Goal: Task Accomplishment & Management: Use online tool/utility

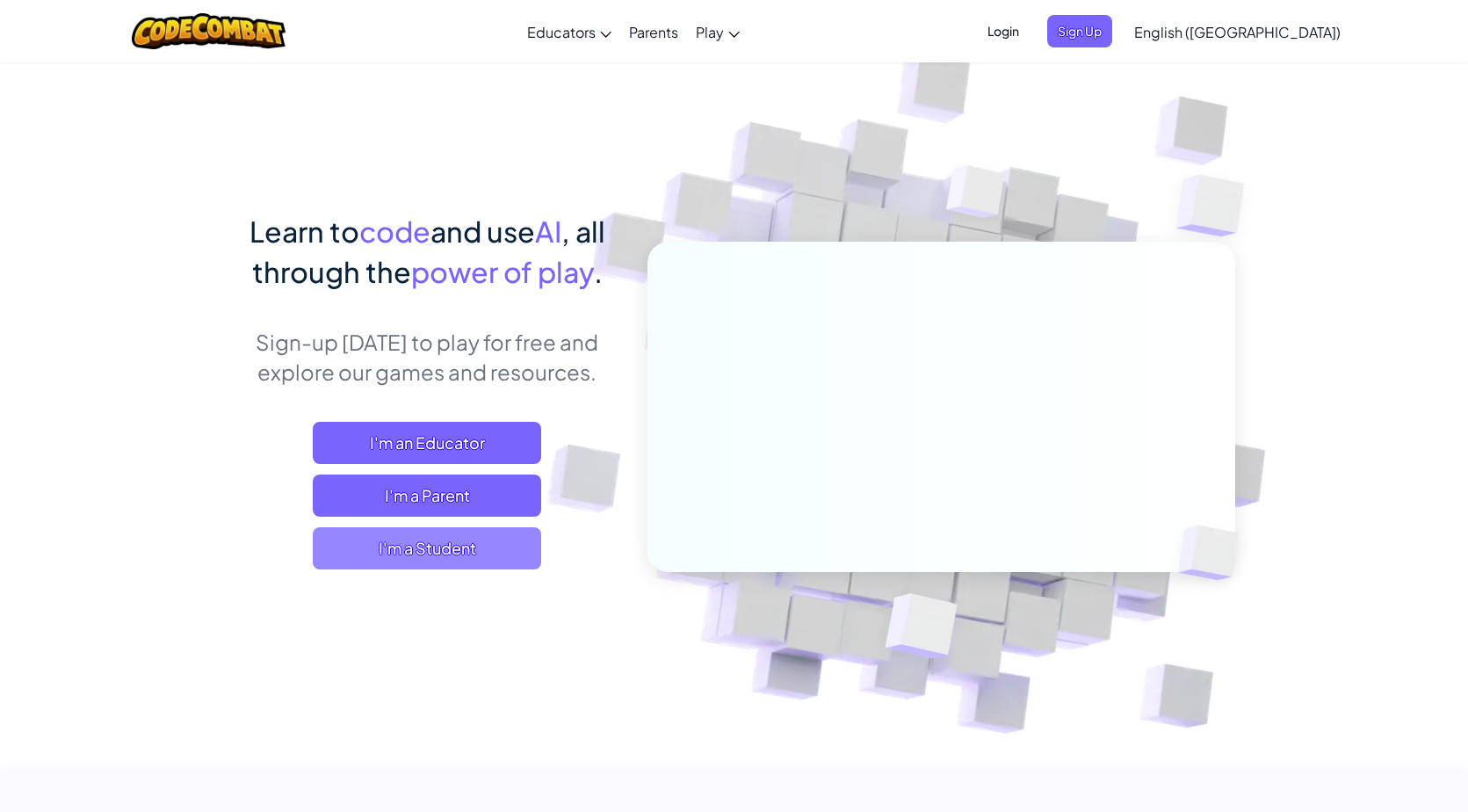
click at [445, 549] on span "I'm a Student" at bounding box center [427, 548] width 228 height 42
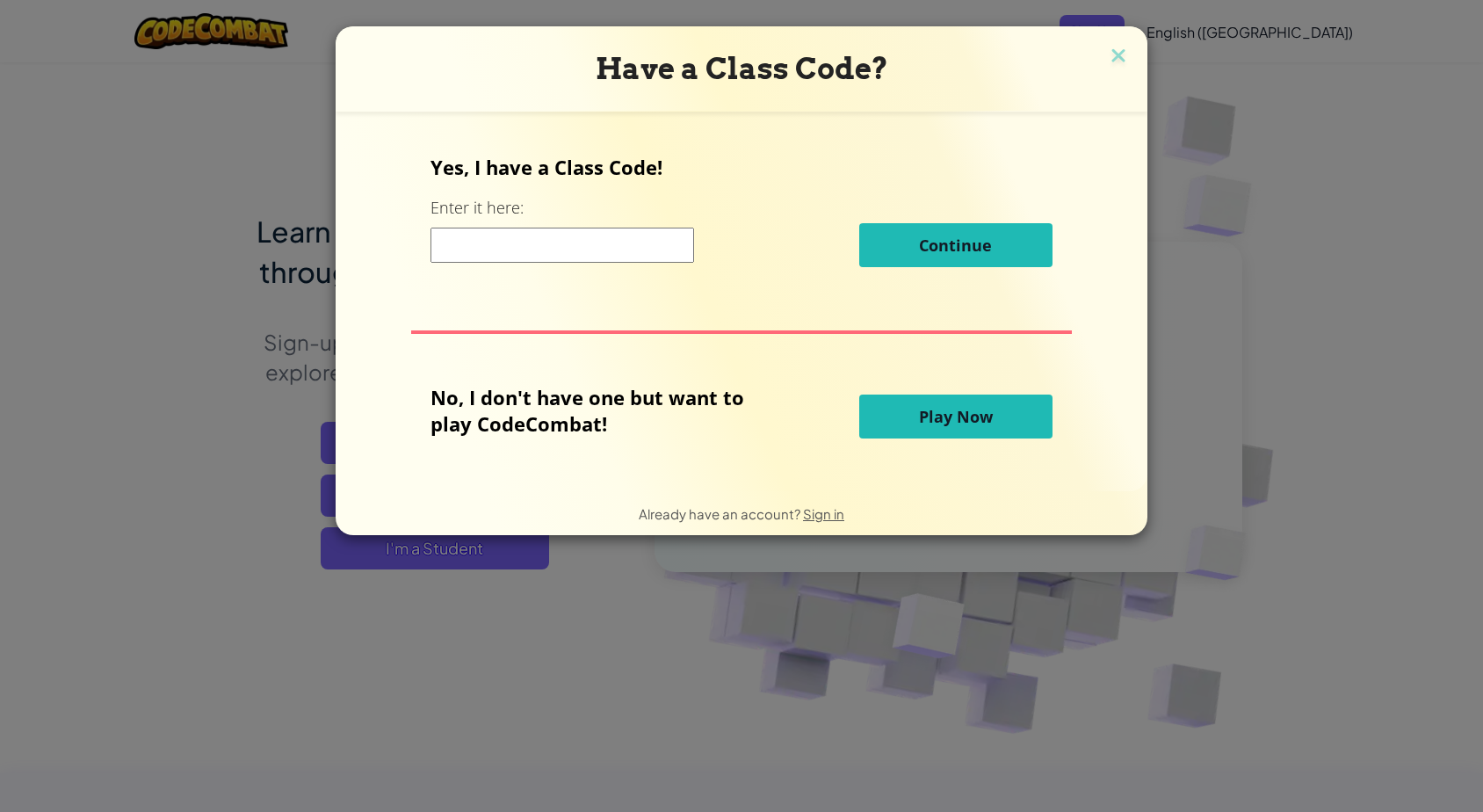
click at [536, 243] on input at bounding box center [562, 245] width 264 height 36
click at [547, 255] on input at bounding box center [562, 245] width 264 height 36
click at [974, 417] on span "Play Now" at bounding box center [955, 416] width 74 height 21
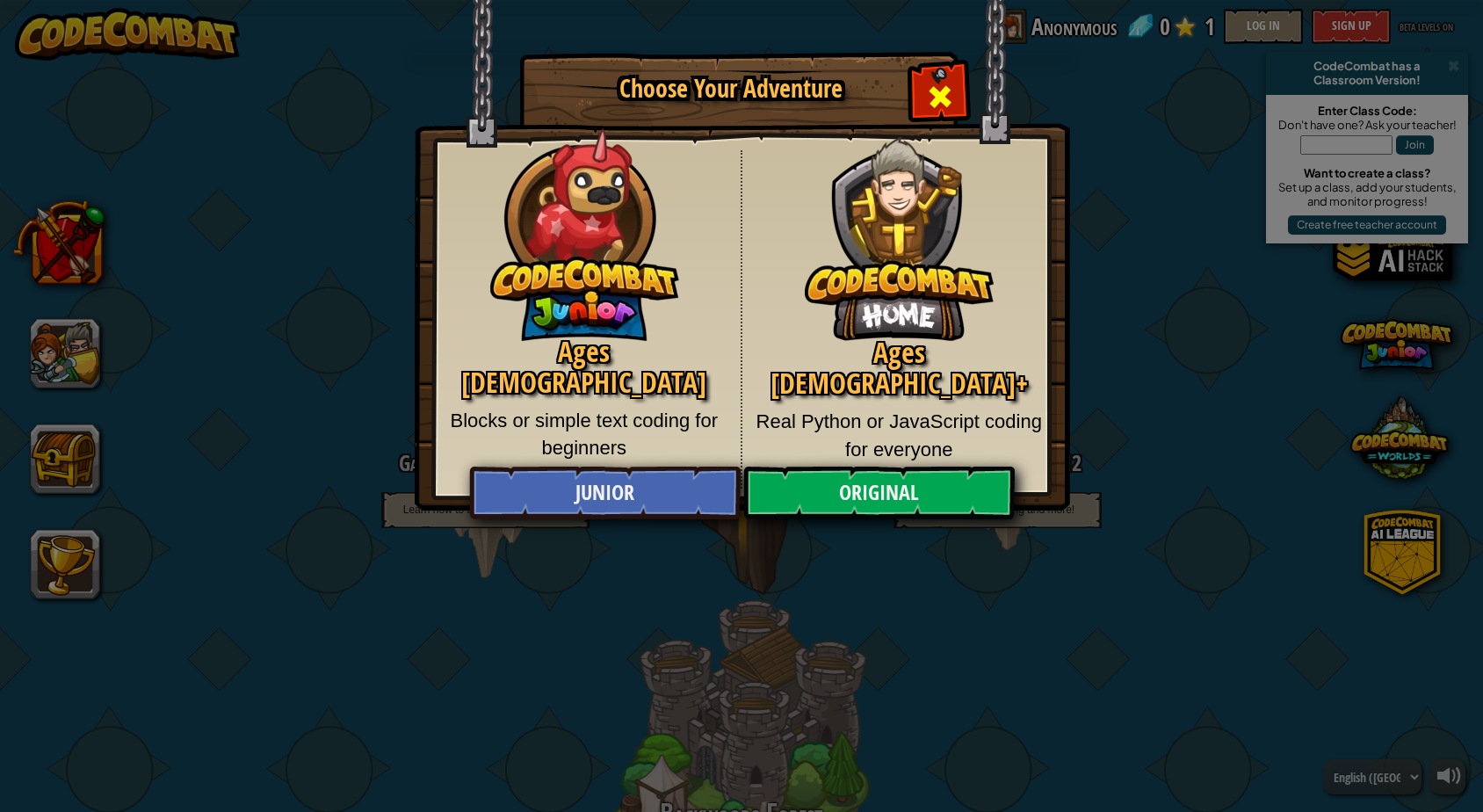
click at [943, 103] on span "Close modal" at bounding box center [940, 97] width 28 height 28
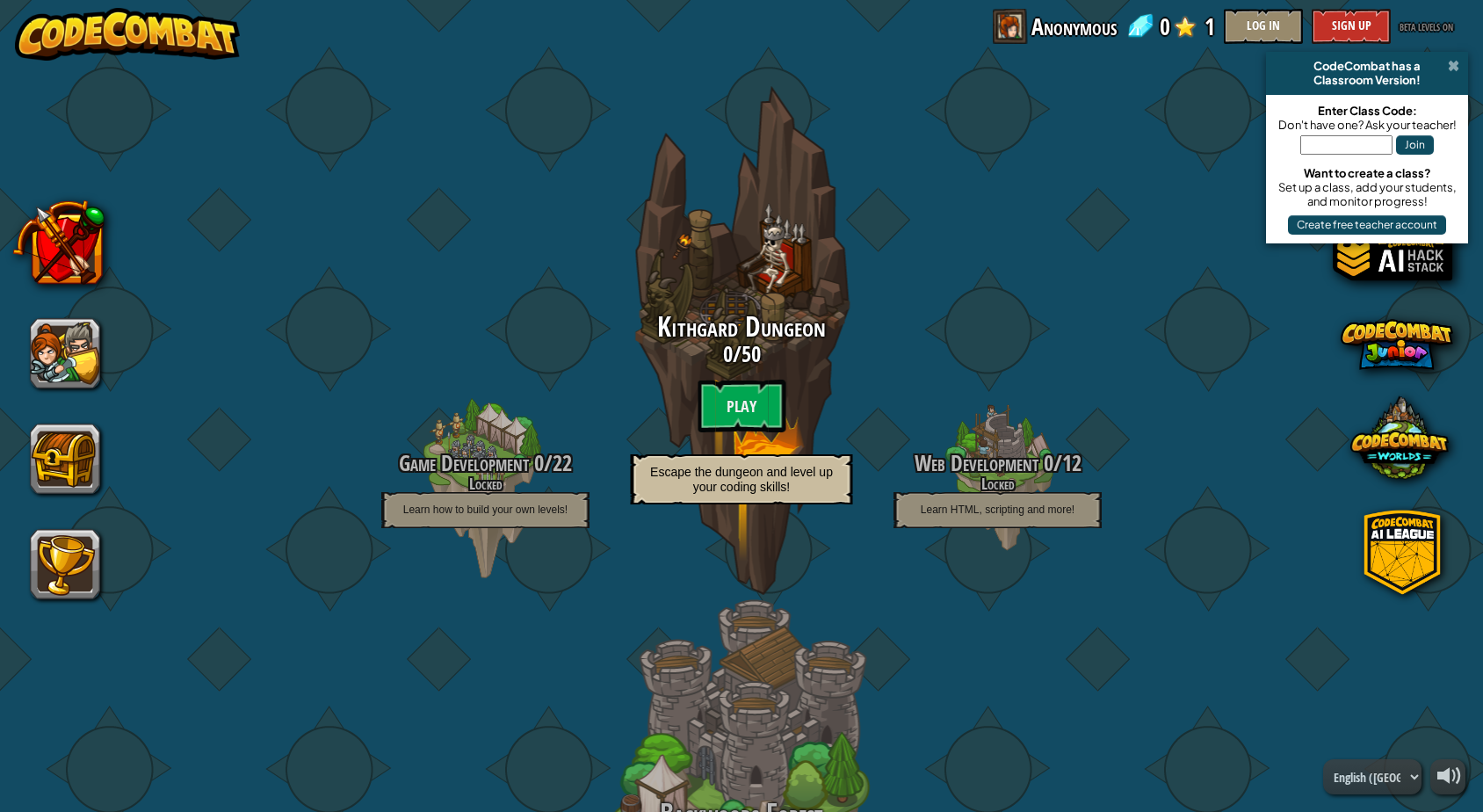
click at [1450, 70] on span at bounding box center [1454, 66] width 12 height 14
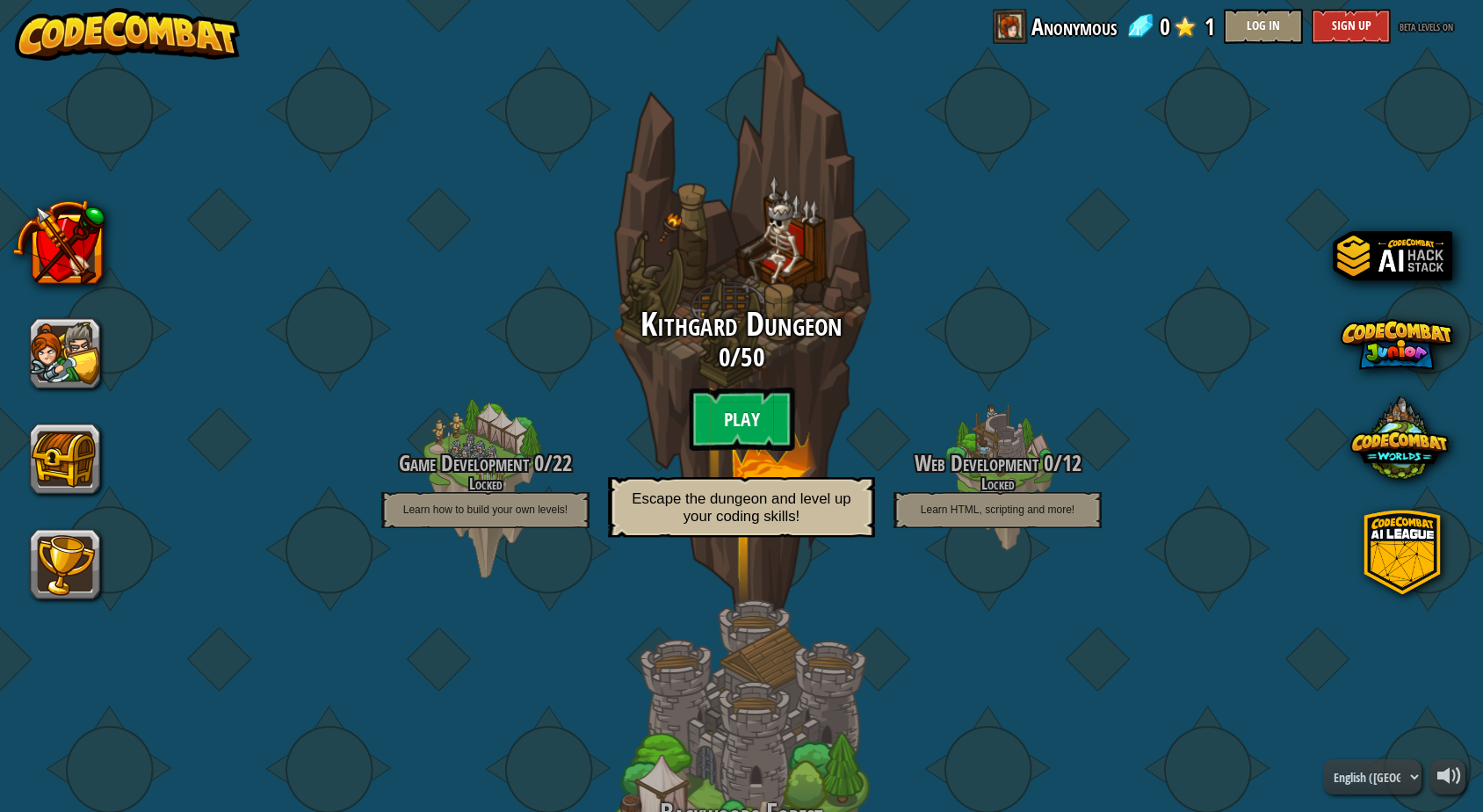
click at [735, 409] on btn "Play" at bounding box center [741, 419] width 106 height 63
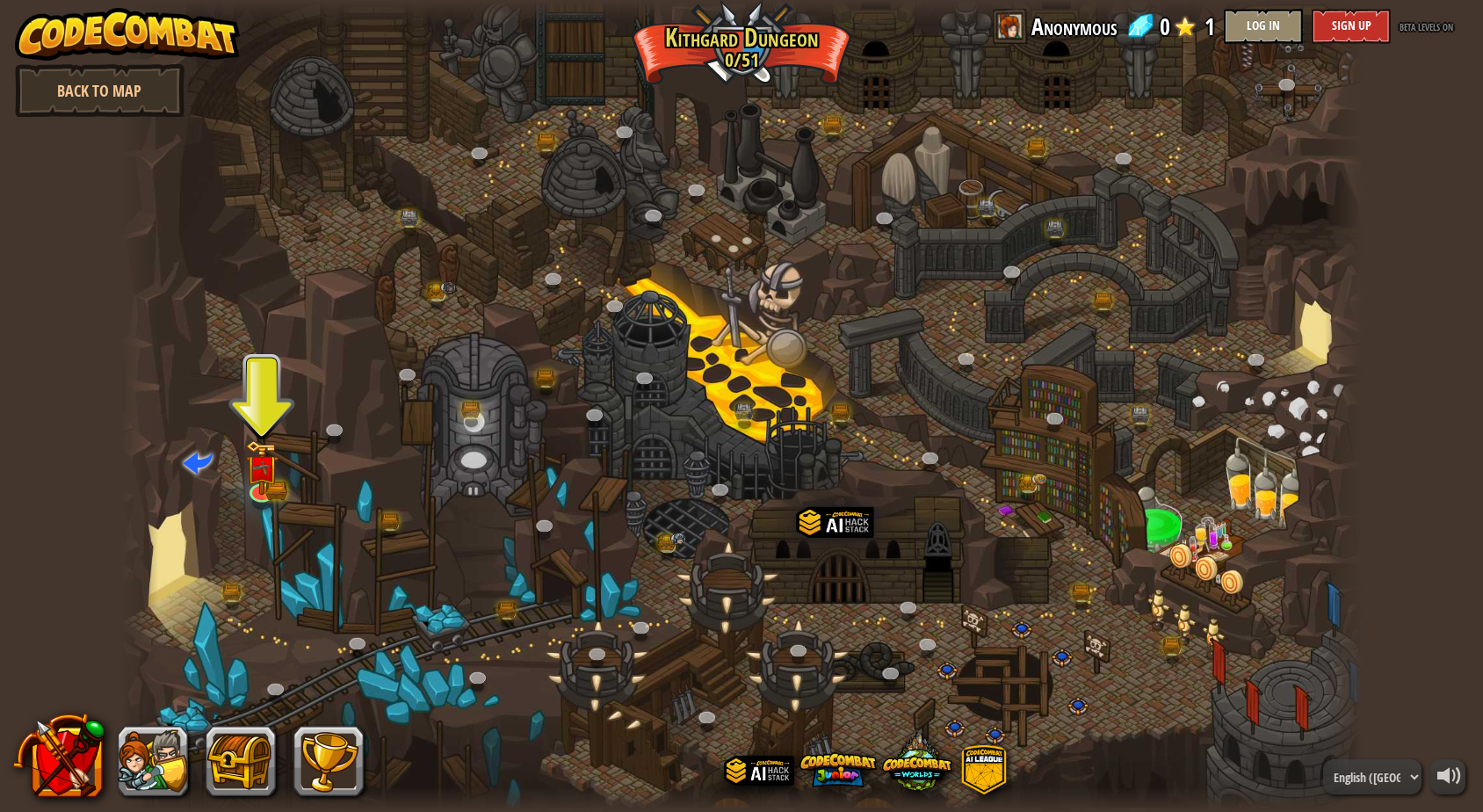
click at [386, 497] on div at bounding box center [742, 406] width 1243 height 812
click at [264, 484] on img at bounding box center [263, 453] width 34 height 73
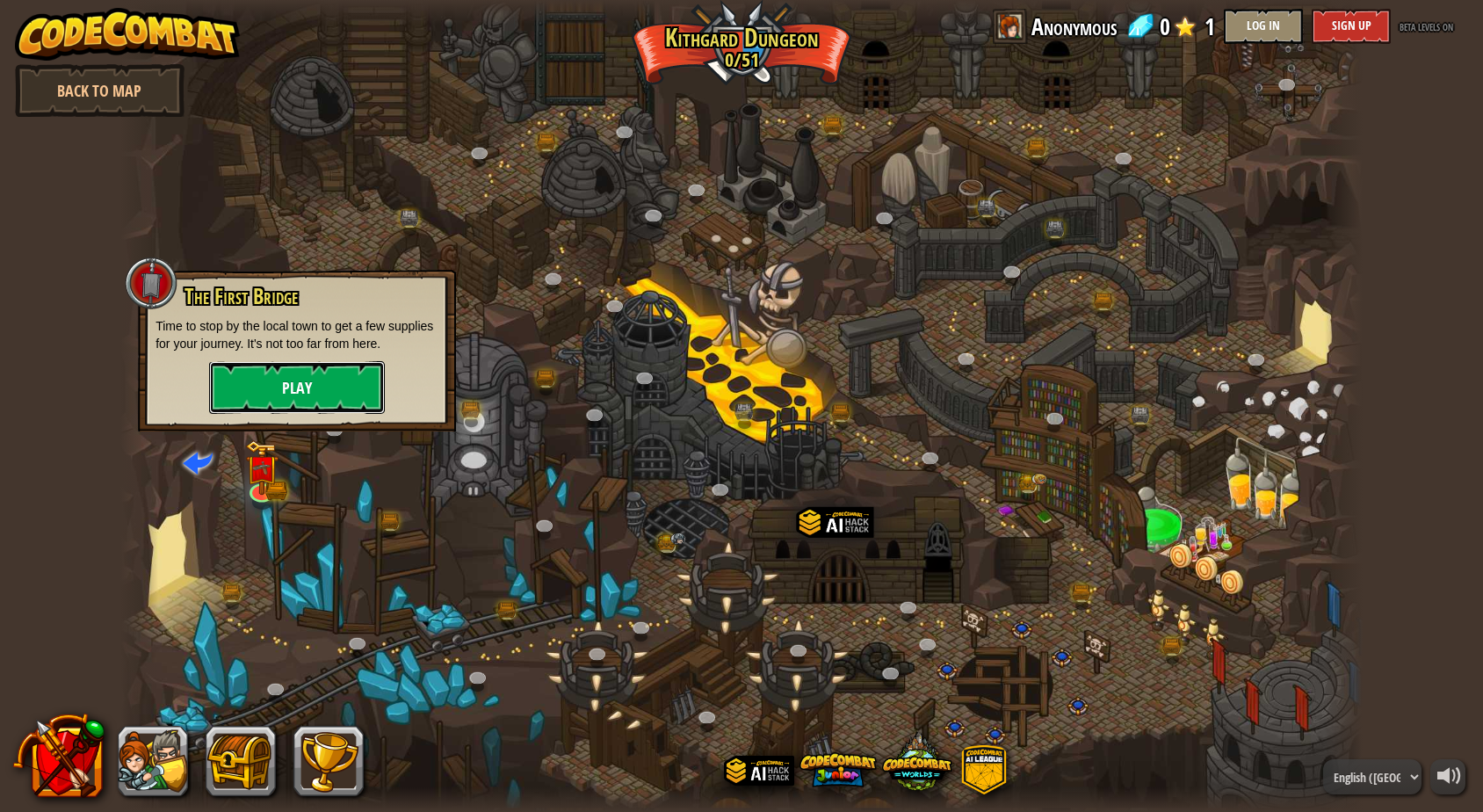
click at [330, 387] on button "Play" at bounding box center [297, 387] width 176 height 52
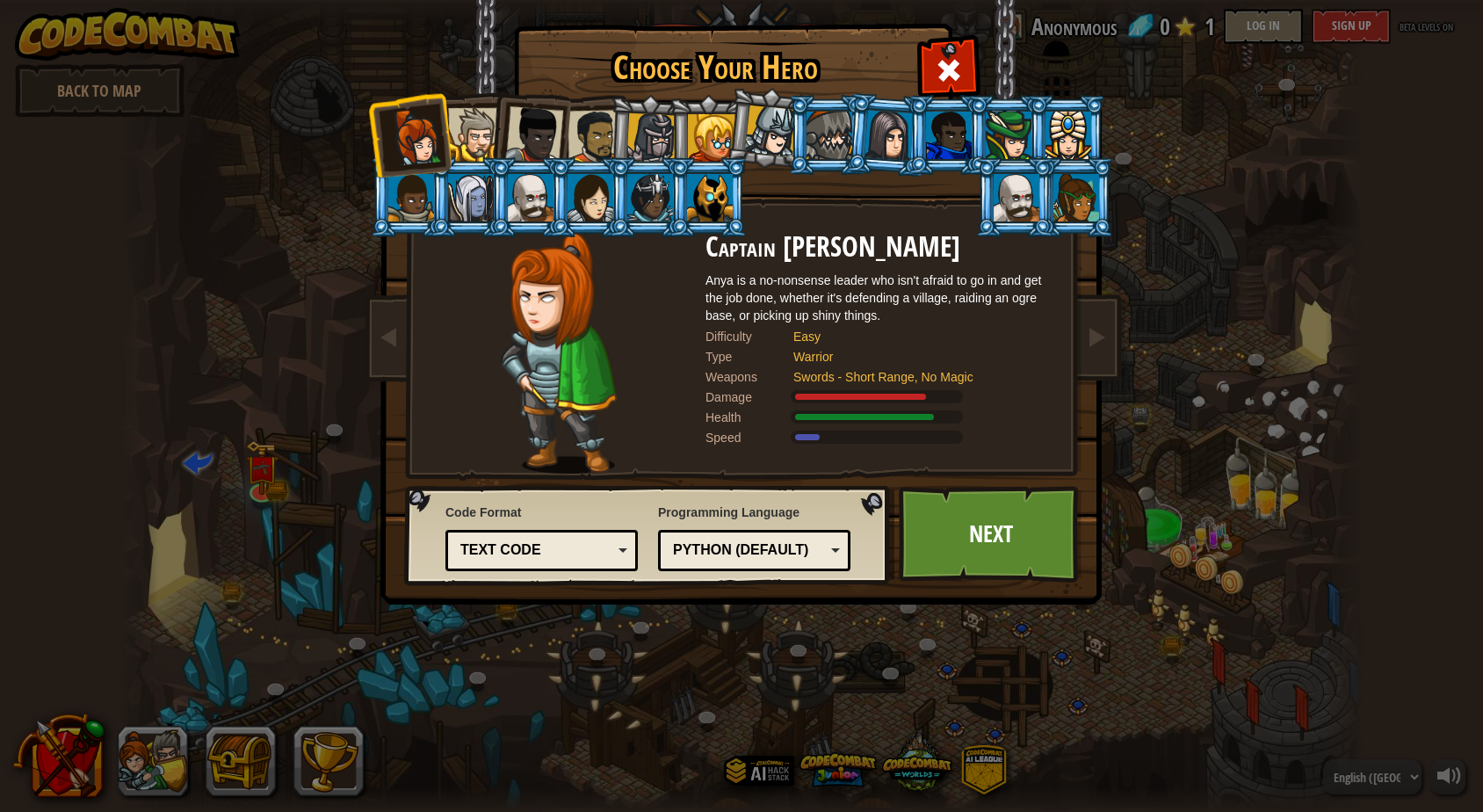
click at [669, 156] on li at bounding box center [708, 134] width 79 height 80
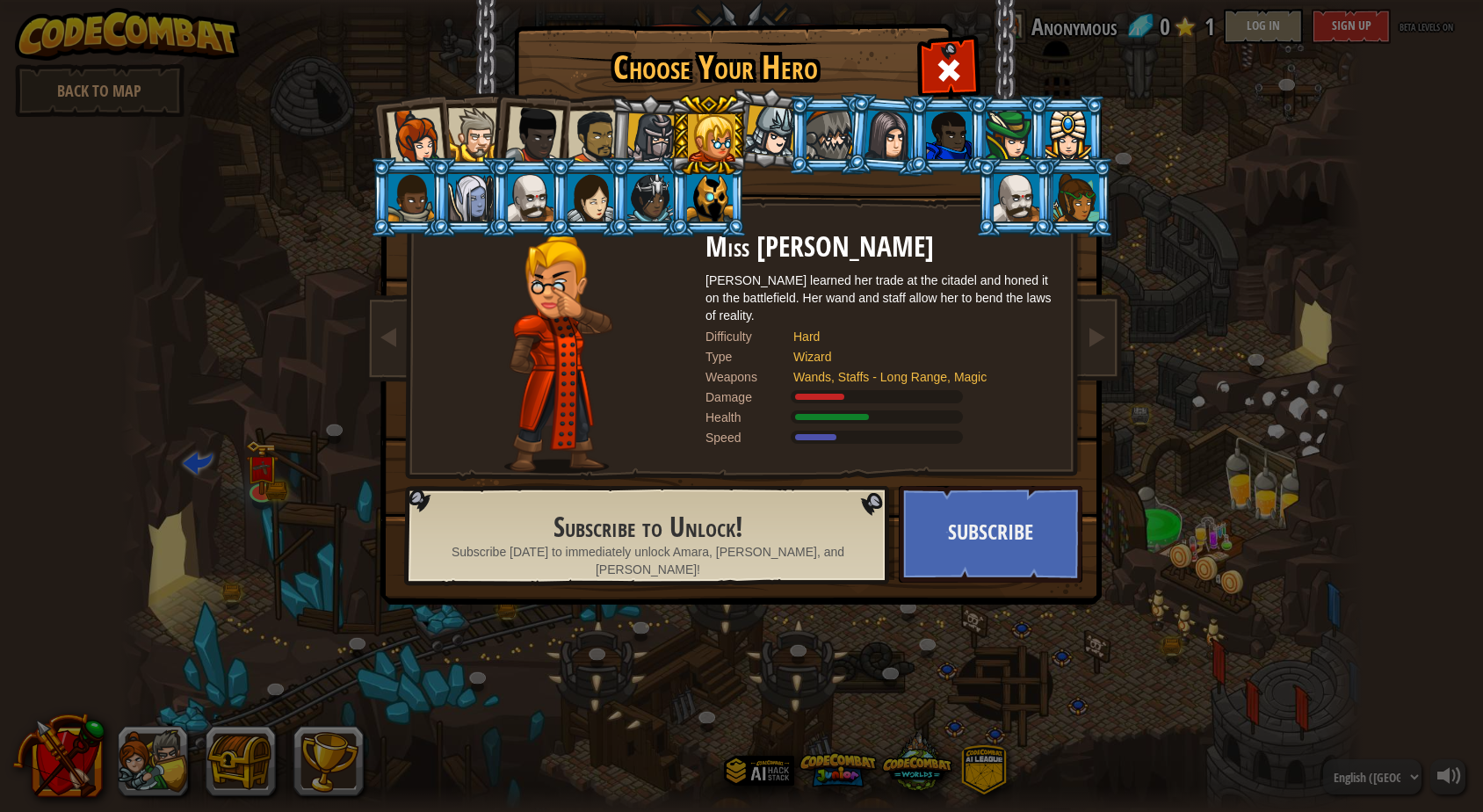
click at [823, 131] on div at bounding box center [830, 135] width 45 height 47
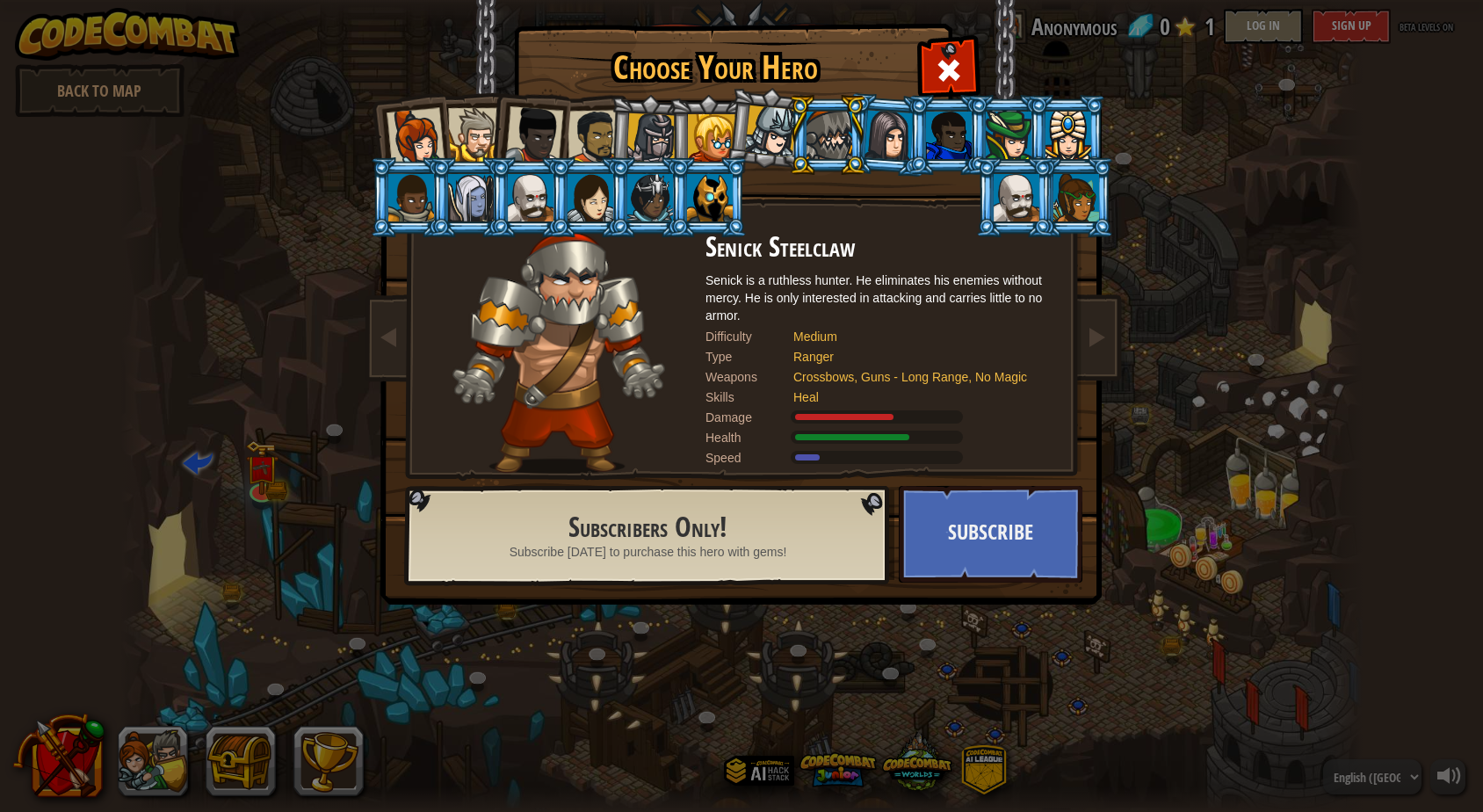
click at [712, 197] on div at bounding box center [710, 198] width 45 height 47
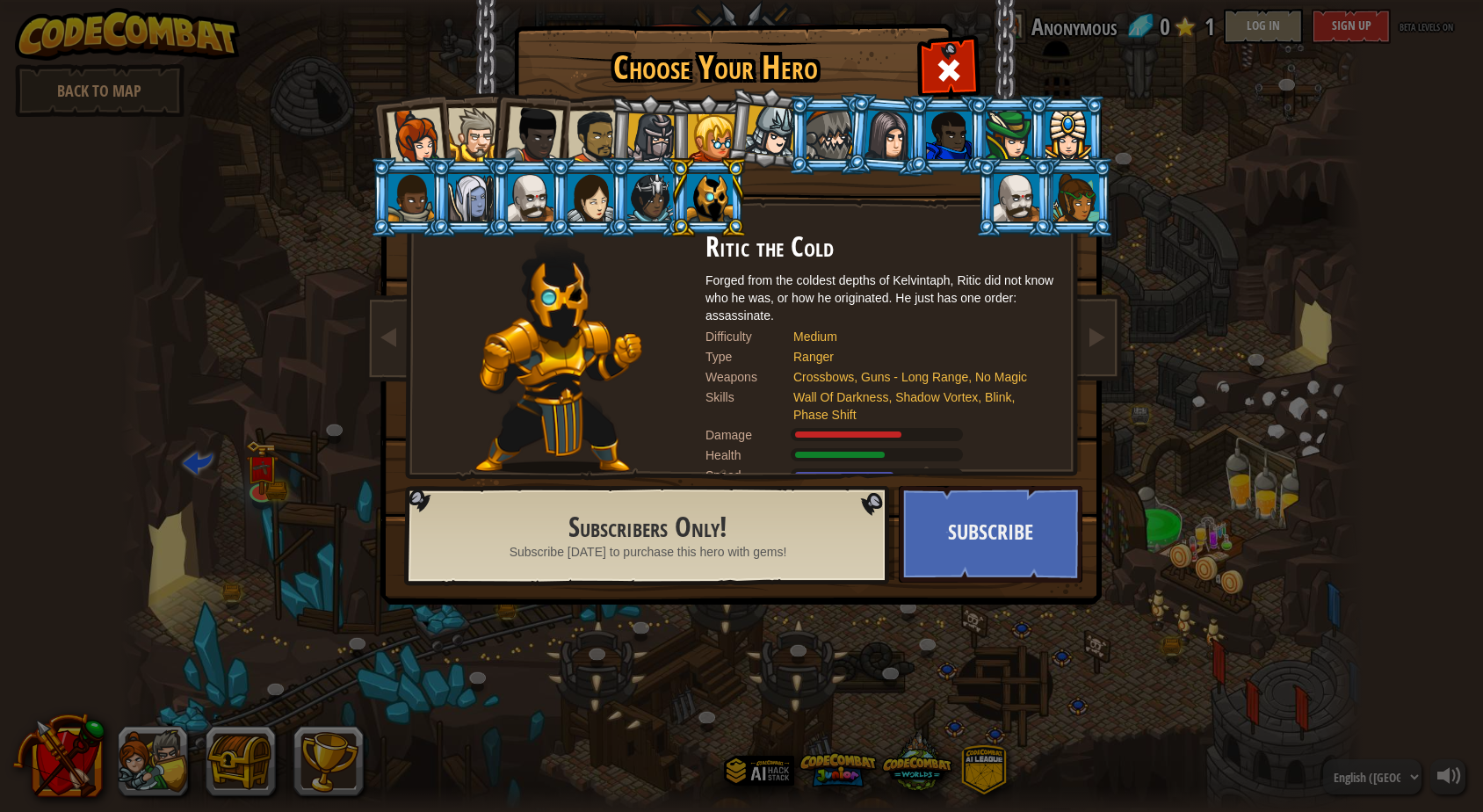
click at [1068, 133] on div at bounding box center [1068, 135] width 45 height 47
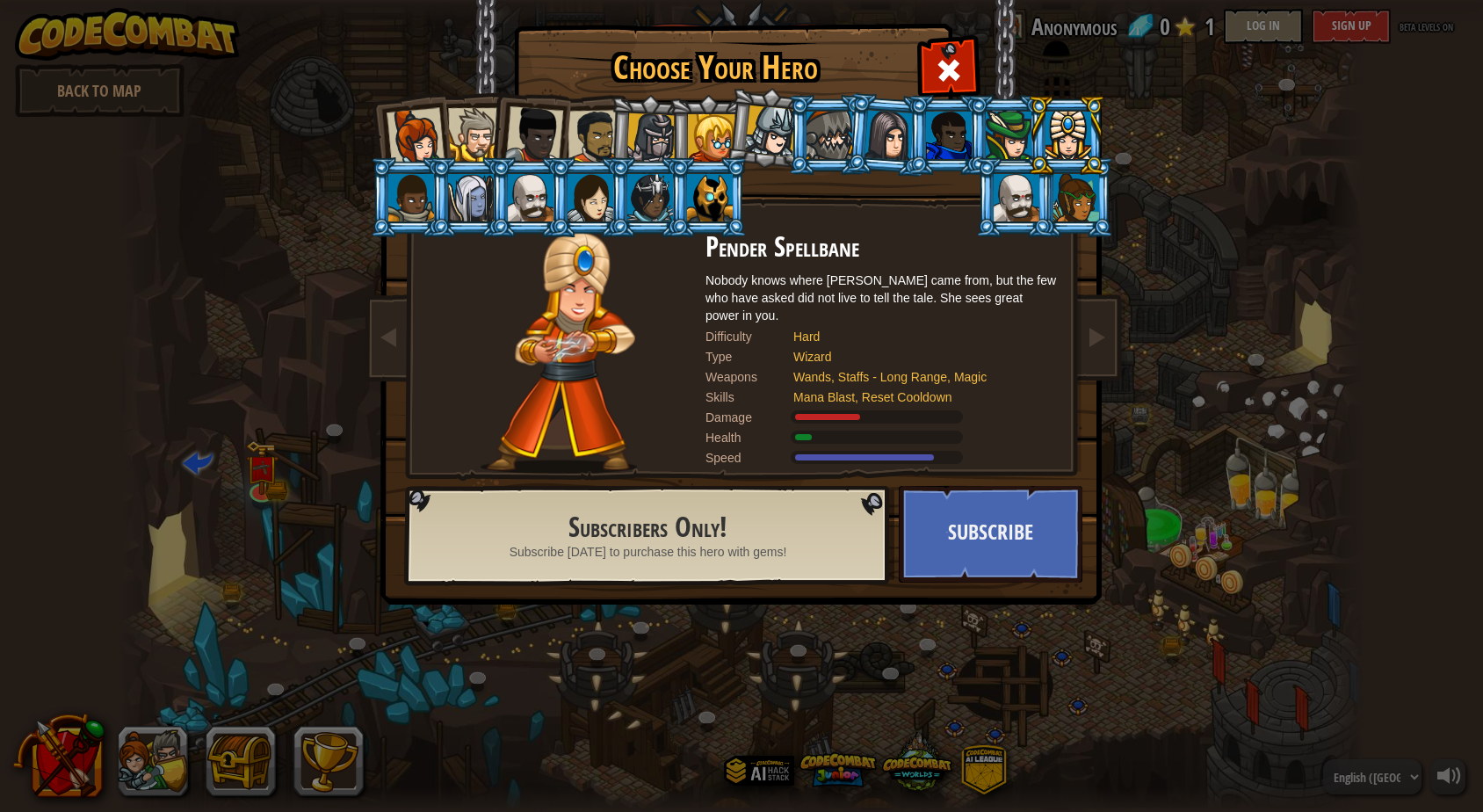
click at [530, 185] on div at bounding box center [531, 198] width 45 height 47
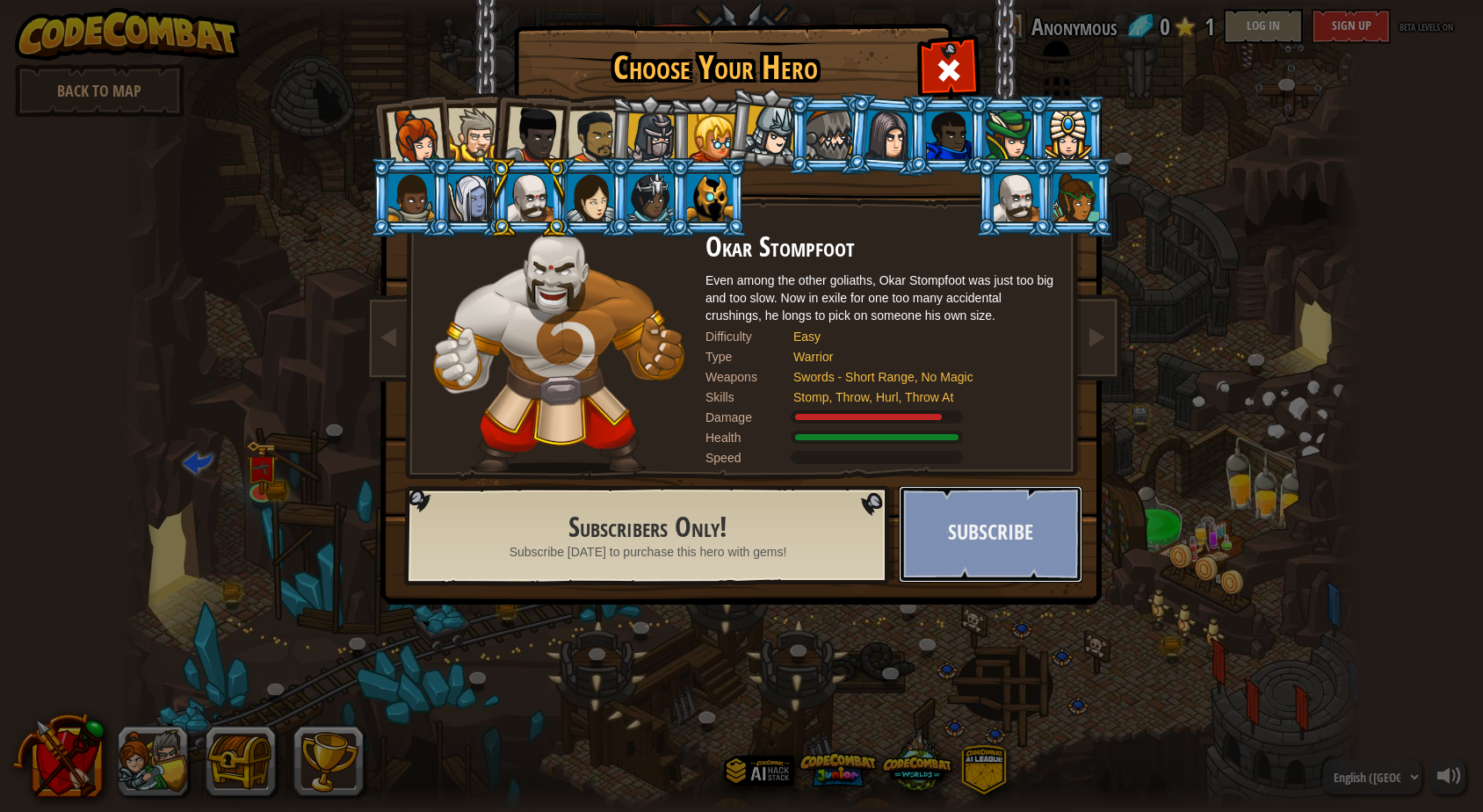
click at [939, 531] on button "Subscribe" at bounding box center [991, 534] width 184 height 97
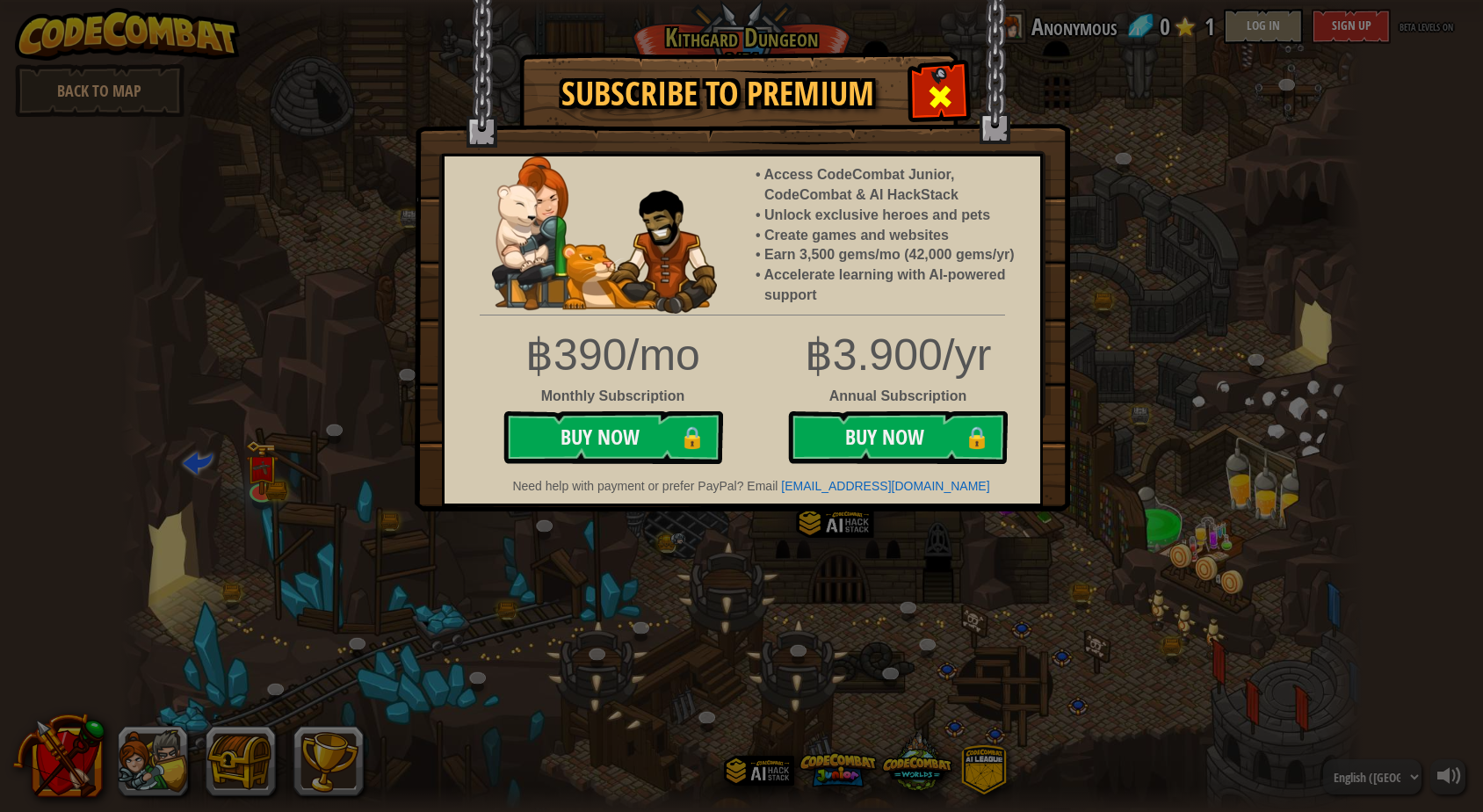
click at [946, 111] on span at bounding box center [940, 97] width 28 height 28
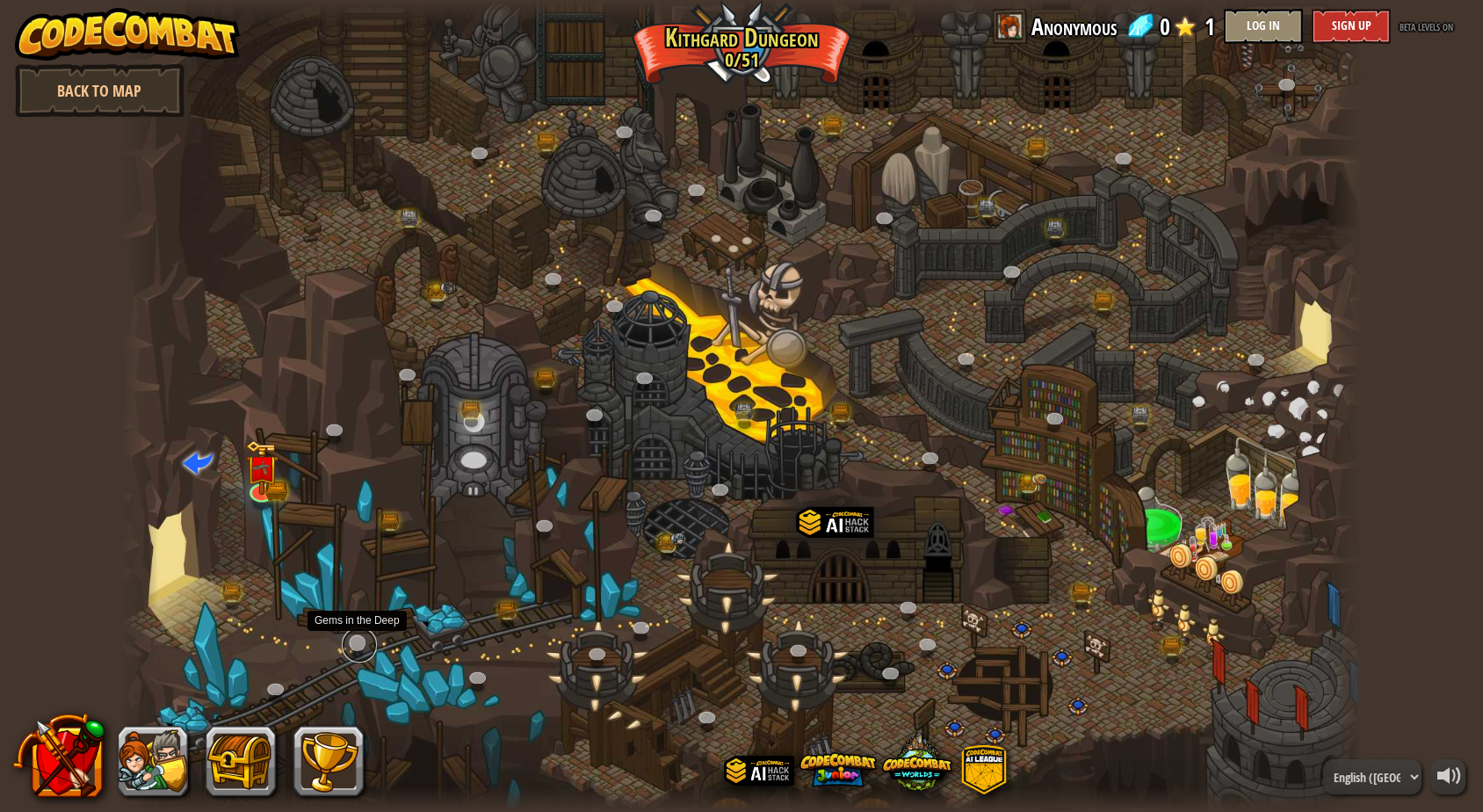
click at [345, 650] on link at bounding box center [360, 645] width 36 height 36
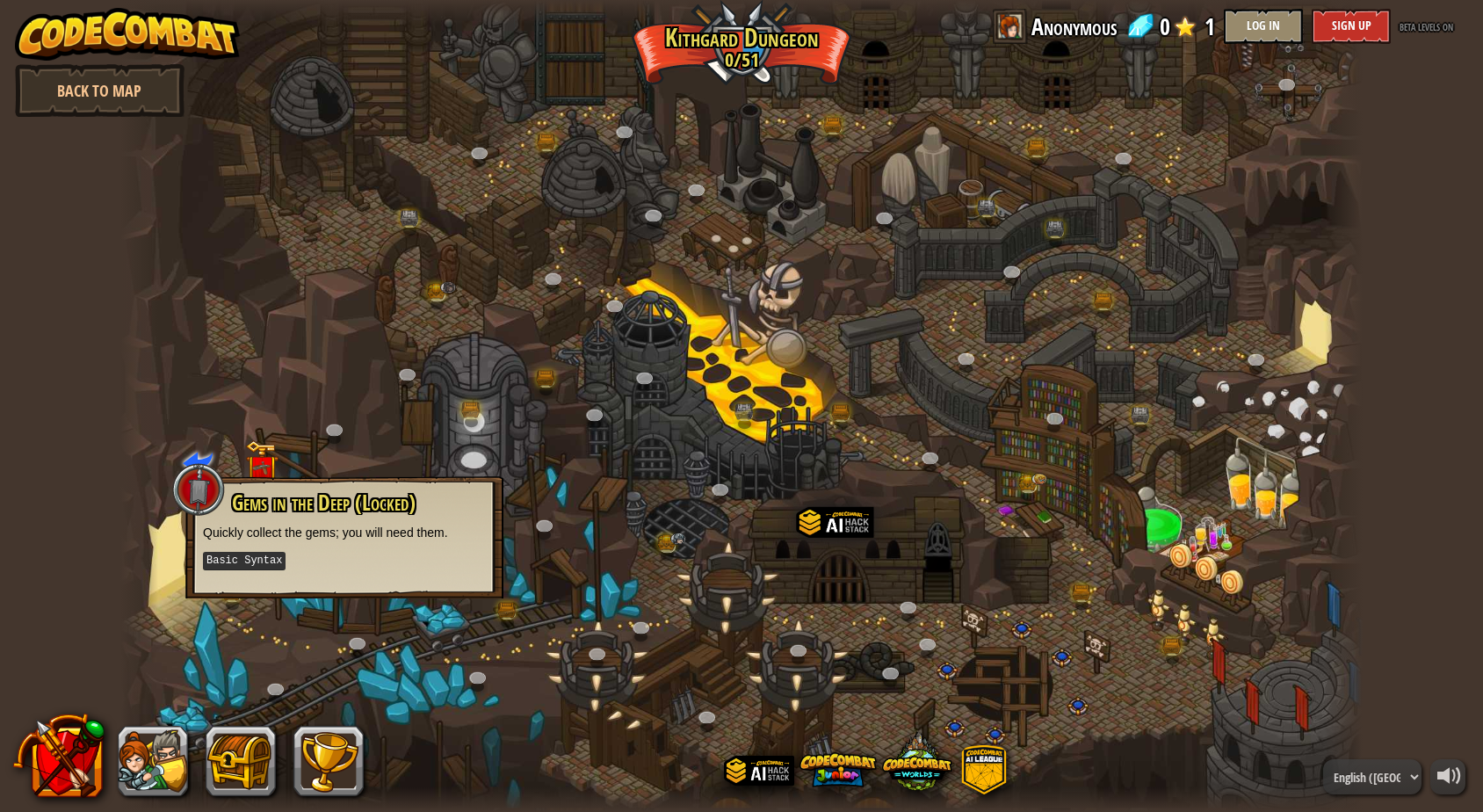
click at [511, 391] on div at bounding box center [742, 406] width 1243 height 812
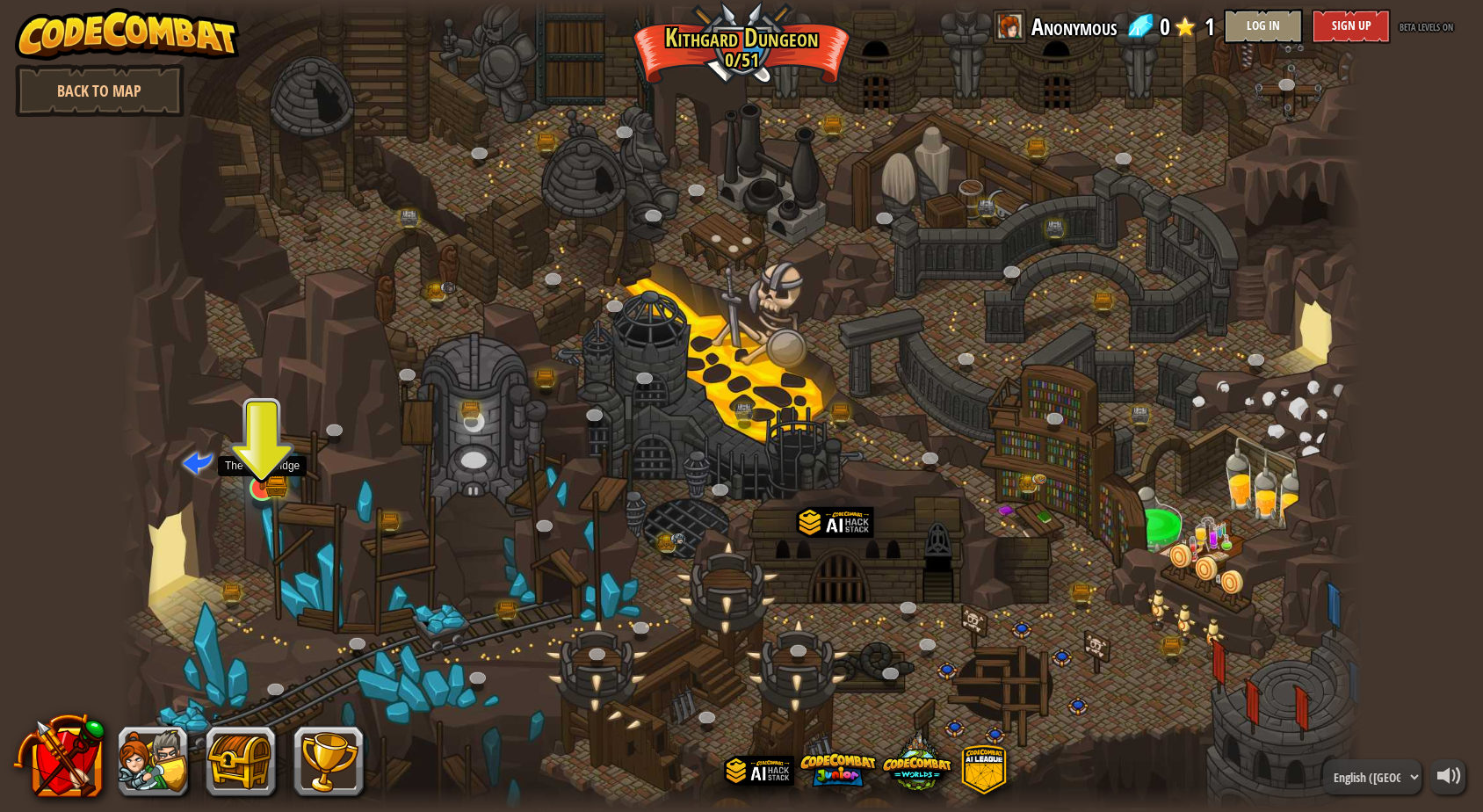
click at [262, 474] on img at bounding box center [263, 453] width 34 height 73
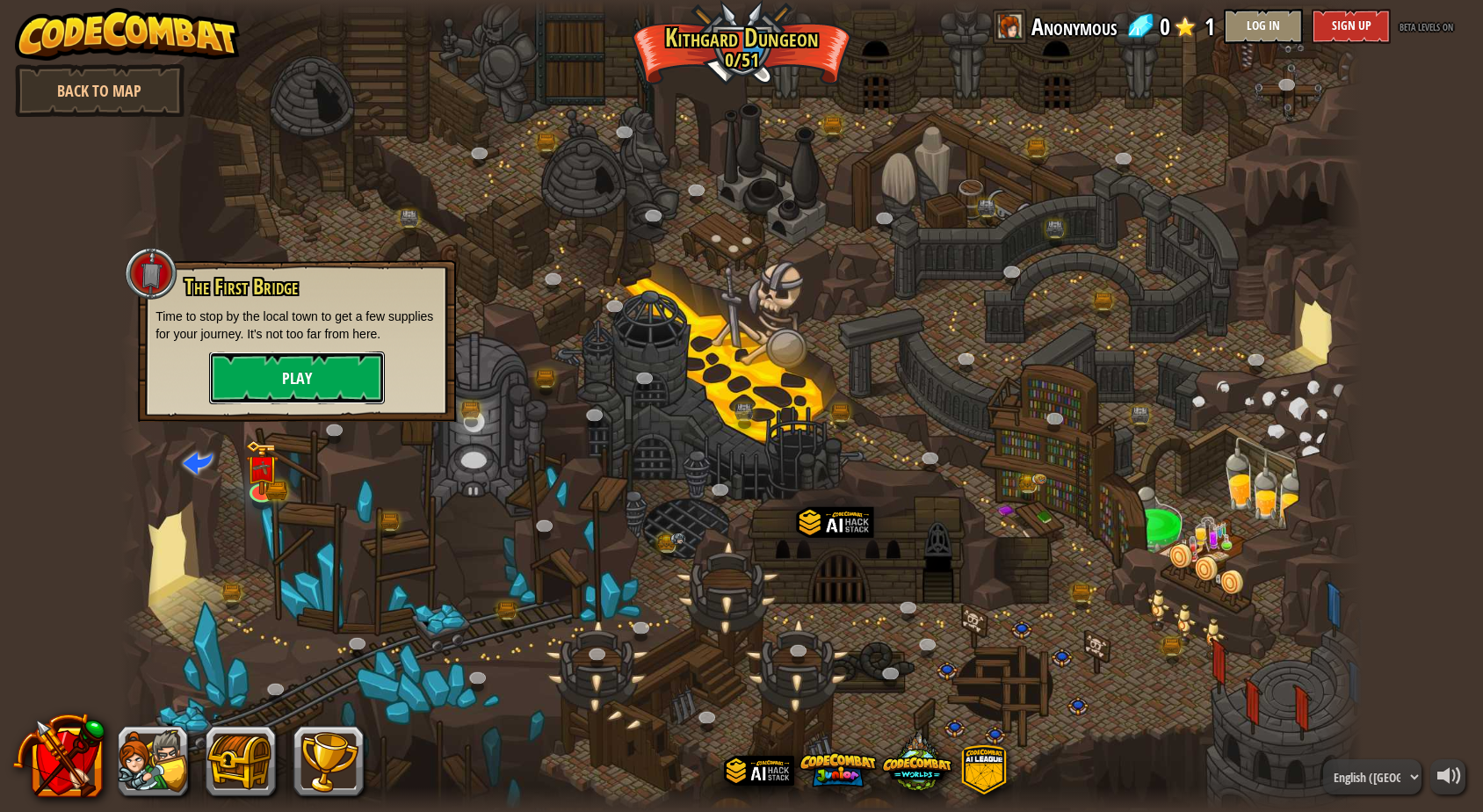
click at [290, 386] on button "Play" at bounding box center [297, 377] width 176 height 52
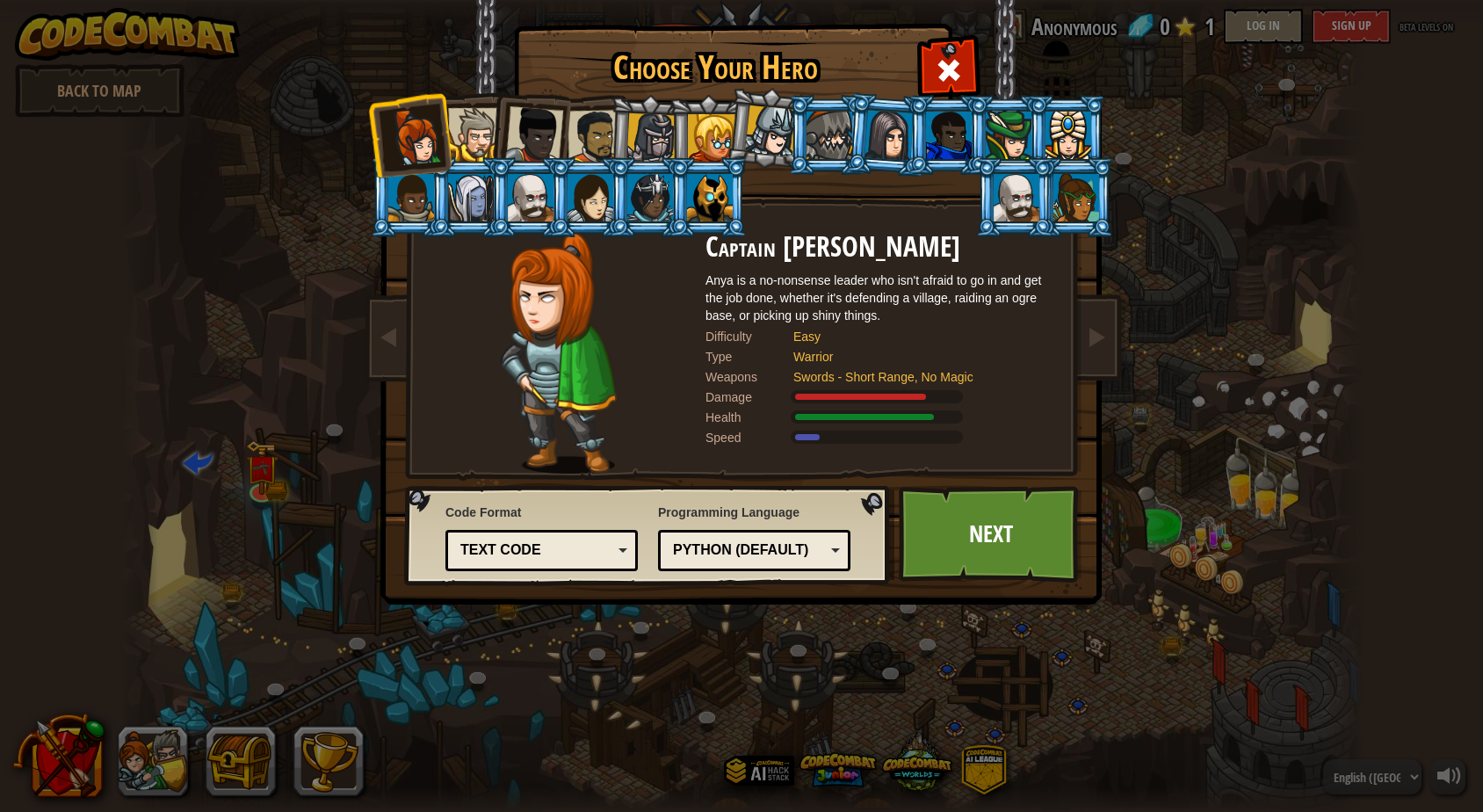
click at [560, 552] on div "Text code" at bounding box center [536, 550] width 152 height 20
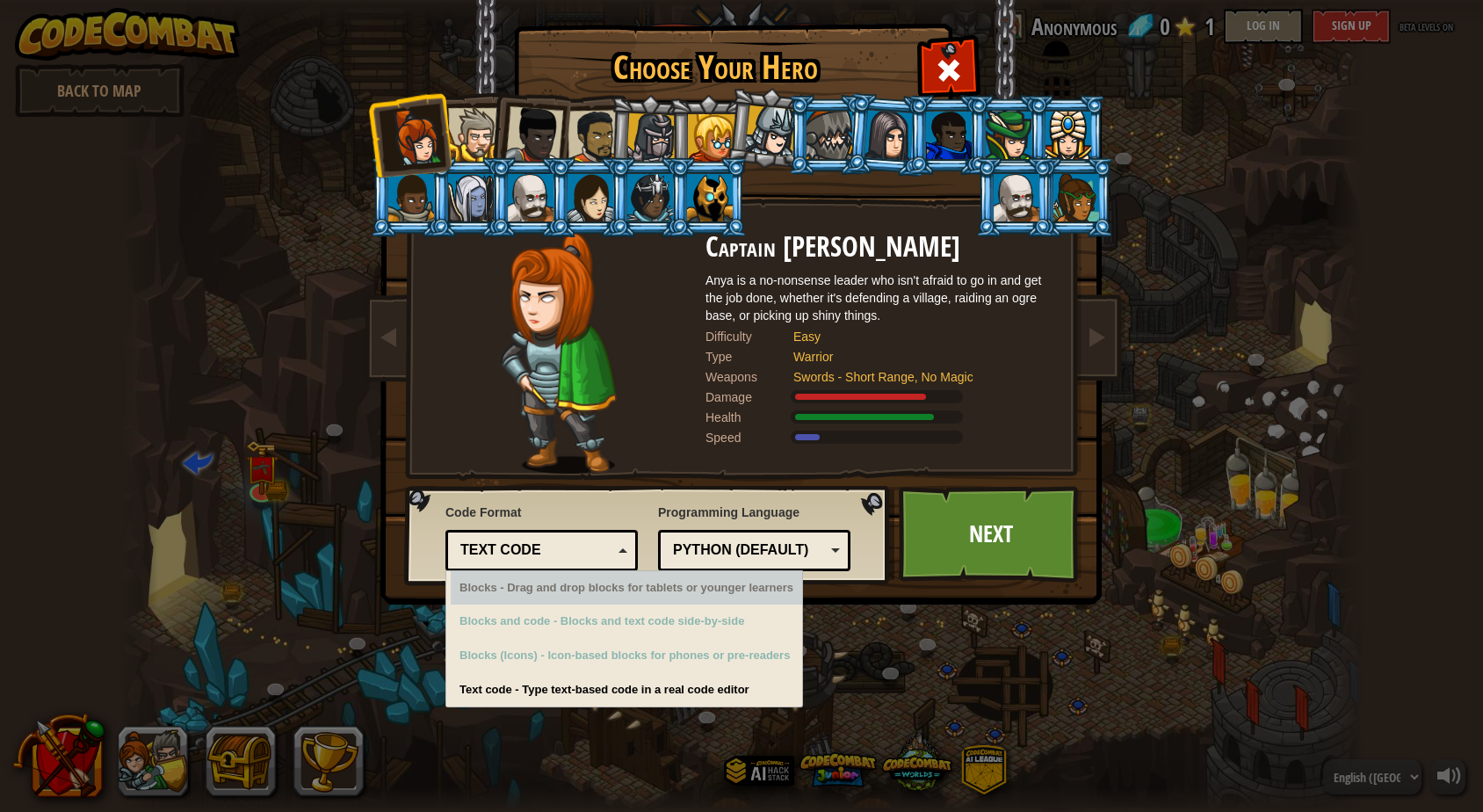
click at [596, 395] on img at bounding box center [558, 353] width 116 height 242
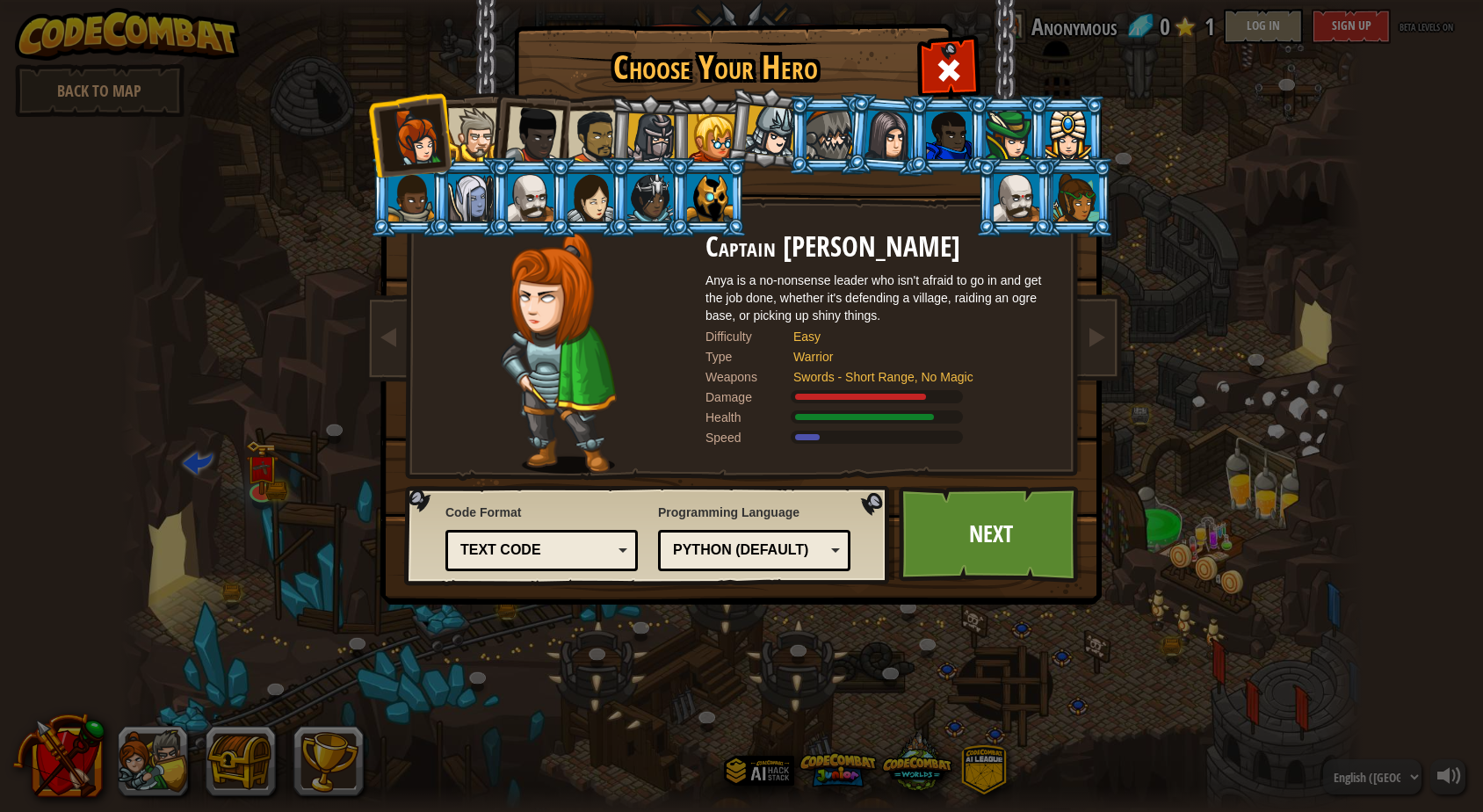
click at [544, 208] on div at bounding box center [531, 198] width 45 height 47
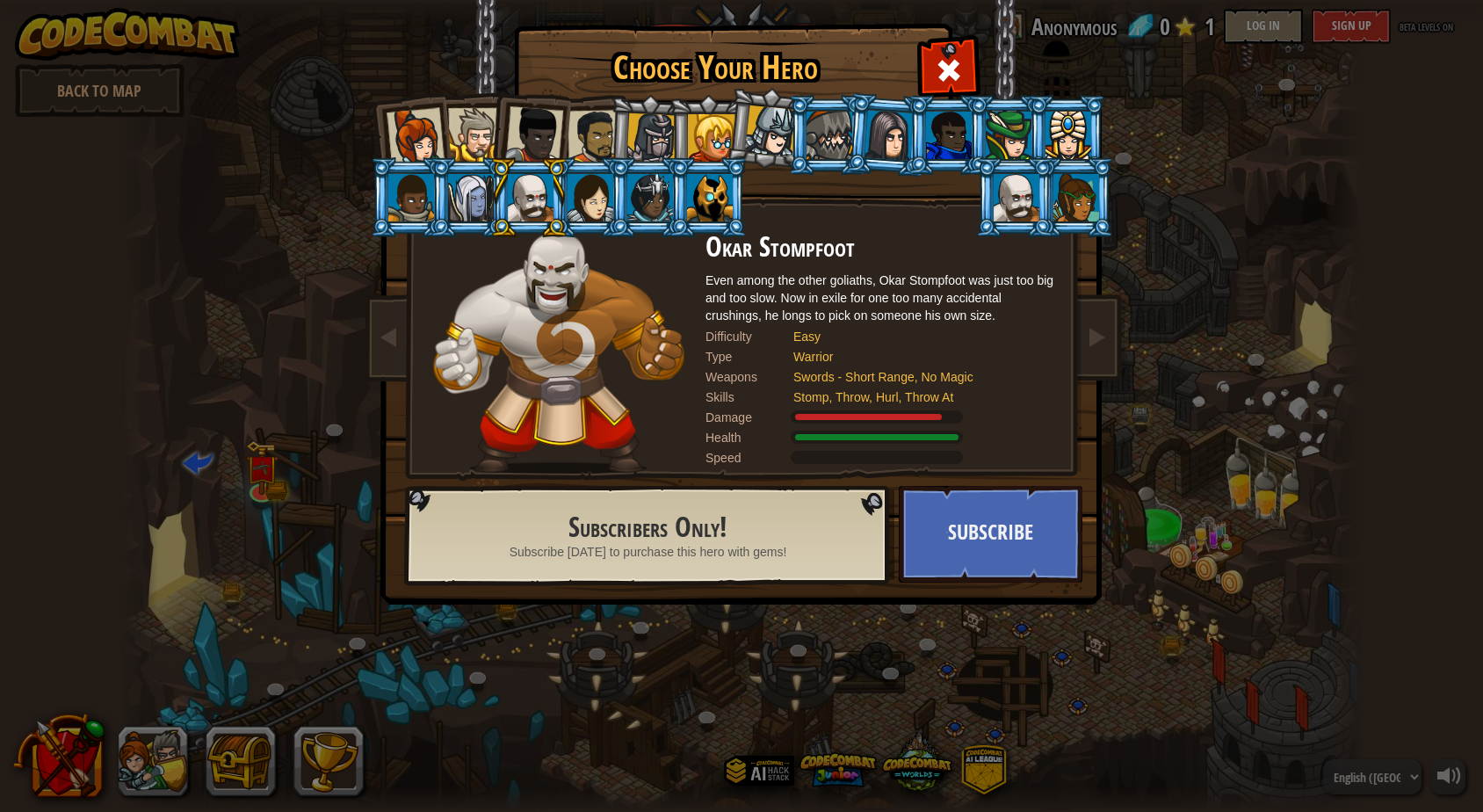
click at [417, 132] on div at bounding box center [415, 136] width 58 height 58
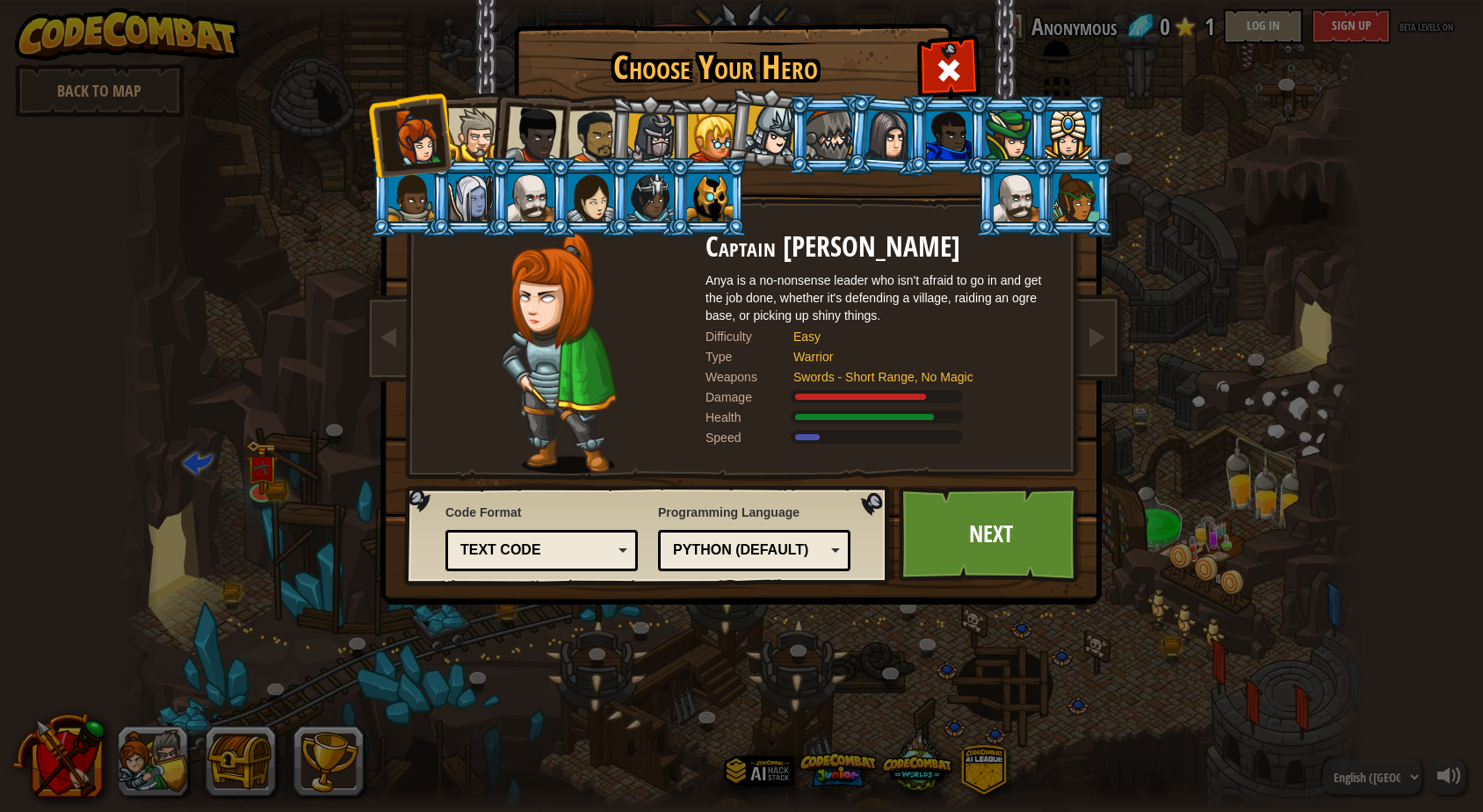
click at [555, 556] on div "Text code" at bounding box center [536, 550] width 152 height 20
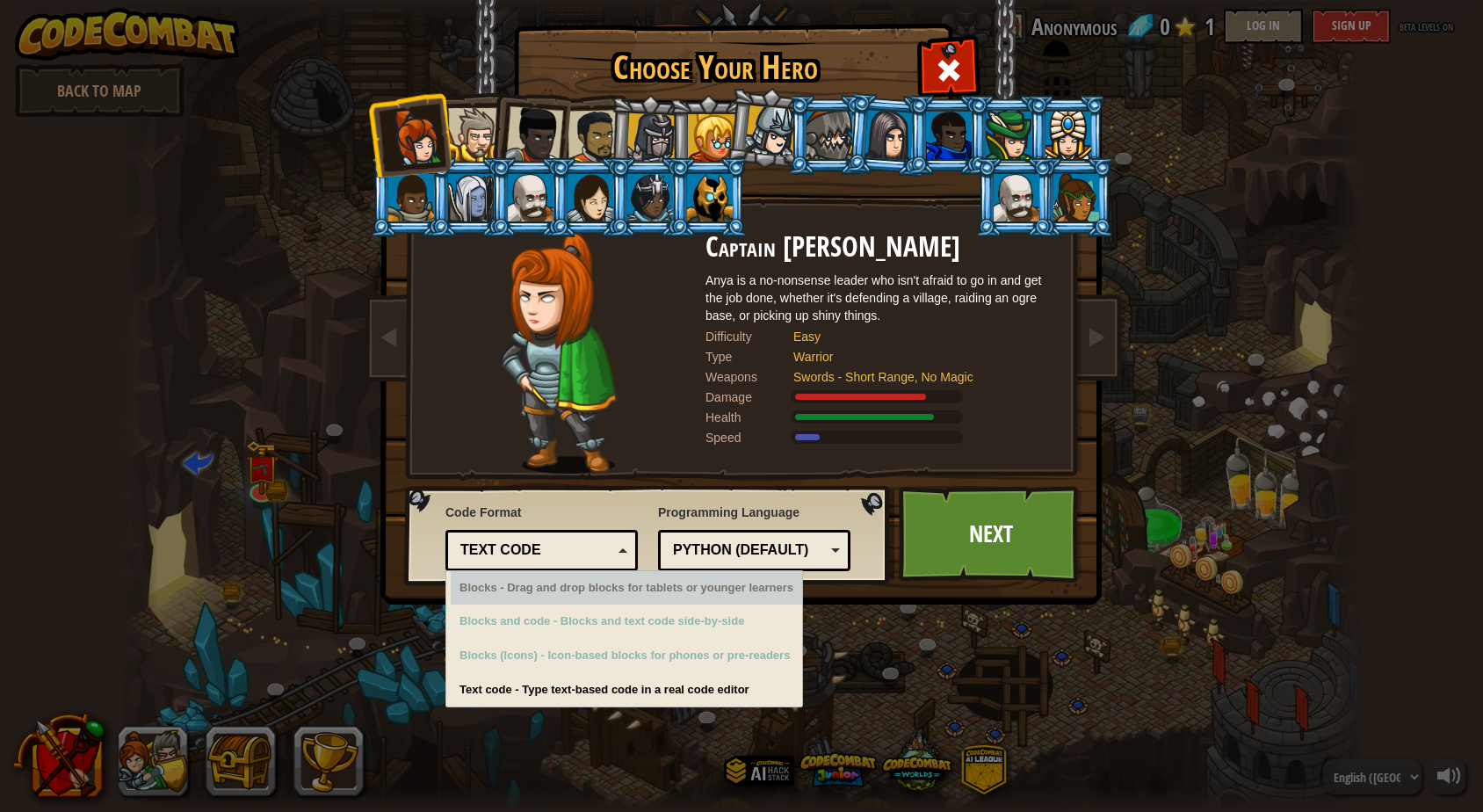
click at [542, 596] on div "Blocks - Drag and drop blocks for tablets or younger learners" at bounding box center [626, 588] width 352 height 35
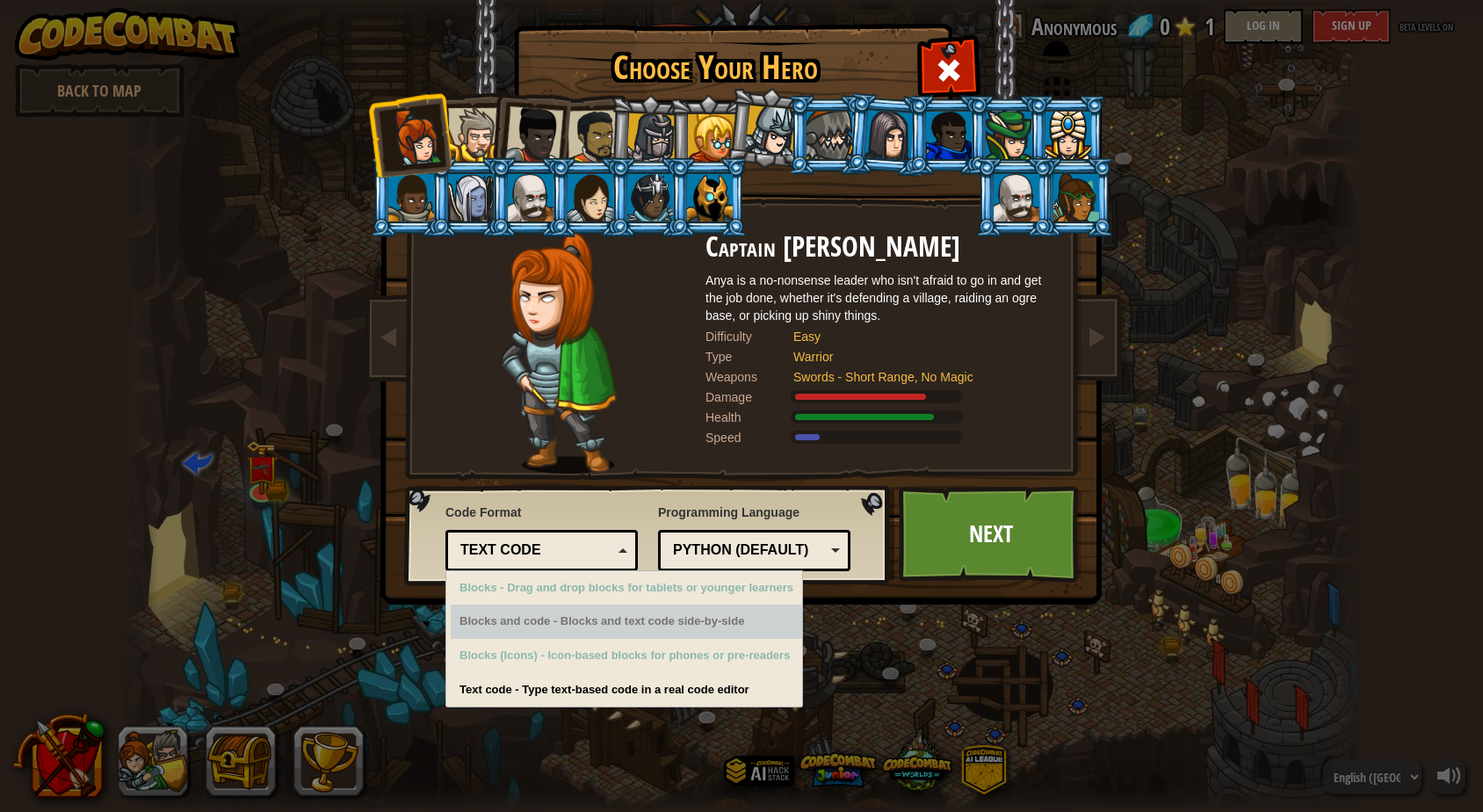
click at [559, 624] on div "Blocks and code - Blocks and text code side-by-side" at bounding box center [626, 621] width 352 height 35
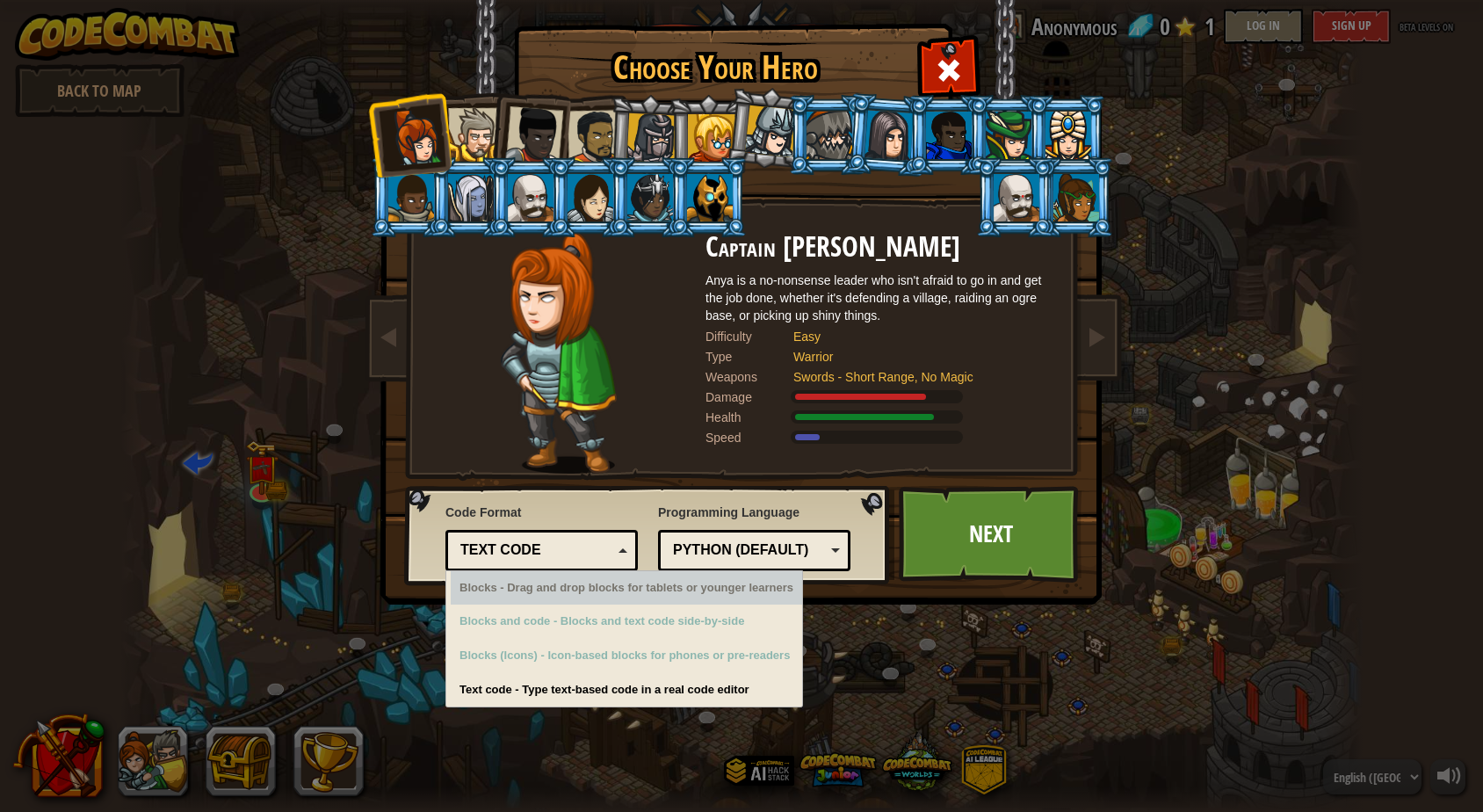
click at [672, 558] on div "Python (Default)" at bounding box center [755, 550] width 170 height 28
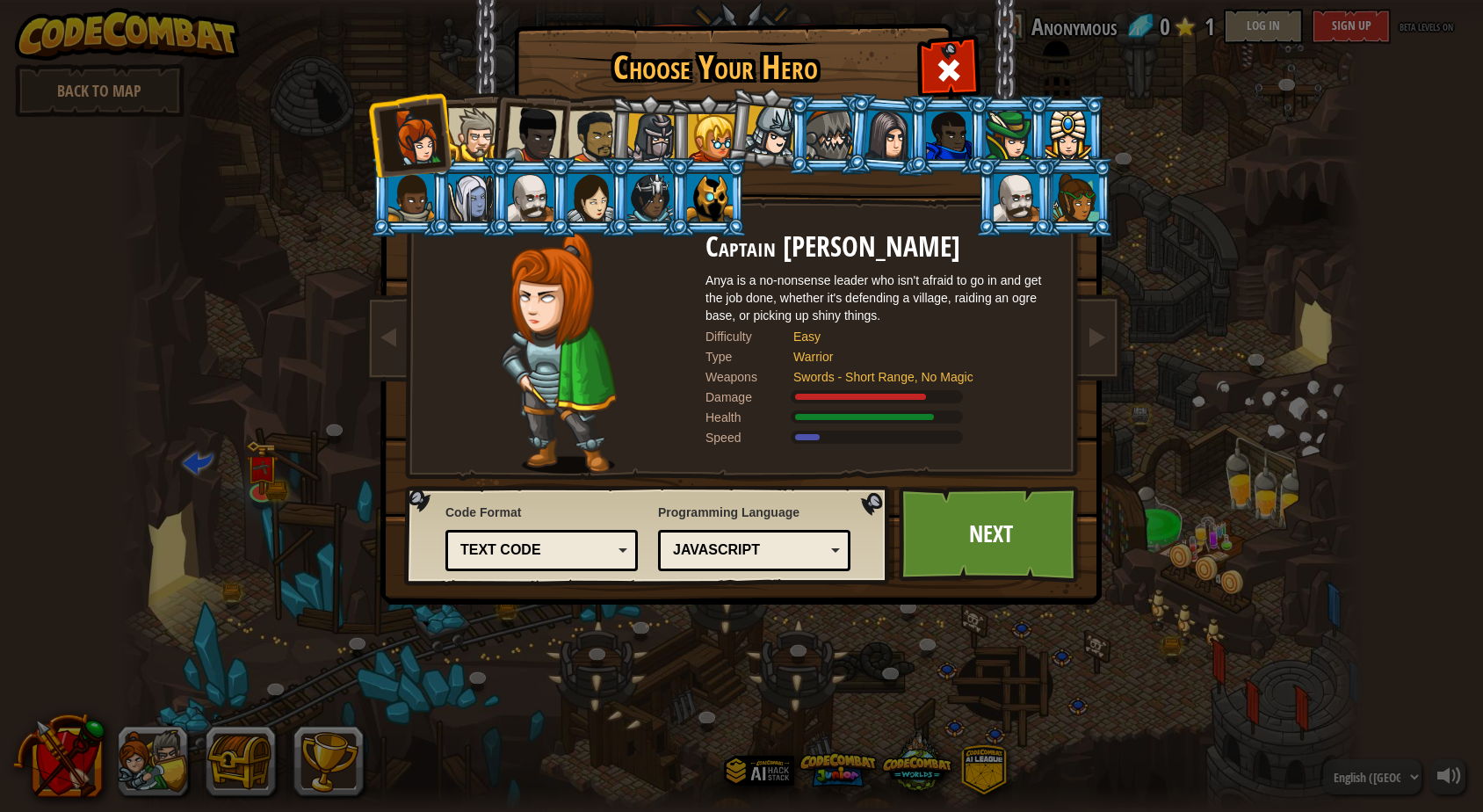
click at [746, 566] on div "Python (Default) JavaScript Lua C++ Java (Experimental) JavaScript" at bounding box center [754, 550] width 193 height 41
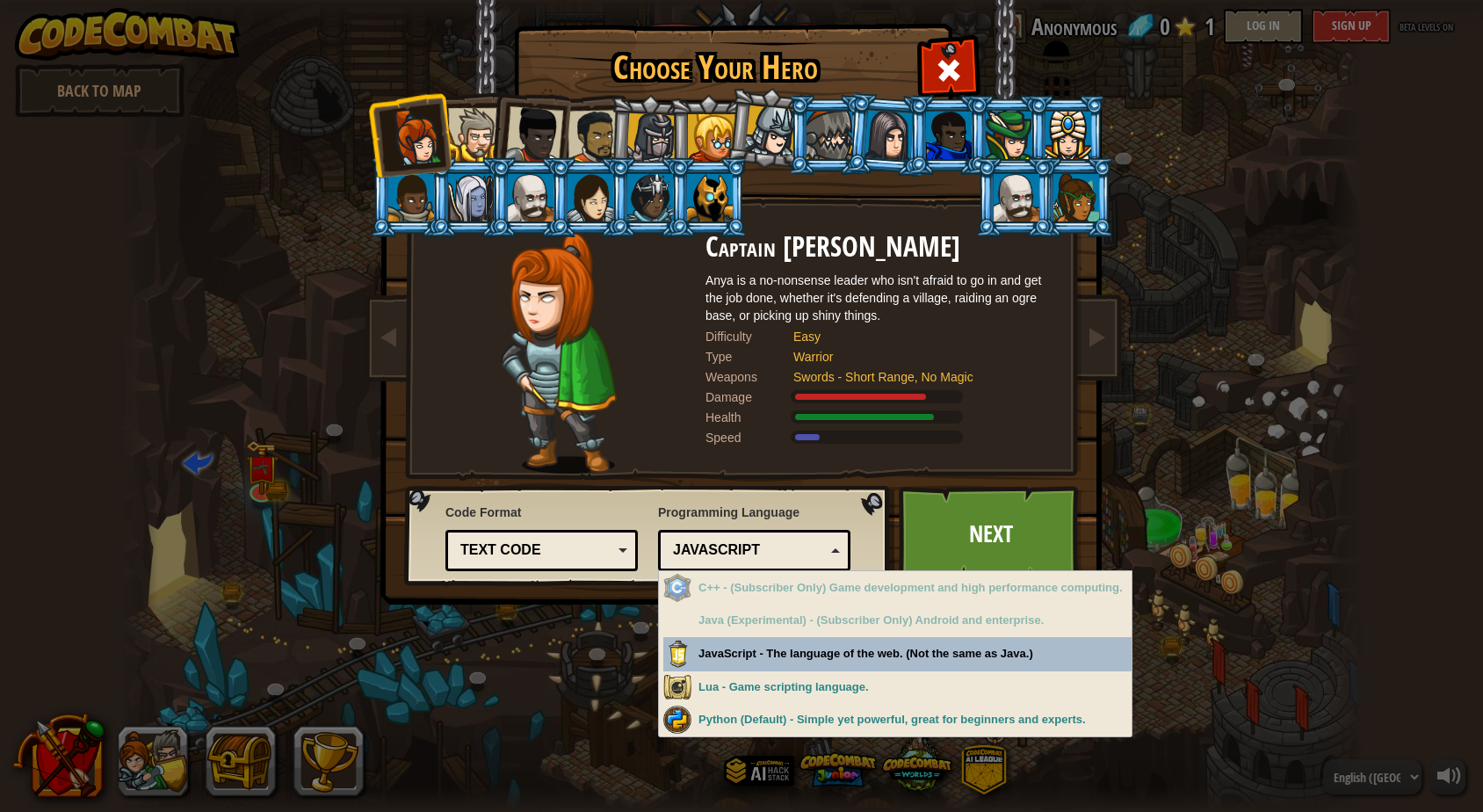
drag, startPoint x: 746, startPoint y: 550, endPoint x: 745, endPoint y: 574, distance: 24.0
click at [745, 554] on div "JavaScript" at bounding box center [749, 550] width 152 height 20
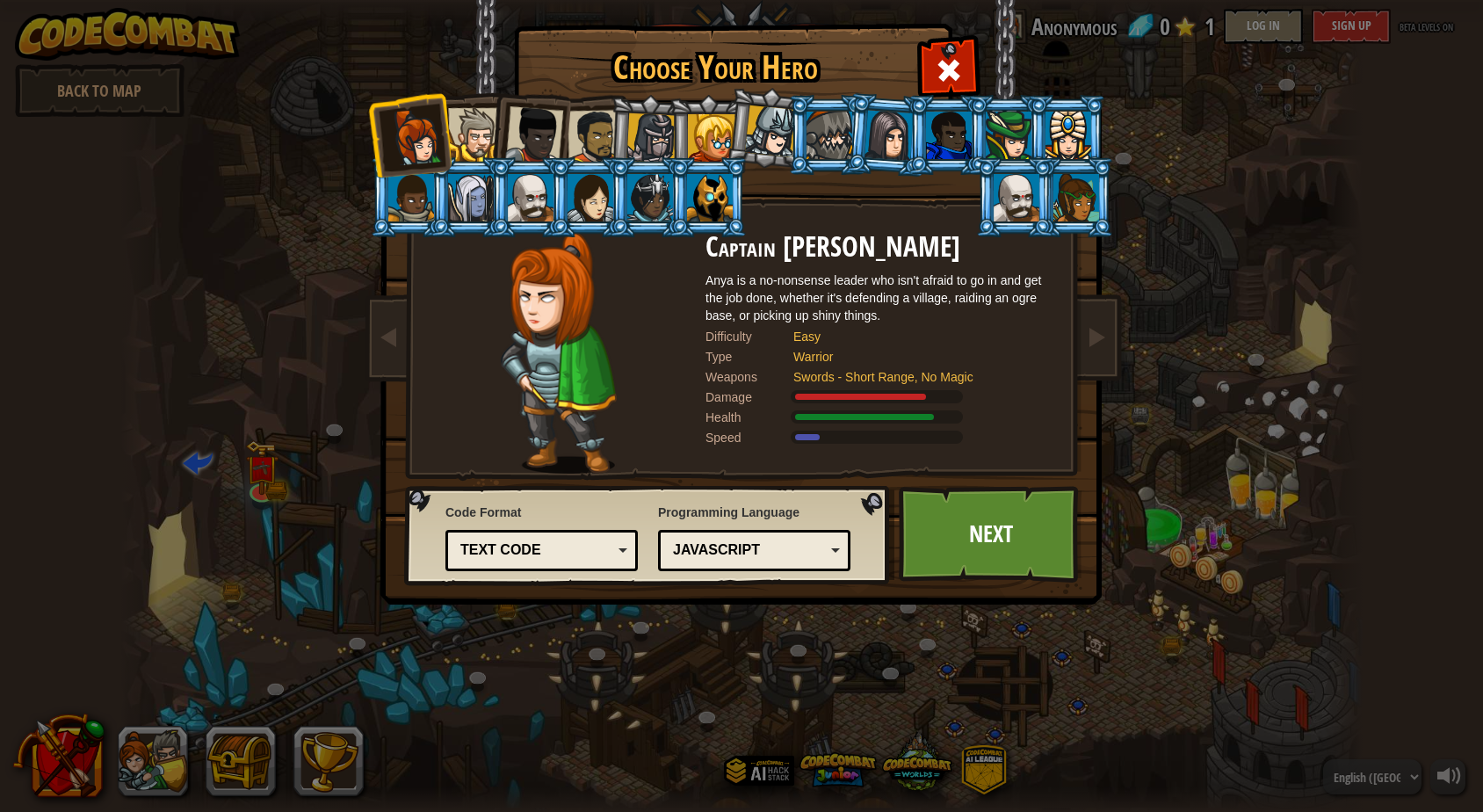
drag, startPoint x: 751, startPoint y: 545, endPoint x: 753, endPoint y: 571, distance: 26.1
click at [751, 551] on div "JavaScript" at bounding box center [749, 550] width 152 height 20
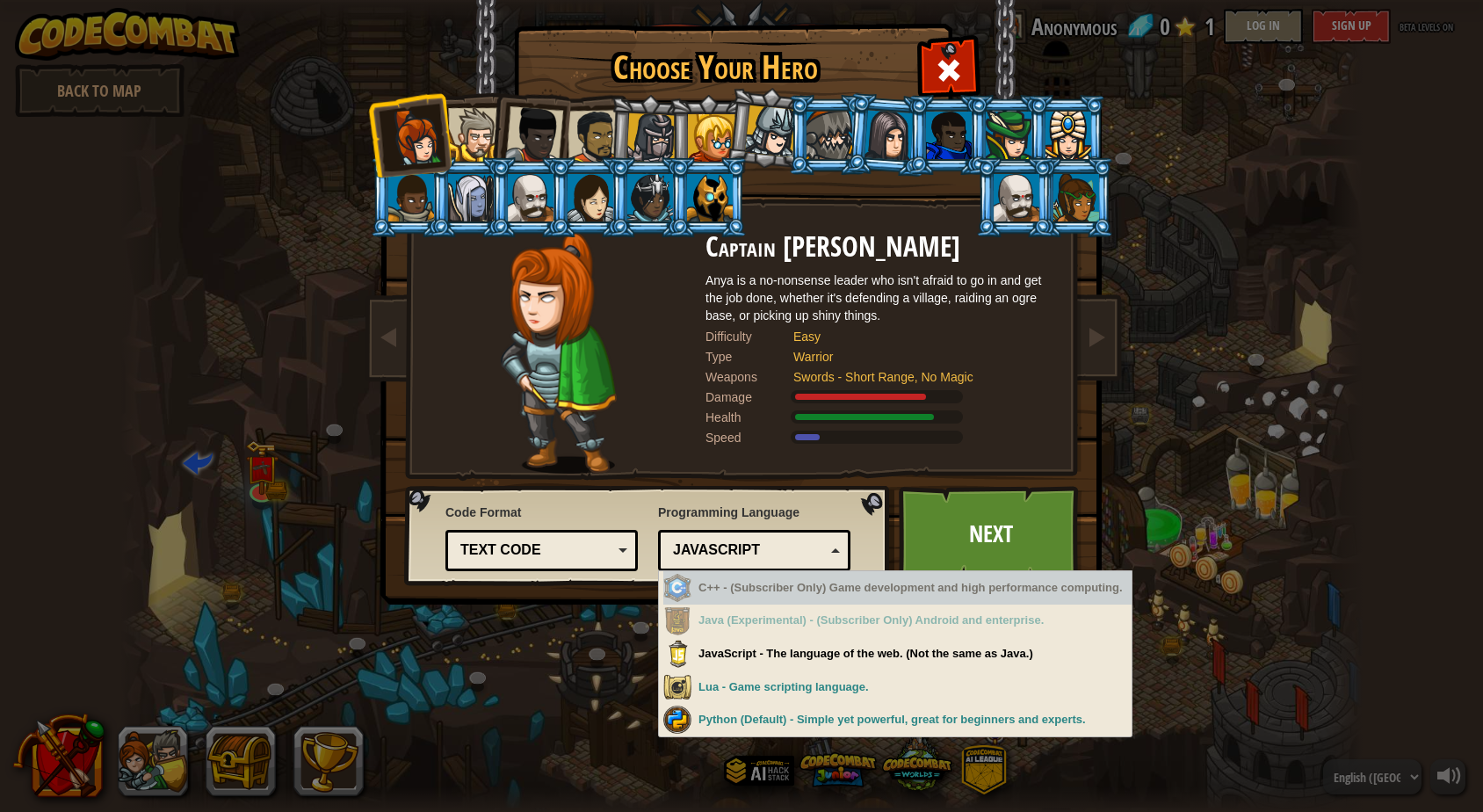
click at [753, 592] on div "C++ - (Subscriber Only) Game development and high performance computing." at bounding box center [898, 588] width 468 height 35
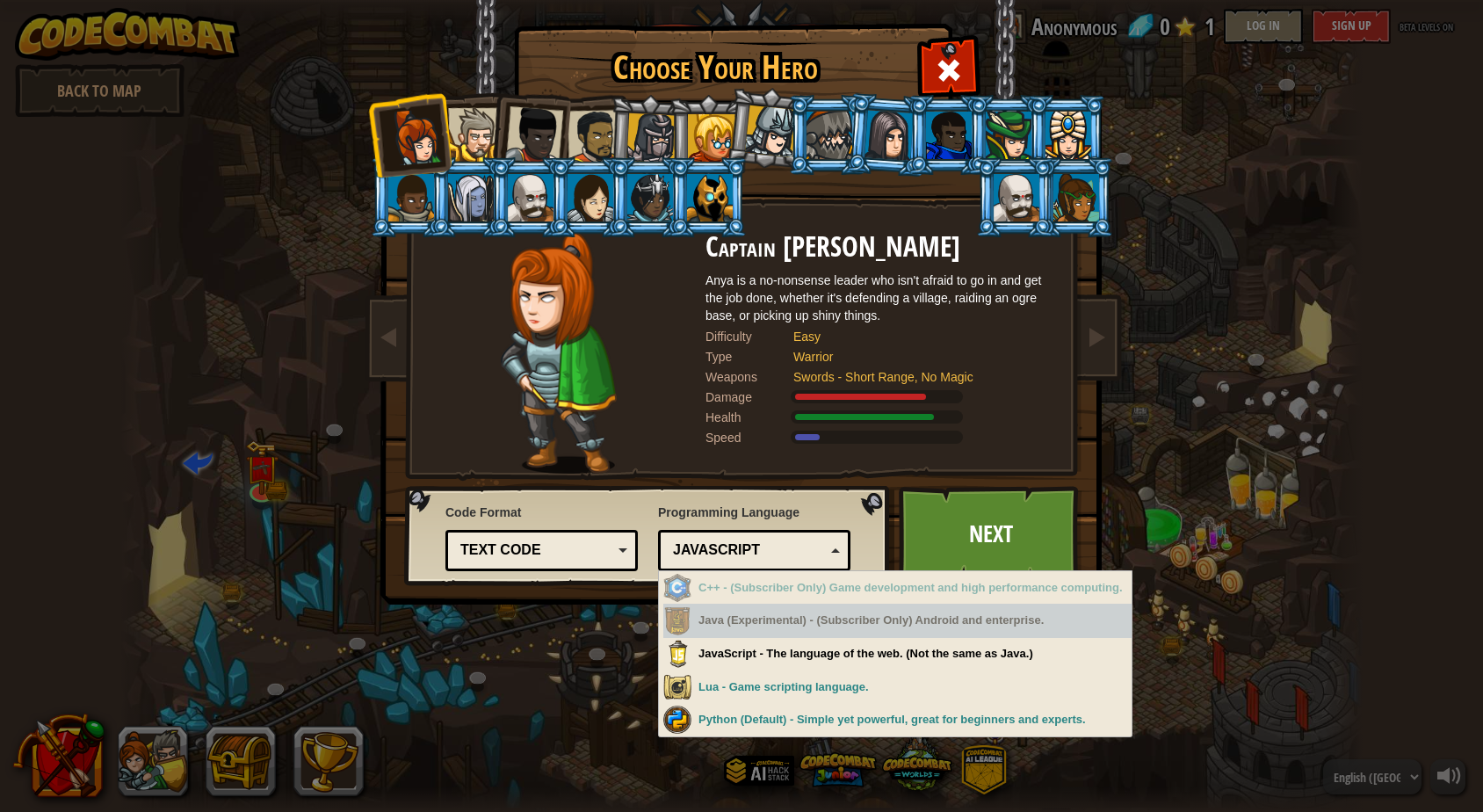
click at [751, 617] on div "Java (Experimental) - (Subscriber Only) Android and enterprise." at bounding box center [898, 620] width 468 height 35
click at [748, 633] on div "Java (Experimental) - (Subscriber Only) Android and enterprise." at bounding box center [898, 620] width 468 height 35
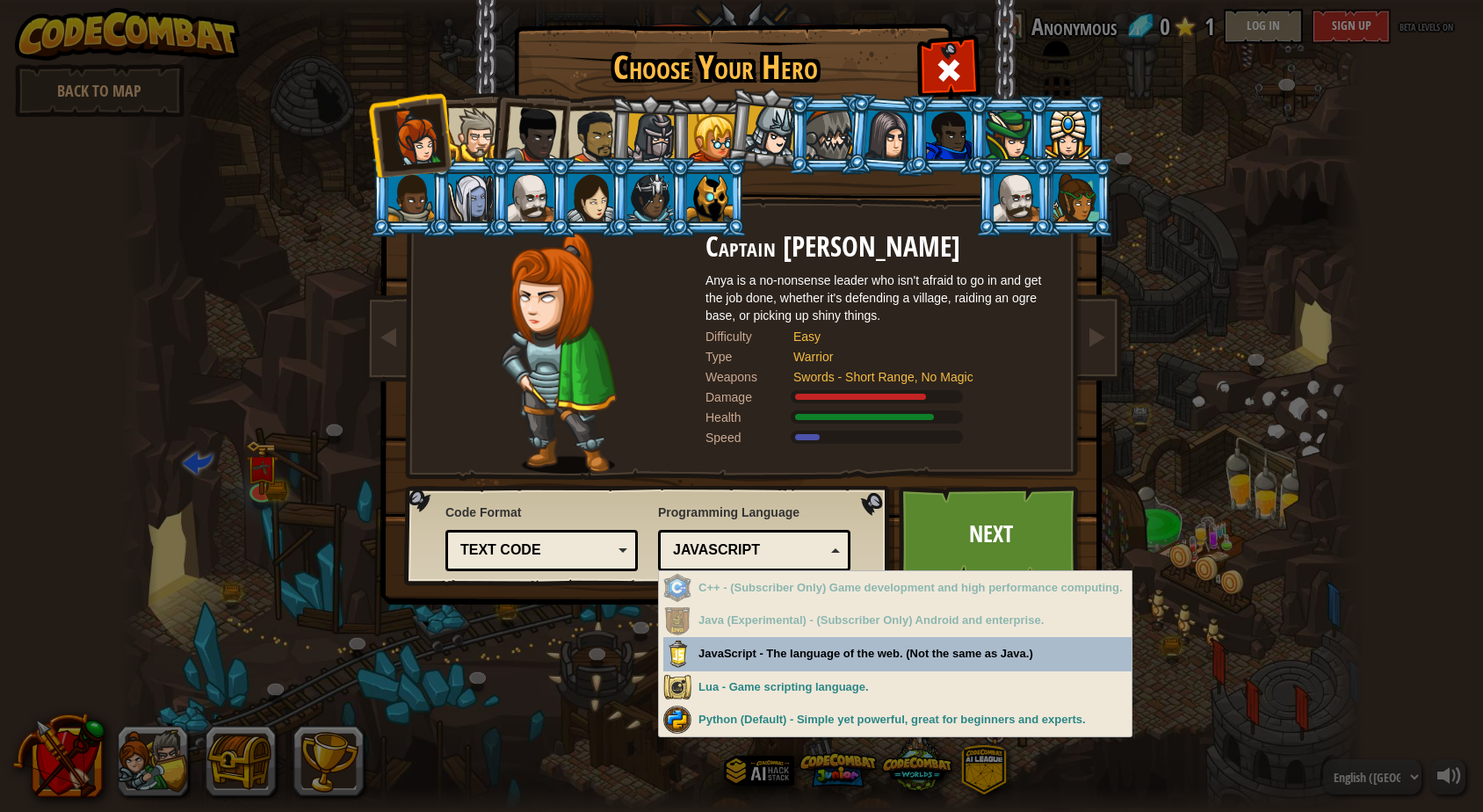
click at [742, 648] on div "Choose Your Hero 0 Captain [PERSON_NAME] is a no-nonsense leader who isn't afra…" at bounding box center [741, 406] width 1483 height 812
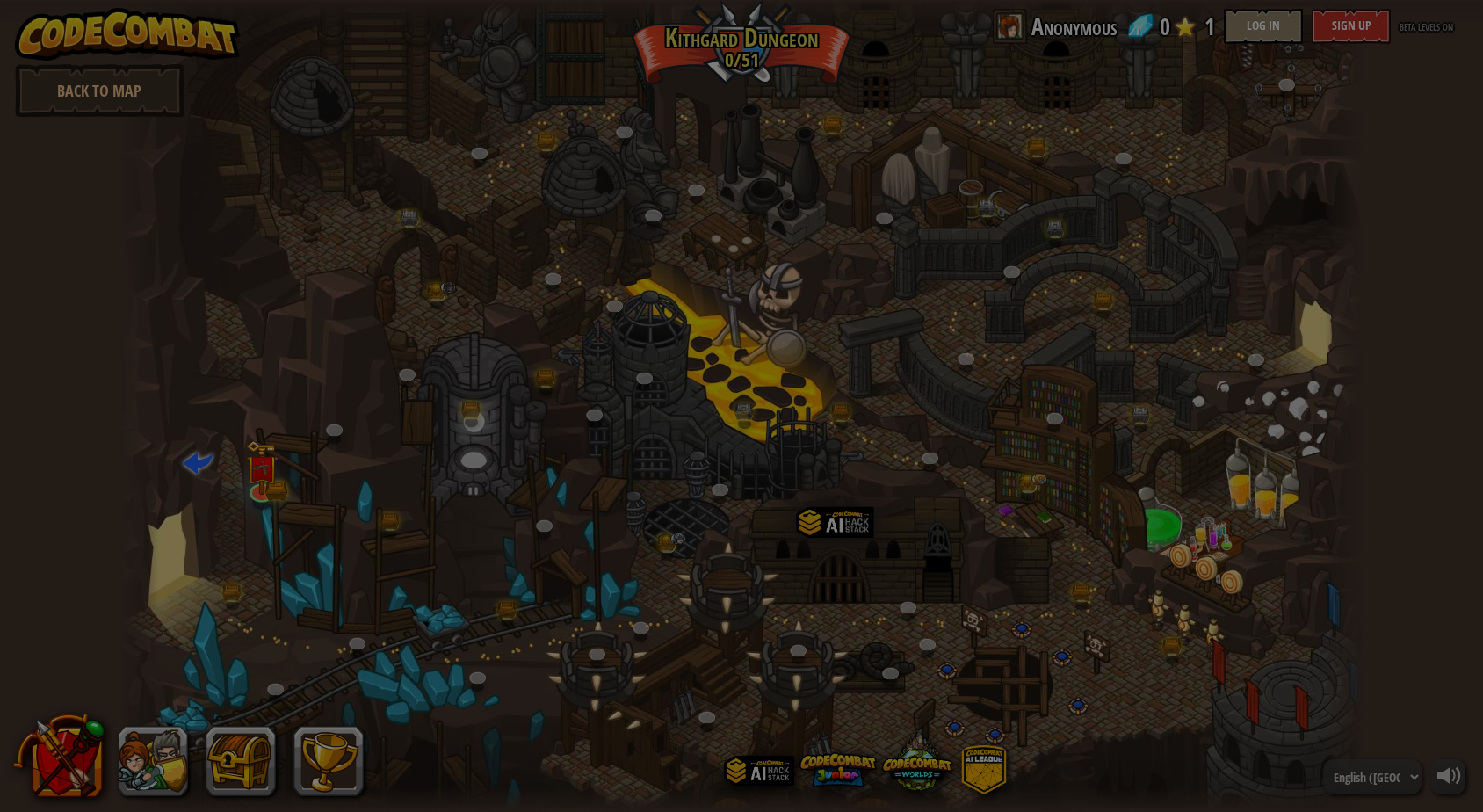
click at [742, 2] on body "powered by Back to Map Twisted Canyon (Locked) Challenge: collect the most gold…" at bounding box center [741, 1] width 1483 height 2
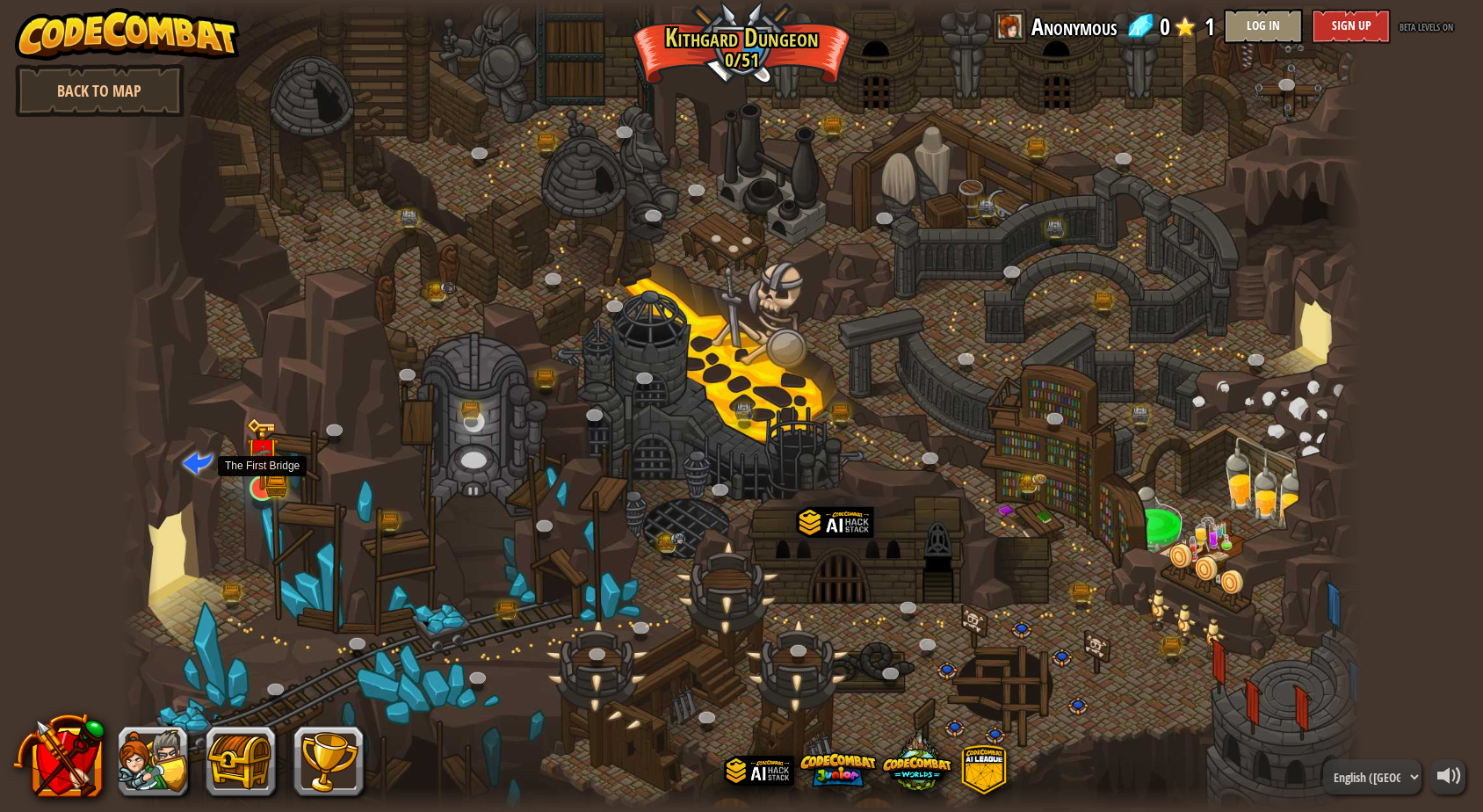
click at [262, 464] on img at bounding box center [262, 454] width 20 height 20
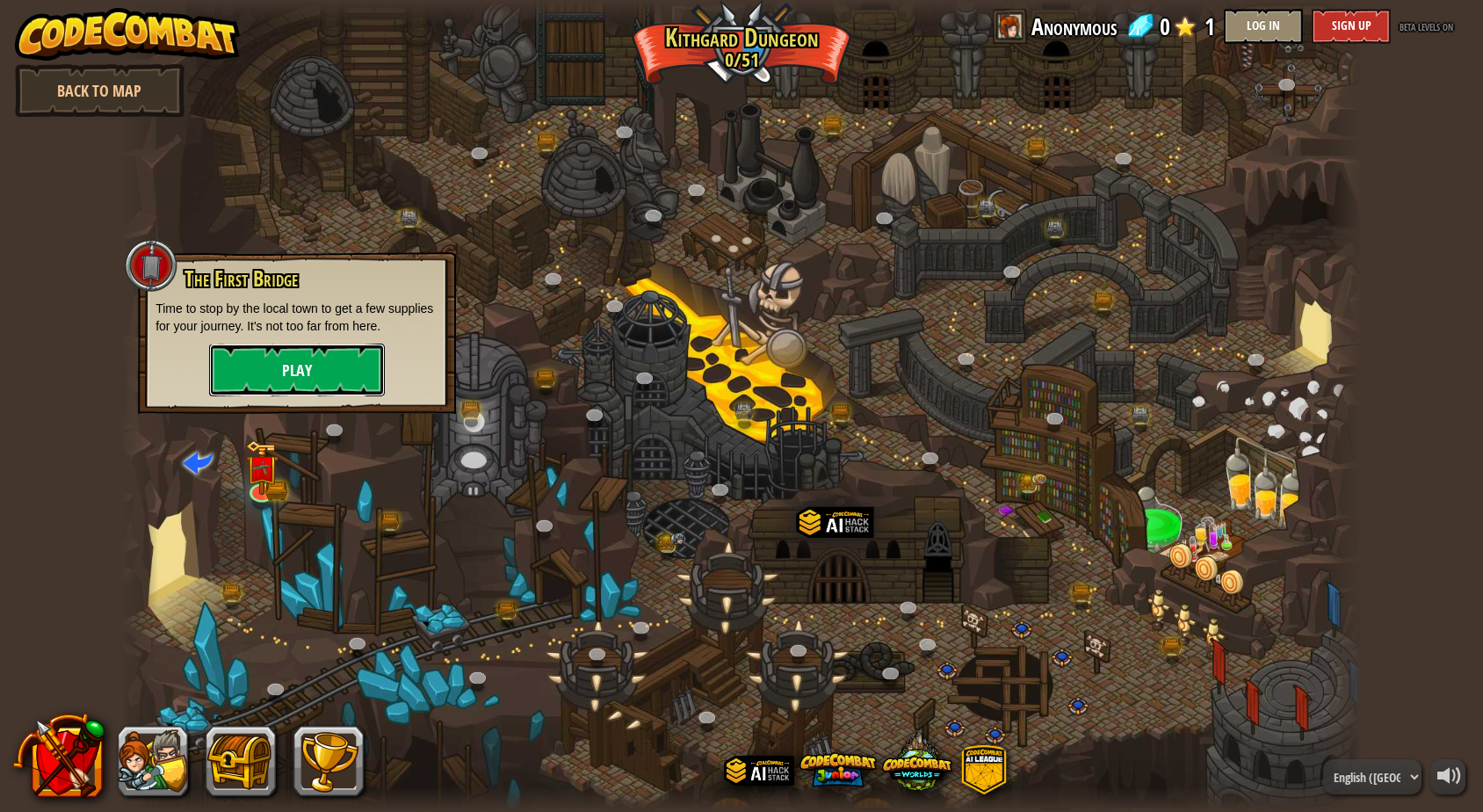
click at [325, 374] on button "Play" at bounding box center [297, 369] width 176 height 52
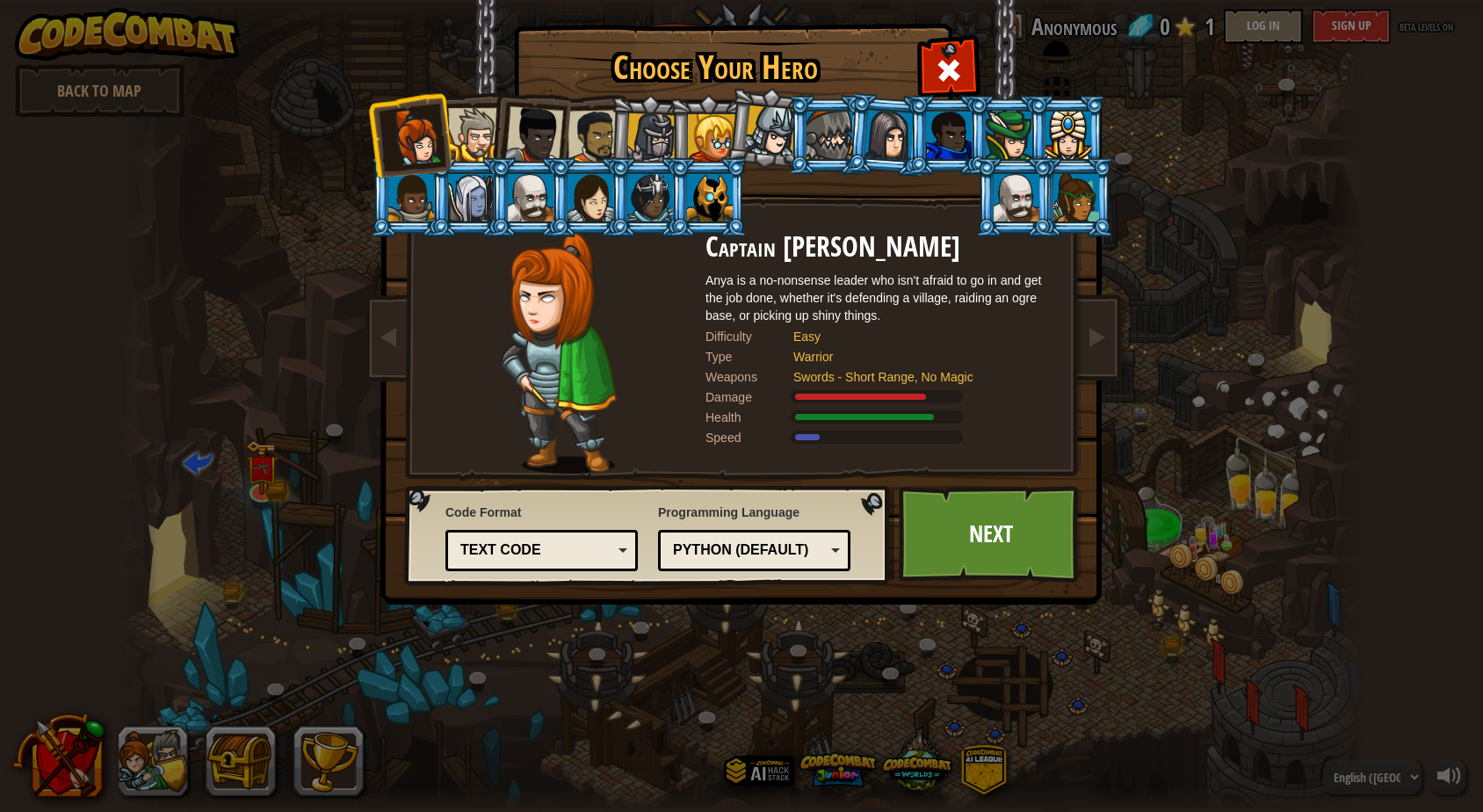
click at [580, 386] on img at bounding box center [558, 353] width 116 height 242
drag, startPoint x: 613, startPoint y: 356, endPoint x: 628, endPoint y: 365, distance: 17.5
click at [613, 358] on img at bounding box center [558, 353] width 116 height 242
click at [709, 383] on div "Weapons" at bounding box center [749, 377] width 88 height 18
click at [711, 383] on div "Weapons" at bounding box center [749, 377] width 88 height 18
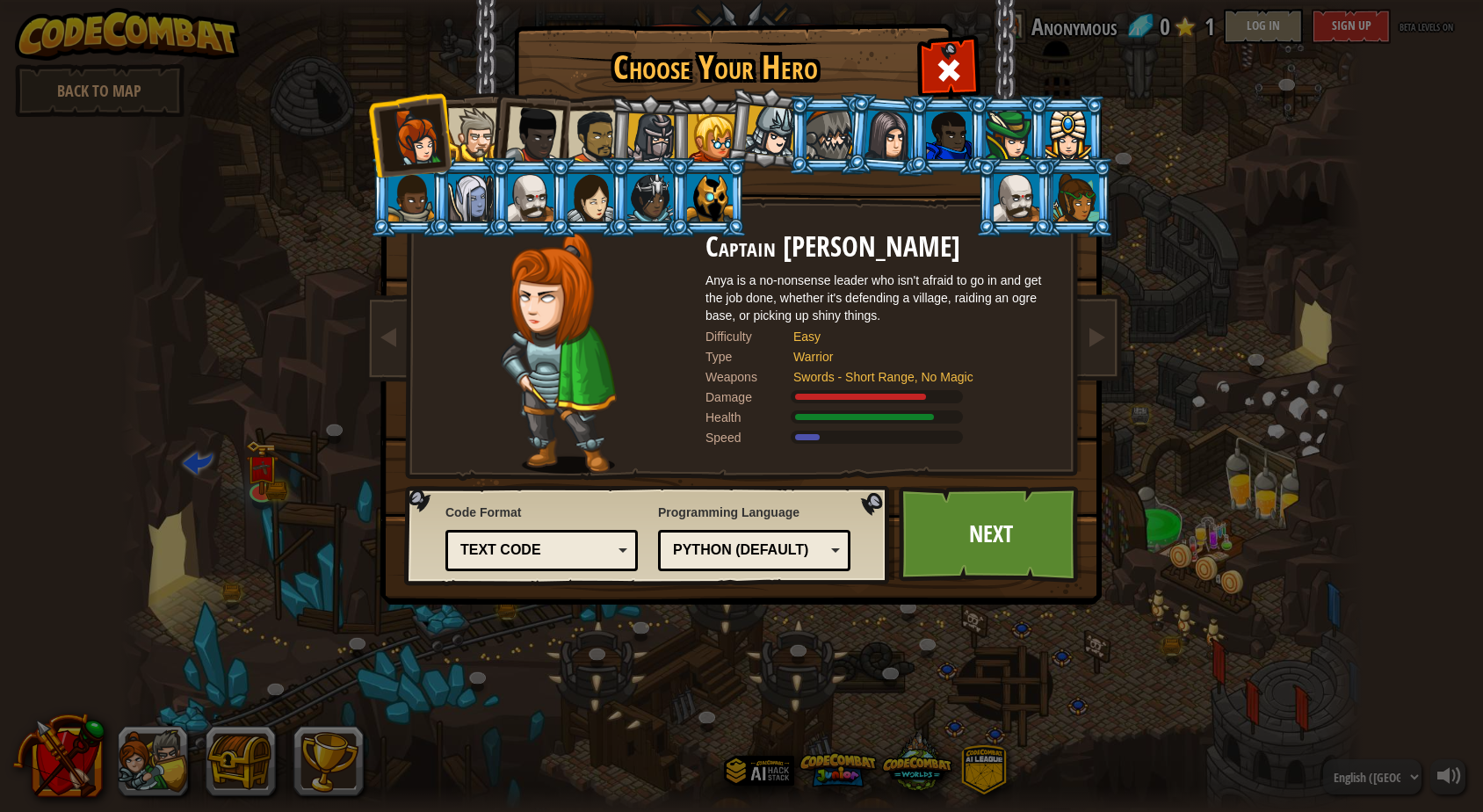
click at [450, 369] on div at bounding box center [558, 353] width 293 height 242
drag, startPoint x: 530, startPoint y: 346, endPoint x: 670, endPoint y: 336, distance: 140.4
click at [536, 346] on img at bounding box center [558, 353] width 116 height 242
click at [756, 232] on div "Captain [PERSON_NAME] Anya is a no-nonsense leader who isn't afraid to go in an…" at bounding box center [741, 232] width 659 height 0
drag, startPoint x: 816, startPoint y: 385, endPoint x: 835, endPoint y: 393, distance: 20.6
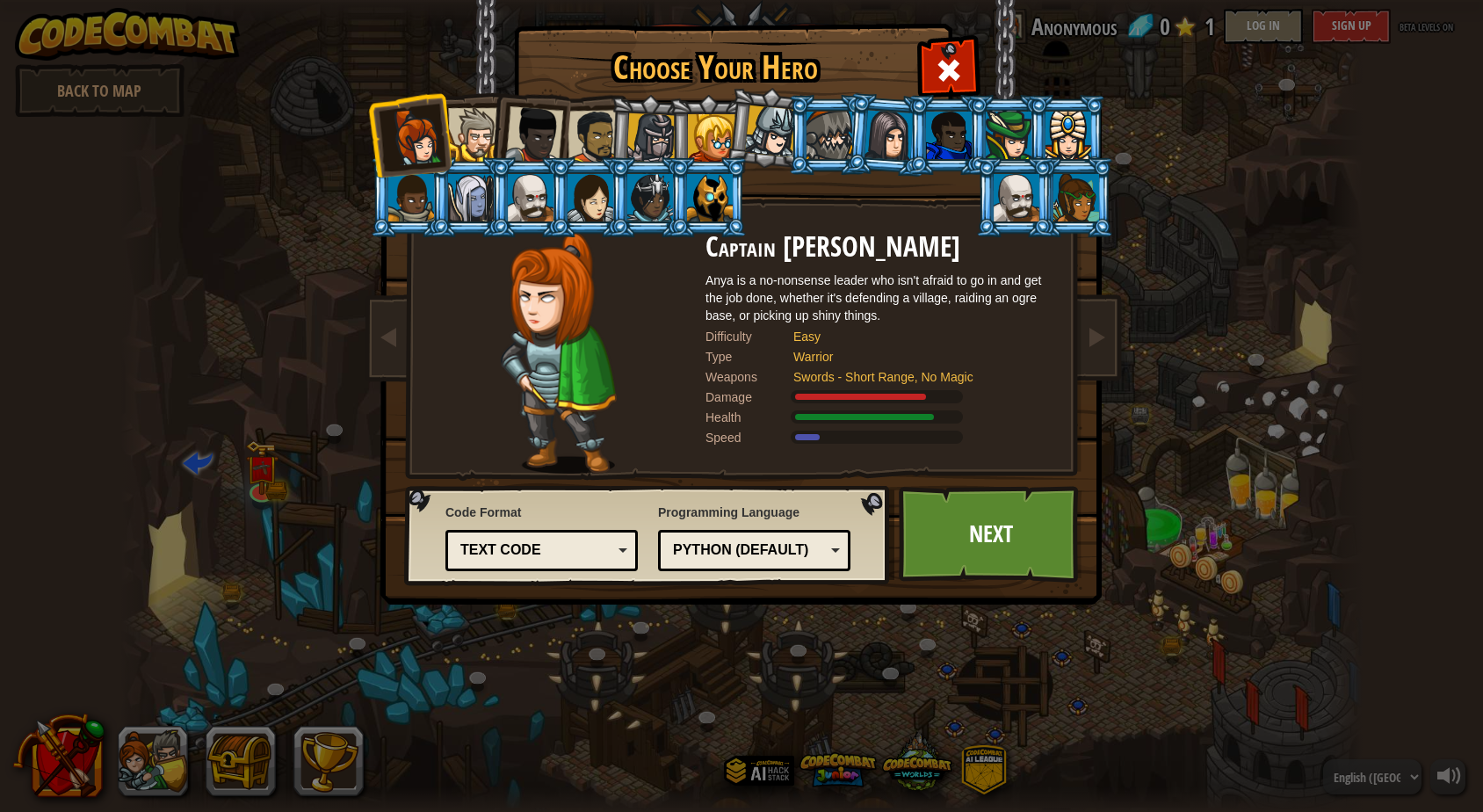
click at [821, 393] on div "Captain [PERSON_NAME] Anya is a no-nonsense leader who isn't afraid to go in an…" at bounding box center [881, 353] width 352 height 242
click at [836, 393] on div at bounding box center [861, 396] width 131 height 6
click at [960, 512] on link "Next" at bounding box center [991, 534] width 184 height 97
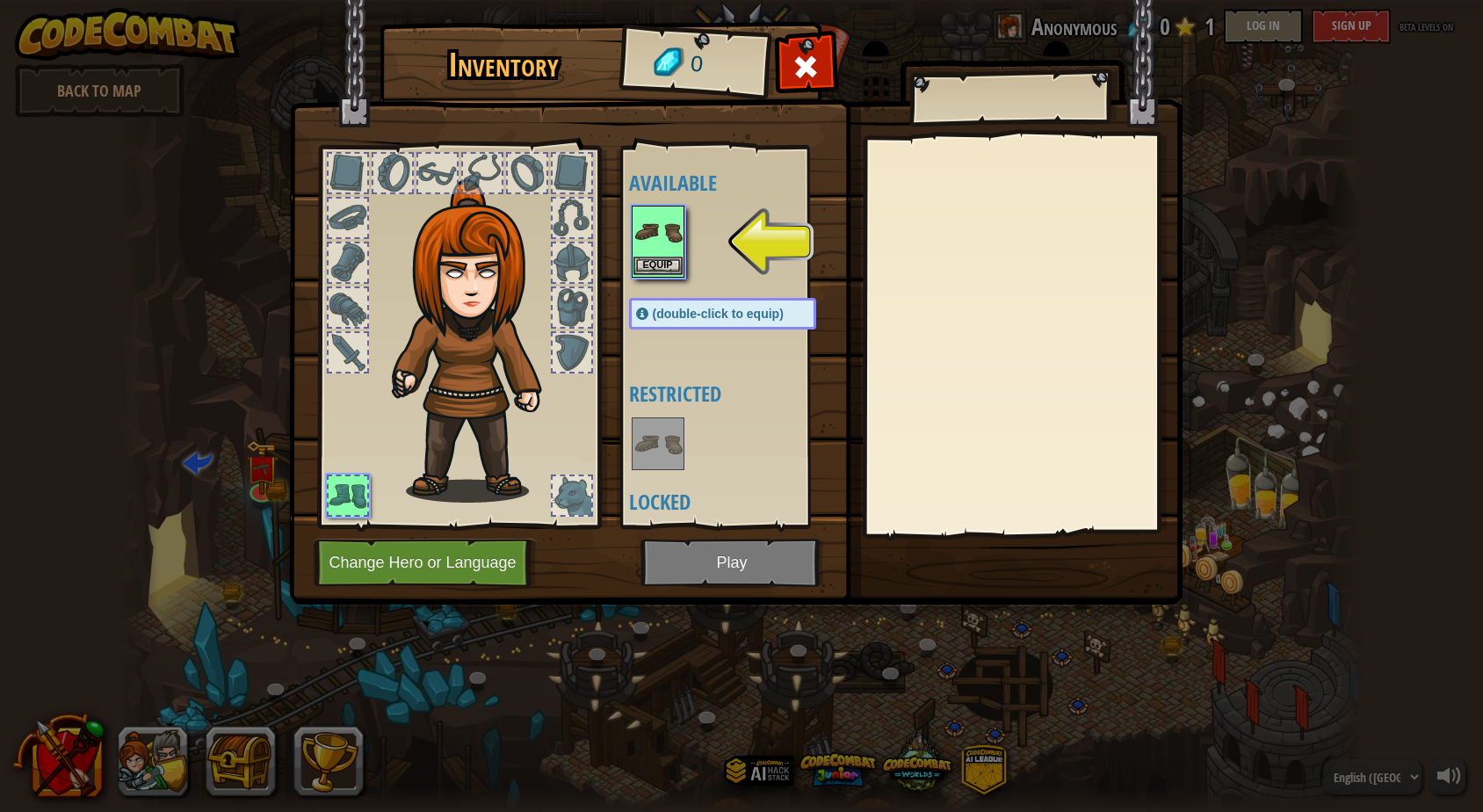
click at [651, 253] on img at bounding box center [658, 232] width 49 height 49
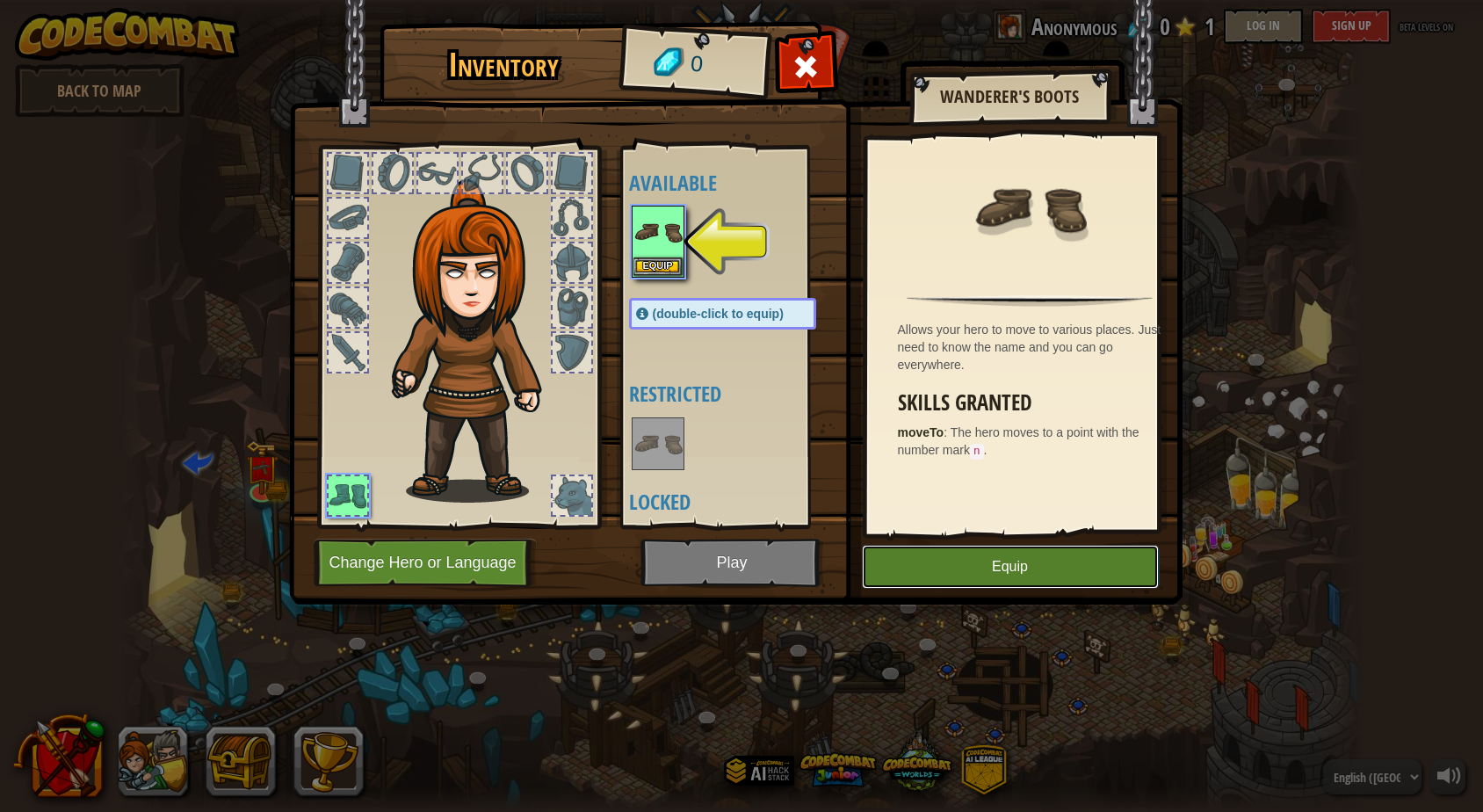
click at [901, 561] on button "Equip" at bounding box center [1011, 566] width 297 height 43
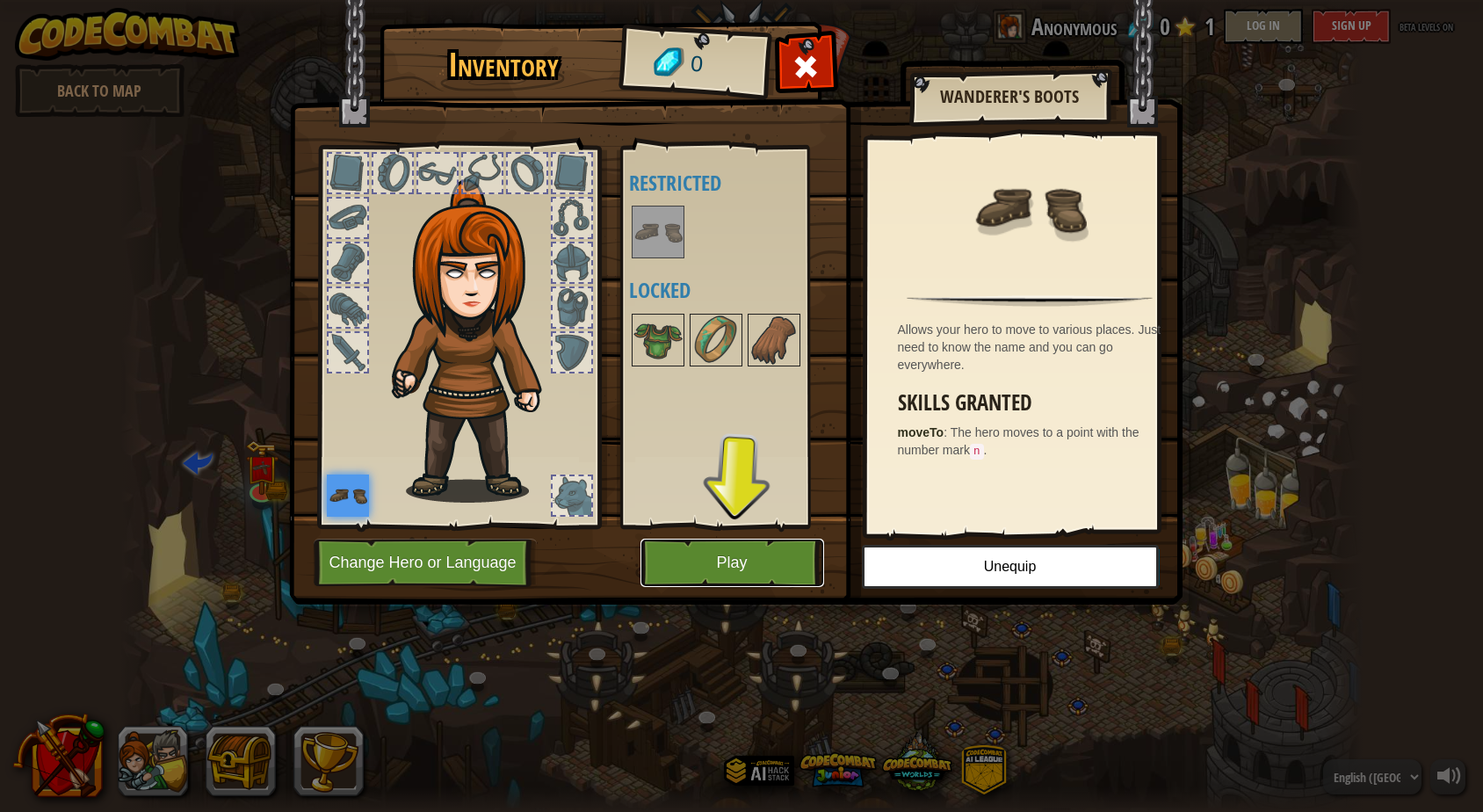
click at [716, 560] on button "Play" at bounding box center [732, 562] width 184 height 48
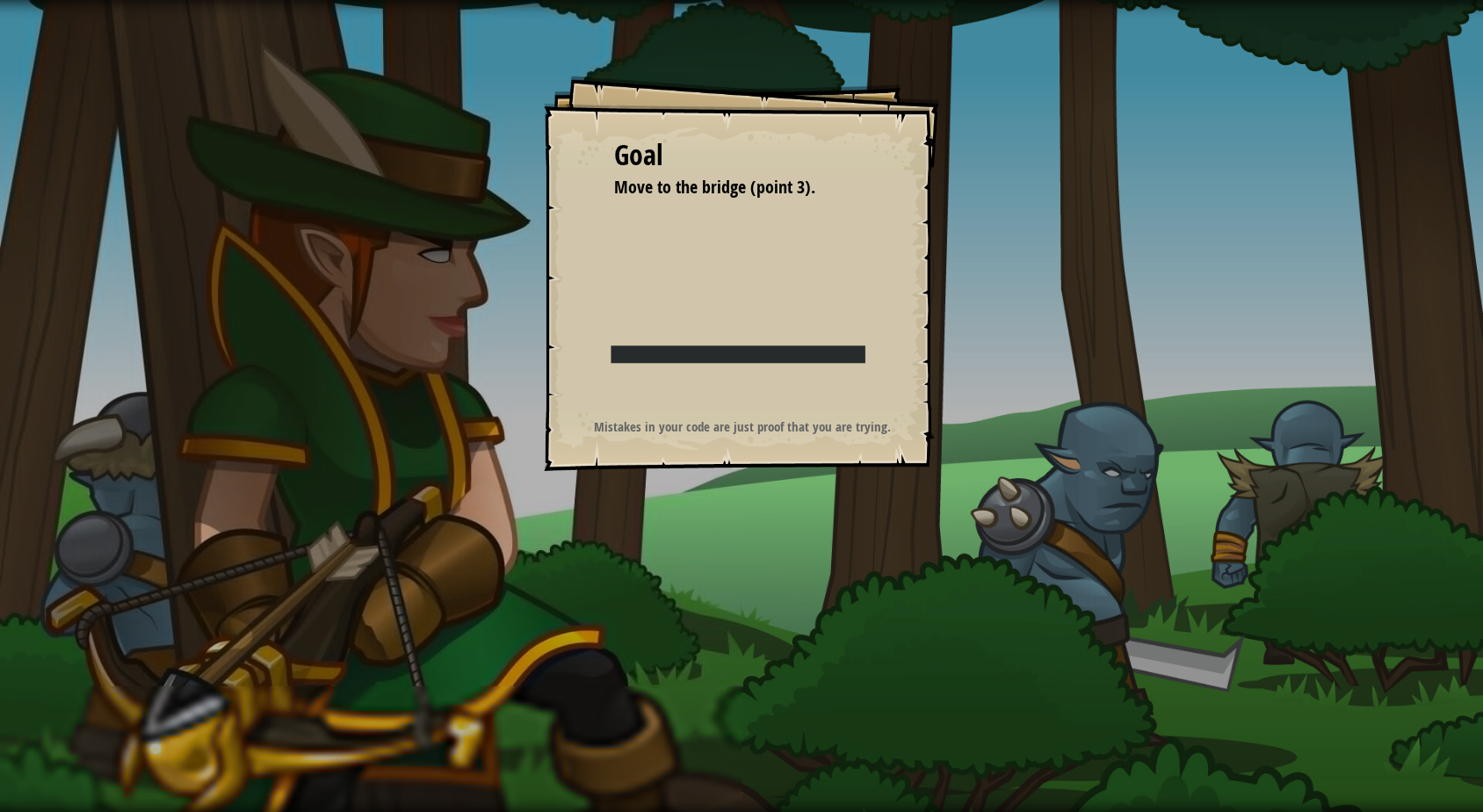
click at [771, 544] on div "Goal Move to the bridge (point 3). Start Level Error loading from server. Try r…" at bounding box center [741, 406] width 1483 height 812
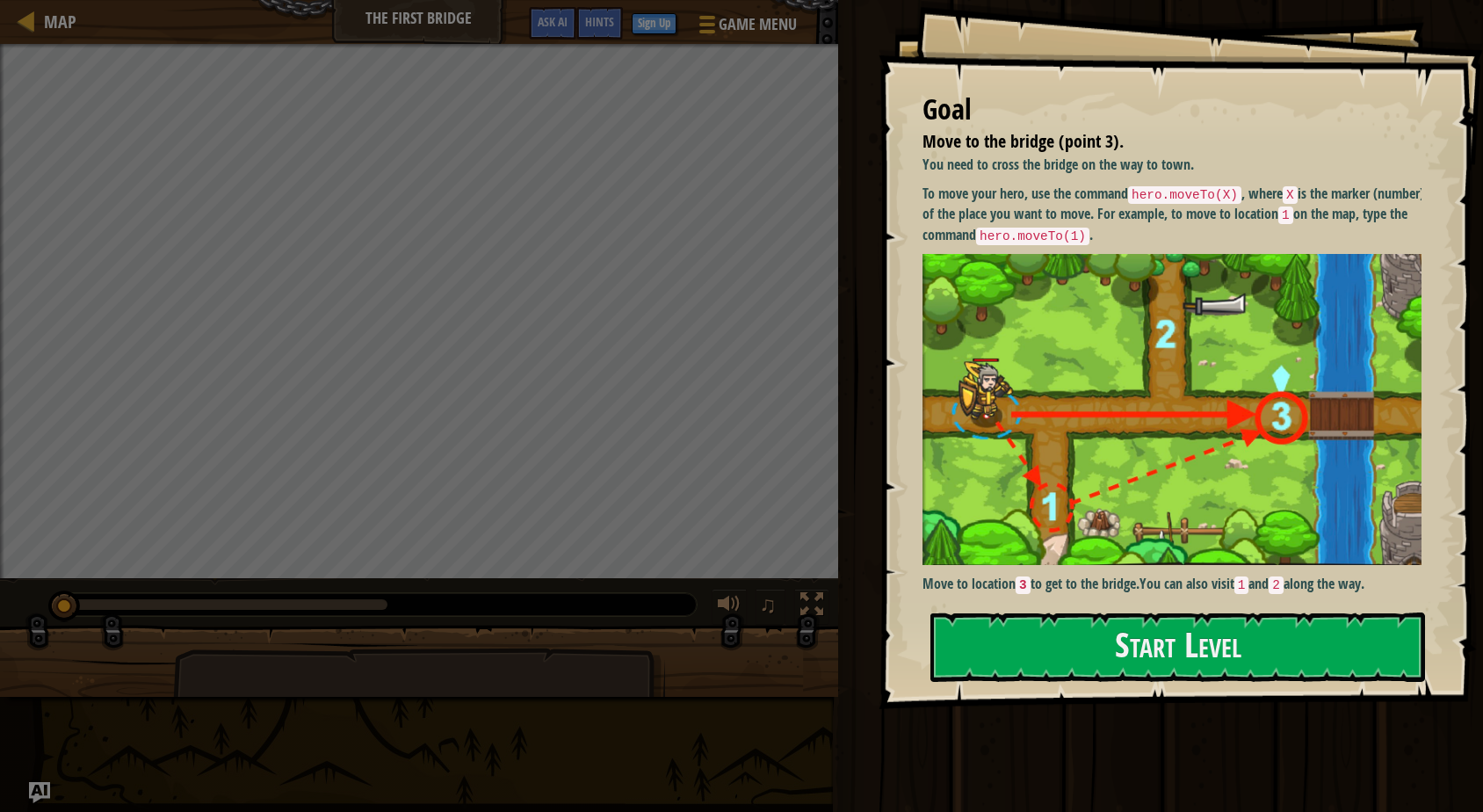
click at [1000, 684] on div "Goal Move to the bridge (point 3). You need to cross the bridge on the way to t…" at bounding box center [1181, 355] width 605 height 709
click at [1064, 644] on button "Start Level" at bounding box center [1178, 647] width 495 height 69
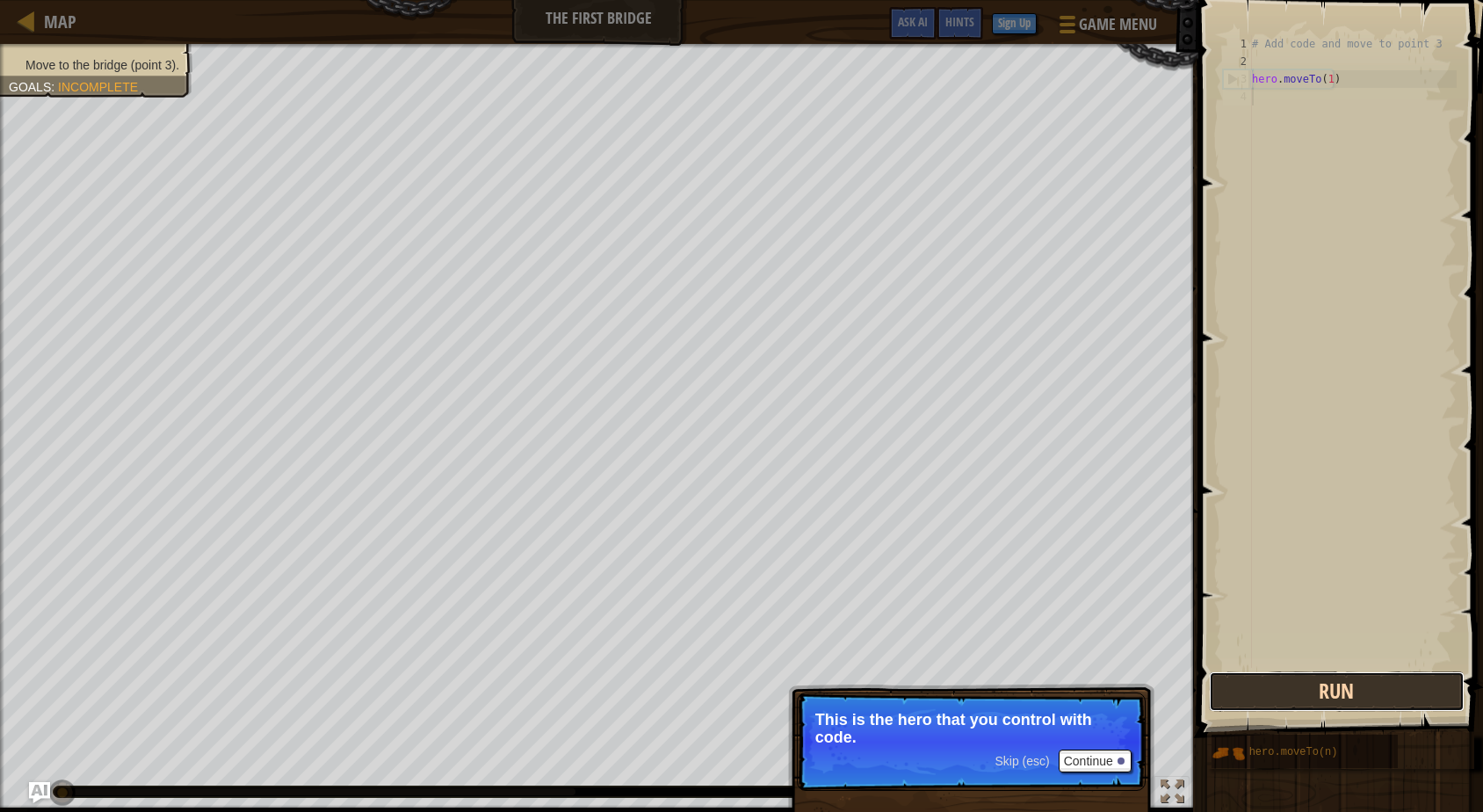
click at [1322, 687] on button "Run" at bounding box center [1337, 691] width 256 height 41
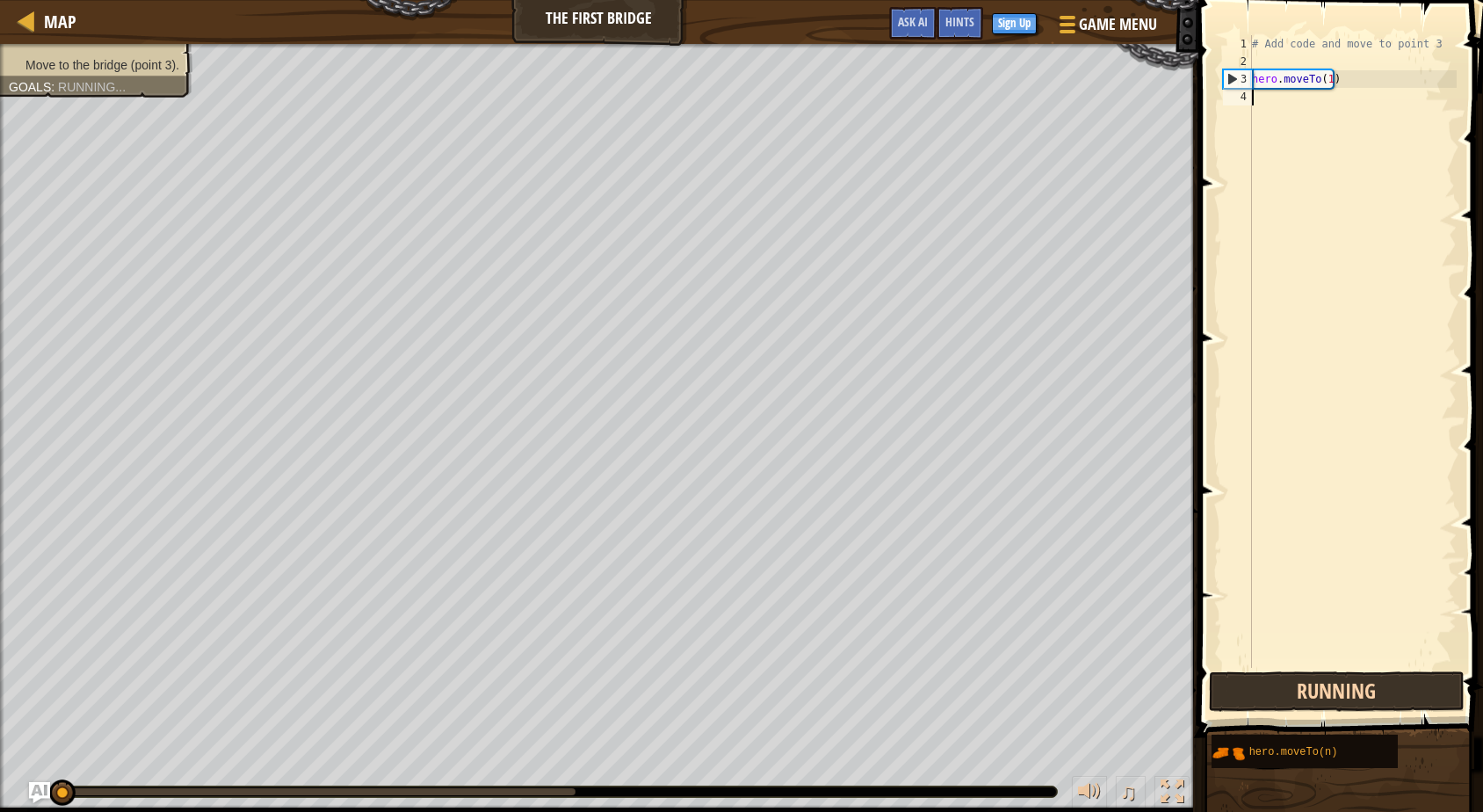
scroll to position [8, 0]
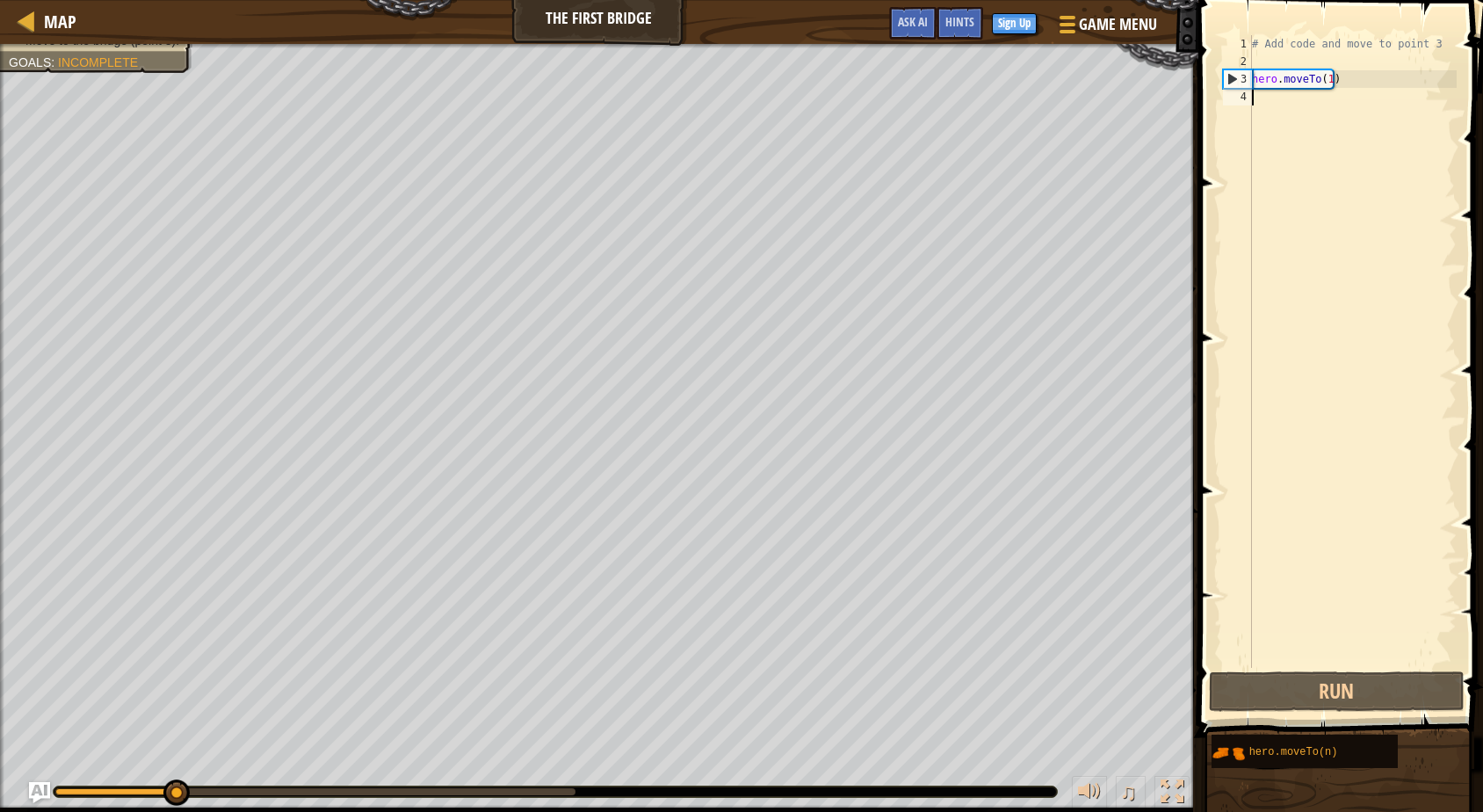
type textarea "W"
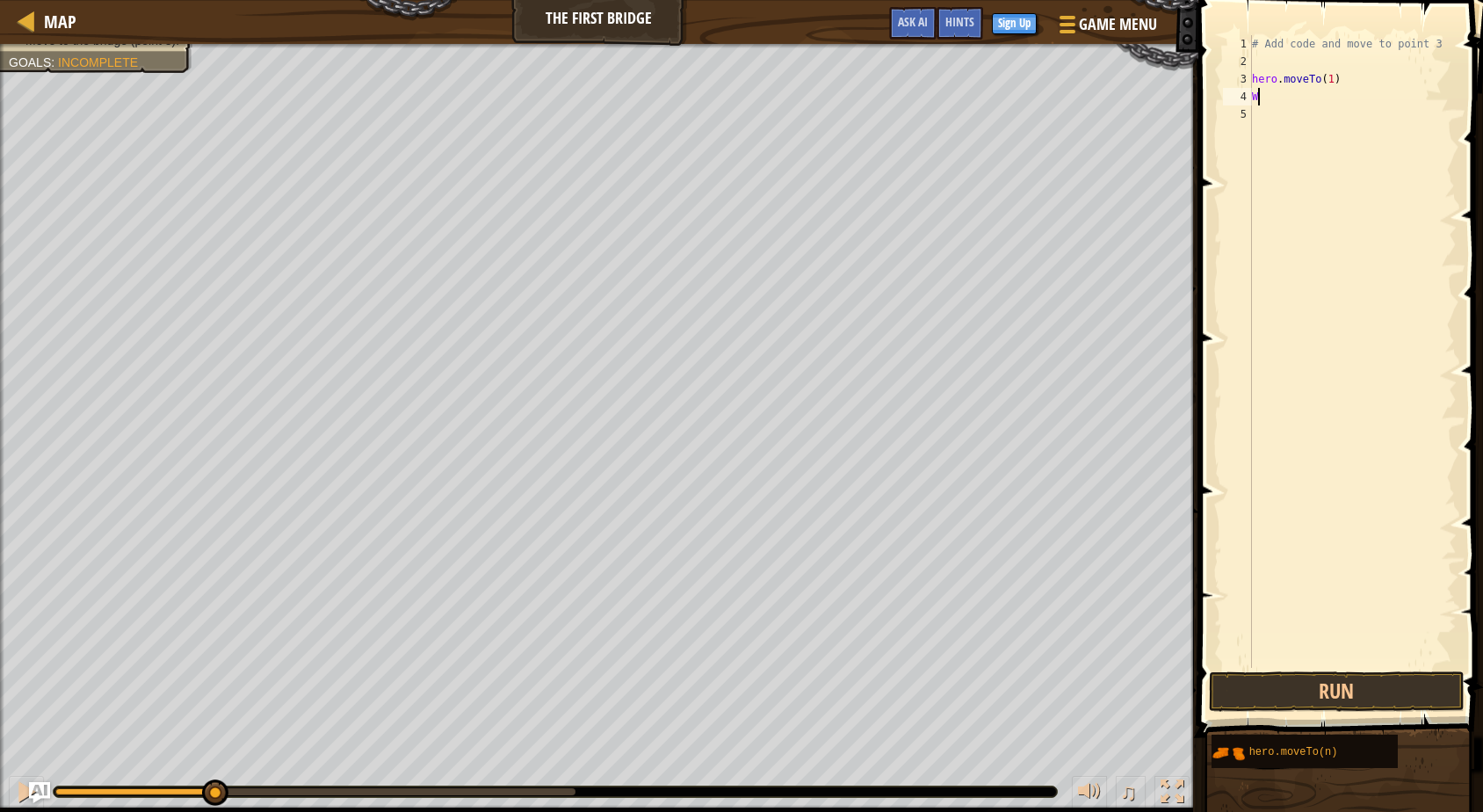
click at [1268, 108] on div "# Add code and move to point 3 hero . moveTo ( 1 ) W" at bounding box center [1353, 369] width 208 height 668
type textarea "3"
click at [1359, 693] on button "Run" at bounding box center [1337, 691] width 256 height 41
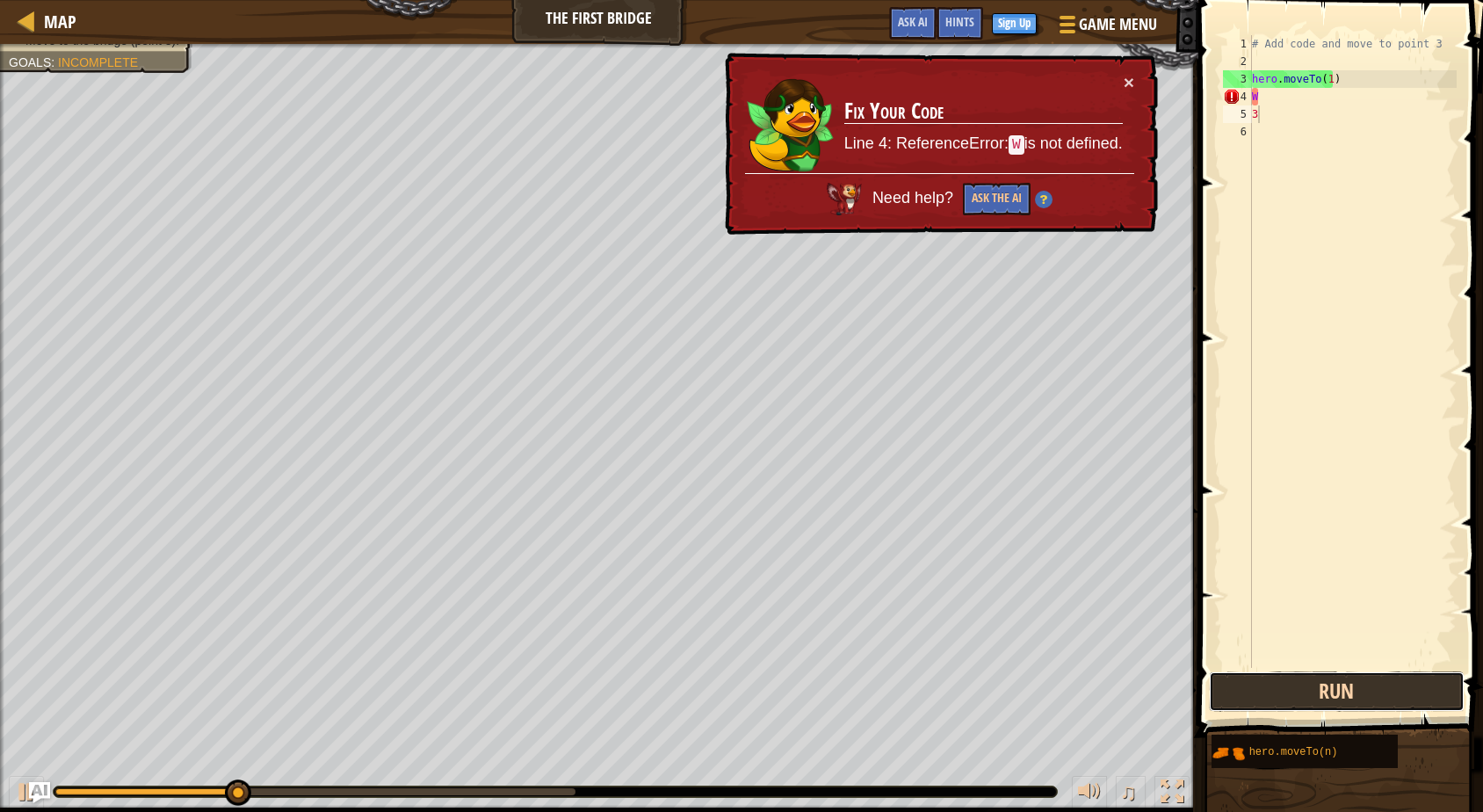
click at [1359, 693] on button "Run" at bounding box center [1337, 691] width 256 height 41
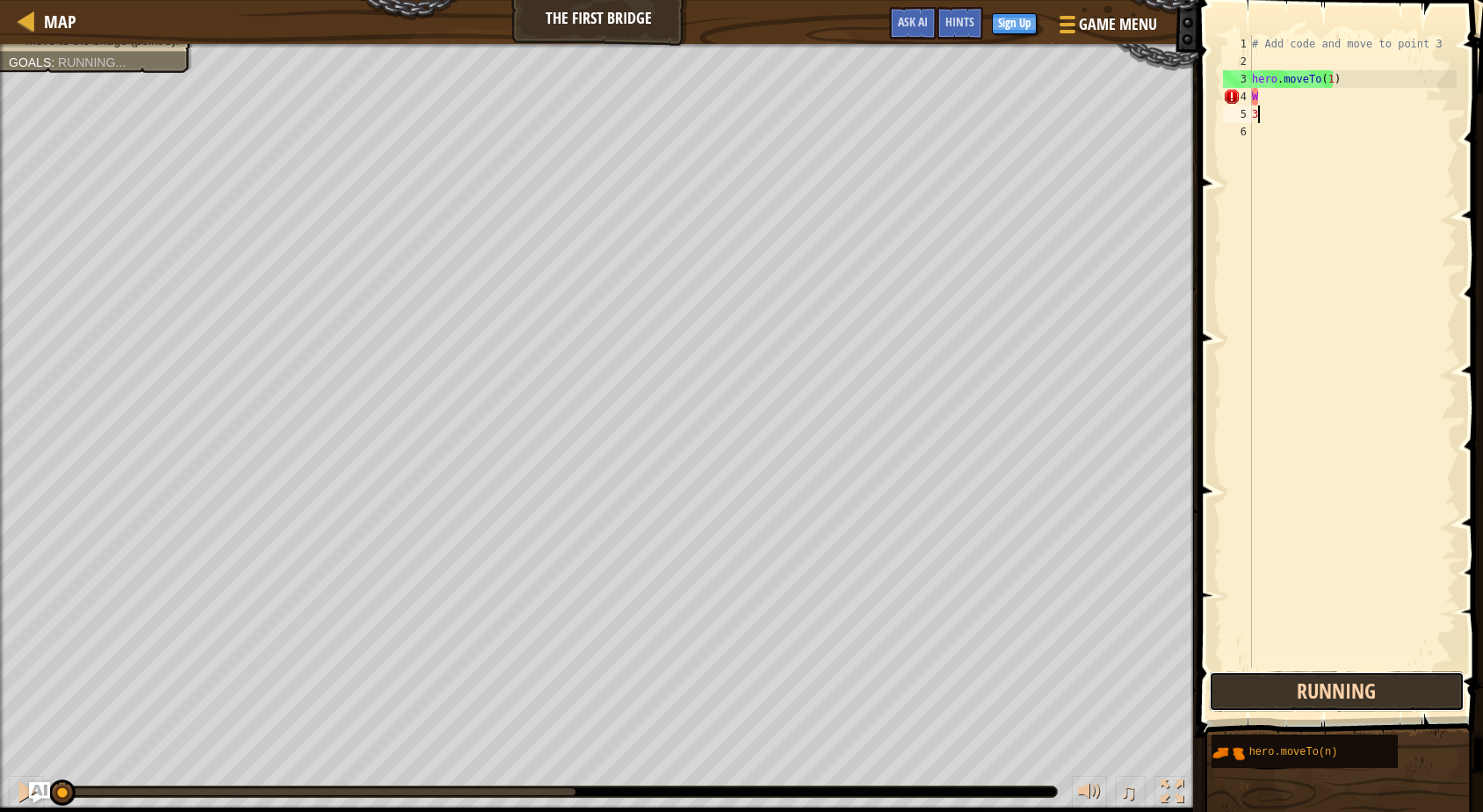
click at [1359, 693] on button "Running" at bounding box center [1337, 691] width 256 height 41
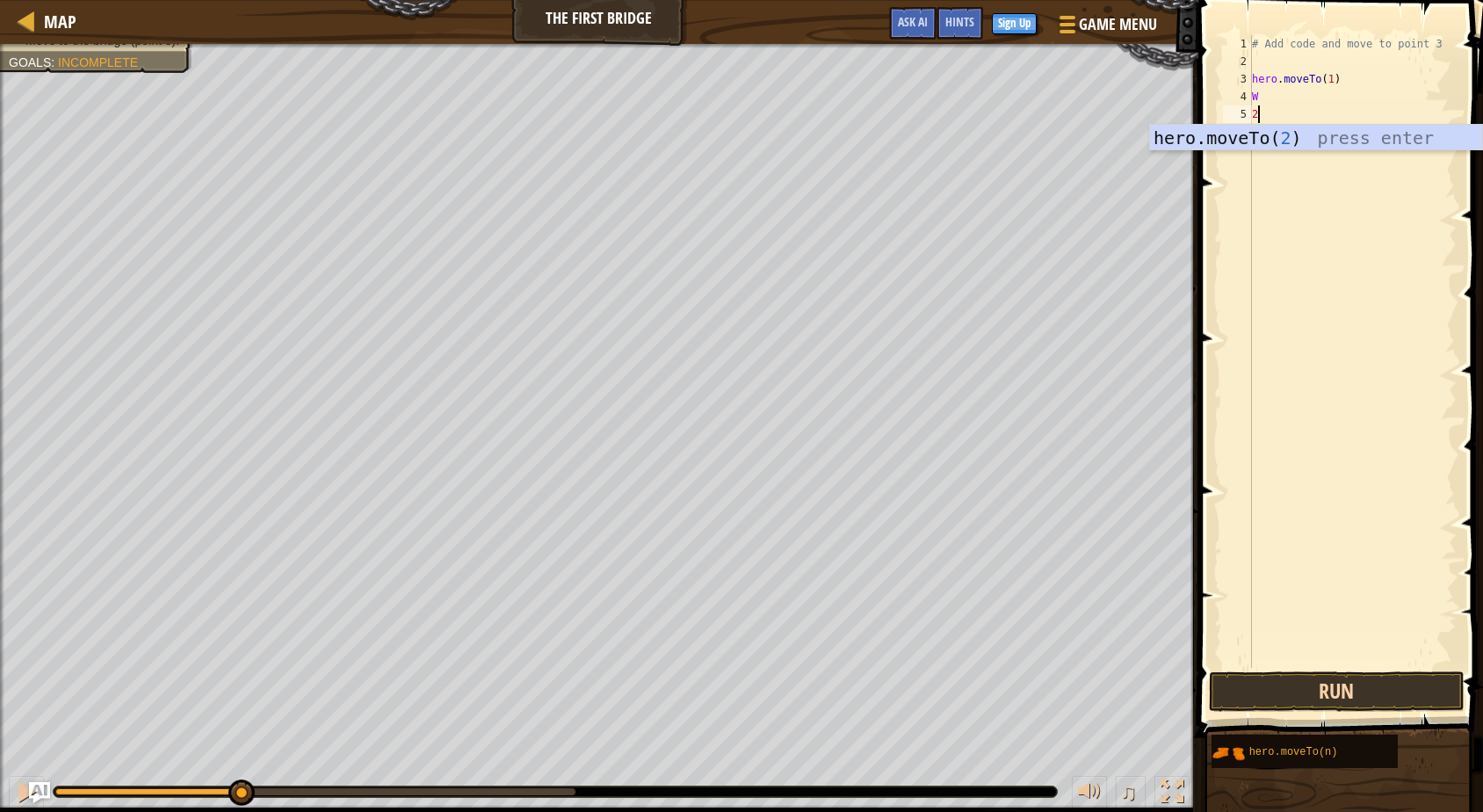
type textarea "2"
click at [1332, 695] on button "Run" at bounding box center [1337, 691] width 256 height 41
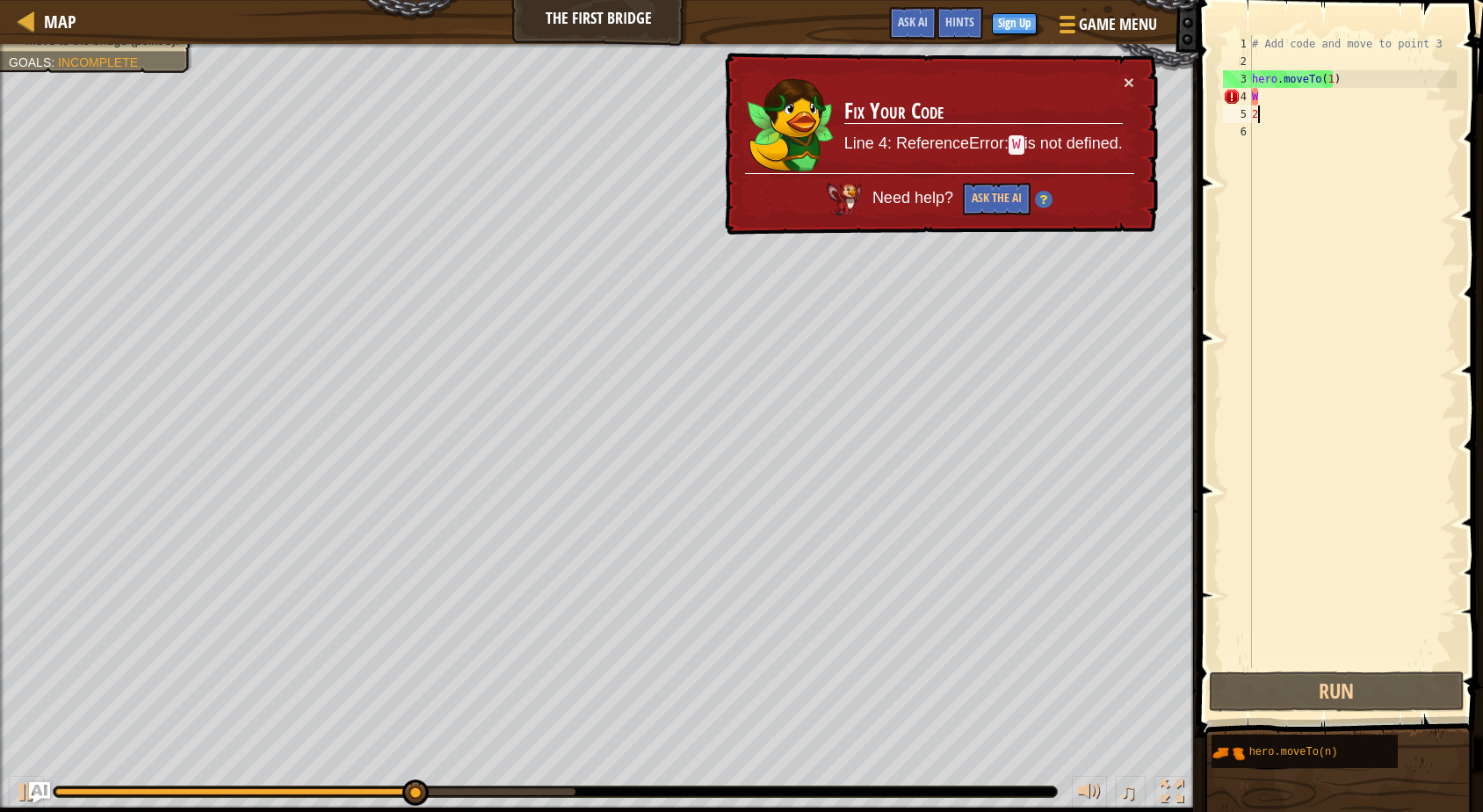
click at [1264, 115] on div "# Add code and move to point 3 hero . moveTo ( 1 ) W 2" at bounding box center [1353, 369] width 208 height 668
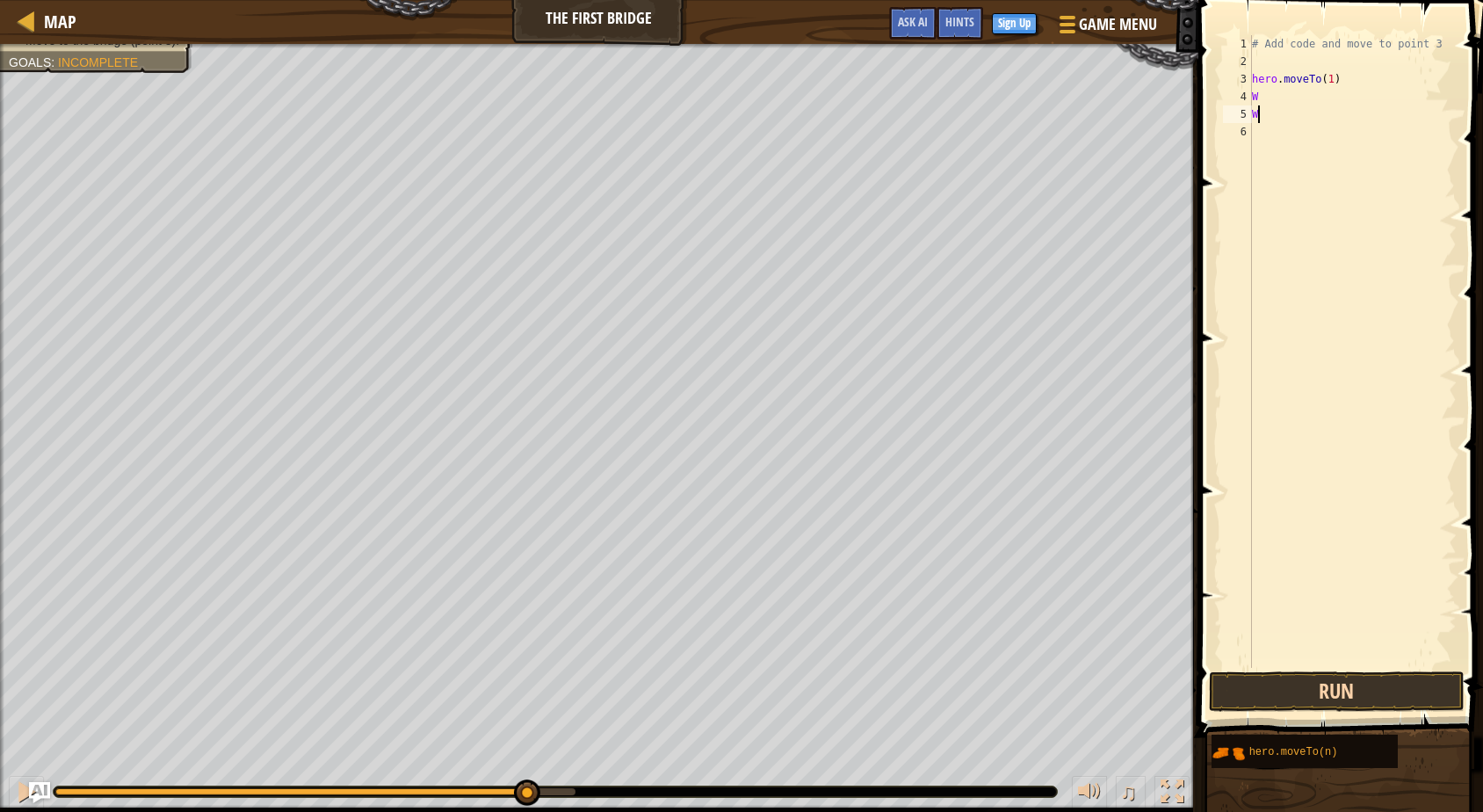
type textarea "W"
click at [1327, 687] on button "Run" at bounding box center [1337, 691] width 256 height 41
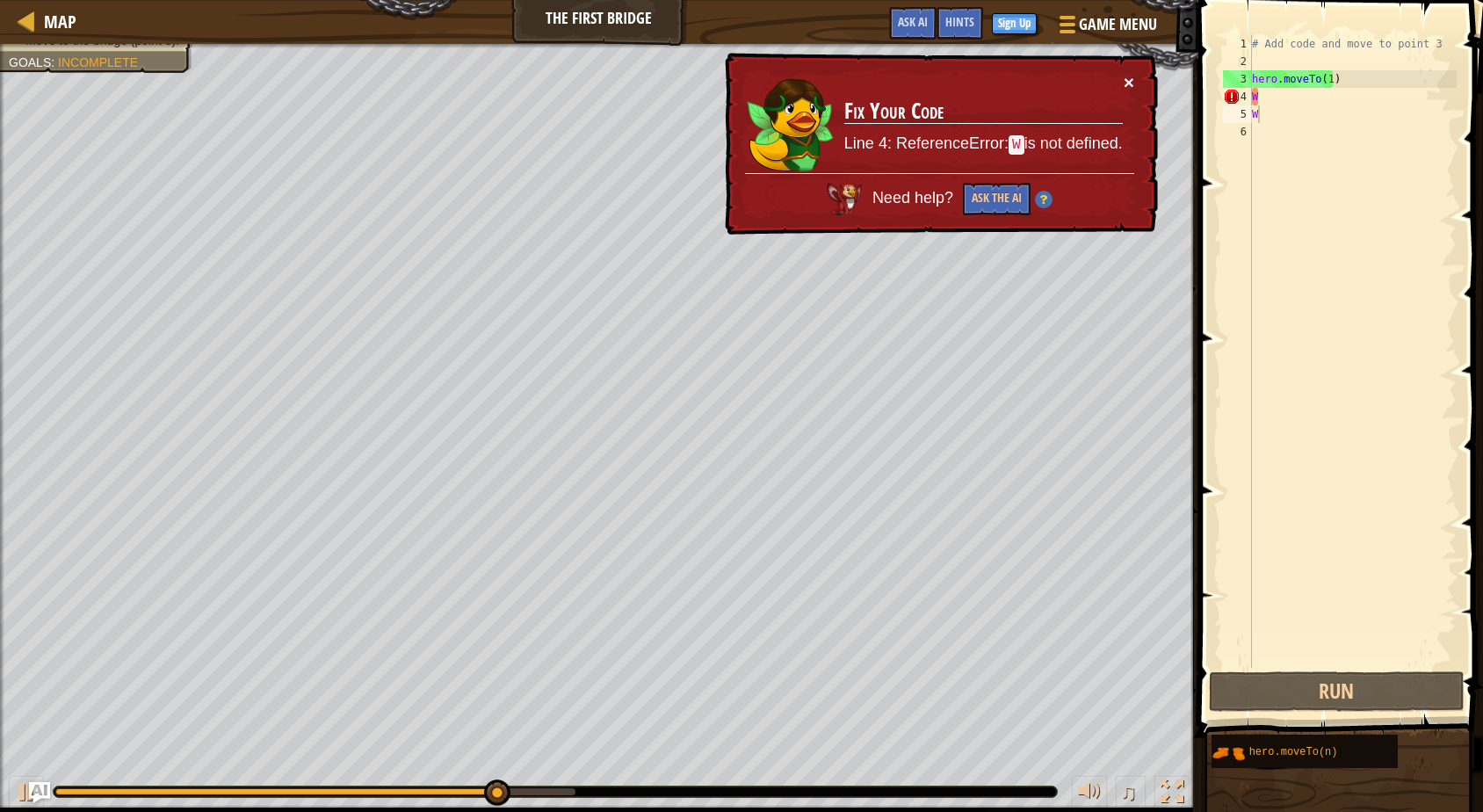
click at [1128, 80] on button "×" at bounding box center [1129, 82] width 11 height 19
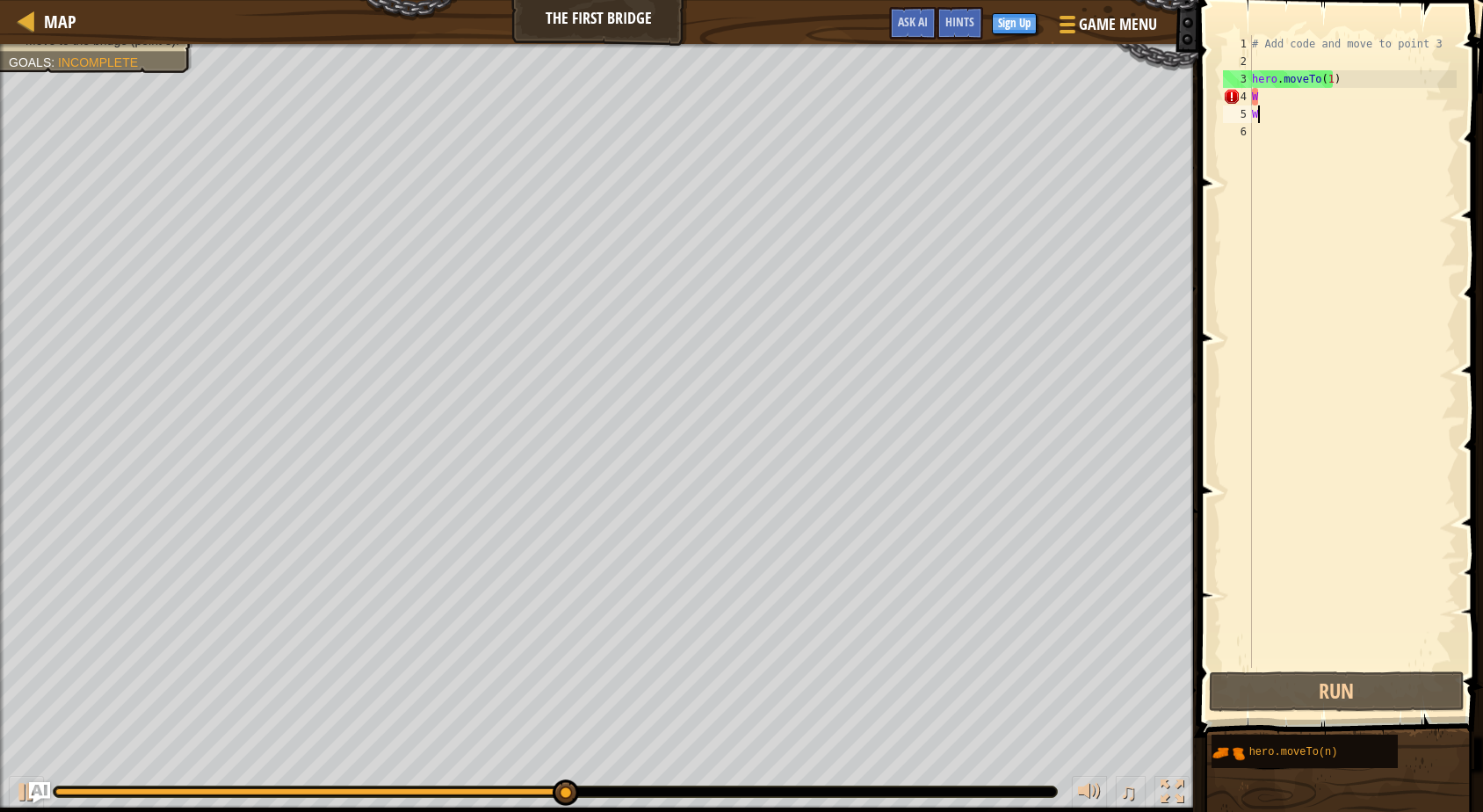
click at [1292, 116] on div "# Add code and move to point 3 hero . moveTo ( 1 ) W W" at bounding box center [1353, 369] width 208 height 668
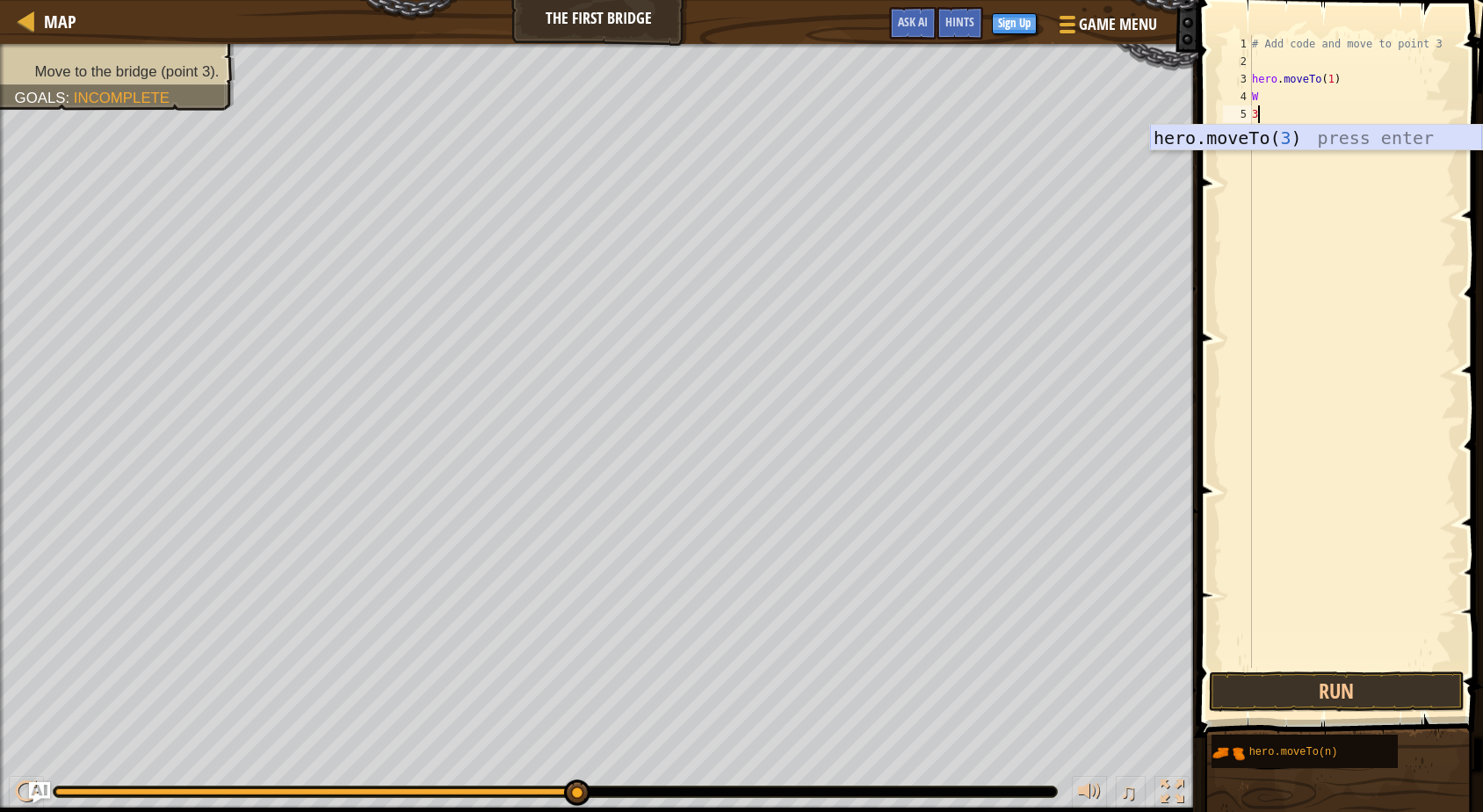
click at [1302, 135] on div "hero.moveTo( 3 ) press enter" at bounding box center [1316, 164] width 332 height 79
click at [1366, 688] on button "Run" at bounding box center [1337, 691] width 256 height 41
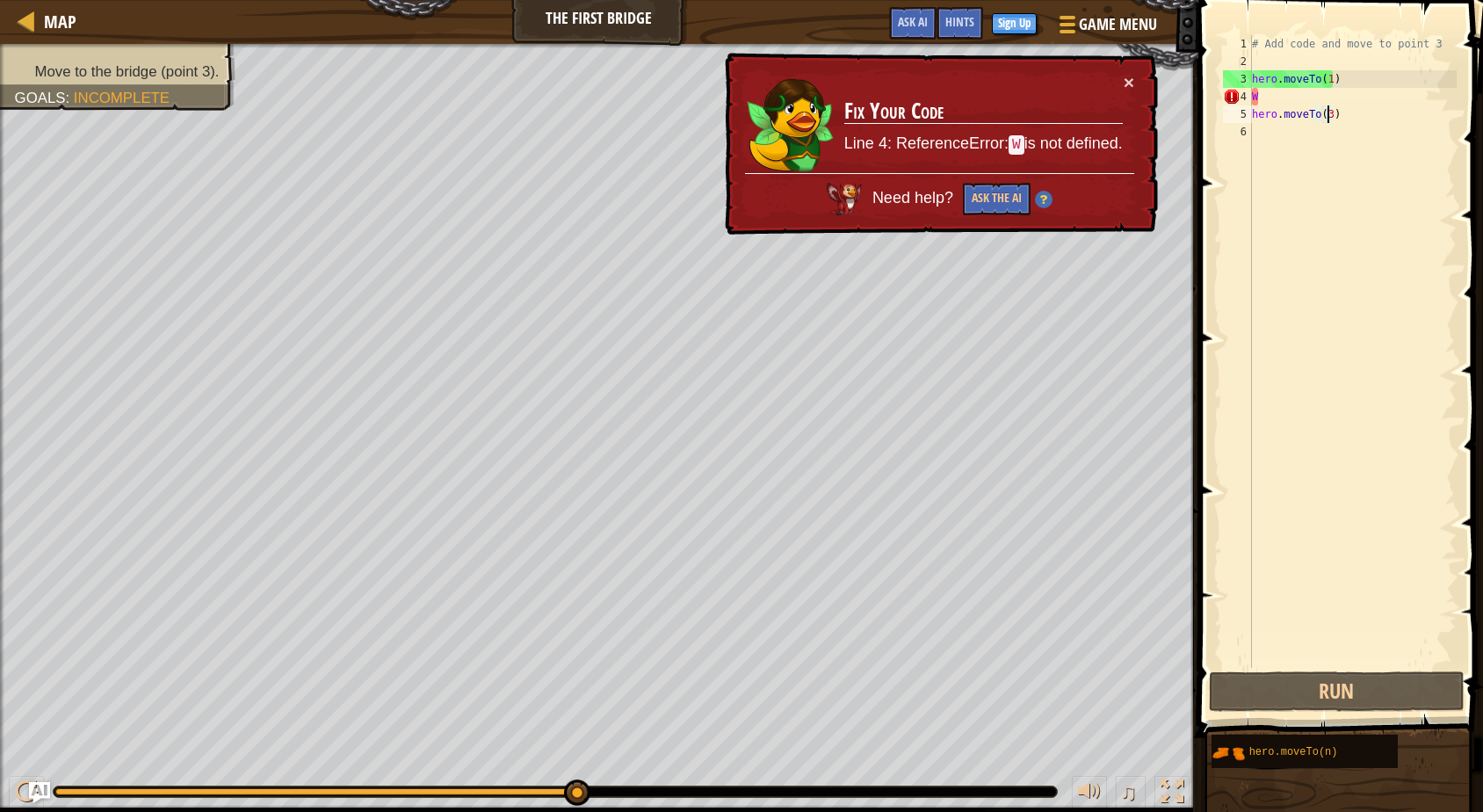
click at [1340, 116] on div "# Add code and move to point 3 hero . moveTo ( 1 ) W hero . moveTo ( 3 )" at bounding box center [1353, 369] width 208 height 668
click at [1327, 119] on div "# Add code and move to point 3 hero . moveTo ( 1 ) W hero . moveTo ( 3 )" at bounding box center [1353, 369] width 208 height 668
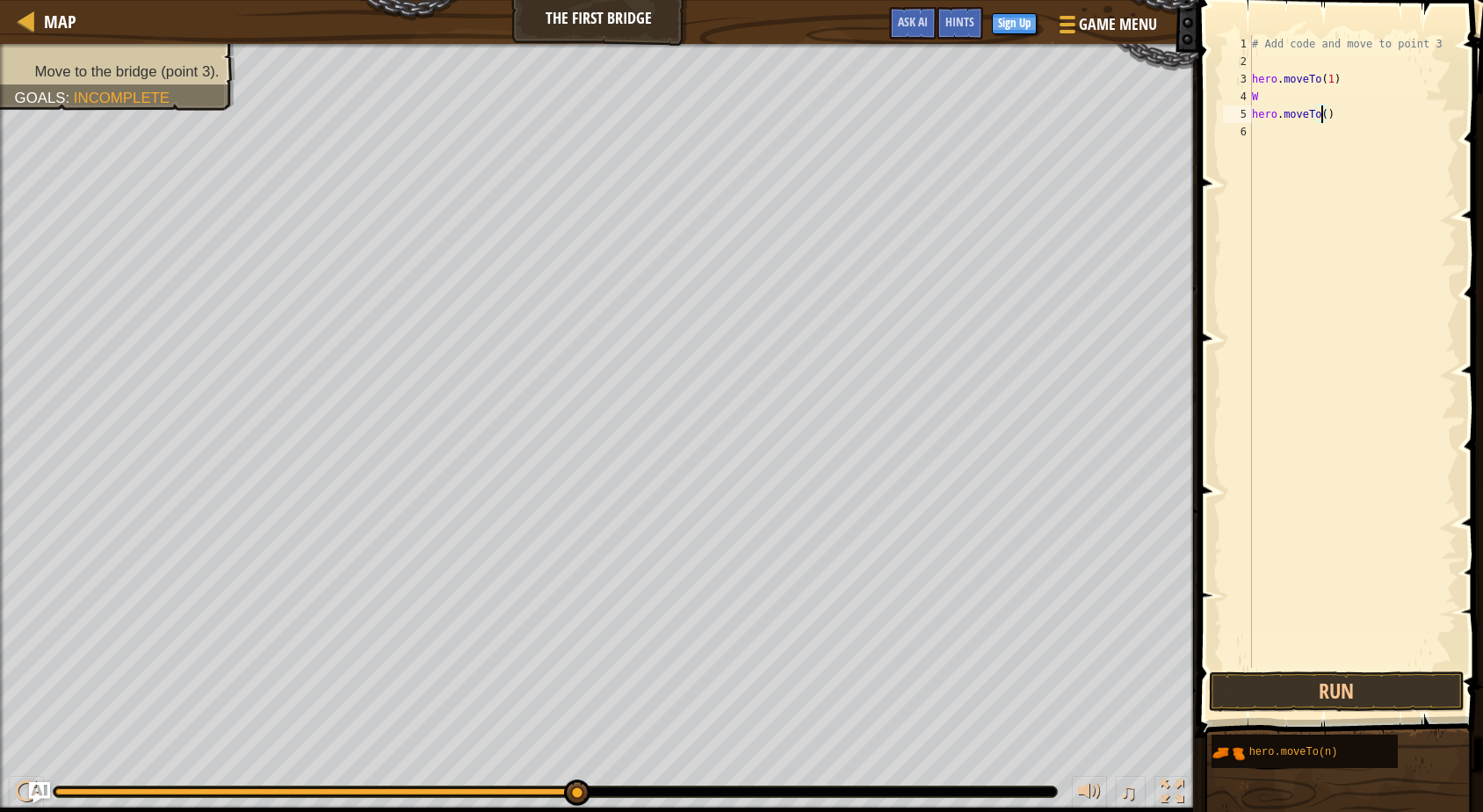
scroll to position [8, 5]
click at [1345, 685] on button "Run" at bounding box center [1337, 691] width 256 height 41
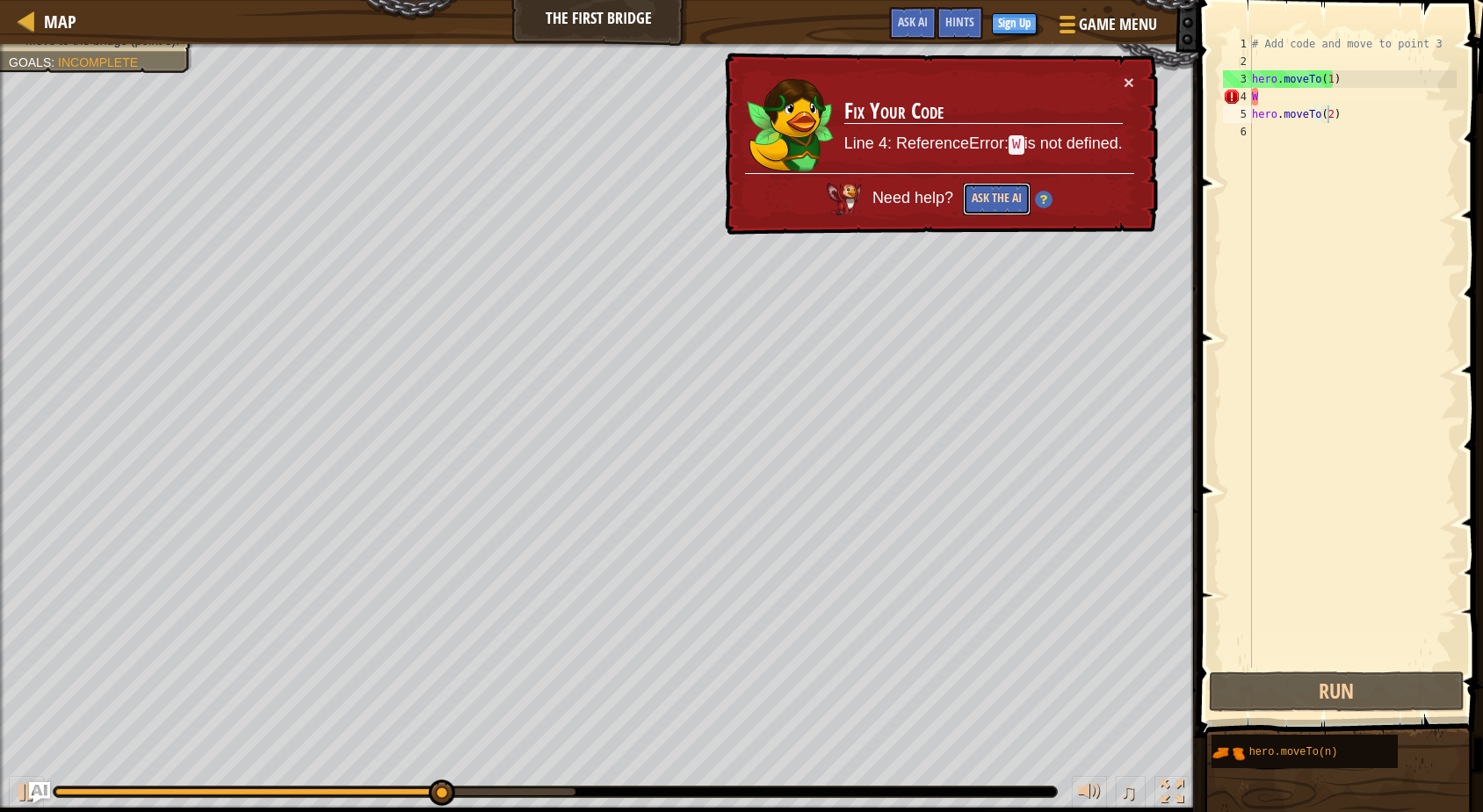
click at [1010, 201] on button "Ask the AI" at bounding box center [997, 199] width 67 height 33
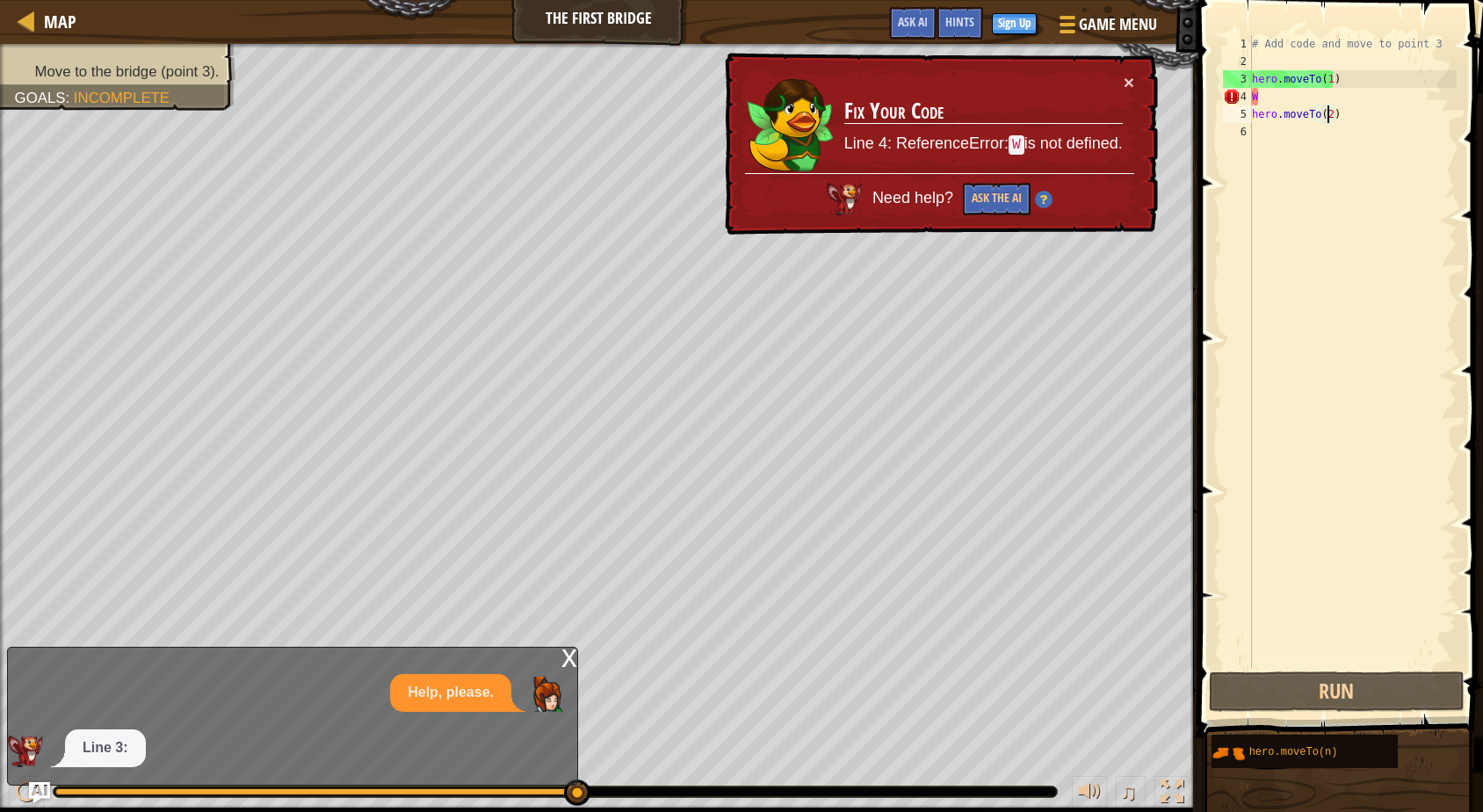
click at [577, 709] on div "Map The First Bridge Game Menu Done Sign Up Hints Ask AI 1 הההההההההההההההההההה…" at bounding box center [741, 406] width 1483 height 812
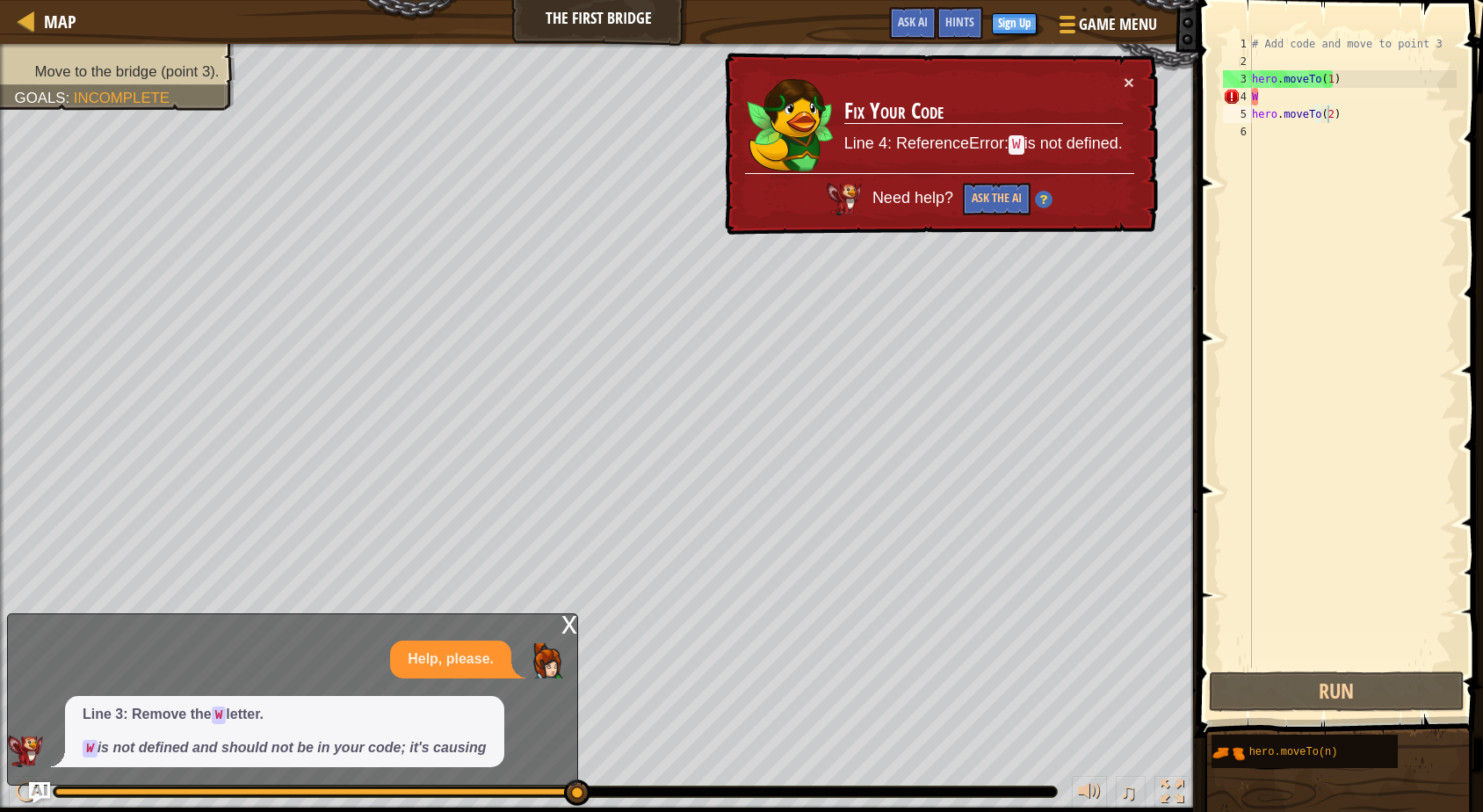
click at [552, 631] on div "x Help, please. Line 3: Remove the W letter. W is not defined and should not be…" at bounding box center [292, 699] width 571 height 172
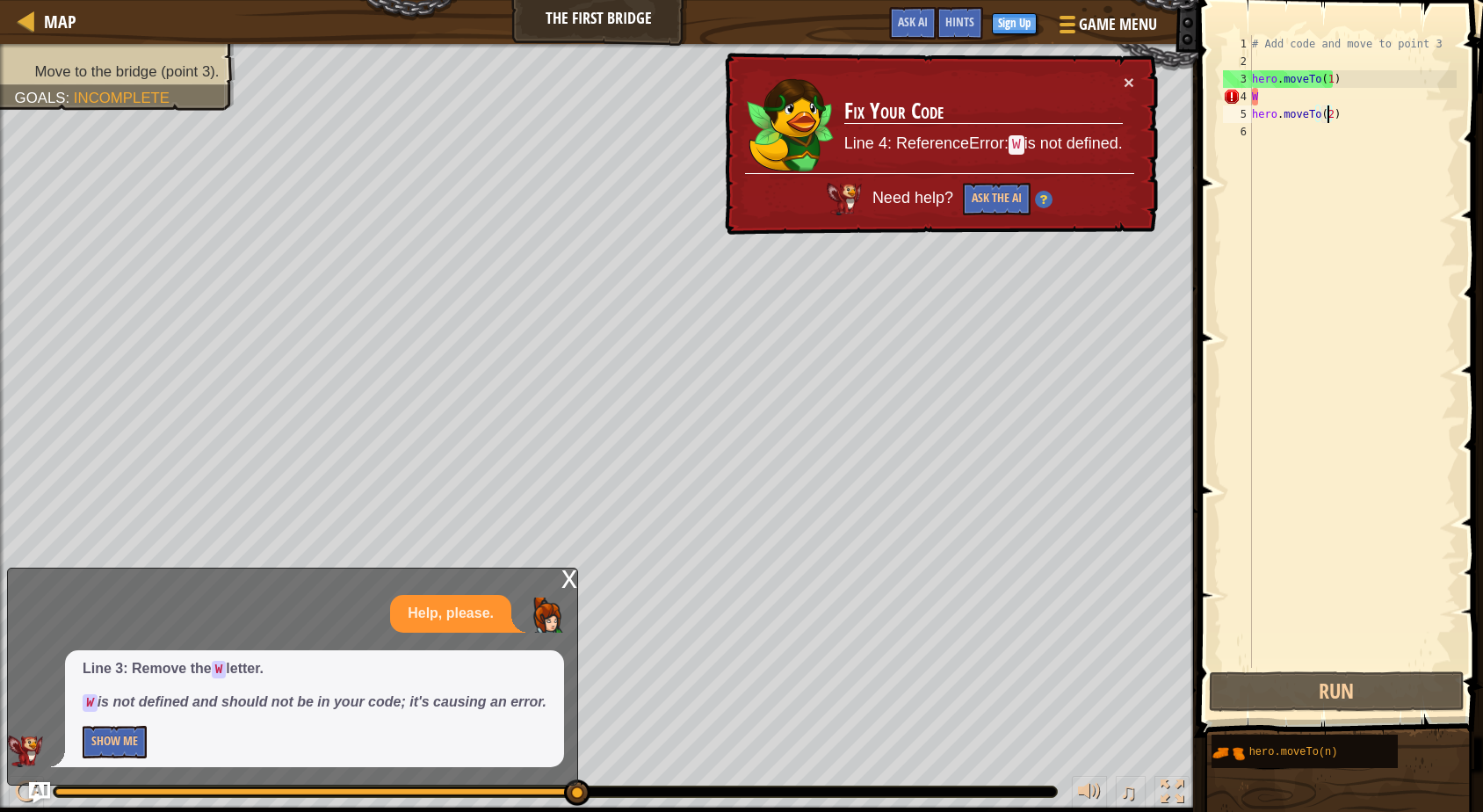
click at [561, 576] on div "x" at bounding box center [569, 577] width 16 height 18
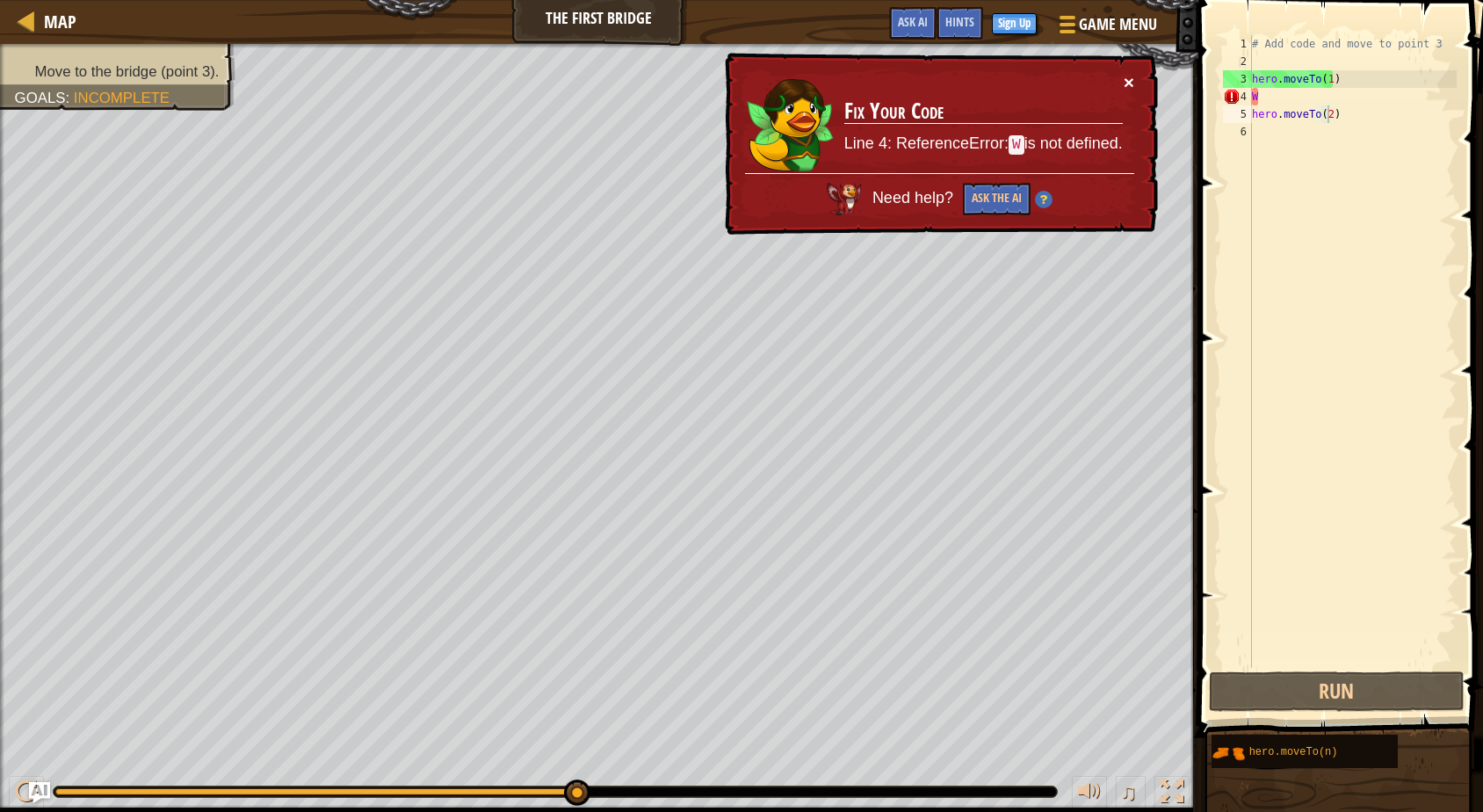
click at [1124, 76] on button "×" at bounding box center [1129, 82] width 11 height 19
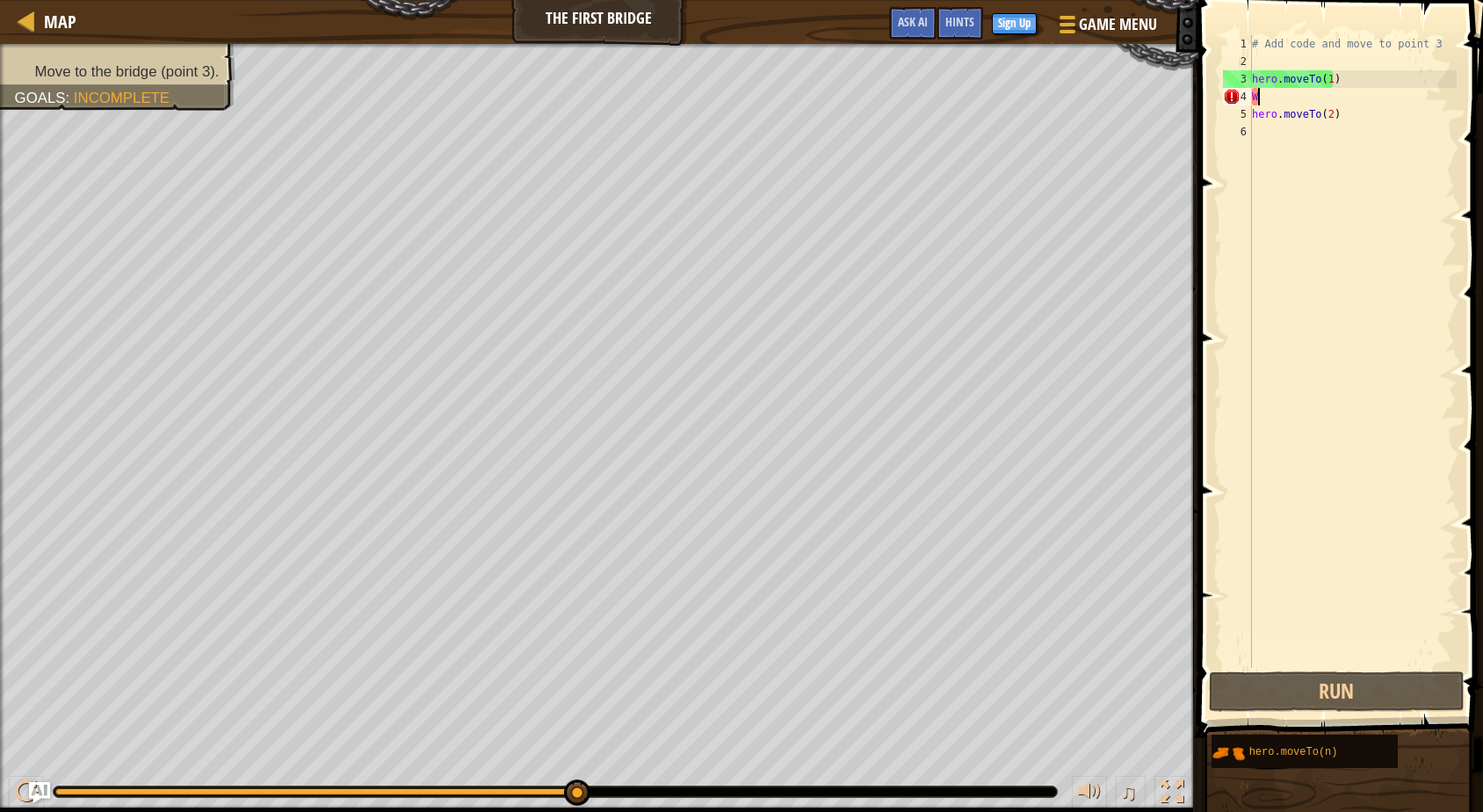
click at [1351, 92] on div "# Add code and move to point 3 hero . moveTo ( 1 ) W hero . moveTo ( 2 )" at bounding box center [1353, 369] width 208 height 668
click at [1348, 681] on button "Run" at bounding box center [1337, 691] width 256 height 41
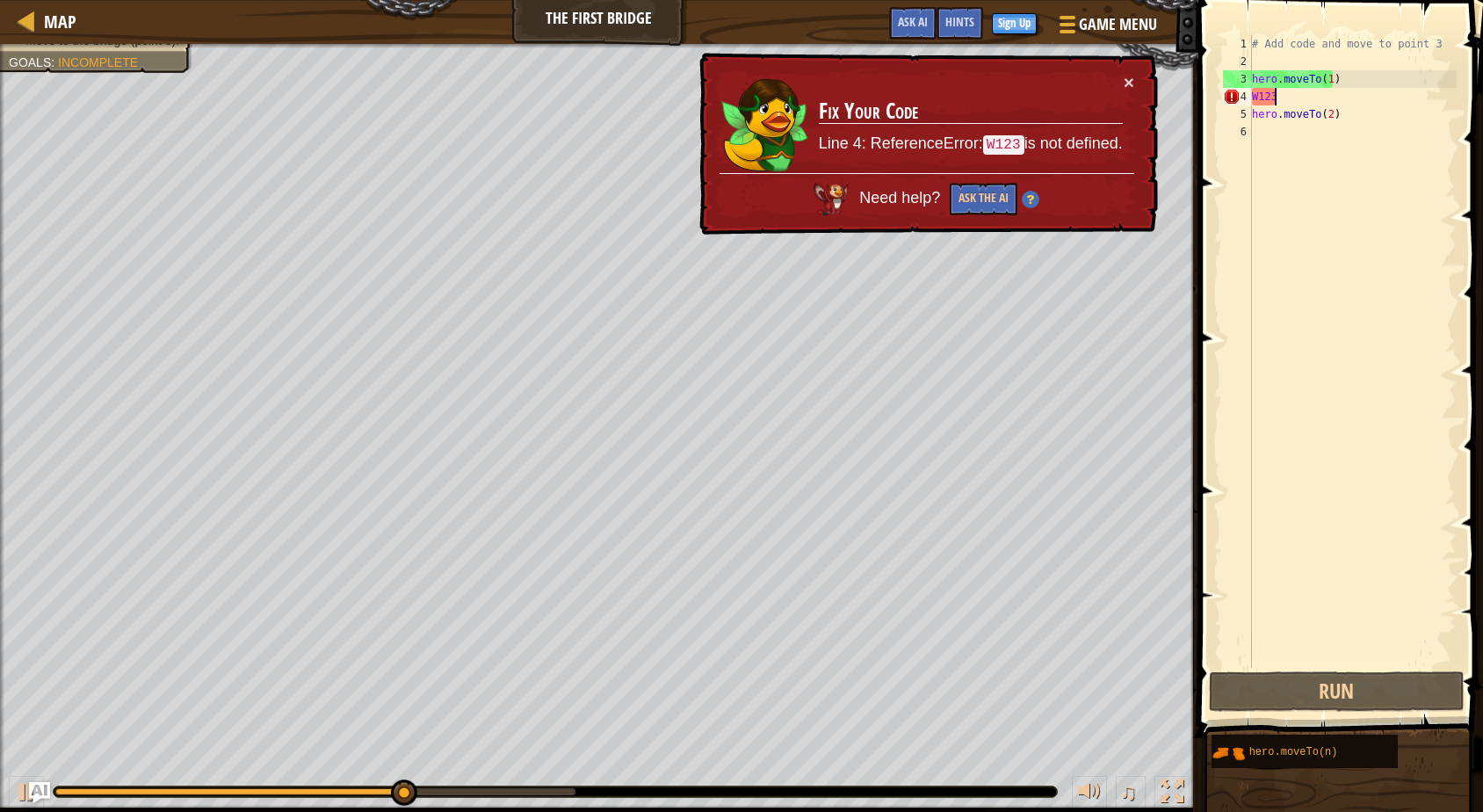
click at [1297, 95] on div "# Add code and move to point 3 hero . moveTo ( 1 ) W123 hero . moveTo ( 2 )" at bounding box center [1353, 369] width 208 height 668
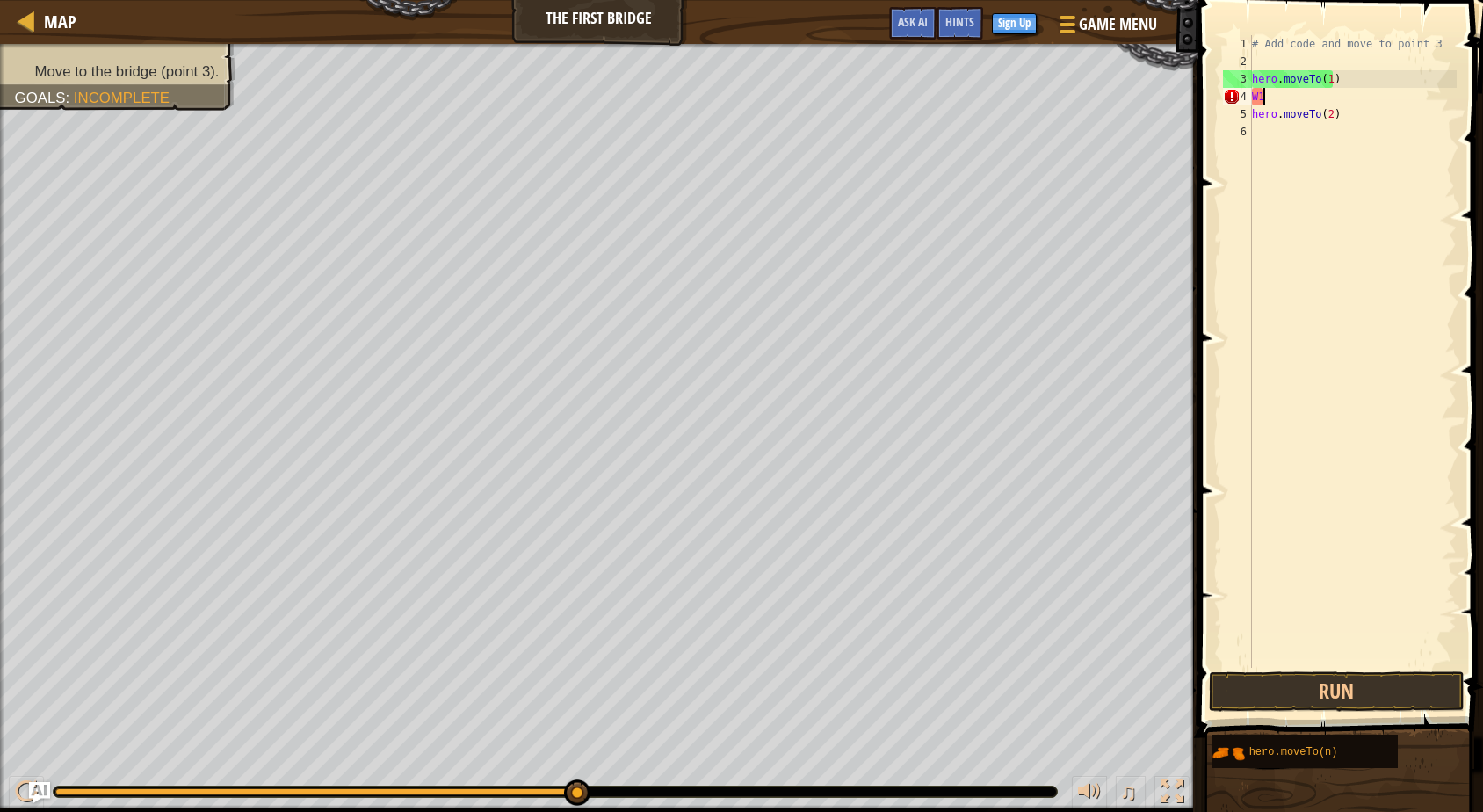
scroll to position [8, 0]
type textarea "W"
type textarea "hero.moveTo(1"
click at [1292, 115] on div "# Add code and move to point 3 hero . moveTo ( 1 hero . moveTo ( 2 )" at bounding box center [1353, 369] width 208 height 668
click at [1285, 94] on div "# Add code and move to point 3 hero . moveTo ( 1 hero . moveTo ( 2 )" at bounding box center [1353, 369] width 208 height 668
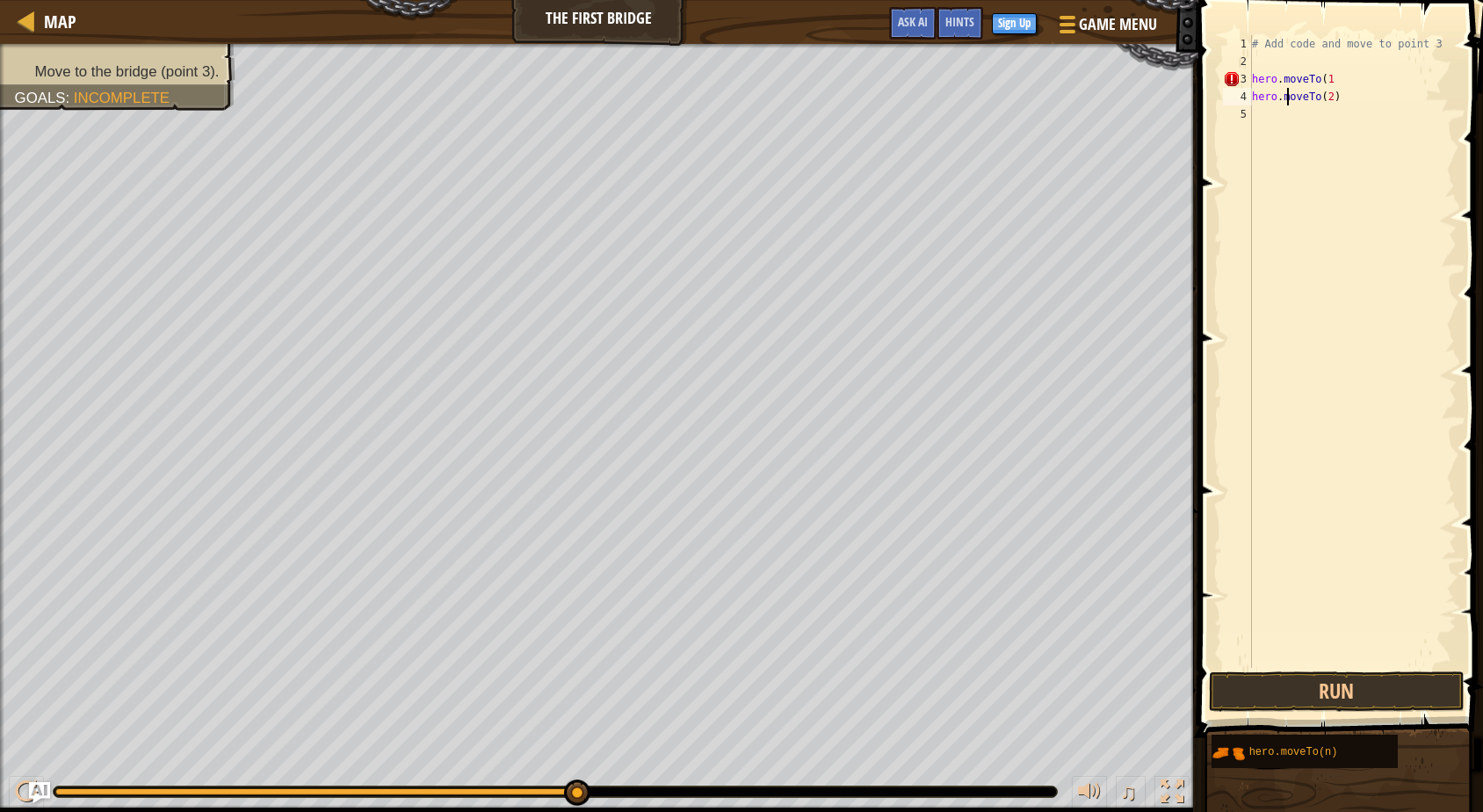
type textarea "hero.moveTo(2)"
click at [1328, 100] on div "# Add code and move to point 3 hero . moveTo ( 1 hero . moveTo ( 2 )" at bounding box center [1353, 369] width 208 height 668
click at [1344, 99] on div "# Add code and move to point 3 hero . moveTo ( 1 hero . moveTo ( 2 )" at bounding box center [1353, 369] width 208 height 668
click at [1378, 686] on button "Run" at bounding box center [1337, 691] width 256 height 41
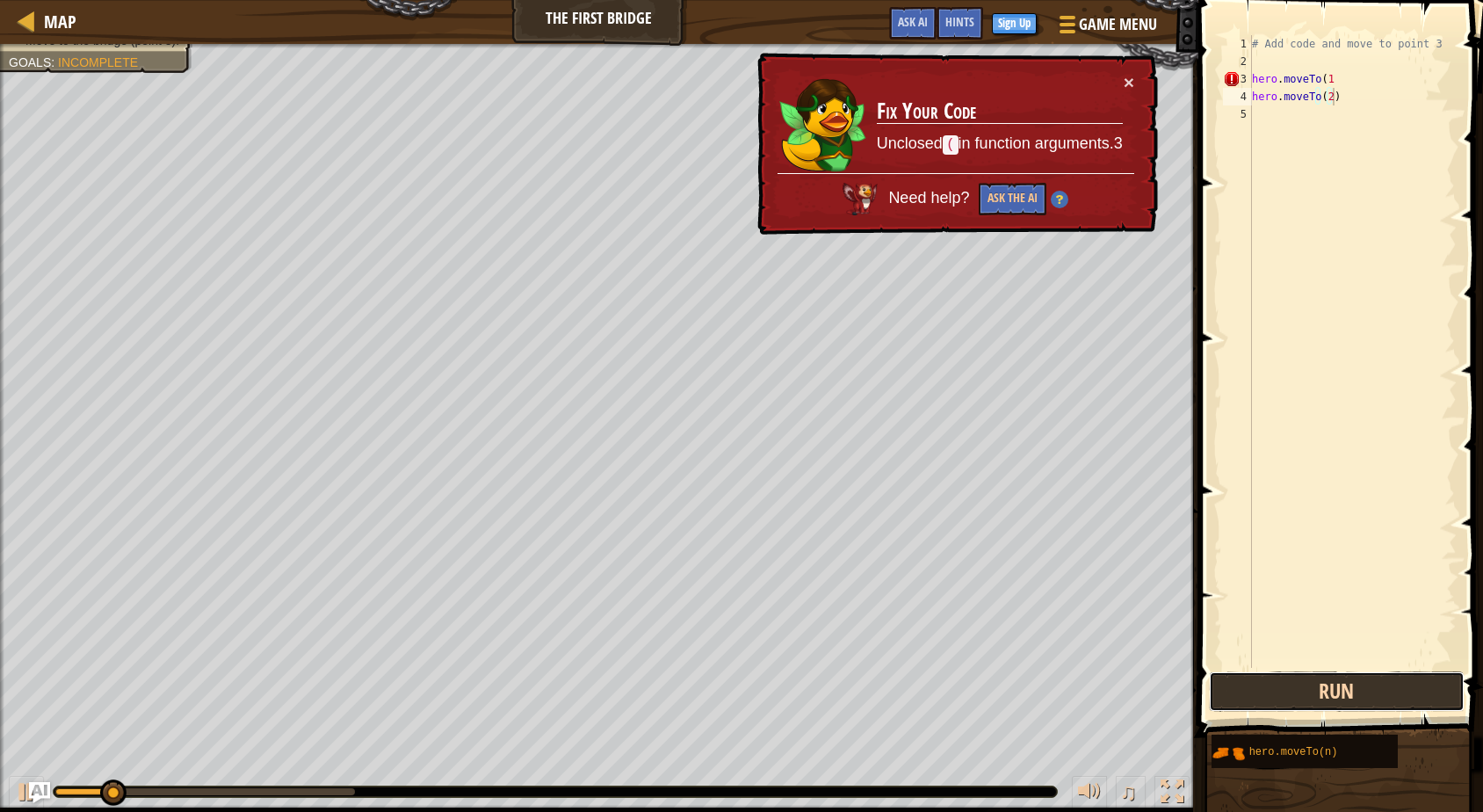
click at [1378, 686] on button "Run" at bounding box center [1337, 691] width 256 height 41
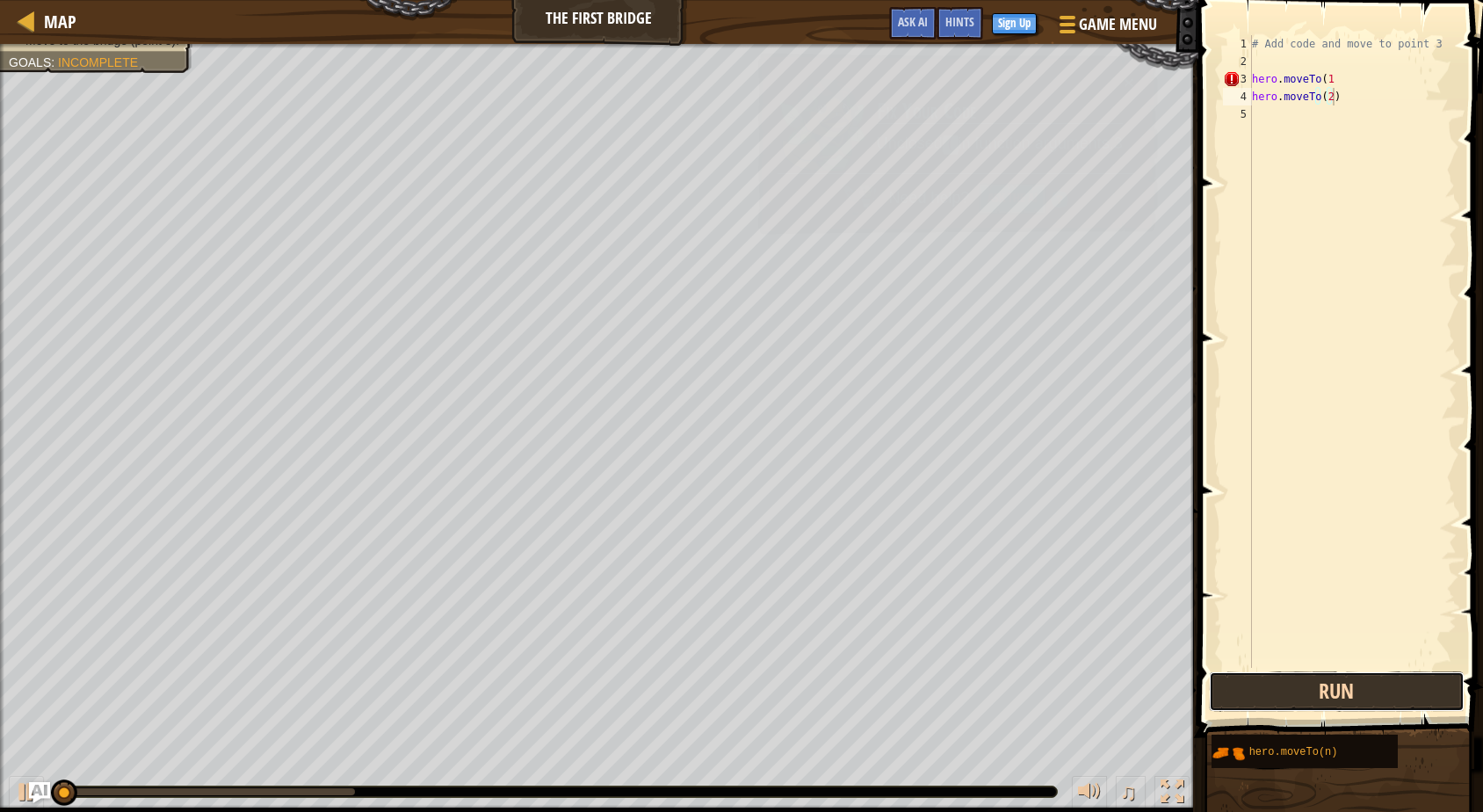
click at [1378, 686] on button "Run" at bounding box center [1337, 691] width 256 height 41
click at [1378, 686] on button "Running" at bounding box center [1337, 691] width 256 height 41
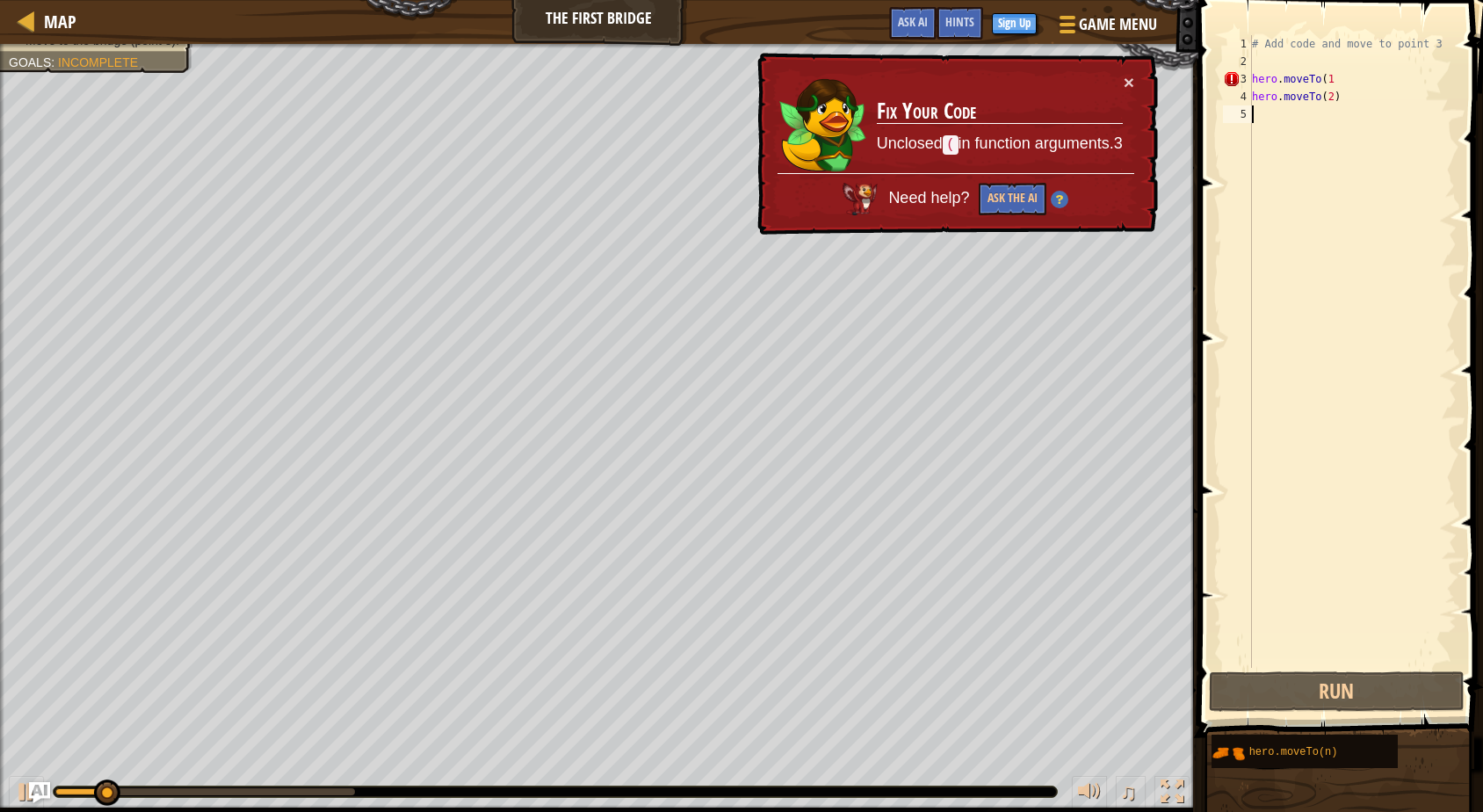
click at [1261, 112] on div "# Add code and move to point 3 hero . moveTo ( 1 hero . moveTo ( 2 )" at bounding box center [1353, 369] width 208 height 668
drag, startPoint x: 1279, startPoint y: 98, endPoint x: 1303, endPoint y: 89, distance: 25.6
click at [1303, 89] on div "# Add code and move to point 3 hero . moveTo ( 1 hero . moveTo ( 2 )" at bounding box center [1353, 369] width 208 height 668
click at [1260, 97] on div "hero.moveTo(2) 1 2 3 4 5 # Add code and move to point 3 hero . moveTo ( 1 hero …" at bounding box center [1339, 352] width 237 height 632
type textarea "hero.moveTo(2)"
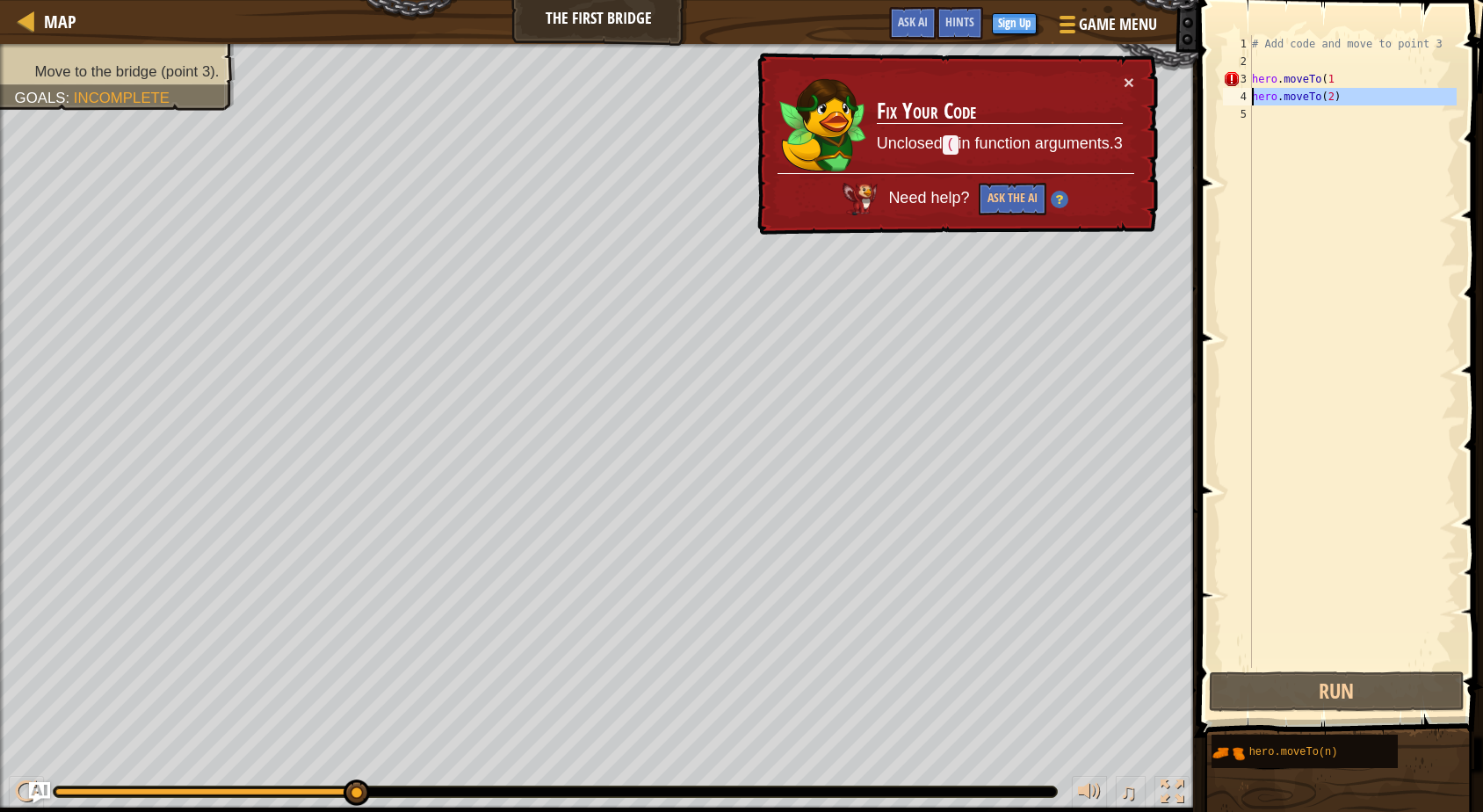
click at [1261, 110] on div "# Add code and move to point 3 hero . moveTo ( 1 hero . moveTo ( 2 )" at bounding box center [1353, 352] width 208 height 632
click at [1261, 110] on div "# Add code and move to point 3 hero . moveTo ( 1 hero . moveTo ( 2 )" at bounding box center [1353, 369] width 208 height 668
drag, startPoint x: 1266, startPoint y: 122, endPoint x: 1259, endPoint y: 109, distance: 14.8
click at [1265, 119] on div "# Add code and move to point 3 hero . moveTo ( 1 hero . moveTo ( 2 )" at bounding box center [1353, 369] width 208 height 668
click at [1253, 102] on div "# Add code and move to point 3 hero . moveTo ( 1 hero . moveTo ( 2 )" at bounding box center [1353, 369] width 208 height 668
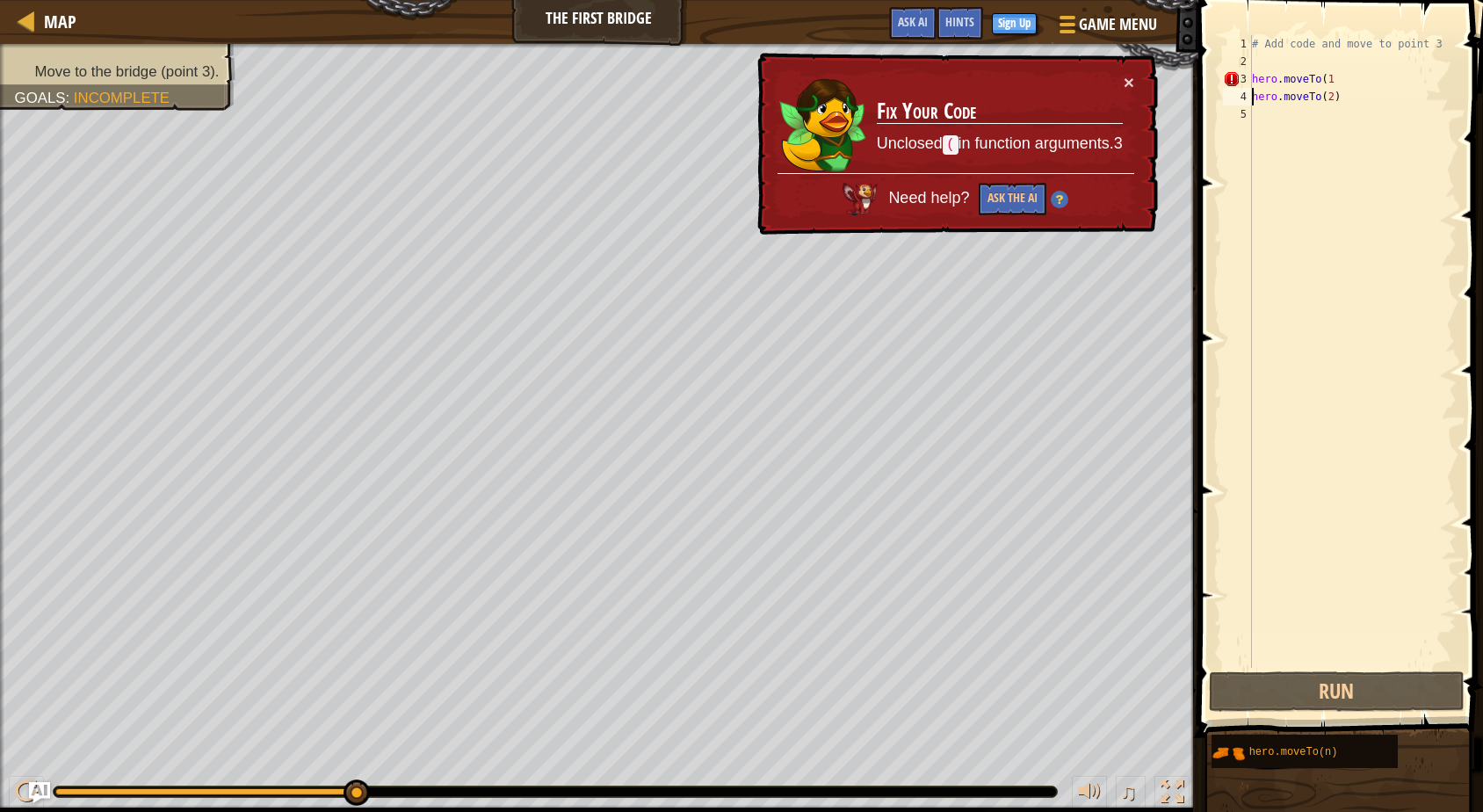
type textarea "hero.moveTo(2)"
click at [1253, 102] on div "# Add code and move to point 3 hero . moveTo ( 1 hero . moveTo ( 2 )" at bounding box center [1353, 369] width 208 height 668
click at [1266, 119] on div "# Add code and move to point 3 hero . moveTo ( 1 hero . moveTo ( 2 )" at bounding box center [1353, 369] width 208 height 668
type textarea "2"
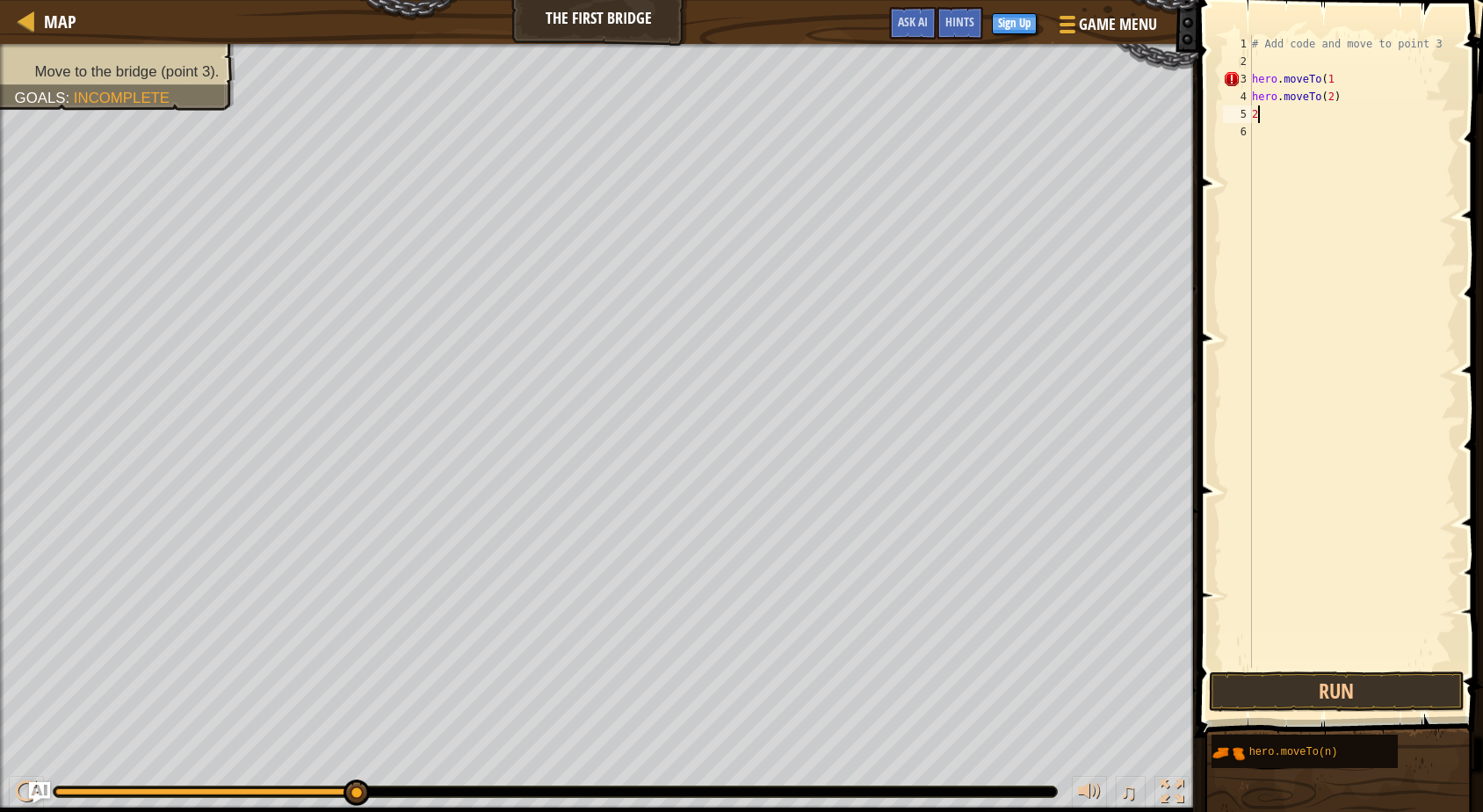
click at [1275, 108] on div "# Add code and move to point 3 hero . moveTo ( 1 hero . moveTo ( 2 ) 2" at bounding box center [1353, 369] width 208 height 668
click at [1284, 119] on div "# Add code and move to point 3 hero . moveTo ( 1 hero . moveTo ( 2 ) 2" at bounding box center [1353, 369] width 208 height 668
drag, startPoint x: 1268, startPoint y: 135, endPoint x: 1286, endPoint y: 266, distance: 132.2
click at [1268, 137] on div "hero.moveTo( 2 ) press enter" at bounding box center [1316, 164] width 332 height 79
click at [1257, 695] on button "Run" at bounding box center [1337, 691] width 256 height 41
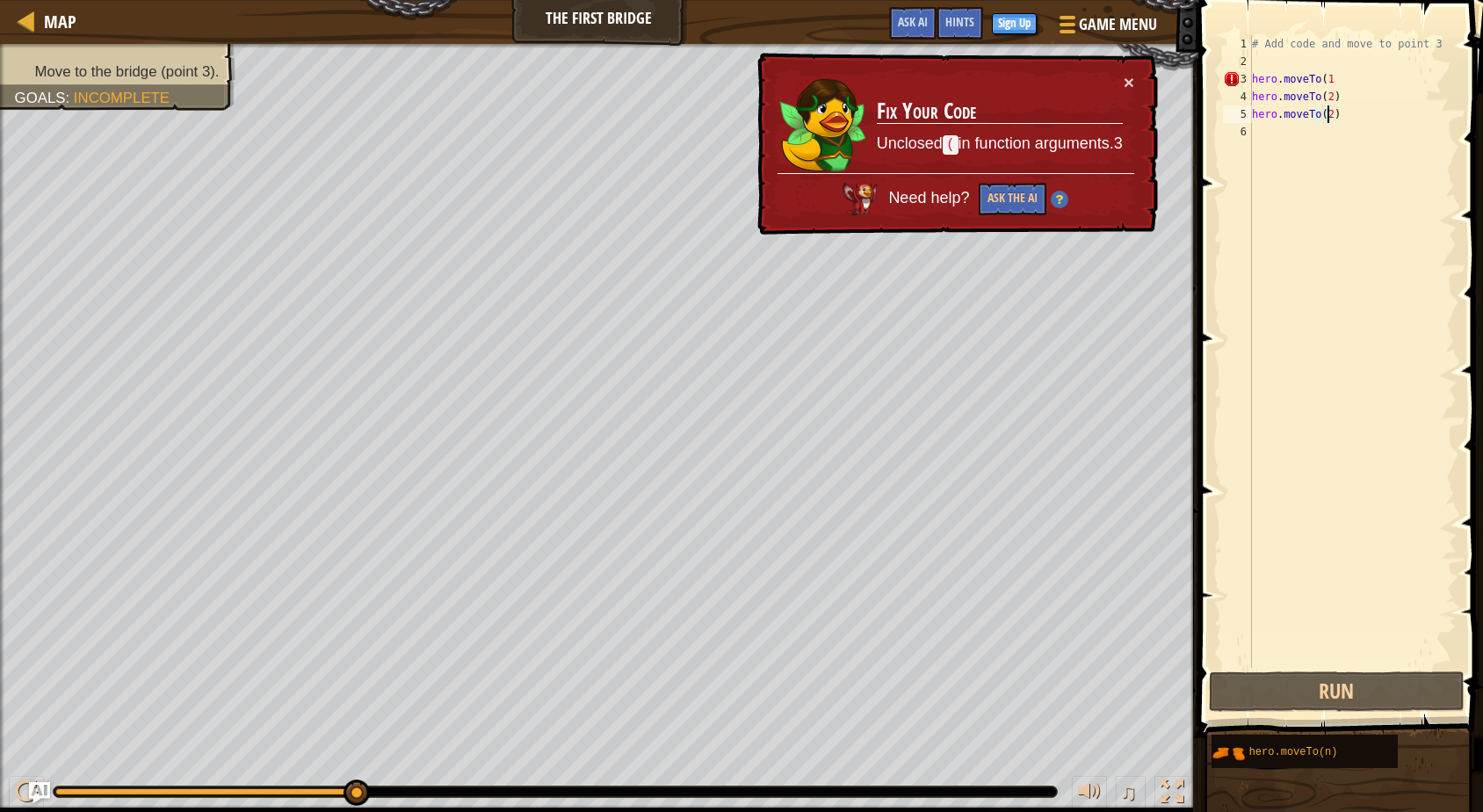
click at [1347, 120] on div "# Add code and move to point 3 hero . moveTo ( 1 hero . moveTo ( 2 ) hero . mov…" at bounding box center [1353, 369] width 208 height 668
click at [1325, 115] on div "# Add code and move to point 3 hero . moveTo ( 1 hero . moveTo ( 2 ) hero . mov…" at bounding box center [1353, 369] width 208 height 668
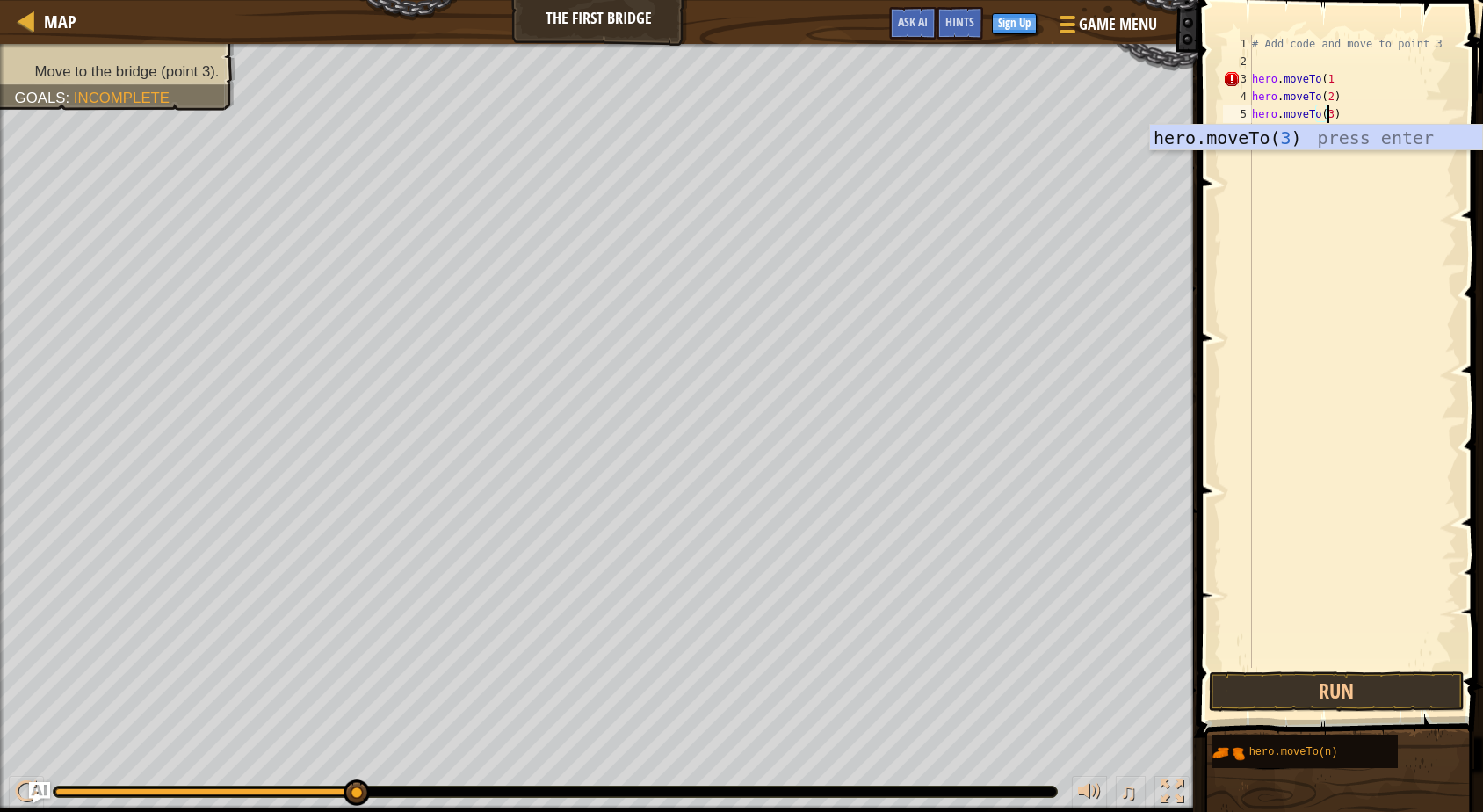
scroll to position [8, 5]
click at [1319, 142] on div "hero.moveTo( 3 ) press enter" at bounding box center [1316, 164] width 332 height 79
type textarea "hero.moveTo(3)"
click at [1335, 695] on button "Run" at bounding box center [1337, 691] width 256 height 41
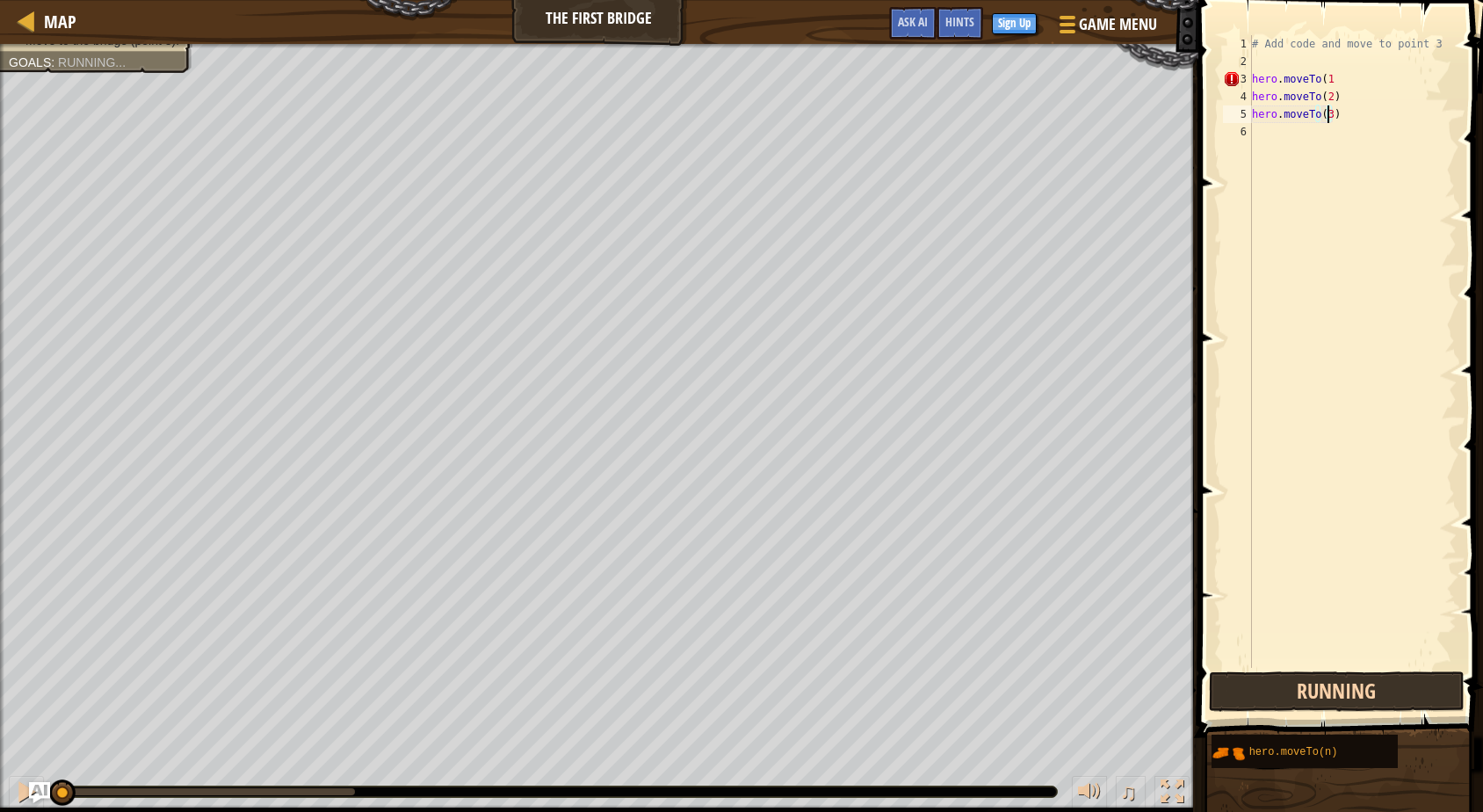
click at [1335, 695] on button "Running" at bounding box center [1337, 691] width 256 height 41
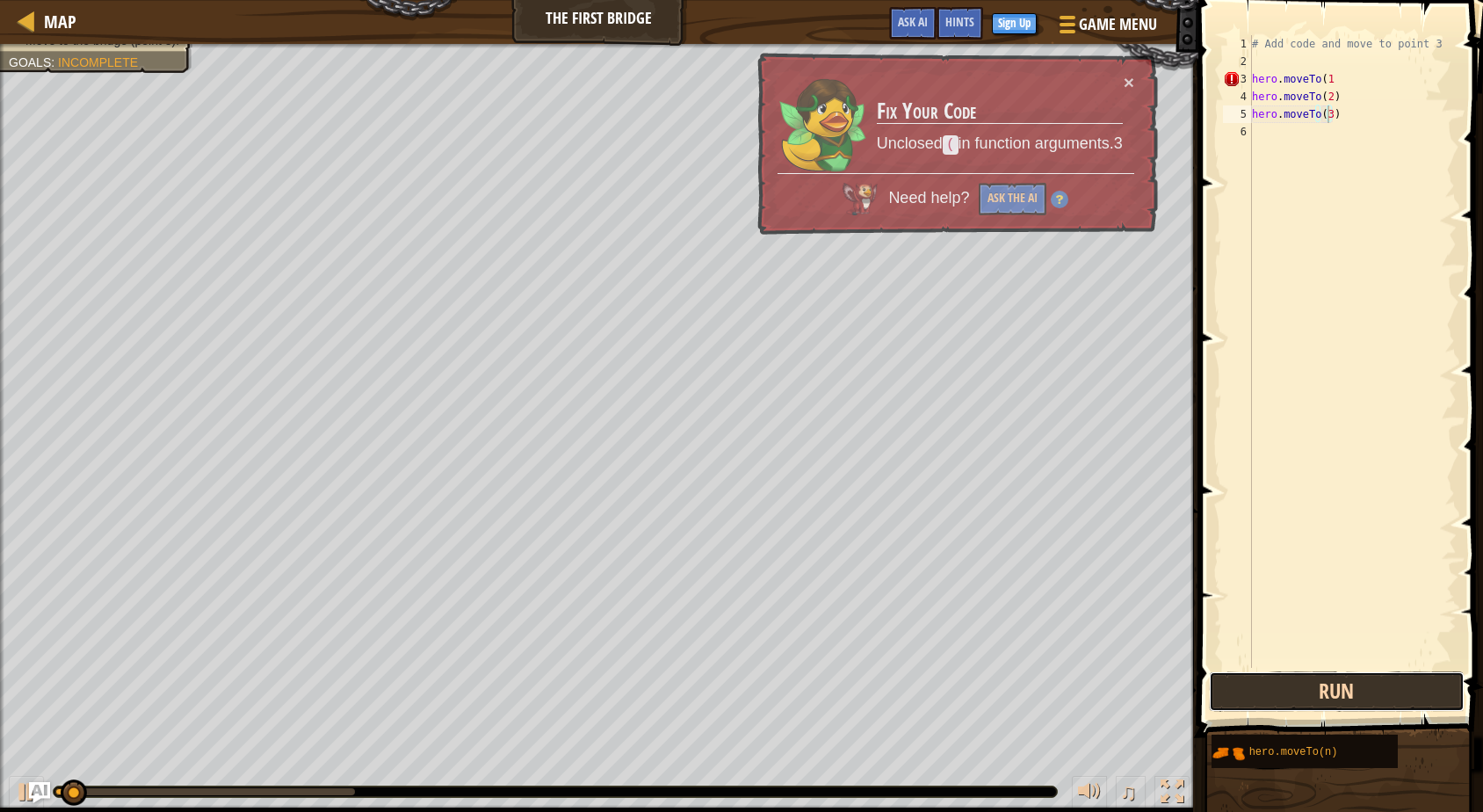
click at [1335, 695] on button "Run" at bounding box center [1337, 691] width 256 height 41
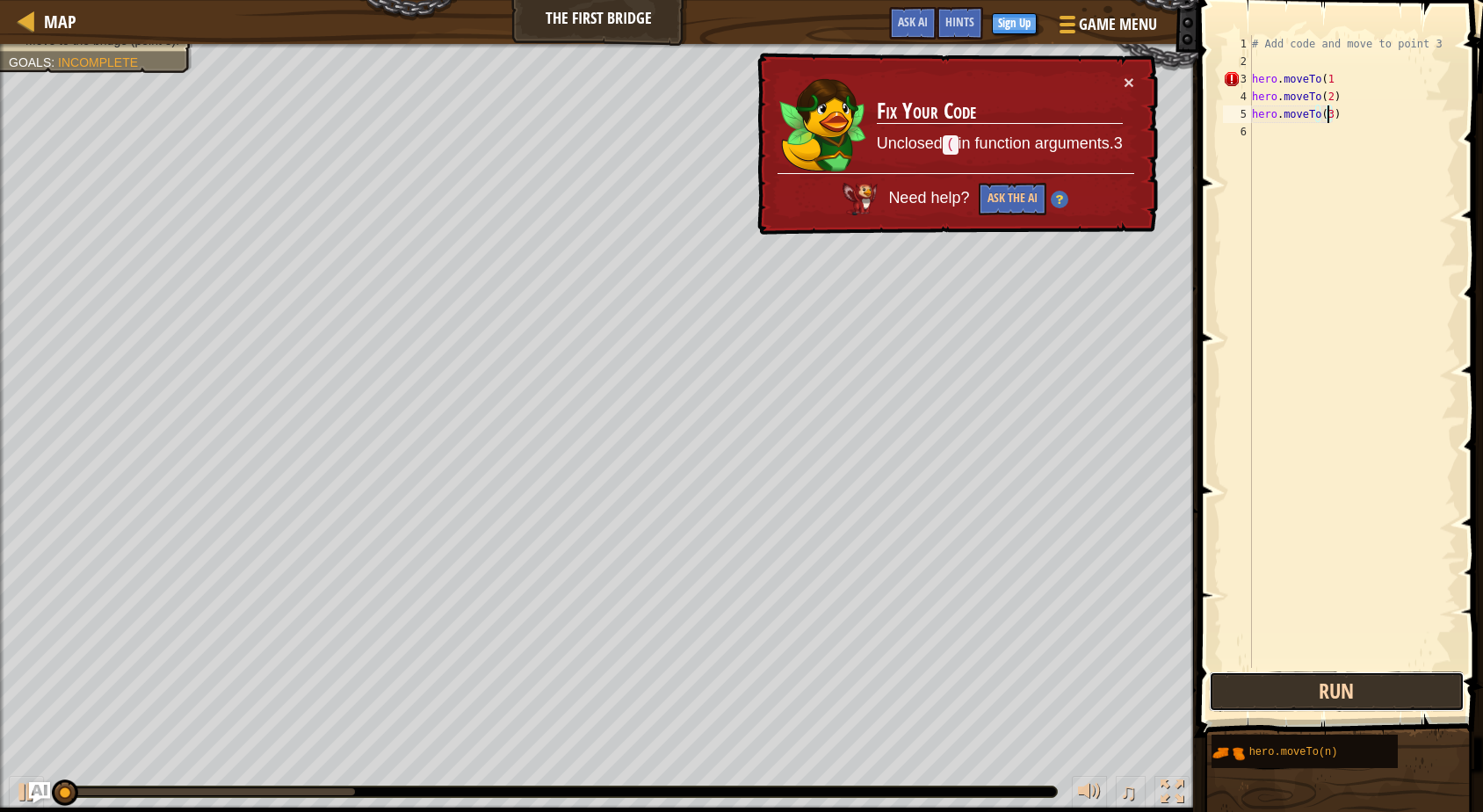
click at [1335, 695] on button "Run" at bounding box center [1337, 691] width 256 height 41
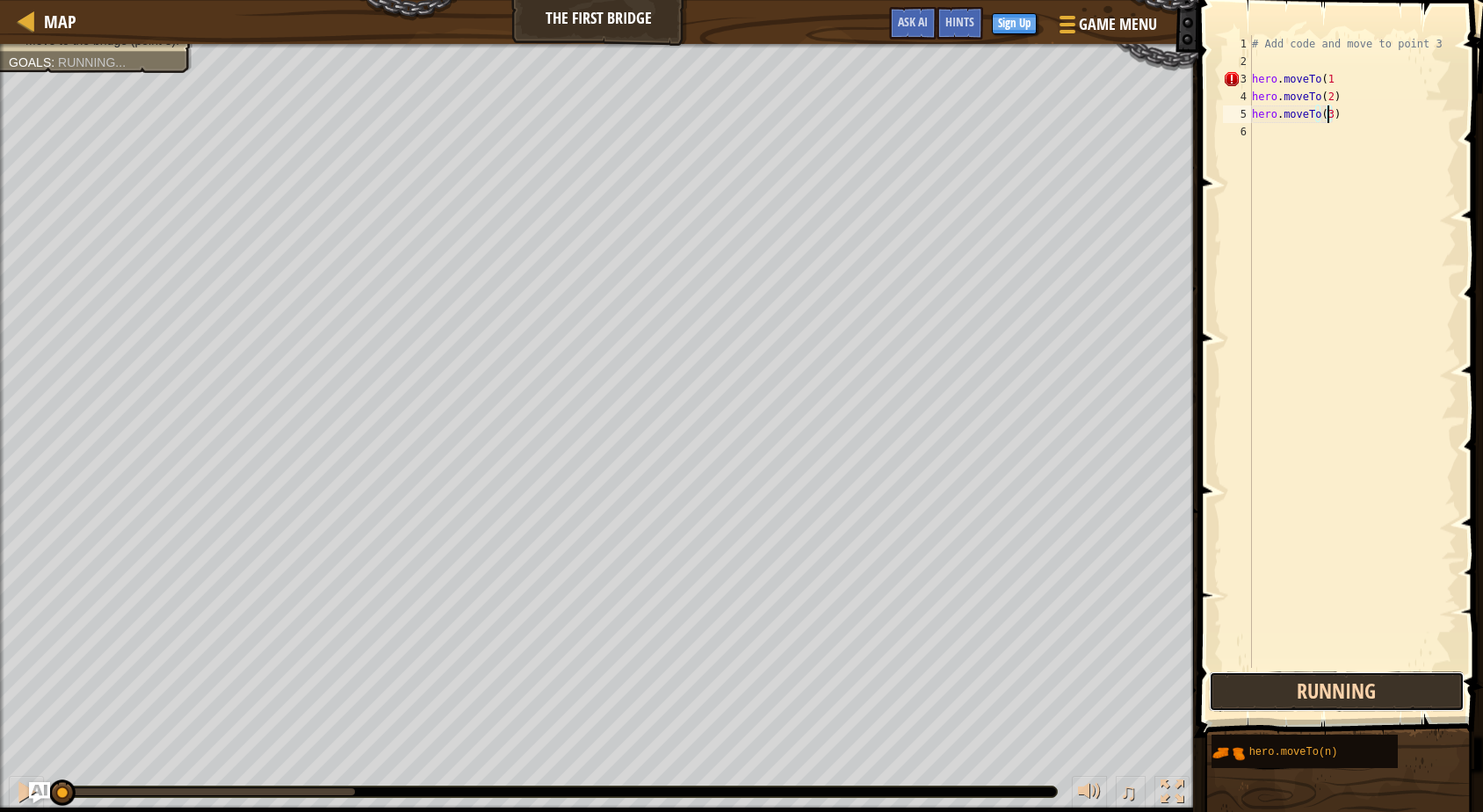
click at [1335, 695] on button "Running" at bounding box center [1337, 691] width 256 height 41
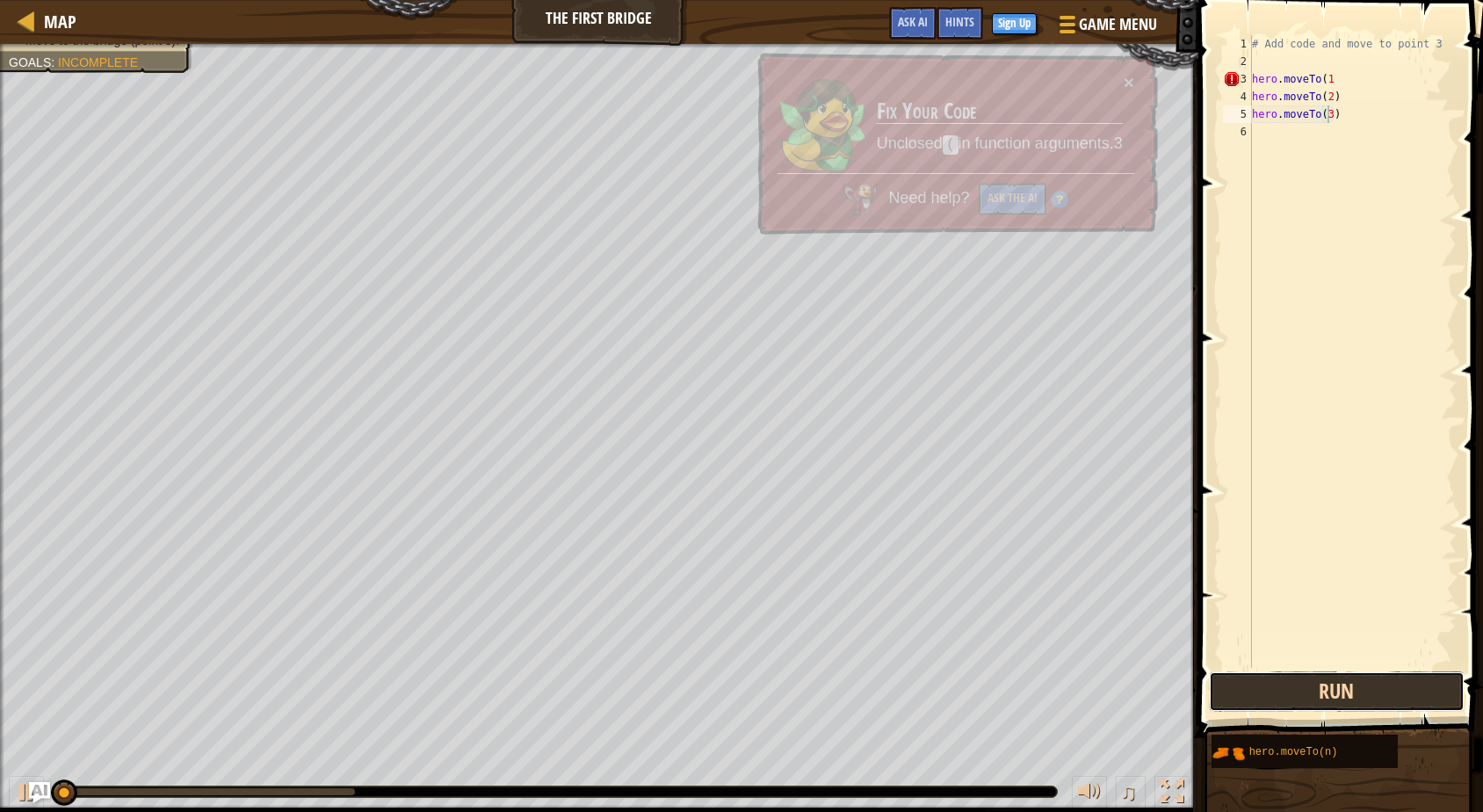
click at [1335, 695] on button "Run" at bounding box center [1337, 691] width 256 height 41
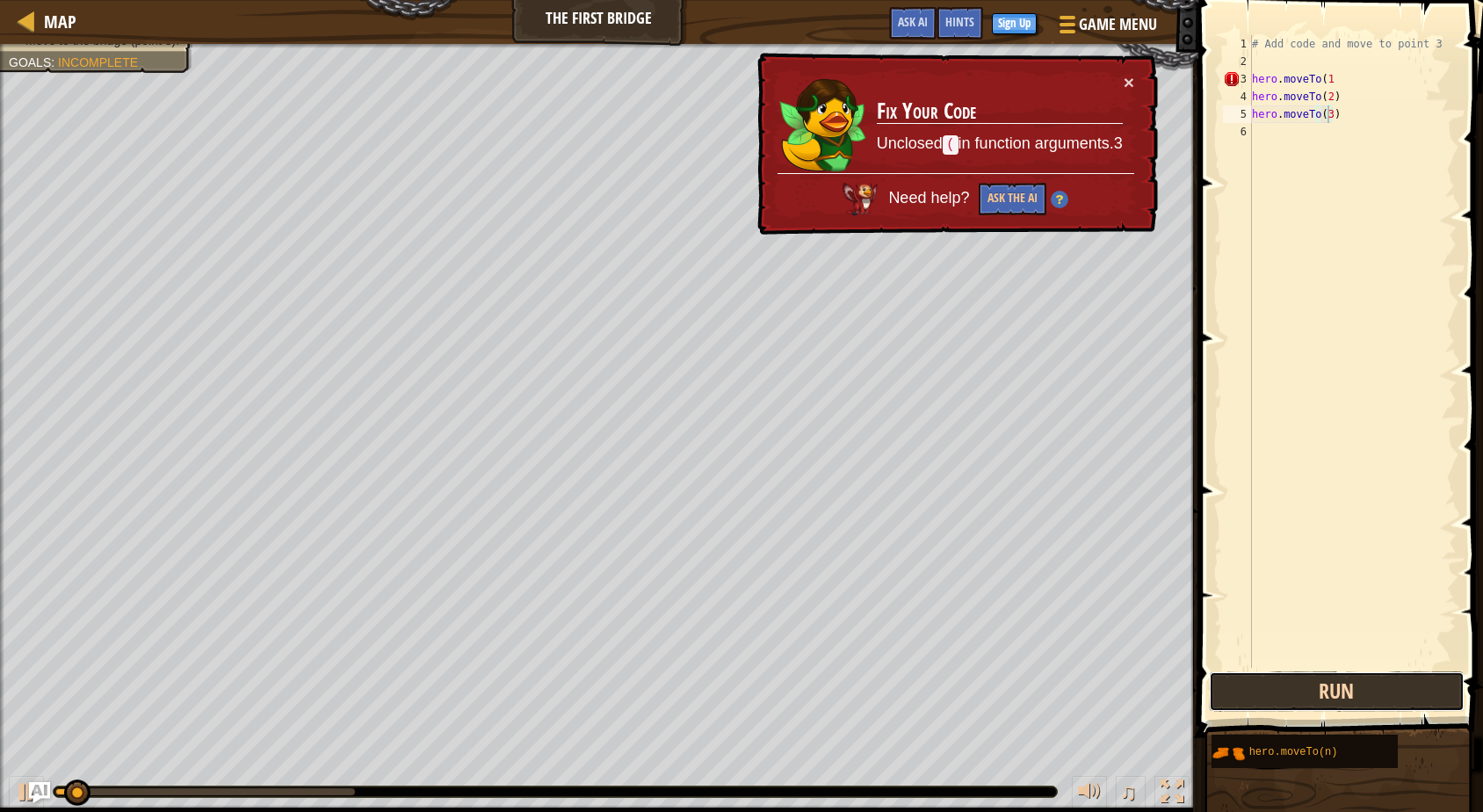
click at [1335, 695] on button "Run" at bounding box center [1337, 691] width 256 height 41
click at [1125, 78] on button "×" at bounding box center [1129, 83] width 11 height 19
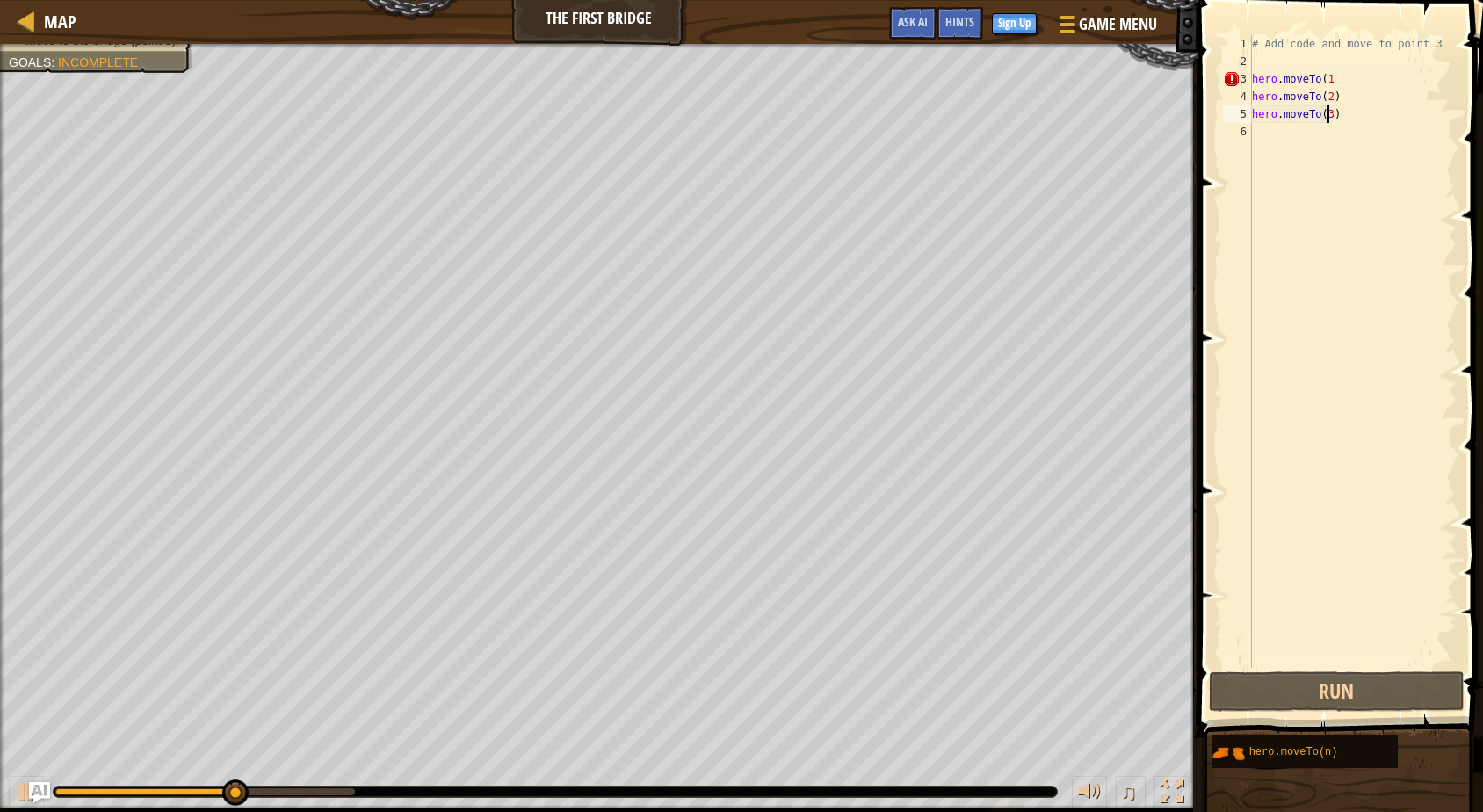
click at [1264, 128] on div "# Add code and move to point 3 hero . moveTo ( 1 hero . moveTo ( 2 ) hero . mov…" at bounding box center [1353, 369] width 208 height 668
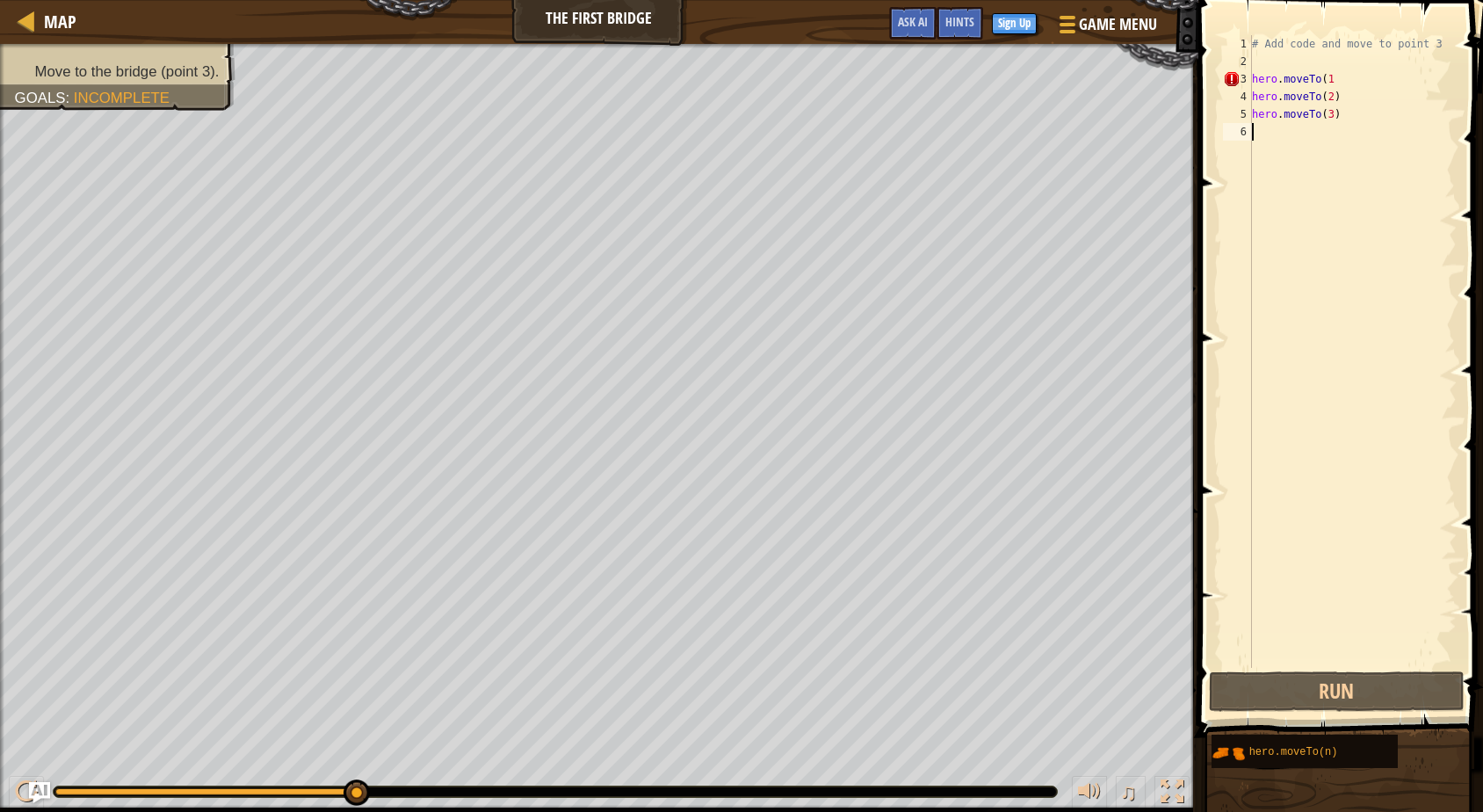
type textarea "4"
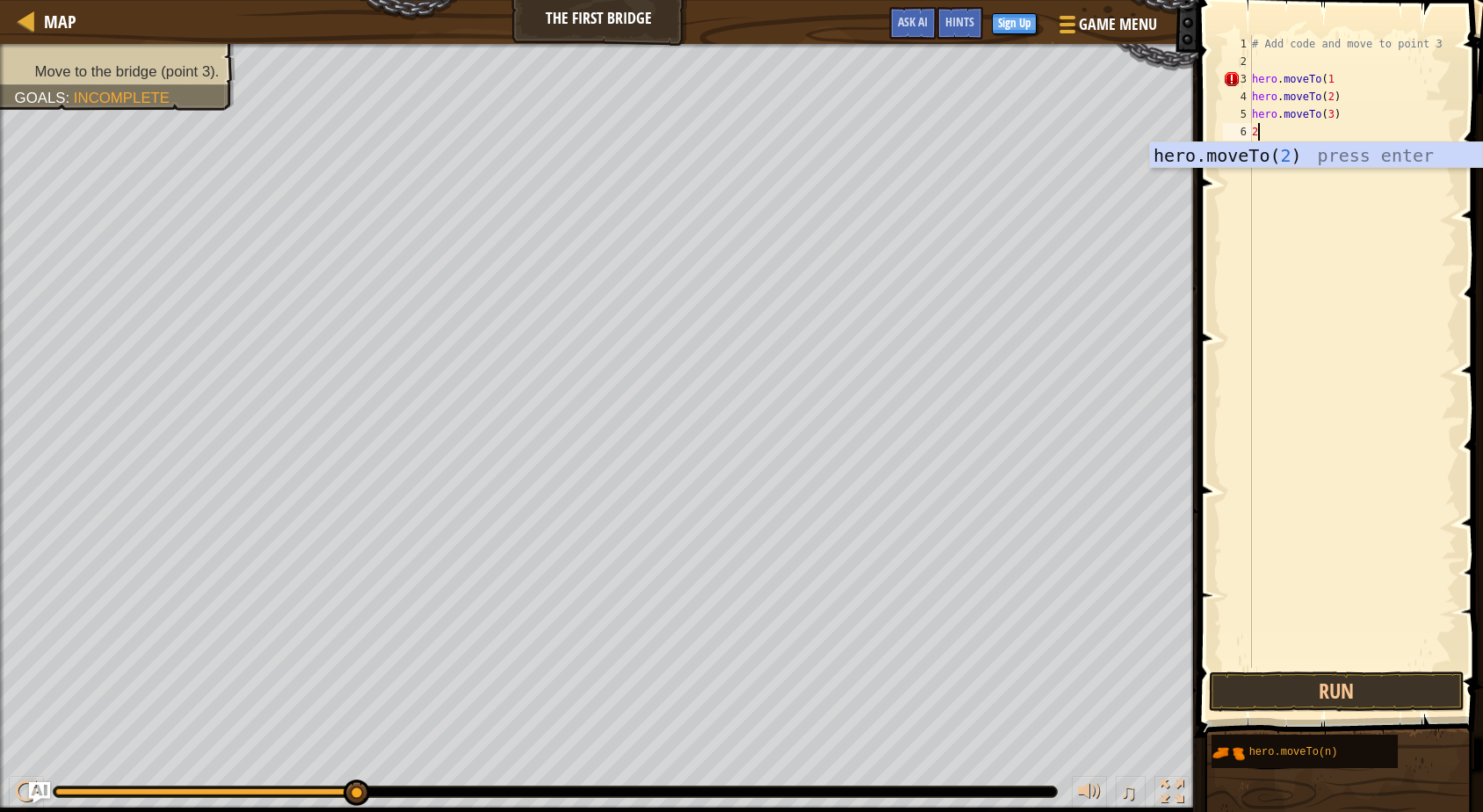
click at [1268, 149] on div "hero.moveTo( 2 ) press enter" at bounding box center [1316, 182] width 332 height 79
click at [1300, 695] on button "Run" at bounding box center [1337, 691] width 256 height 41
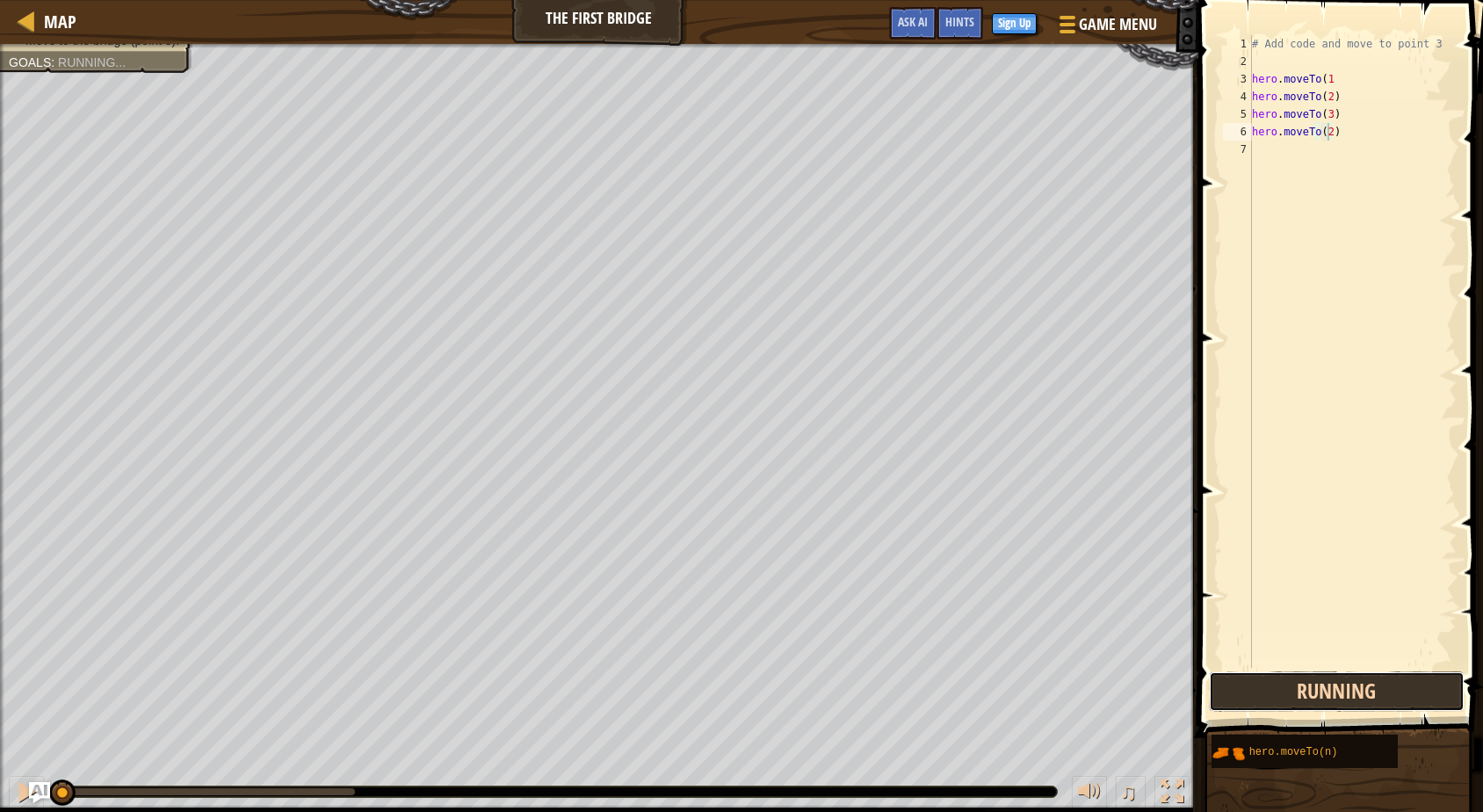
click at [1300, 695] on button "Running" at bounding box center [1337, 691] width 256 height 41
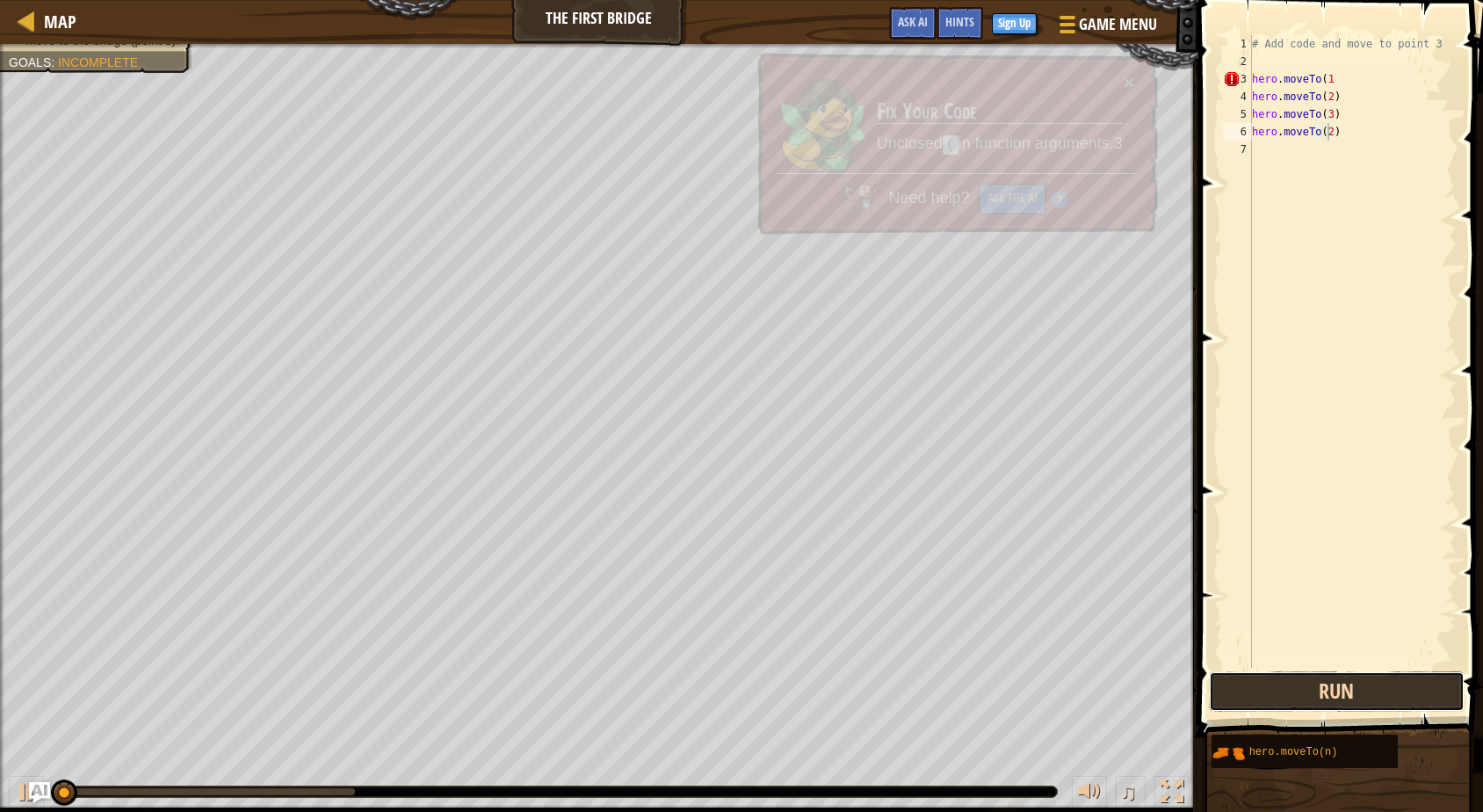
click at [1300, 695] on button "Run" at bounding box center [1337, 691] width 256 height 41
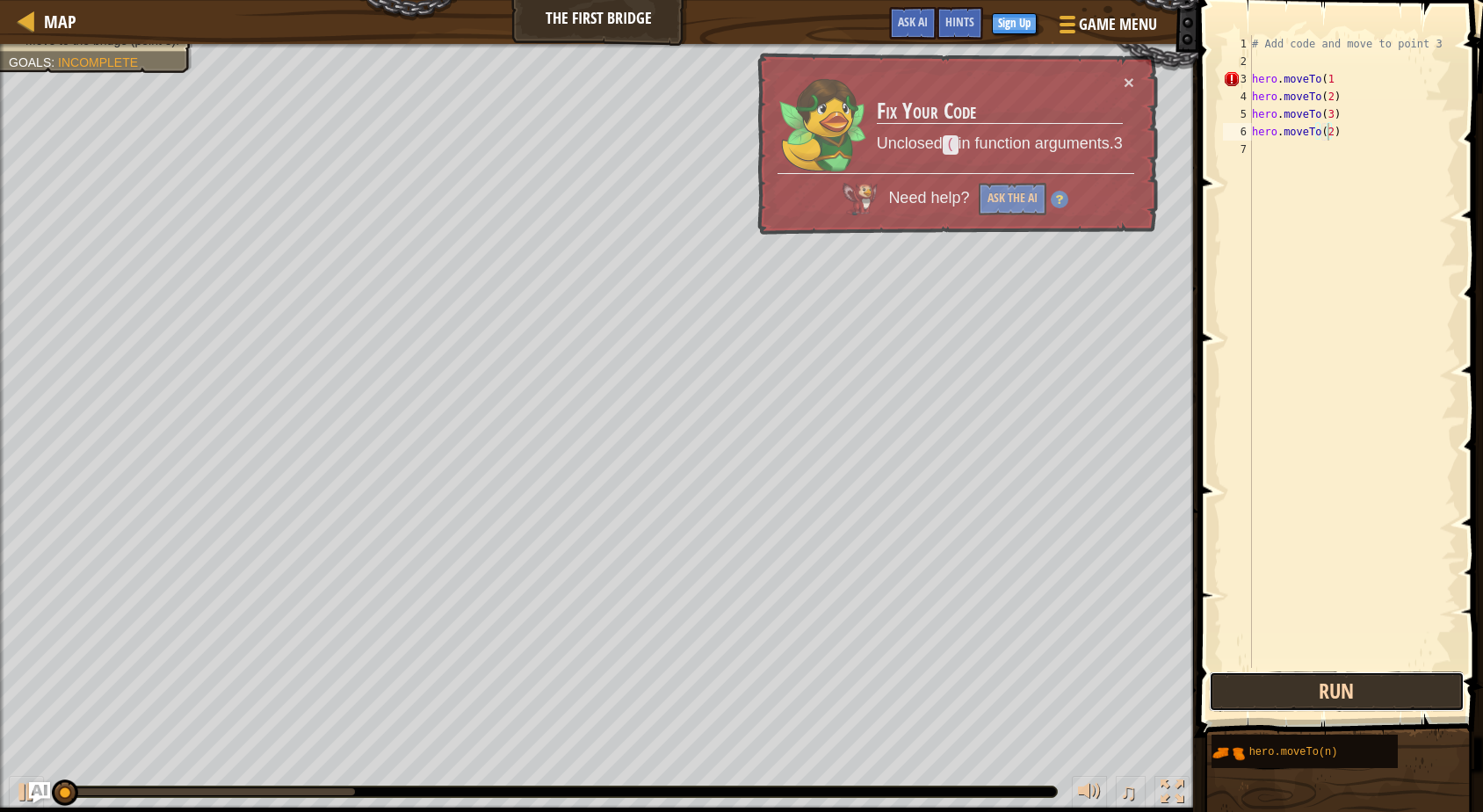
click at [1300, 695] on button "Run" at bounding box center [1337, 691] width 256 height 41
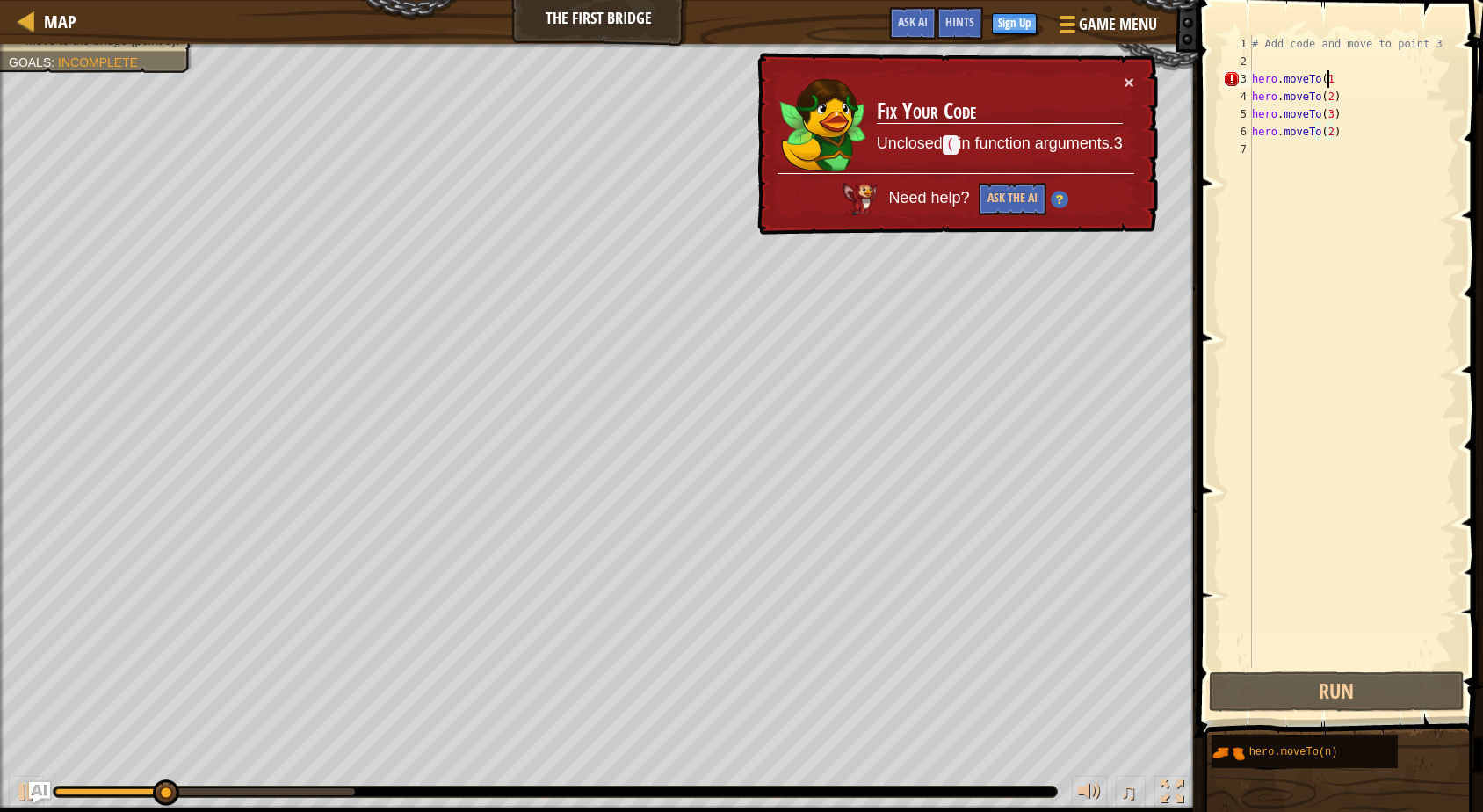
click at [1337, 78] on div "# Add code and move to point 3 hero . moveTo ( 1 hero . moveTo ( 2 ) hero . mov…" at bounding box center [1353, 369] width 208 height 668
click at [1359, 698] on button "Run" at bounding box center [1337, 691] width 256 height 41
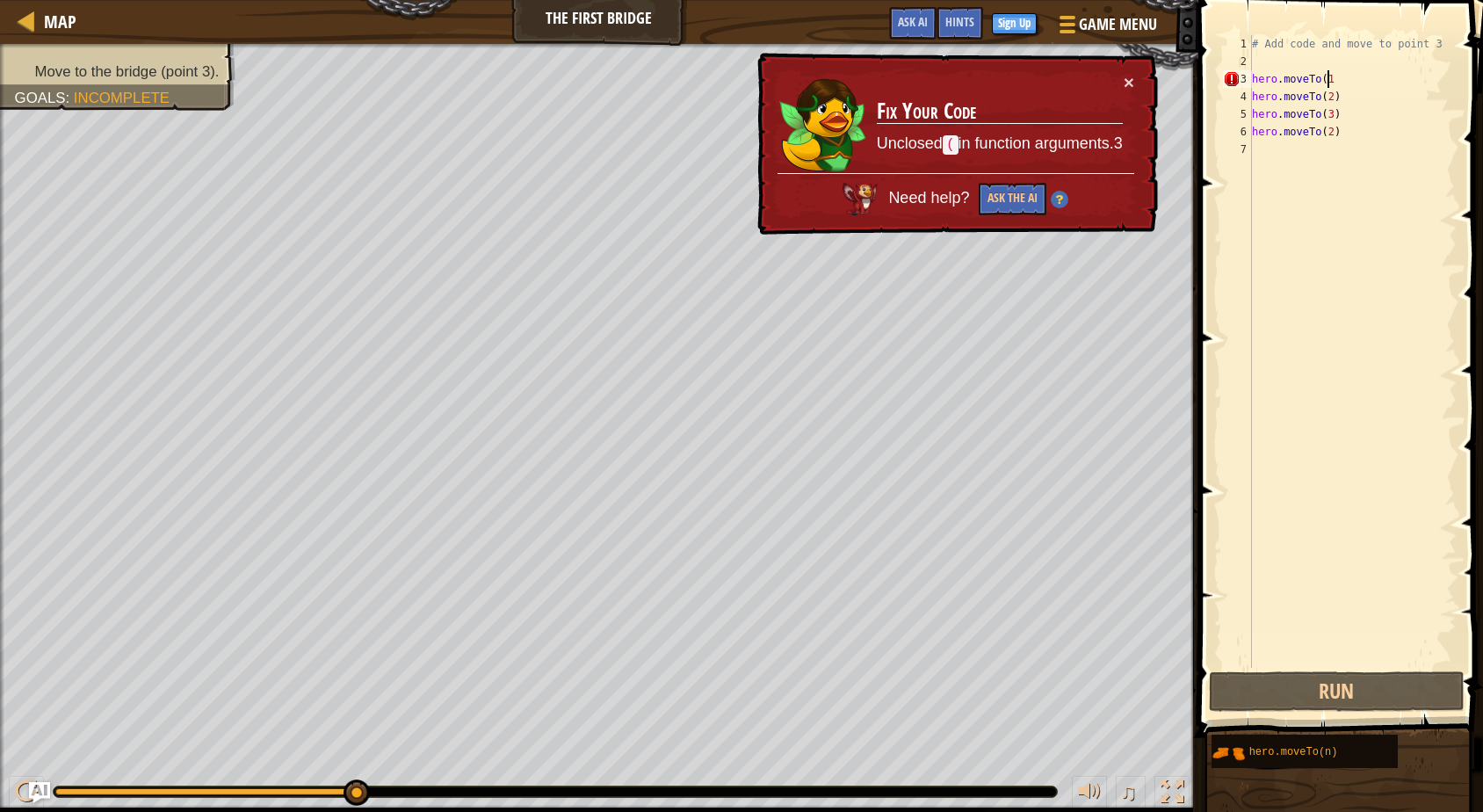
click at [1354, 102] on div "# Add code and move to point 3 hero . moveTo ( 1 hero . moveTo ( 2 ) hero . mov…" at bounding box center [1353, 369] width 208 height 668
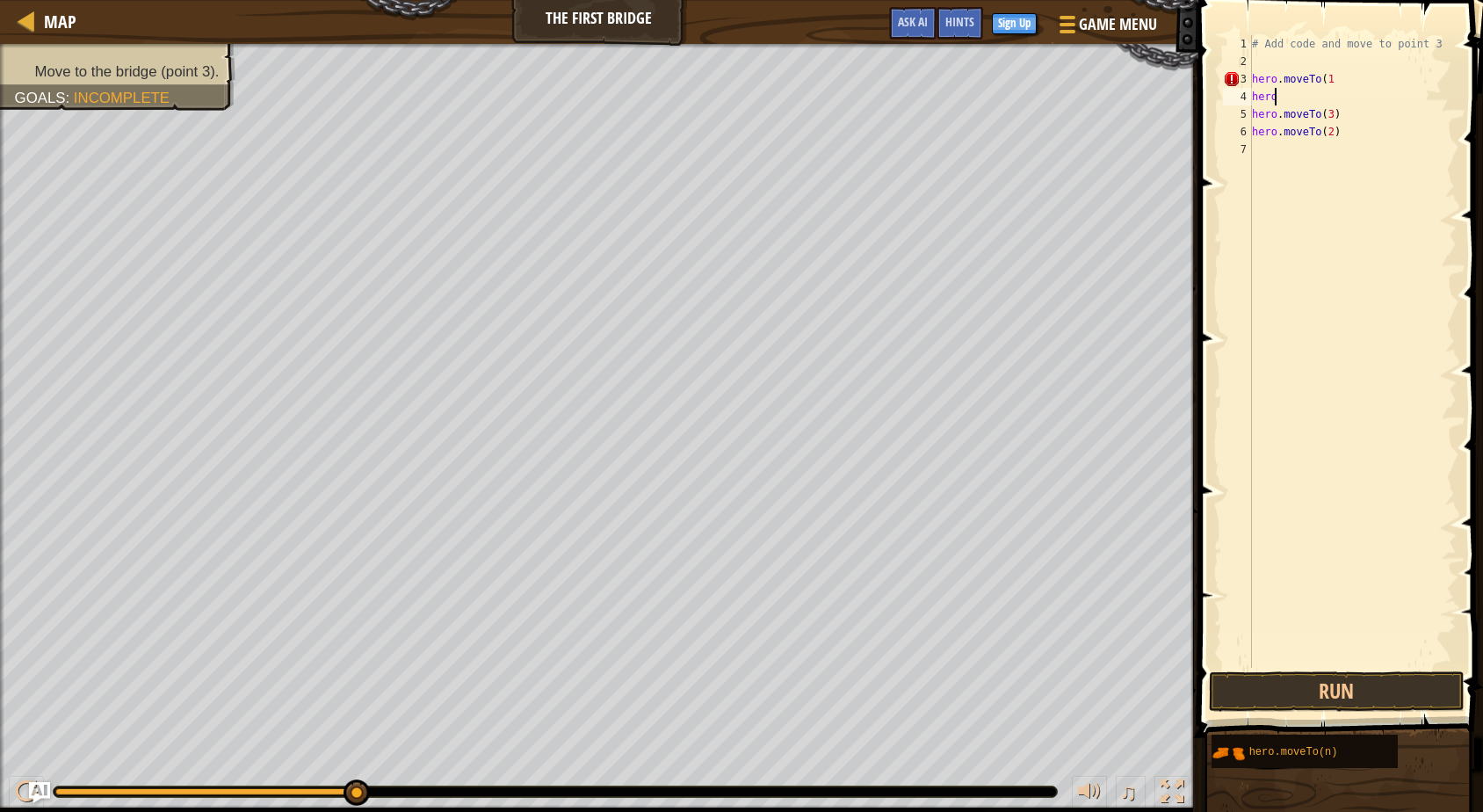
type textarea "h"
type textarea "#"
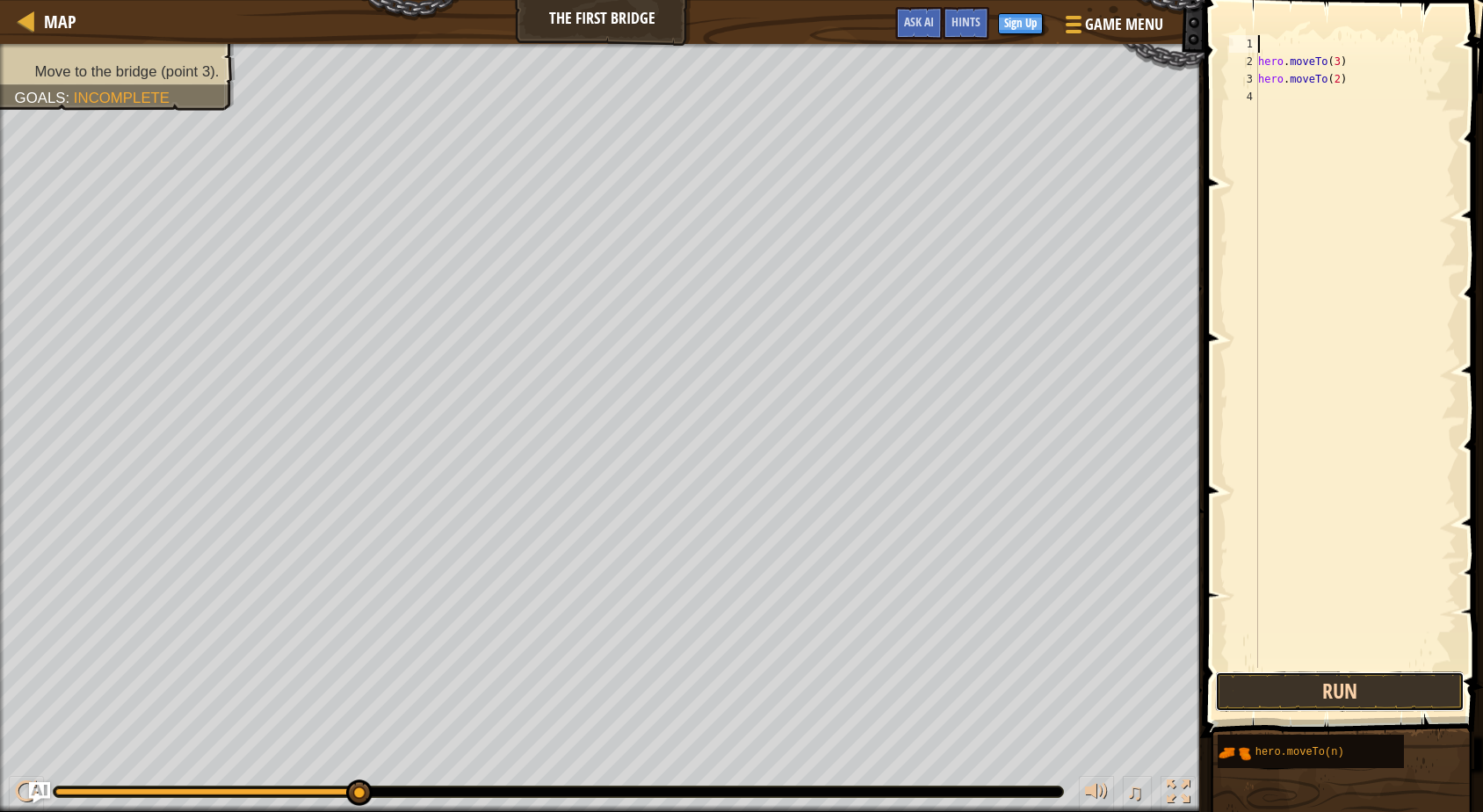
click at [1402, 680] on button "Run" at bounding box center [1340, 691] width 250 height 41
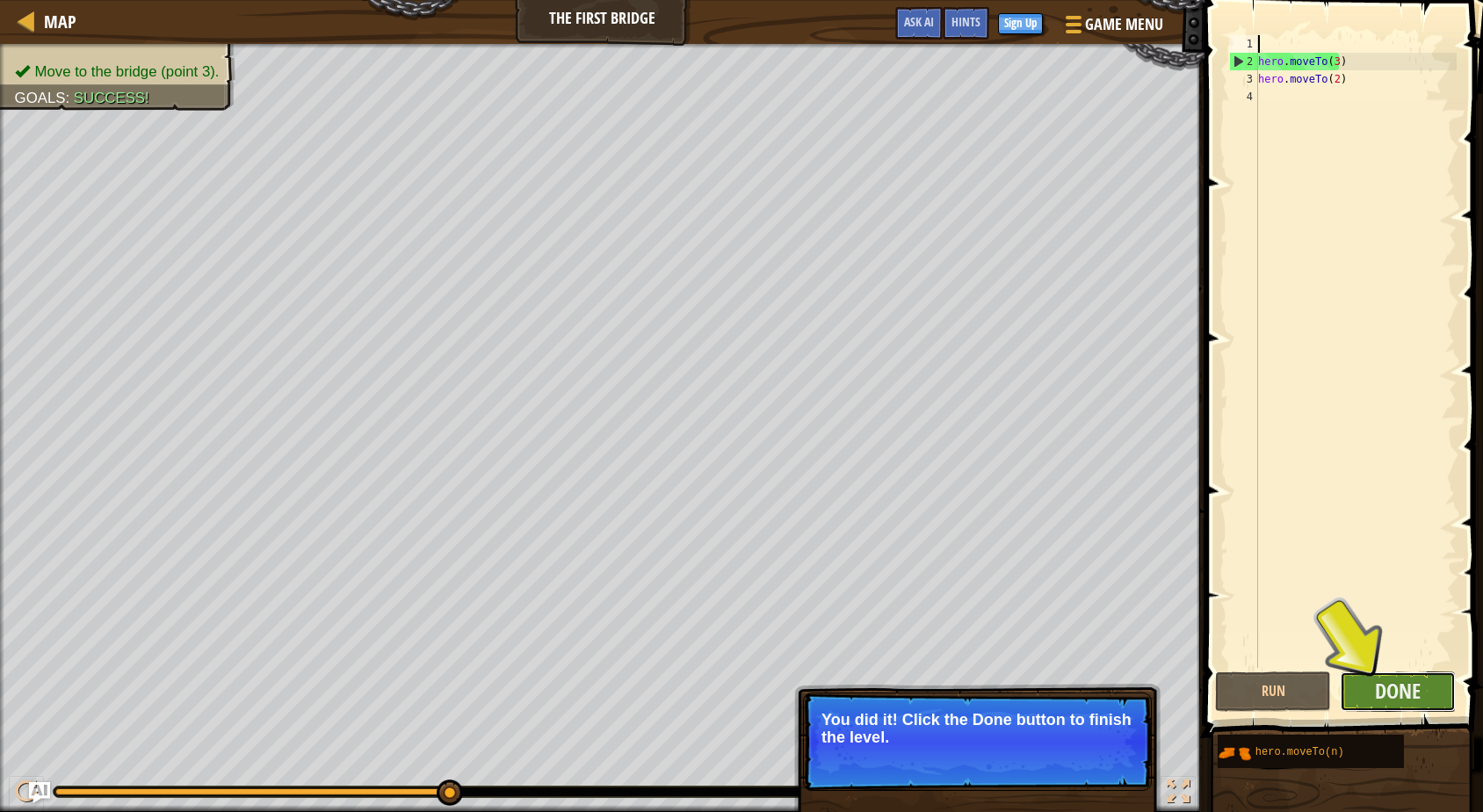
click at [1373, 688] on button "Done" at bounding box center [1397, 691] width 116 height 41
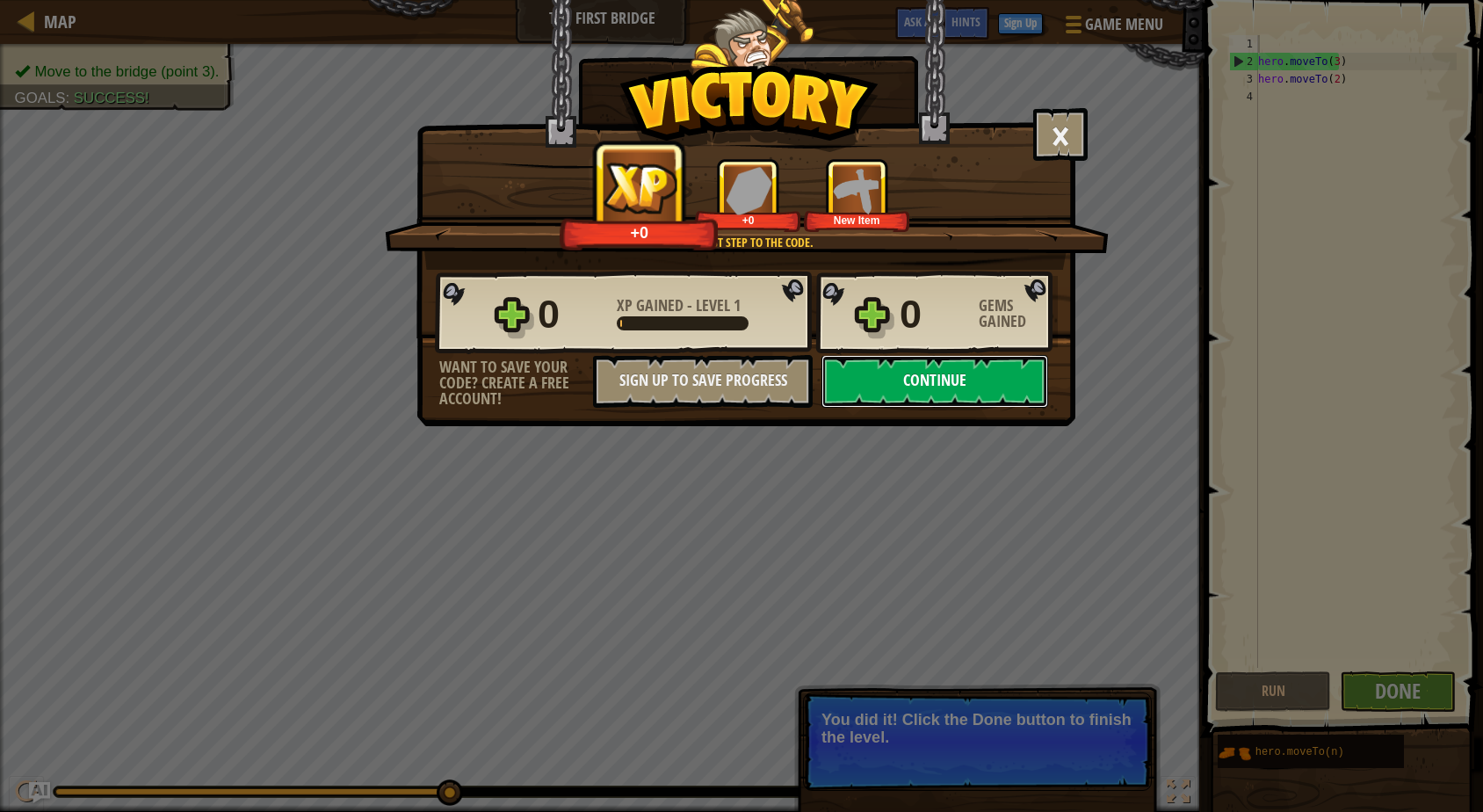
click at [933, 368] on button "Continue" at bounding box center [935, 380] width 226 height 52
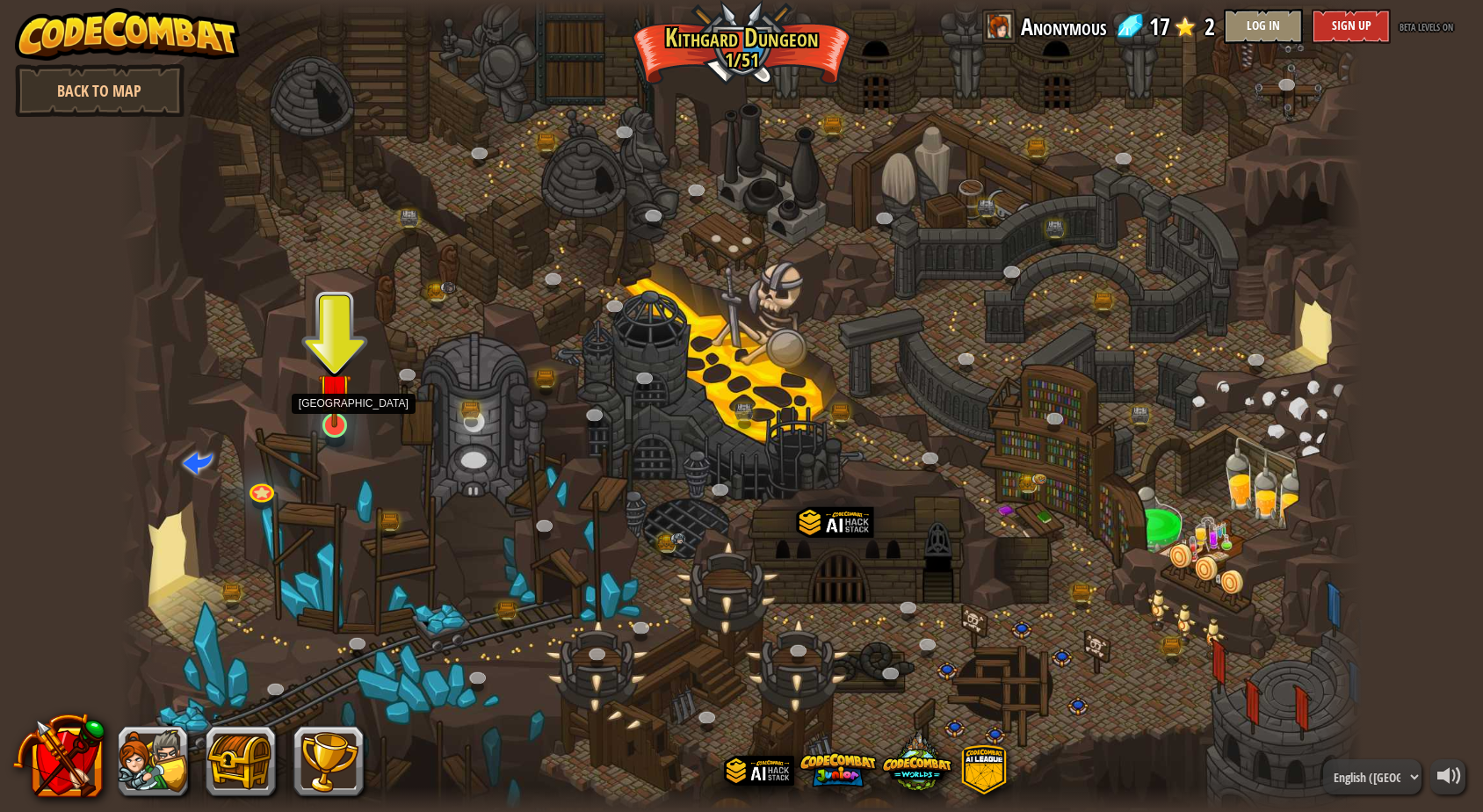
click at [345, 412] on img at bounding box center [335, 389] width 34 height 76
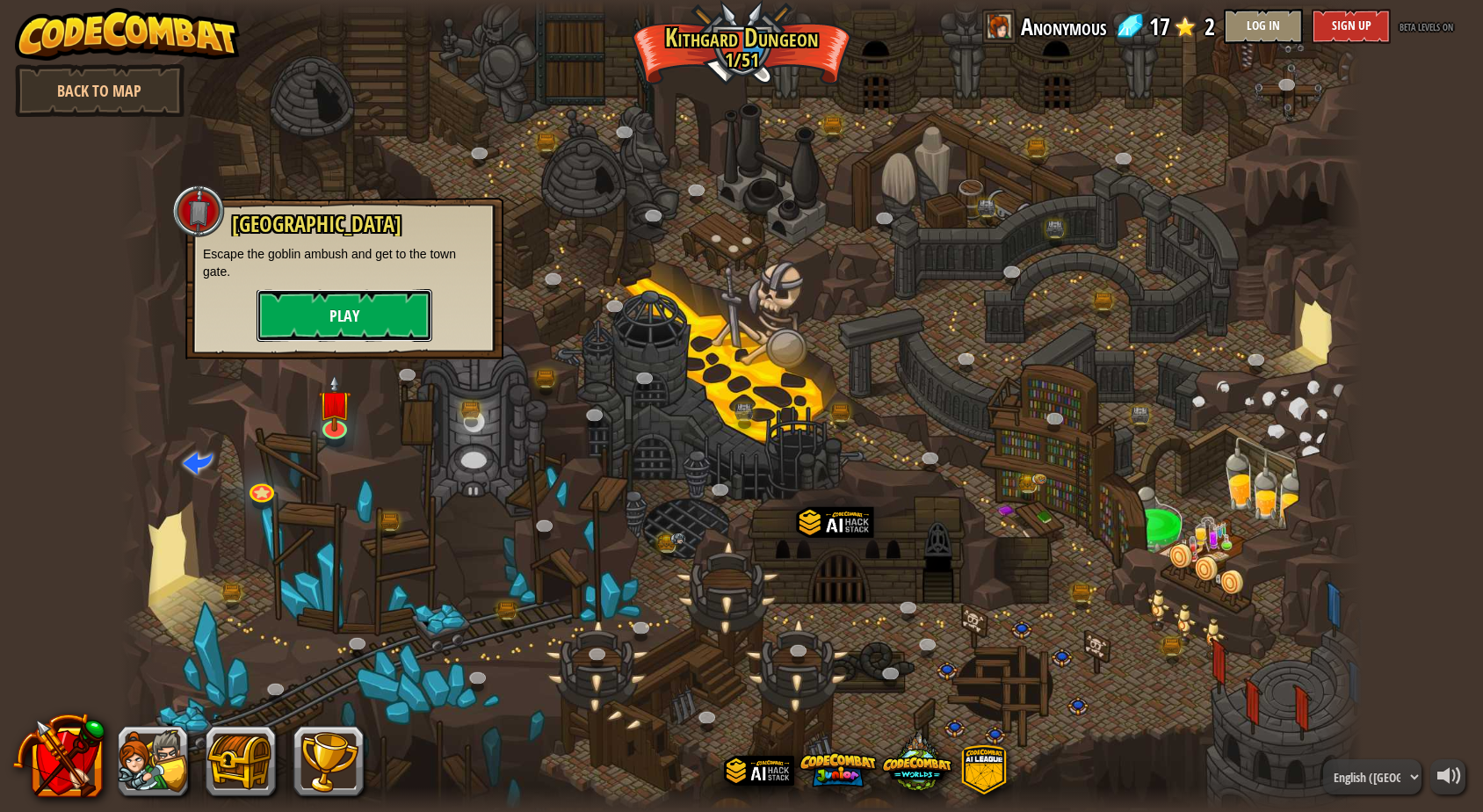
click at [347, 298] on button "Play" at bounding box center [345, 315] width 176 height 52
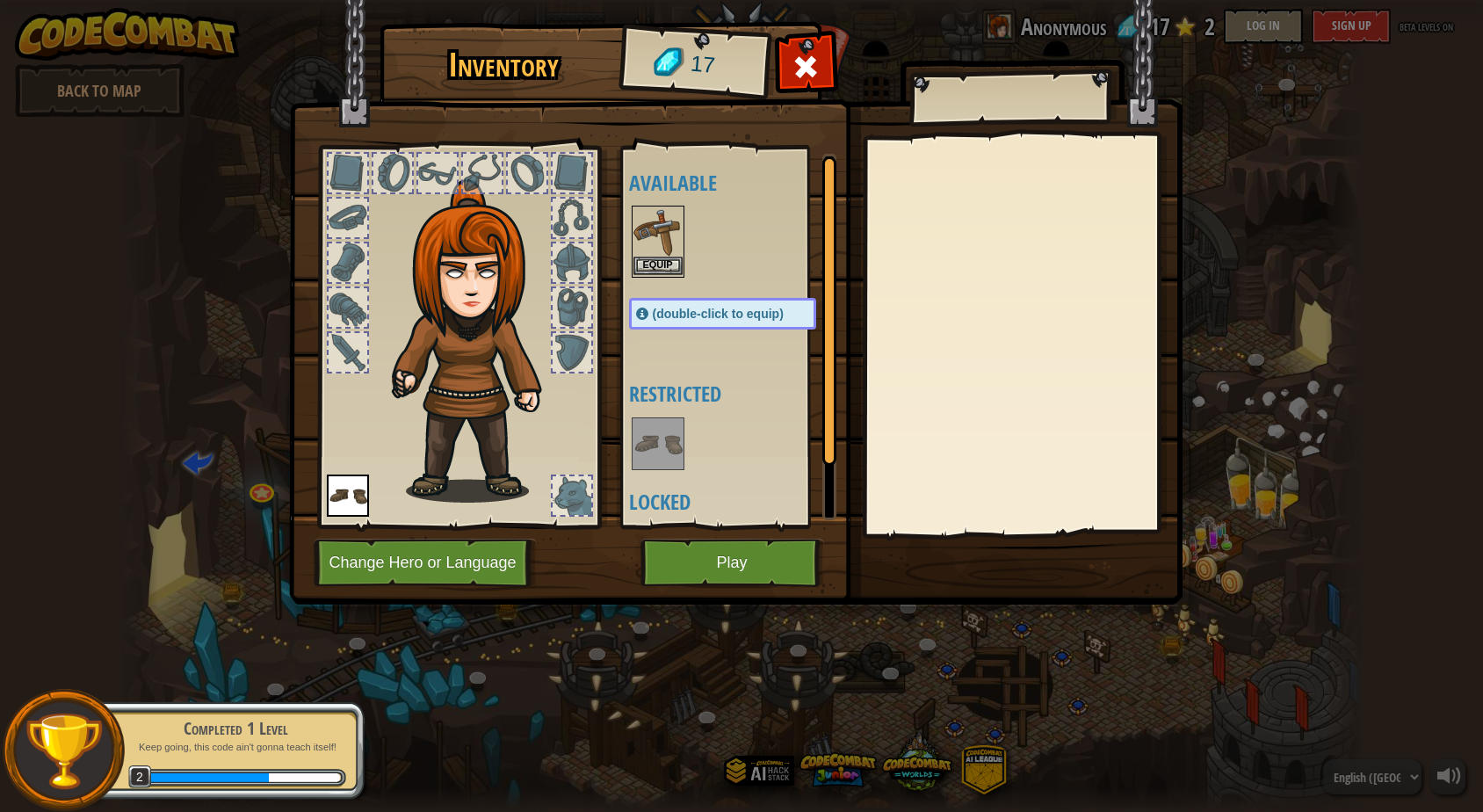
click at [666, 214] on img at bounding box center [658, 232] width 49 height 49
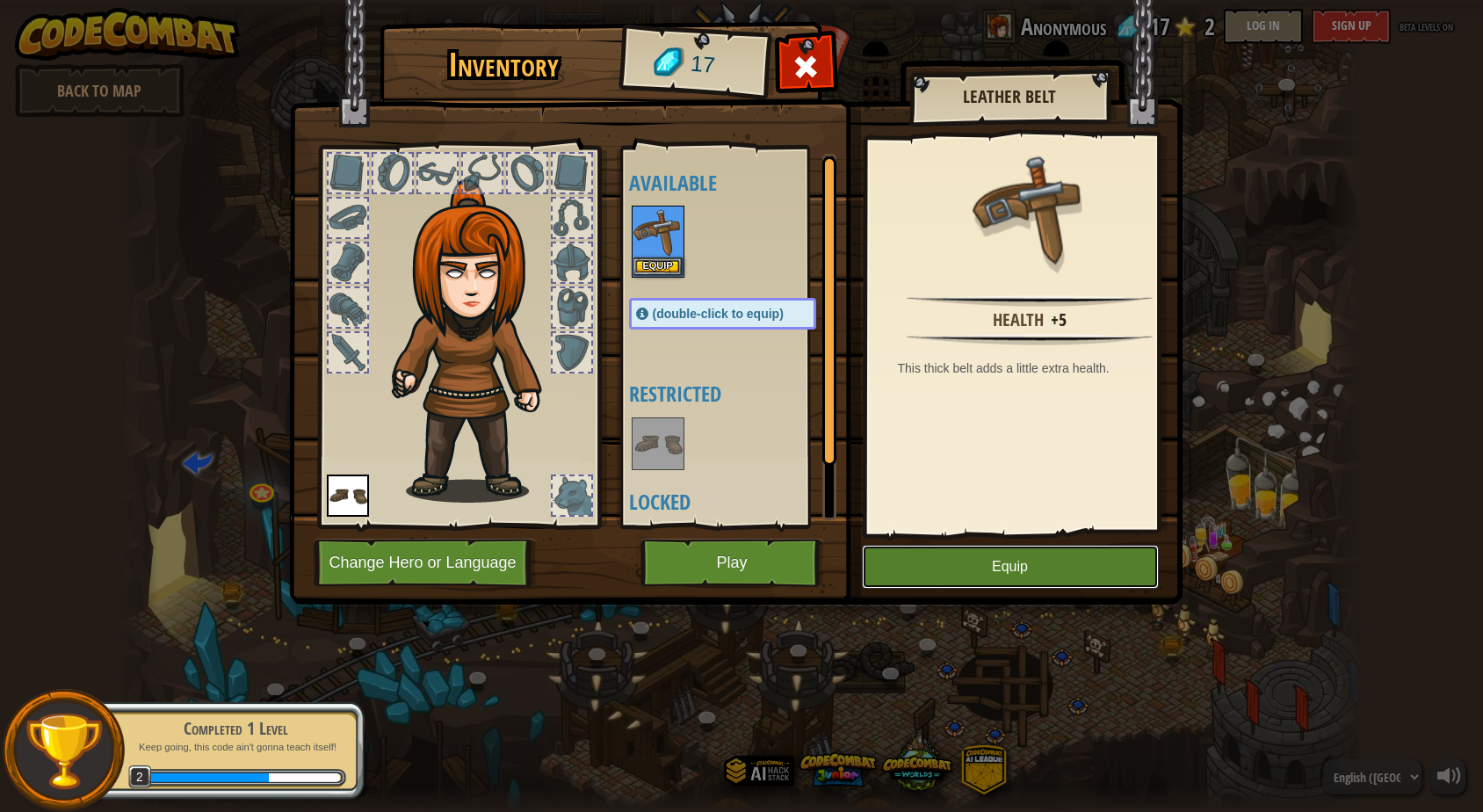
click at [948, 571] on button "Equip" at bounding box center [1011, 566] width 297 height 43
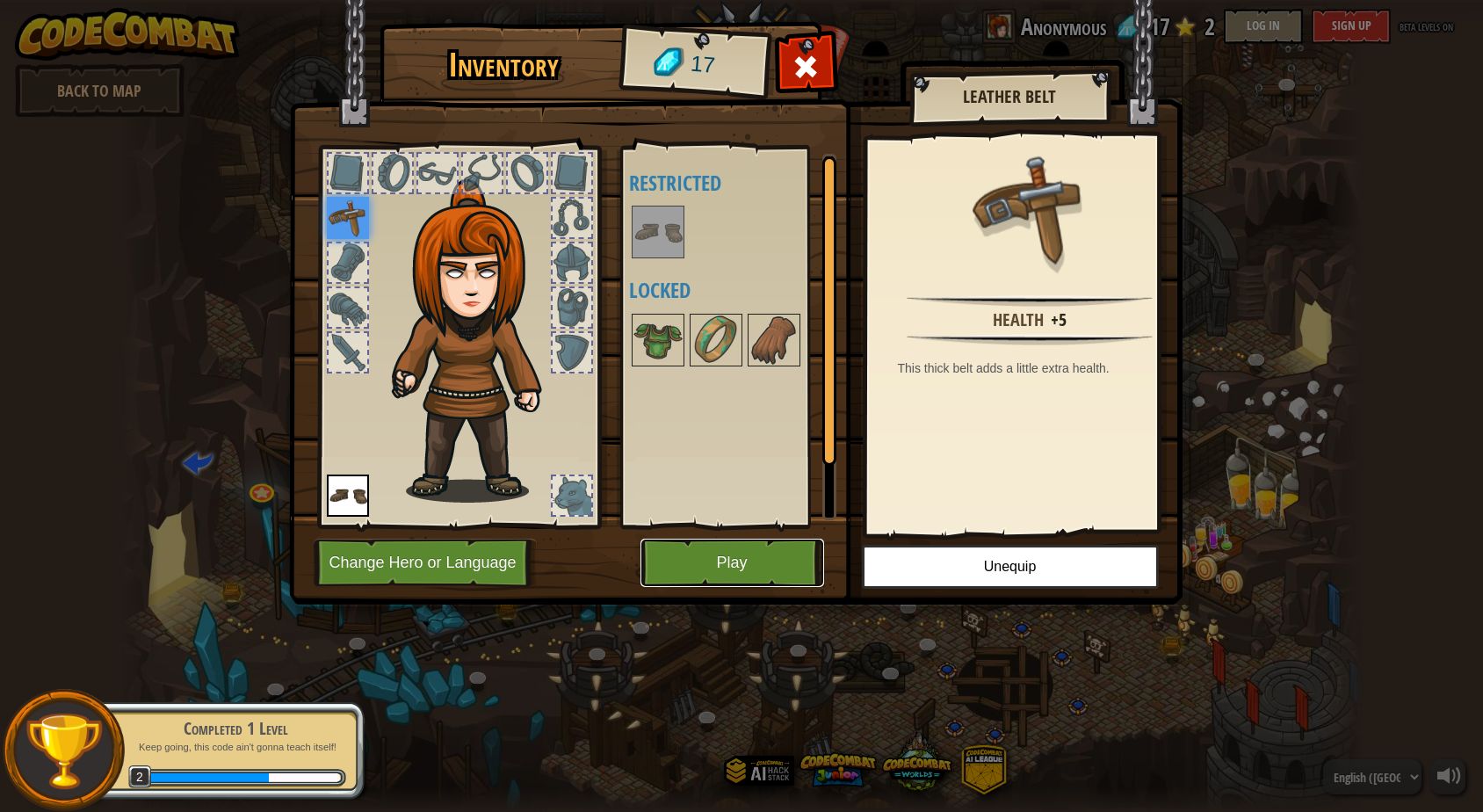
click at [781, 564] on button "Play" at bounding box center [732, 562] width 184 height 48
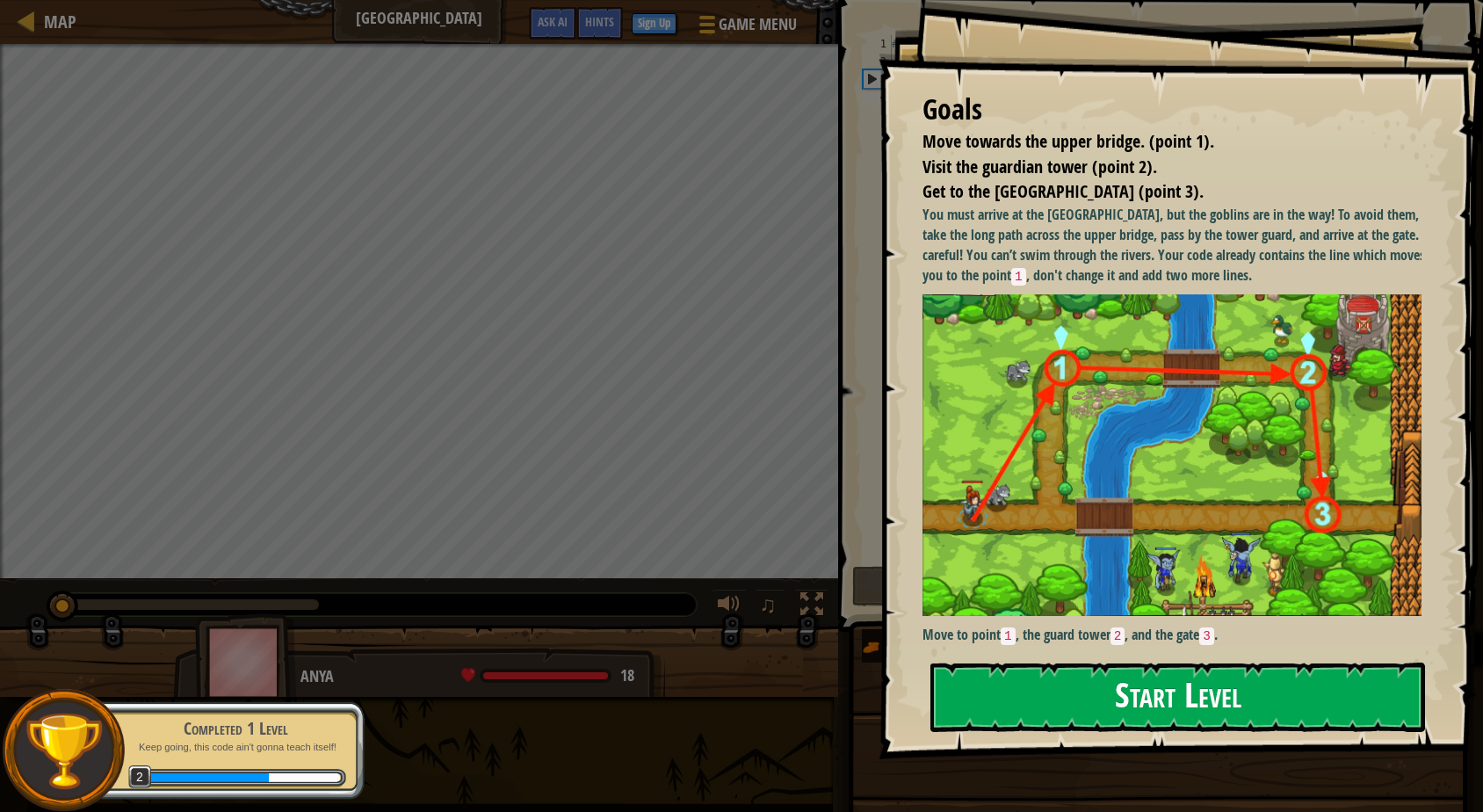
click at [1246, 713] on button "Start Level" at bounding box center [1178, 697] width 495 height 69
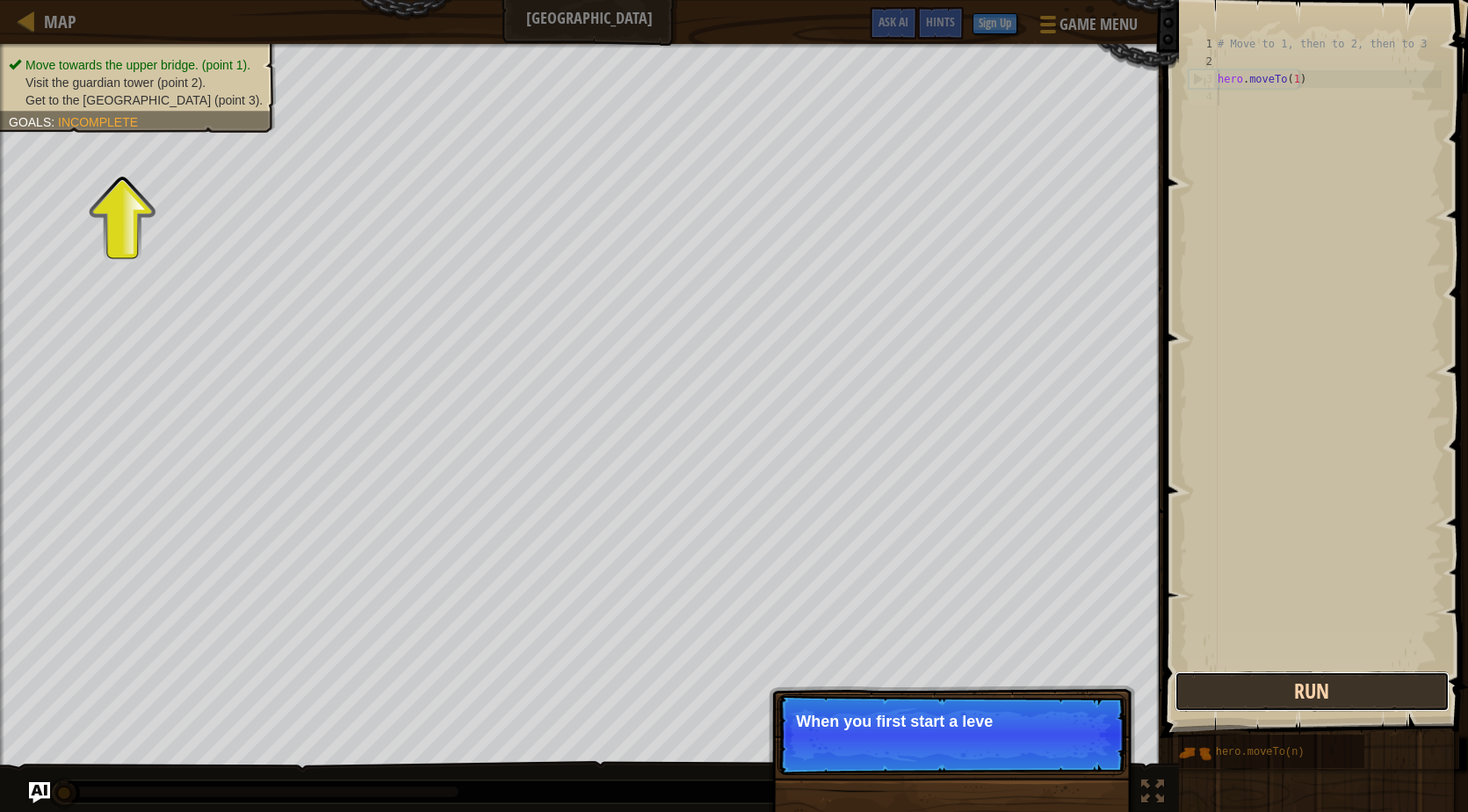
click at [1338, 708] on button "Run" at bounding box center [1312, 691] width 275 height 41
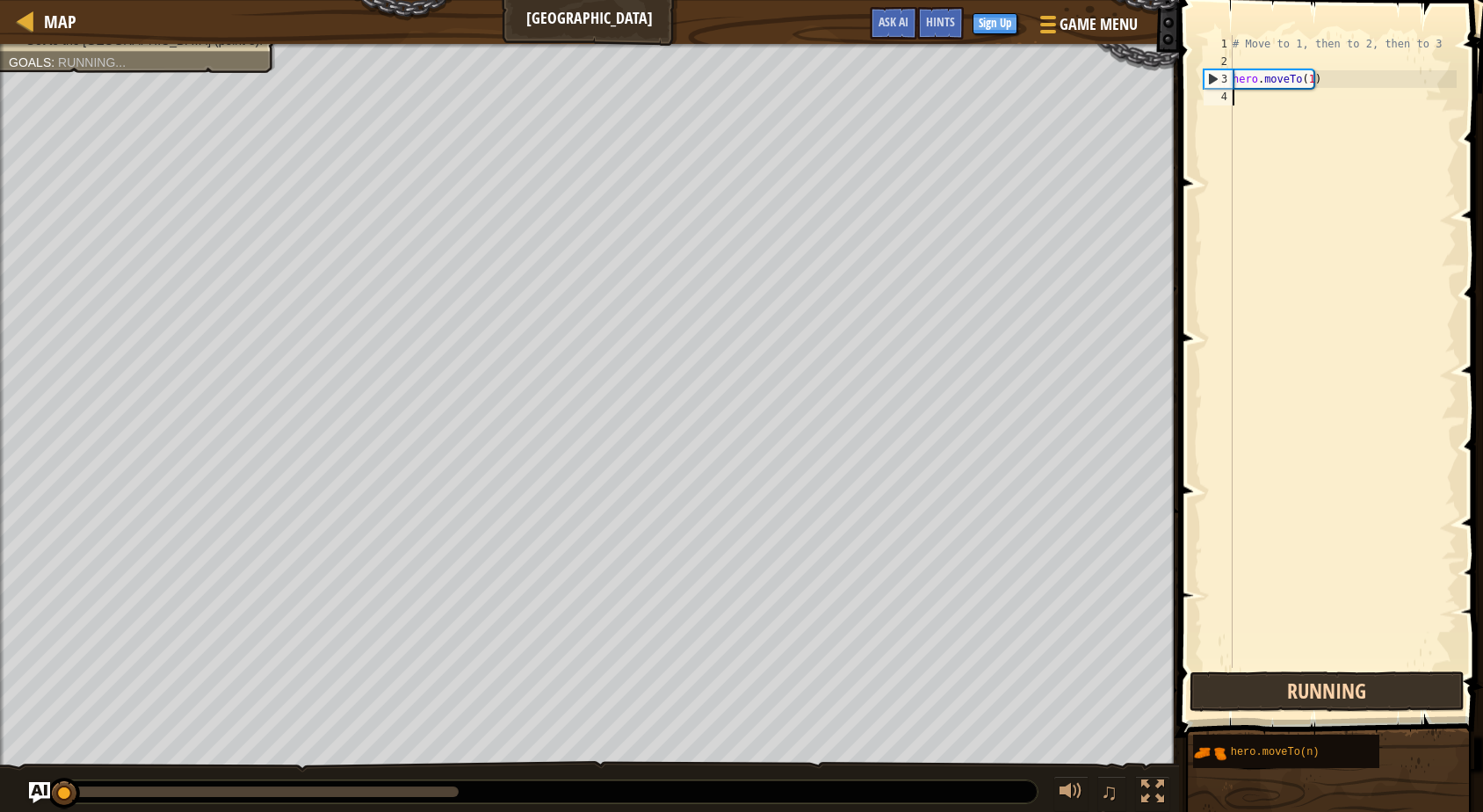
scroll to position [8, 0]
click at [1340, 690] on button "Running" at bounding box center [1327, 691] width 275 height 41
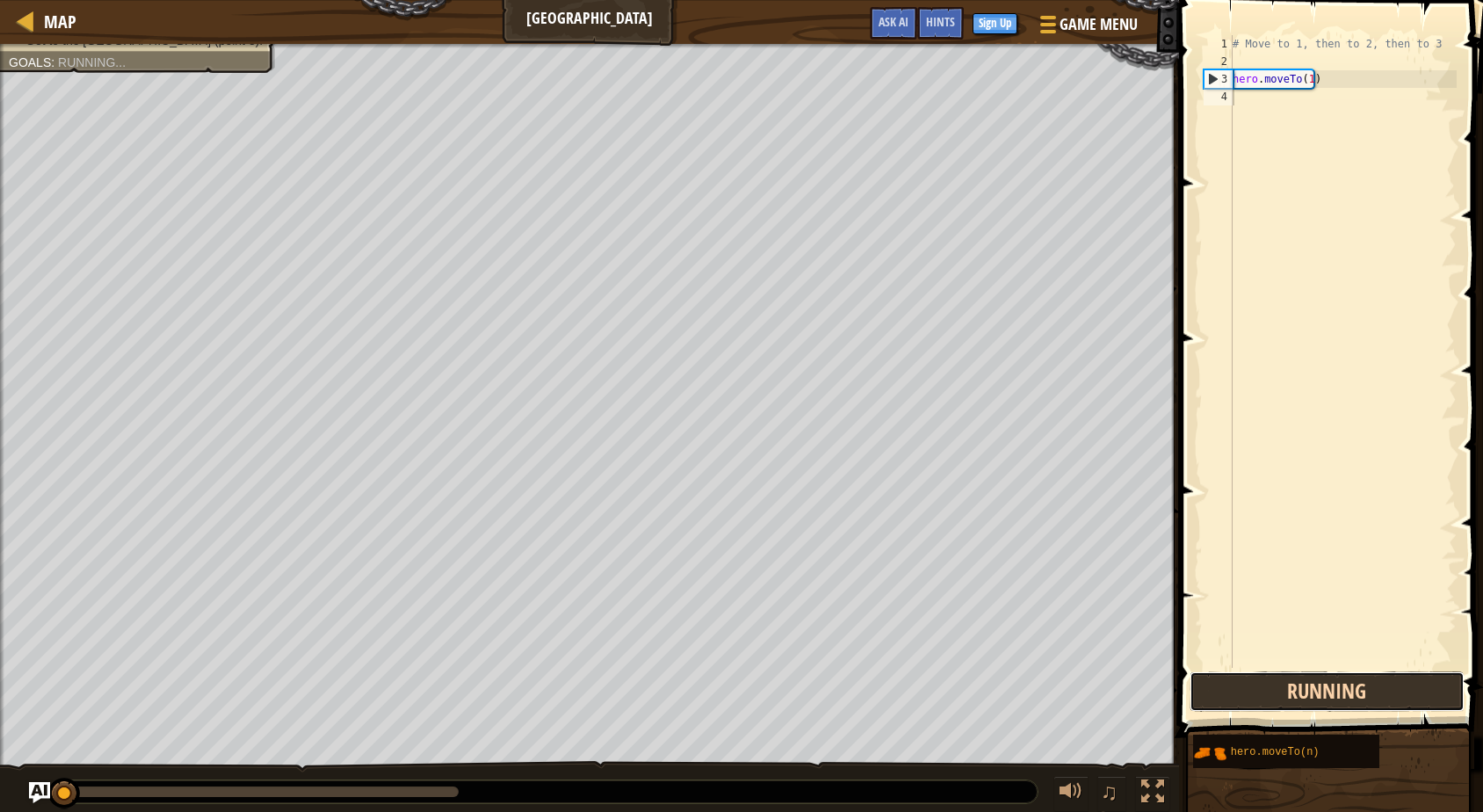
click at [1340, 690] on button "Running" at bounding box center [1327, 691] width 275 height 41
click at [1340, 688] on button "Run" at bounding box center [1327, 691] width 275 height 41
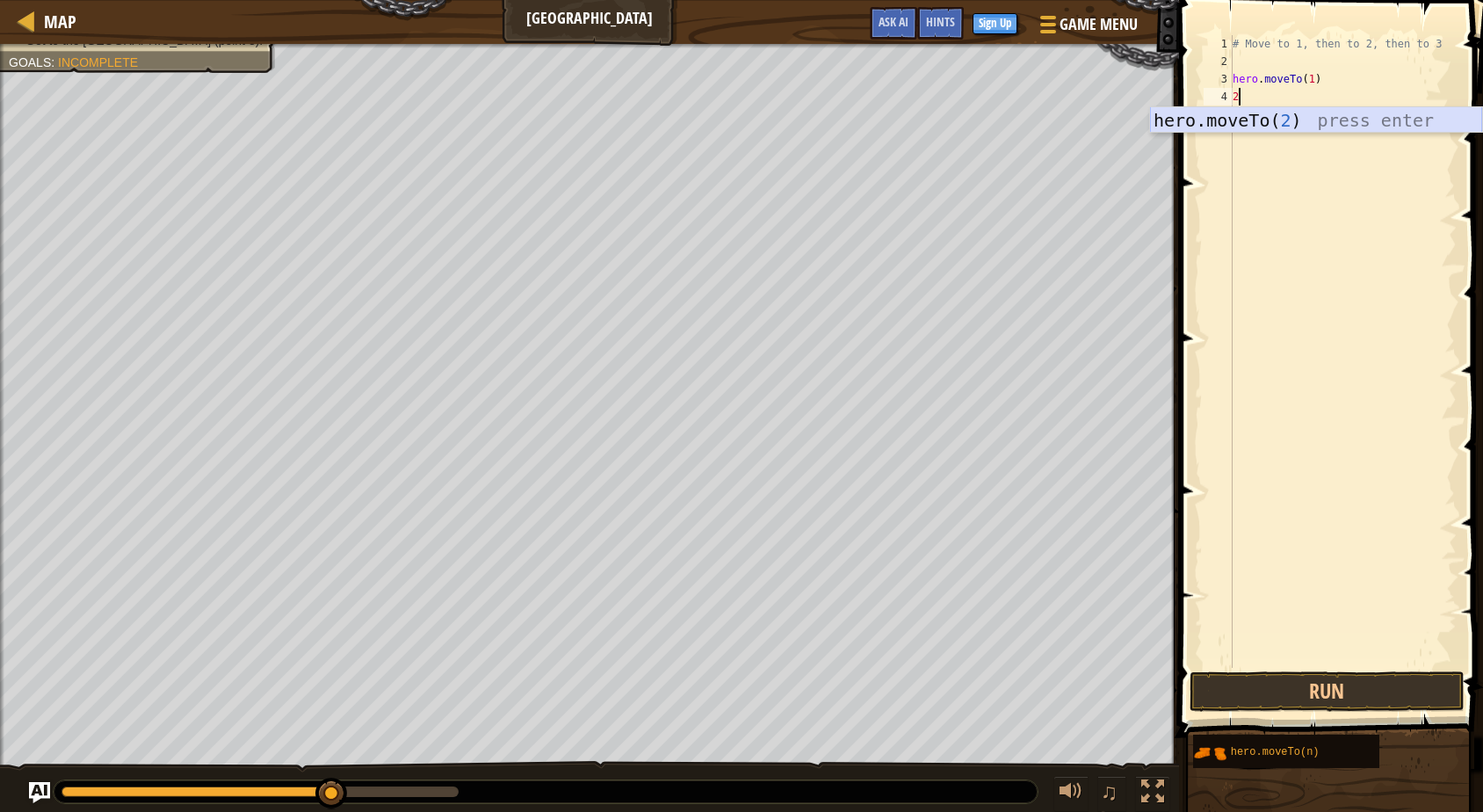
click at [1285, 108] on div "hero.moveTo( 2 ) press enter" at bounding box center [1316, 147] width 332 height 79
type textarea "hero.moveTo(2)"
click at [1321, 689] on button "Run" at bounding box center [1327, 691] width 275 height 41
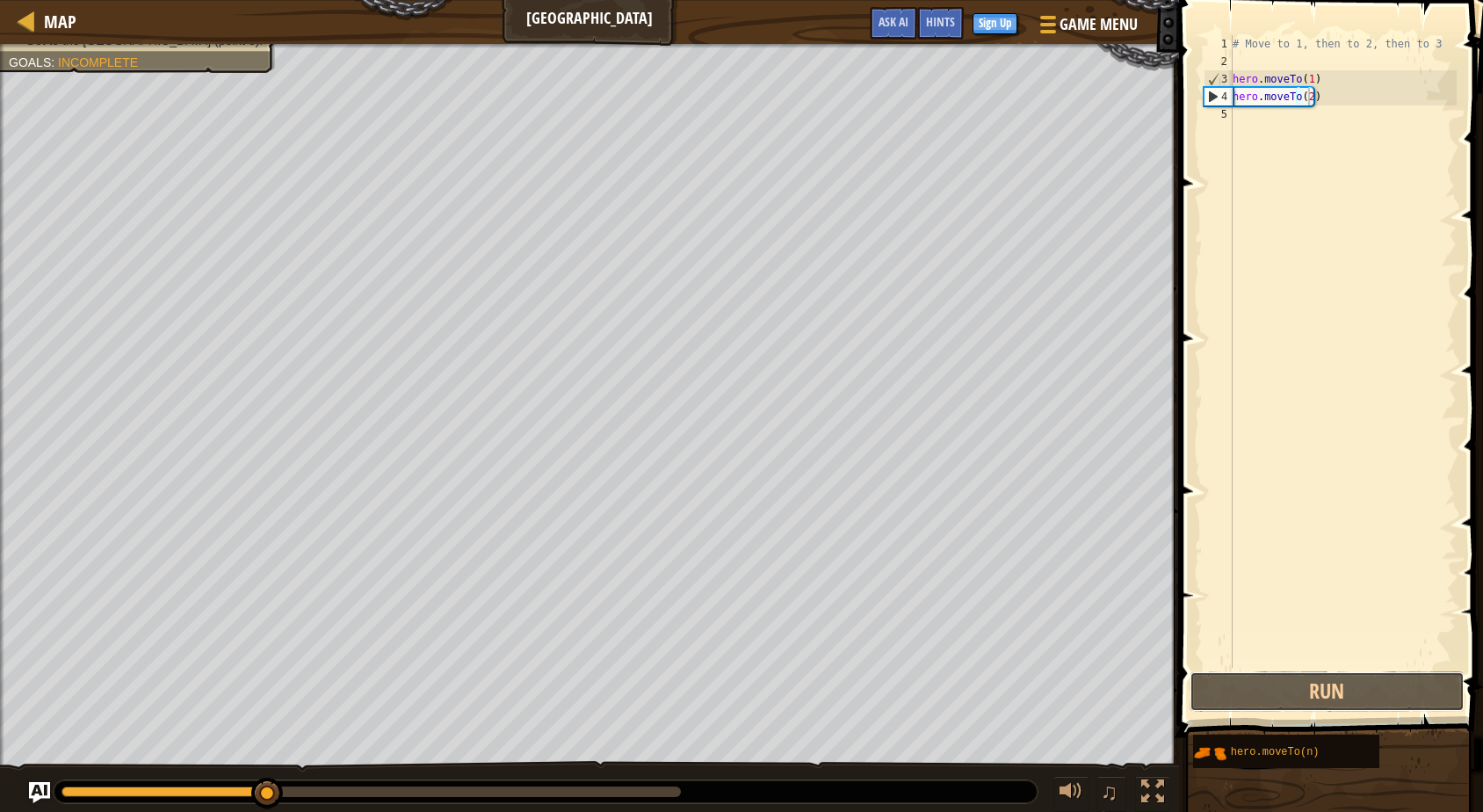
drag, startPoint x: 1321, startPoint y: 689, endPoint x: 1381, endPoint y: 434, distance: 262.0
click at [1321, 669] on div "hero.moveTo(2) 1 2 3 4 5 # Move to 1, then to 2, then to 3 hero . moveTo ( 1 ) …" at bounding box center [1328, 403] width 309 height 789
click at [1294, 122] on div "# Move to 1, then to 2, then to 3 hero . moveTo ( 1 ) hero . moveTo ( 2 )" at bounding box center [1343, 369] width 227 height 668
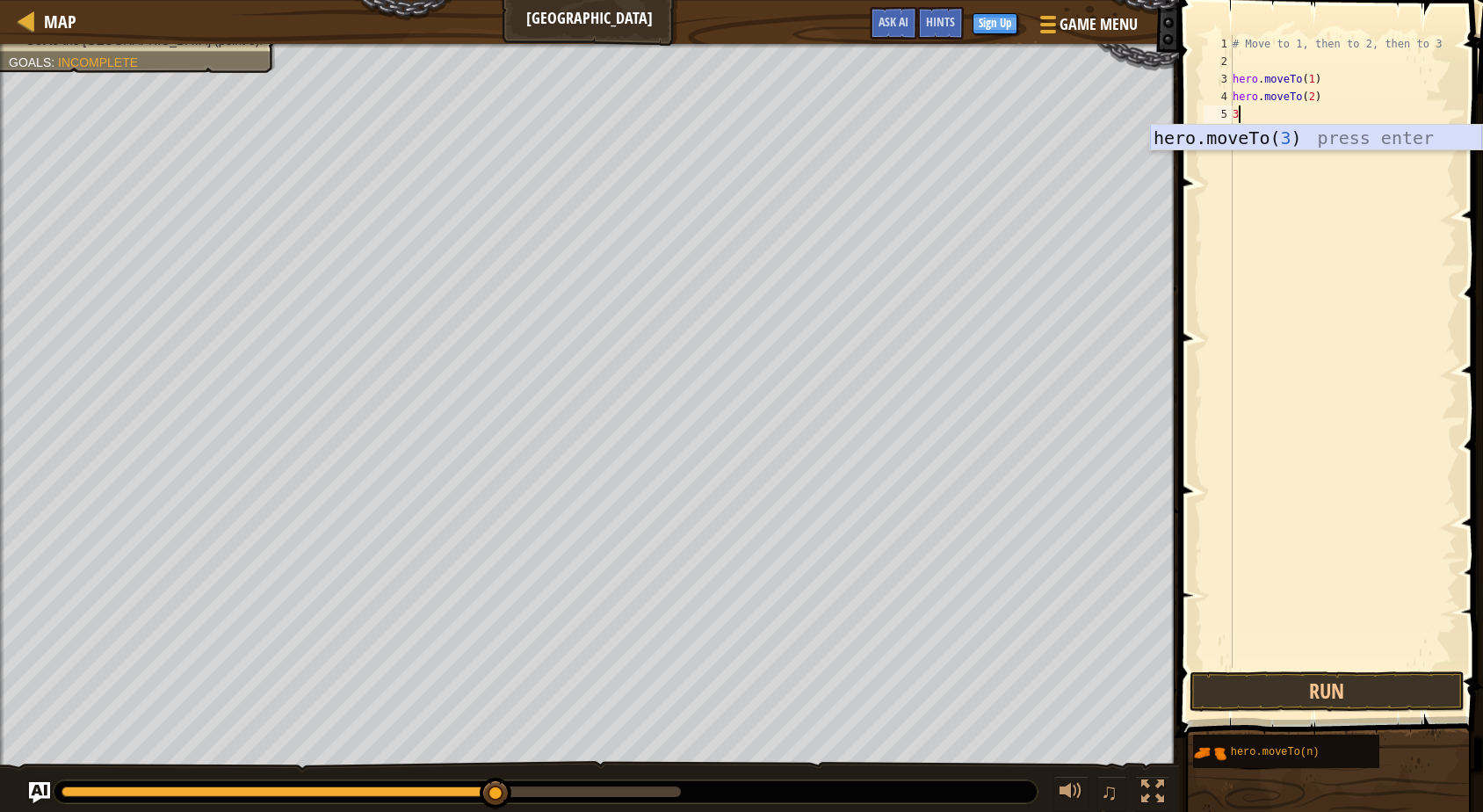
click at [1293, 127] on div "hero.moveTo( 3 ) press enter" at bounding box center [1316, 164] width 332 height 79
type textarea "hero.moveTo(3)"
click at [1320, 696] on button "Run" at bounding box center [1327, 691] width 275 height 41
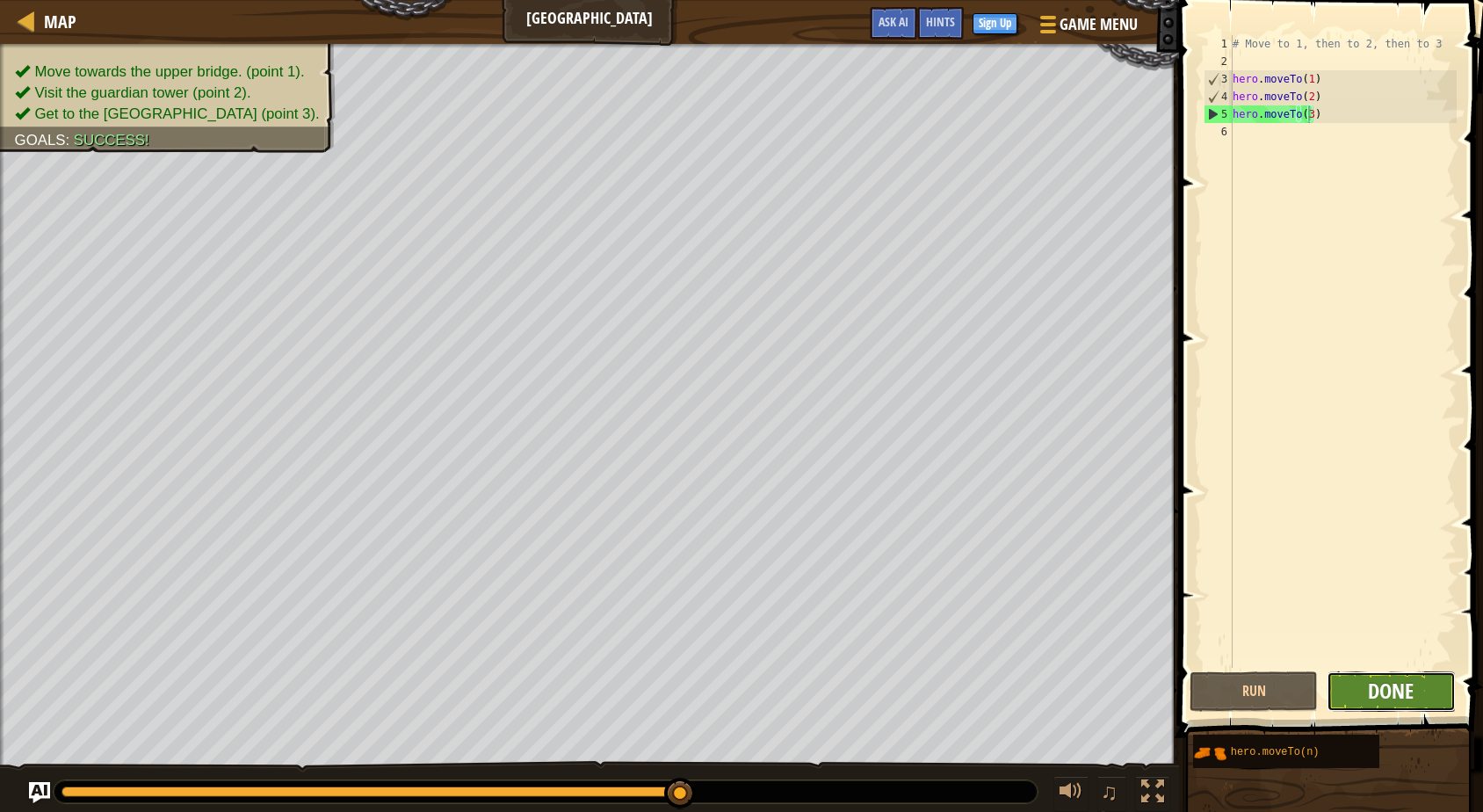
click at [1394, 679] on span "Done" at bounding box center [1391, 690] width 45 height 28
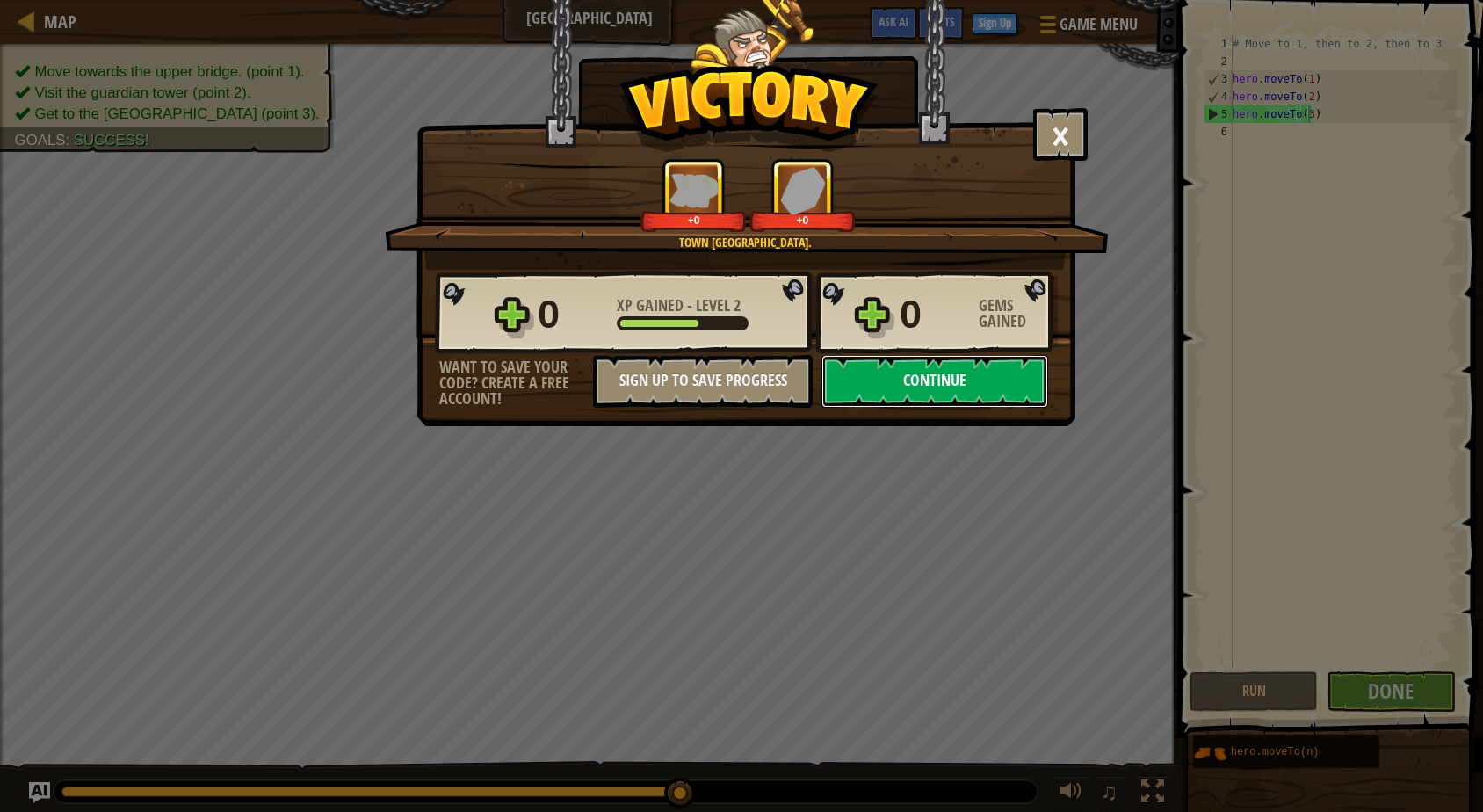
click at [1012, 384] on button "Continue" at bounding box center [935, 380] width 226 height 52
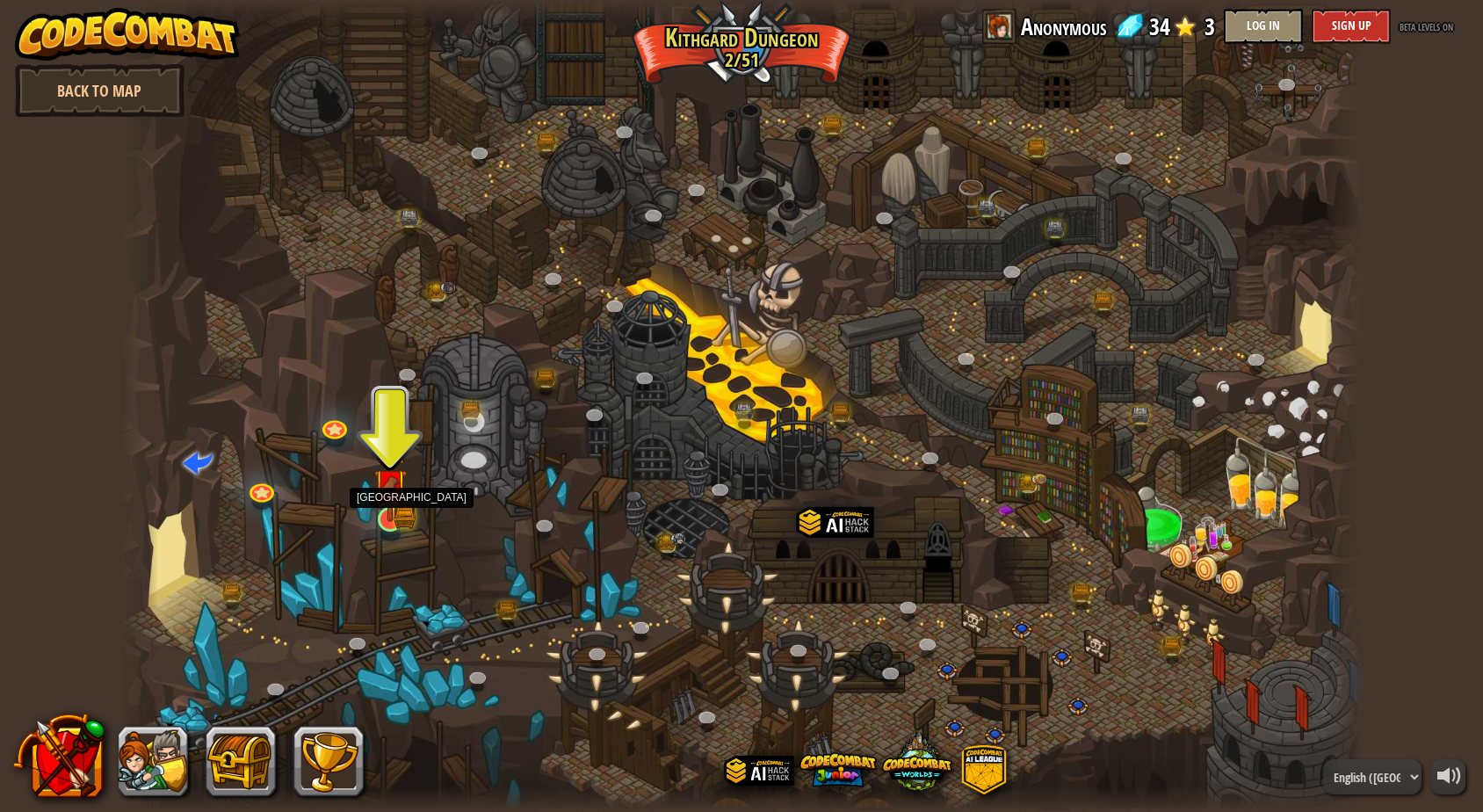
click at [386, 492] on img at bounding box center [390, 486] width 20 height 20
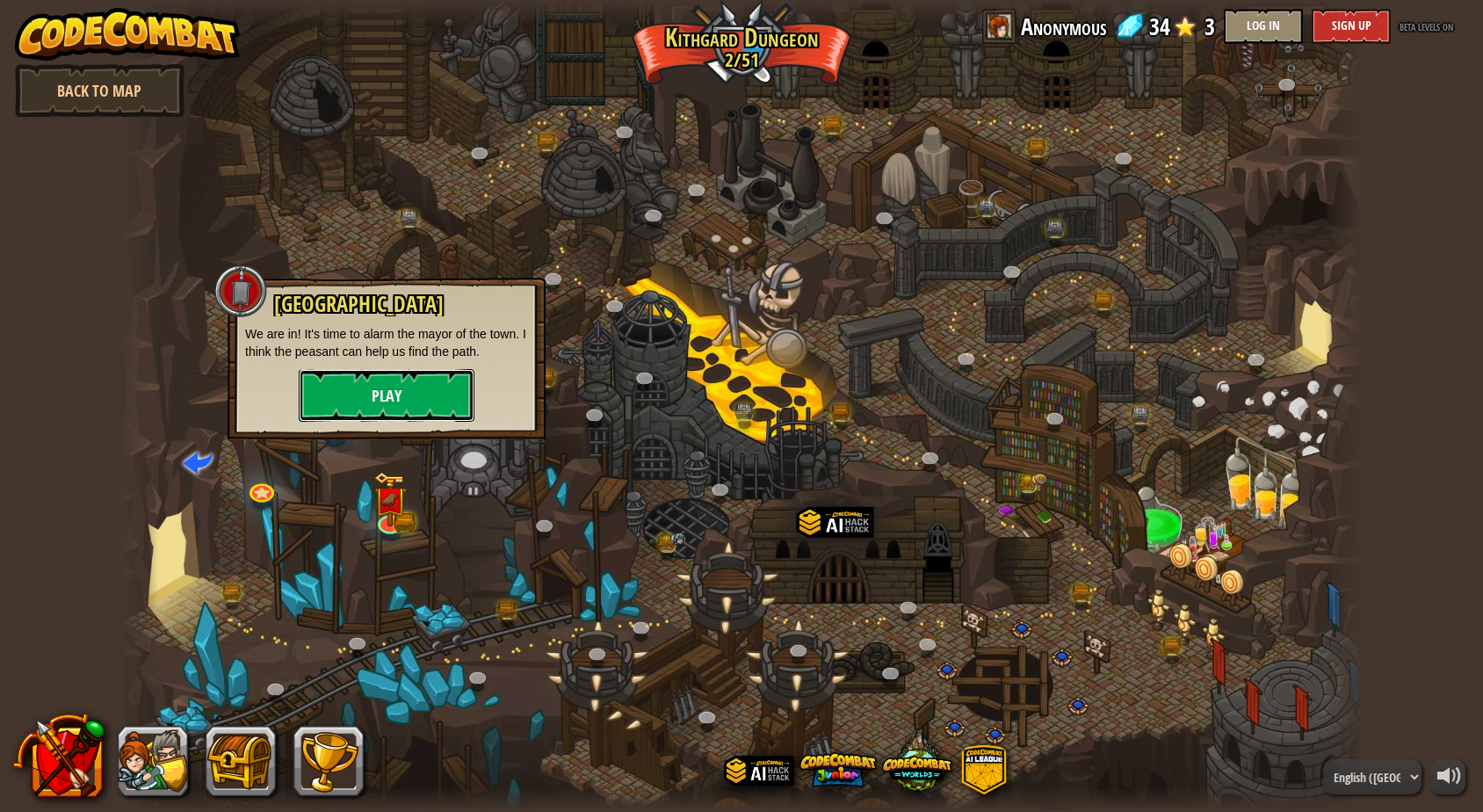
click at [417, 391] on button "Play" at bounding box center [386, 395] width 176 height 52
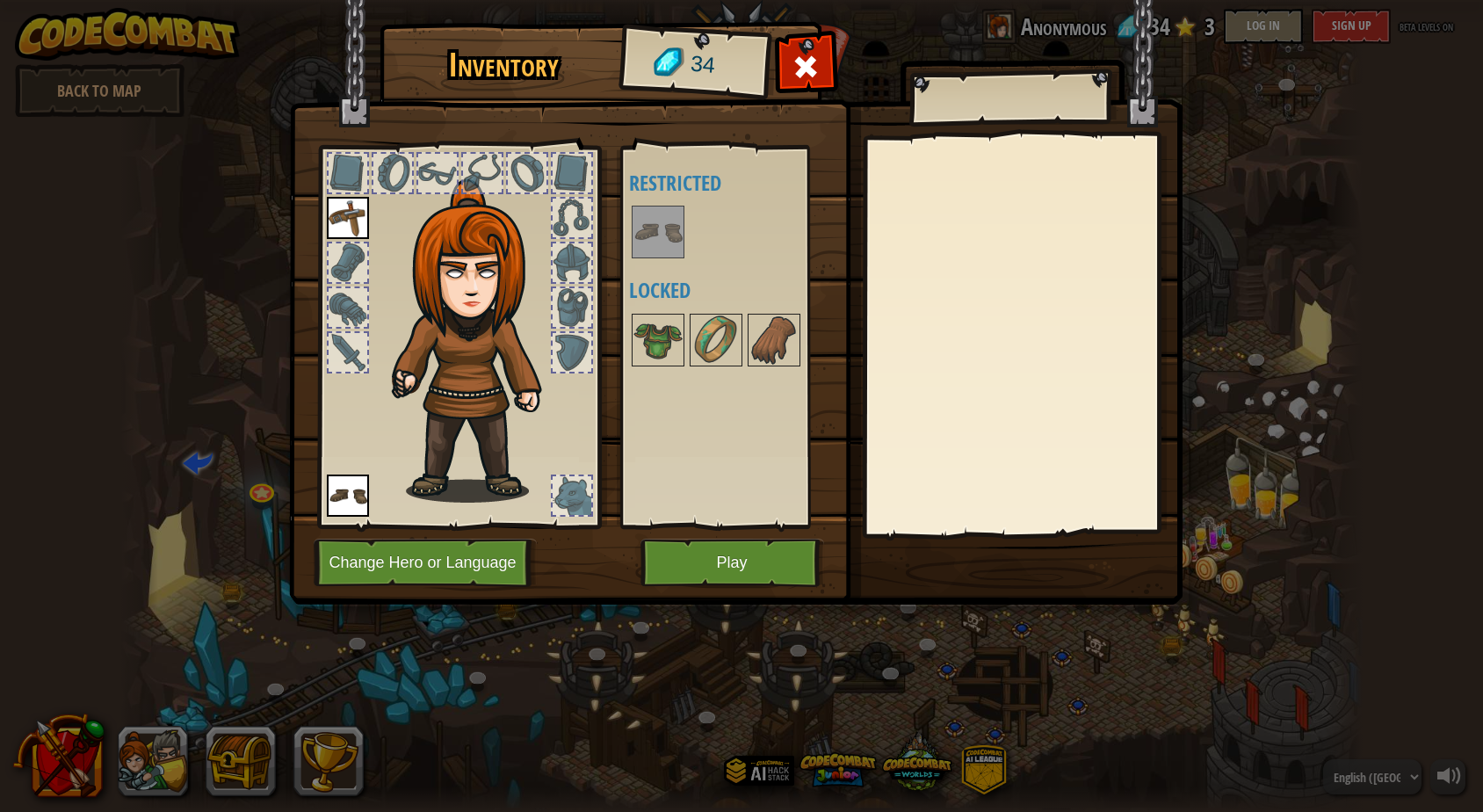
drag, startPoint x: 771, startPoint y: 332, endPoint x: 570, endPoint y: 333, distance: 201.0
click at [570, 333] on div "Inventory 34 Available Equip (double-click to equip) Restricted Locked Equip Un…" at bounding box center [742, 316] width 894 height 580
click at [731, 560] on button "Play" at bounding box center [732, 562] width 184 height 48
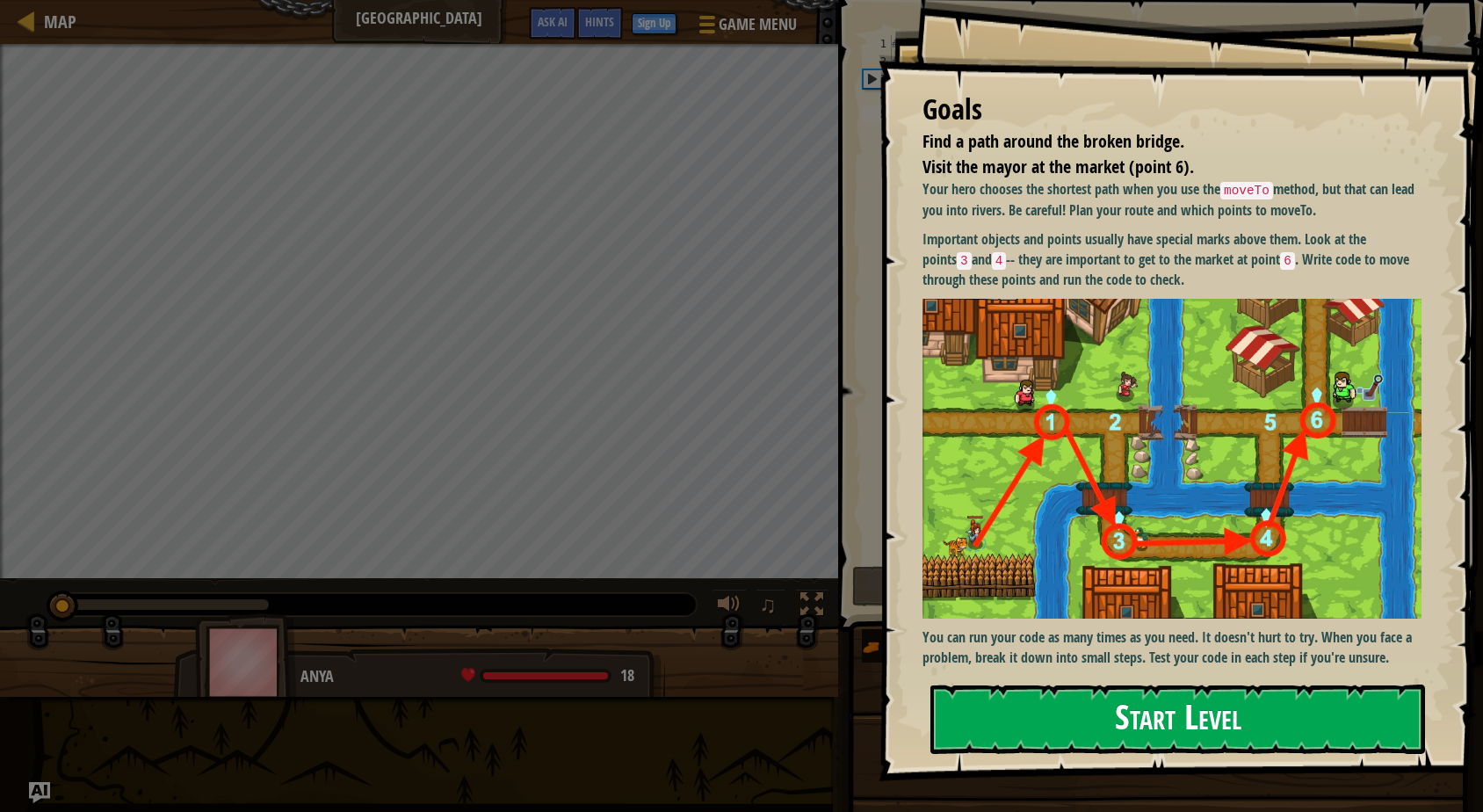
click at [1208, 732] on button "Start Level" at bounding box center [1178, 719] width 495 height 69
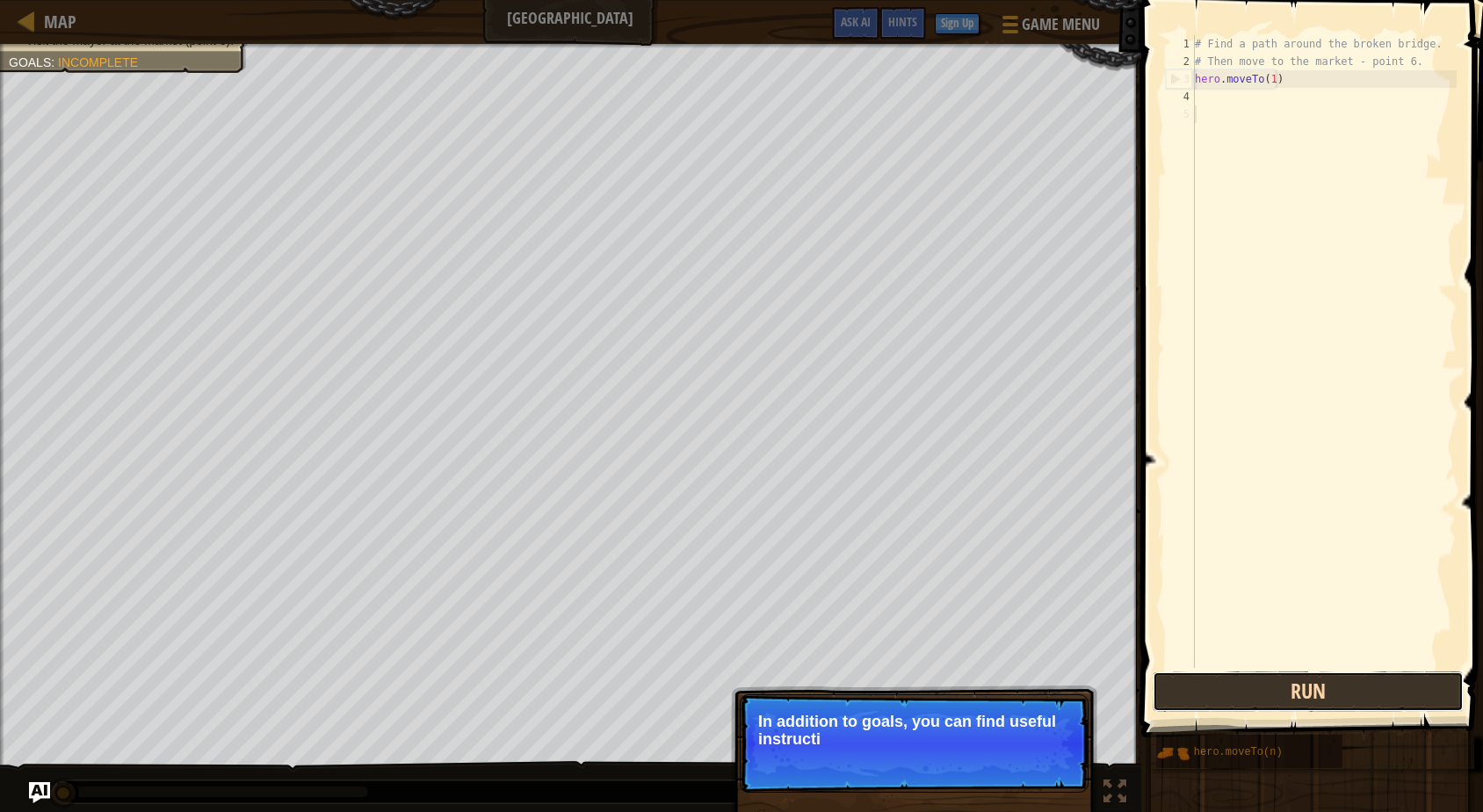
click at [1260, 703] on button "Run" at bounding box center [1308, 691] width 311 height 41
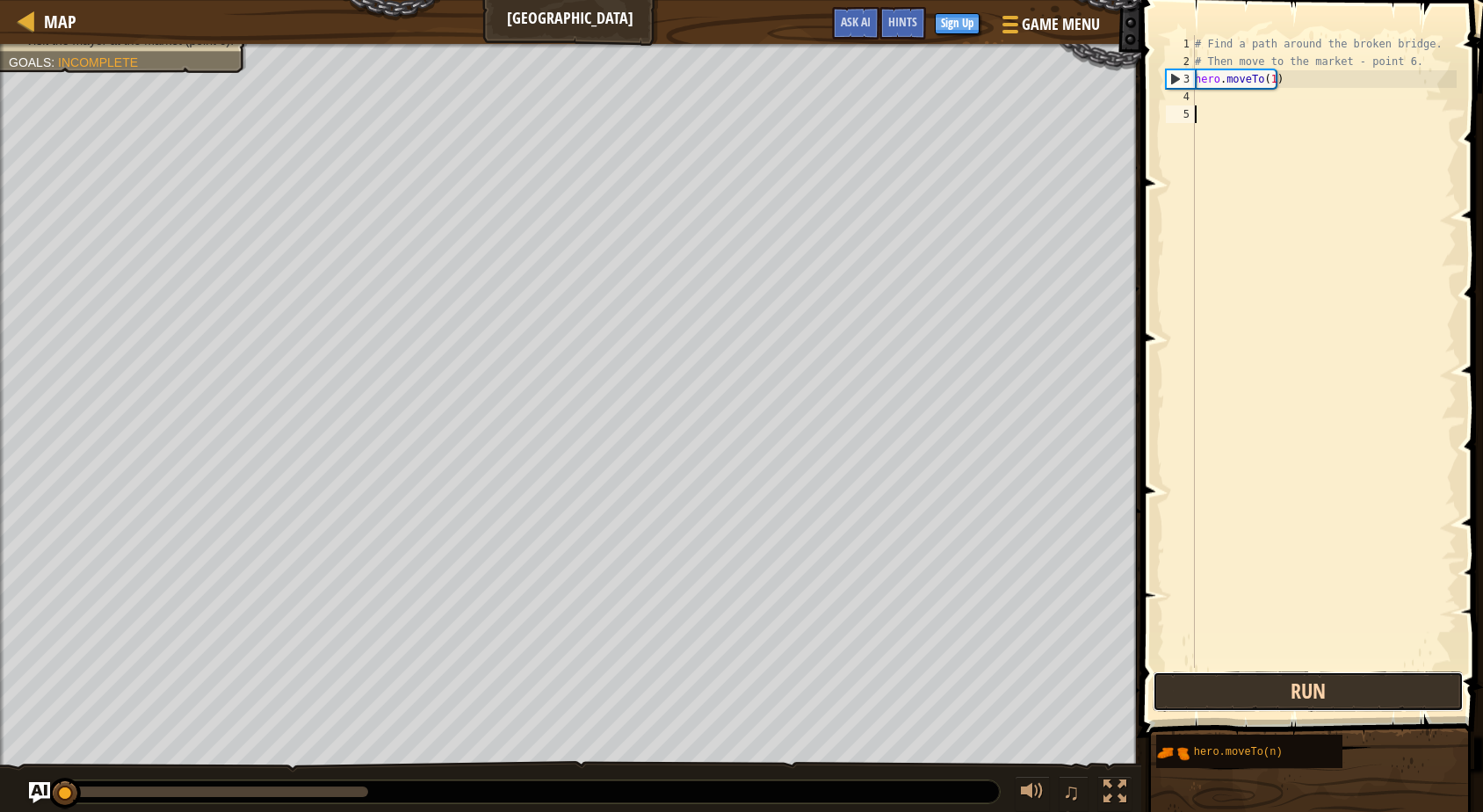
click at [1260, 703] on button "Run" at bounding box center [1308, 691] width 311 height 41
click at [1263, 118] on div "# Find a path around the broken bridge. # Then move to the market - point 6. he…" at bounding box center [1324, 369] width 266 height 668
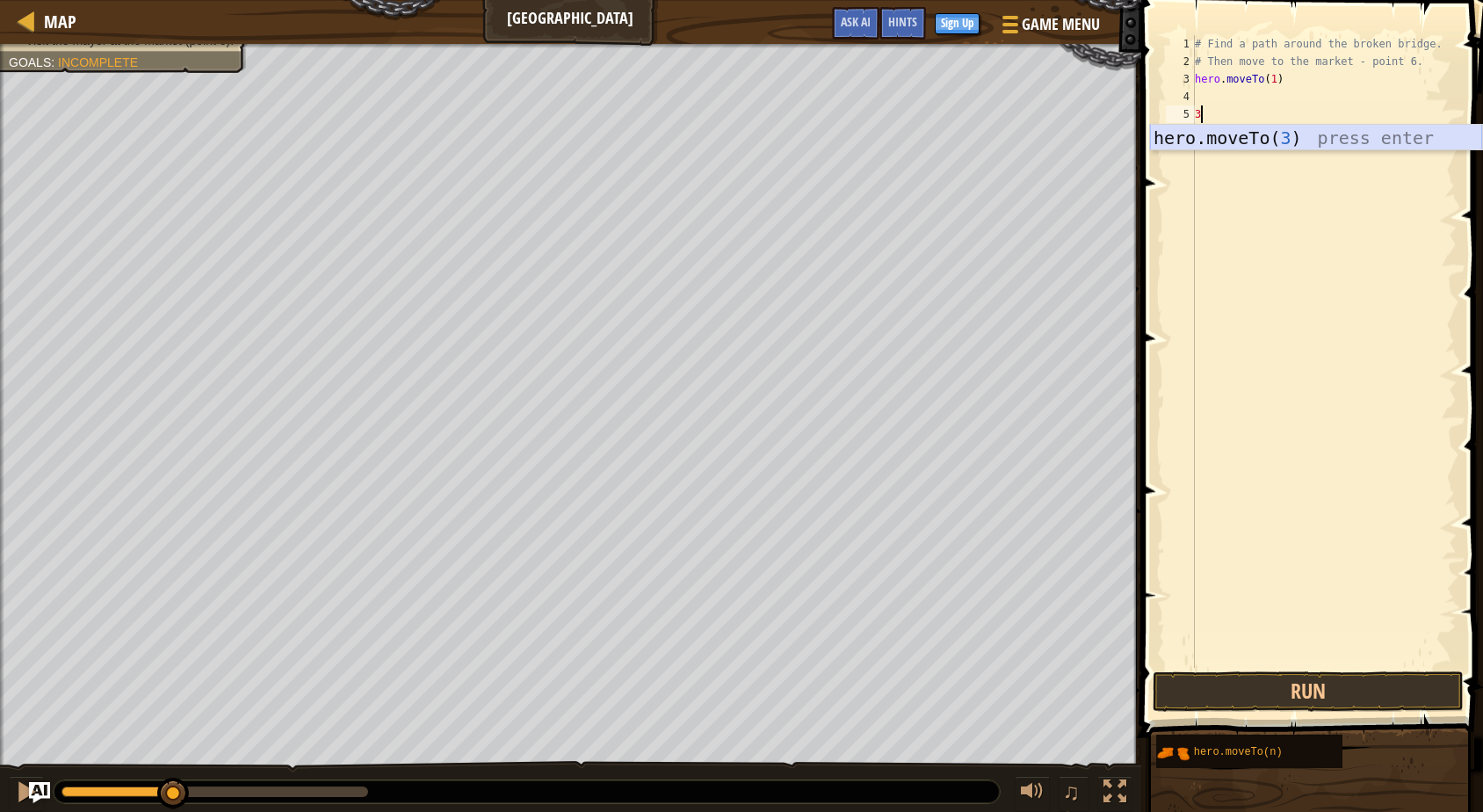
click at [1259, 134] on div "hero.moveTo( 3 ) press enter" at bounding box center [1316, 164] width 332 height 79
type textarea "hero.moveTo(3)"
click at [1303, 681] on button "Run" at bounding box center [1308, 691] width 311 height 41
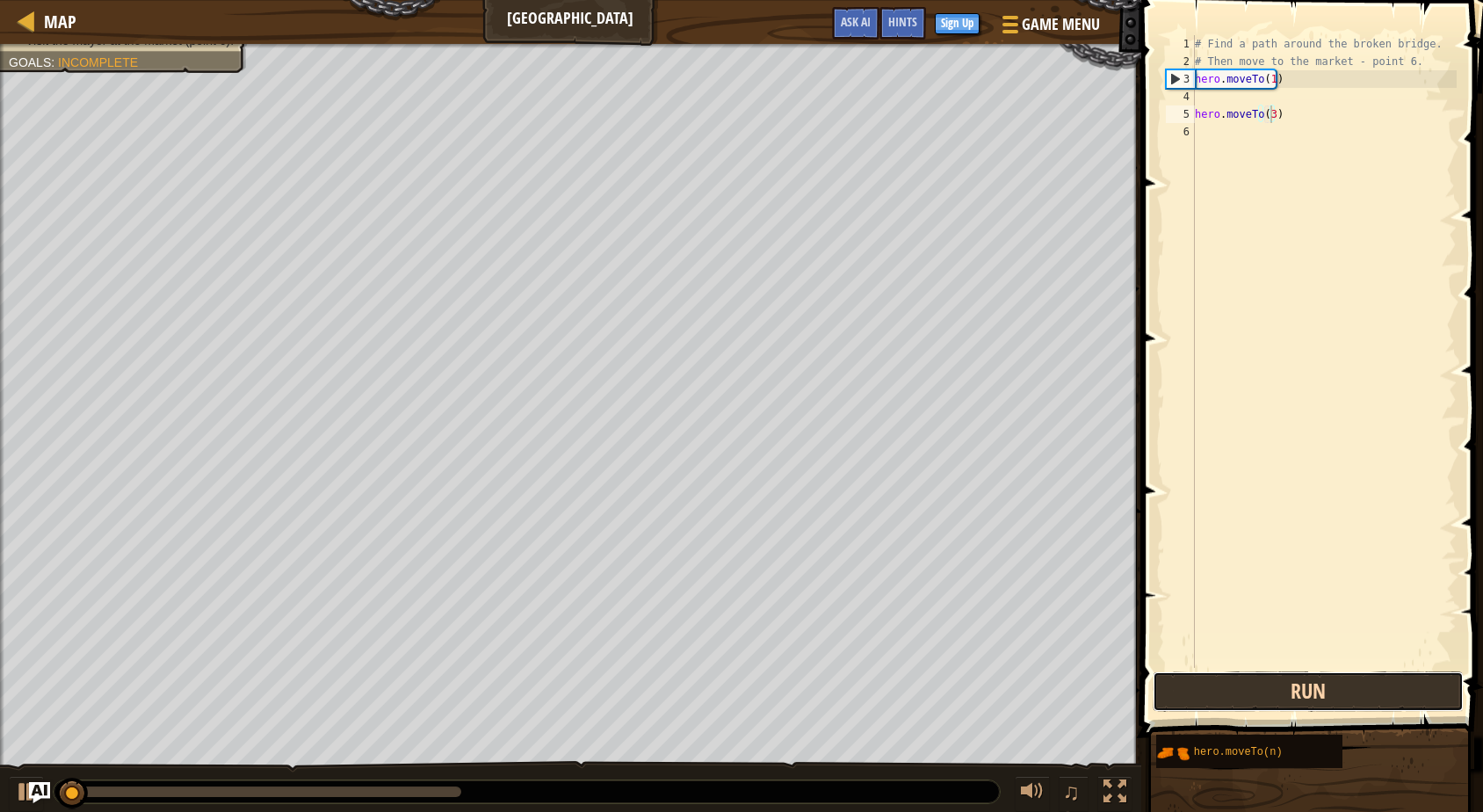
click at [1303, 681] on button "Run" at bounding box center [1308, 691] width 311 height 41
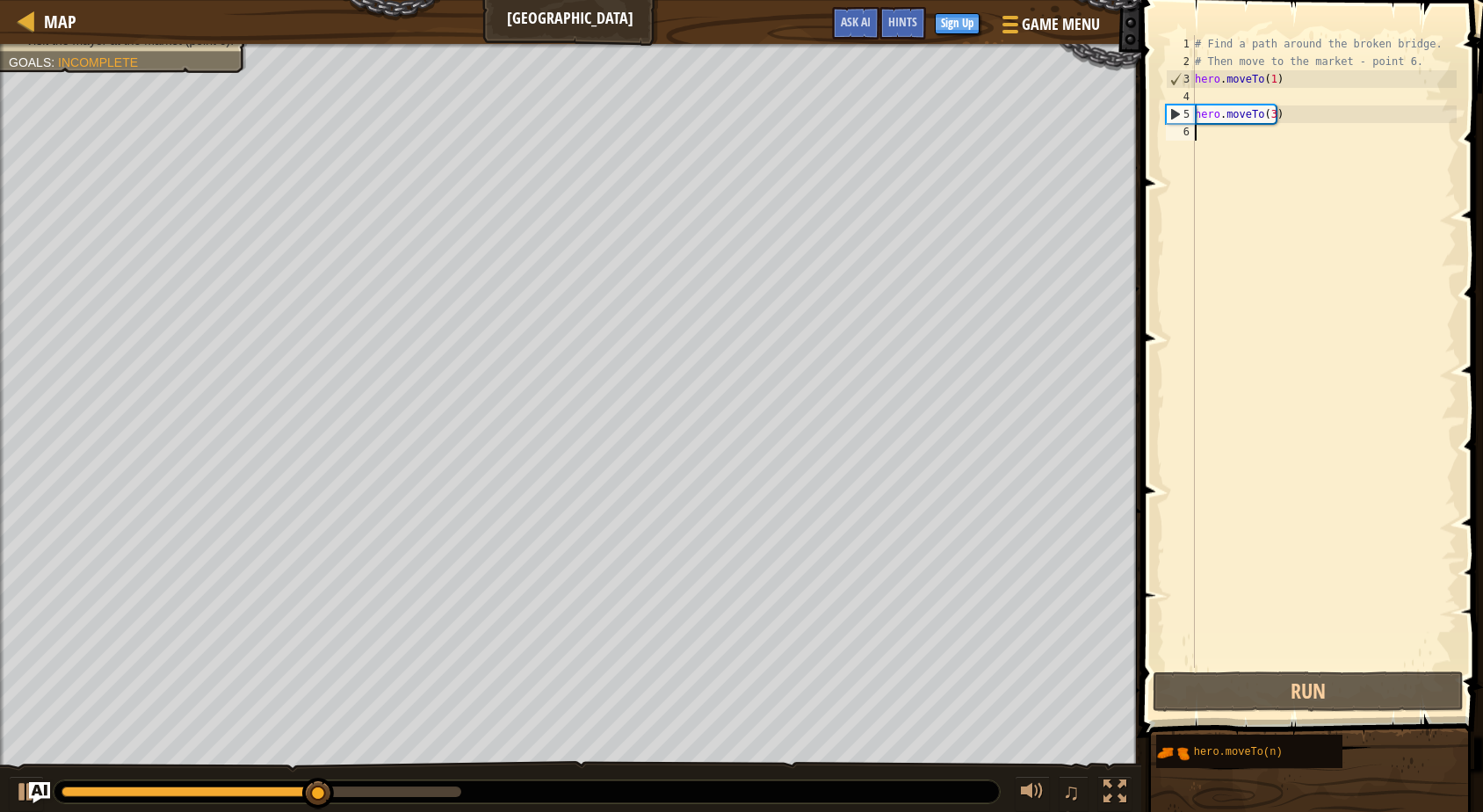
click at [1230, 146] on div "# Find a path around the broken bridge. # Then move to the market - point 6. he…" at bounding box center [1324, 369] width 266 height 668
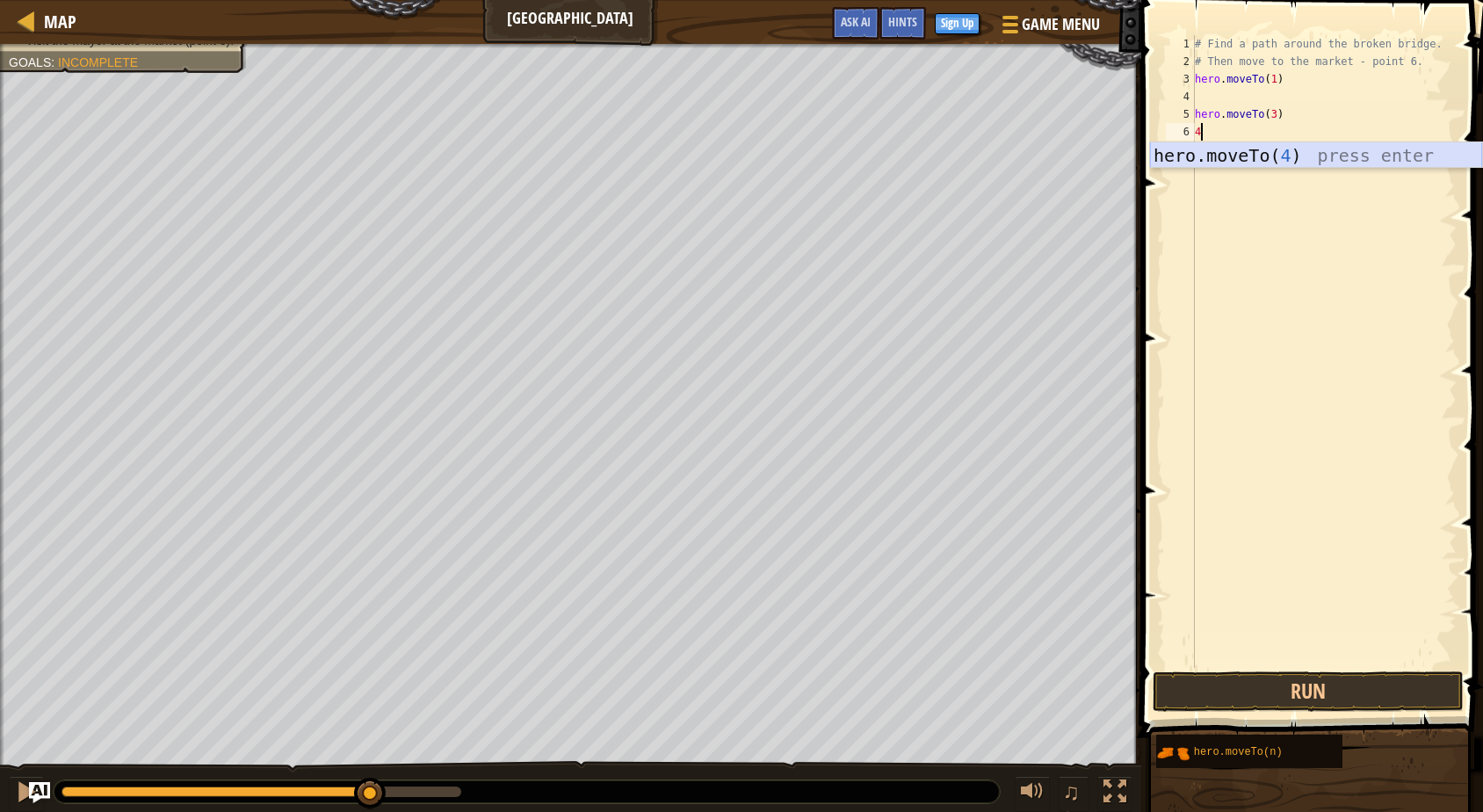
click at [1224, 157] on div "hero.moveTo( 4 ) press enter" at bounding box center [1316, 182] width 332 height 79
type textarea "hero.moveTo(4)"
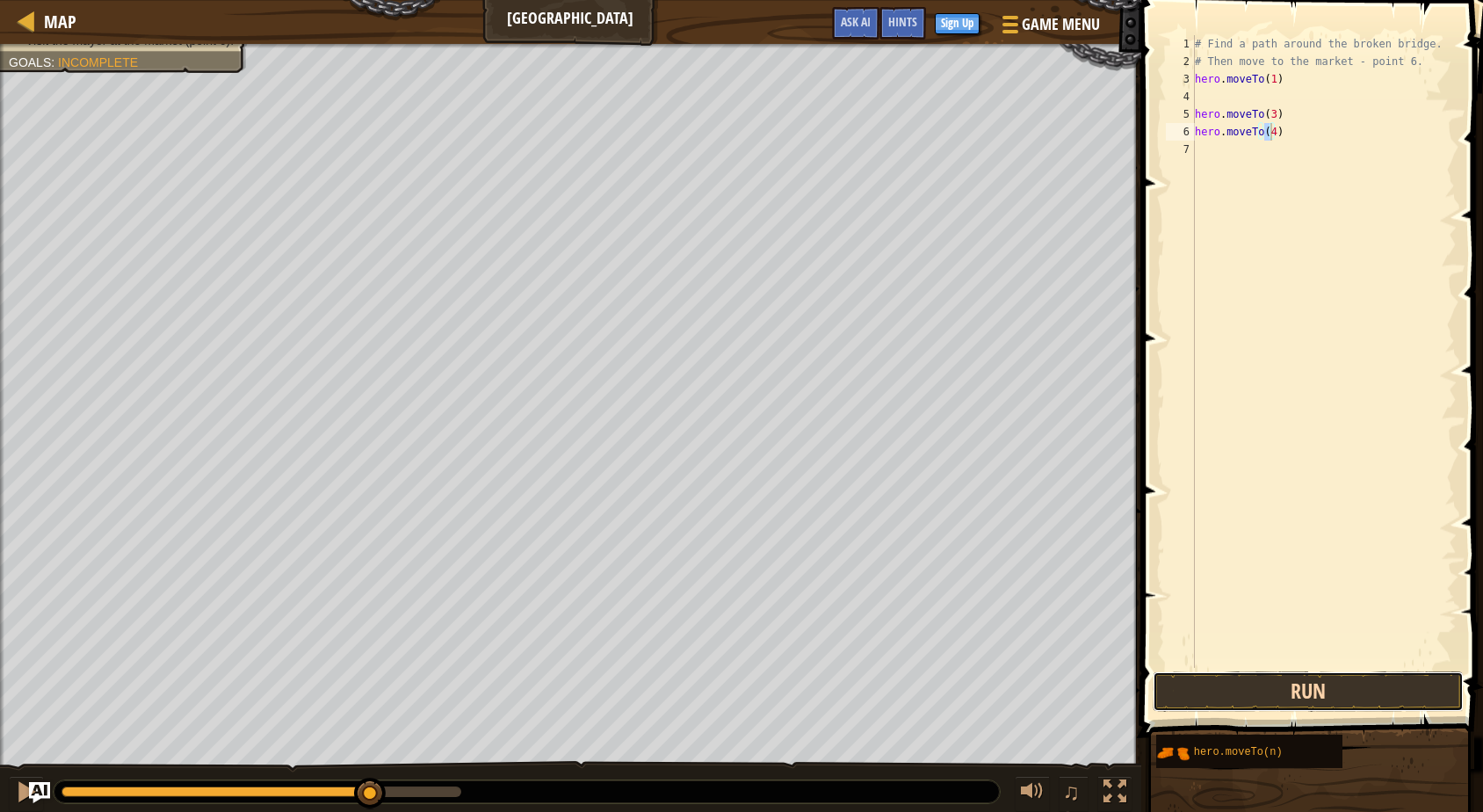
click at [1300, 693] on button "Run" at bounding box center [1308, 691] width 311 height 41
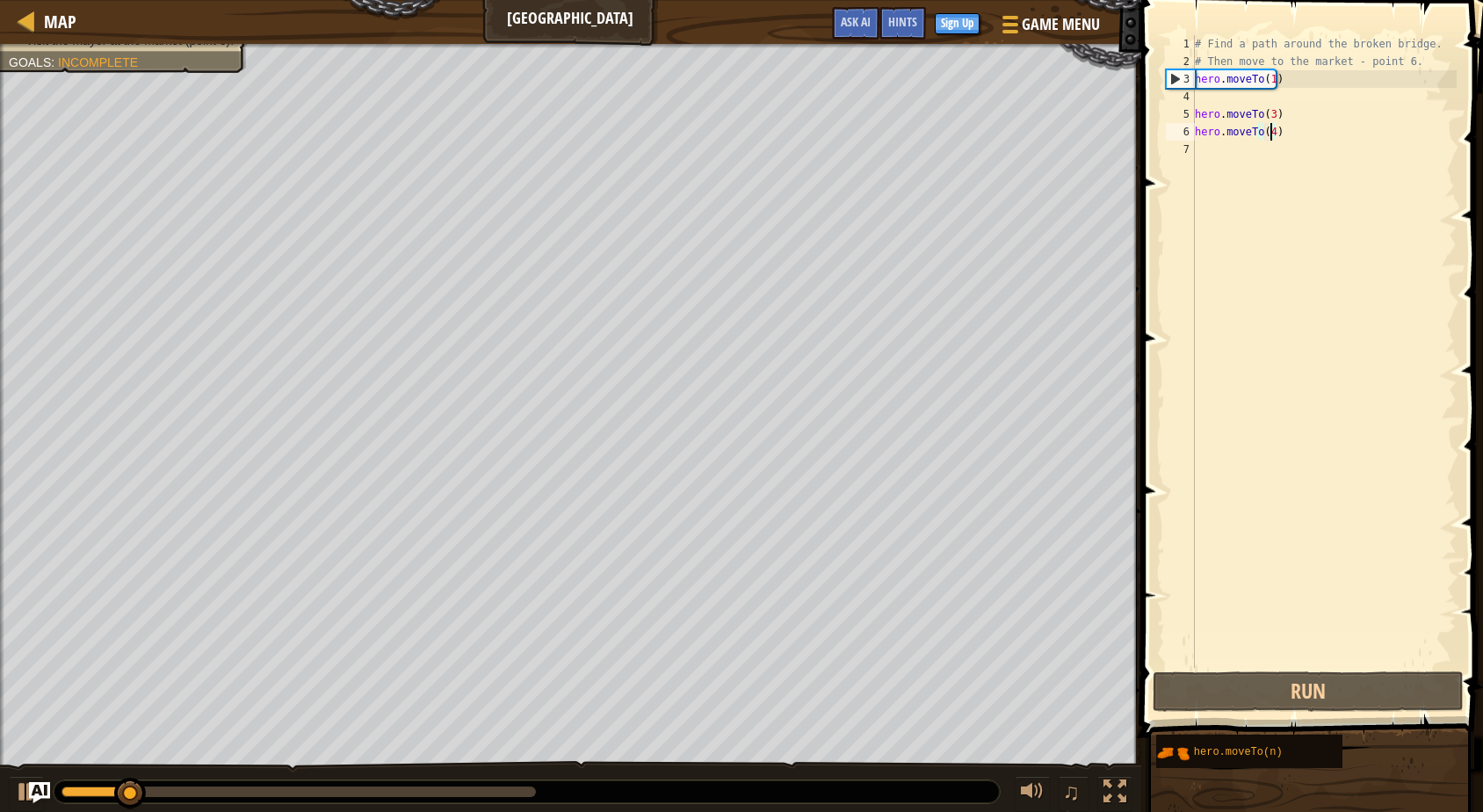
click at [1234, 153] on div "# Find a path around the broken bridge. # Then move to the market - point 6. he…" at bounding box center [1324, 369] width 266 height 668
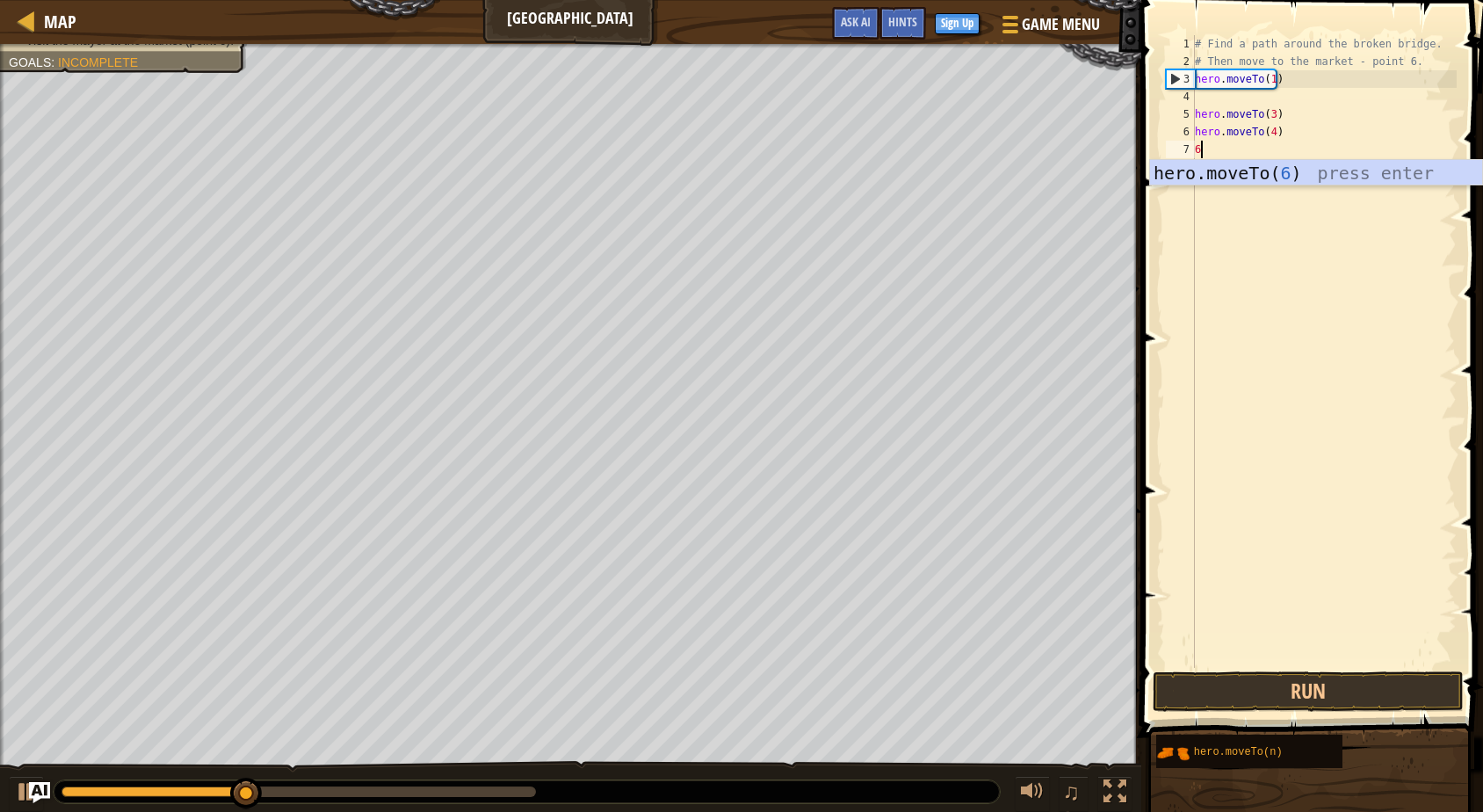
click at [1232, 165] on div "hero.moveTo( 6 ) press enter" at bounding box center [1316, 200] width 332 height 79
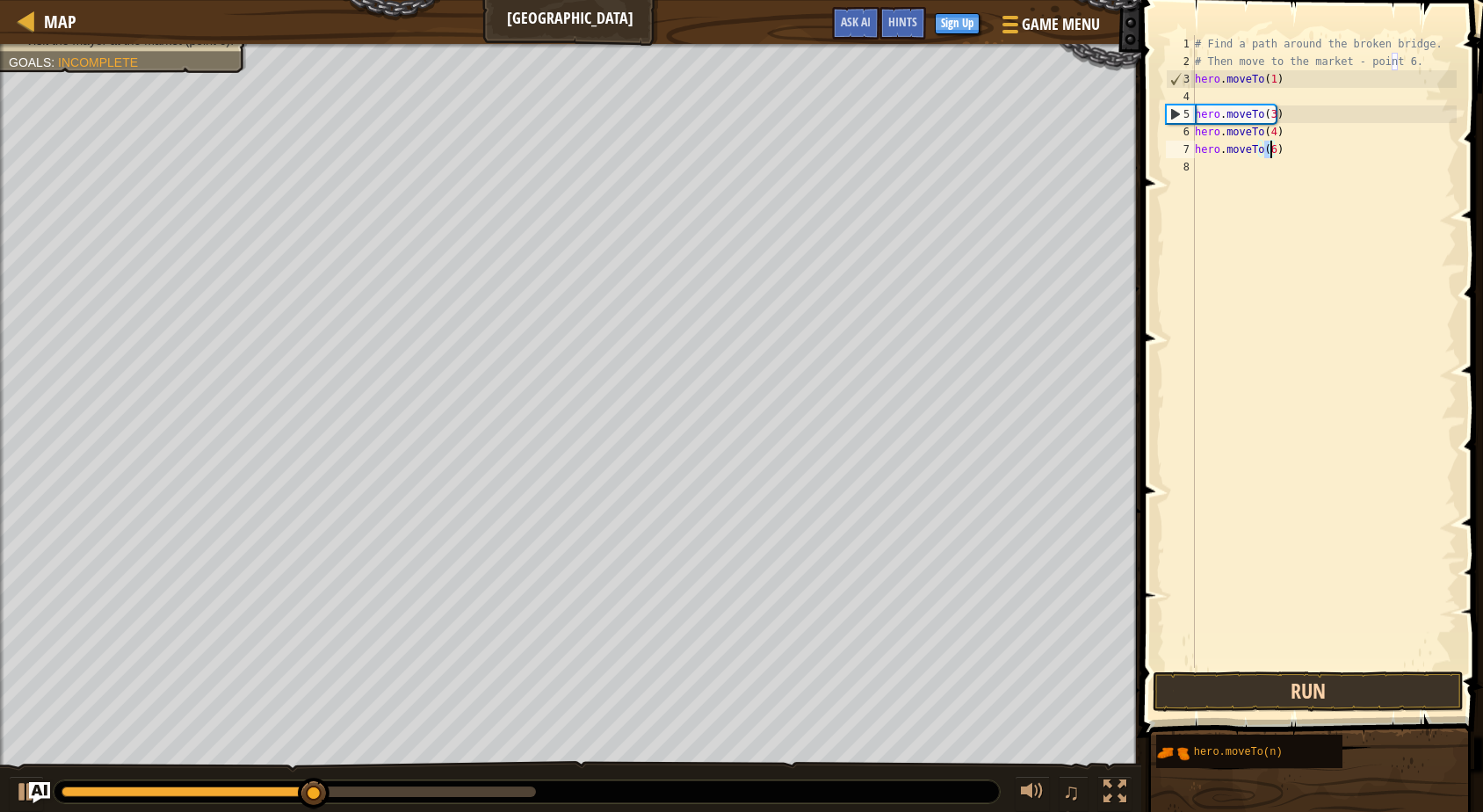
type textarea "hero.moveTo(6)"
click at [1269, 688] on button "Run" at bounding box center [1308, 691] width 311 height 41
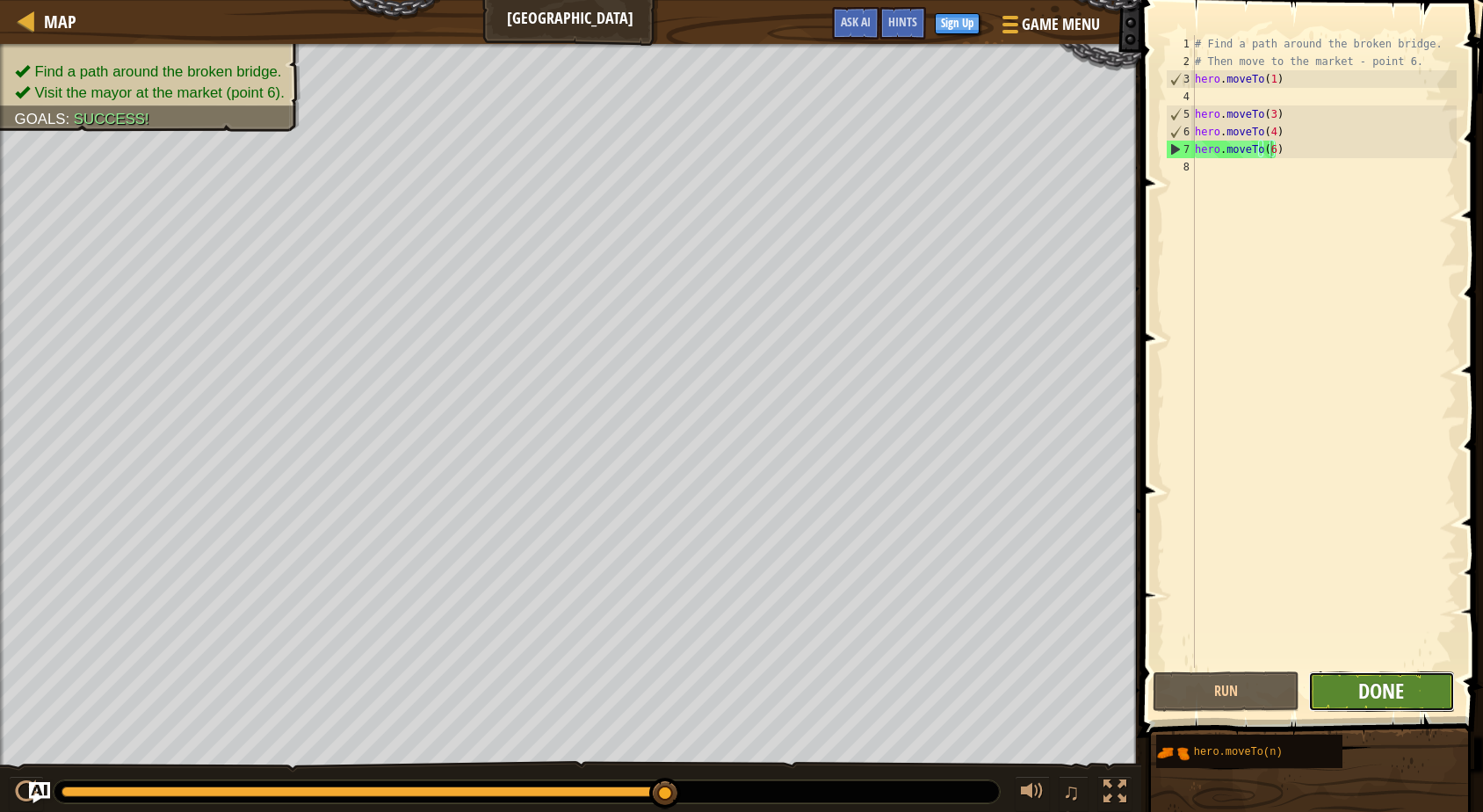
click at [1404, 691] on span "Done" at bounding box center [1381, 690] width 45 height 28
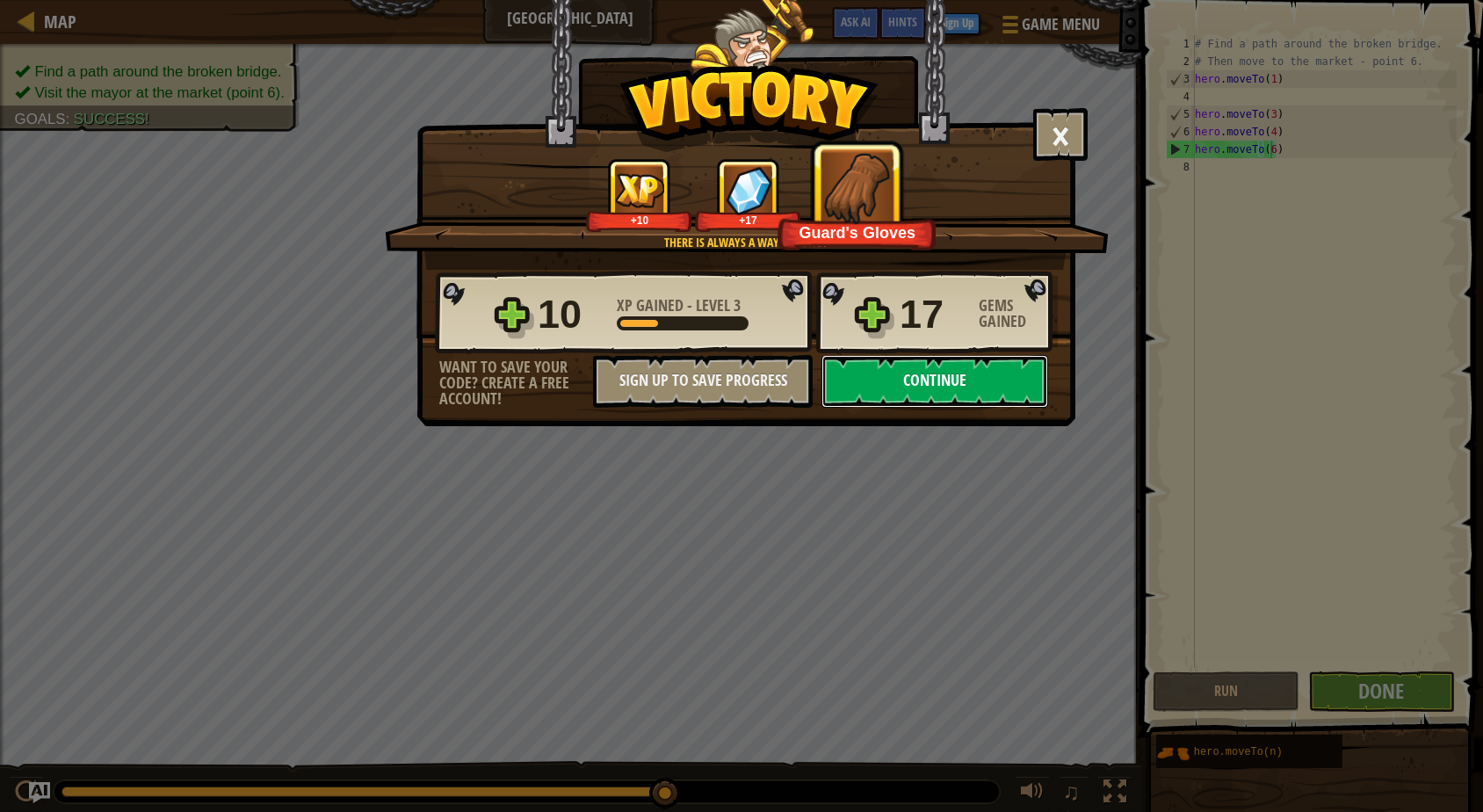
click at [936, 378] on button "Continue" at bounding box center [935, 380] width 226 height 52
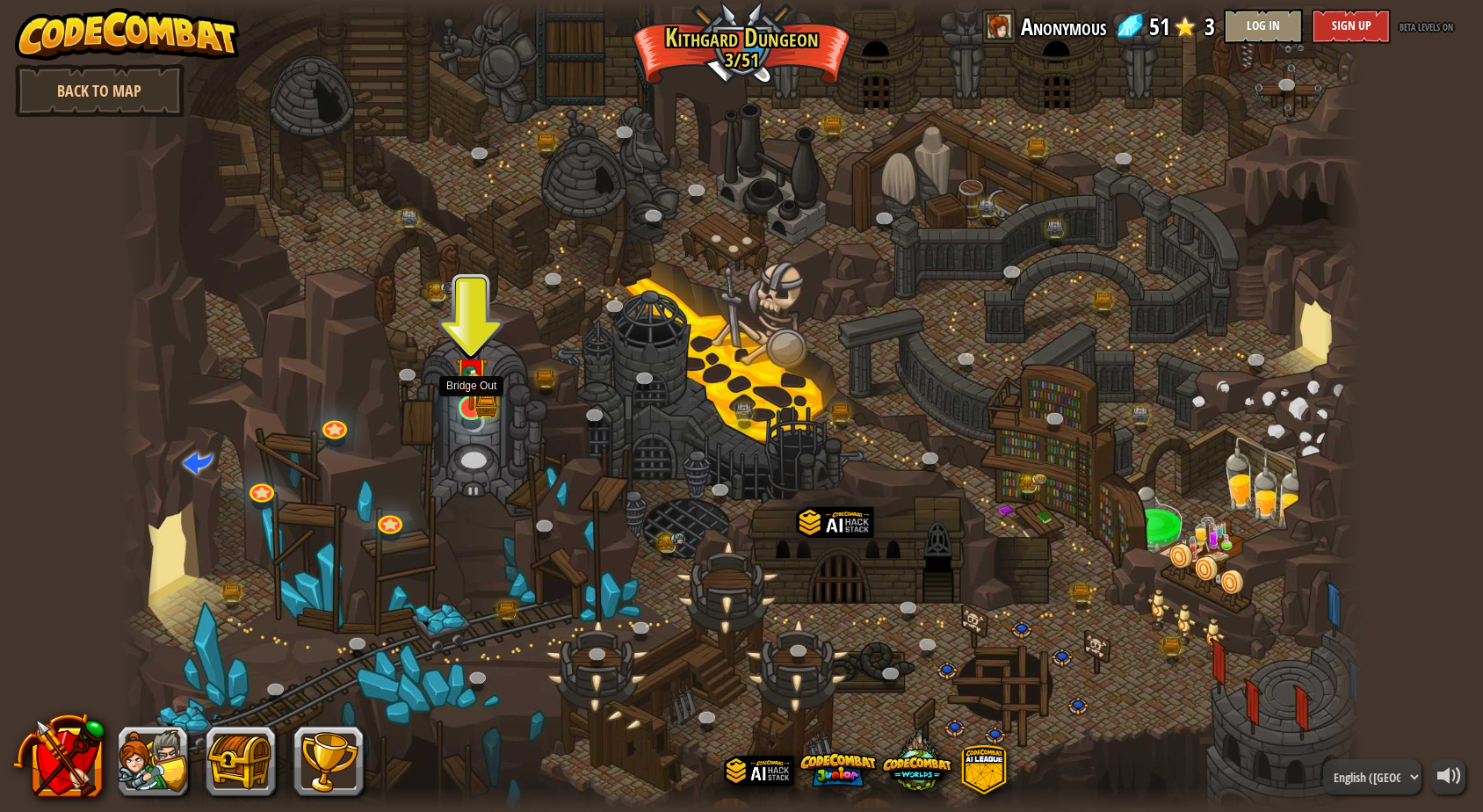
click at [466, 394] on img at bounding box center [472, 374] width 34 height 73
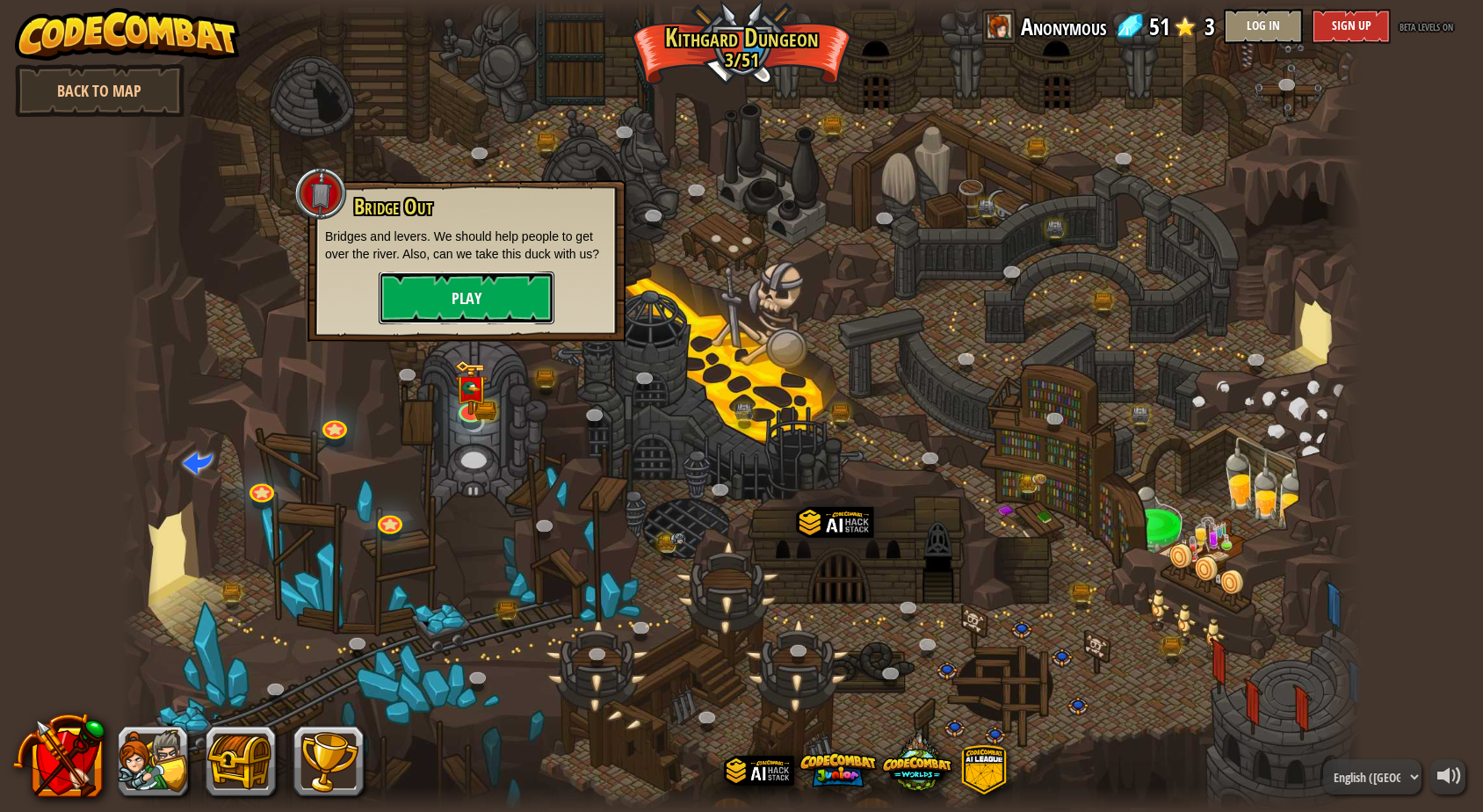
click at [496, 304] on button "Play" at bounding box center [466, 297] width 176 height 52
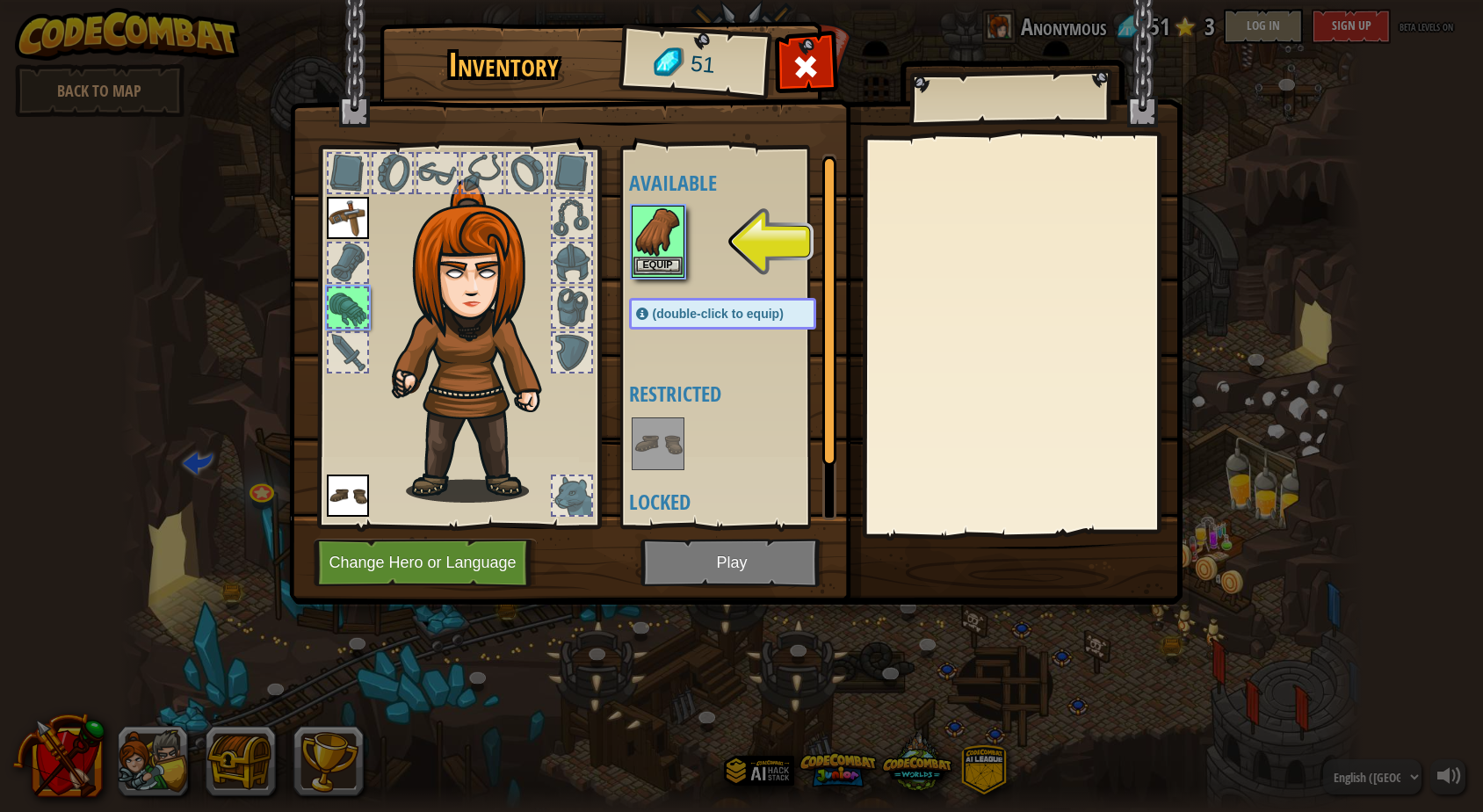
click at [653, 236] on img at bounding box center [658, 232] width 49 height 49
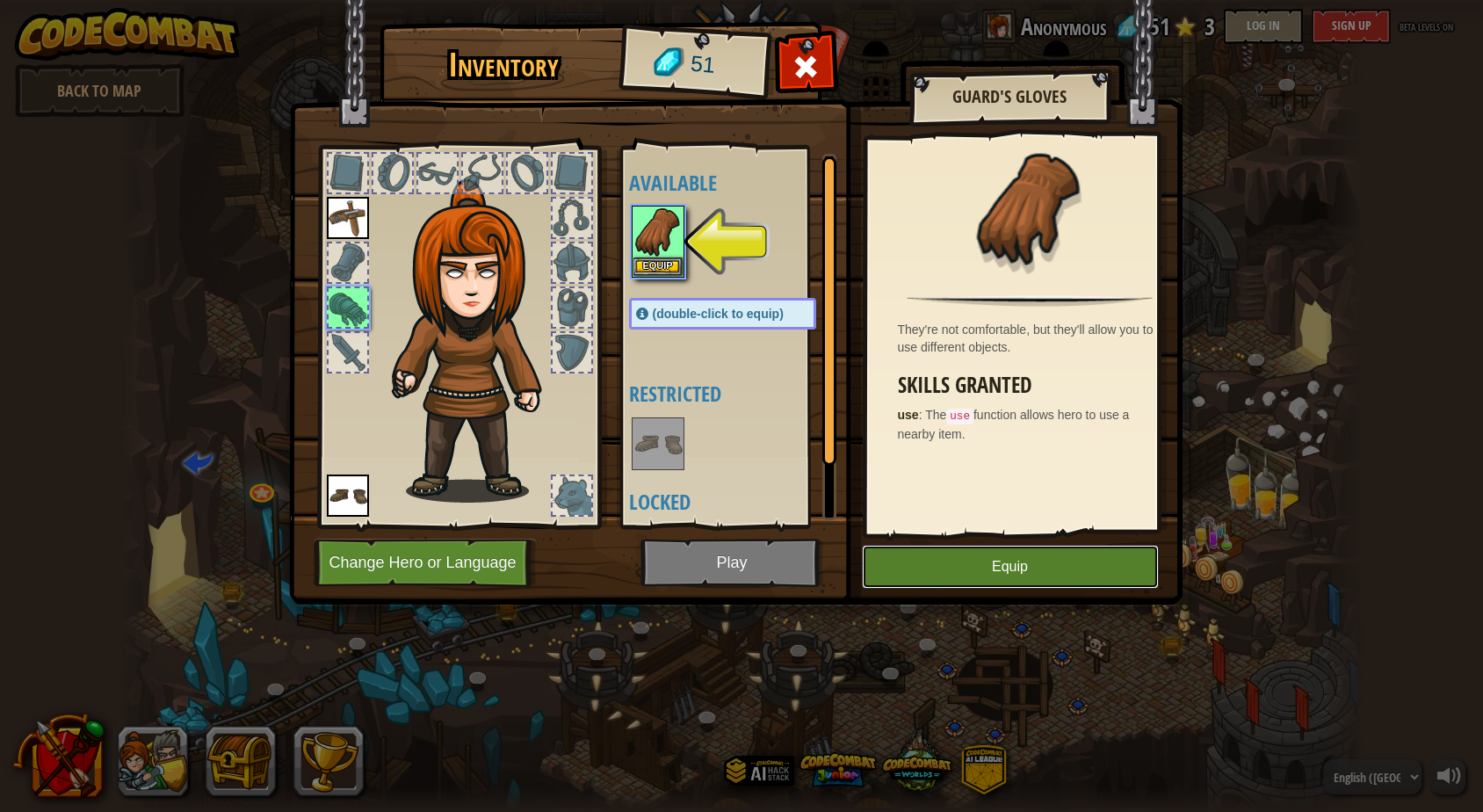
click at [974, 560] on button "Equip" at bounding box center [1011, 566] width 297 height 43
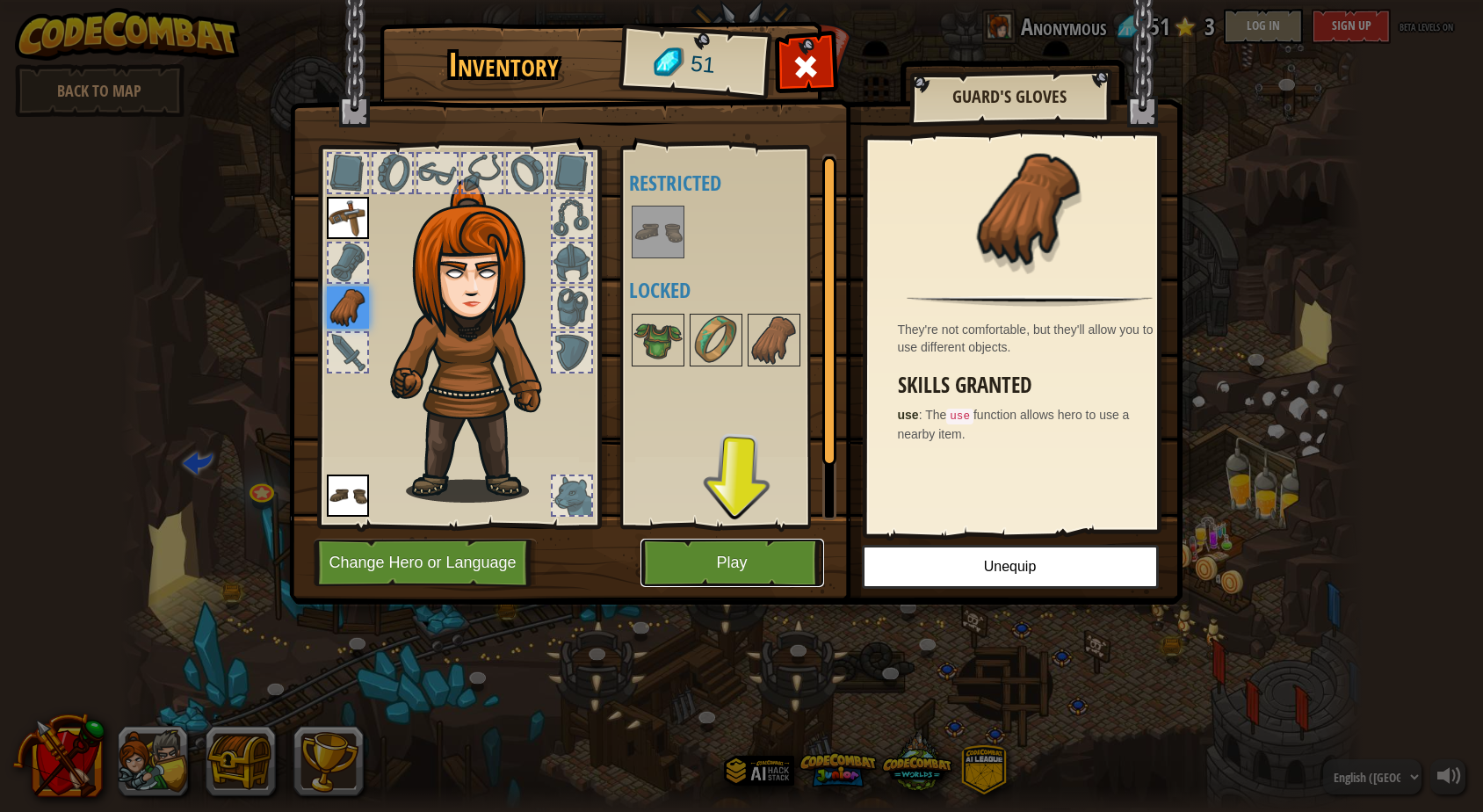
click at [758, 552] on button "Play" at bounding box center [732, 562] width 184 height 48
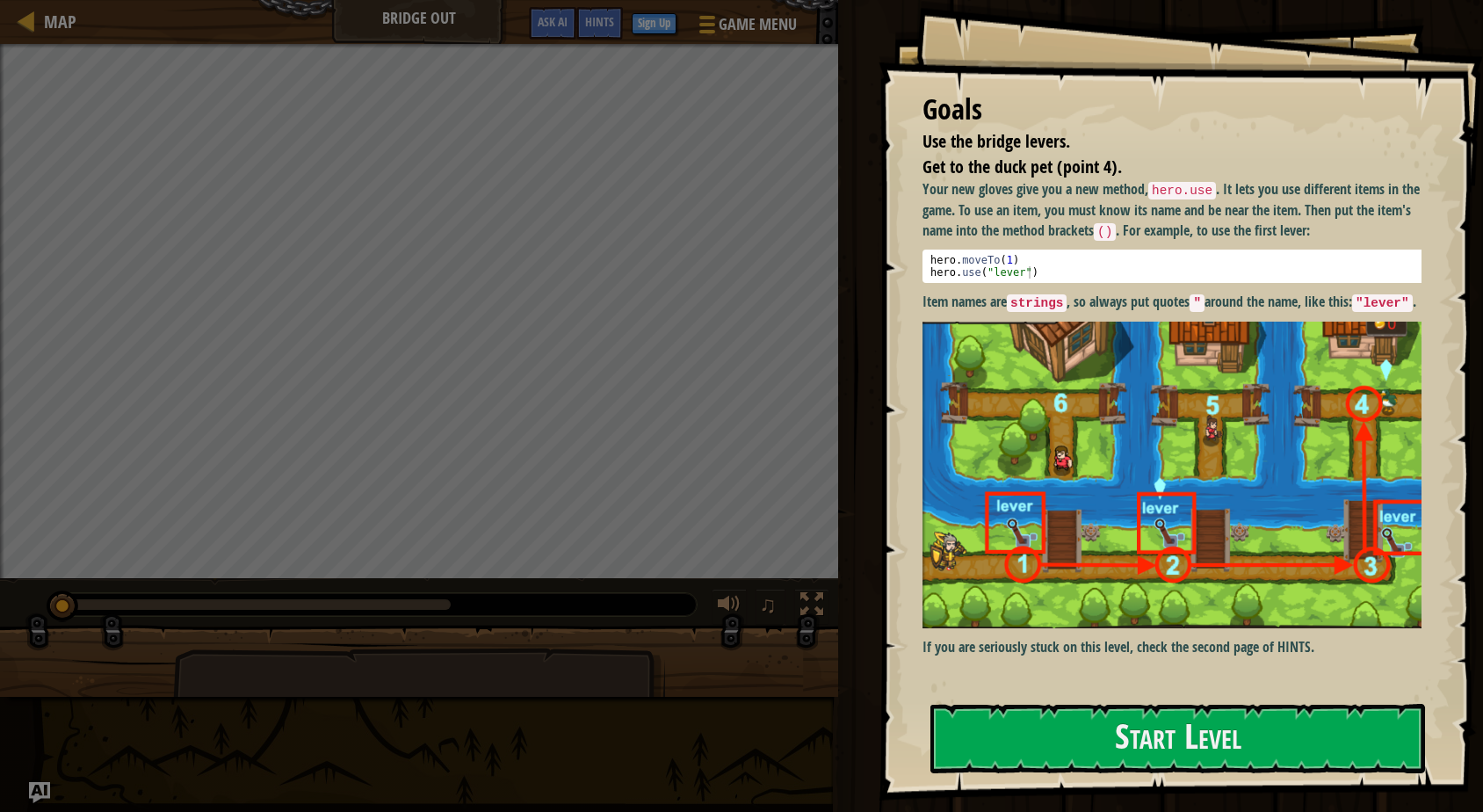
click at [1007, 582] on img at bounding box center [1180, 475] width 514 height 306
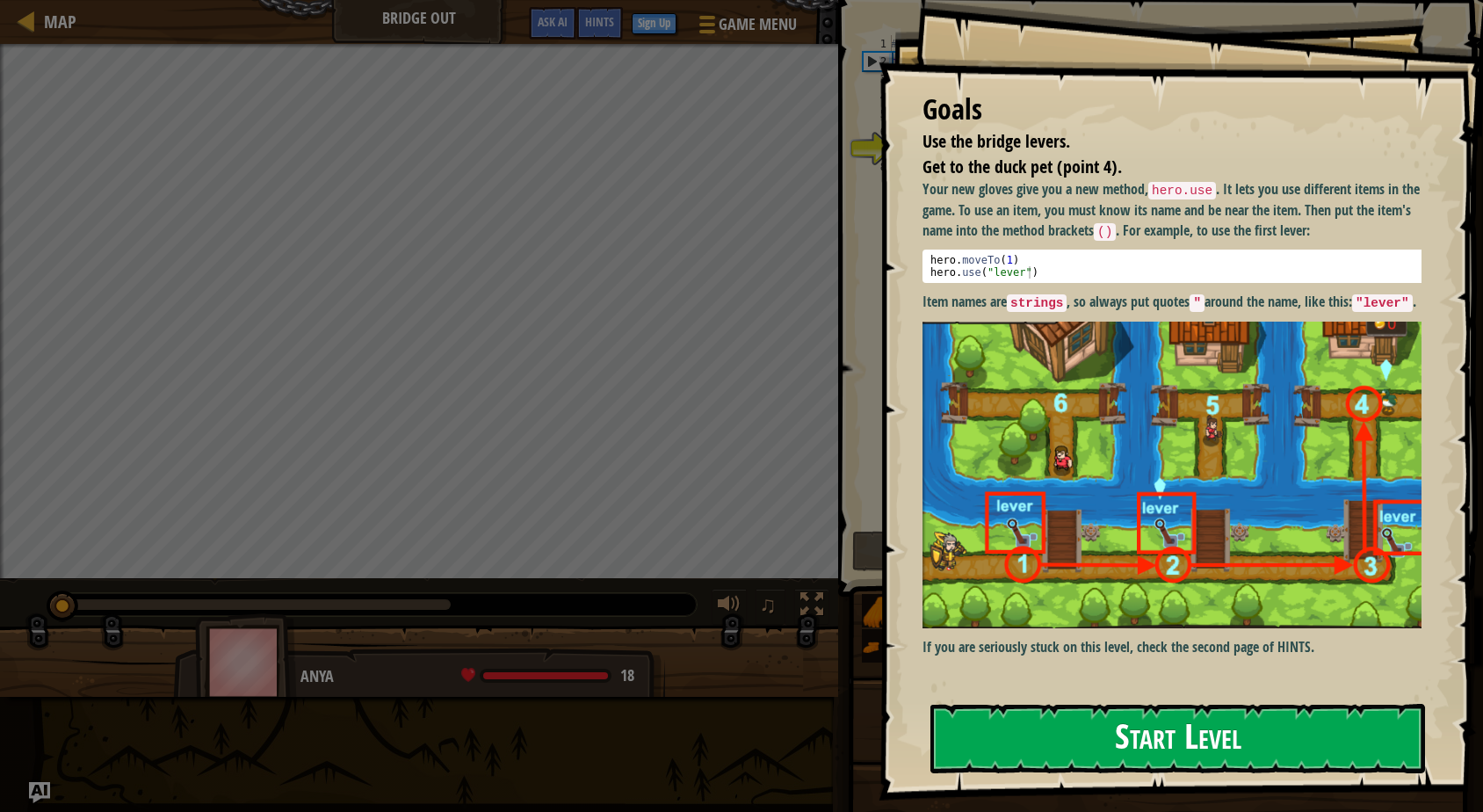
click at [1212, 751] on button "Start Level" at bounding box center [1178, 738] width 495 height 69
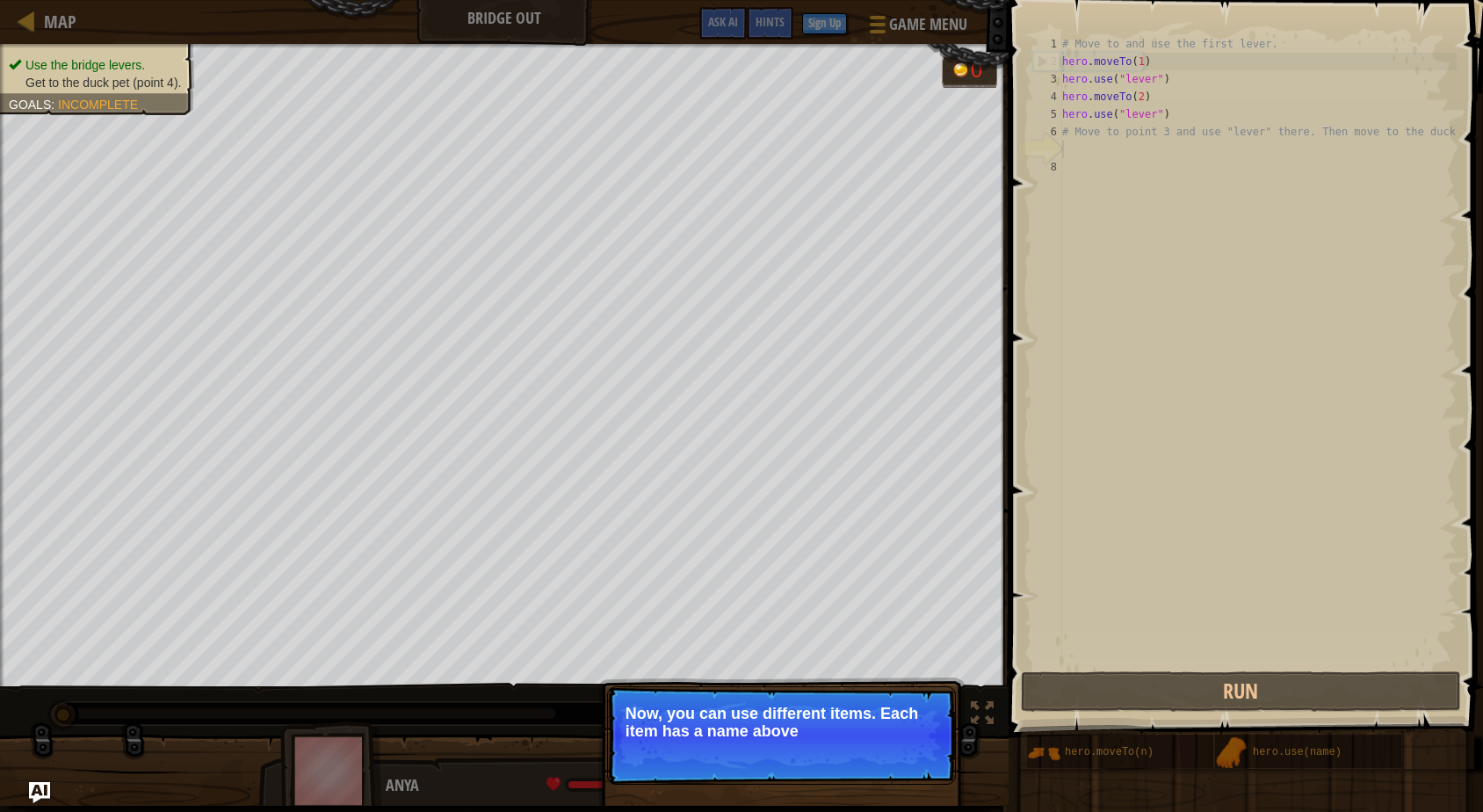
click at [730, 736] on div "Use the bridge levers. Get to the duck pet (point 4). Goals : Incomplete 0 ♫ An…" at bounding box center [741, 424] width 1483 height 762
drag, startPoint x: 741, startPoint y: 736, endPoint x: 895, endPoint y: 748, distance: 154.5
click at [757, 745] on p "Skip (esc) Continue Now, you can use different items. Each item has a name abov…" at bounding box center [782, 736] width 349 height 99
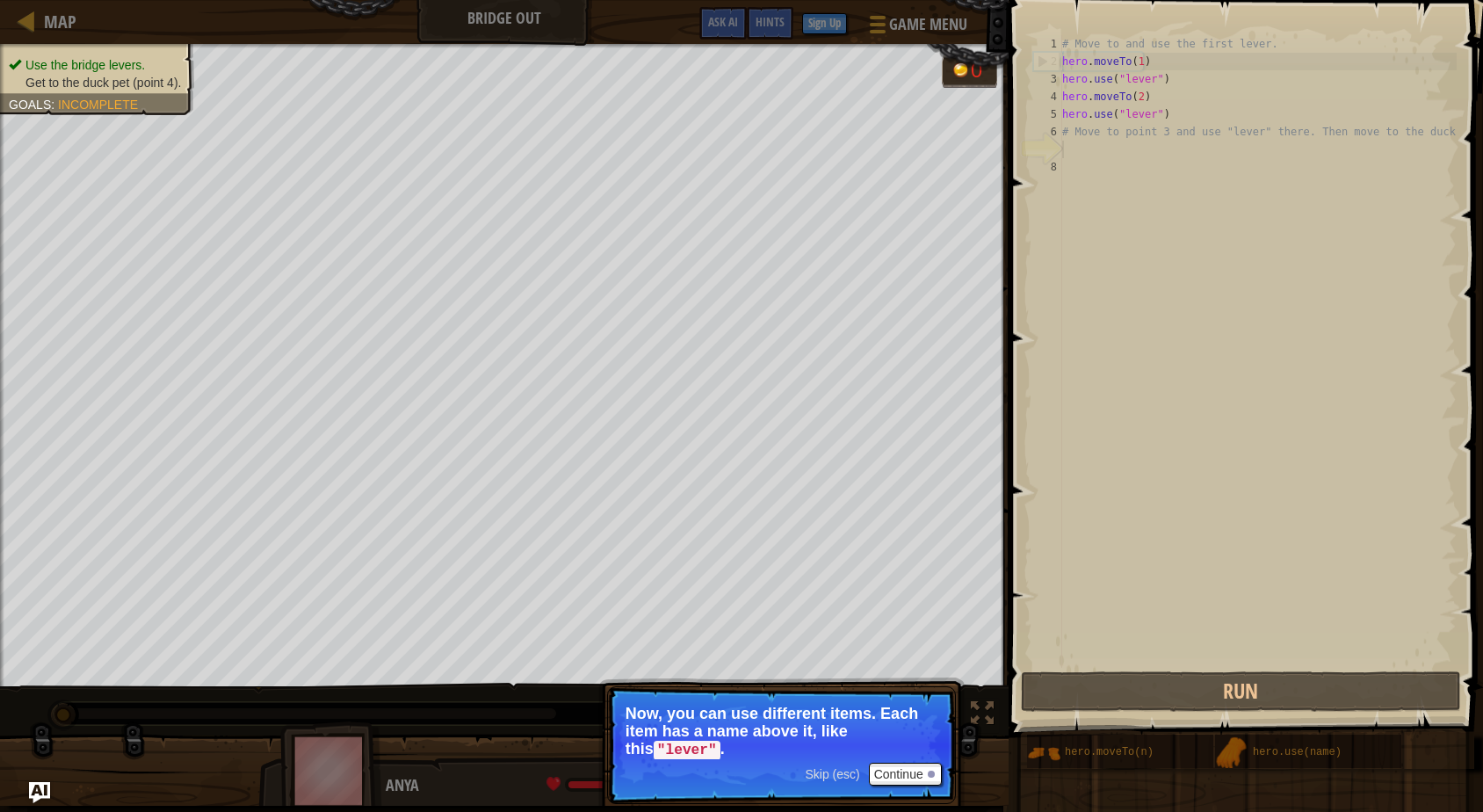
click at [865, 774] on div "Skip (esc) Continue" at bounding box center [873, 773] width 136 height 23
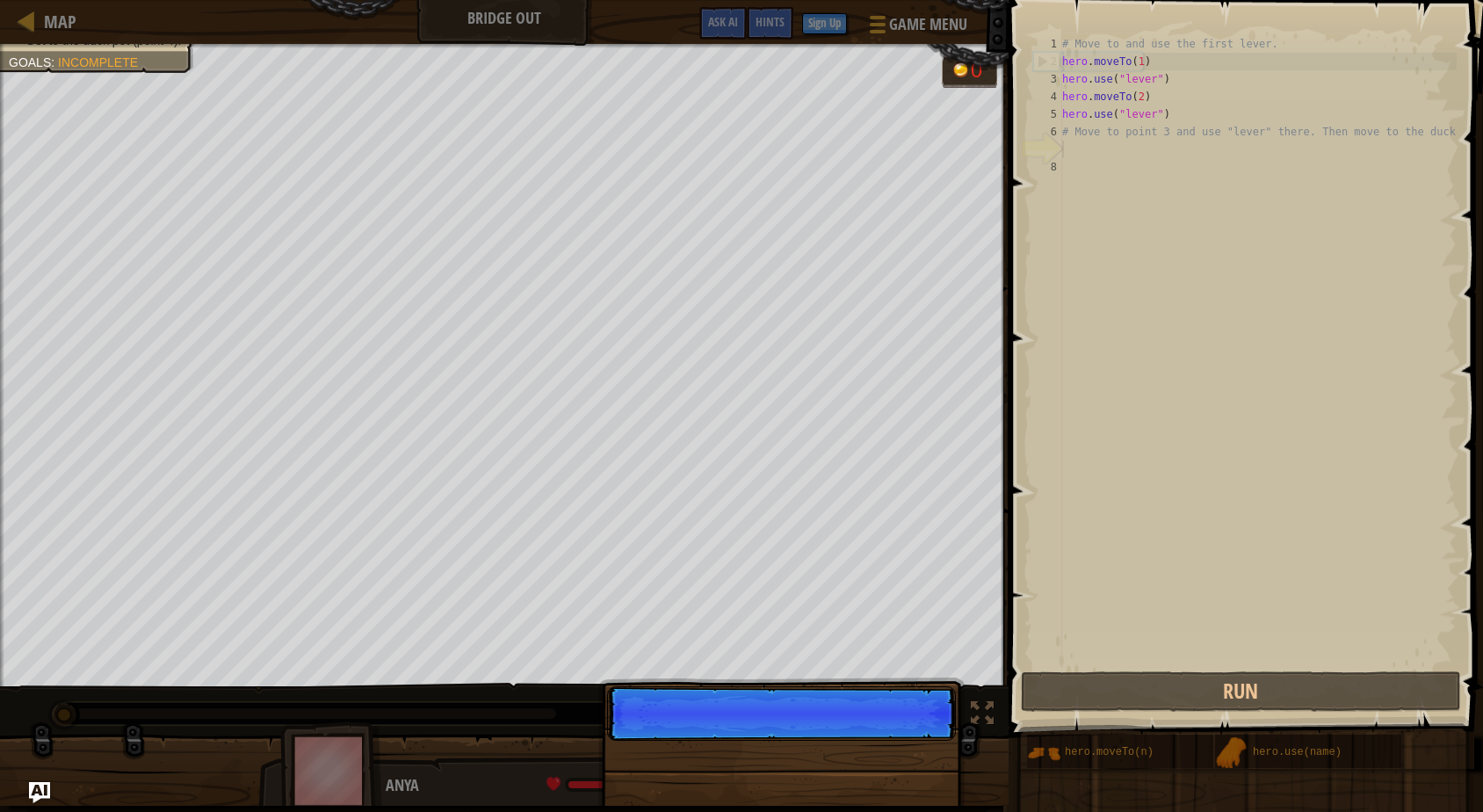
scroll to position [8, 0]
click at [882, 774] on div "Skip (esc) Continue" at bounding box center [782, 816] width 367 height 260
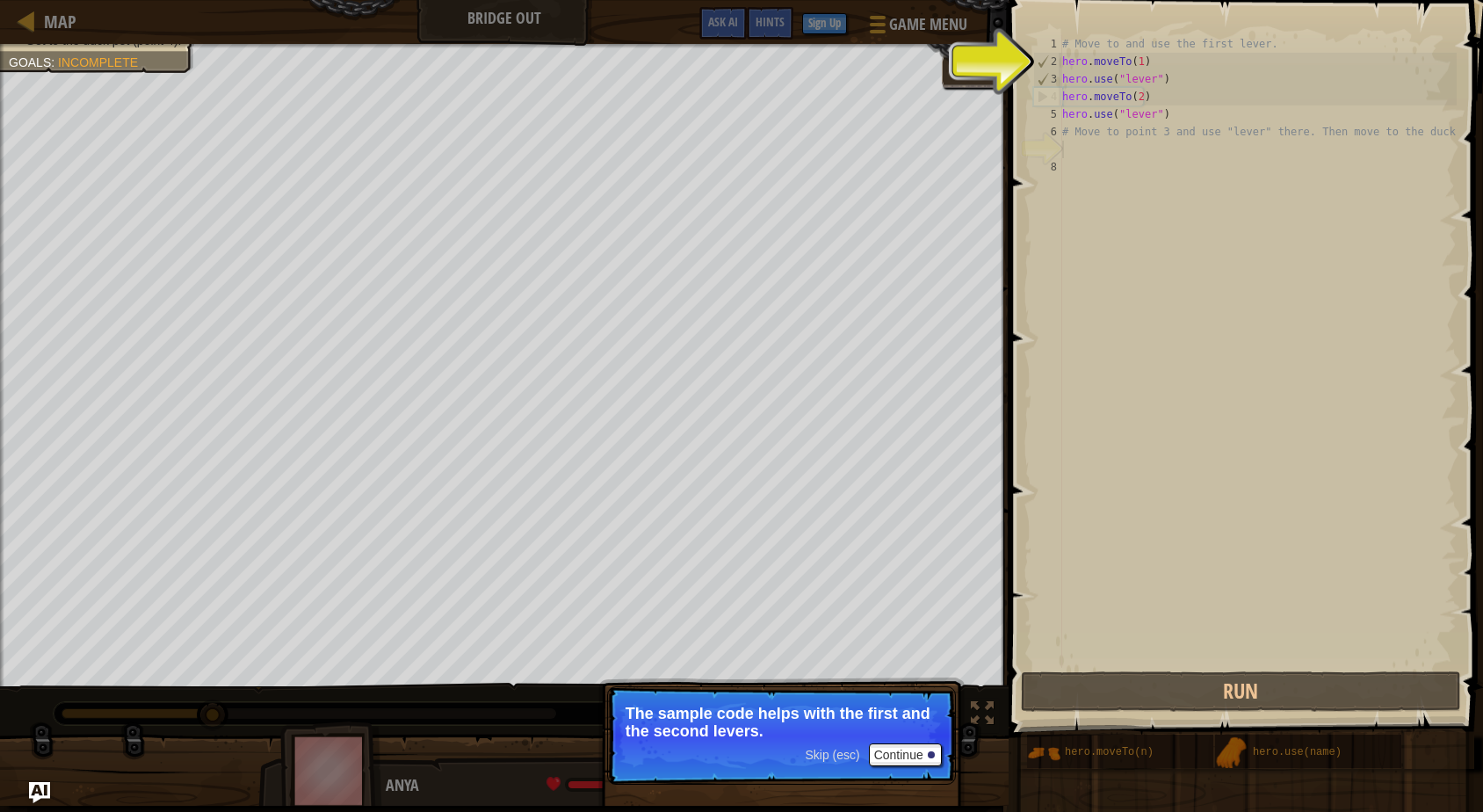
click at [999, 68] on div "Use the bridge levers. Get to the duck pet (point 4). Goals : Incomplete 0 ♫ An…" at bounding box center [741, 424] width 1483 height 762
click at [1030, 68] on div "1 2 3 4 5 6 7 8 # Move to and use the first lever. hero . moveTo ( 1 ) hero . u…" at bounding box center [1243, 352] width 427 height 632
drag, startPoint x: 1060, startPoint y: 74, endPoint x: 1132, endPoint y: 108, distance: 79.6
click at [1073, 81] on div "1 2 3 4 5 6 7 8 # Move to and use the first lever. hero . moveTo ( 1 ) hero . u…" at bounding box center [1243, 352] width 427 height 632
click at [1135, 116] on div "# Move to and use the first lever. hero . moveTo ( 1 ) hero . use ( "lever" ) h…" at bounding box center [1258, 369] width 398 height 668
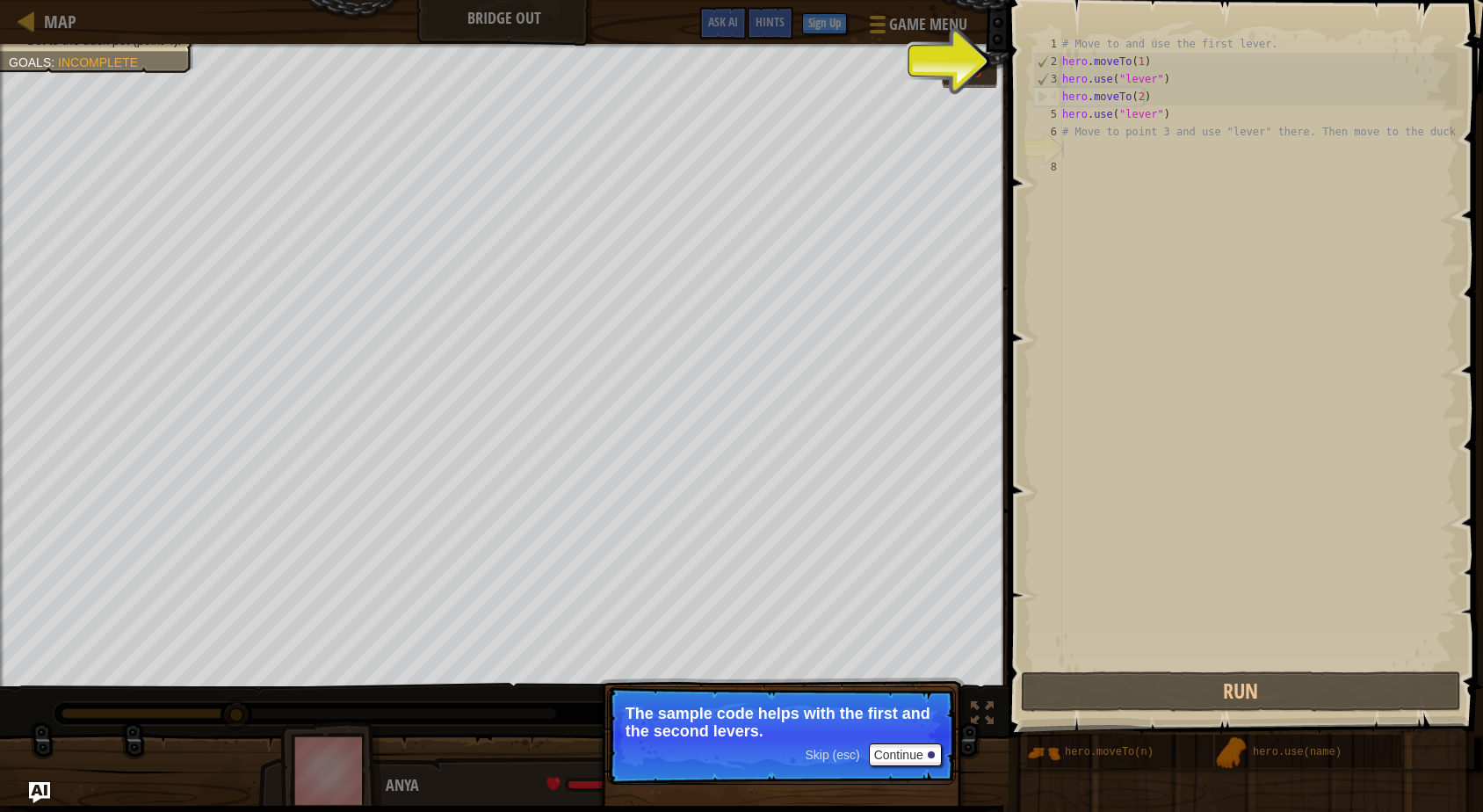
type textarea "hero.use("lever")"
click at [1136, 116] on div "# Move to and use the first lever. hero . moveTo ( 1 ) hero . use ( "lever" ) h…" at bounding box center [1258, 352] width 398 height 632
drag, startPoint x: 1062, startPoint y: 152, endPoint x: 1074, endPoint y: 160, distance: 14.4
click at [1062, 156] on div "7" at bounding box center [1047, 149] width 29 height 18
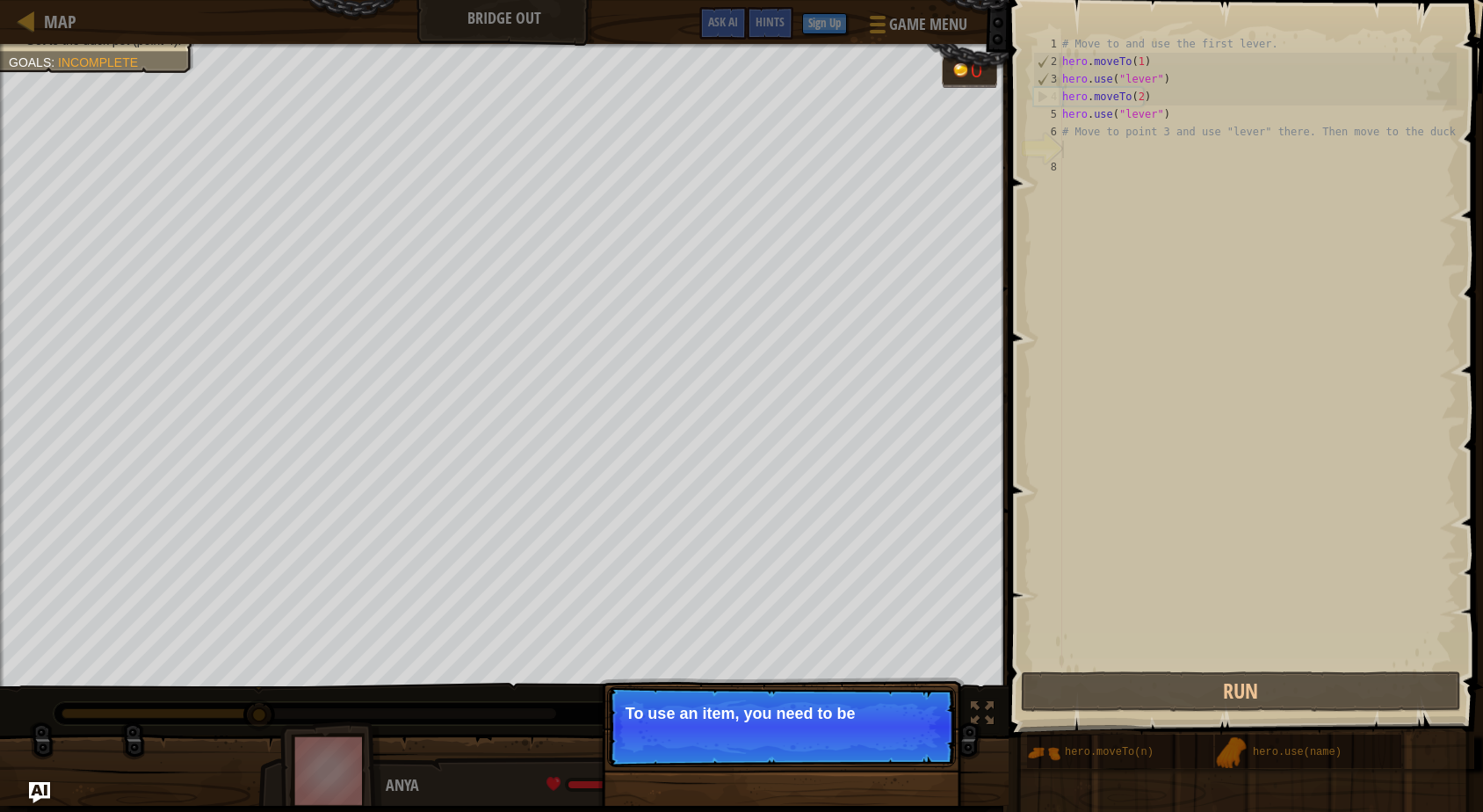
click at [769, 735] on p "Skip (esc) Continue To use an item, you need to be" at bounding box center [782, 727] width 349 height 81
drag, startPoint x: 815, startPoint y: 735, endPoint x: 942, endPoint y: 702, distance: 131.2
click at [817, 734] on p "Skip (esc) Continue To use an item, you need to be near it" at bounding box center [782, 727] width 349 height 81
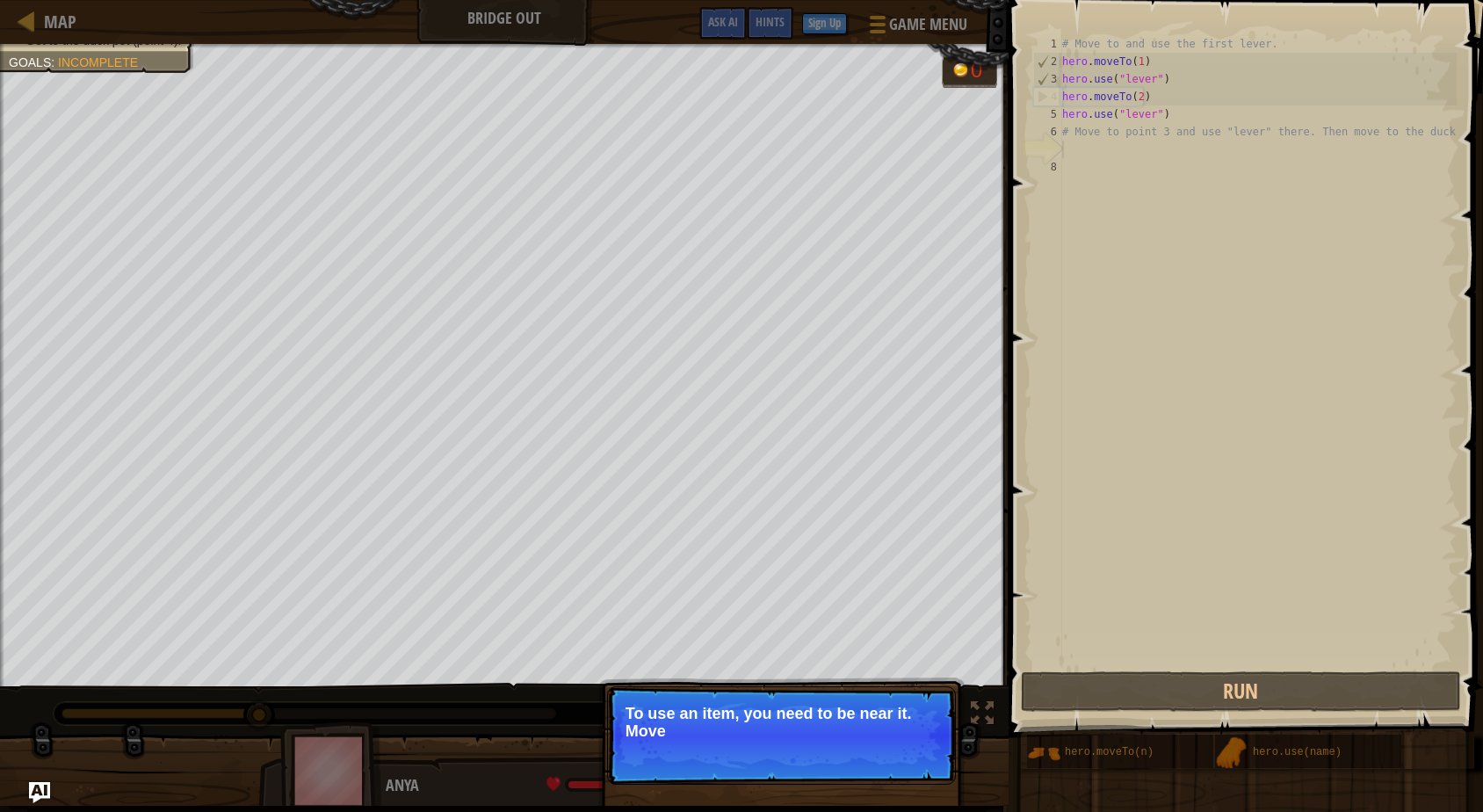
click at [951, 696] on p "Skip (esc) Continue To use an item, you need to be near it. Move" at bounding box center [782, 736] width 349 height 99
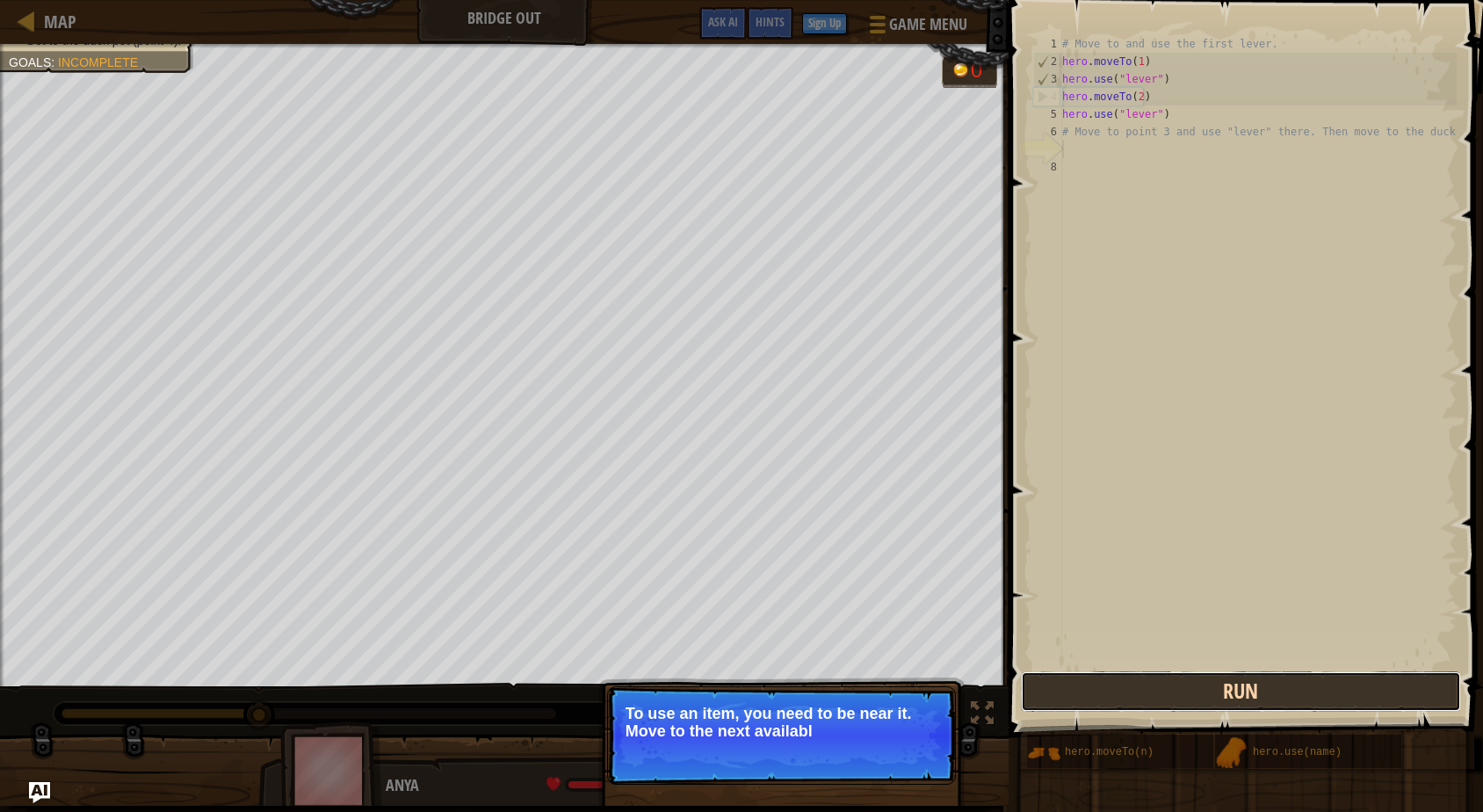
click at [1076, 701] on button "Run" at bounding box center [1242, 691] width 441 height 41
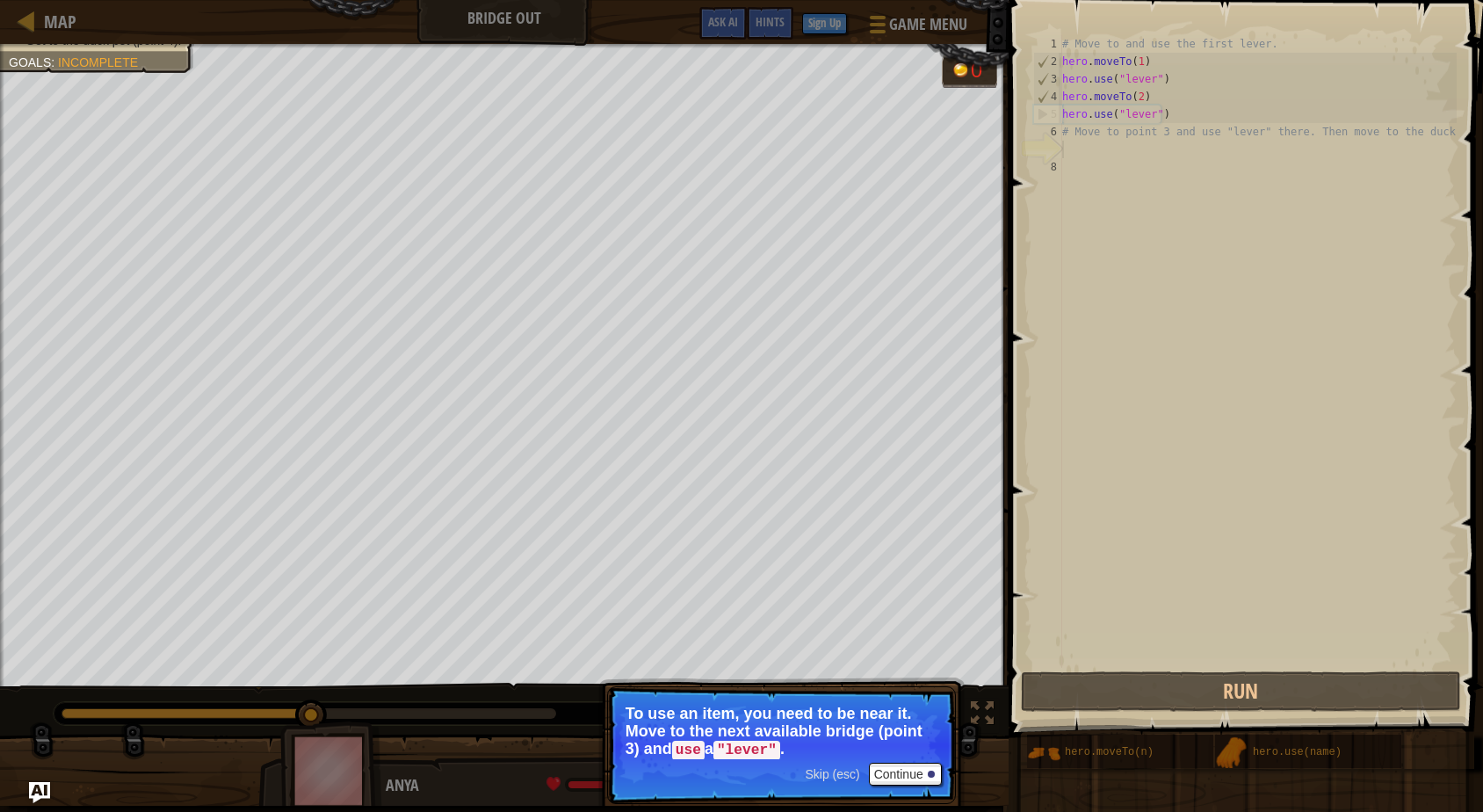
type textarea "hero.use("lever")"
click at [1168, 107] on div "# Move to and use the first lever. hero . moveTo ( 1 ) hero . use ( "lever" ) h…" at bounding box center [1258, 369] width 398 height 668
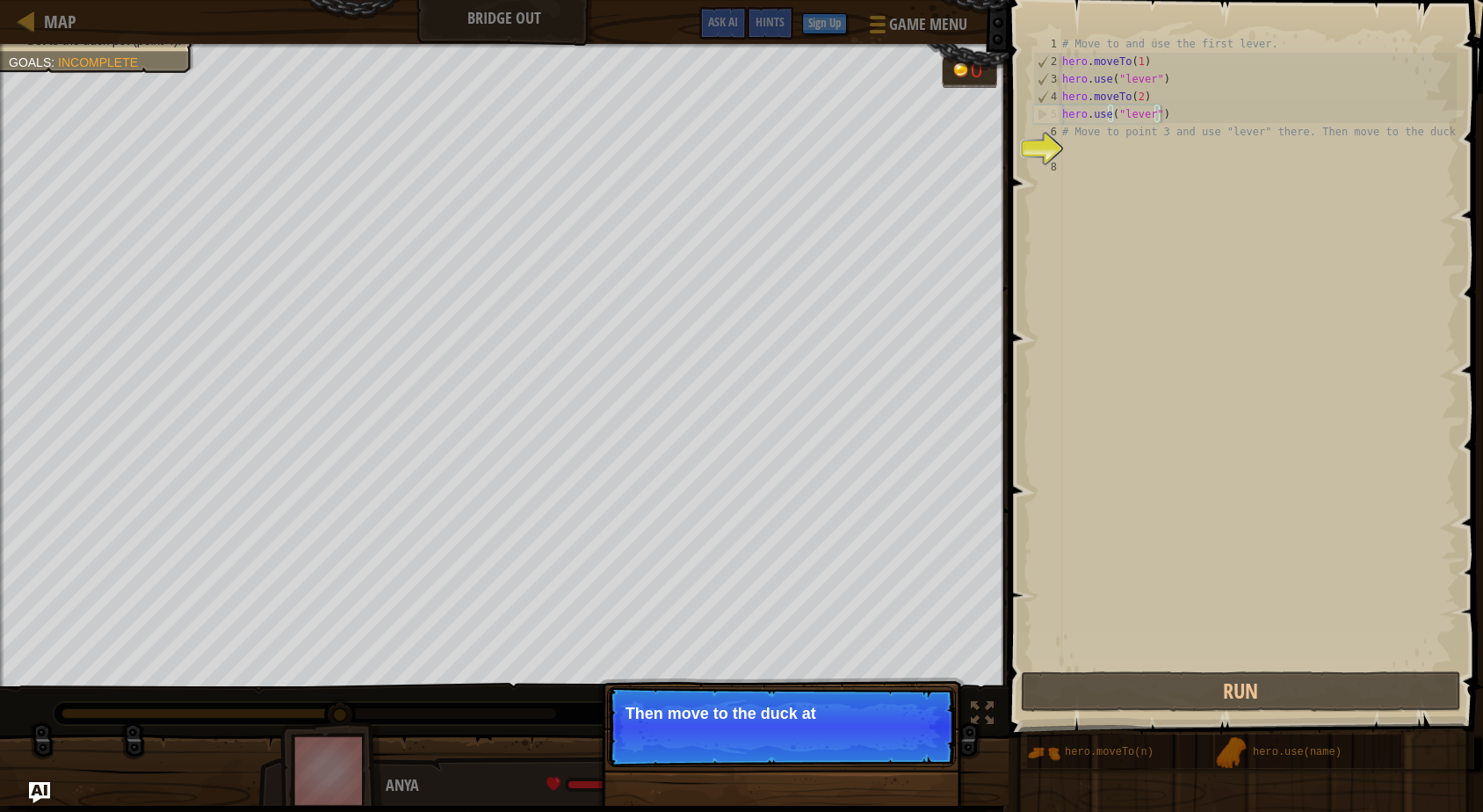
click at [1096, 160] on div "# Move to and use the first lever. hero . moveTo ( 1 ) hero . use ( "lever" ) h…" at bounding box center [1258, 369] width 398 height 668
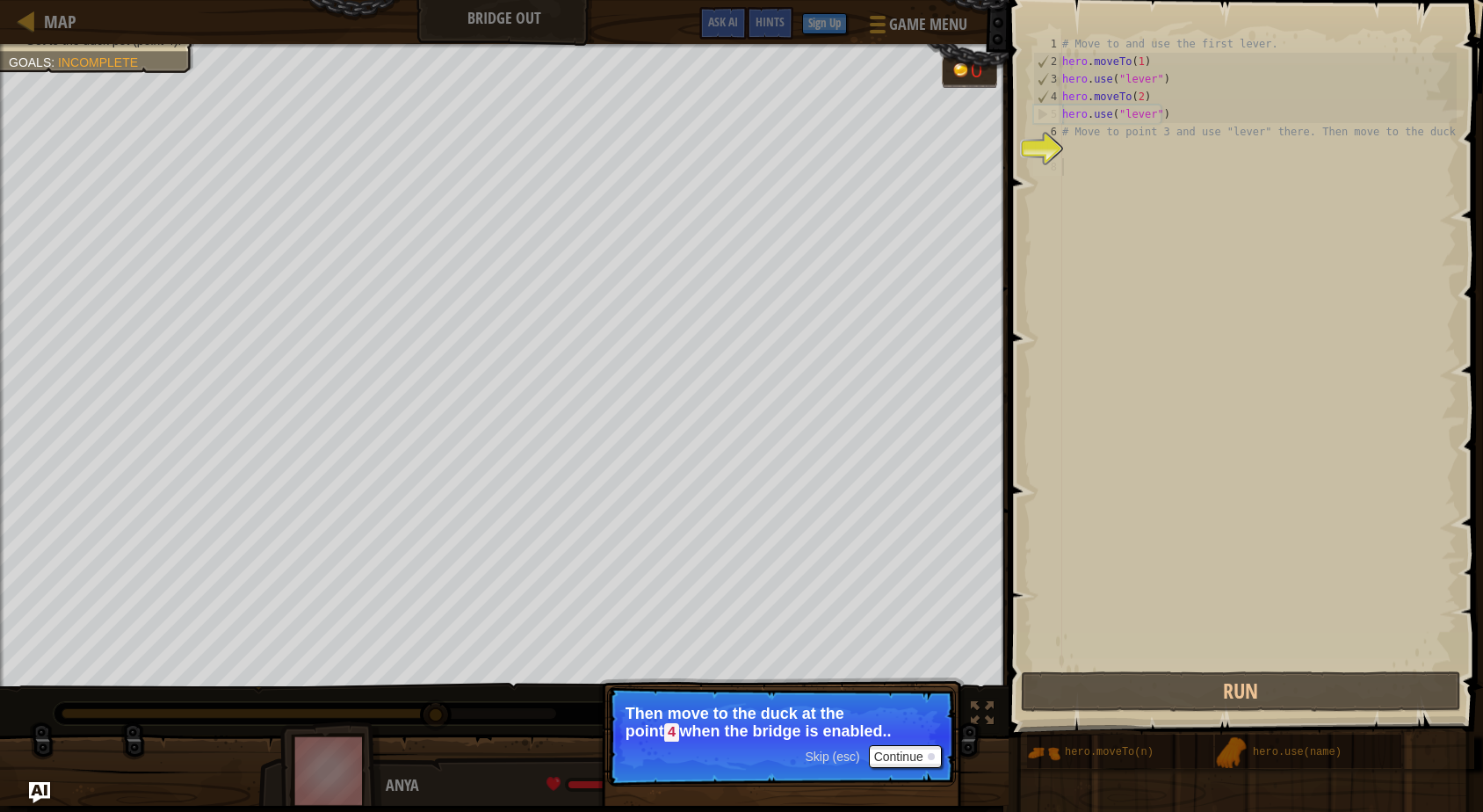
click at [1096, 160] on div "# Move to and use the first lever. hero . moveTo ( 1 ) hero . use ( "lever" ) h…" at bounding box center [1258, 369] width 398 height 668
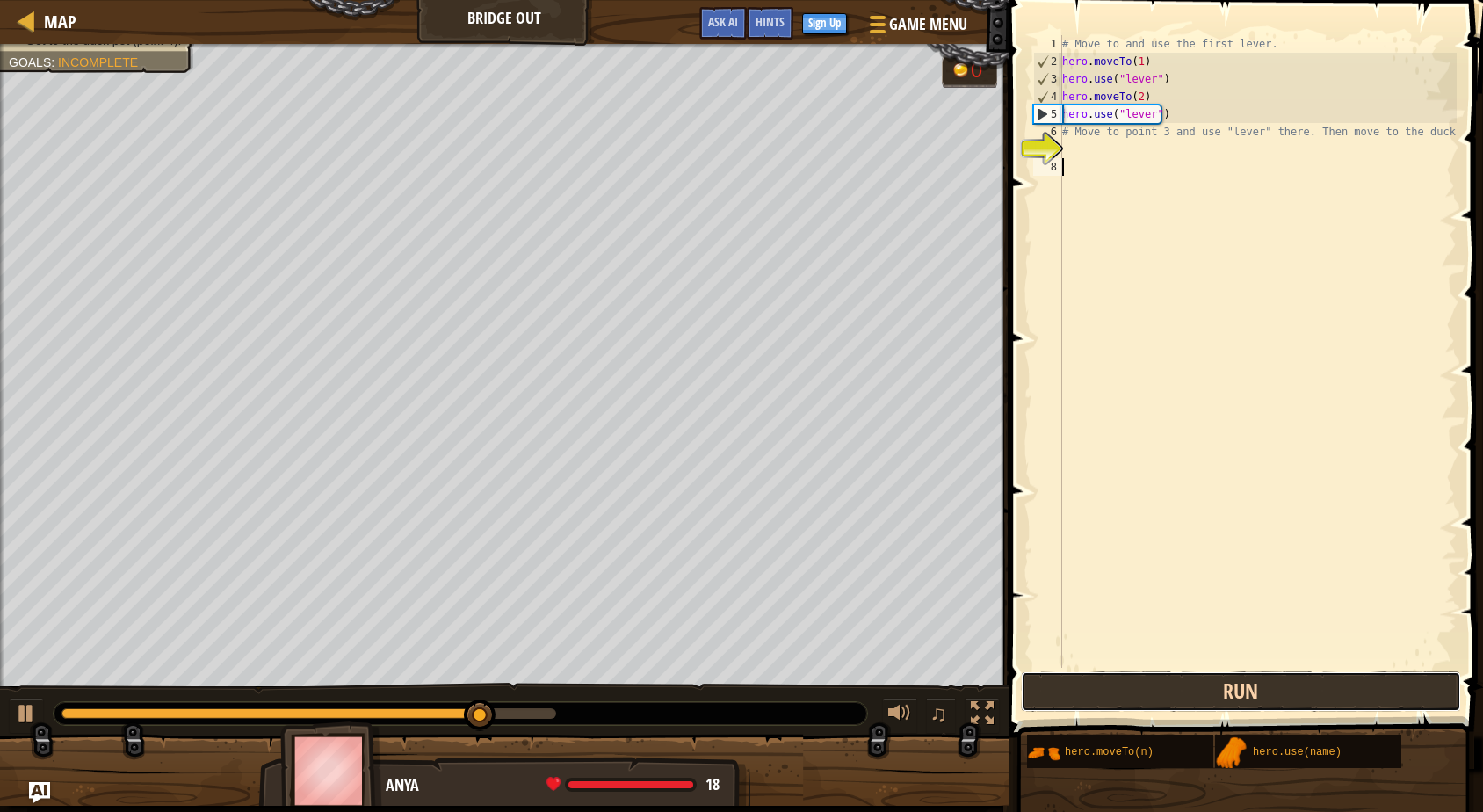
click at [1210, 689] on button "Run" at bounding box center [1242, 691] width 441 height 41
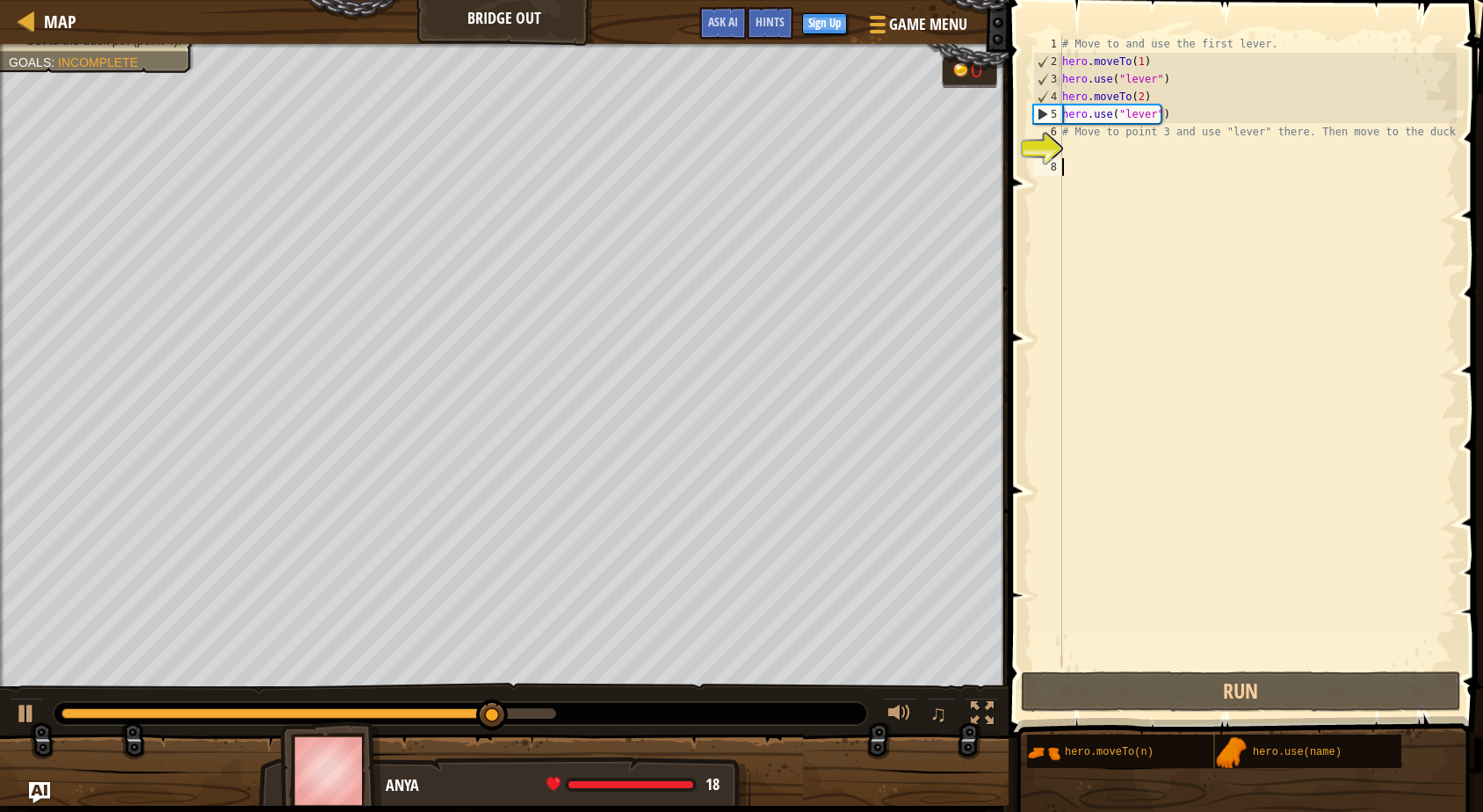
click at [1080, 137] on div "# Move to and use the first lever. hero . moveTo ( 1 ) hero . use ( "lever" ) h…" at bounding box center [1258, 369] width 398 height 668
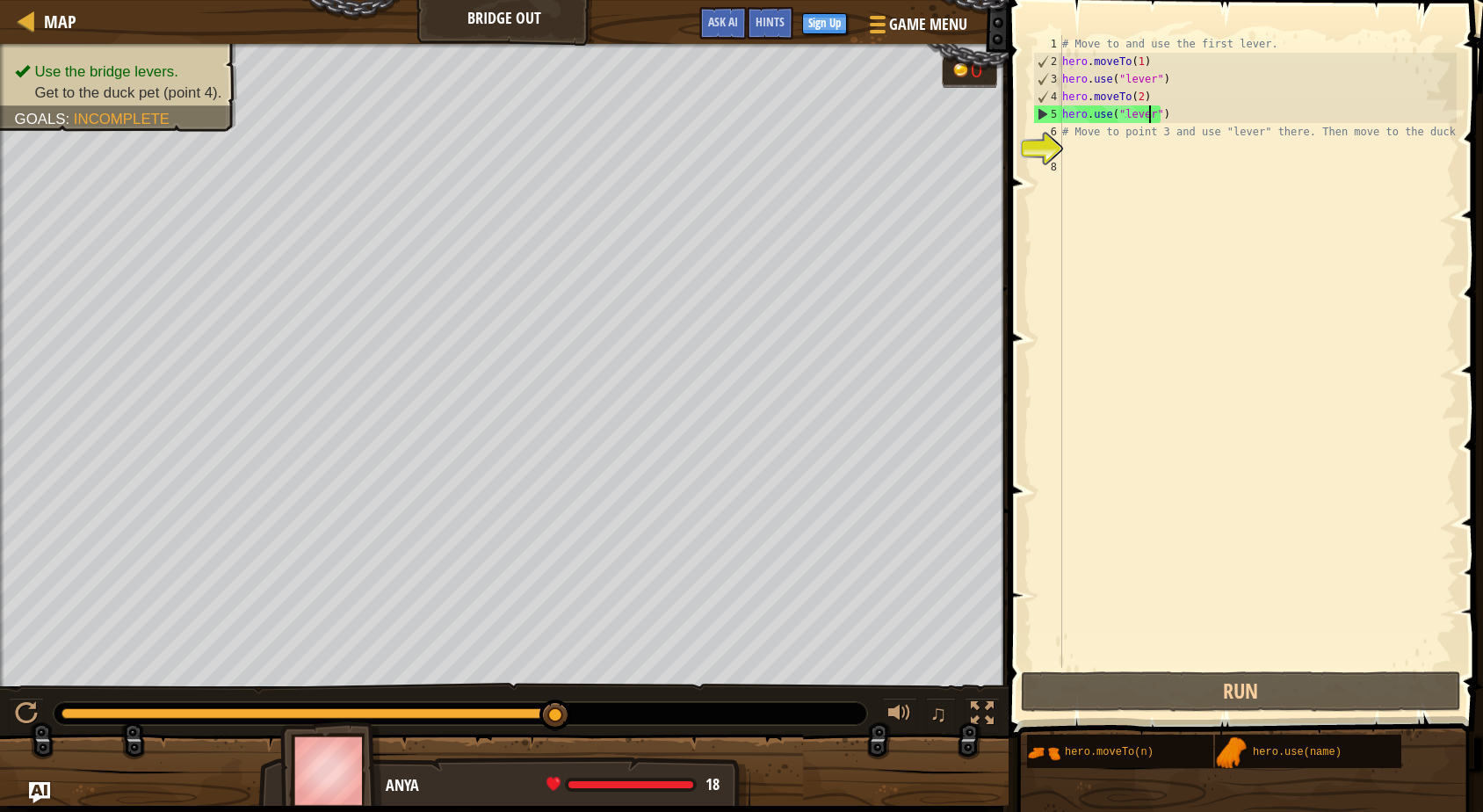
click at [1148, 118] on div "# Move to and use the first lever. hero . moveTo ( 1 ) hero . use ( "lever" ) h…" at bounding box center [1258, 369] width 398 height 668
type textarea "hero.use("lever")"
click at [1077, 163] on div "# Move to and use the first lever. hero . moveTo ( 1 ) hero . use ( "lever" ) h…" at bounding box center [1258, 369] width 398 height 668
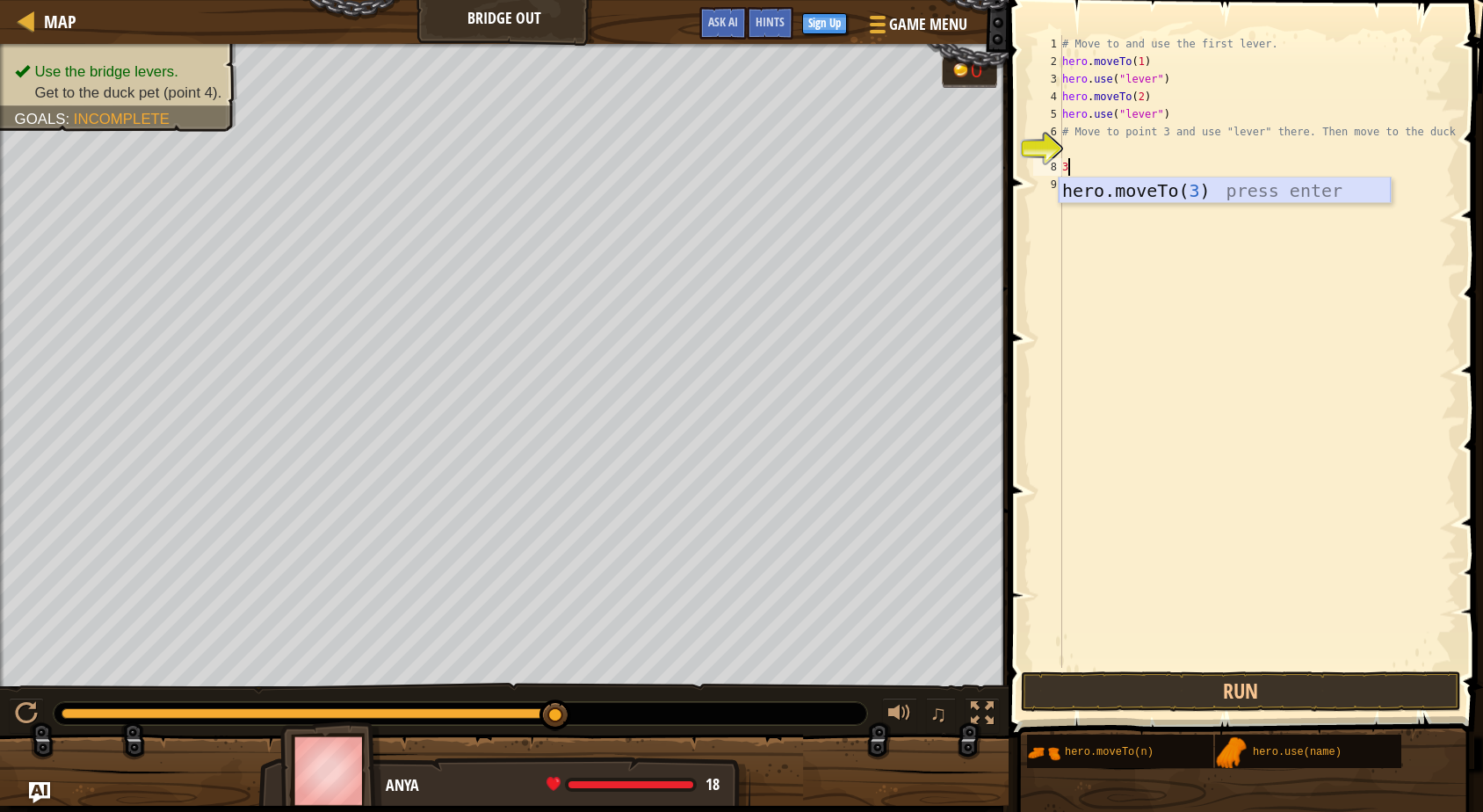
click at [1085, 187] on div "hero.moveTo( 3 ) press enter" at bounding box center [1225, 217] width 332 height 79
type textarea "hero.moveTo(3)"
click at [1069, 188] on div "# Move to and use the first lever. hero . moveTo ( 1 ) hero . use ( "lever" ) h…" at bounding box center [1258, 369] width 398 height 668
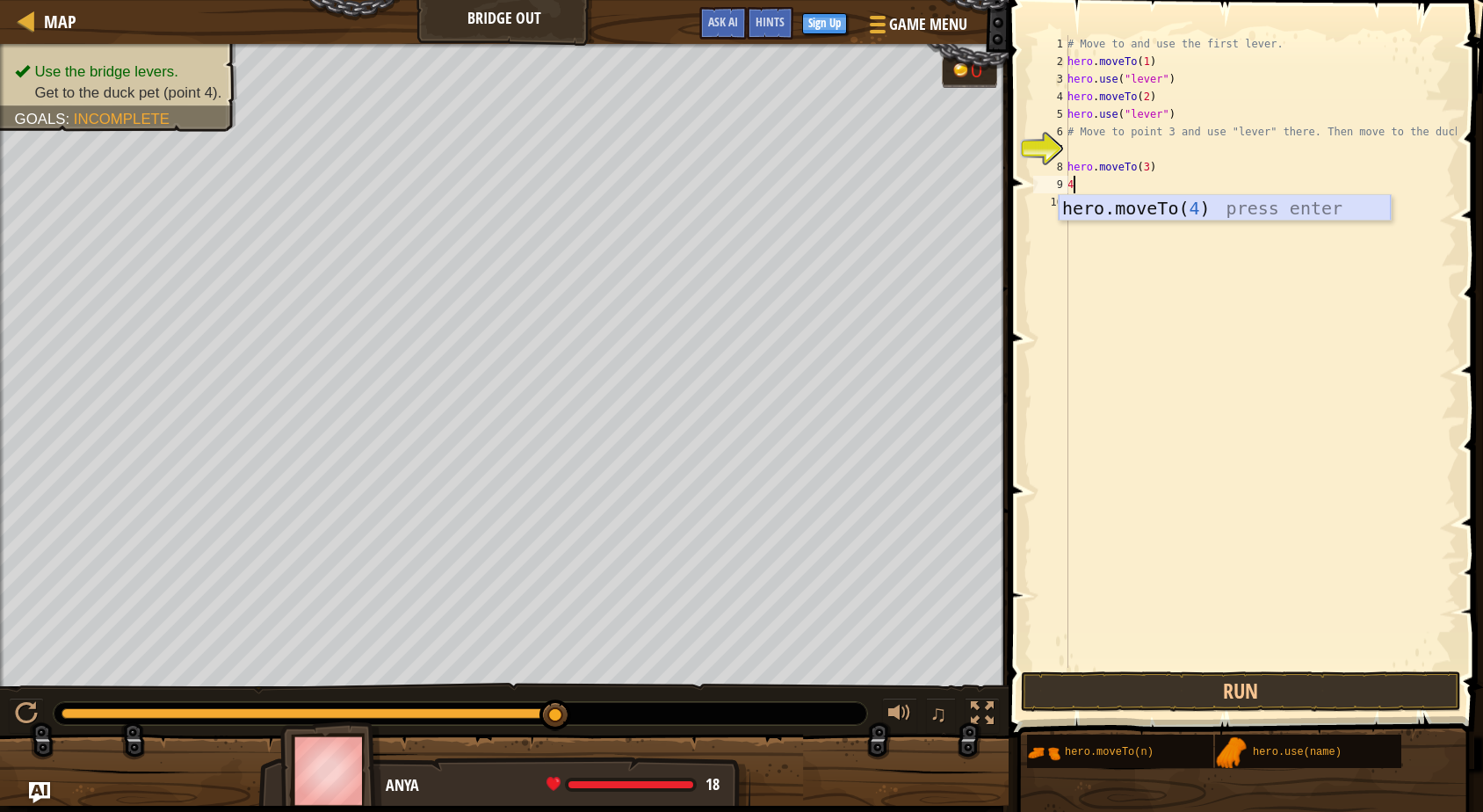
click at [1074, 205] on div "hero.moveTo( 4 ) press enter" at bounding box center [1225, 234] width 332 height 79
type textarea "hero.moveTo(4)"
click at [1075, 204] on div "# Move to and use the first lever. hero . moveTo ( 1 ) hero . use ( "lever" ) h…" at bounding box center [1261, 369] width 393 height 668
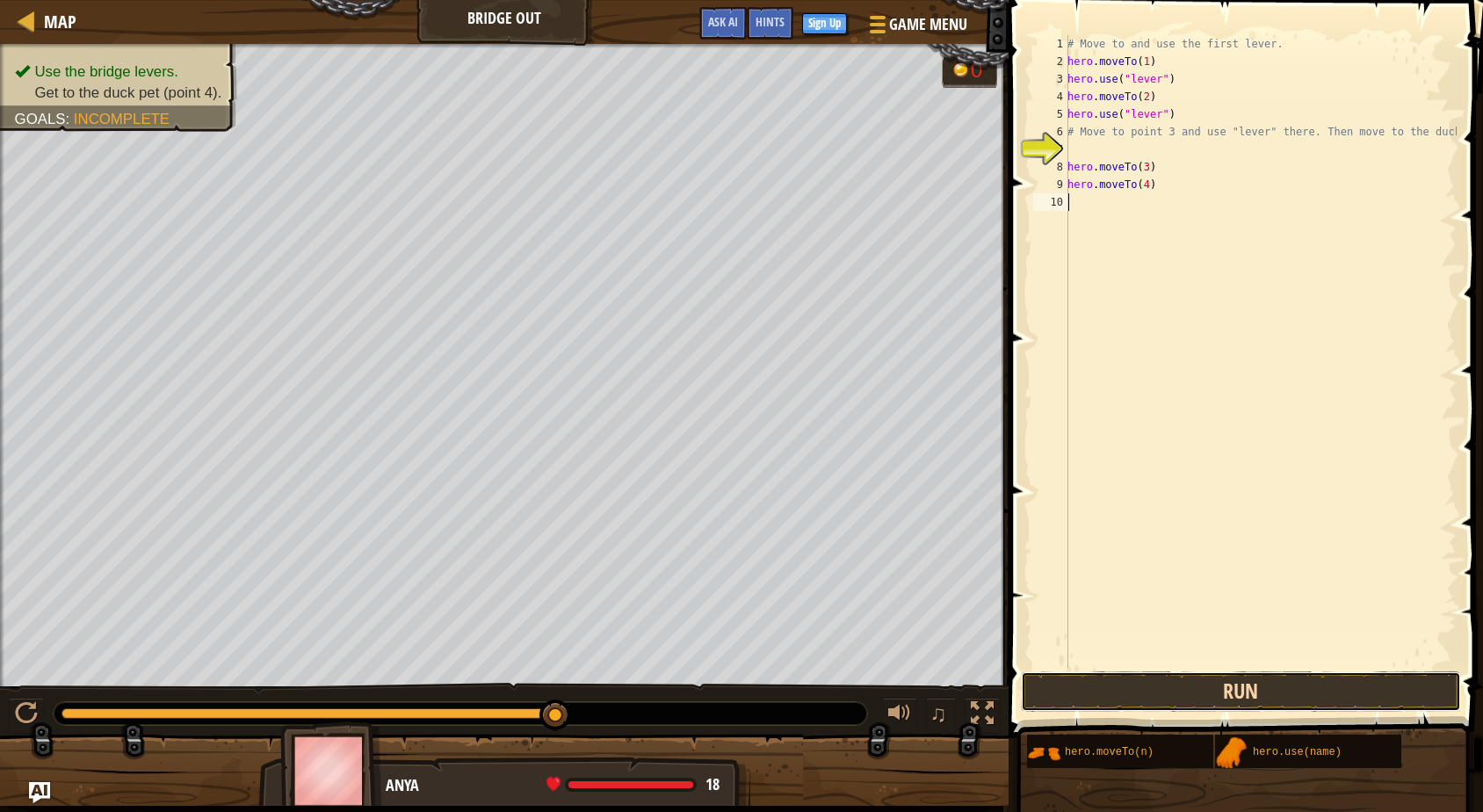
click at [1193, 685] on button "Run" at bounding box center [1242, 691] width 441 height 41
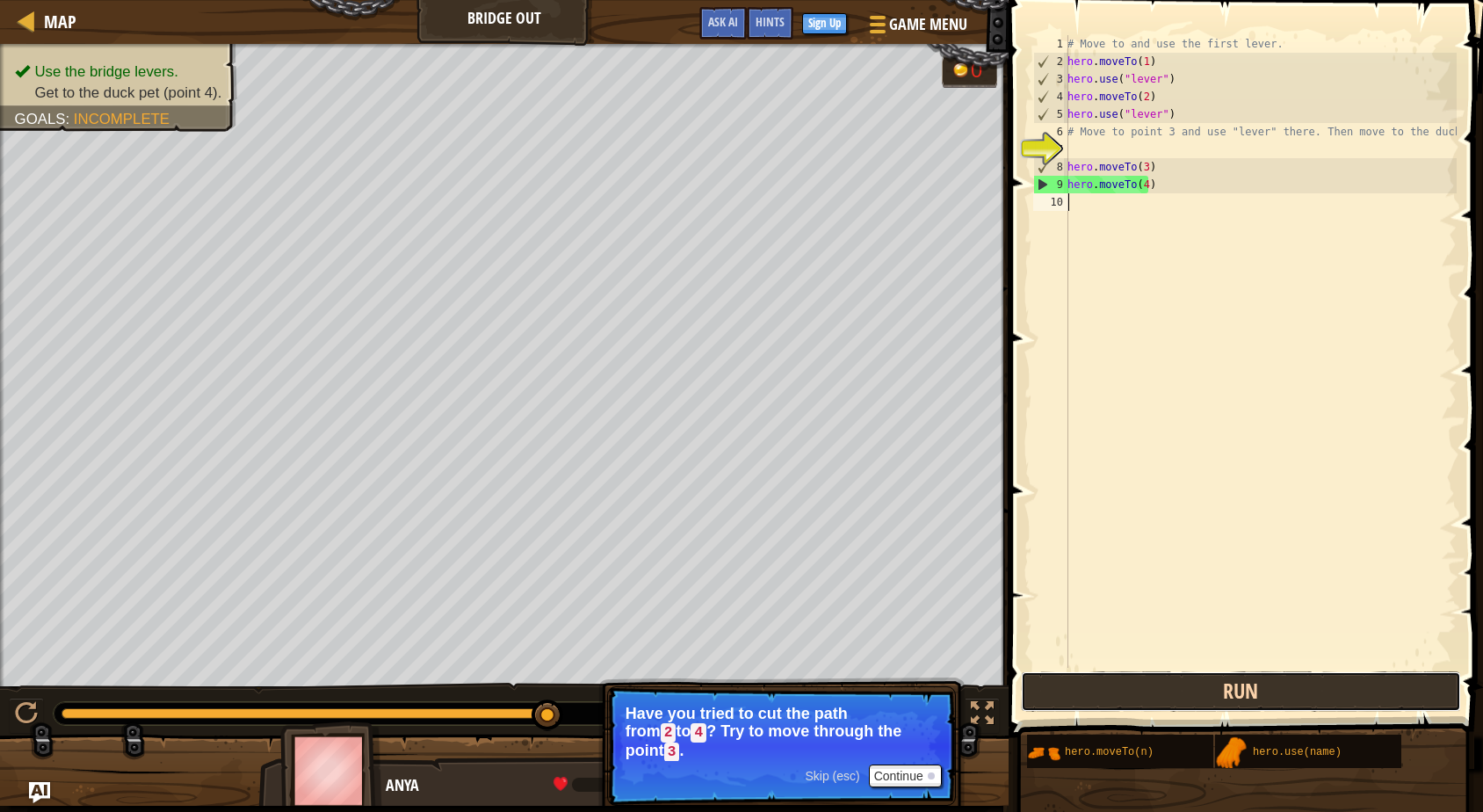
click at [1328, 693] on button "Run" at bounding box center [1242, 691] width 441 height 41
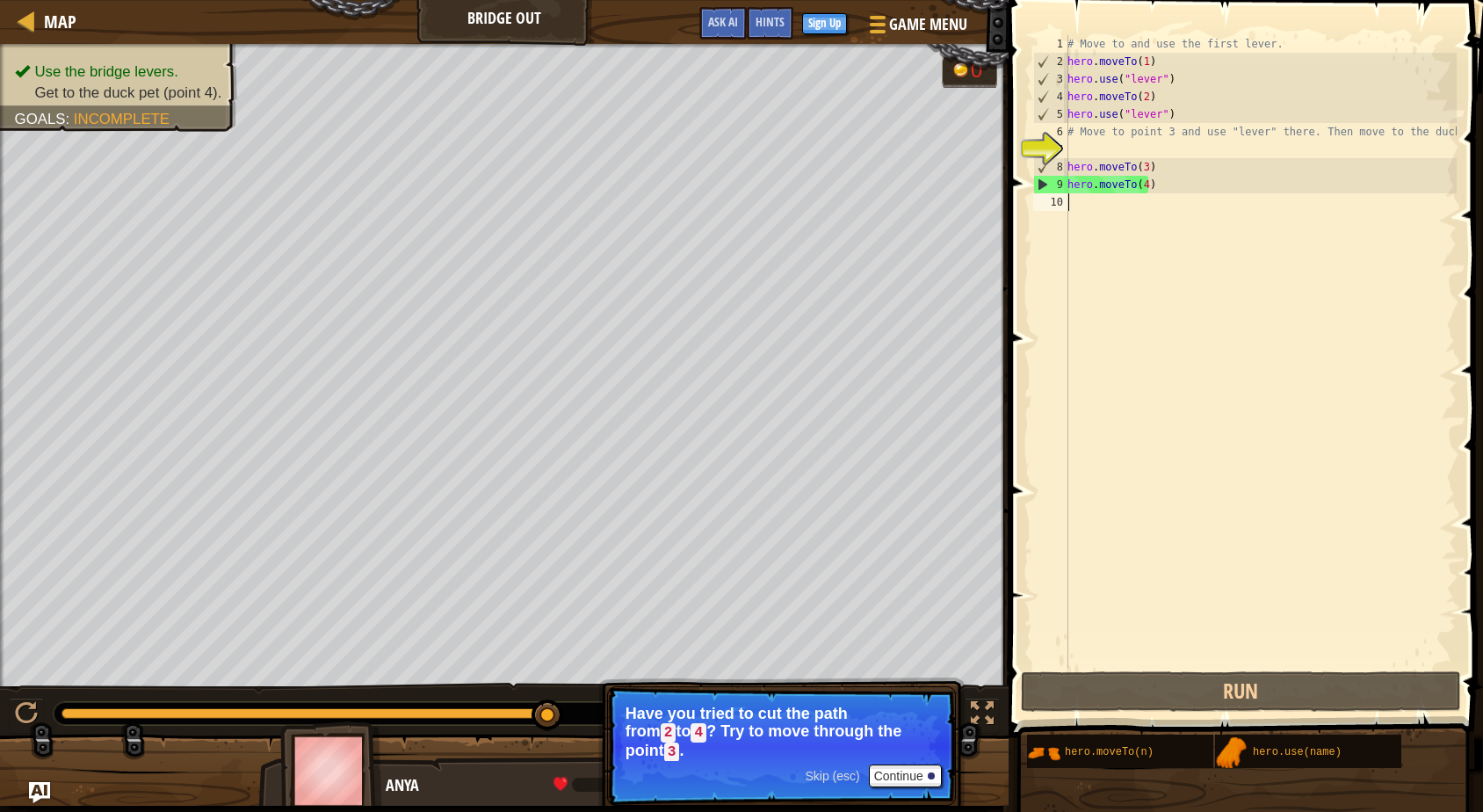
type textarea "5"
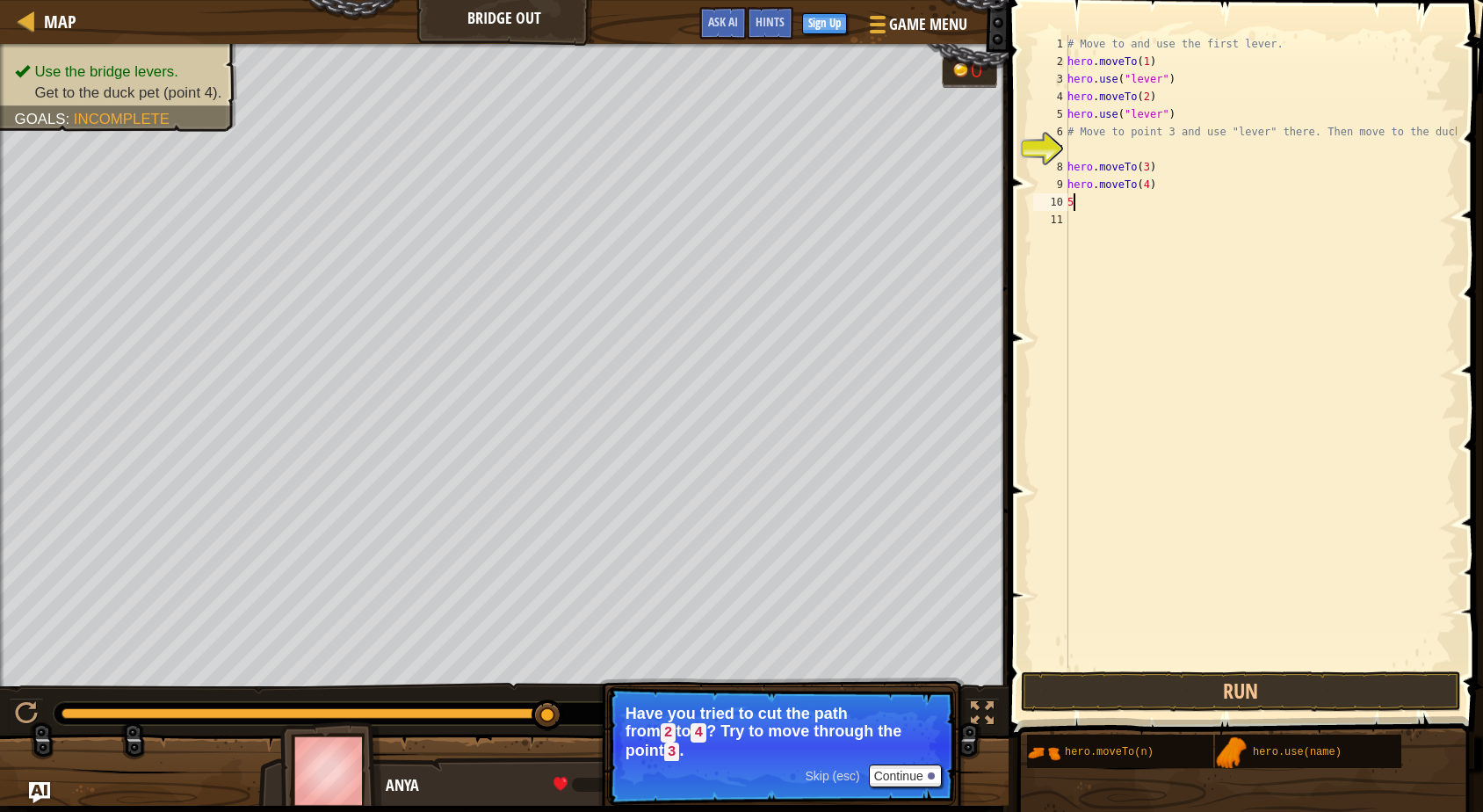
click at [1088, 208] on div "# Move to and use the first lever. hero . moveTo ( 1 ) hero . use ( "lever" ) h…" at bounding box center [1261, 369] width 393 height 668
click at [1077, 203] on div "# Move to and use the first lever. hero . moveTo ( 1 ) hero . use ( "lever" ) h…" at bounding box center [1261, 369] width 393 height 668
type textarea "5"
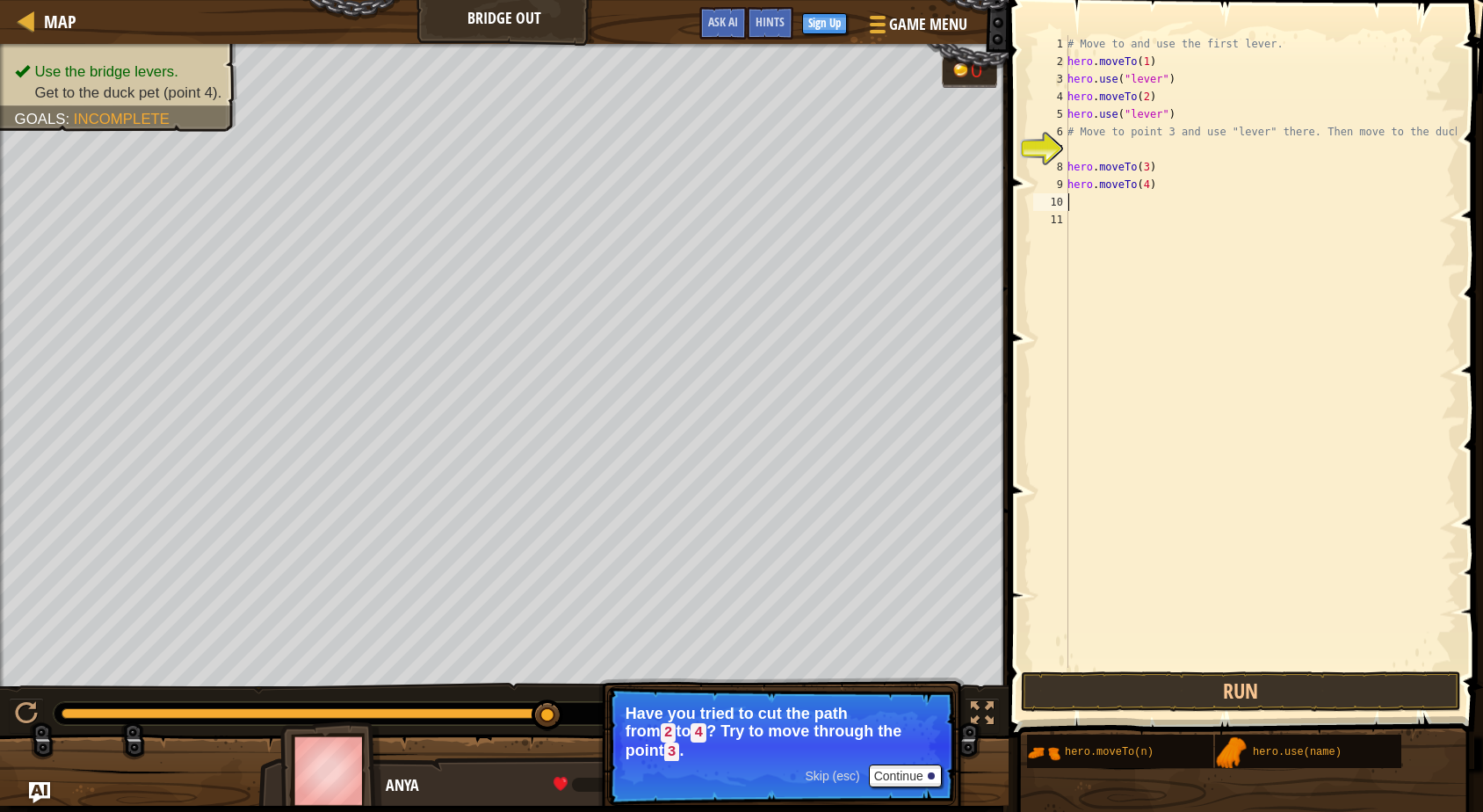
click at [1071, 201] on div "# Move to and use the first lever. hero . moveTo ( 1 ) hero . use ( "lever" ) h…" at bounding box center [1261, 369] width 393 height 668
type textarea "5"
click at [1085, 220] on div "hero.moveTo( 2 ) press enter" at bounding box center [1230, 252] width 332 height 79
type textarea "hero.moveTo(2)"
click at [1101, 215] on div "# Move to and use the first lever. hero . moveTo ( 1 ) hero . use ( "lever" ) h…" at bounding box center [1261, 369] width 393 height 668
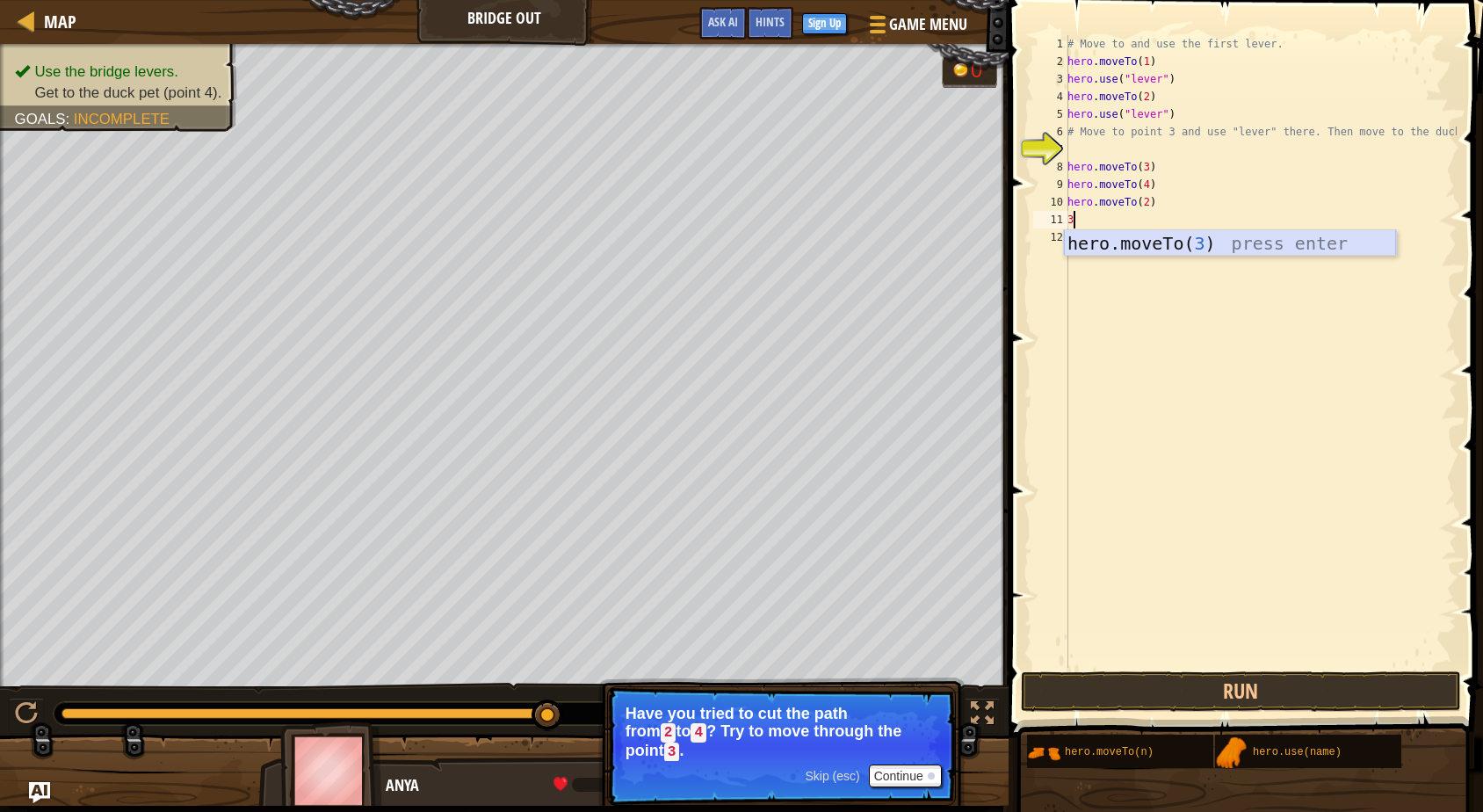
click at [1104, 238] on div "hero.moveTo( 3 ) press enter" at bounding box center [1230, 270] width 332 height 79
click at [1179, 693] on button "Run" at bounding box center [1242, 691] width 441 height 41
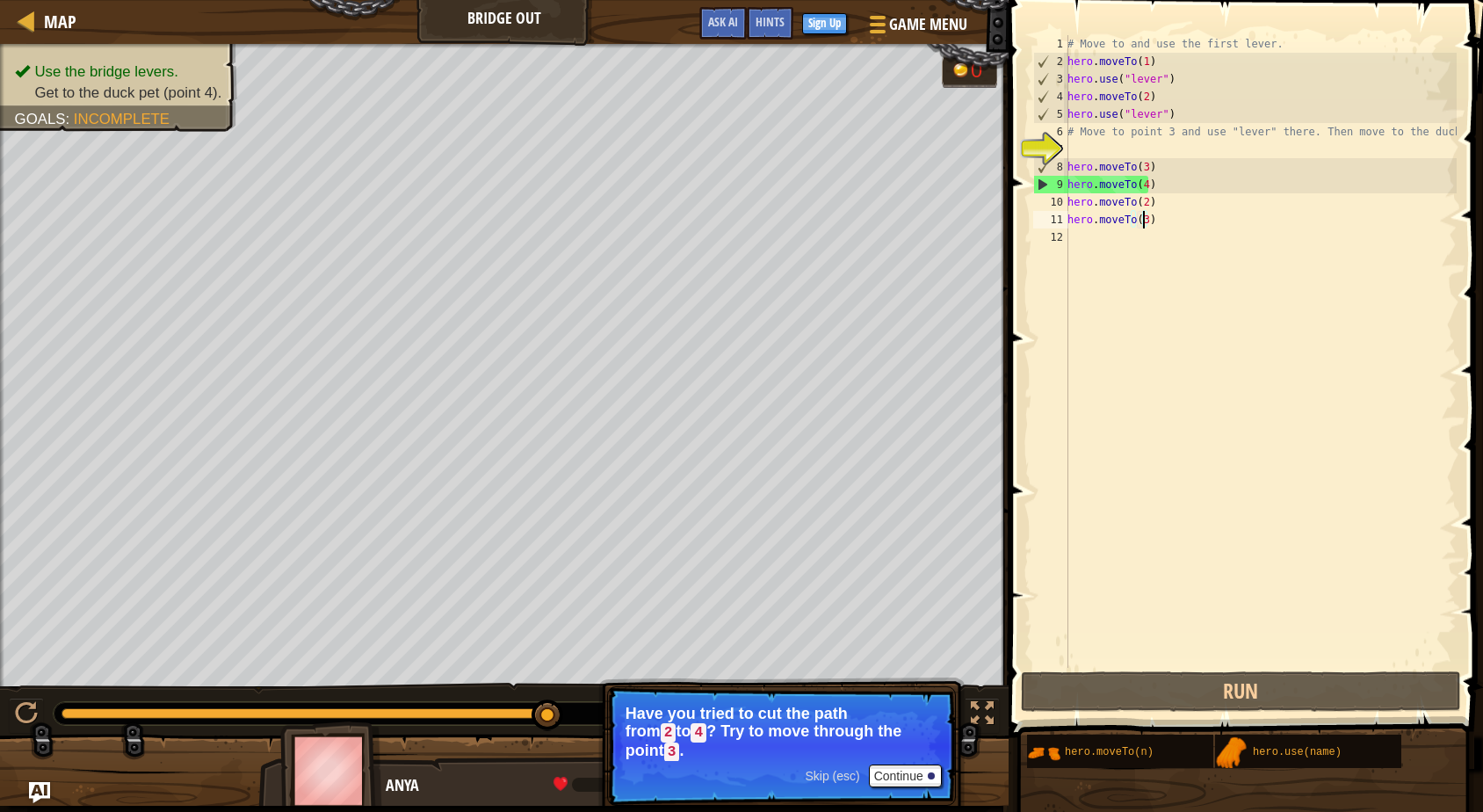
click at [1181, 212] on div "# Move to and use the first lever. hero . moveTo ( 1 ) hero . use ( "lever" ) h…" at bounding box center [1261, 369] width 393 height 668
click at [1183, 186] on div "# Move to and use the first lever. hero . moveTo ( 1 ) hero . use ( "lever" ) h…" at bounding box center [1261, 369] width 393 height 668
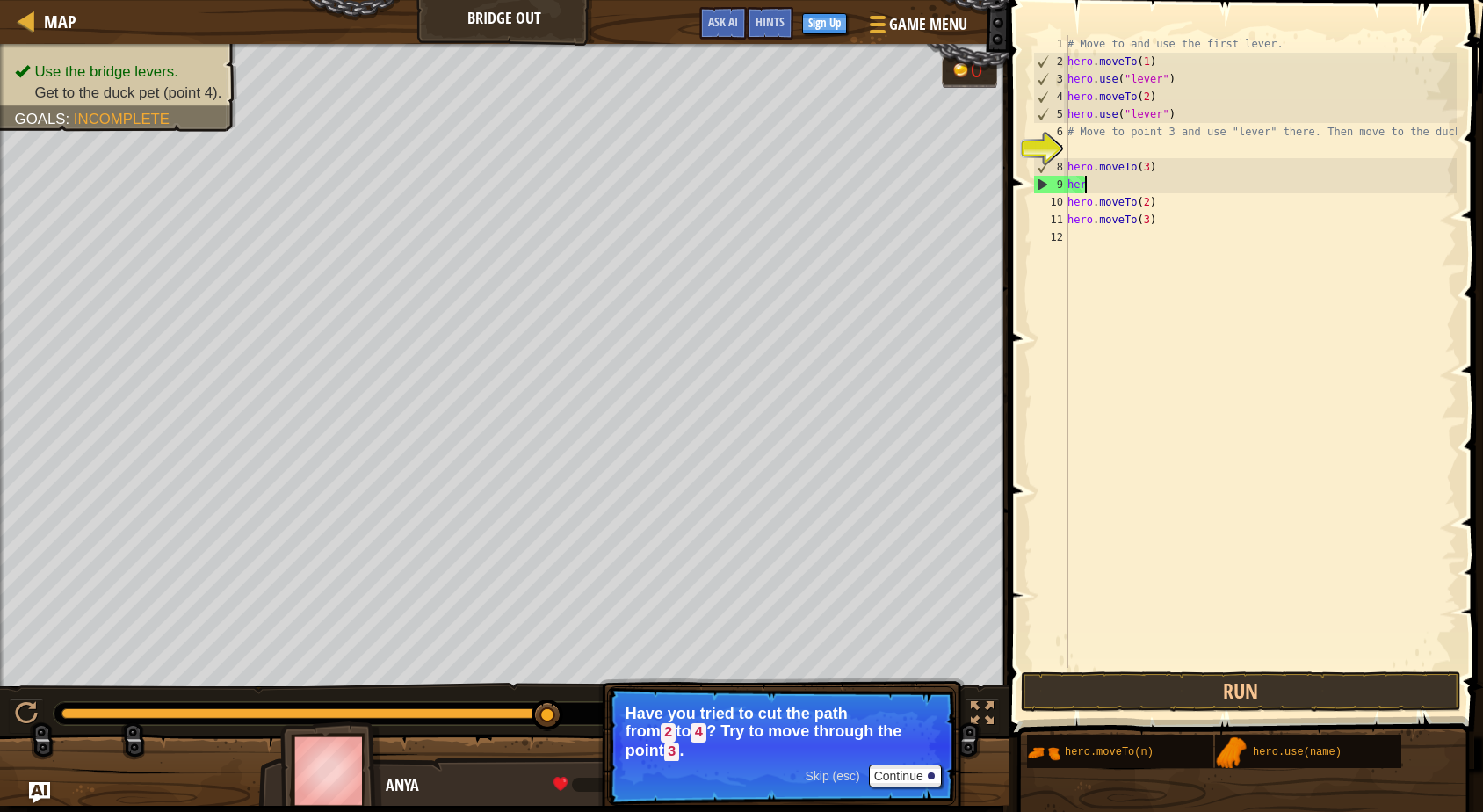
type textarea "h"
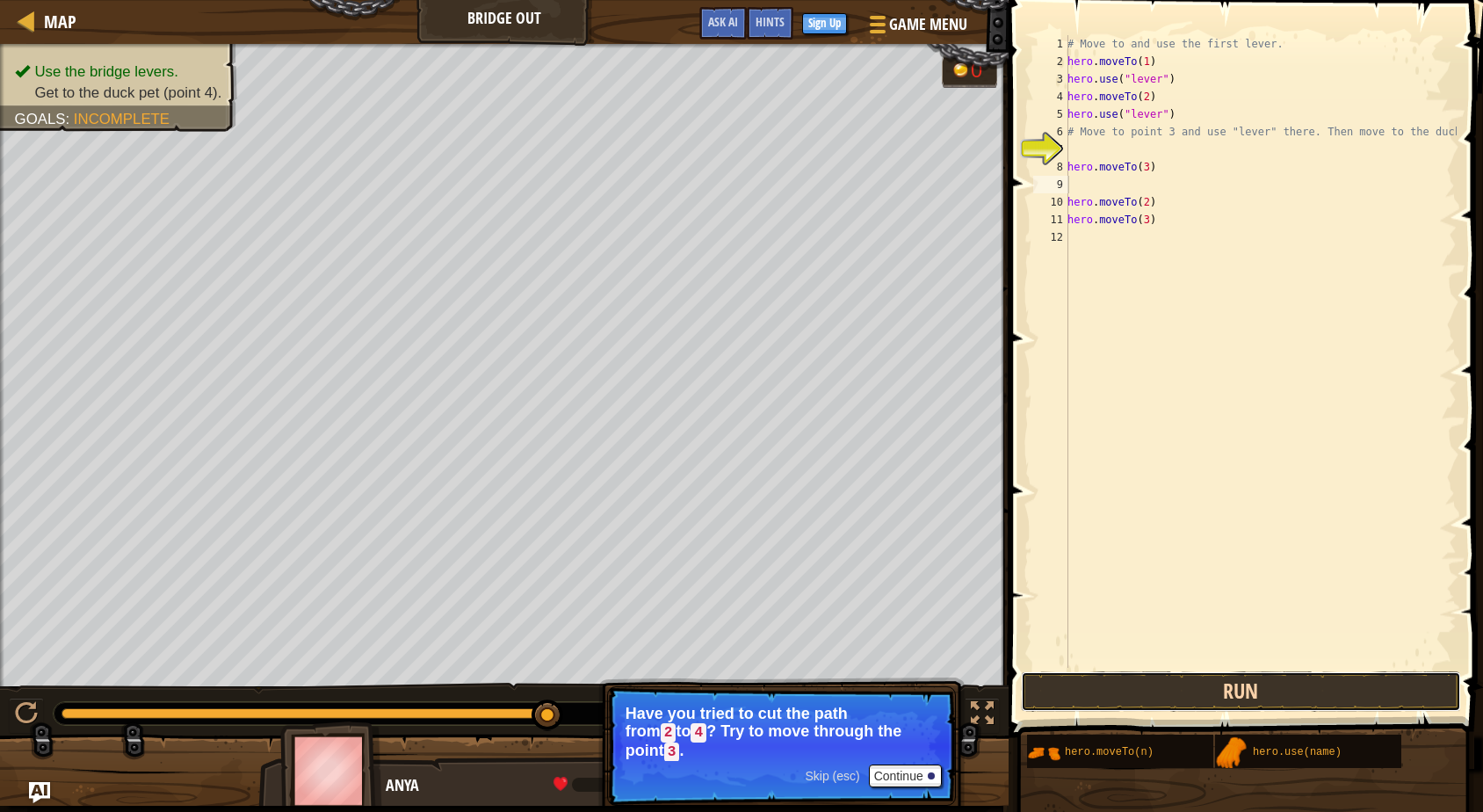
click at [1153, 681] on button "Run" at bounding box center [1242, 691] width 441 height 41
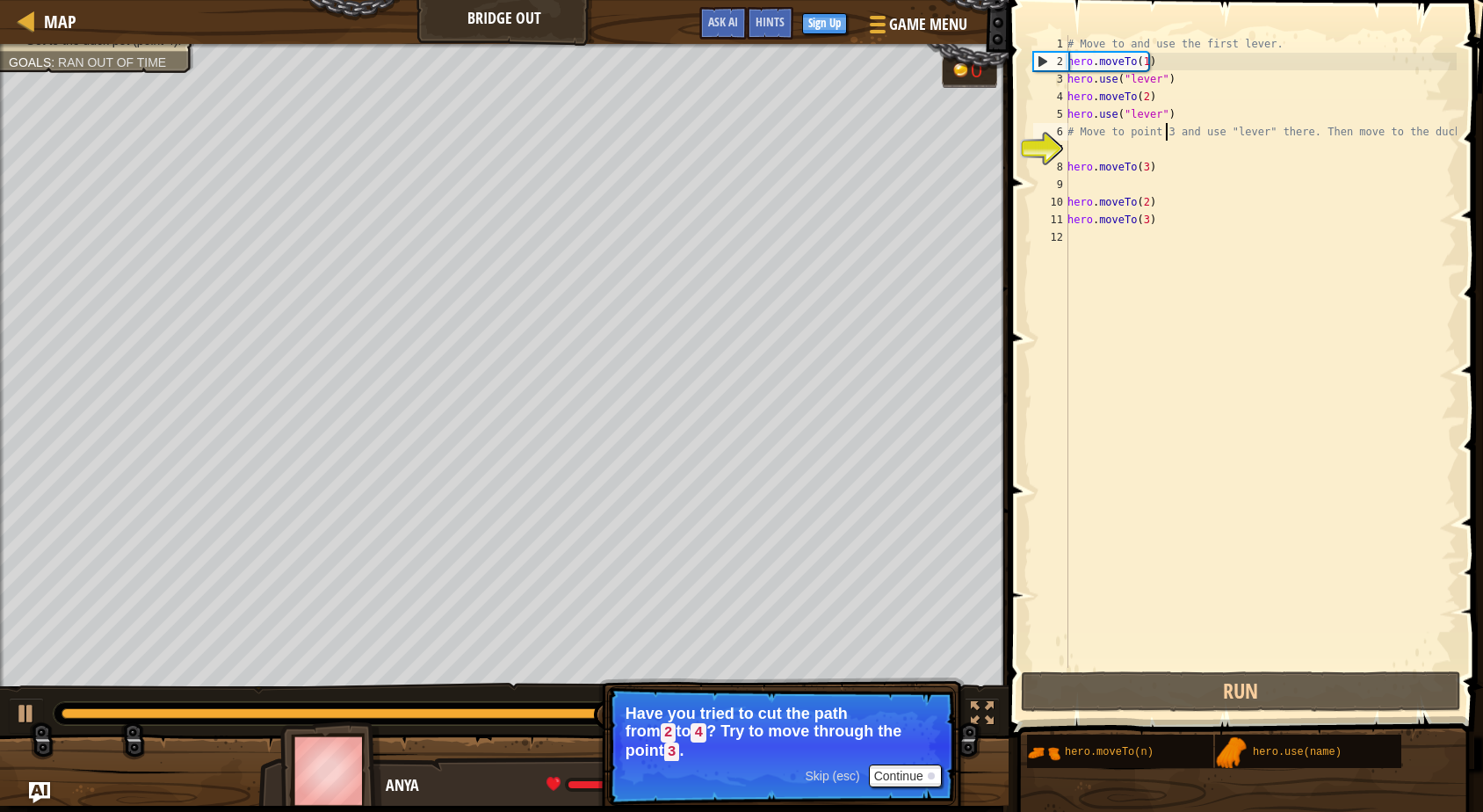
click at [1164, 131] on div "# Move to and use the first lever. hero . moveTo ( 1 ) hero . use ( "lever" ) h…" at bounding box center [1261, 369] width 393 height 668
drag, startPoint x: 1443, startPoint y: 136, endPoint x: 1435, endPoint y: 139, distance: 8.5
click at [1441, 138] on div "# Move to and use the first lever. hero . moveTo ( 1 ) hero . use ( "lever" ) h…" at bounding box center [1261, 369] width 393 height 668
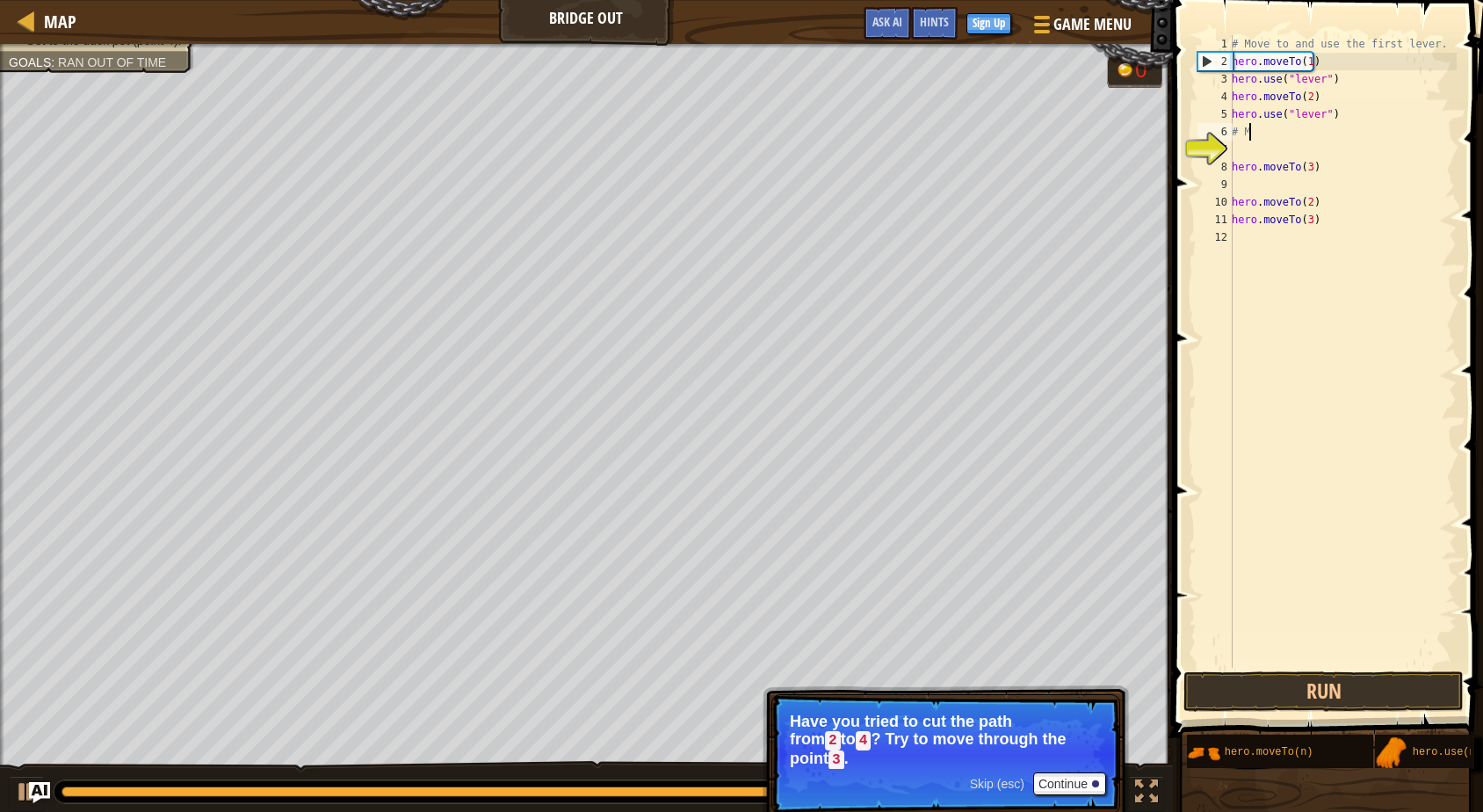
type textarea "#"
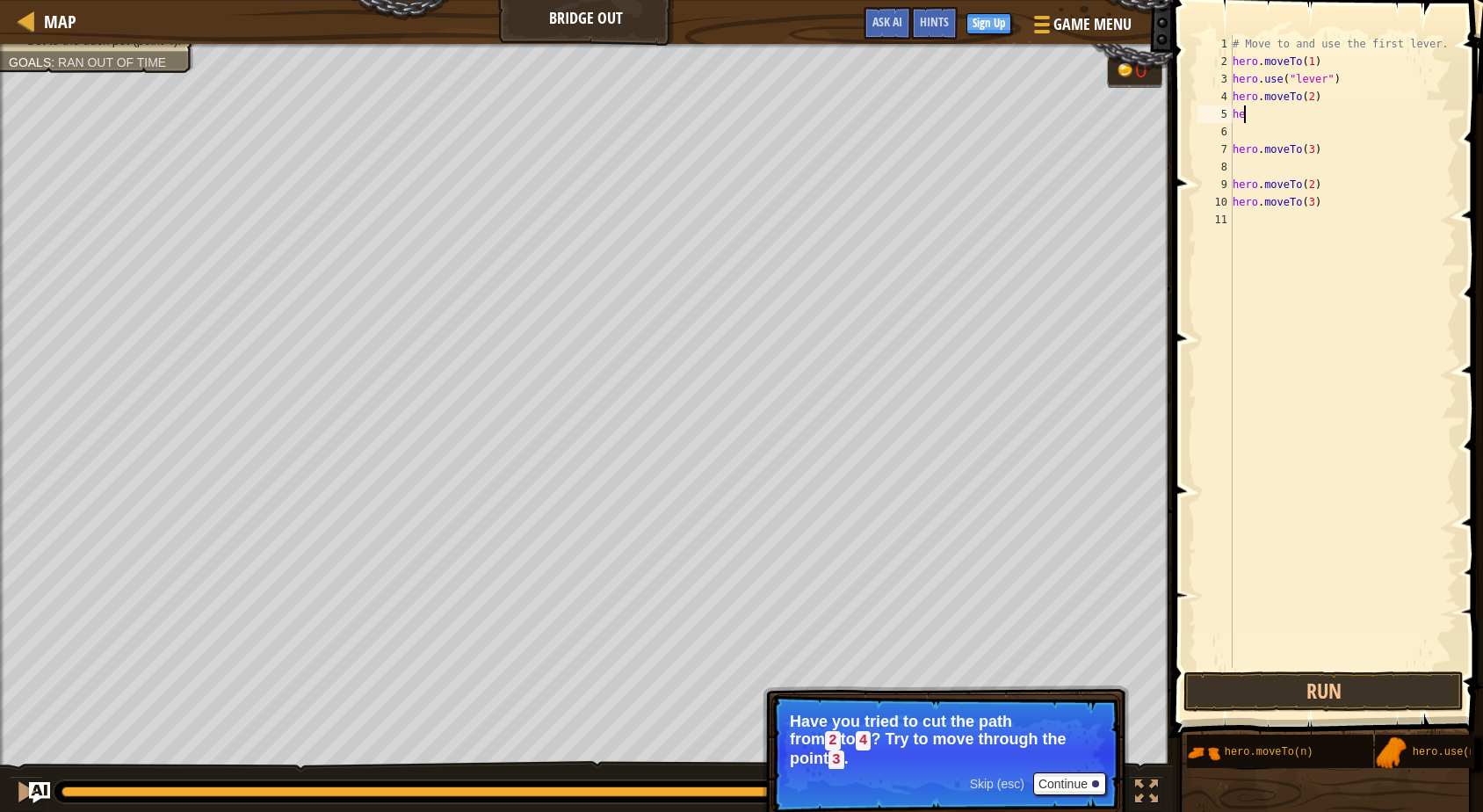
type textarea "h"
type textarea "#"
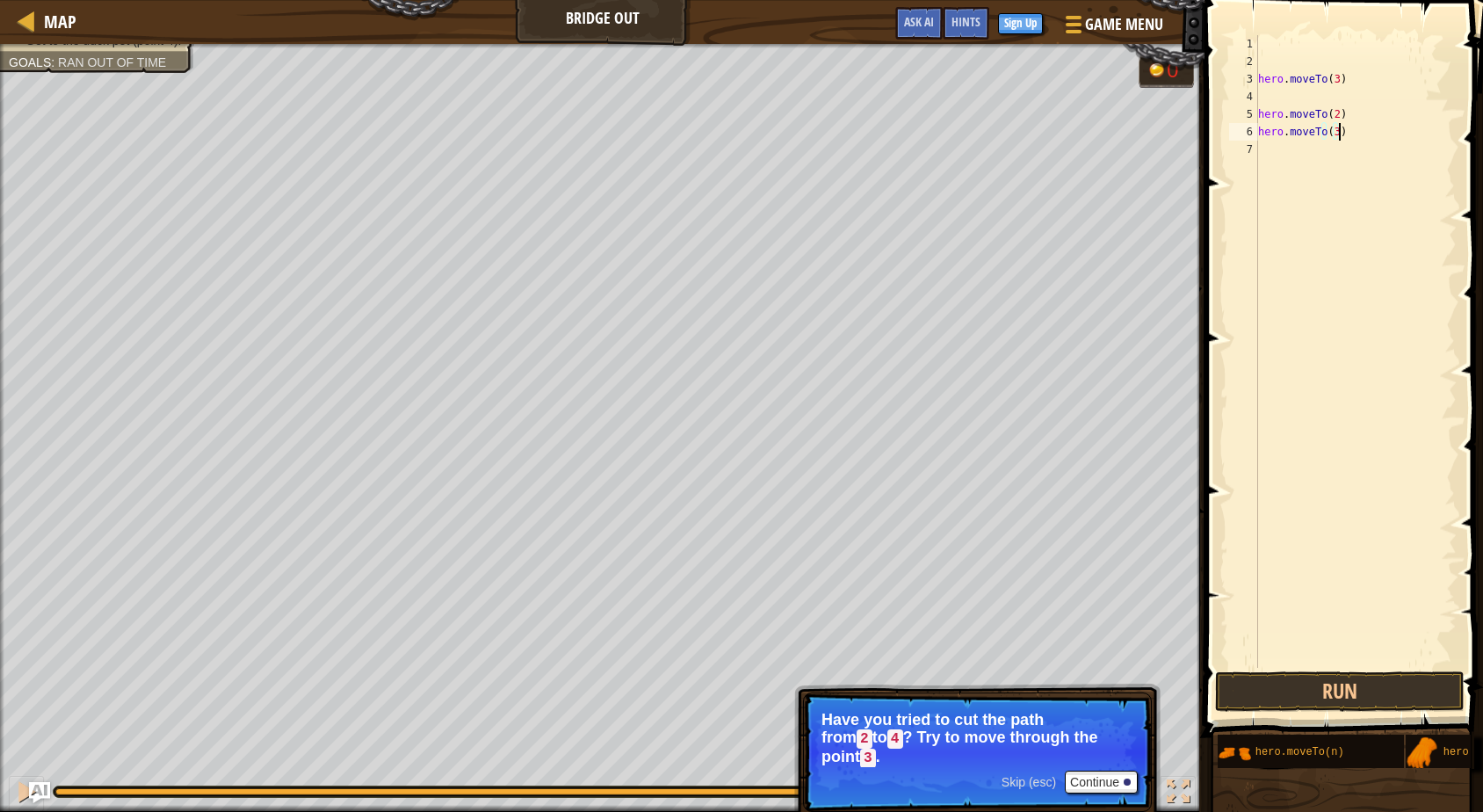
click at [1340, 128] on div "hero . moveTo ( 3 ) hero . moveTo ( 2 ) hero . moveTo ( 3 )" at bounding box center [1356, 369] width 203 height 668
type textarea "h"
click at [1260, 45] on div at bounding box center [1356, 369] width 203 height 668
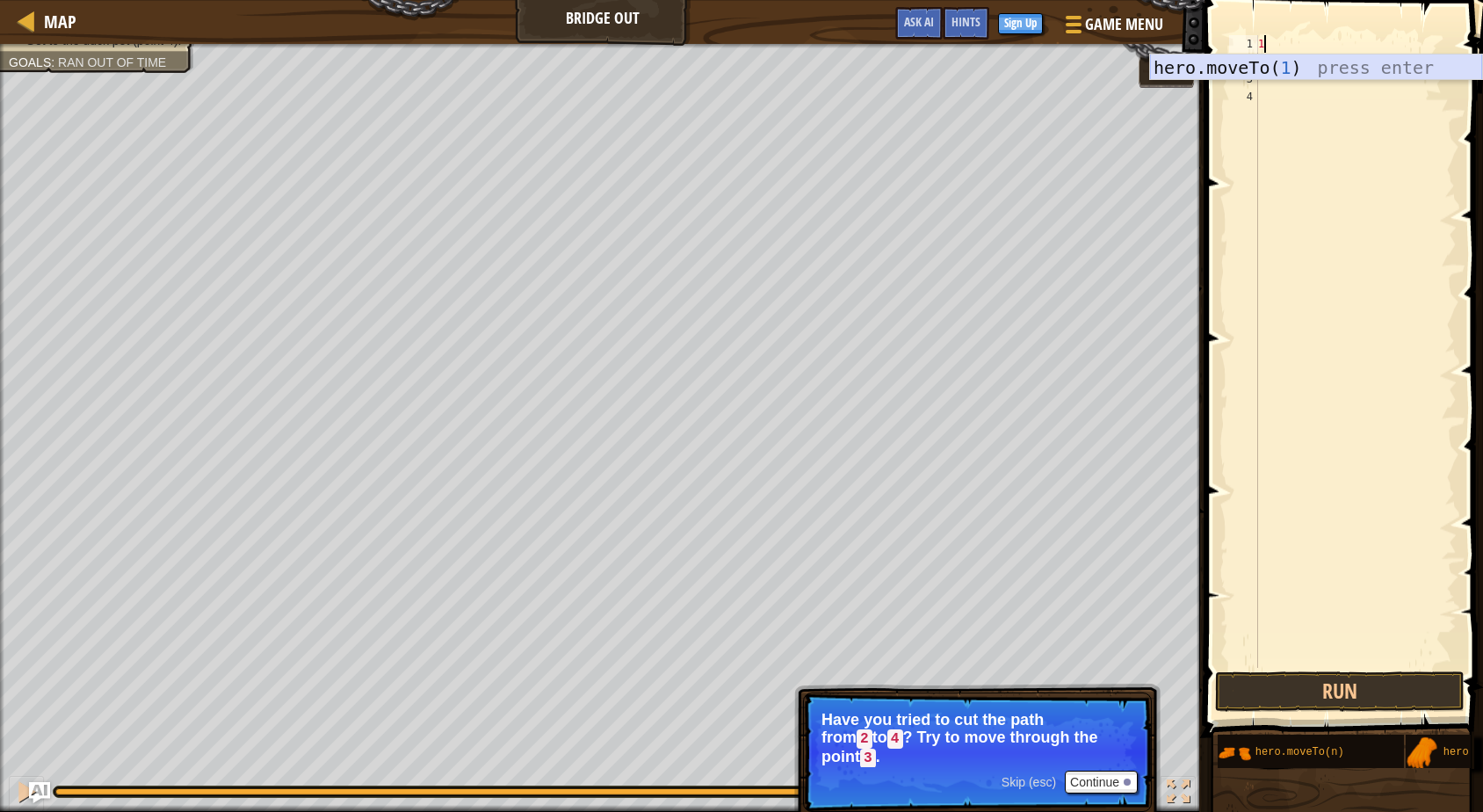
click at [1254, 65] on div "hero.moveTo( 1 ) press enter" at bounding box center [1316, 94] width 332 height 79
type textarea "hero.moveTo(1)"
click at [1285, 54] on div "hero . moveTo ( 1 )" at bounding box center [1356, 369] width 203 height 668
click at [1285, 56] on div "hero . moveTo ( 1 ) 2" at bounding box center [1356, 369] width 203 height 668
type textarea "2"
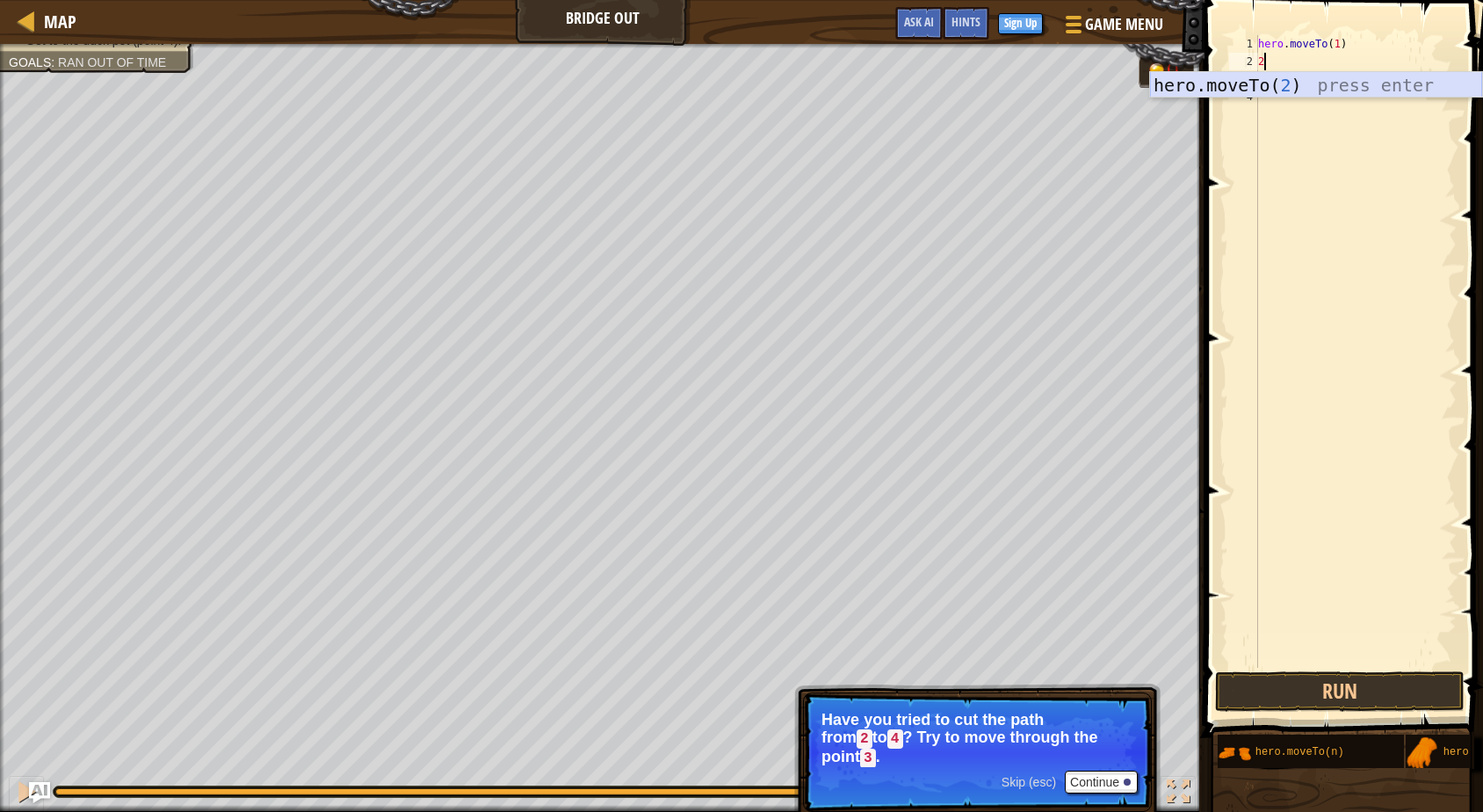
click at [1285, 82] on div "hero.moveTo( 2 ) press enter" at bounding box center [1316, 112] width 332 height 79
type textarea "hero.moveTo(2)"
click at [1285, 82] on div "hero . moveTo ( 1 ) hero . moveTo ( 2 )" at bounding box center [1356, 369] width 203 height 668
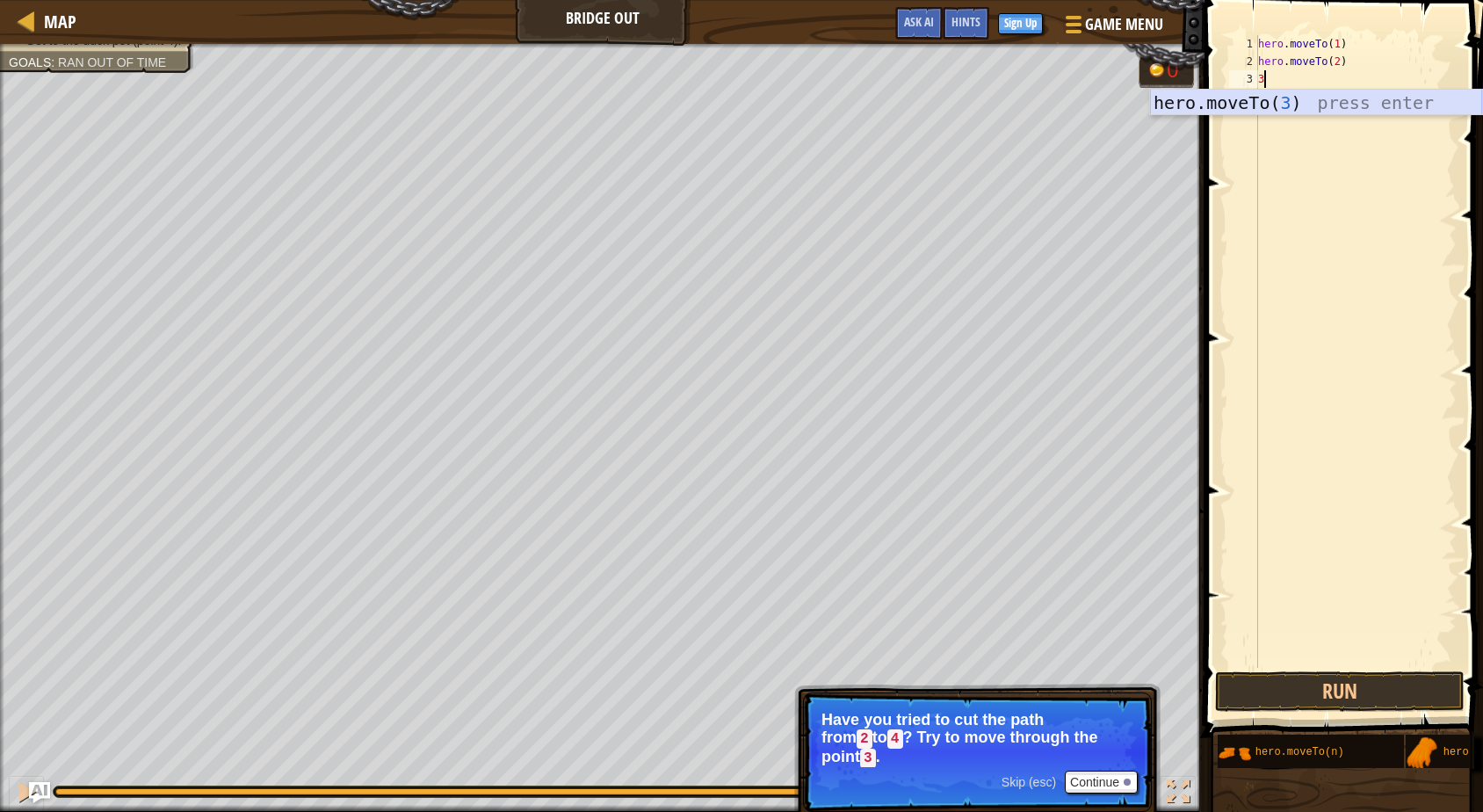
click at [1280, 92] on div "hero.moveTo( 3 ) press enter" at bounding box center [1316, 129] width 332 height 79
type textarea "hero.moveTo(3)"
click at [1280, 93] on div "hero . moveTo ( 1 ) hero . moveTo ( 2 ) hero . moveTo ( 3 )" at bounding box center [1356, 369] width 203 height 668
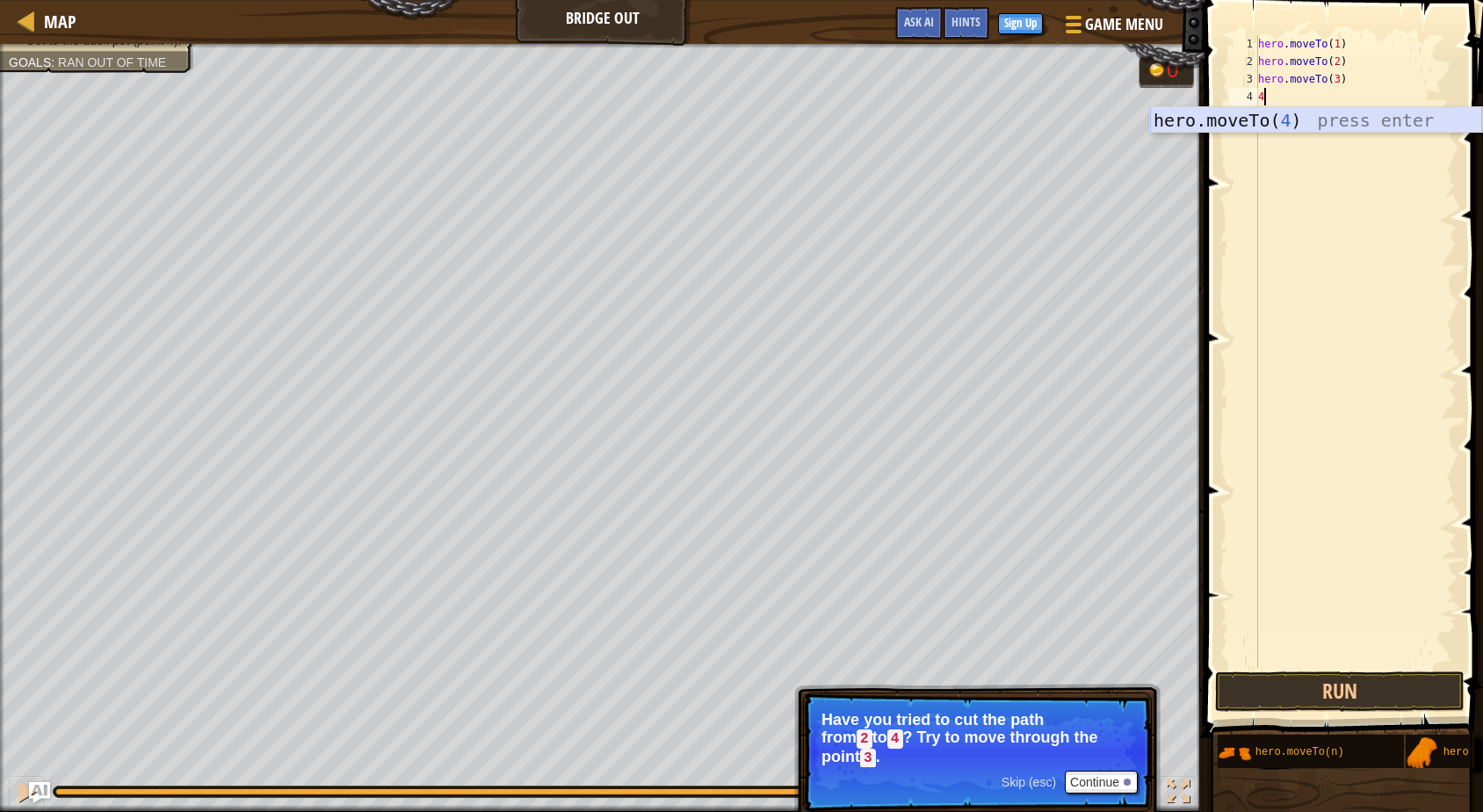
click at [1281, 119] on div "hero.moveTo( 4 ) press enter" at bounding box center [1316, 147] width 332 height 79
click at [1348, 676] on button "Run" at bounding box center [1340, 691] width 250 height 41
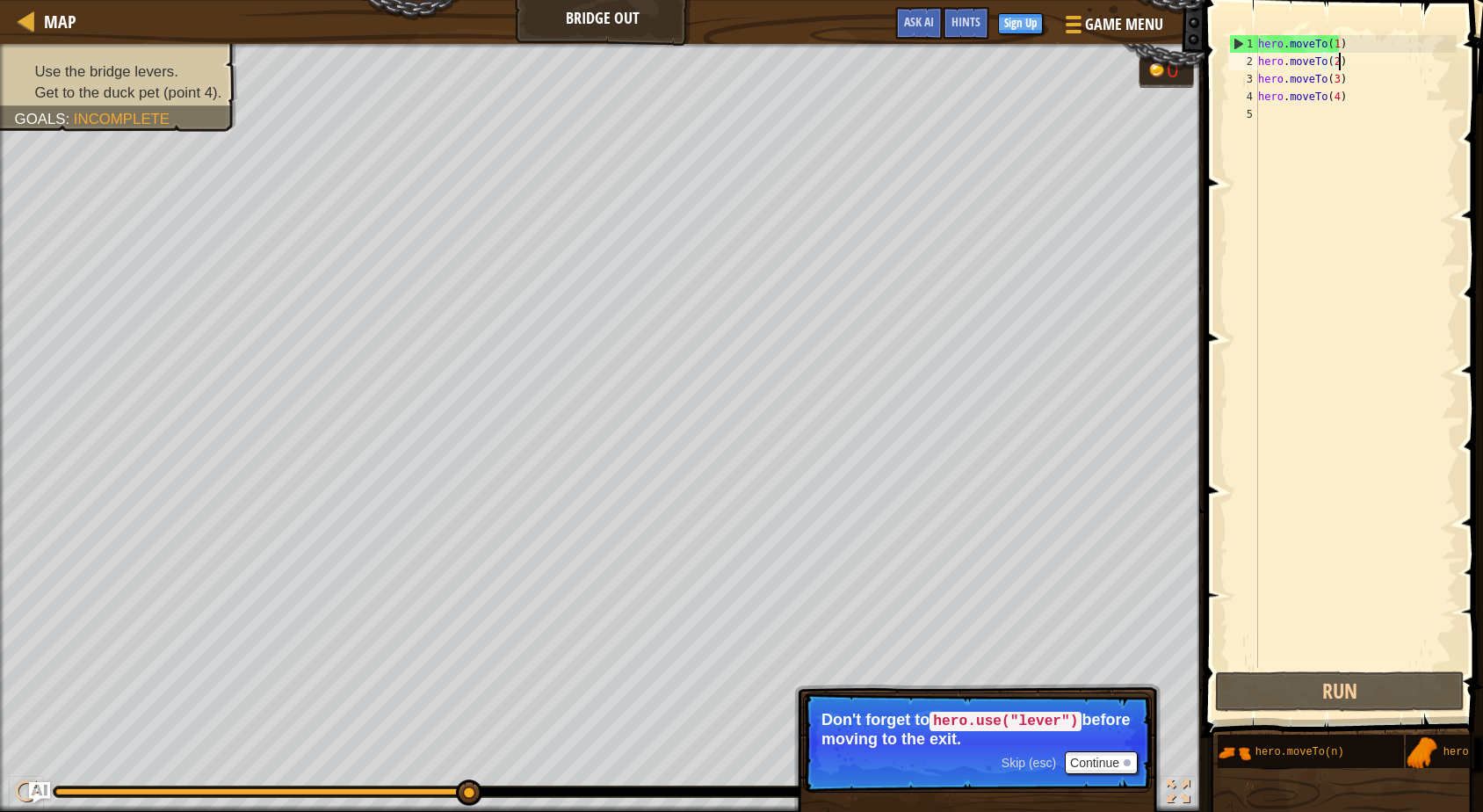
click at [1359, 60] on div "hero . moveTo ( 1 ) hero . moveTo ( 2 ) hero . moveTo ( 3 ) hero . moveTo ( 4 )" at bounding box center [1356, 369] width 203 height 668
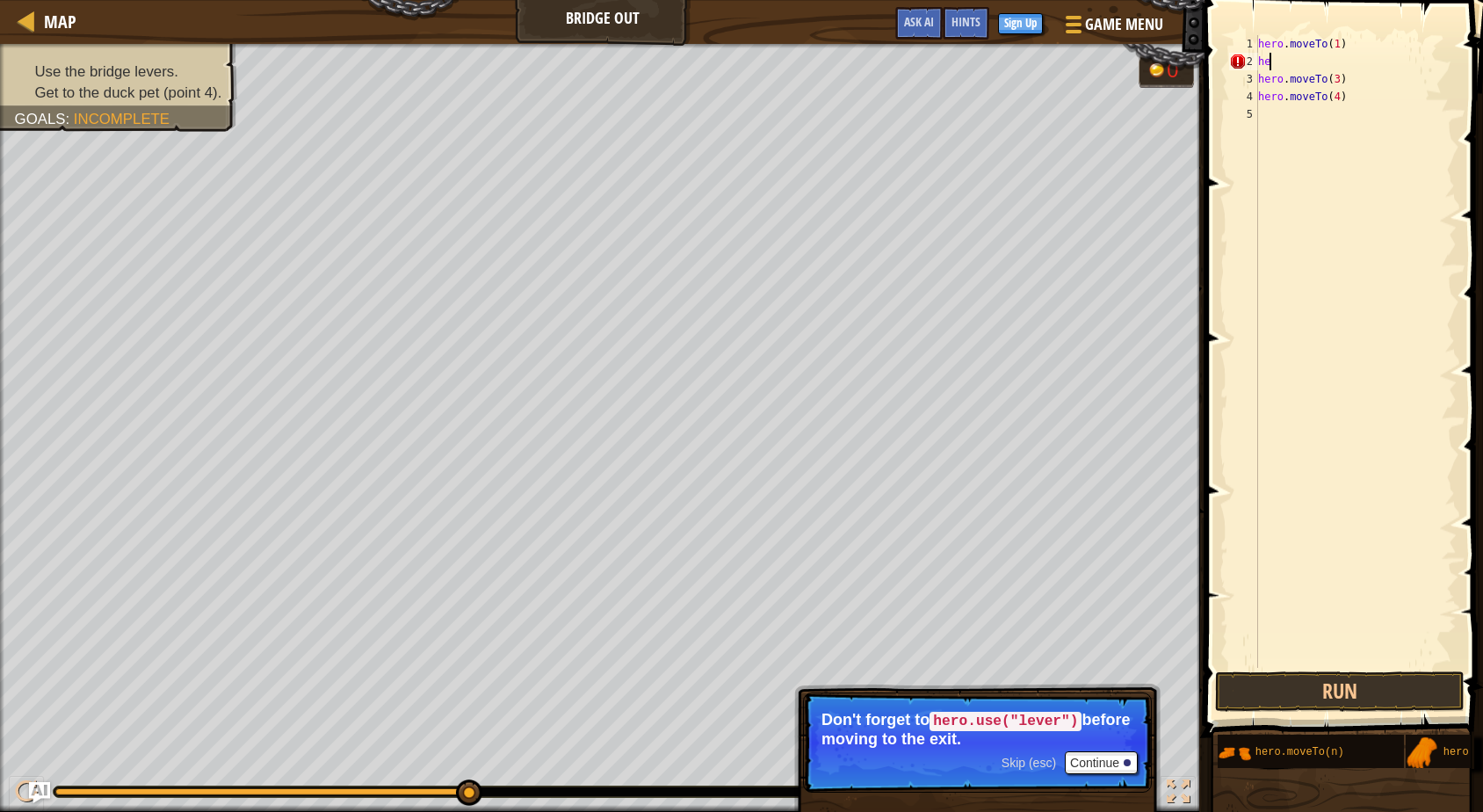
type textarea "h"
click at [1357, 49] on div "hero . moveTo ( 1 ) hero . moveTo ( 3 ) hero . moveTo ( 4 )" at bounding box center [1356, 369] width 203 height 668
type textarea "h"
click at [1341, 690] on button "Run" at bounding box center [1340, 691] width 250 height 41
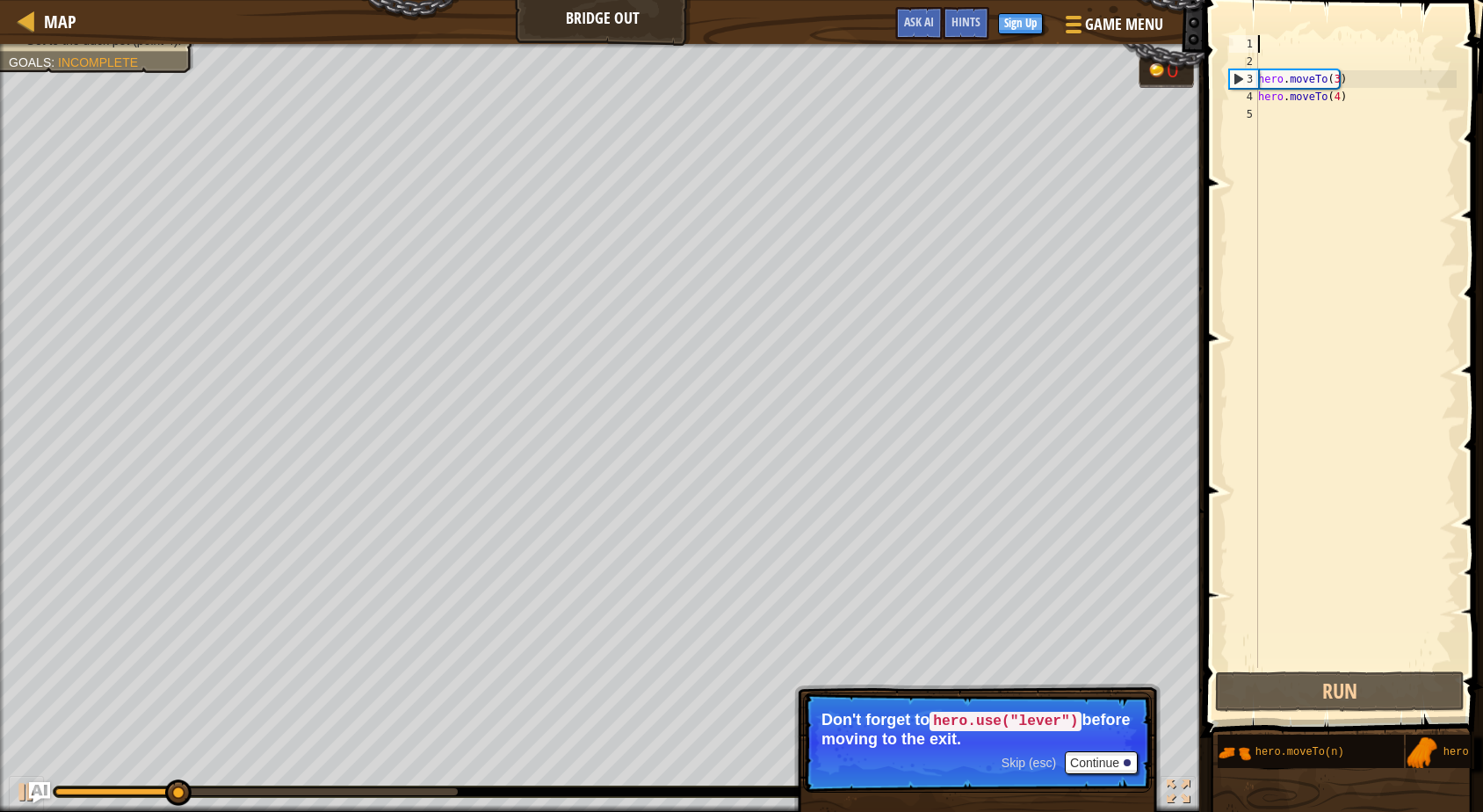
click at [1361, 97] on div "hero . moveTo ( 3 ) hero . moveTo ( 4 )" at bounding box center [1356, 369] width 203 height 668
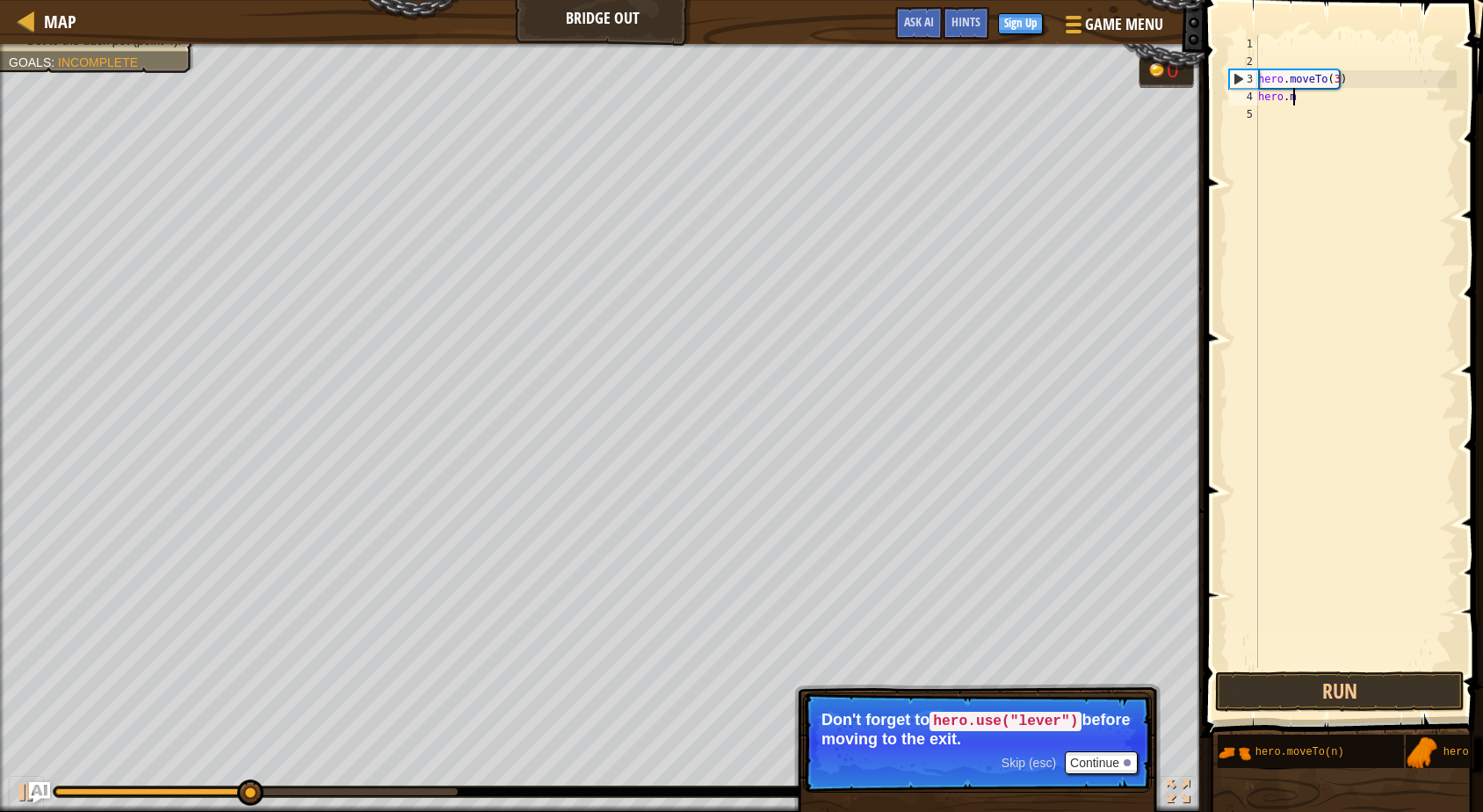
type textarea "h"
click at [1343, 681] on button "Run" at bounding box center [1340, 691] width 250 height 41
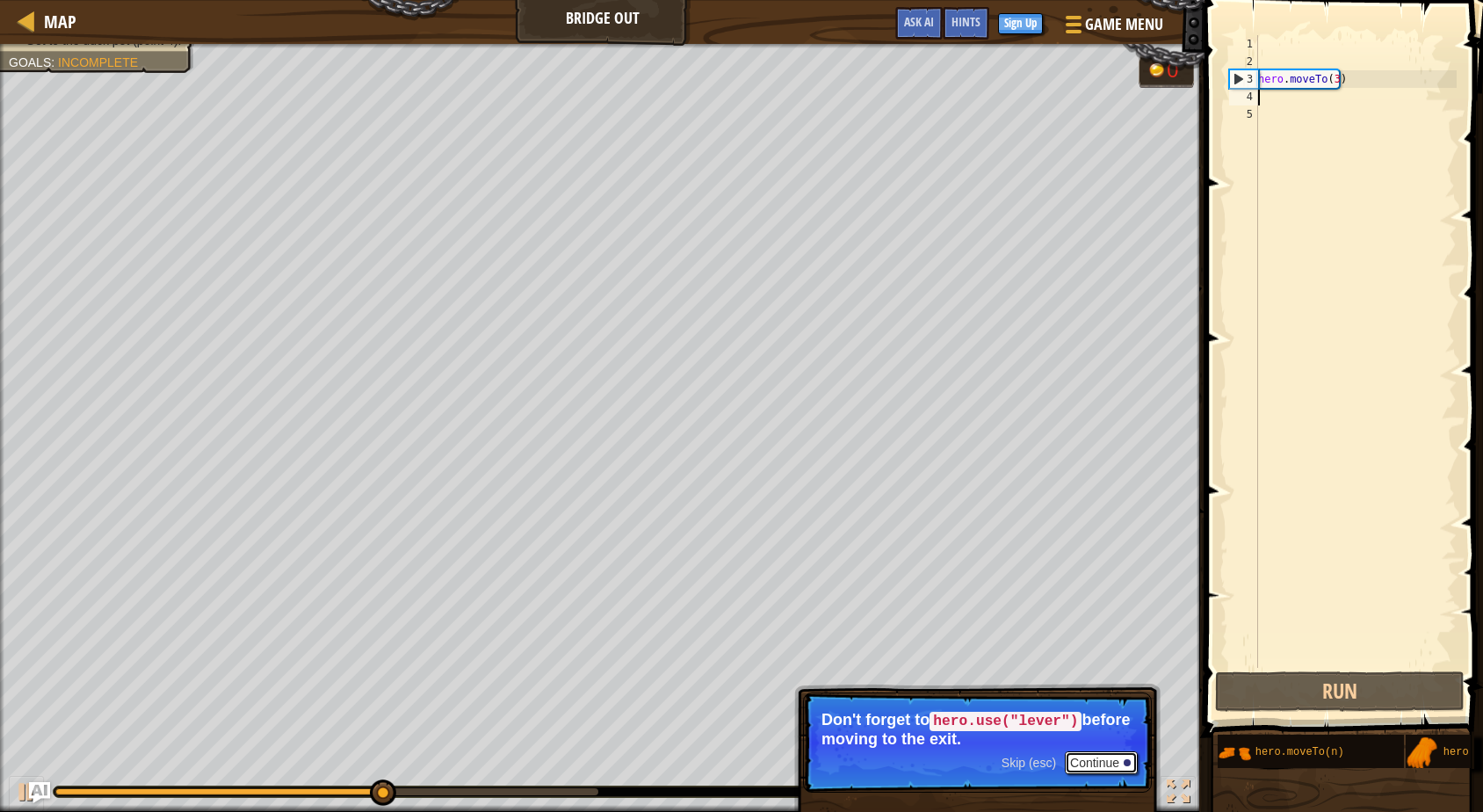
click at [1112, 759] on button "Continue" at bounding box center [1102, 762] width 73 height 23
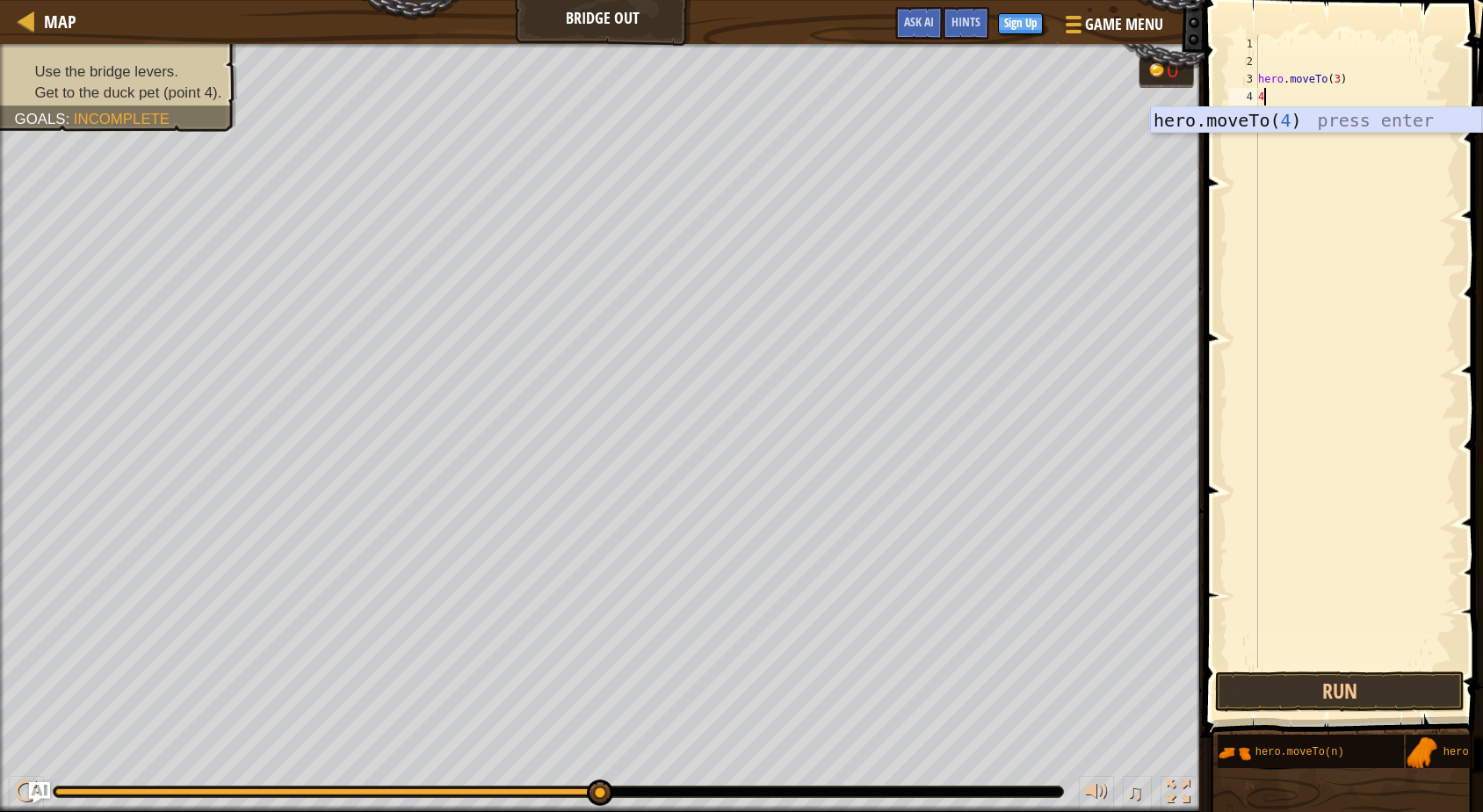
click at [1253, 116] on div "hero.moveTo( 4 ) press enter" at bounding box center [1316, 147] width 332 height 79
click at [1402, 695] on button "Run" at bounding box center [1340, 691] width 250 height 41
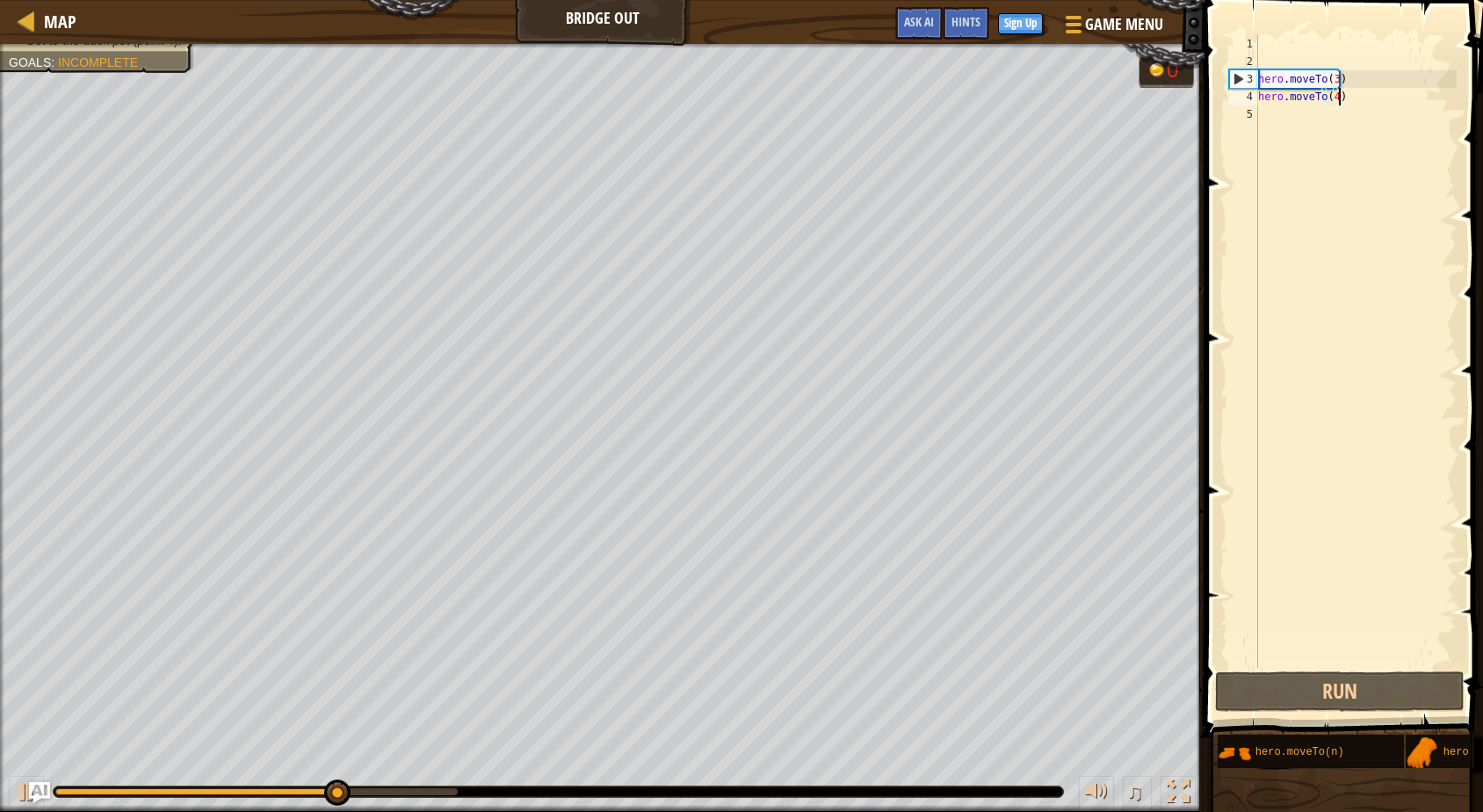
click at [1375, 94] on div "hero . moveTo ( 3 ) hero . moveTo ( 4 )" at bounding box center [1356, 369] width 203 height 668
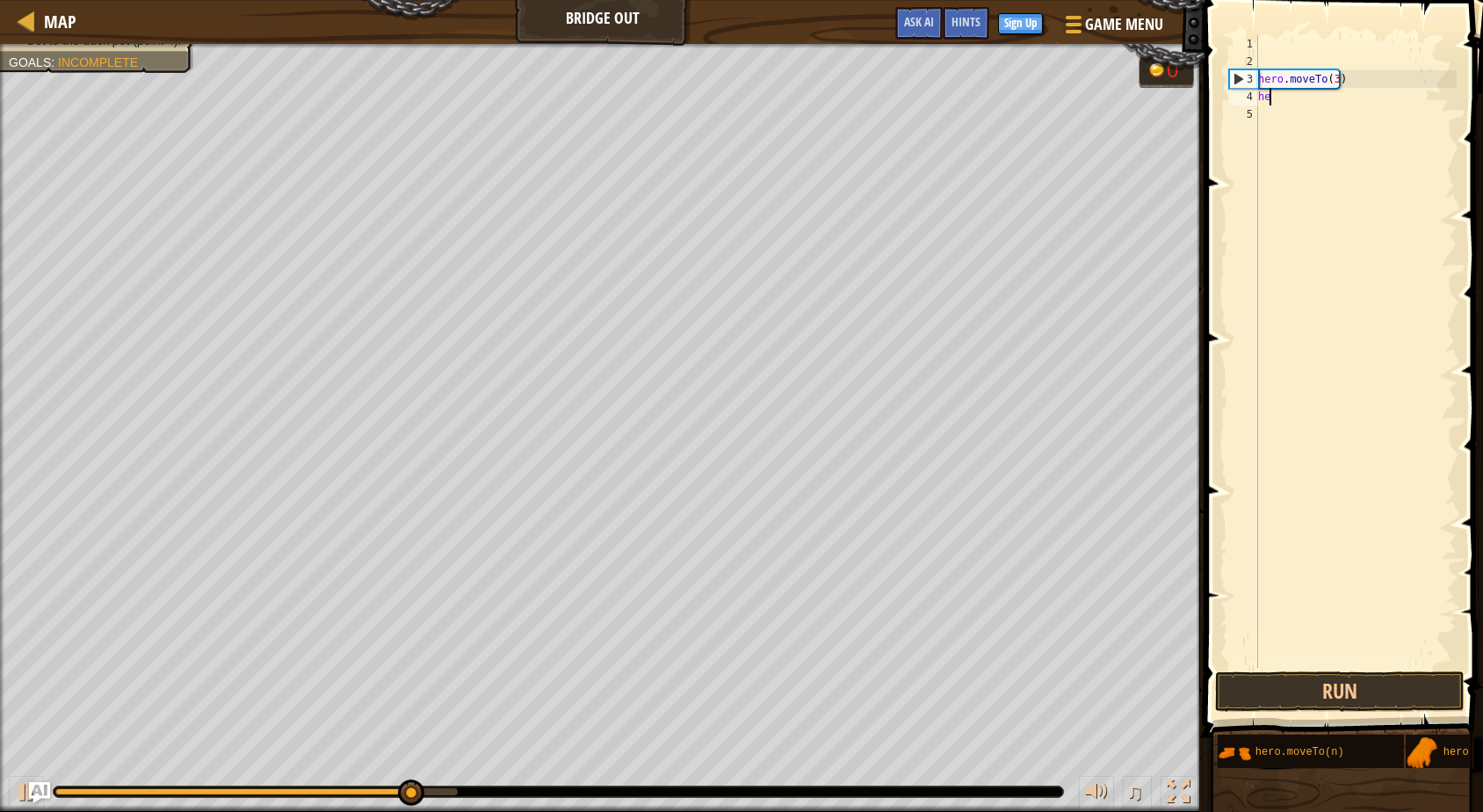
type textarea "h"
click at [1367, 73] on div "hero . moveTo ( 3" at bounding box center [1356, 369] width 203 height 668
type textarea "h"
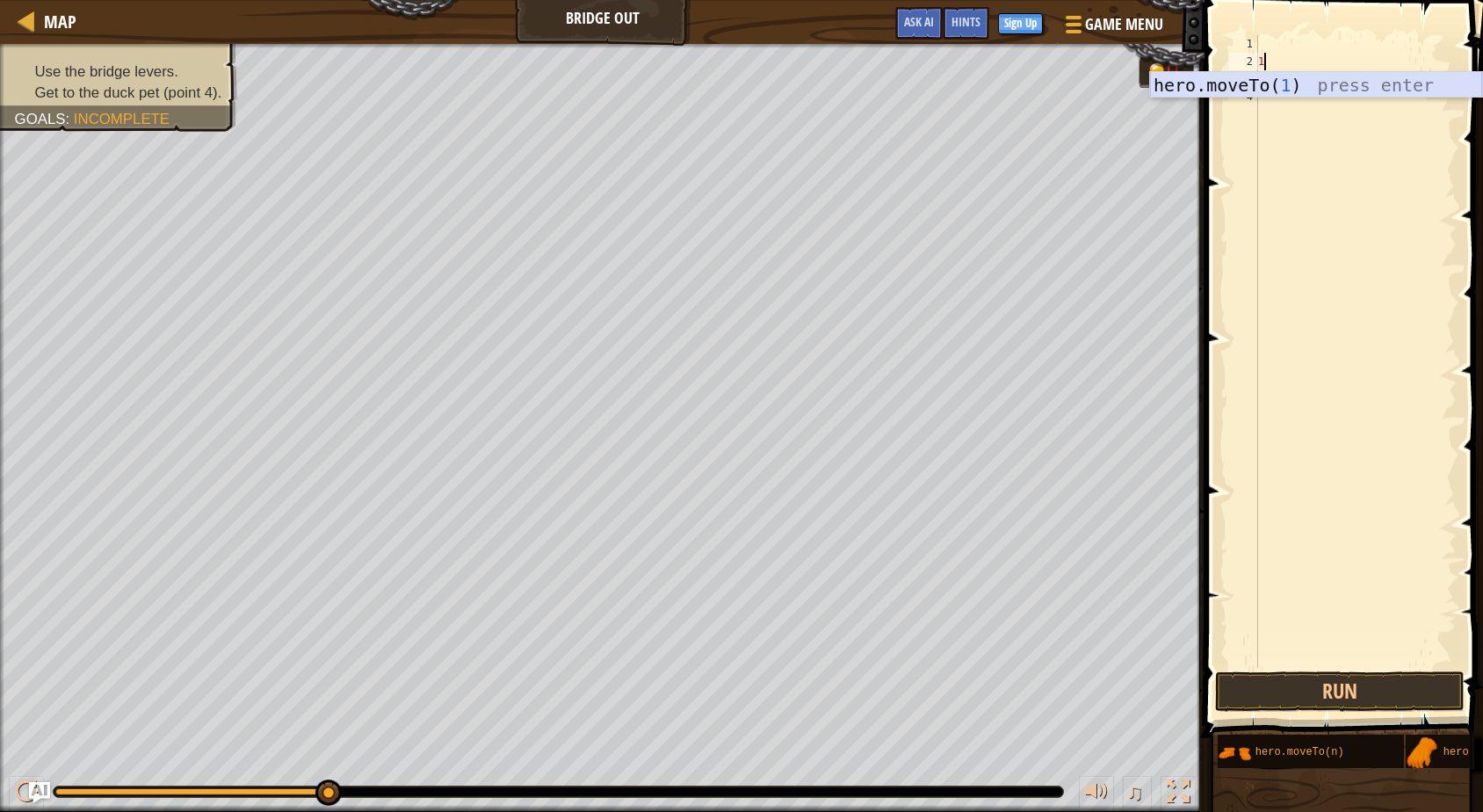
click at [1337, 84] on div "hero.moveTo( 1 ) press enter" at bounding box center [1316, 112] width 332 height 79
type textarea "hero.moveTo(1)"
click at [1276, 75] on div "hero . moveTo ( 1 )" at bounding box center [1356, 369] width 203 height 668
type textarea "6"
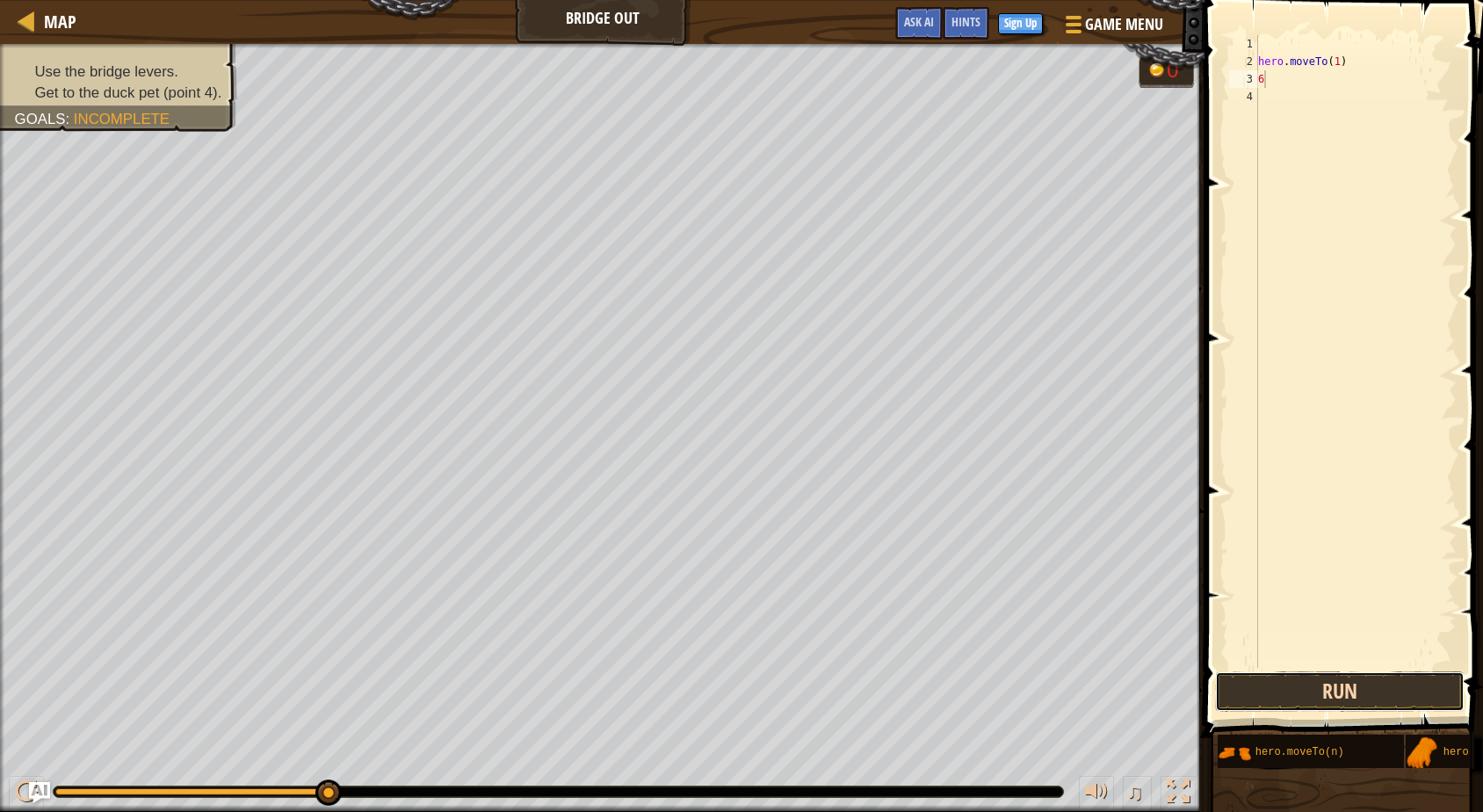
click at [1359, 692] on button "Run" at bounding box center [1340, 691] width 250 height 41
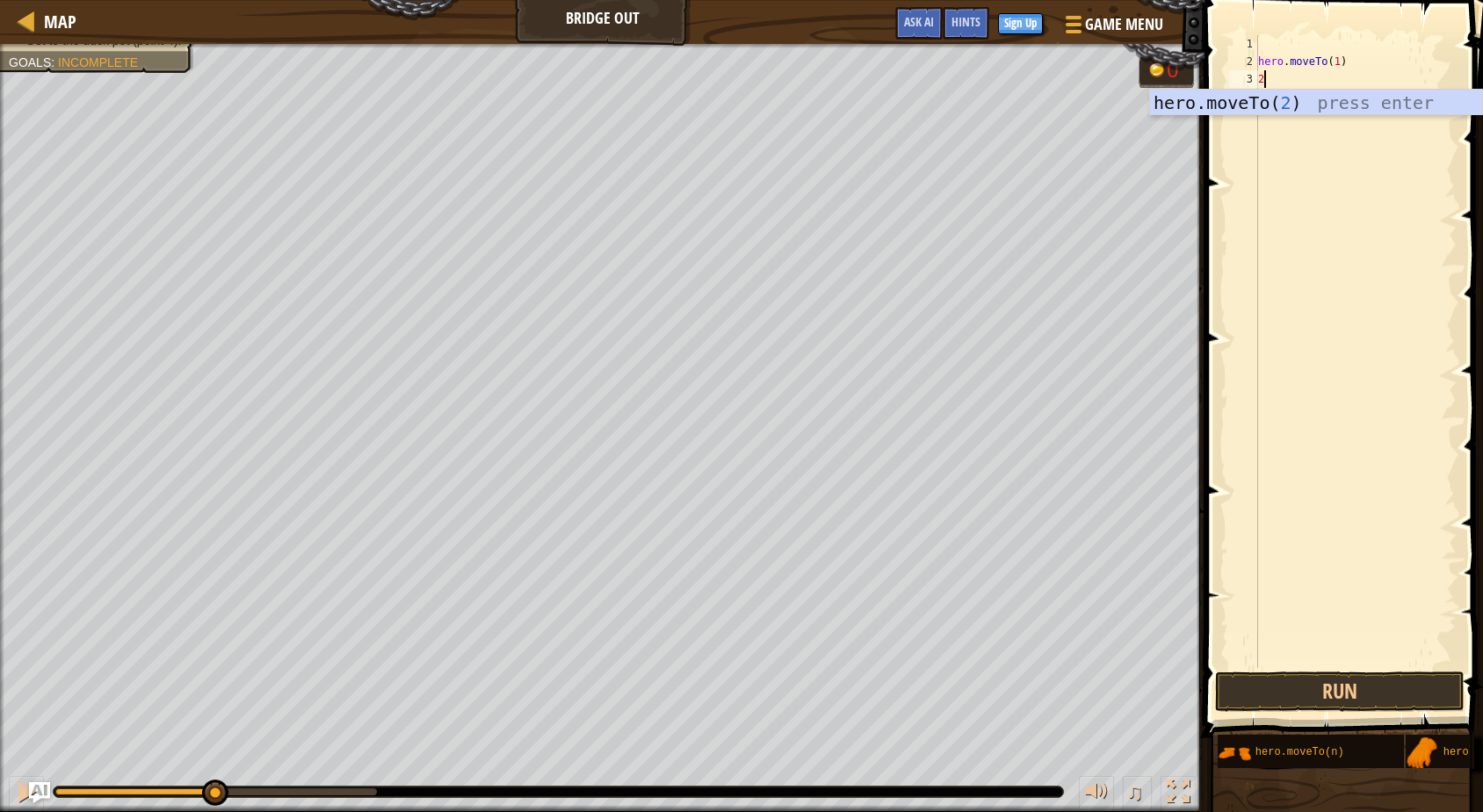
click at [1322, 108] on div "hero.moveTo( 2 ) press enter" at bounding box center [1316, 129] width 332 height 79
type textarea "hero.moveTo(3)"
click at [1322, 87] on div "hero . moveTo ( 1 ) hero . moveTo ( 3 )" at bounding box center [1356, 369] width 203 height 668
click at [1320, 99] on div "hero . moveTo ( 1 ) hero . moveTo ( 3 )" at bounding box center [1356, 369] width 203 height 668
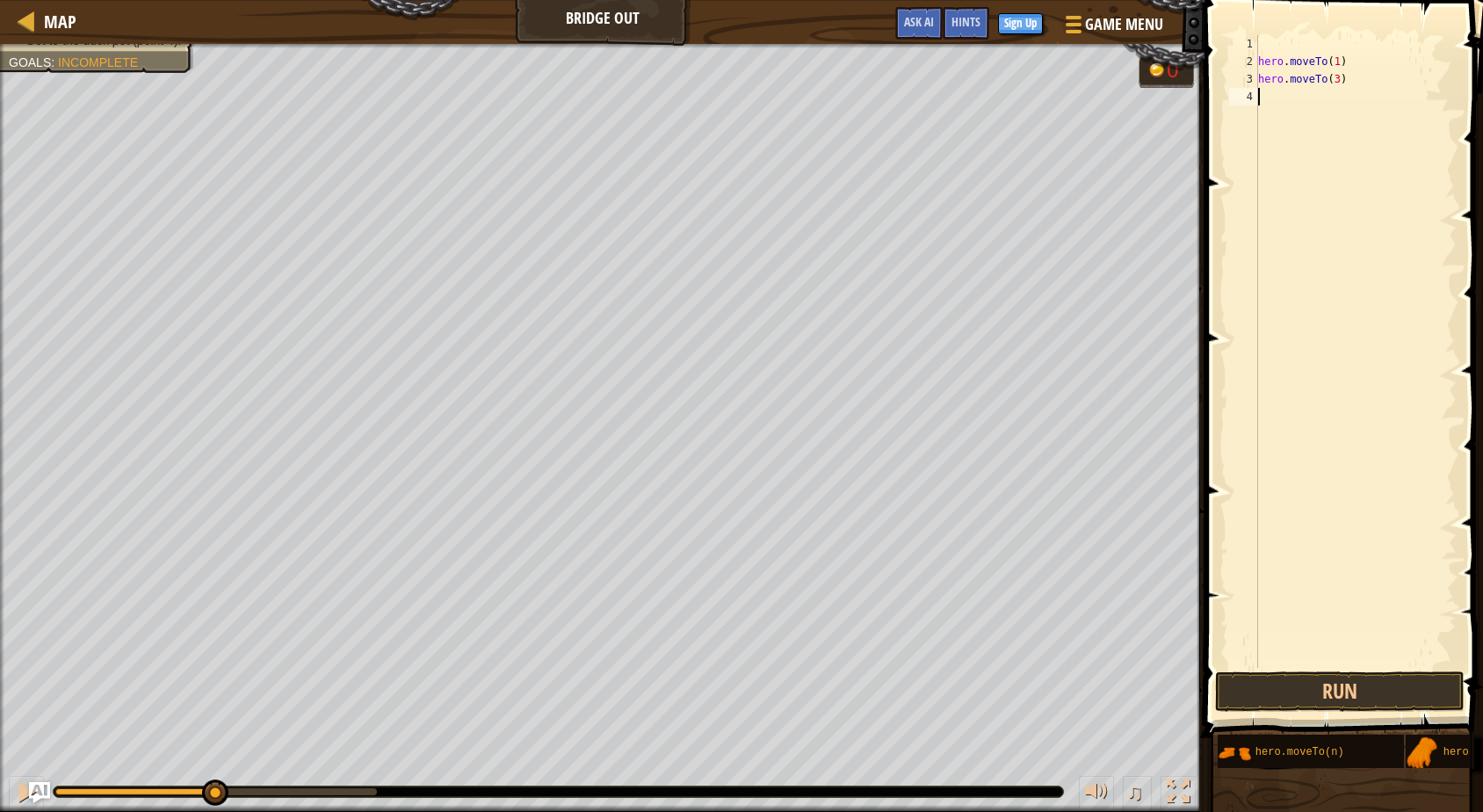
scroll to position [8, 0]
click at [1356, 84] on div "hero . moveTo ( 1 ) hero . moveTo ( 3 )" at bounding box center [1356, 369] width 203 height 668
click at [1343, 96] on div "hero.moveTo( 2 ) press enter" at bounding box center [1316, 129] width 332 height 79
type textarea "hero.moveTo(2)"
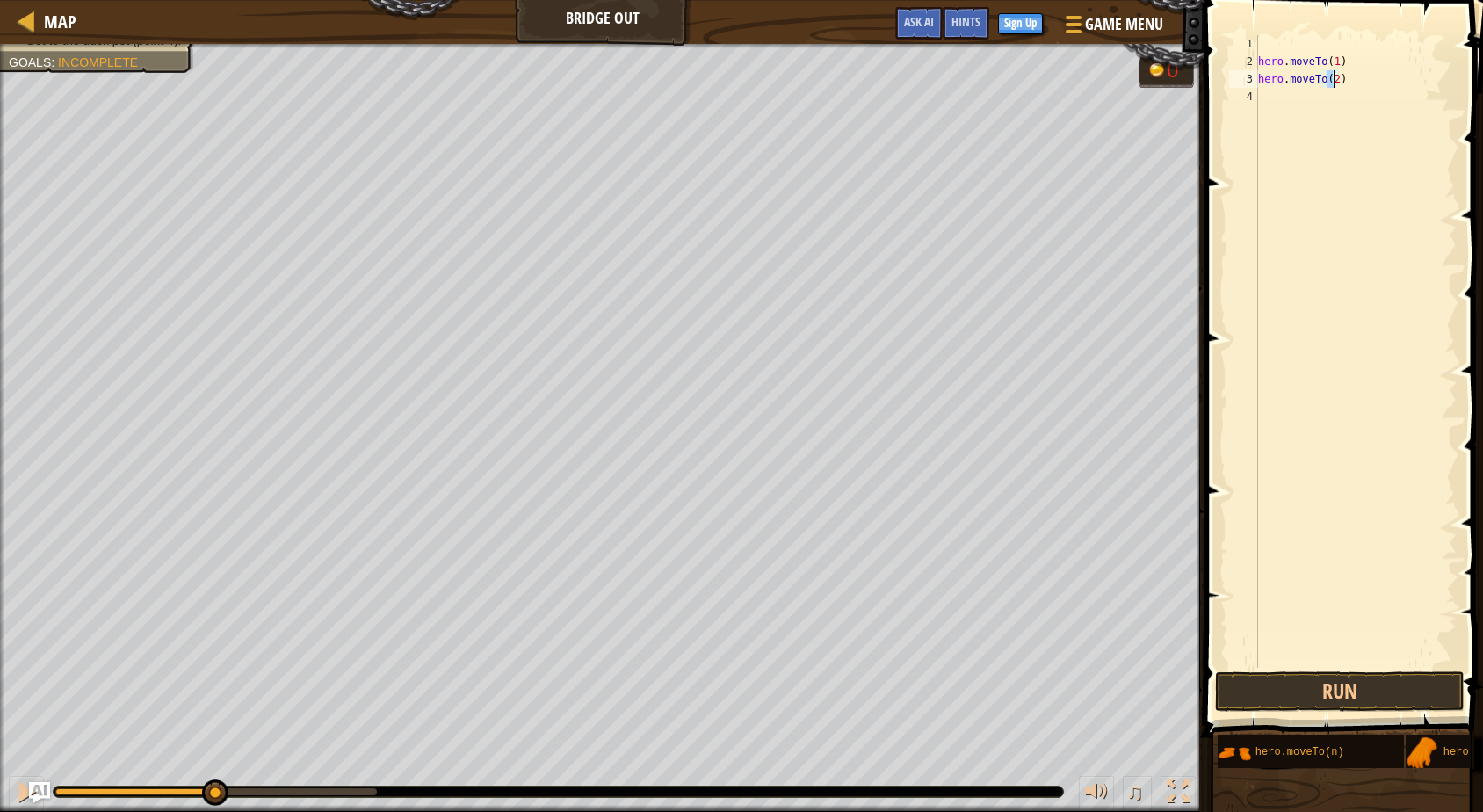
click at [1338, 107] on div "hero . moveTo ( 1 ) hero . moveTo ( 2 )" at bounding box center [1356, 369] width 203 height 668
click at [1333, 117] on div "hero.moveTo( 3 ) press enter" at bounding box center [1316, 147] width 332 height 79
type textarea "hero.moveTo(3)"
click at [1333, 117] on div "hero . moveTo ( 1 ) hero . moveTo ( 2 ) hero . moveTo ( 3 )" at bounding box center [1356, 369] width 203 height 668
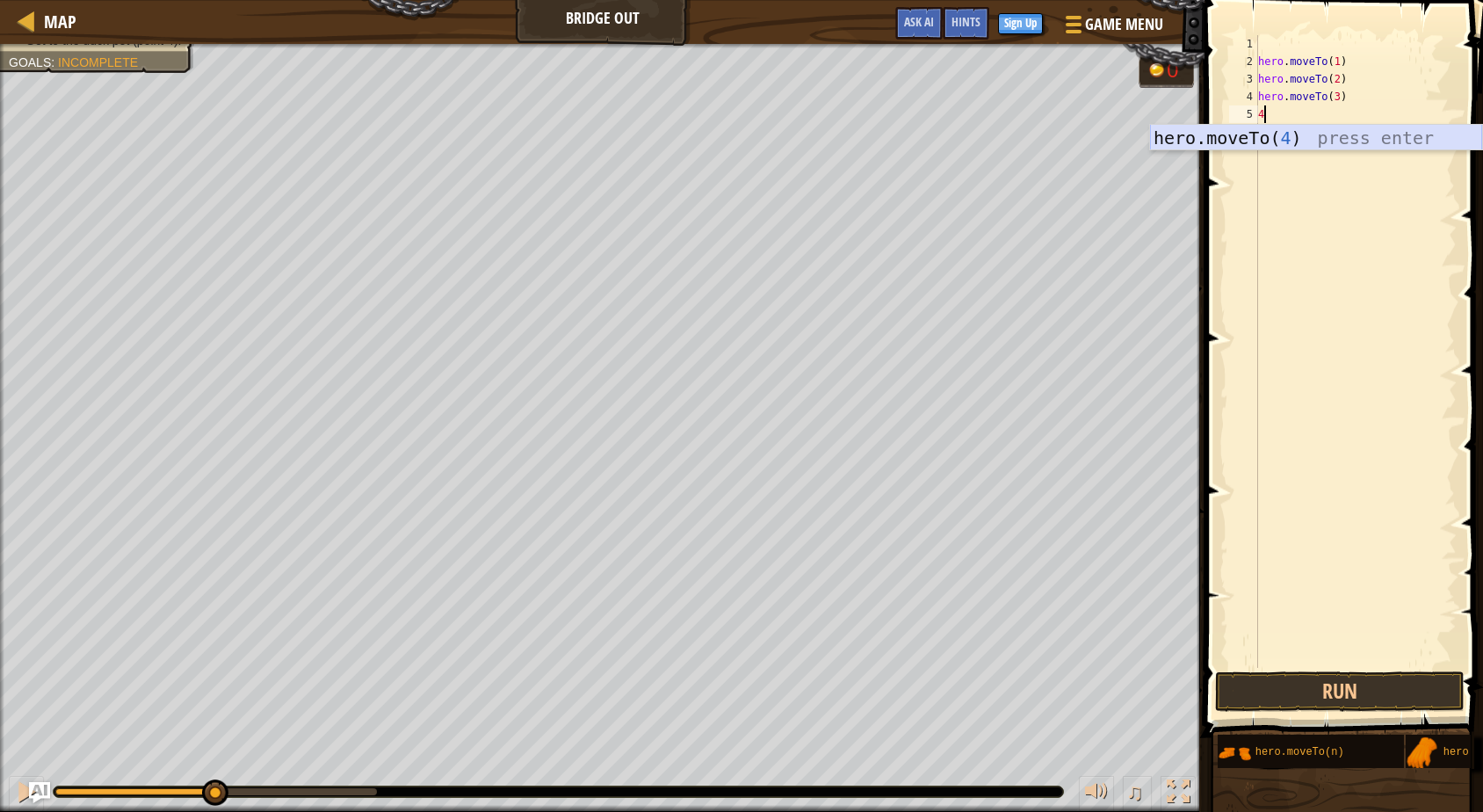
click at [1327, 129] on div "hero.moveTo( 4 ) press enter" at bounding box center [1316, 164] width 332 height 79
type textarea "hero.moveTo(4)"
click at [1292, 121] on div "hero . moveTo ( 1 ) hero . moveTo ( 2 ) hero . moveTo ( 3 ) hero . moveTo ( 4 )" at bounding box center [1356, 369] width 203 height 668
click at [1290, 129] on div "hero . moveTo ( 1 ) hero . moveTo ( 2 ) hero . moveTo ( 3 ) hero . moveTo ( 4 )" at bounding box center [1356, 369] width 203 height 668
type textarea "5"
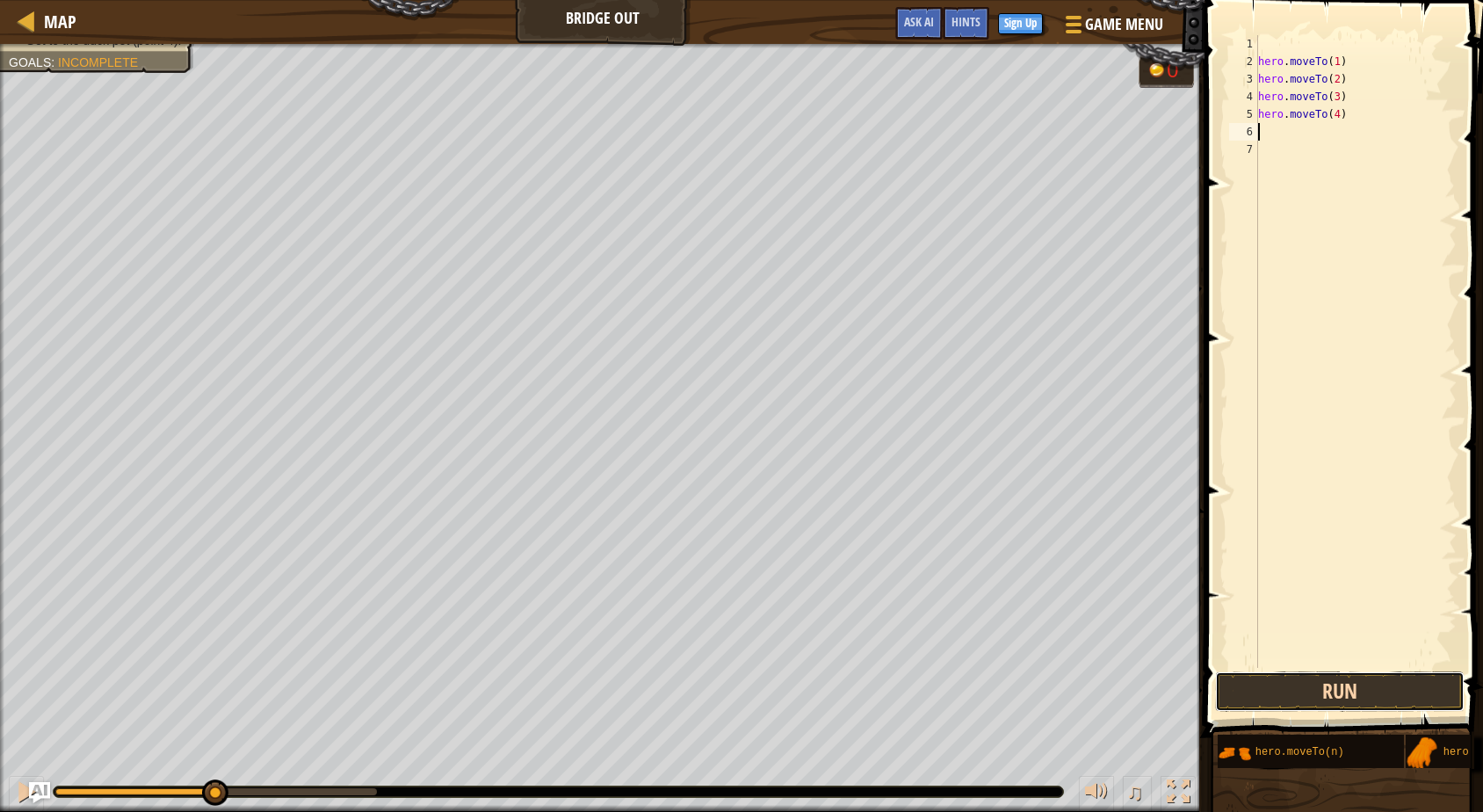
click at [1369, 690] on button "Run" at bounding box center [1340, 691] width 250 height 41
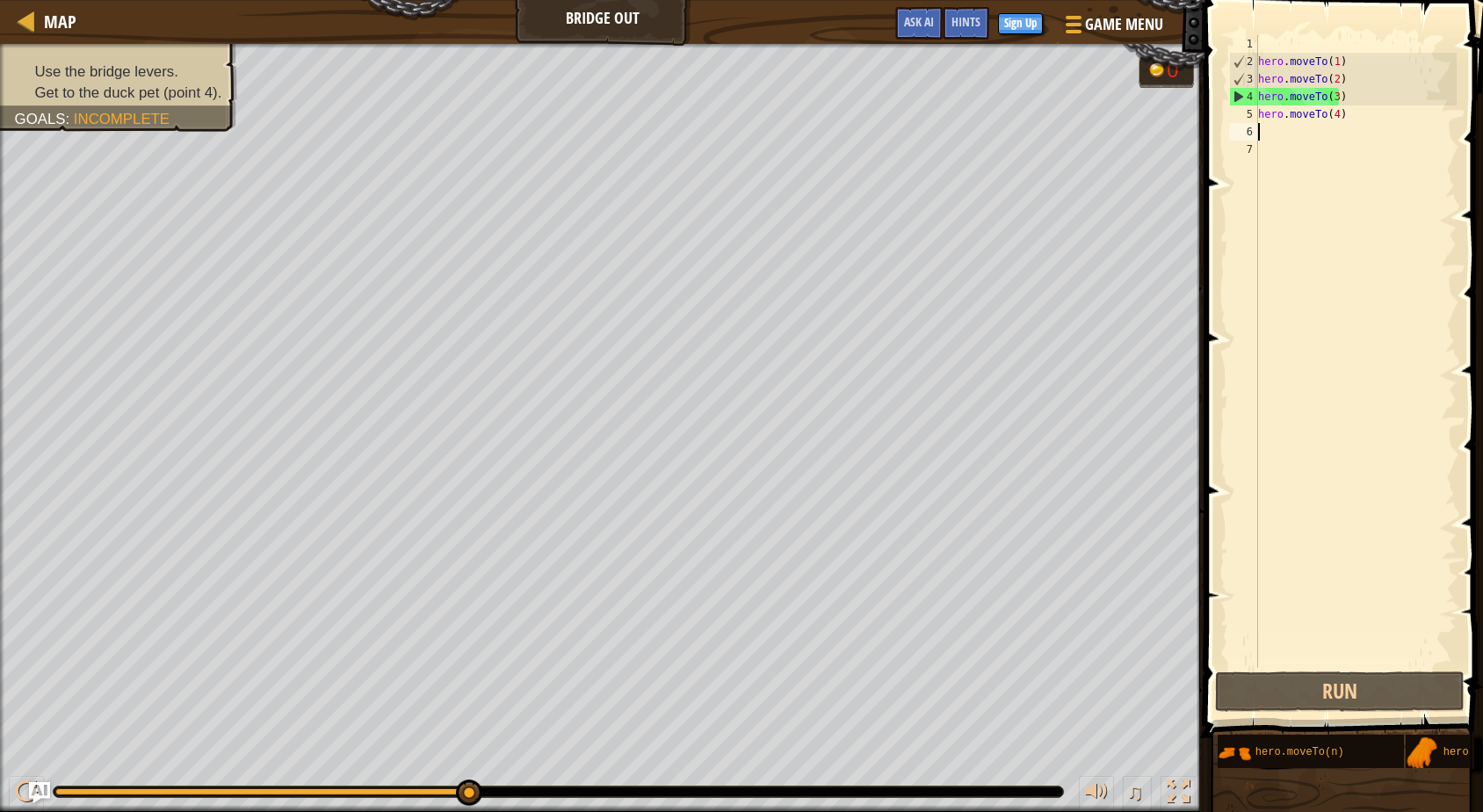
click at [1348, 97] on div "hero . moveTo ( 1 ) hero . moveTo ( 2 ) hero . moveTo ( 3 ) hero . moveTo ( 4 )" at bounding box center [1356, 369] width 203 height 668
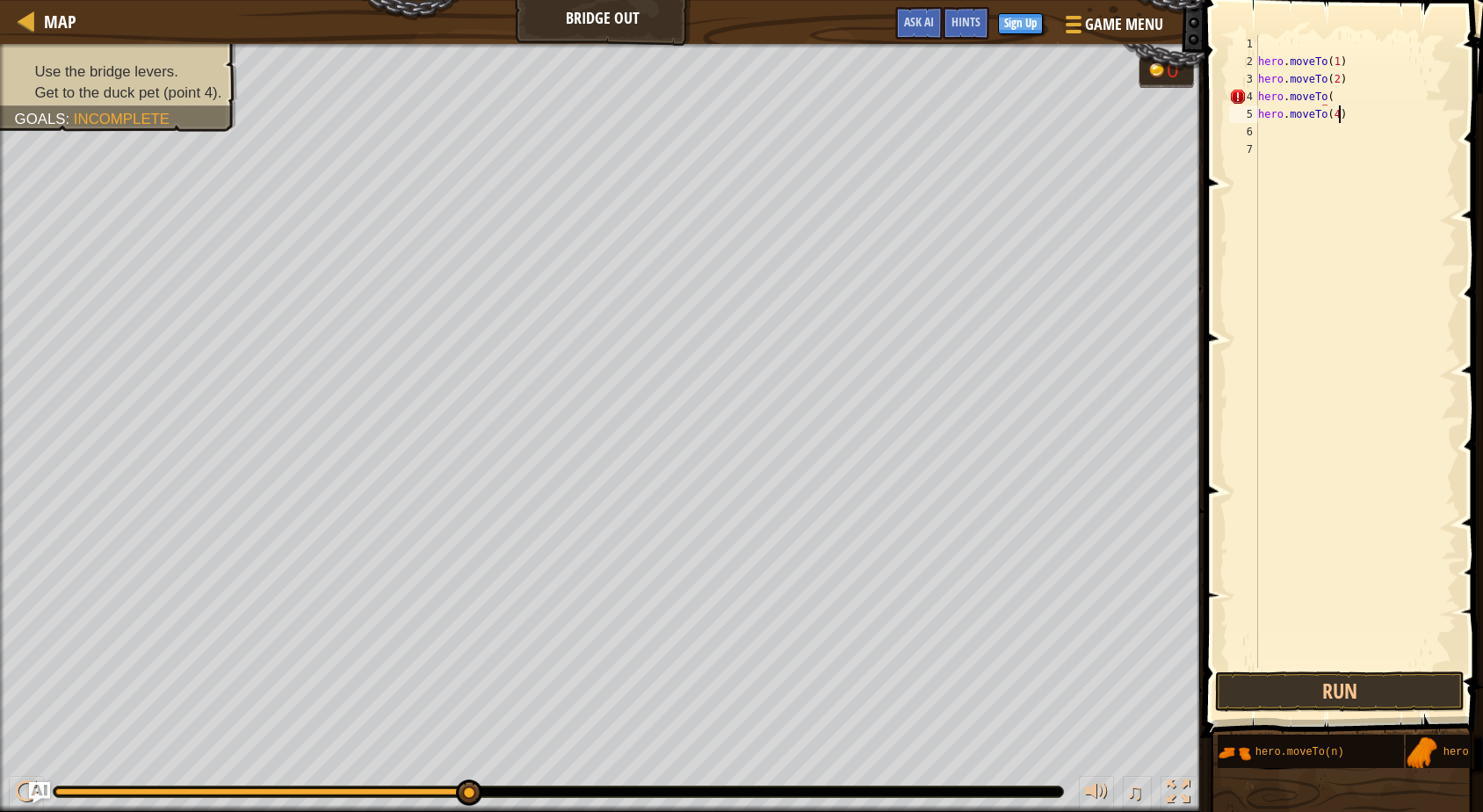
click at [1347, 117] on div "hero . moveTo ( 1 ) hero . moveTo ( 2 ) hero . moveTo ( hero . moveTo ( 4 )" at bounding box center [1356, 369] width 203 height 668
click at [1340, 93] on div "hero . moveTo ( 1 ) hero . moveTo ( 2 ) hero . moveTo ( hero . moveTo ( 3" at bounding box center [1356, 369] width 203 height 668
click at [1337, 116] on div "hero . moveTo ( 1 ) hero . moveTo ( 2 ) hero . moveTo ( hero . moveTo ( 3" at bounding box center [1356, 369] width 203 height 668
click at [1331, 131] on div "hero.moveTo( 3 ) press enter" at bounding box center [1316, 164] width 332 height 79
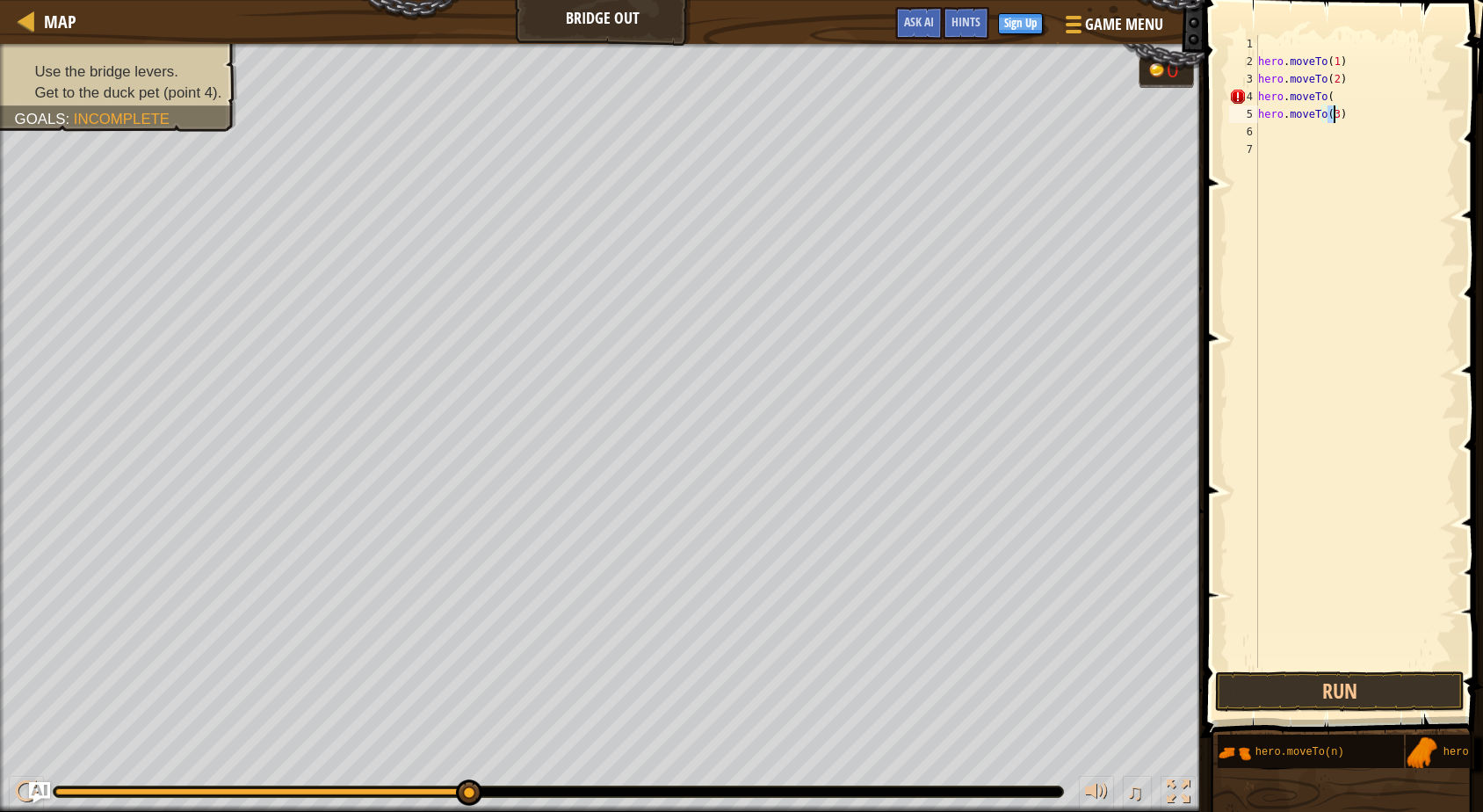
click at [1336, 98] on div "hero . moveTo ( 1 ) hero . moveTo ( 2 ) hero . moveTo ( hero . moveTo ( 3 )" at bounding box center [1356, 369] width 203 height 668
click at [1334, 117] on div "hero.moveTo( 4 ) press enter" at bounding box center [1316, 147] width 332 height 79
click at [1335, 687] on button "Run" at bounding box center [1340, 691] width 250 height 41
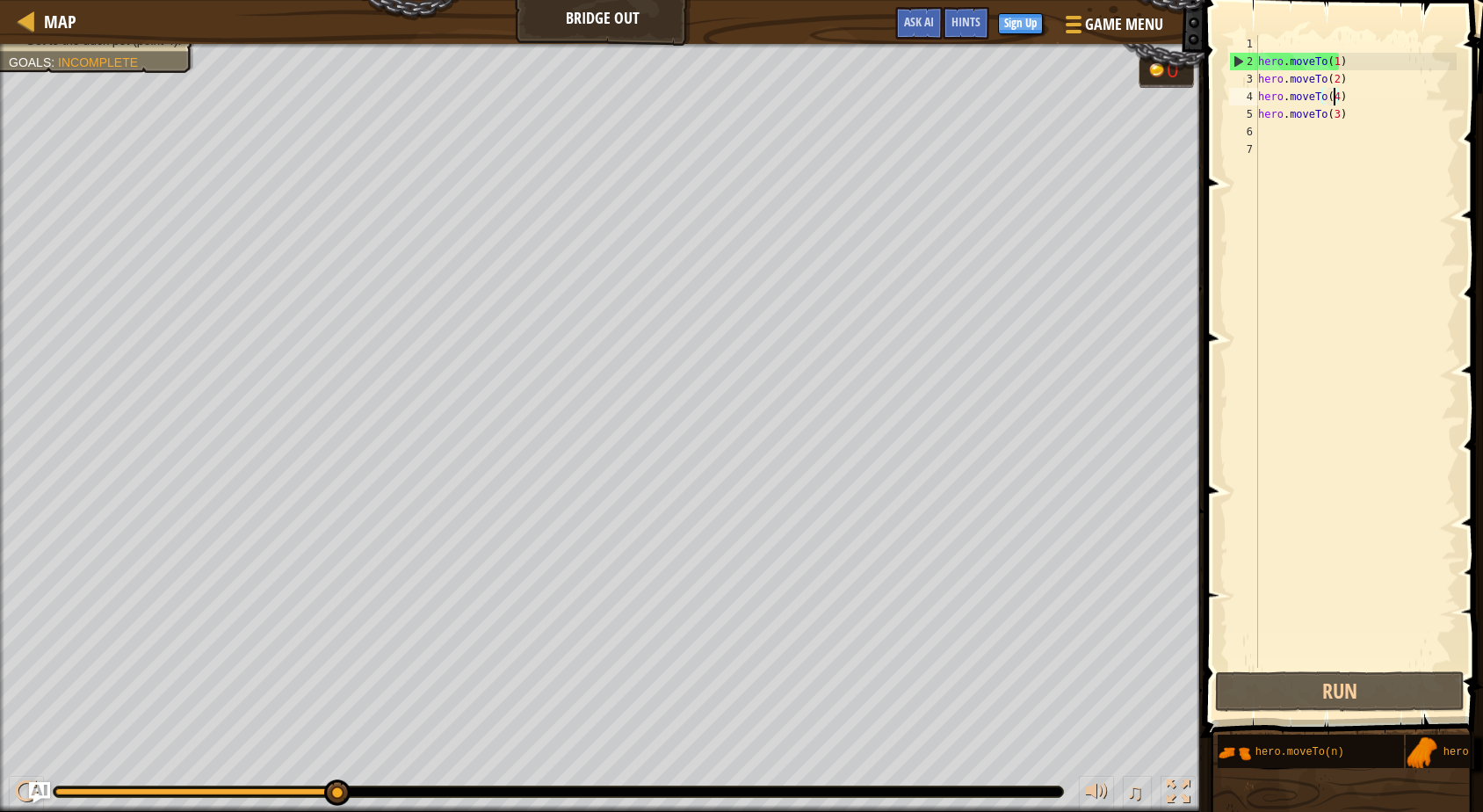
click at [1348, 88] on div "hero . moveTo ( 1 ) hero . moveTo ( 2 ) hero . moveTo ( 4 ) hero . moveTo ( 3 )" at bounding box center [1356, 369] width 203 height 668
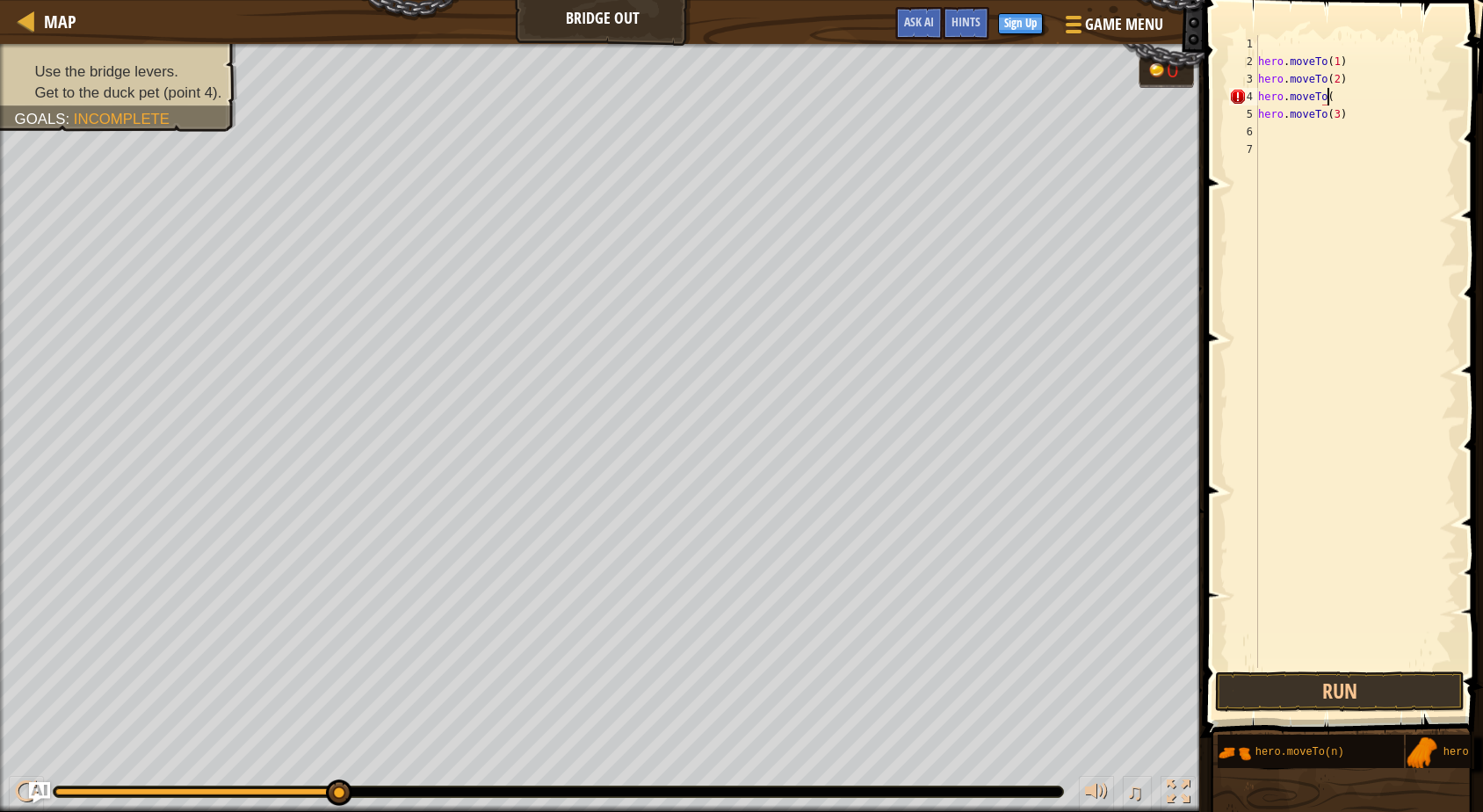
click at [1350, 112] on div "hero . moveTo ( 1 ) hero . moveTo ( 2 ) hero . moveTo ( hero . moveTo ( 3 )" at bounding box center [1356, 369] width 203 height 668
click at [1340, 94] on div "hero . moveTo ( 1 ) hero . moveTo ( 2 ) hero . moveTo ( hero . moveTo (" at bounding box center [1356, 369] width 203 height 668
click at [1294, 108] on div "hero.moveTo( 3 ) press enter" at bounding box center [1316, 147] width 332 height 79
click at [1334, 116] on div "hero . moveTo ( 1 ) hero . moveTo ( 2 ) hero . moveTo ( 3 ) hero . moveTo (" at bounding box center [1356, 369] width 203 height 668
click at [1316, 128] on div "hero.moveTo( 3 ) press enter" at bounding box center [1316, 164] width 332 height 79
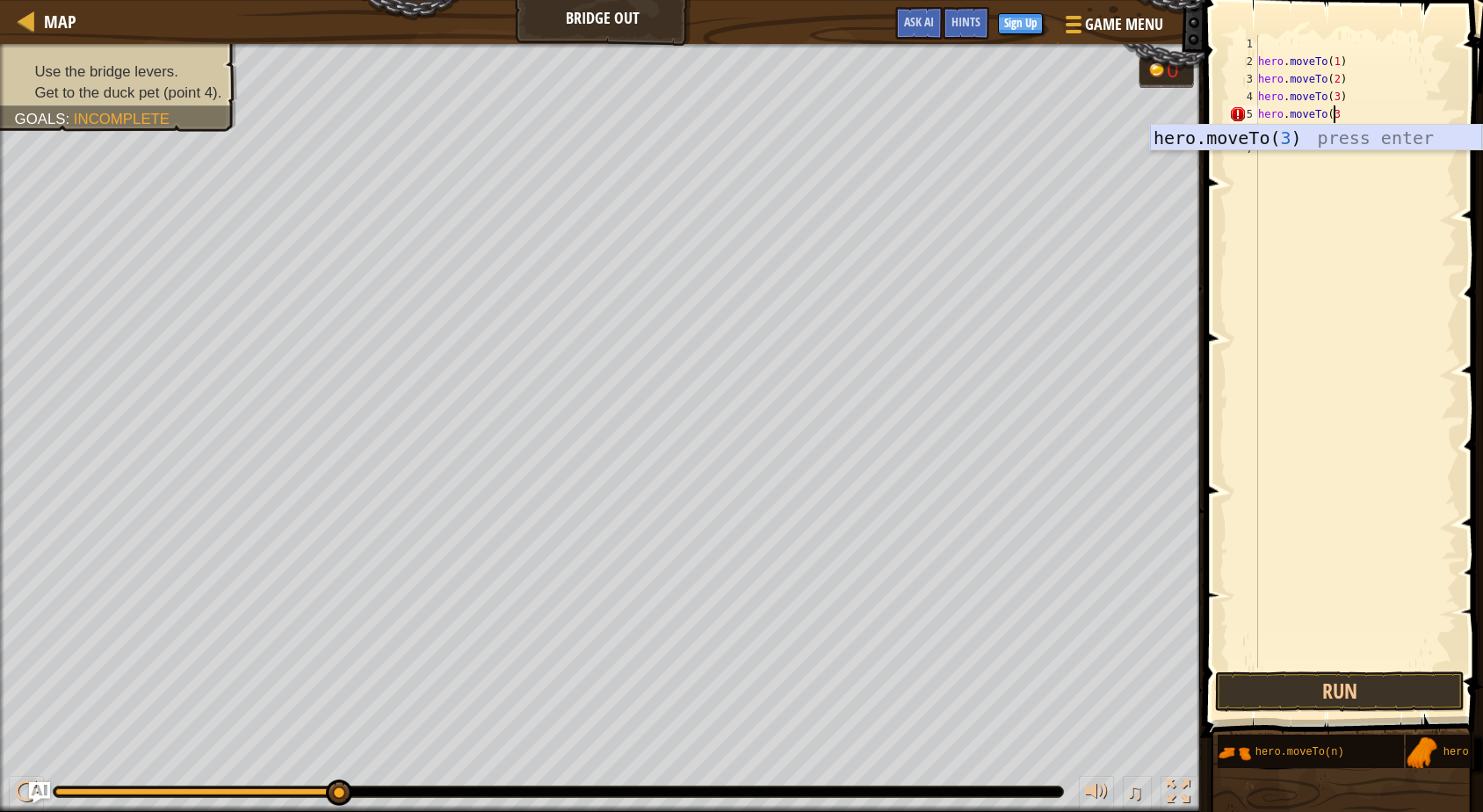
type textarea "hero.moveTo(3)"
click at [1297, 132] on div "hero . moveTo ( 1 ) hero . moveTo ( 2 ) hero . moveTo ( 3 ) hero . moveTo ( 3 )" at bounding box center [1356, 369] width 203 height 668
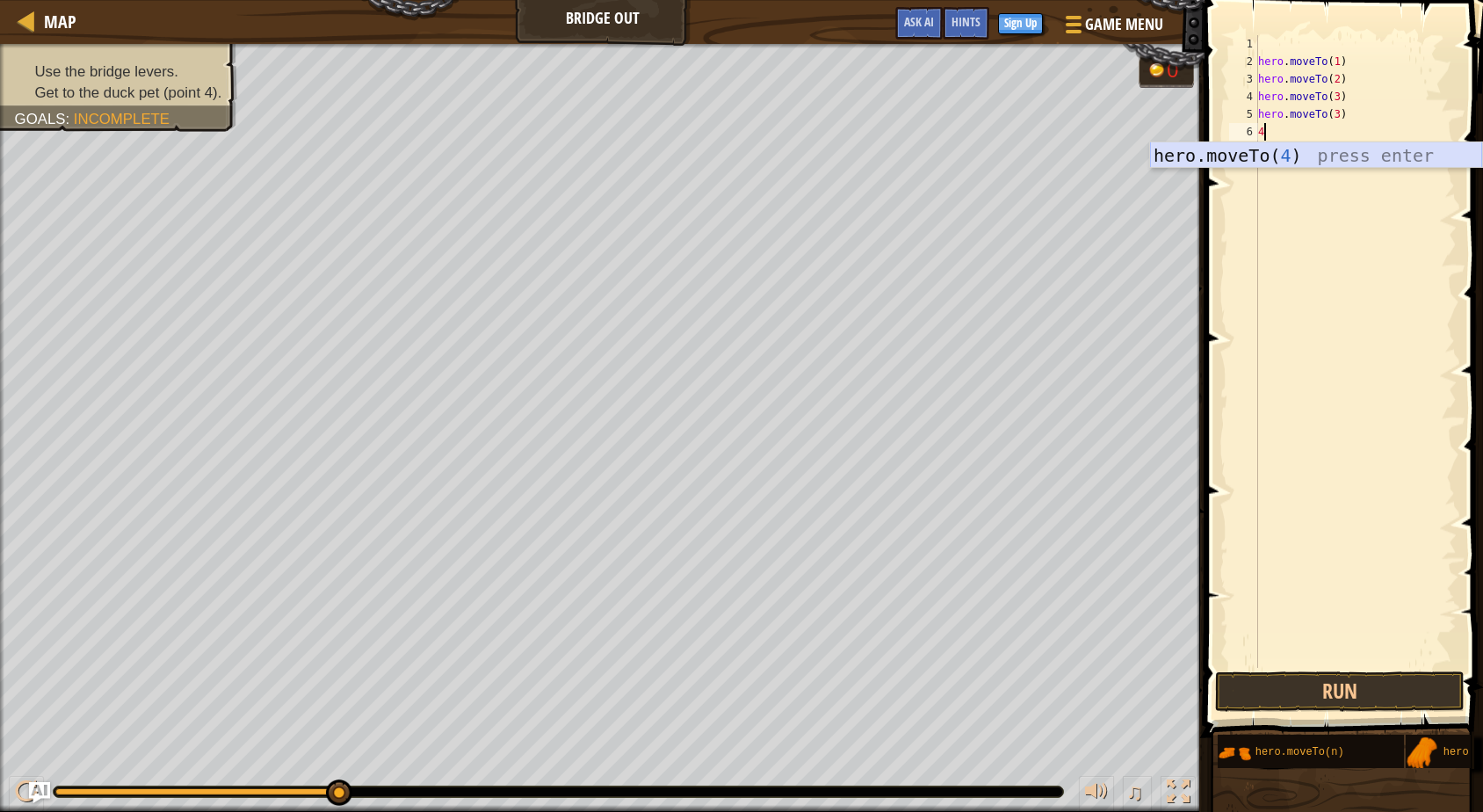
click at [1270, 150] on div "hero.moveTo( 4 ) press enter" at bounding box center [1316, 182] width 332 height 79
click at [1316, 692] on button "Run" at bounding box center [1340, 691] width 250 height 41
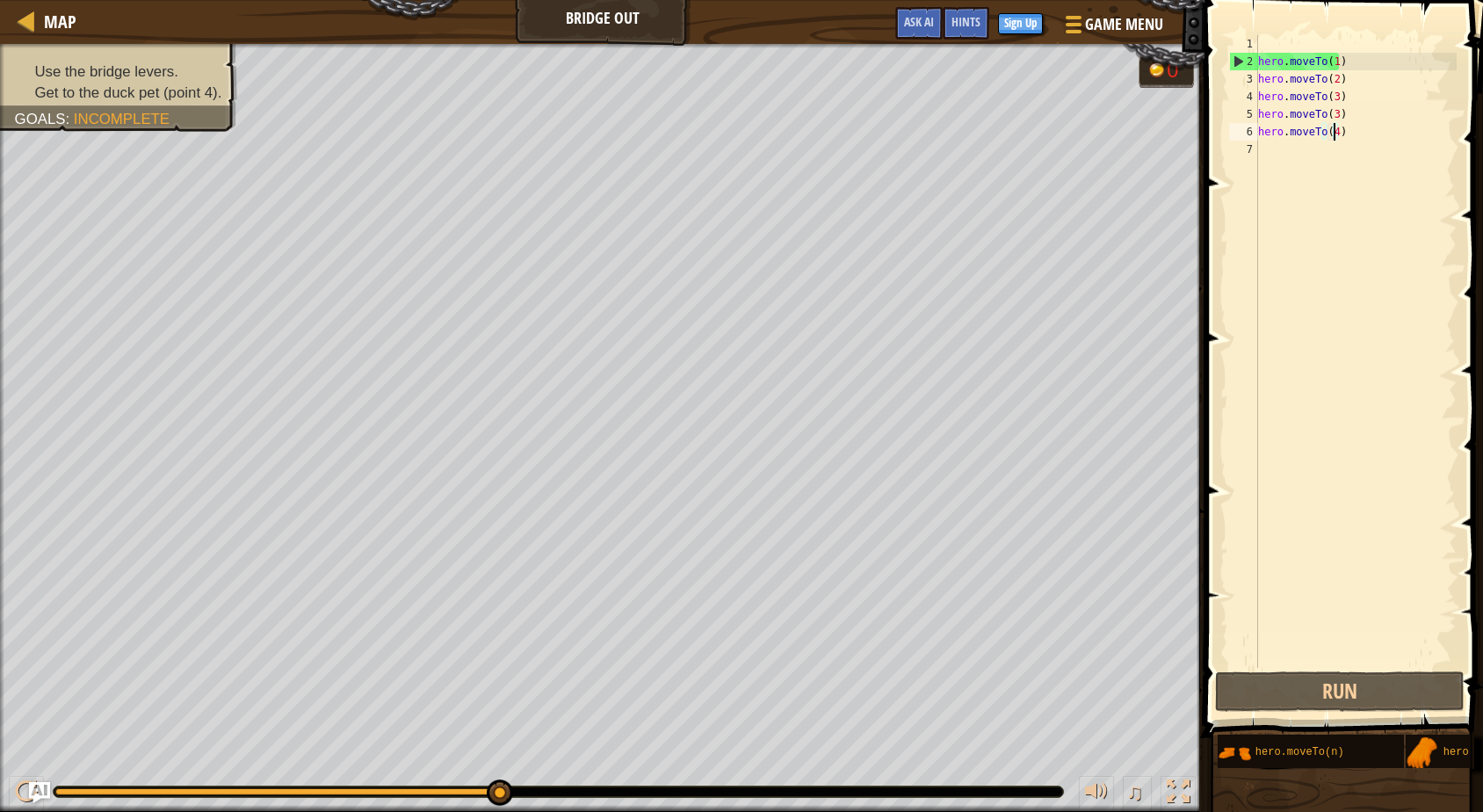
click at [1232, 56] on div "2" at bounding box center [1244, 61] width 28 height 18
click at [1353, 127] on div "hero . moveTo ( 1 ) hero . moveTo ( 2 ) hero . moveTo ( 3 ) hero . moveTo ( 3 )…" at bounding box center [1356, 369] width 203 height 668
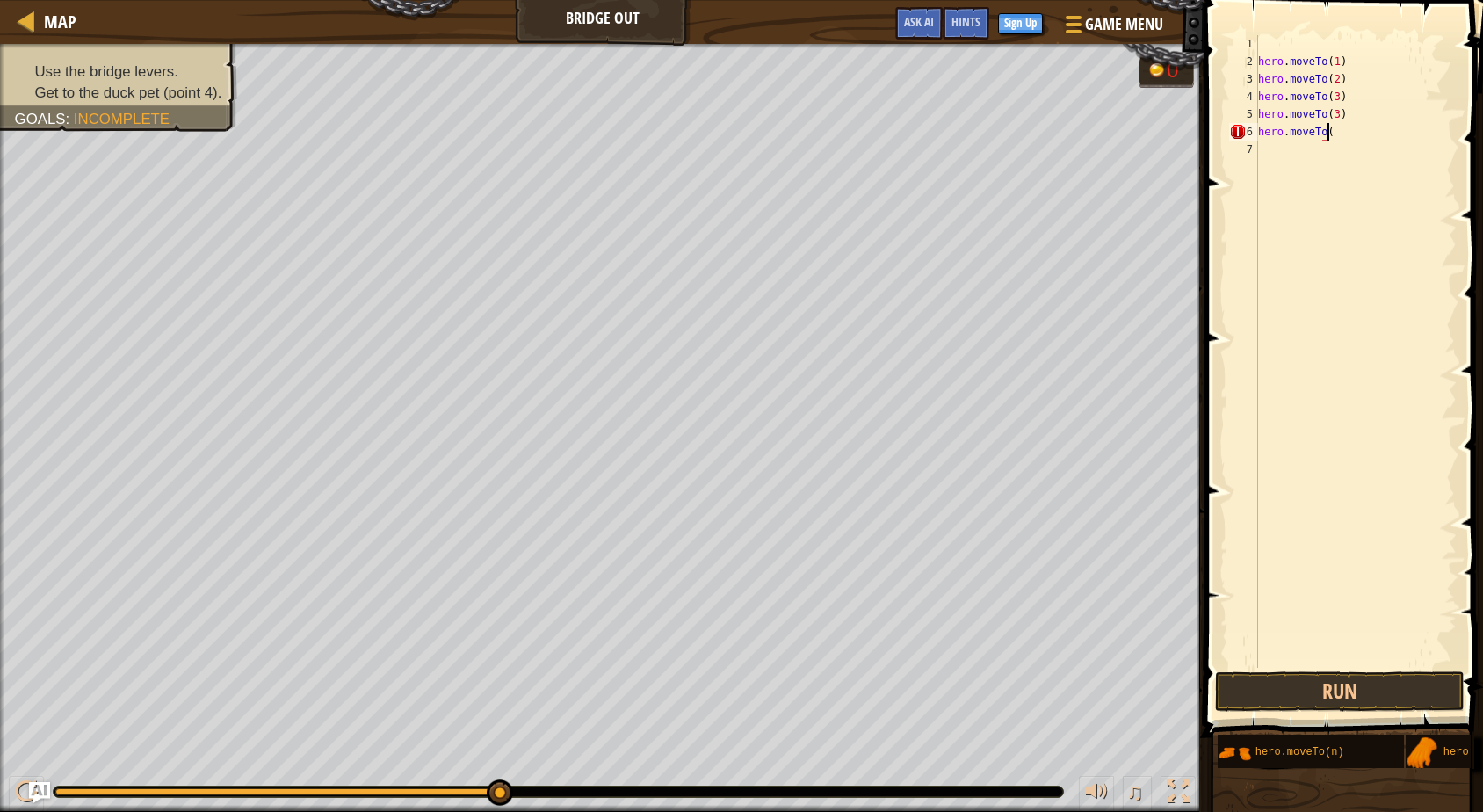
click at [1352, 116] on div "hero . moveTo ( 1 ) hero . moveTo ( 2 ) hero . moveTo ( 3 ) hero . moveTo ( 3 )…" at bounding box center [1356, 369] width 203 height 668
click at [1322, 131] on div "hero.moveTo( 4 ) press enter" at bounding box center [1316, 164] width 332 height 79
click at [1328, 688] on button "Run" at bounding box center [1340, 691] width 250 height 41
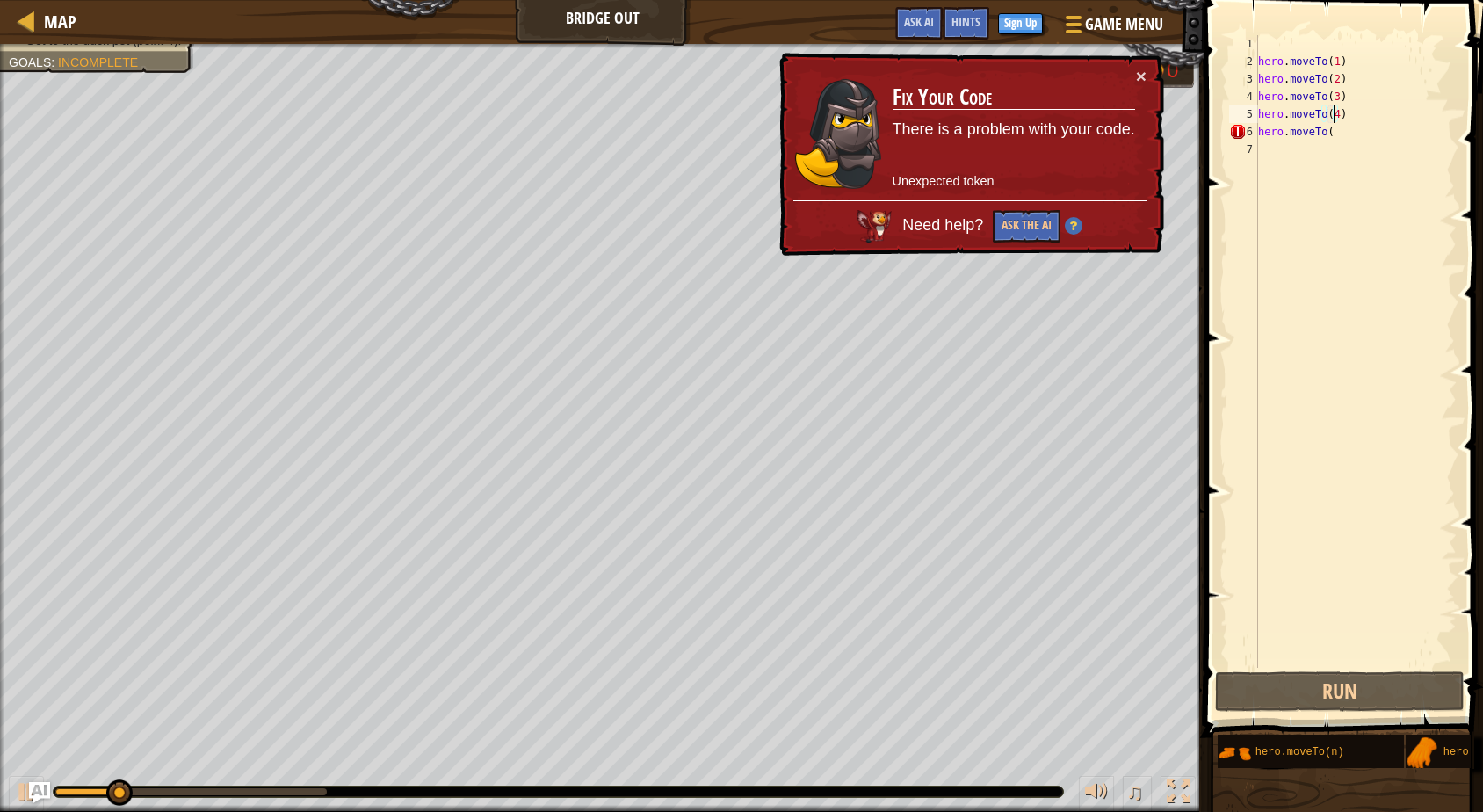
click at [1402, 130] on div "hero . moveTo ( 1 ) hero . moveTo ( 2 ) hero . moveTo ( 3 ) hero . moveTo ( 4 )…" at bounding box center [1356, 369] width 203 height 668
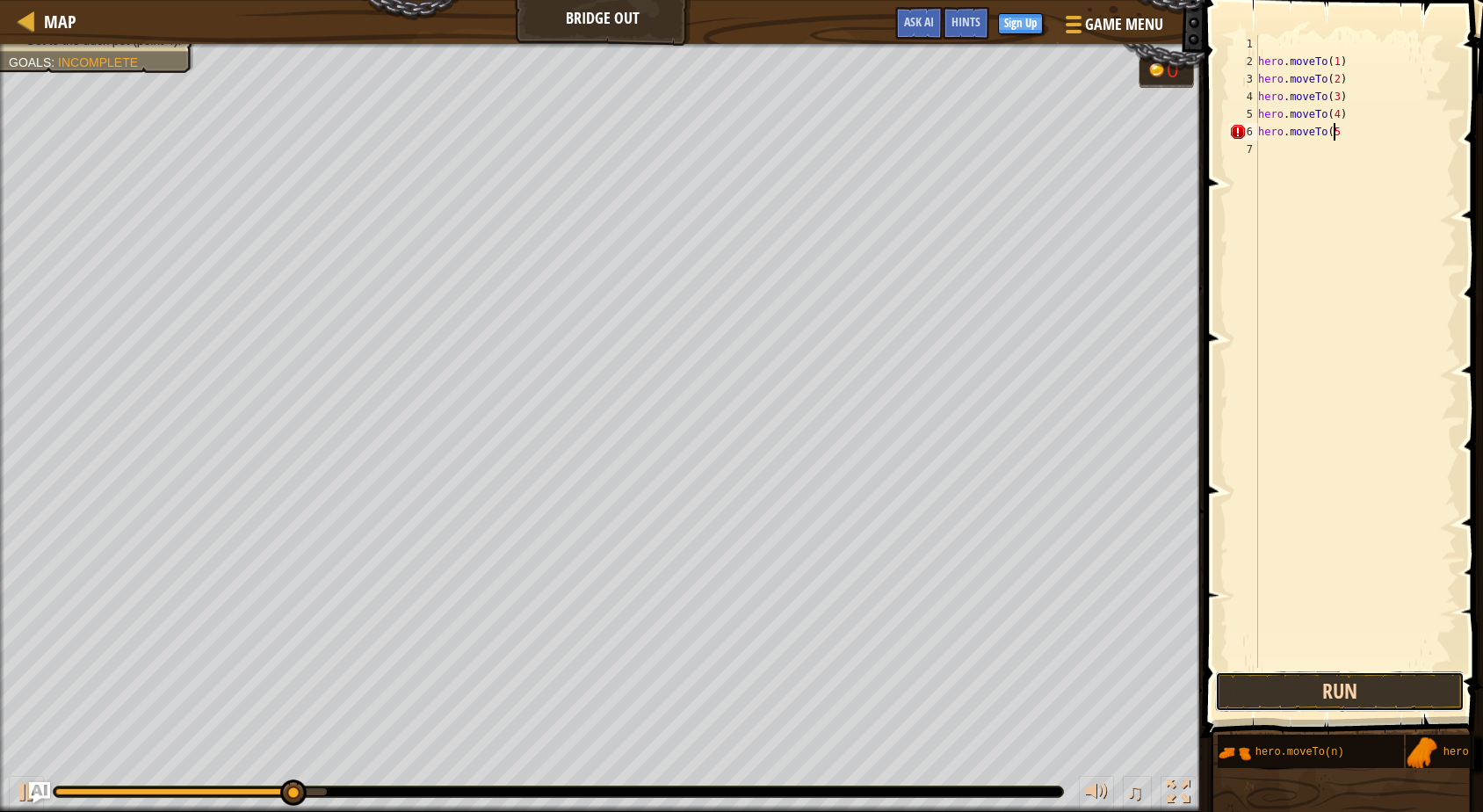
click at [1410, 700] on button "Run" at bounding box center [1340, 691] width 250 height 41
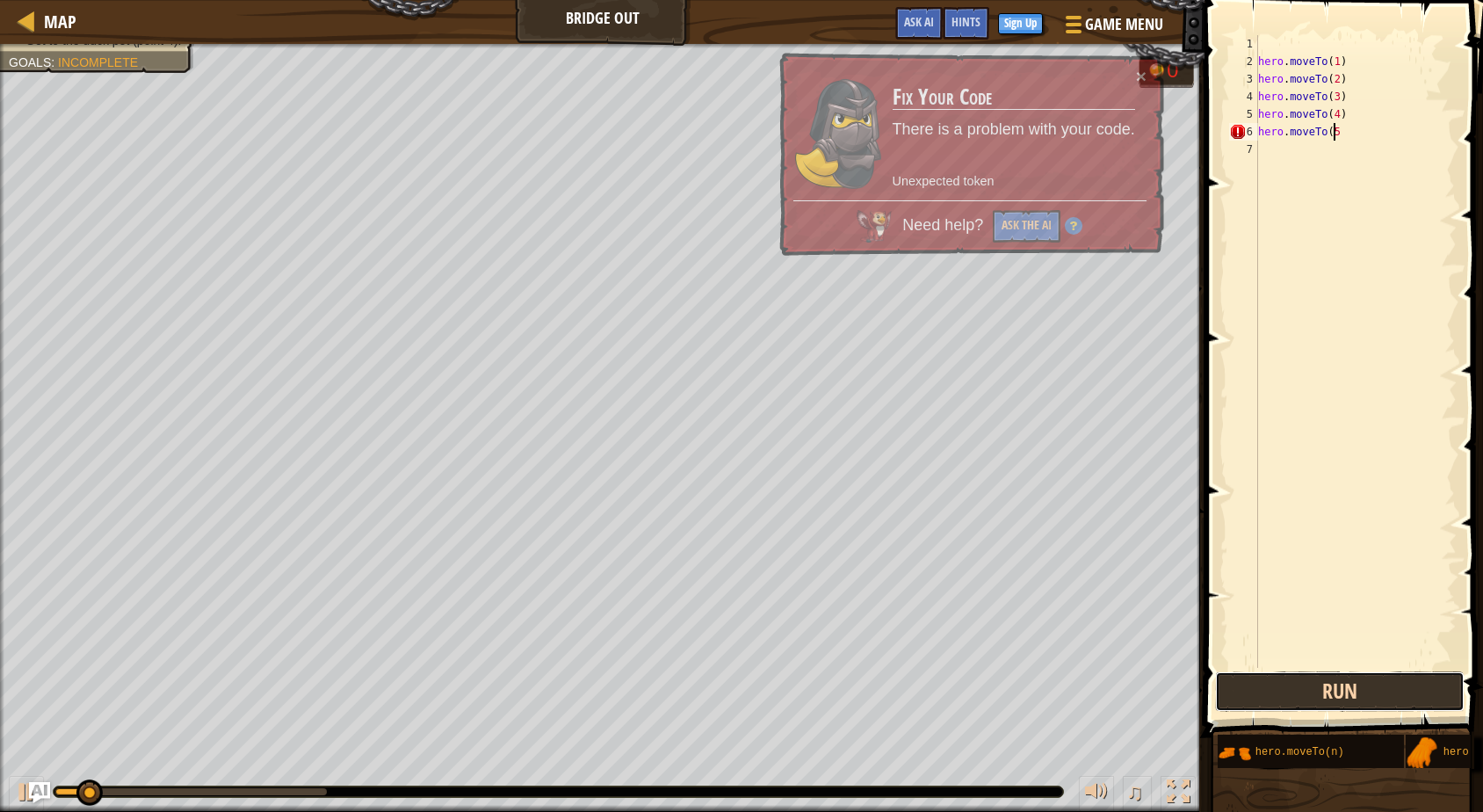
click at [1410, 700] on button "Run" at bounding box center [1340, 691] width 250 height 41
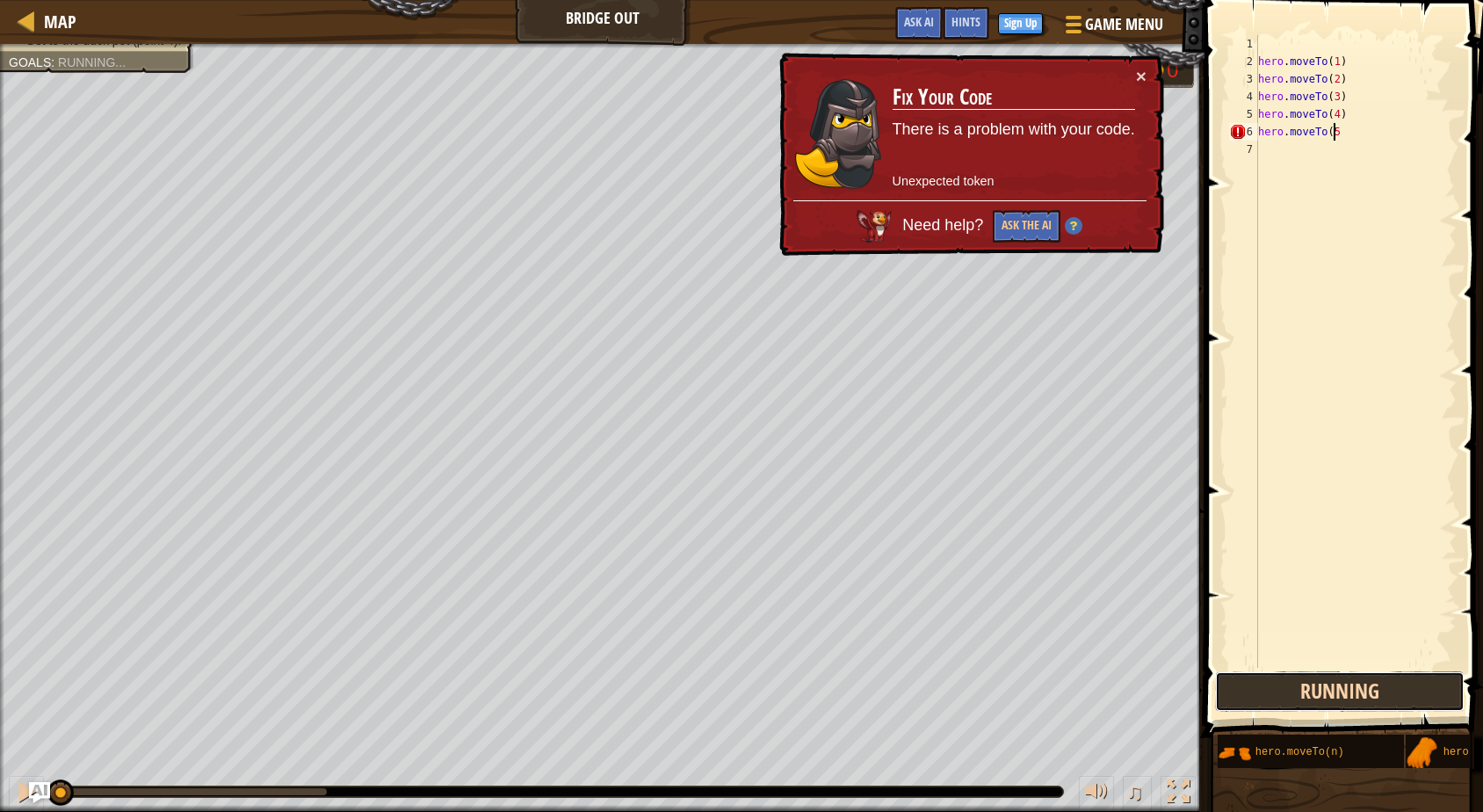
click at [1410, 700] on button "Running" at bounding box center [1340, 691] width 250 height 41
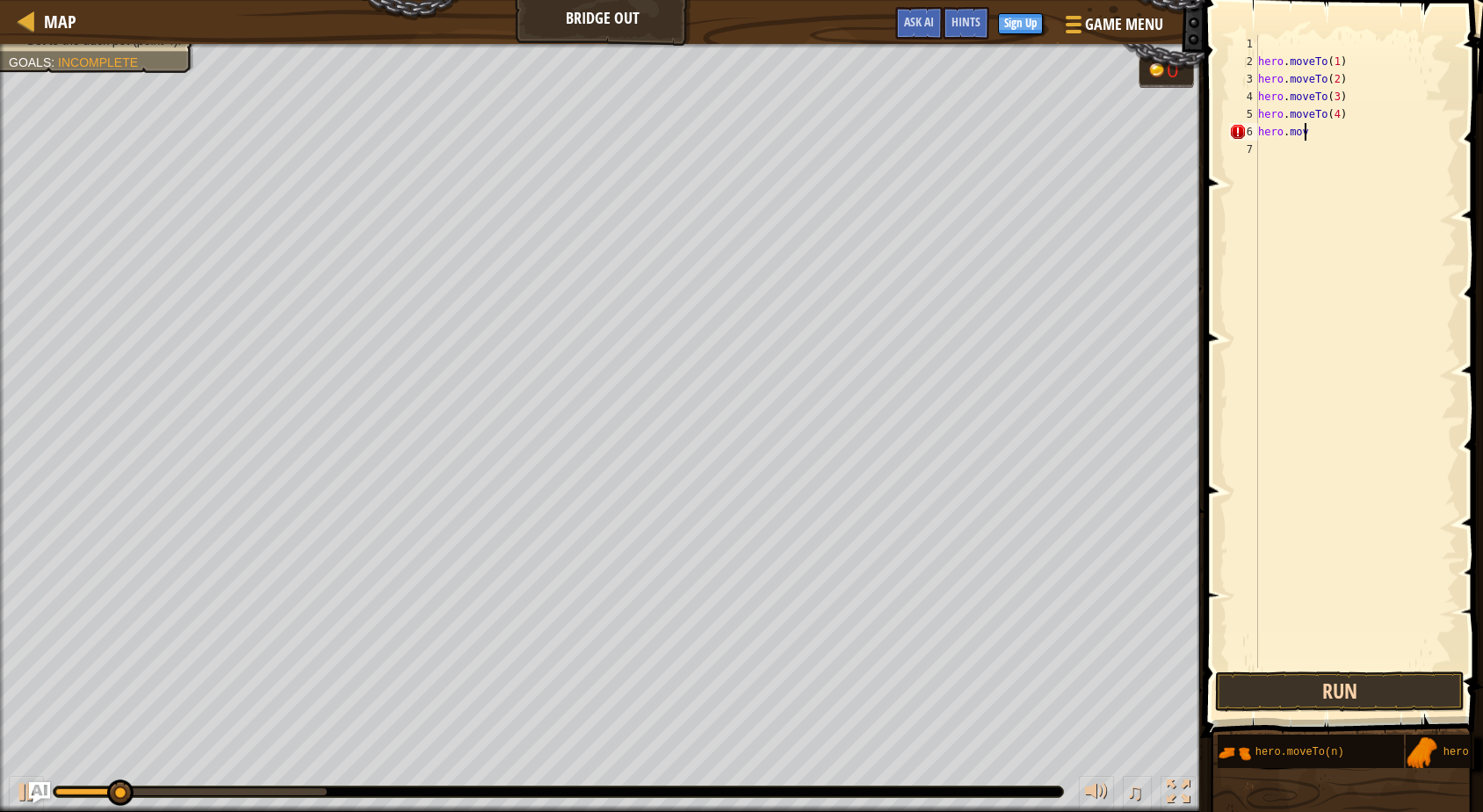
scroll to position [8, 1]
type textarea "h"
click at [1389, 699] on button "Run" at bounding box center [1340, 691] width 250 height 41
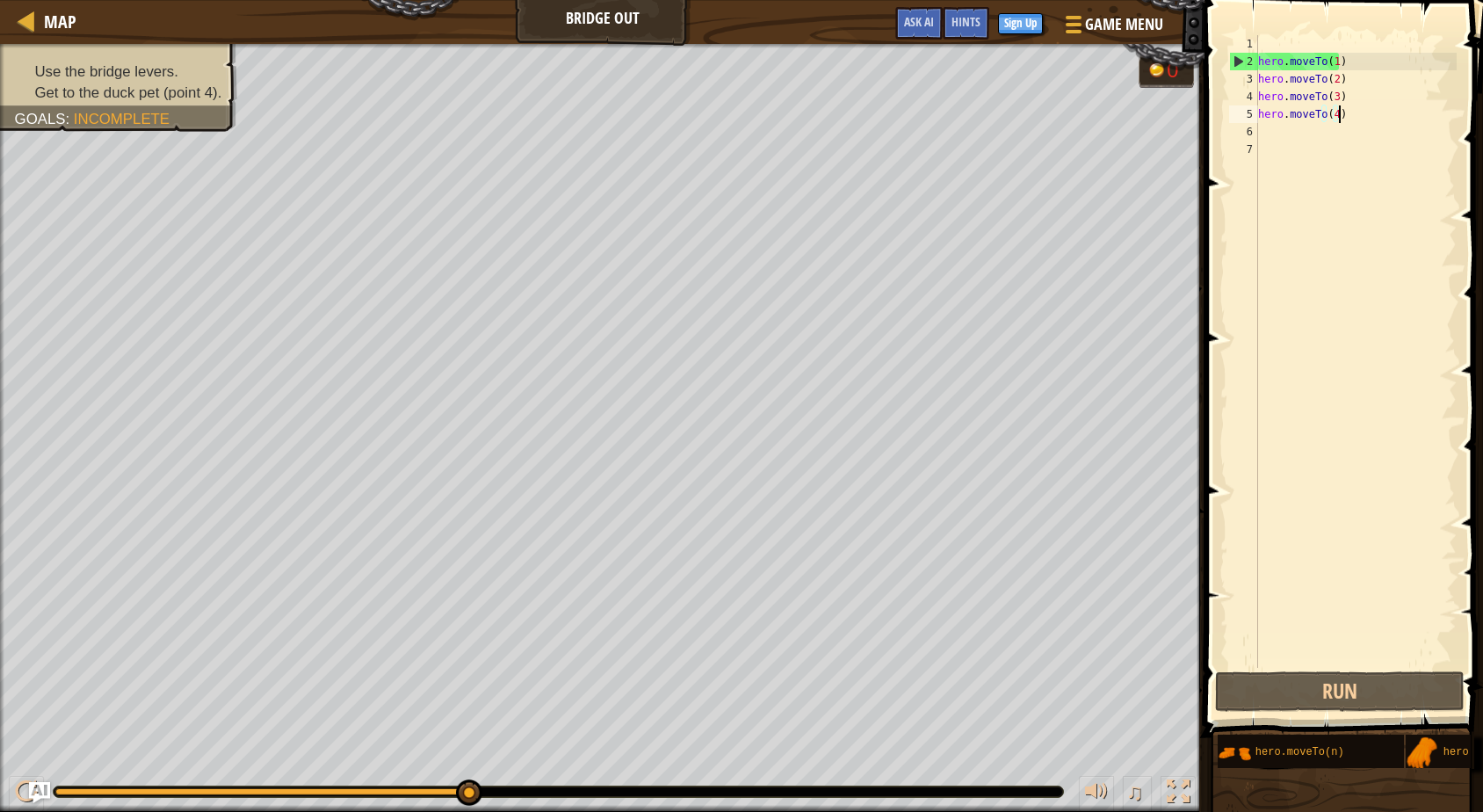
click at [1355, 114] on div "hero . moveTo ( 1 ) hero . moveTo ( 2 ) hero . moveTo ( 3 ) hero . moveTo ( 4 )" at bounding box center [1356, 369] width 203 height 668
type textarea "h"
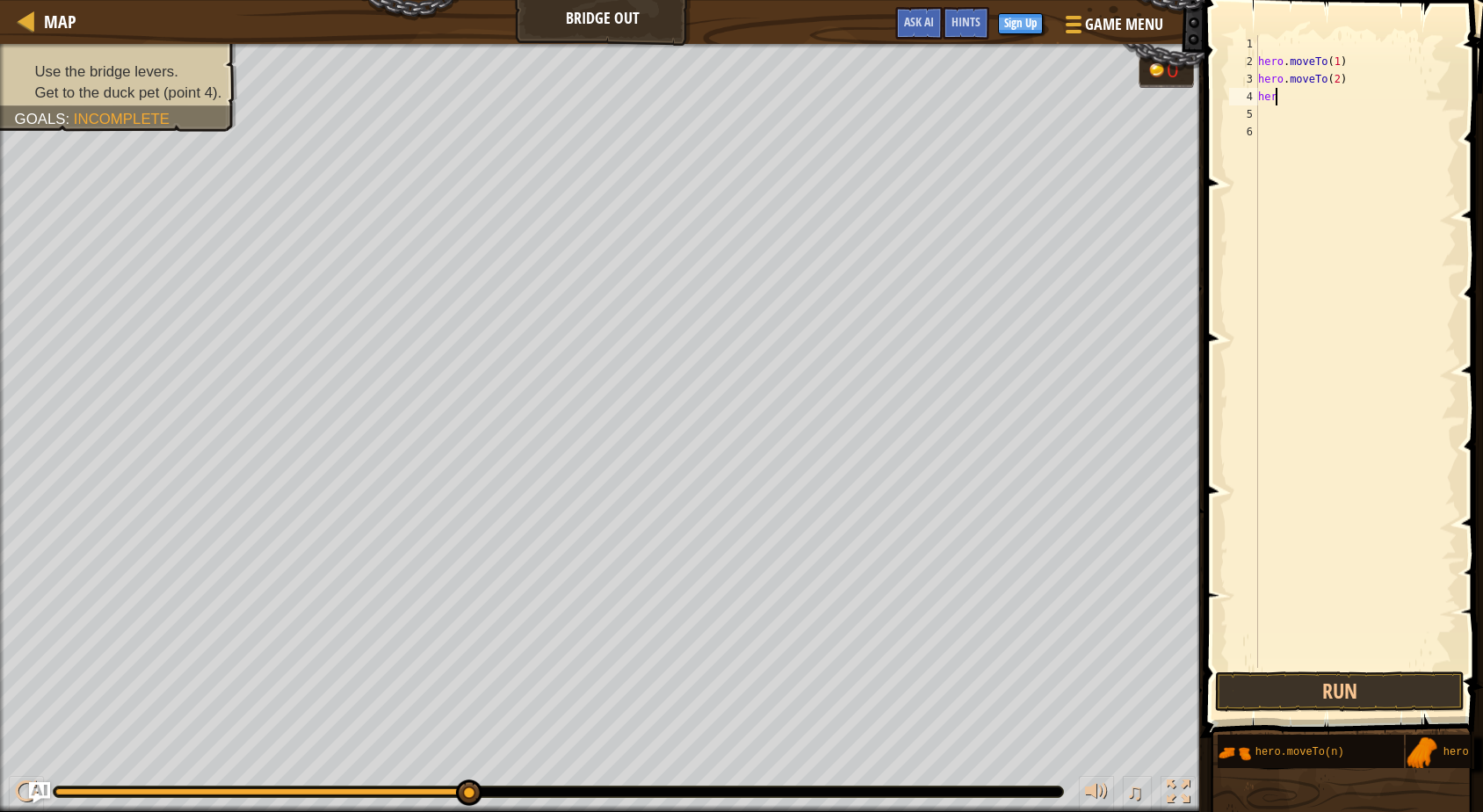
type textarea "h"
click at [1304, 63] on div at bounding box center [1356, 369] width 203 height 668
drag, startPoint x: 1284, startPoint y: 88, endPoint x: 1260, endPoint y: 315, distance: 228.3
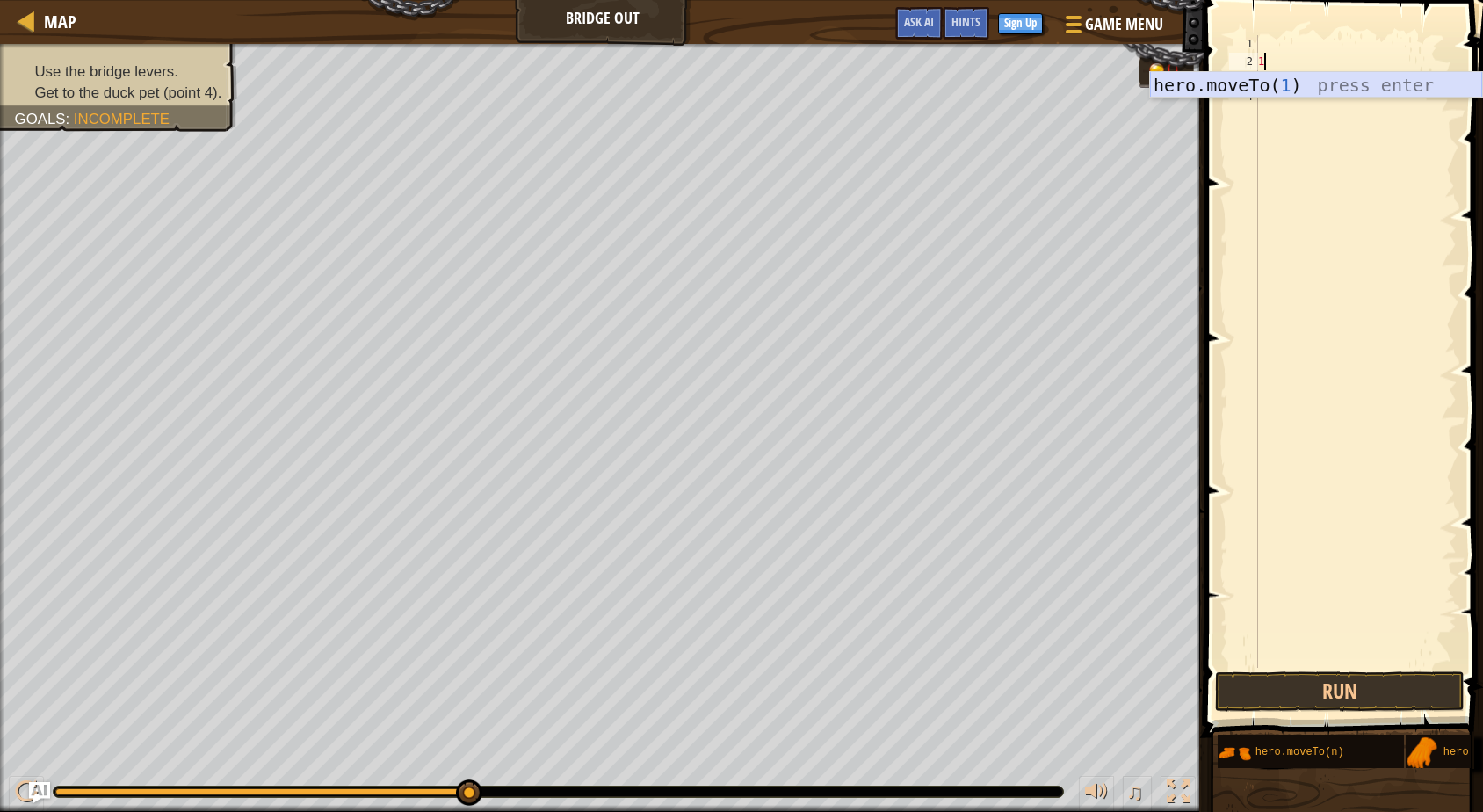
click at [1284, 0] on body "Map Bridge Out Game Menu Done Sign Up Hints Ask AI 1 הההההההההההההההההההההההההה…" at bounding box center [741, 0] width 1483 height 0
click at [1358, 92] on div "hero.moveTo( 1 ) press enter" at bounding box center [1316, 112] width 332 height 79
type textarea "hero.moveTo(1)"
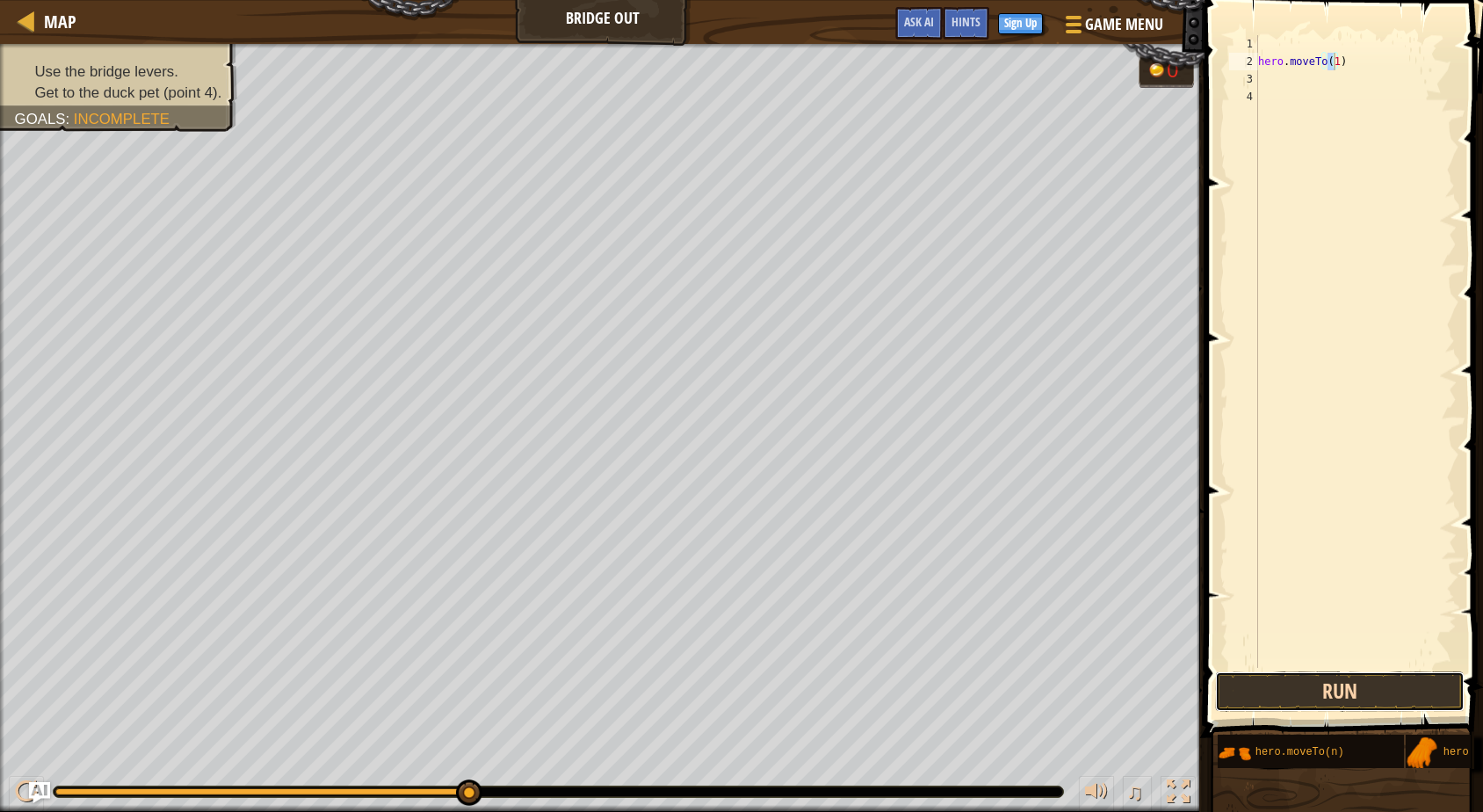
click at [1328, 695] on button "Run" at bounding box center [1340, 691] width 250 height 41
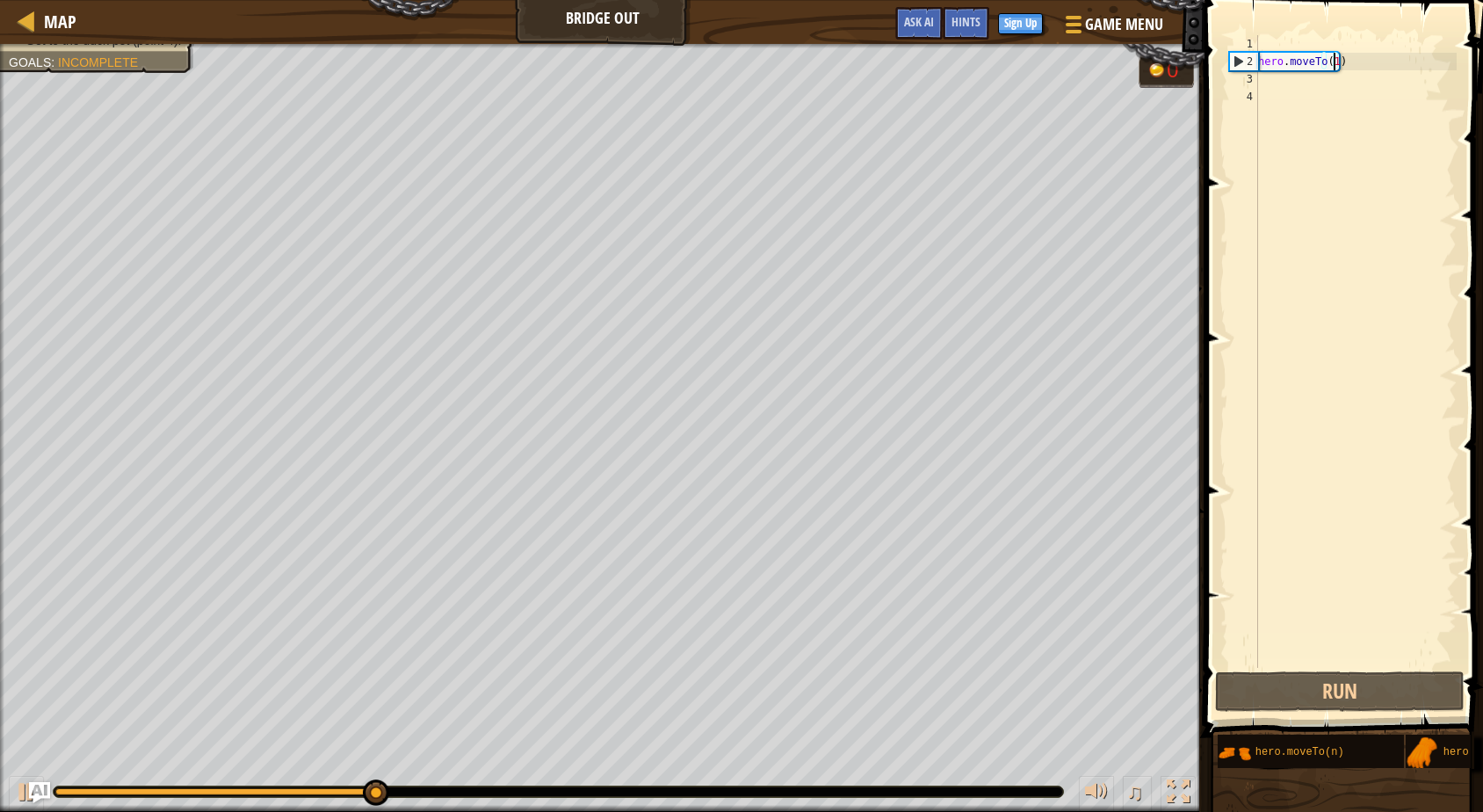
click at [513, 778] on div "♫" at bounding box center [602, 786] width 1204 height 52
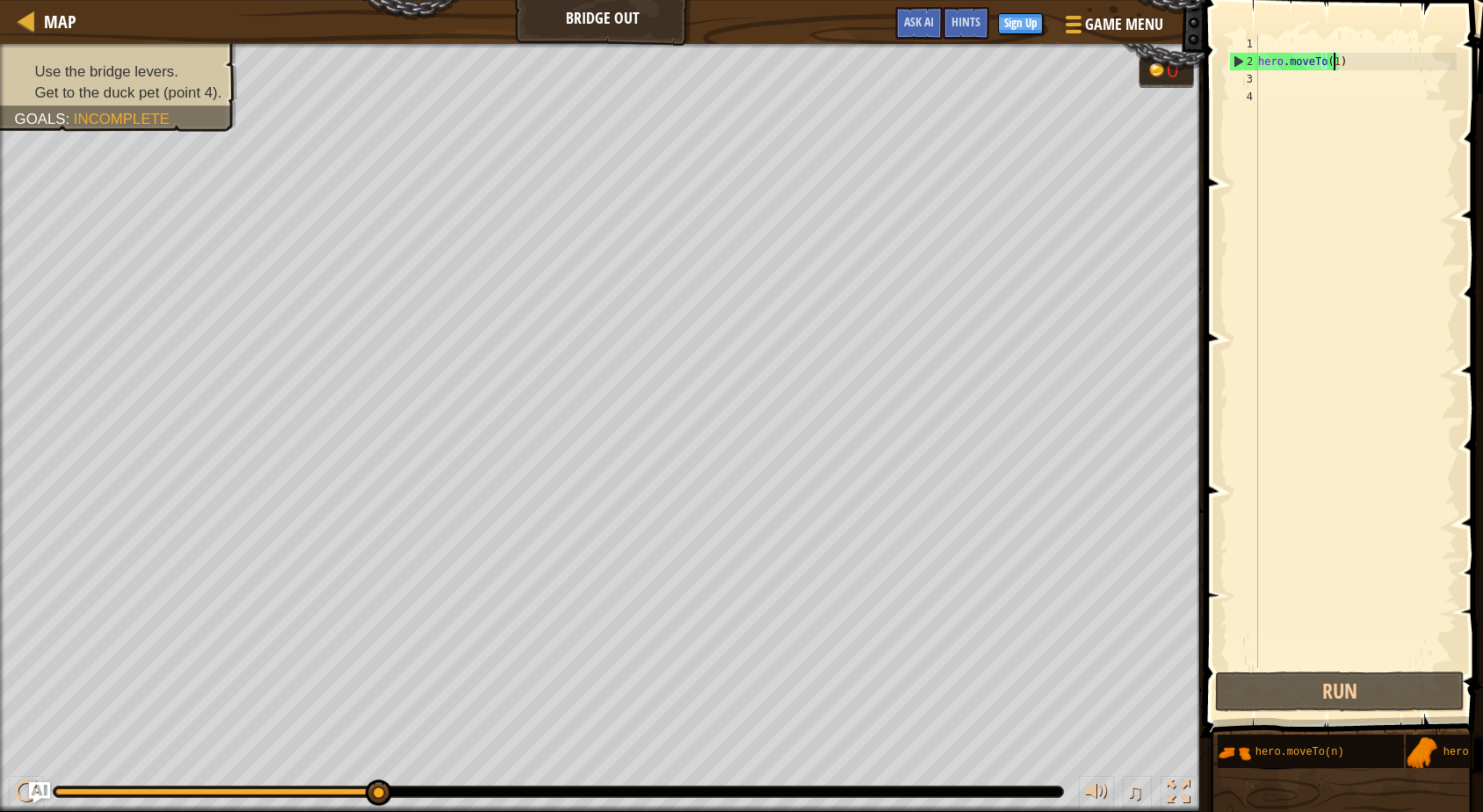
click at [490, 775] on div "♫" at bounding box center [602, 786] width 1204 height 52
click at [1260, 693] on button "Run" at bounding box center [1340, 691] width 250 height 41
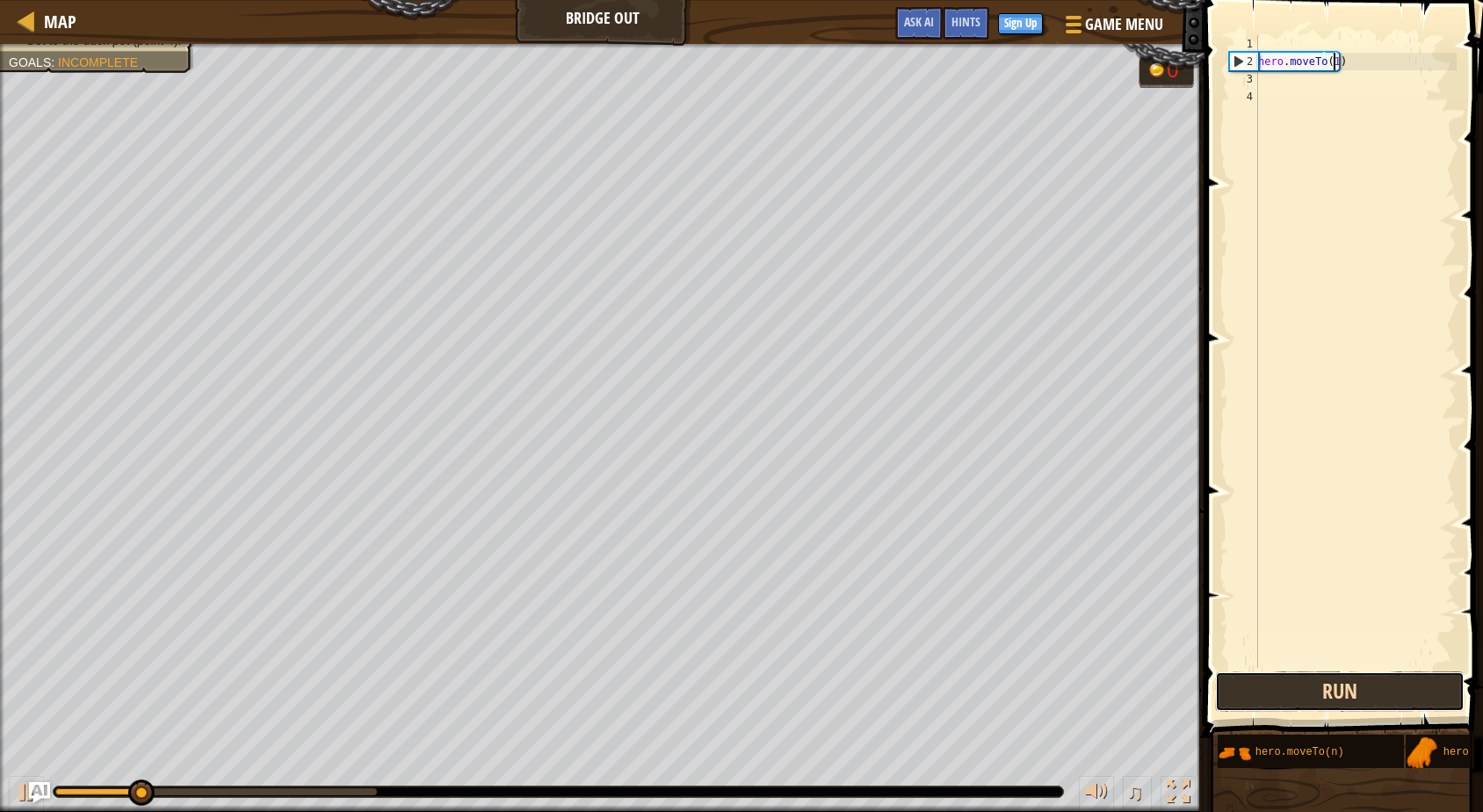
click at [1260, 693] on button "Run" at bounding box center [1340, 691] width 250 height 41
click at [1260, 693] on button "Running" at bounding box center [1340, 691] width 250 height 41
click at [1260, 693] on button "Run" at bounding box center [1340, 691] width 250 height 41
click at [1283, 91] on div "hero . moveTo ( 1 )" at bounding box center [1356, 369] width 203 height 668
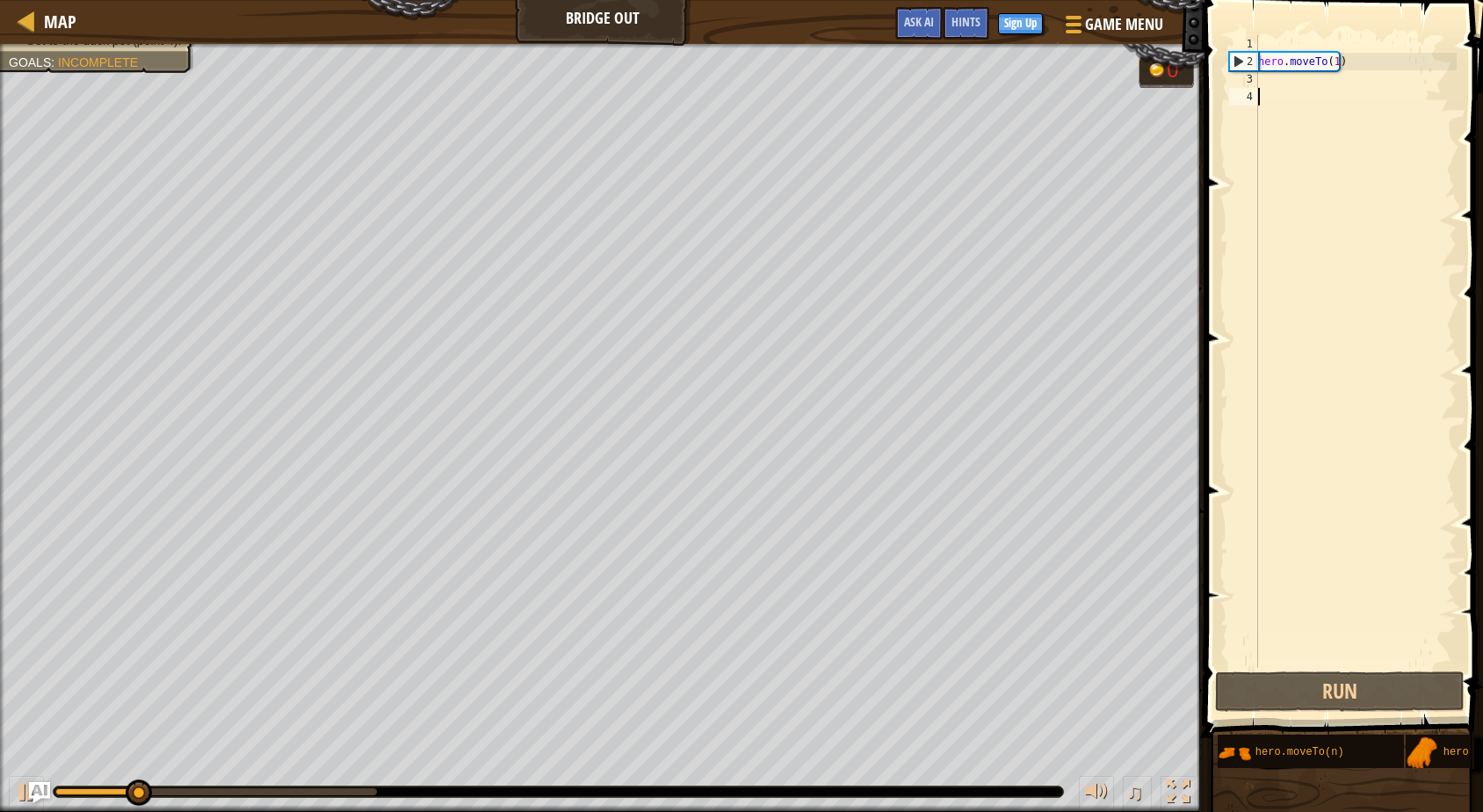
click at [1283, 82] on div "hero . moveTo ( 1 )" at bounding box center [1356, 369] width 203 height 668
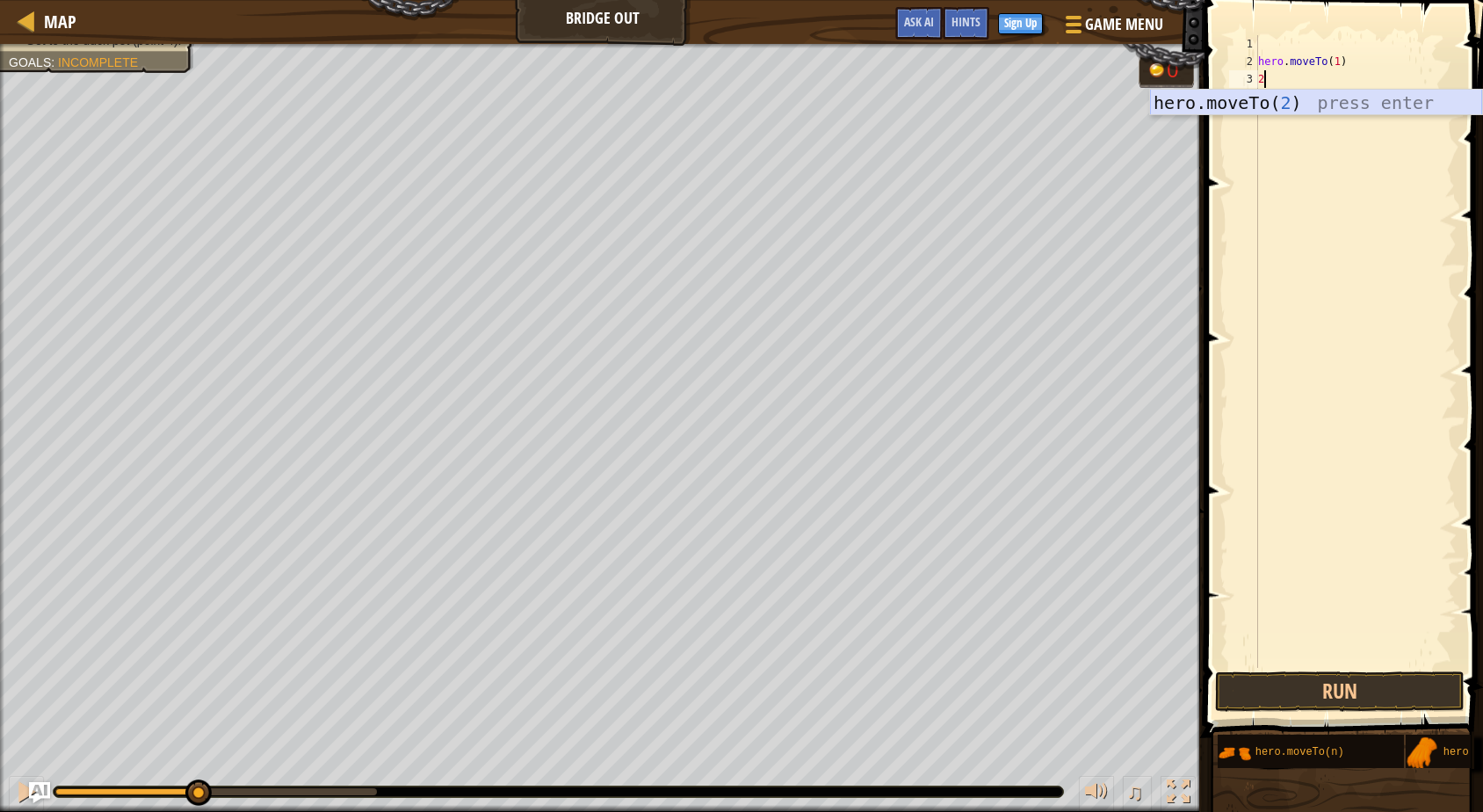
click at [1276, 101] on div "hero.moveTo( 2 ) press enter" at bounding box center [1316, 129] width 332 height 79
type textarea "hero.moveTo(2)"
click at [1277, 101] on div "hero . moveTo ( 1 ) hero . moveTo ( 2 )" at bounding box center [1356, 369] width 203 height 668
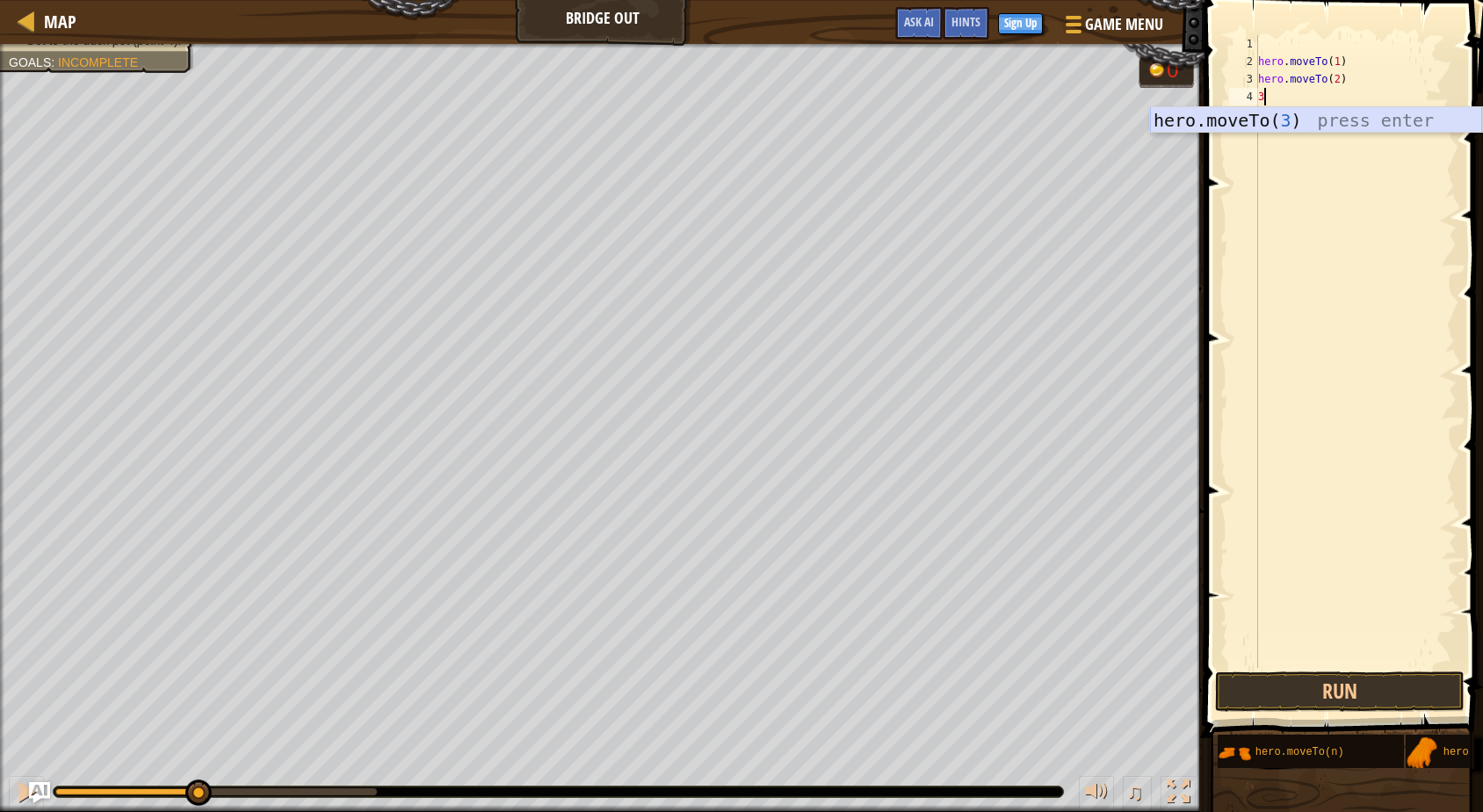
click at [1263, 122] on div "hero.moveTo( 3 ) press enter" at bounding box center [1316, 147] width 332 height 79
click at [1308, 694] on button "Run" at bounding box center [1340, 691] width 250 height 41
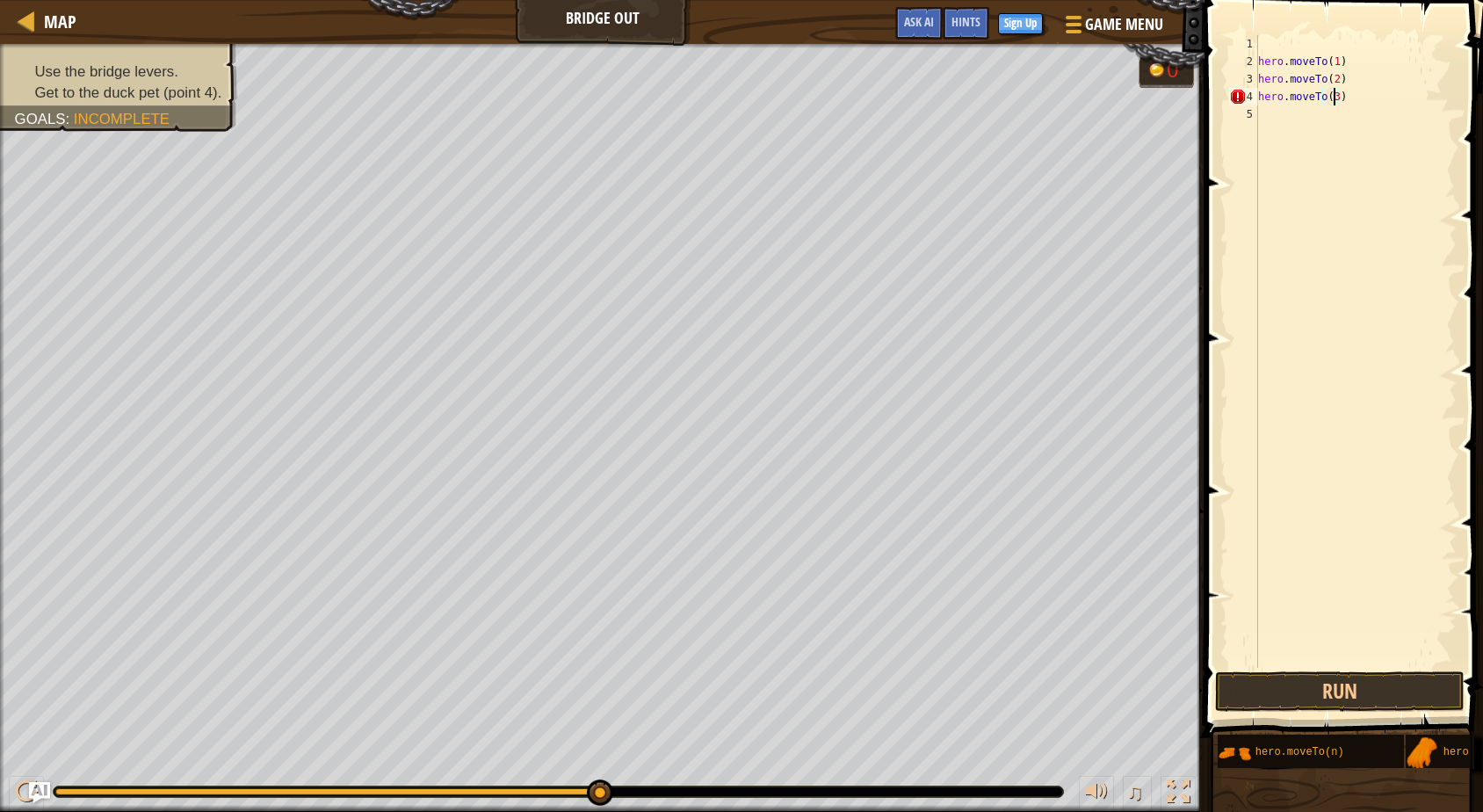
scroll to position [8, 5]
type textarea "hero.moveTo(3)"
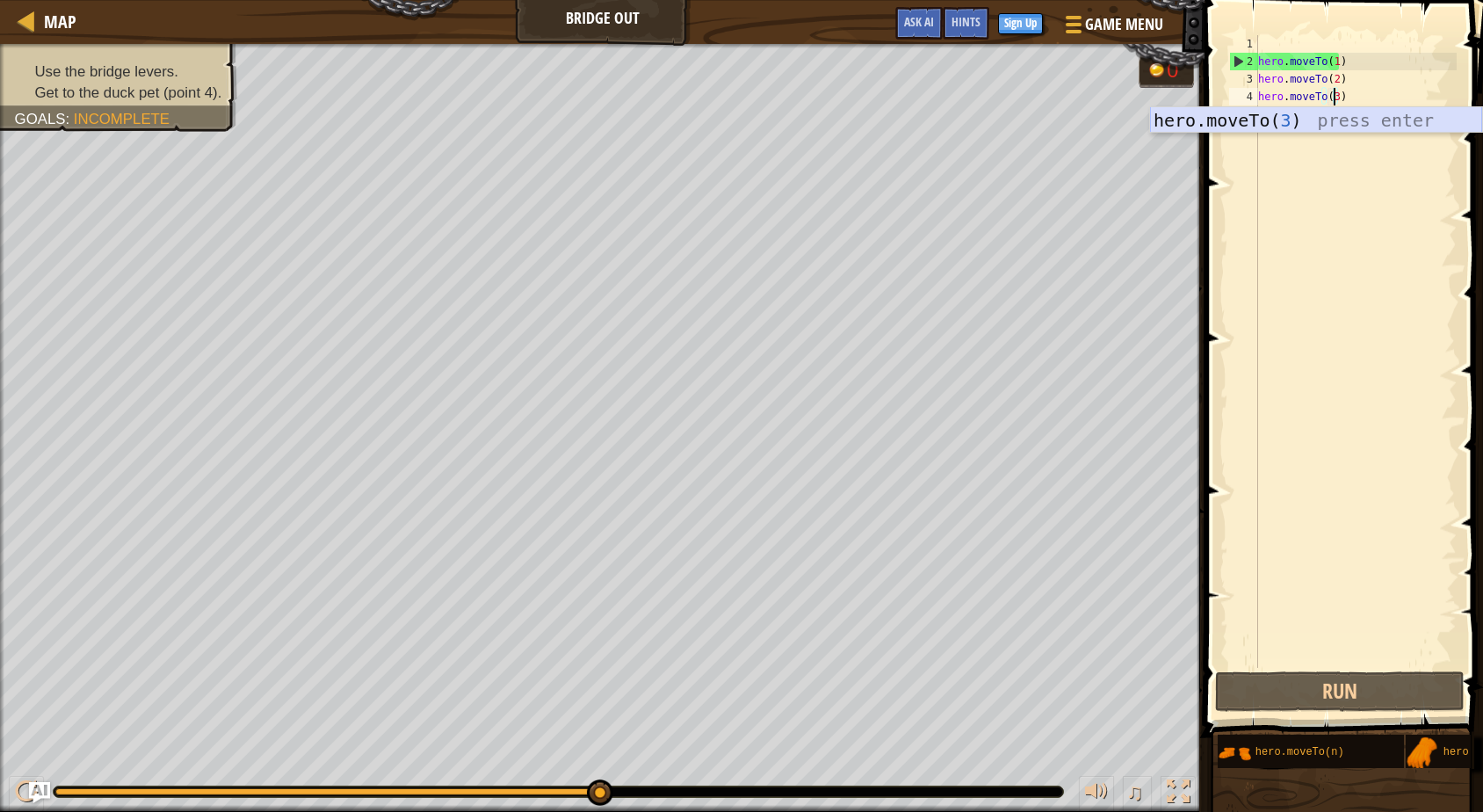
click at [1380, 112] on div "hero.moveTo( 3 ) press enter" at bounding box center [1316, 147] width 332 height 79
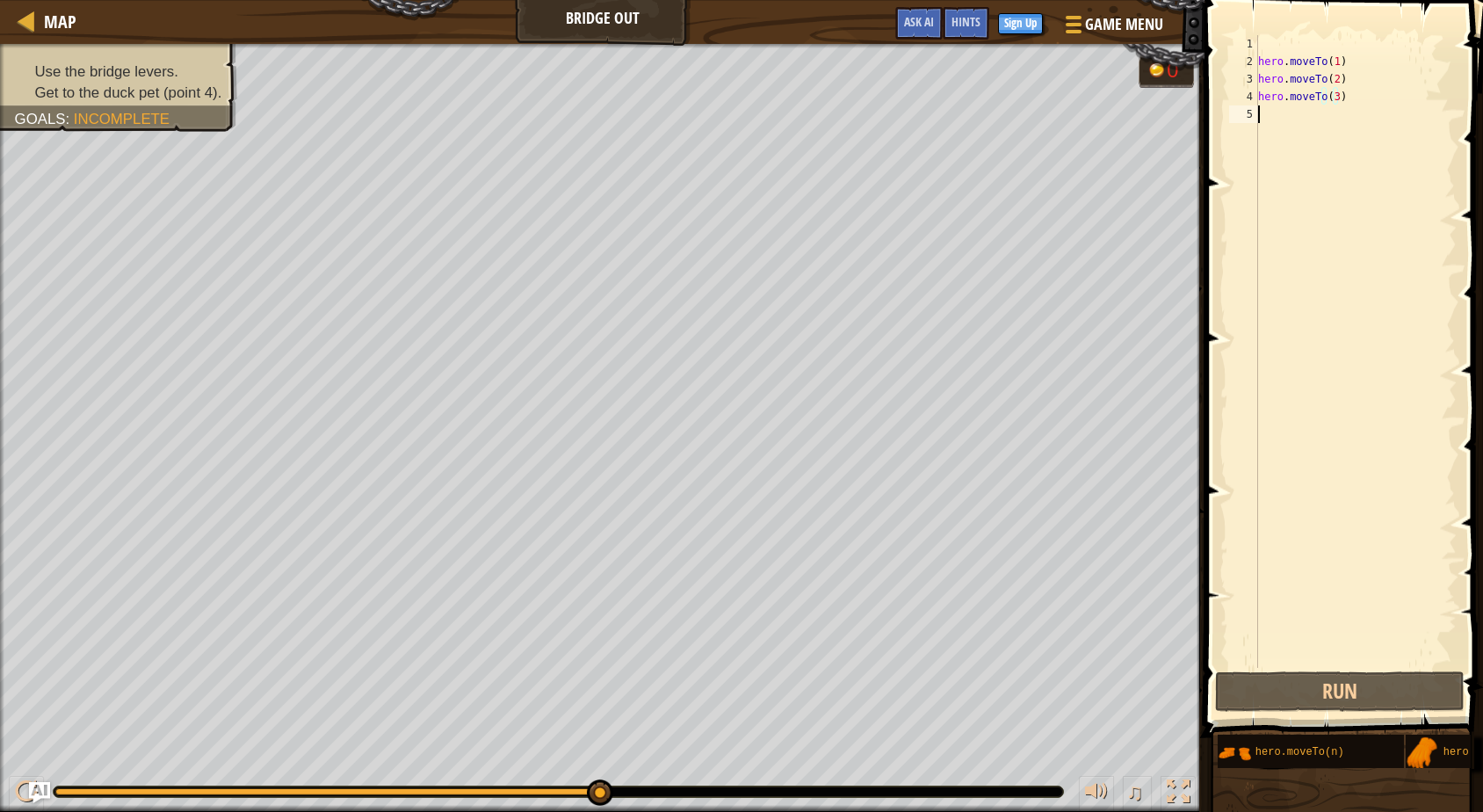
click at [1307, 112] on div "hero . moveTo ( 1 ) hero . moveTo ( 2 ) hero . moveTo ( 3 )" at bounding box center [1356, 369] width 203 height 668
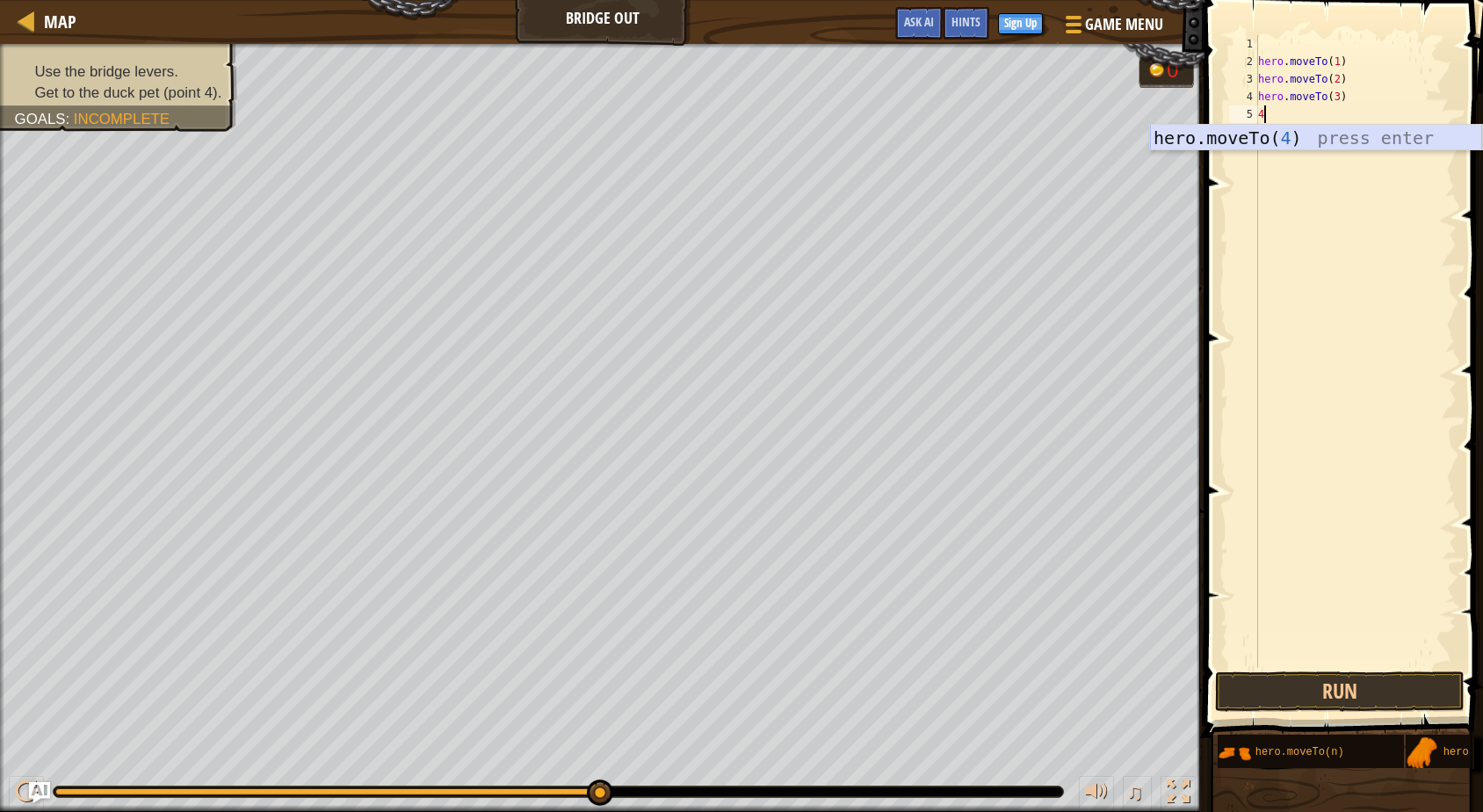
click at [1292, 135] on div "hero.moveTo( 4 ) press enter" at bounding box center [1316, 164] width 332 height 79
type textarea "hero.moveTo(4)"
click at [1308, 131] on div "hero . moveTo ( 1 ) hero . moveTo ( 2 ) hero . moveTo ( 3 ) hero . moveTo ( 4 )" at bounding box center [1356, 369] width 203 height 668
type textarea "7"
click at [1331, 689] on button "Run" at bounding box center [1340, 691] width 250 height 41
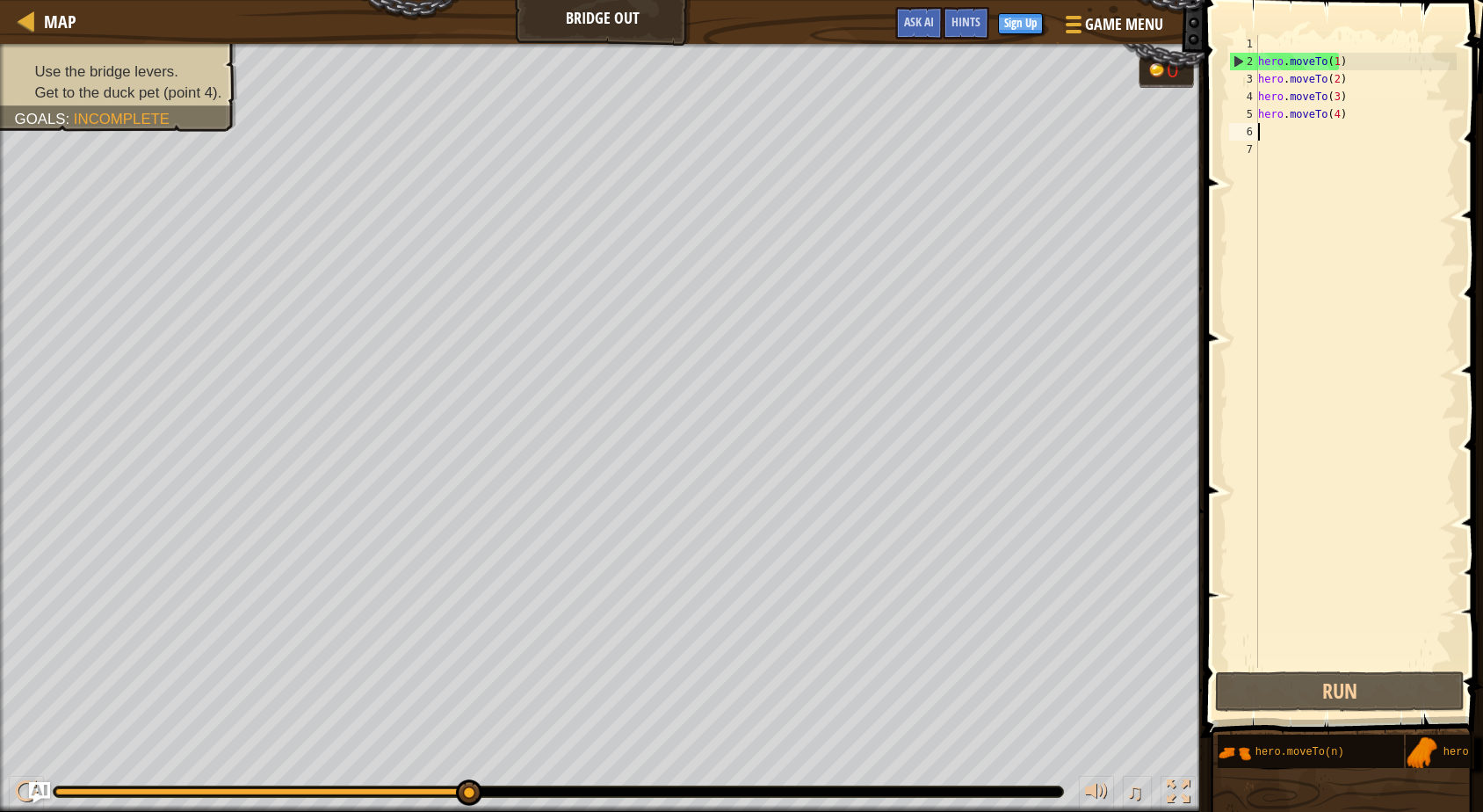
click at [1351, 121] on div "hero . moveTo ( 1 ) hero . moveTo ( 2 ) hero . moveTo ( 3 ) hero . moveTo ( 4 )" at bounding box center [1356, 369] width 203 height 668
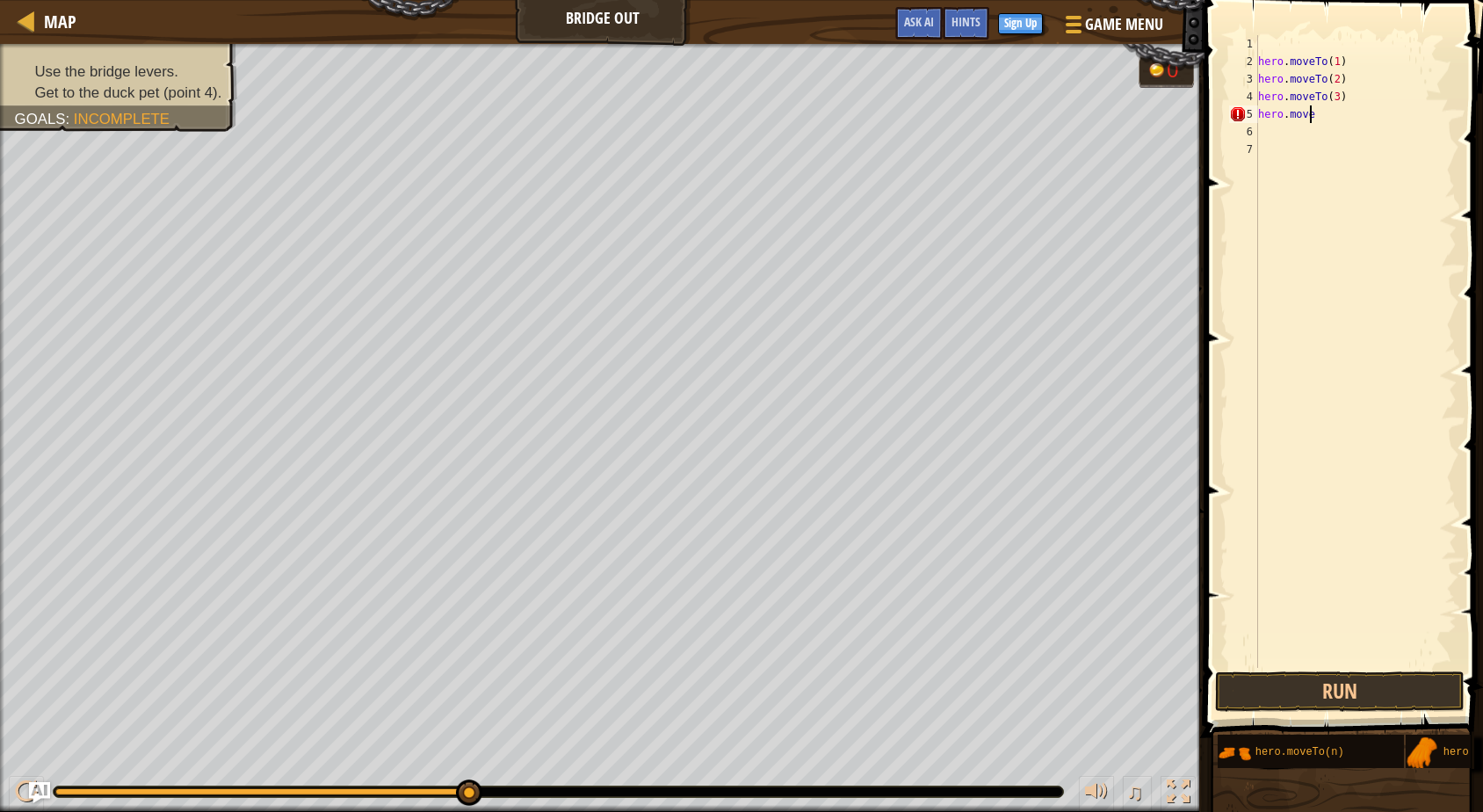
type textarea "h"
drag, startPoint x: 1318, startPoint y: 93, endPoint x: 1331, endPoint y: 102, distance: 15.8
click at [1319, 95] on div "hero . moveTo ( 1 ) hero . moveTo ( 2 ) hero . moveTo ( 3 )" at bounding box center [1356, 369] width 203 height 668
click at [1326, 103] on div "hero . moveTo ( 1 ) hero . moveTo ( 2 ) hero . moveTo ( 3 )" at bounding box center [1356, 369] width 203 height 668
click at [1321, 103] on div "hero . moveTo ( 1 ) hero . moveTo ( 2 ) hero . moveTo ( 3 )" at bounding box center [1356, 369] width 203 height 668
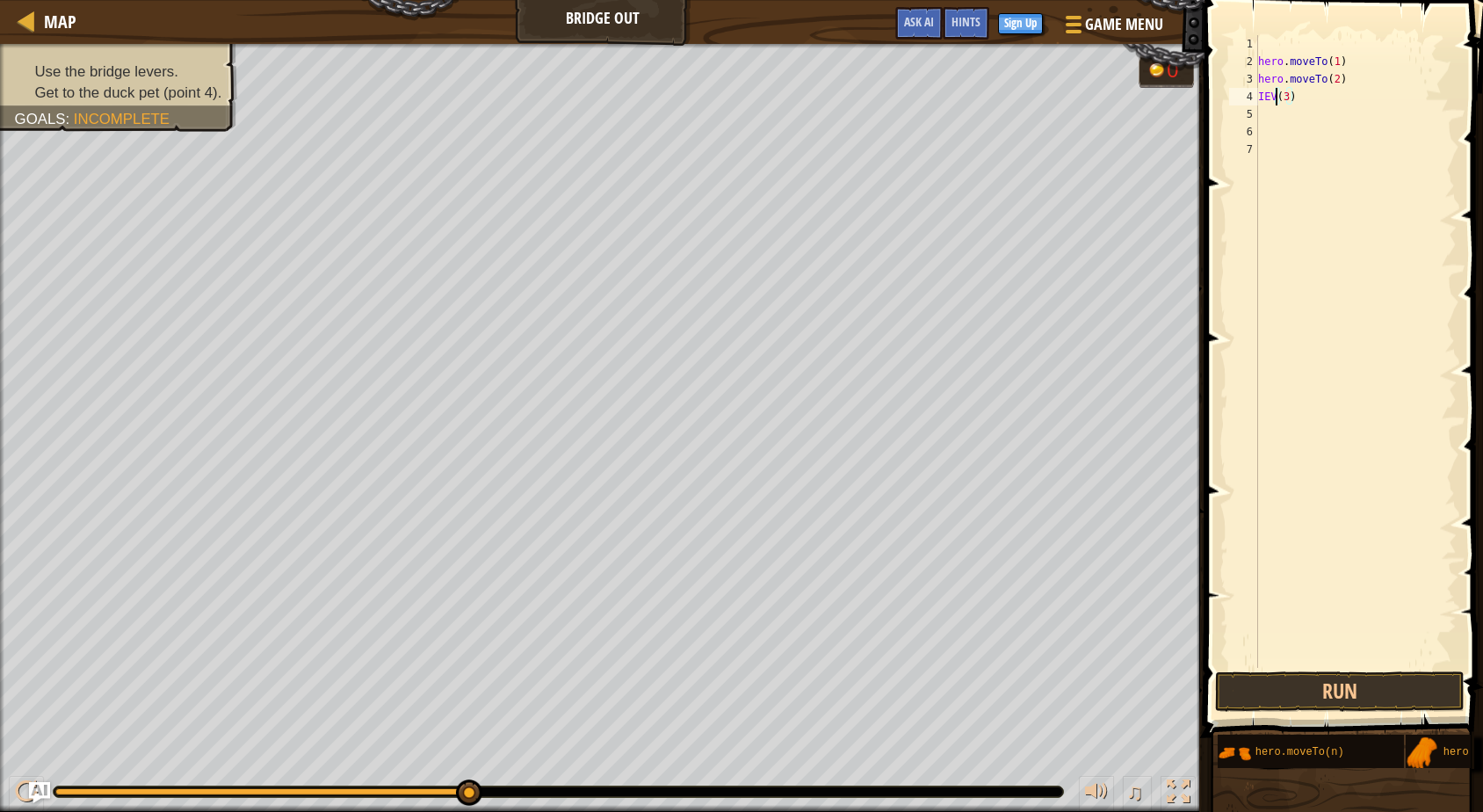
scroll to position [8, 3]
type textarea "IEVER(3)"
click at [1302, 118] on div "hero . moveTo ( 1 ) hero . moveTo ( 2 ) IEVER ( 3 )" at bounding box center [1356, 369] width 203 height 668
drag, startPoint x: 1280, startPoint y: 130, endPoint x: 1284, endPoint y: 151, distance: 21.4
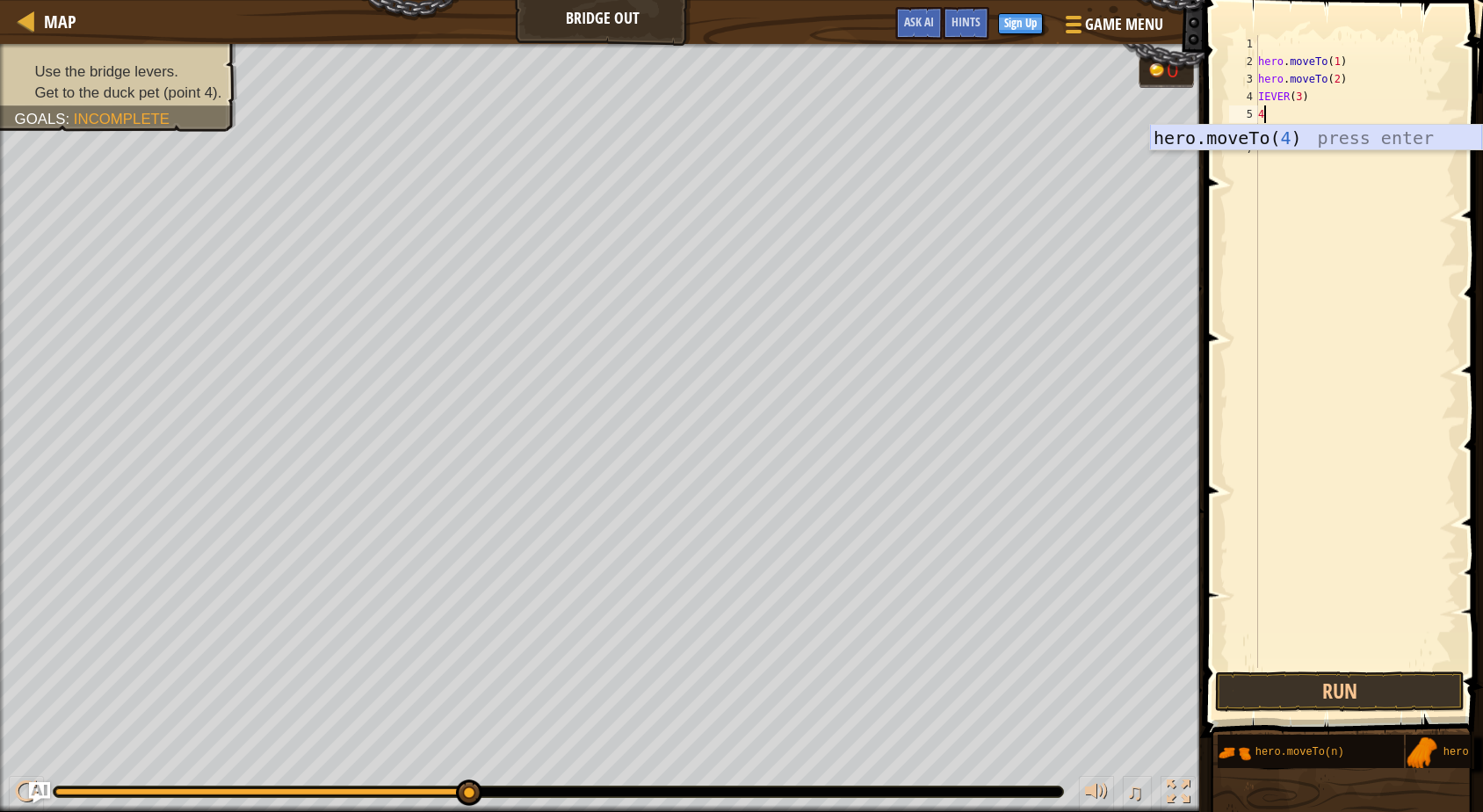
click at [1279, 131] on div "hero.moveTo( 4 ) press enter" at bounding box center [1316, 164] width 332 height 79
click at [1341, 688] on button "Run" at bounding box center [1340, 691] width 250 height 41
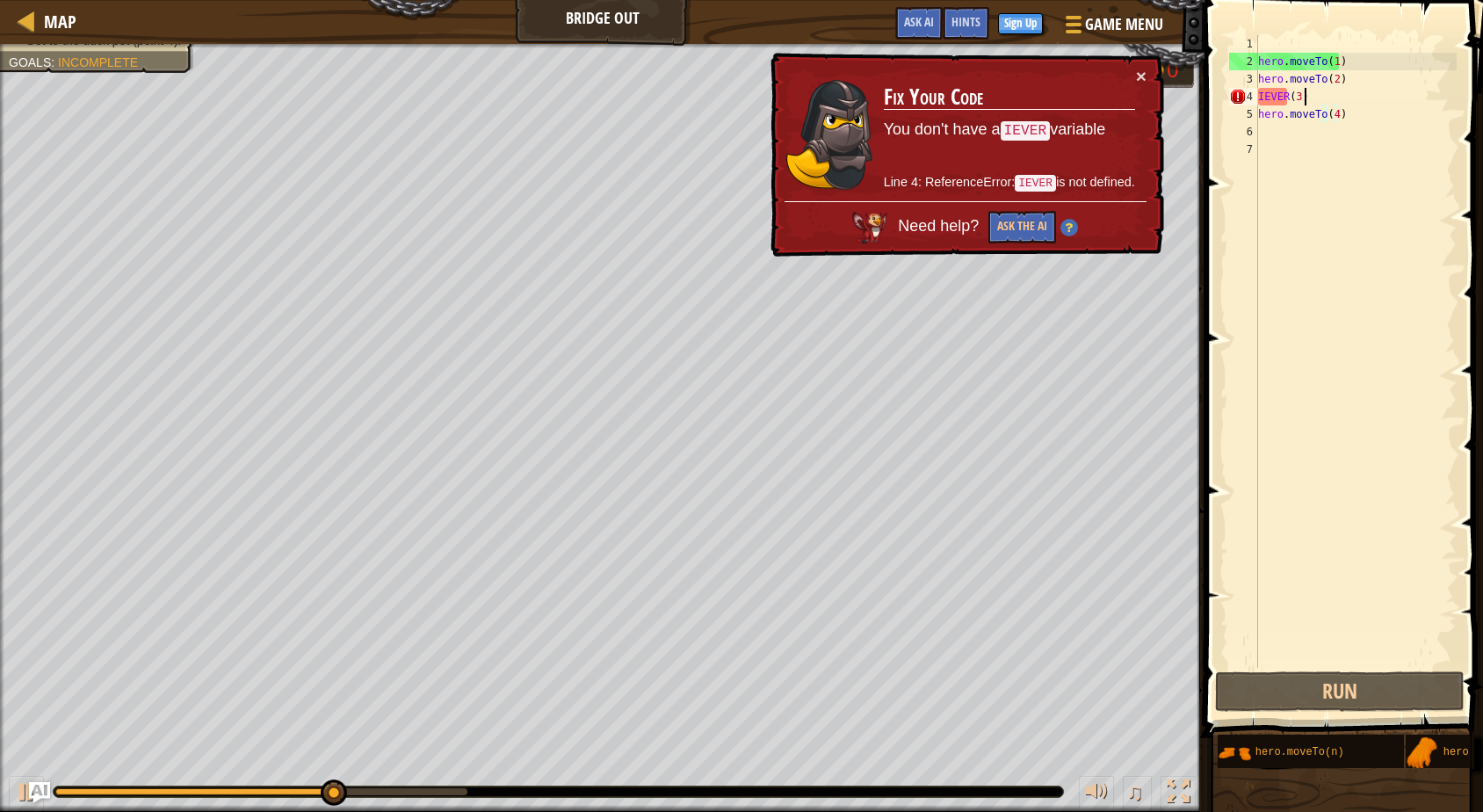
click at [1340, 95] on div "hero . moveTo ( 1 ) hero . moveTo ( 2 ) IEVER ( 3 ) hero . moveTo ( 4 )" at bounding box center [1356, 369] width 203 height 668
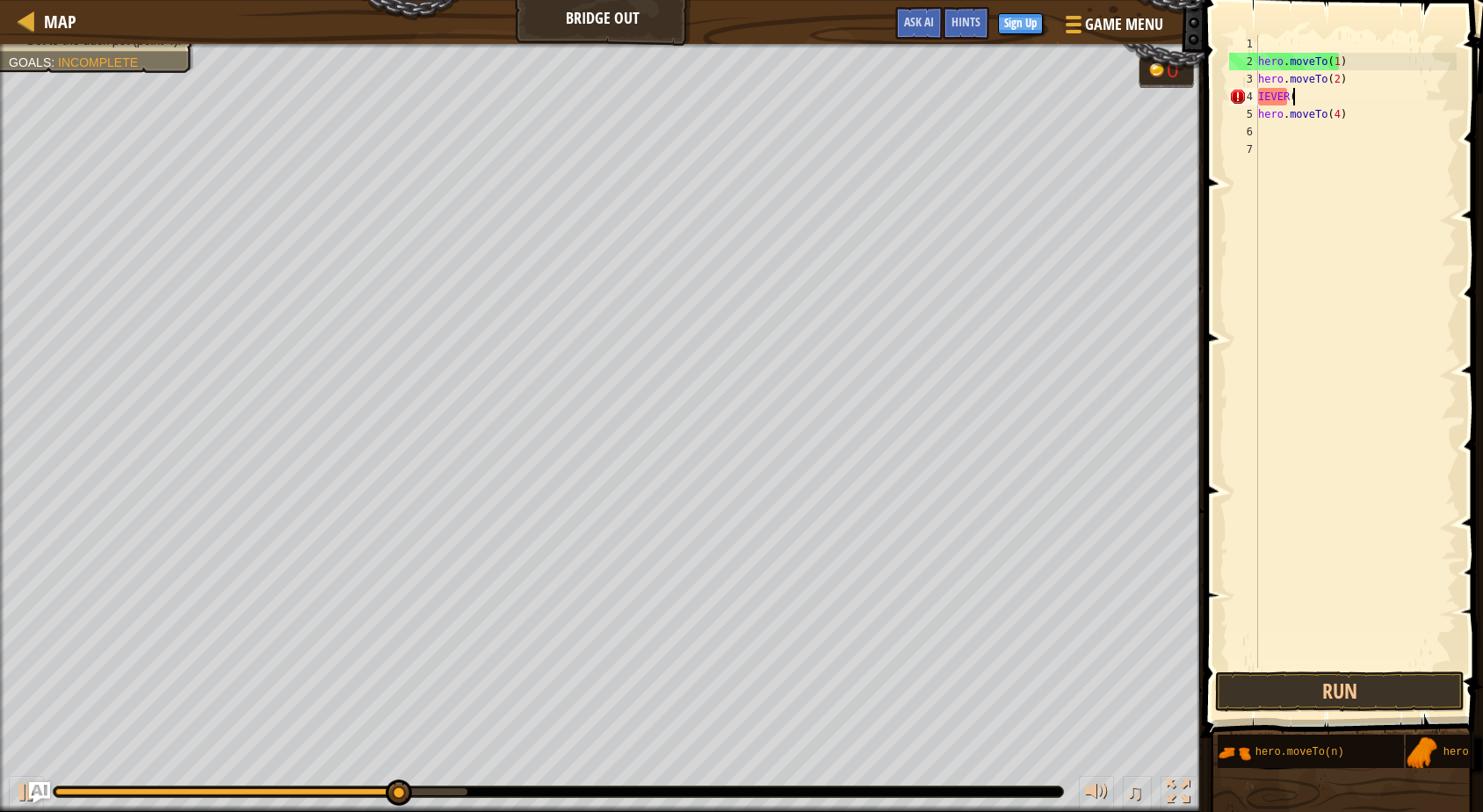
type textarea "I"
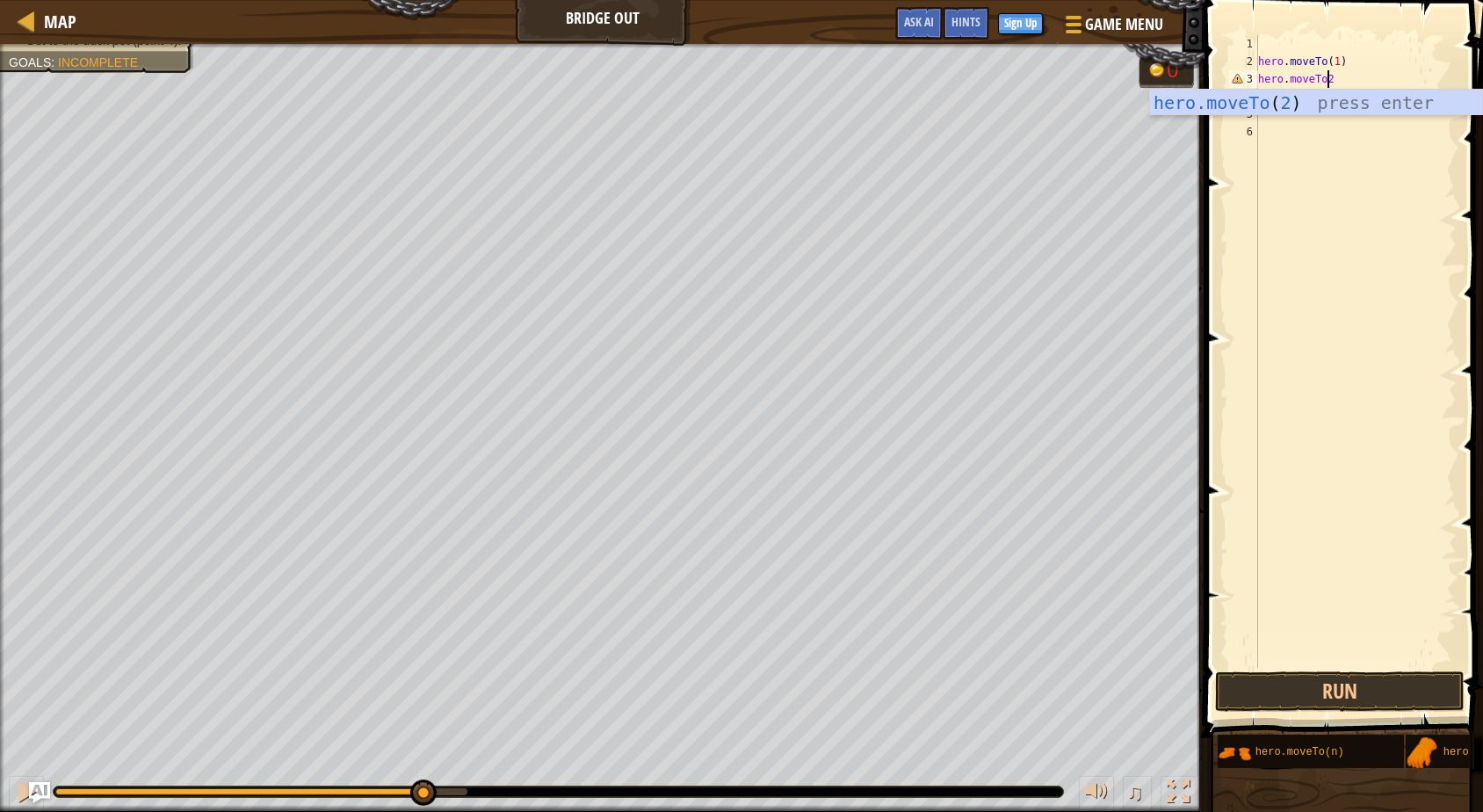
scroll to position [8, 5]
click at [1340, 97] on div "hero.moveTo ( 2 ) press enter" at bounding box center [1316, 129] width 332 height 79
click at [1345, 96] on div "hero . moveTo ( 1 ) hero . moveTo ( 2 ) hero . moveTo ( 4 )" at bounding box center [1356, 369] width 203 height 668
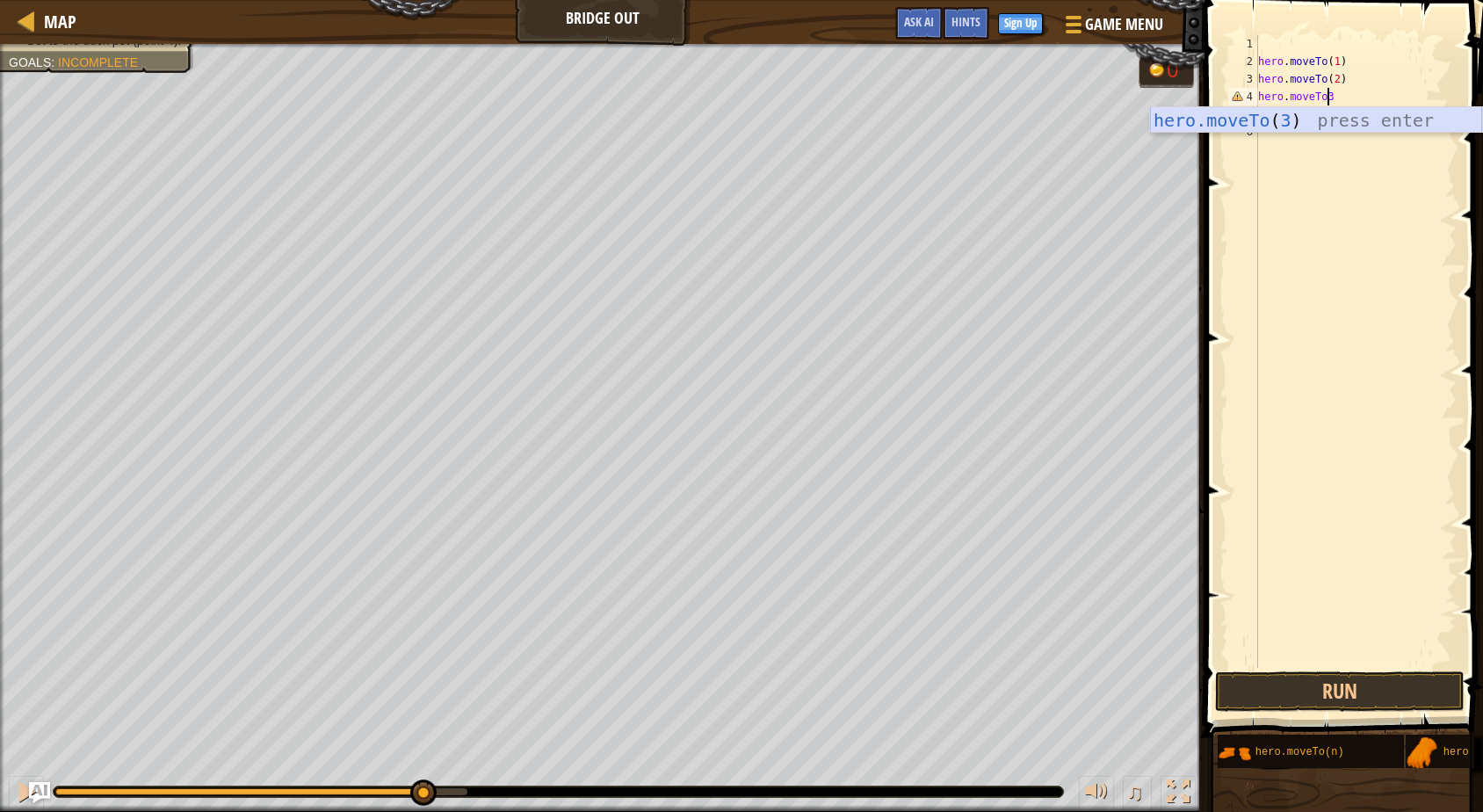
click at [1349, 114] on div "hero.moveTo ( 3 ) press enter" at bounding box center [1316, 147] width 332 height 79
type textarea "hero.moveTo(3)"
click at [1284, 671] on span at bounding box center [1346, 343] width 292 height 789
click at [1284, 679] on button "Run" at bounding box center [1340, 691] width 250 height 41
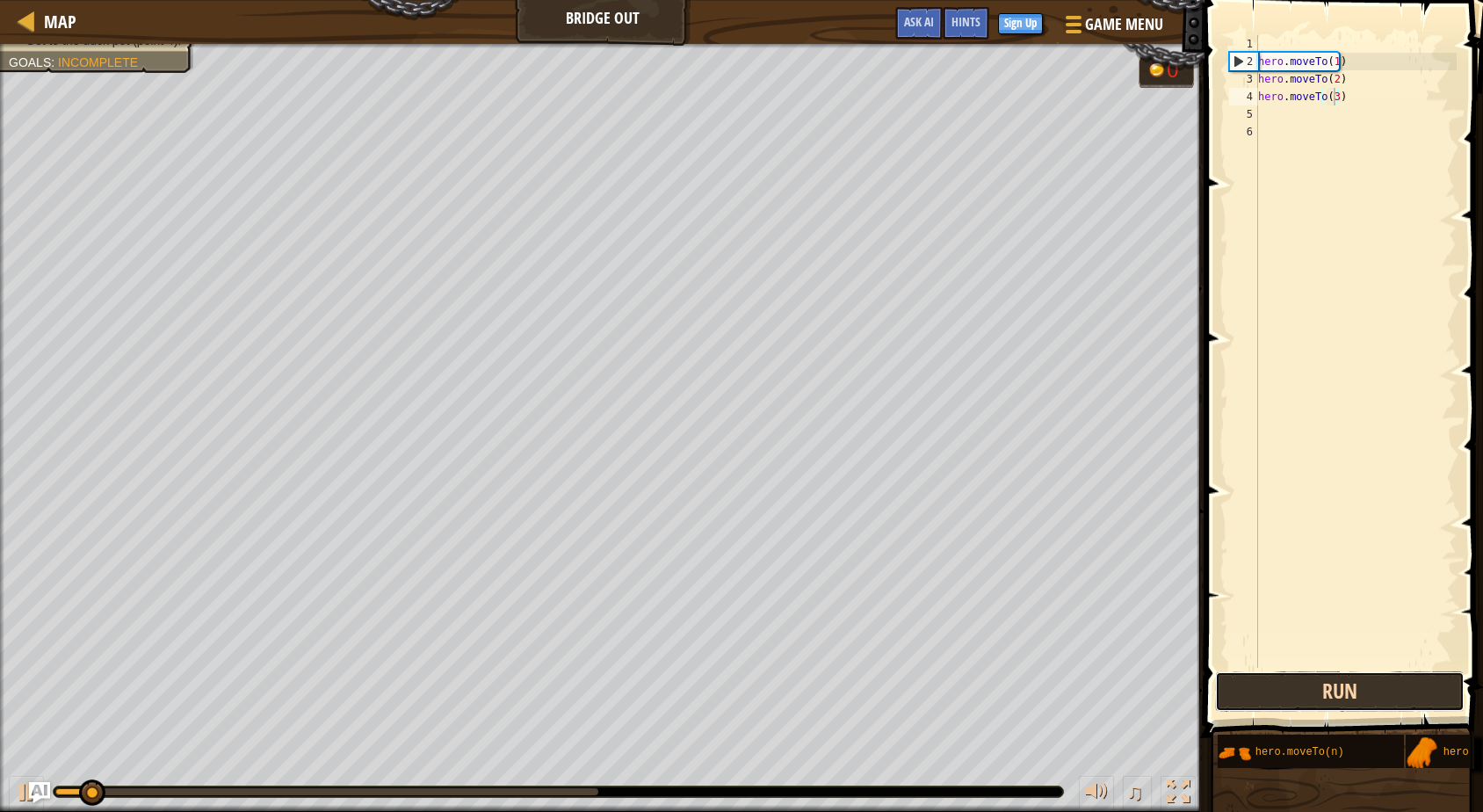
click at [1284, 679] on button "Run" at bounding box center [1340, 691] width 250 height 41
click at [1284, 688] on button "Run" at bounding box center [1340, 691] width 250 height 41
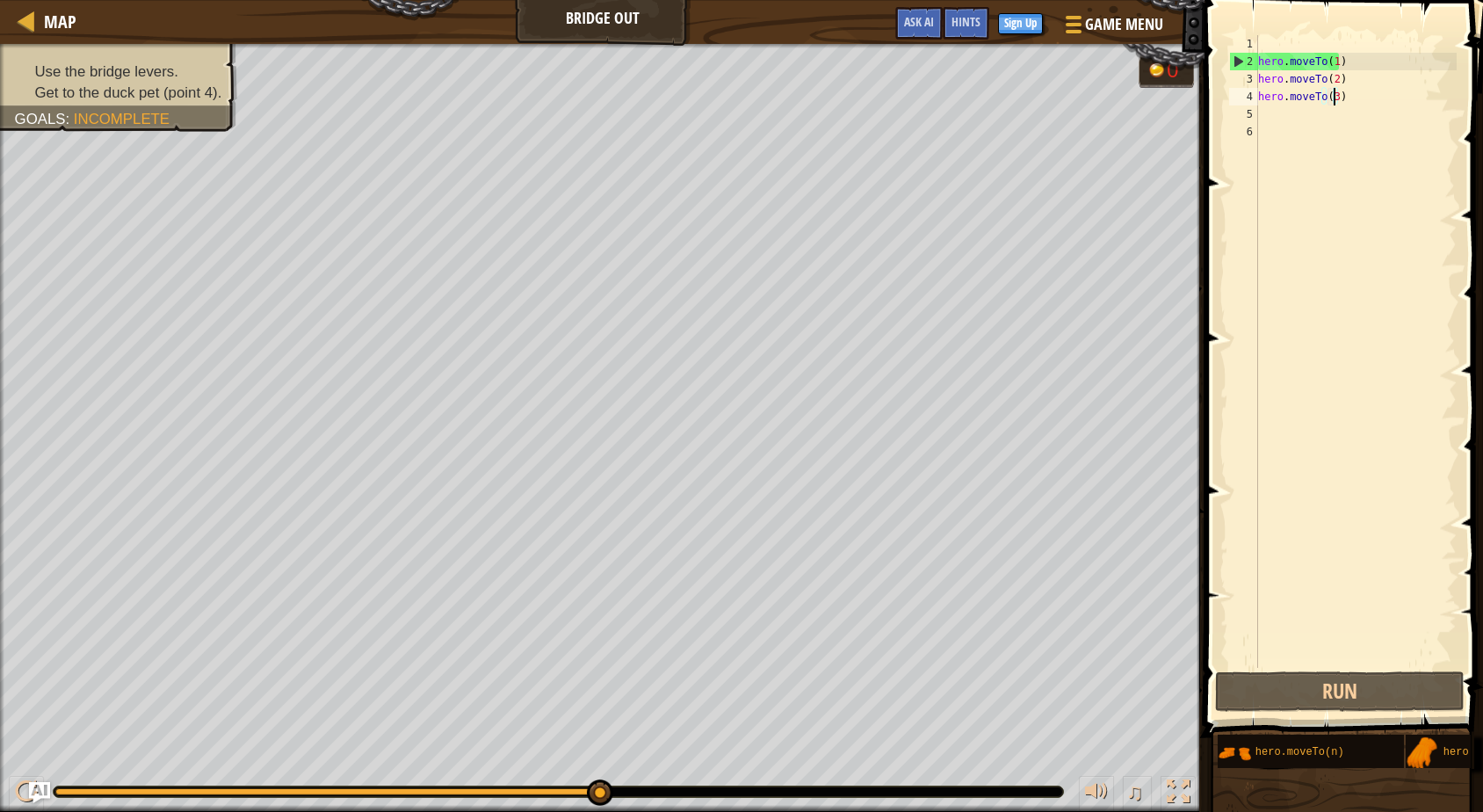
drag, startPoint x: 94, startPoint y: 783, endPoint x: 903, endPoint y: 844, distance: 811.3
click at [903, 0] on html "Map Bridge Out Game Menu Done Sign Up Hints Ask AI 1 הההההההההההההההההההההההההה…" at bounding box center [741, 0] width 1483 height 0
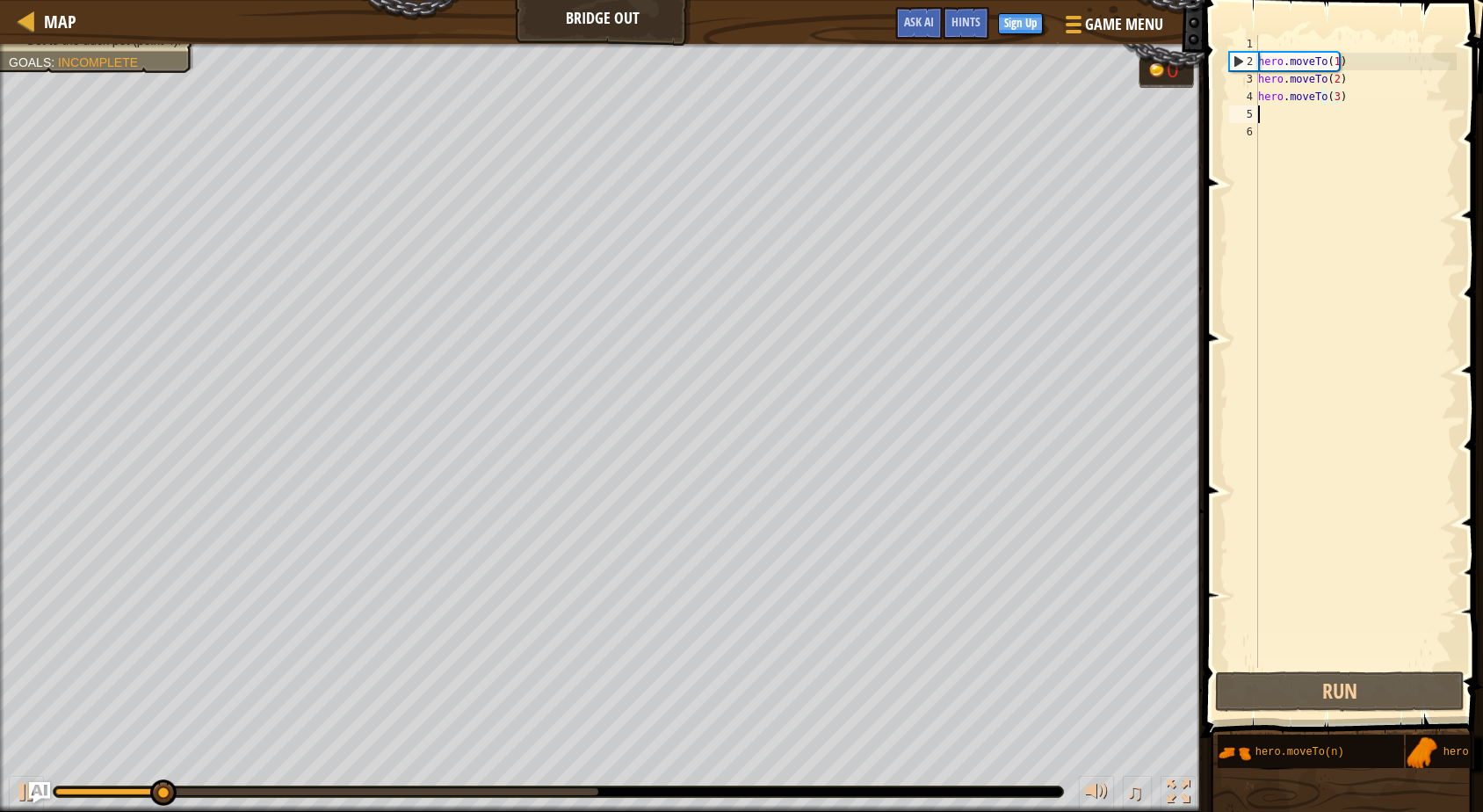
click at [1324, 119] on div "hero . moveTo ( 1 ) hero . moveTo ( 2 ) hero . moveTo ( 3 )" at bounding box center [1356, 369] width 203 height 668
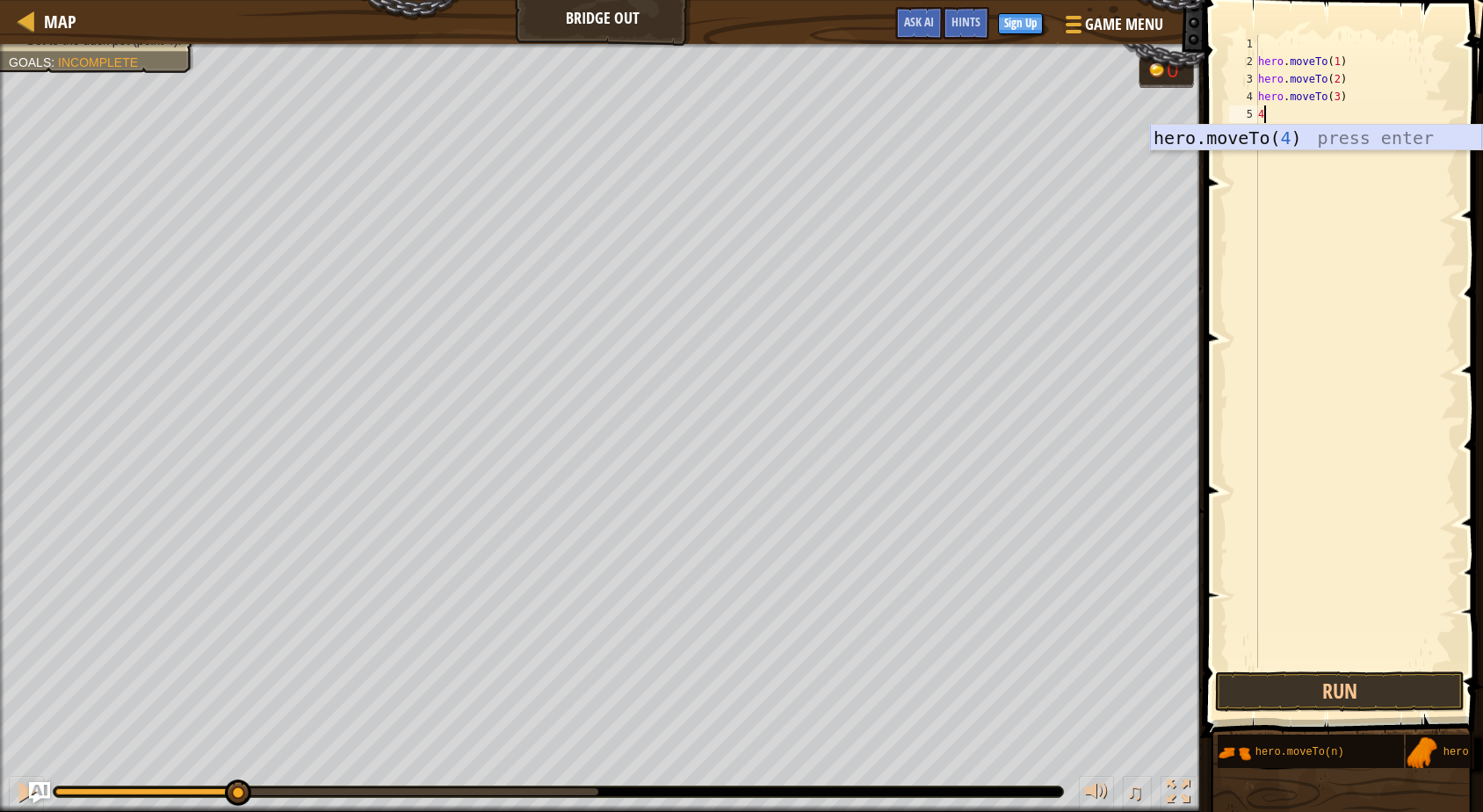
click at [1308, 133] on div "hero.moveTo( 4 ) press enter" at bounding box center [1316, 164] width 332 height 79
type textarea "hero.moveTo(4)"
click at [1292, 137] on div "hero . moveTo ( 1 ) hero . moveTo ( 2 ) hero . moveTo ( 3 ) hero . moveTo ( 4 )" at bounding box center [1356, 369] width 203 height 668
click at [1348, 693] on button "Run" at bounding box center [1340, 691] width 250 height 41
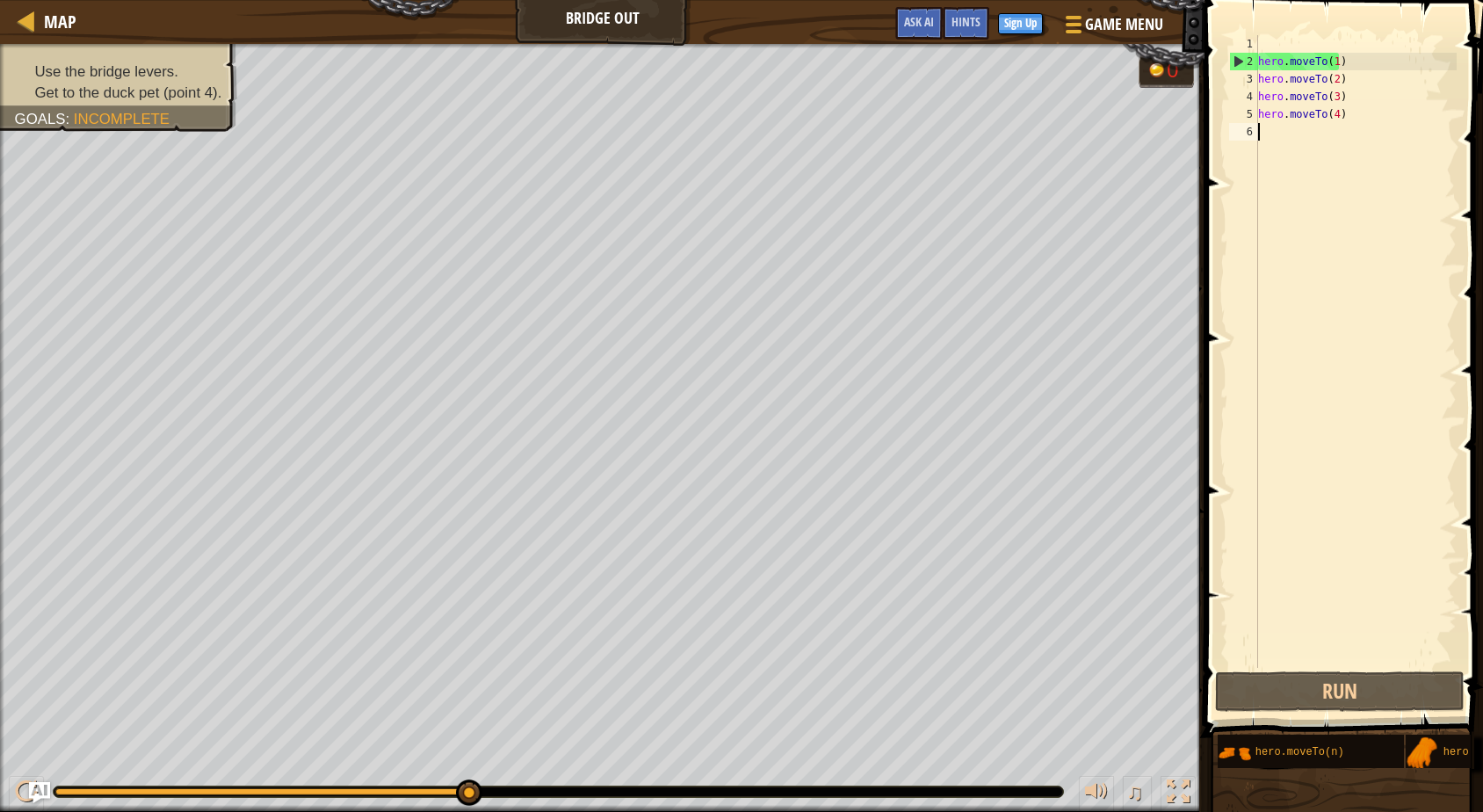
click at [1374, 68] on div "hero . moveTo ( 1 ) hero . moveTo ( 2 ) hero . moveTo ( 3 ) hero . moveTo ( 4 )" at bounding box center [1356, 369] width 203 height 668
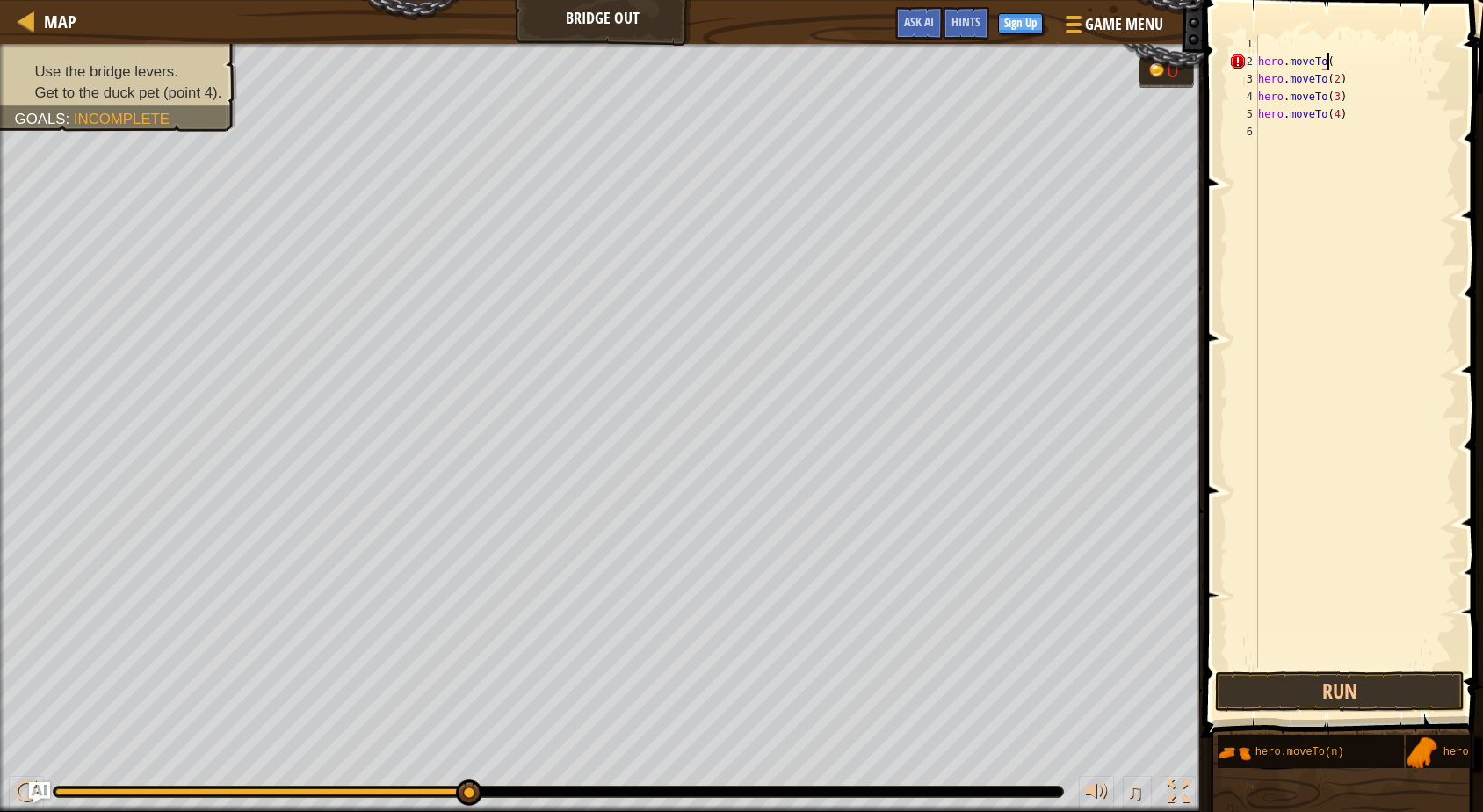
click at [1358, 83] on div "hero . moveTo ( hero . moveTo ( 2 ) hero . moveTo ( 3 ) hero . moveTo ( 4 )" at bounding box center [1356, 369] width 203 height 668
click at [1352, 98] on div "hero . moveTo ( hero . moveTo ( hero . moveTo ( 3 ) hero . moveTo ( 4 )" at bounding box center [1356, 369] width 203 height 668
click at [1350, 116] on div "hero . moveTo ( hero . moveTo ( hero . moveTo ( hero . moveTo ( 4 )" at bounding box center [1356, 369] width 203 height 668
click at [1342, 64] on div "hero . moveTo ( hero . moveTo ( hero . moveTo ( hero . moveTo (" at bounding box center [1356, 369] width 203 height 668
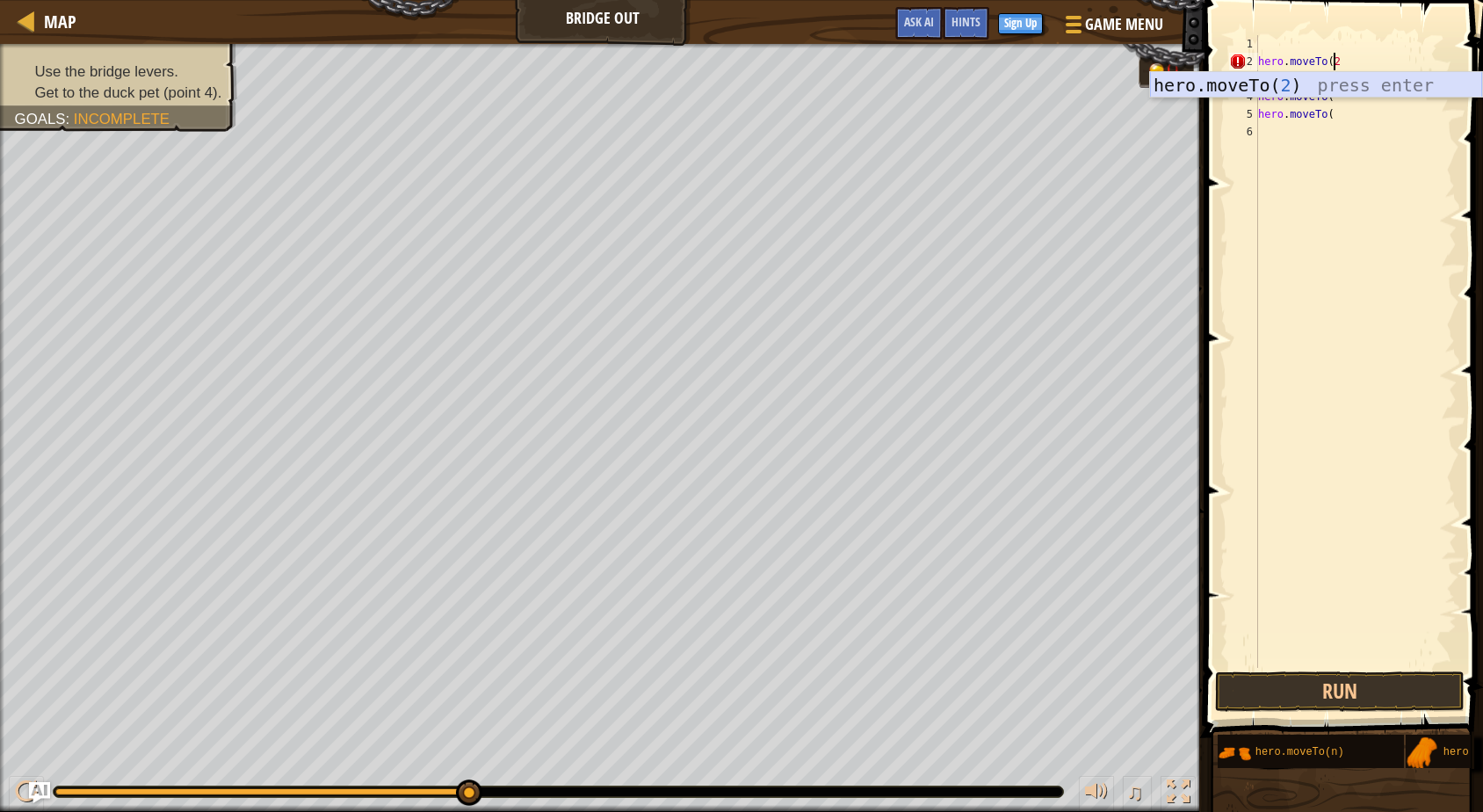
click at [1338, 83] on div "hero.moveTo( 2 ) press enter" at bounding box center [1316, 112] width 332 height 79
click at [1338, 83] on div "hero . moveTo ( 2 ) hero . moveTo ( hero . moveTo ( hero . moveTo (" at bounding box center [1356, 369] width 203 height 668
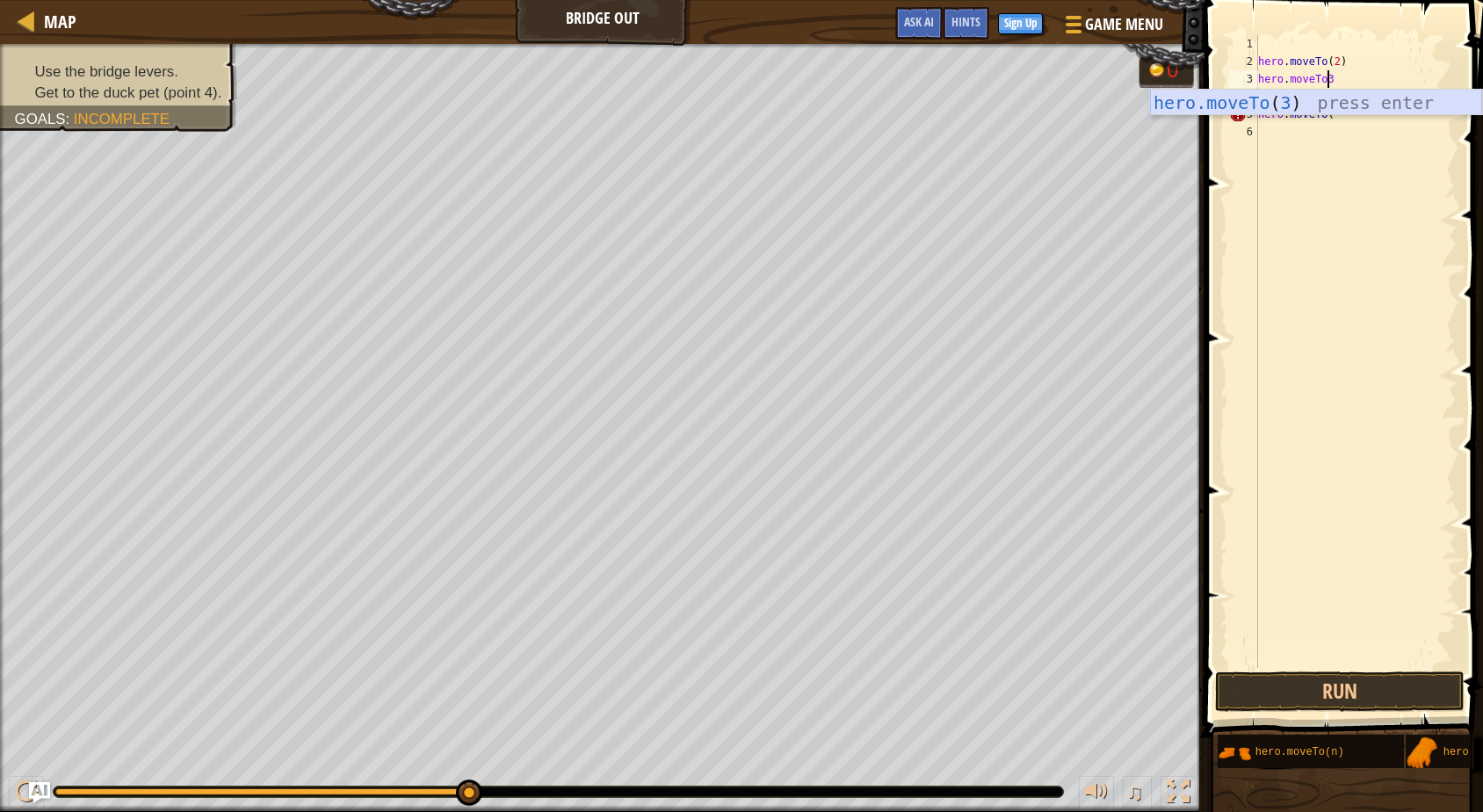
click at [1336, 93] on div "hero.moveTo ( 3 ) press enter" at bounding box center [1316, 129] width 332 height 79
click at [1340, 105] on div "hero . moveTo ( 2 ) hero . moveTo ( 3 ) hero . moveTo ( hero . moveTo (" at bounding box center [1356, 369] width 203 height 668
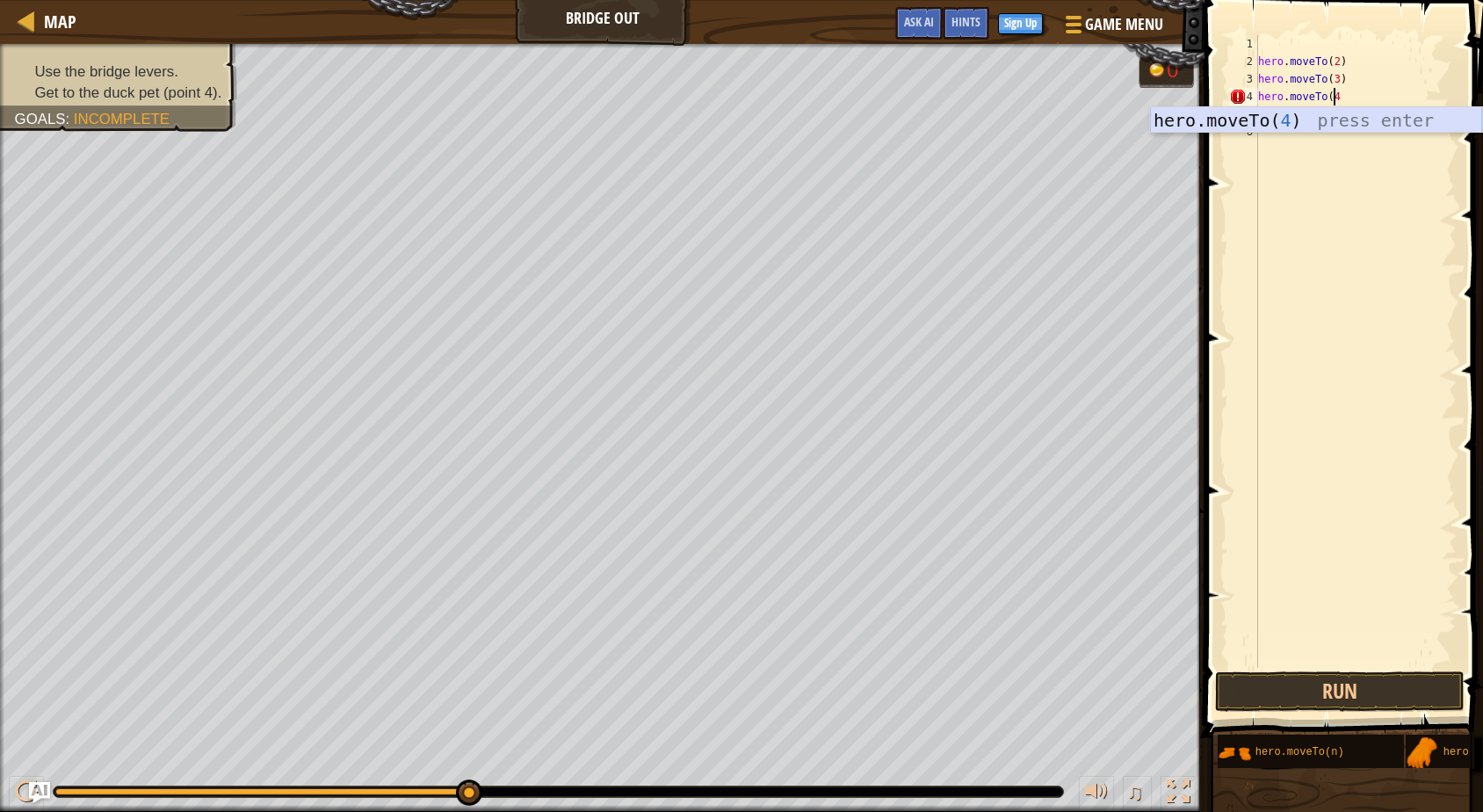
click at [1341, 117] on div "hero.moveTo( 4 ) press enter" at bounding box center [1316, 147] width 332 height 79
click at [1308, 694] on button "Run" at bounding box center [1340, 691] width 250 height 41
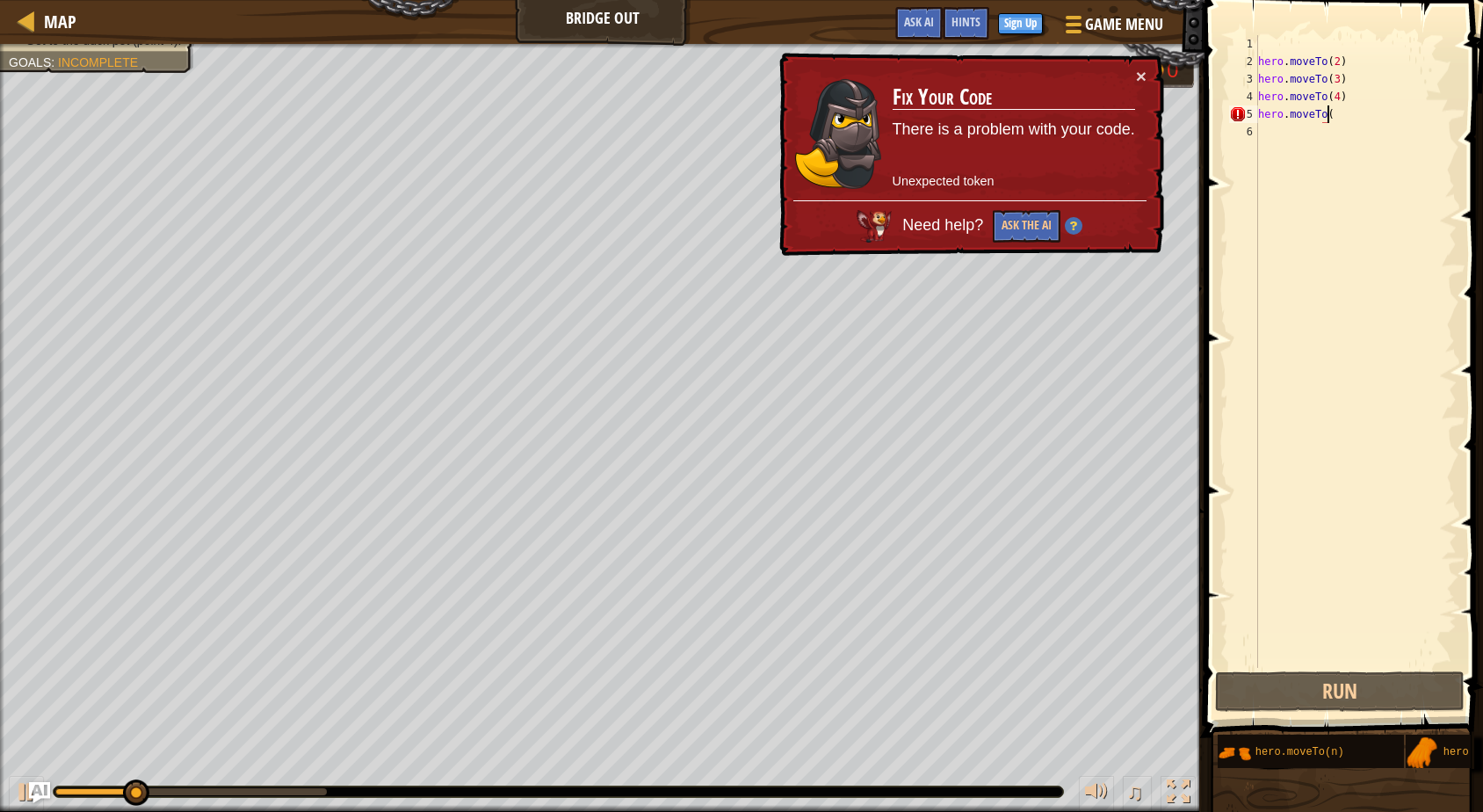
click at [1408, 114] on div "hero . moveTo ( 2 ) hero . moveTo ( 3 ) hero . moveTo ( 4 ) hero . moveTo (" at bounding box center [1356, 369] width 203 height 668
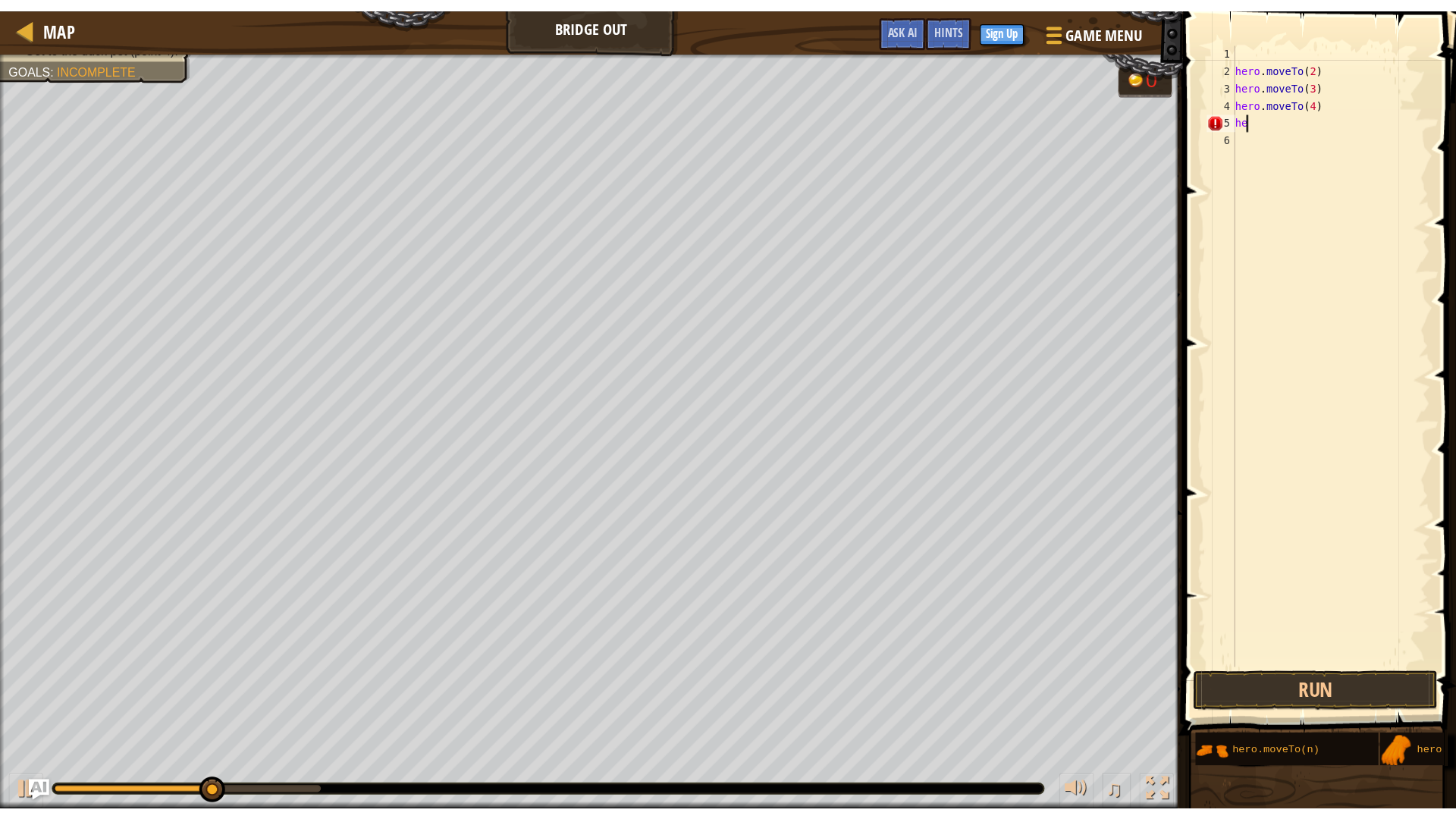
scroll to position [7, 0]
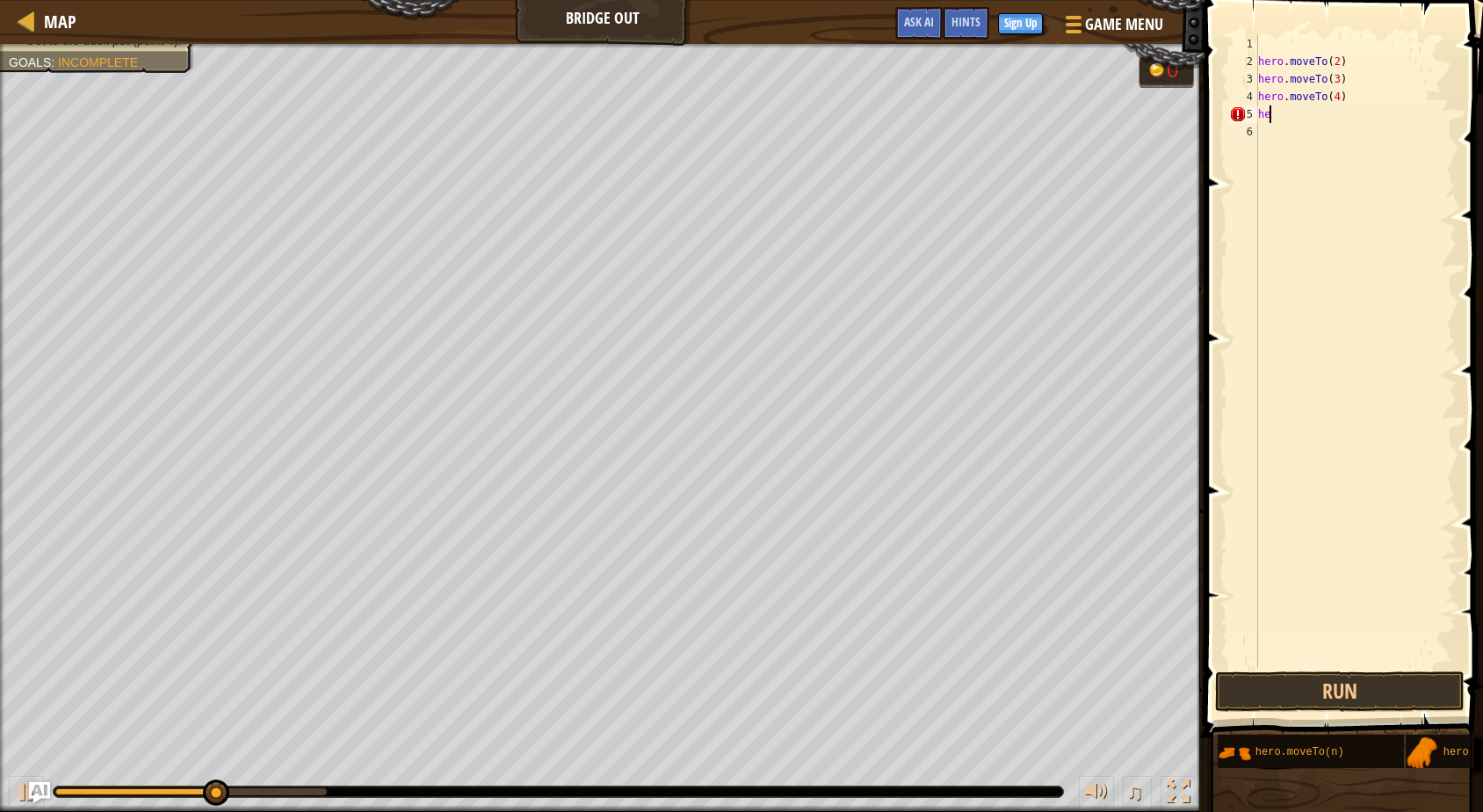
type textarea "h"
click at [1342, 685] on button "Run" at bounding box center [1340, 691] width 250 height 41
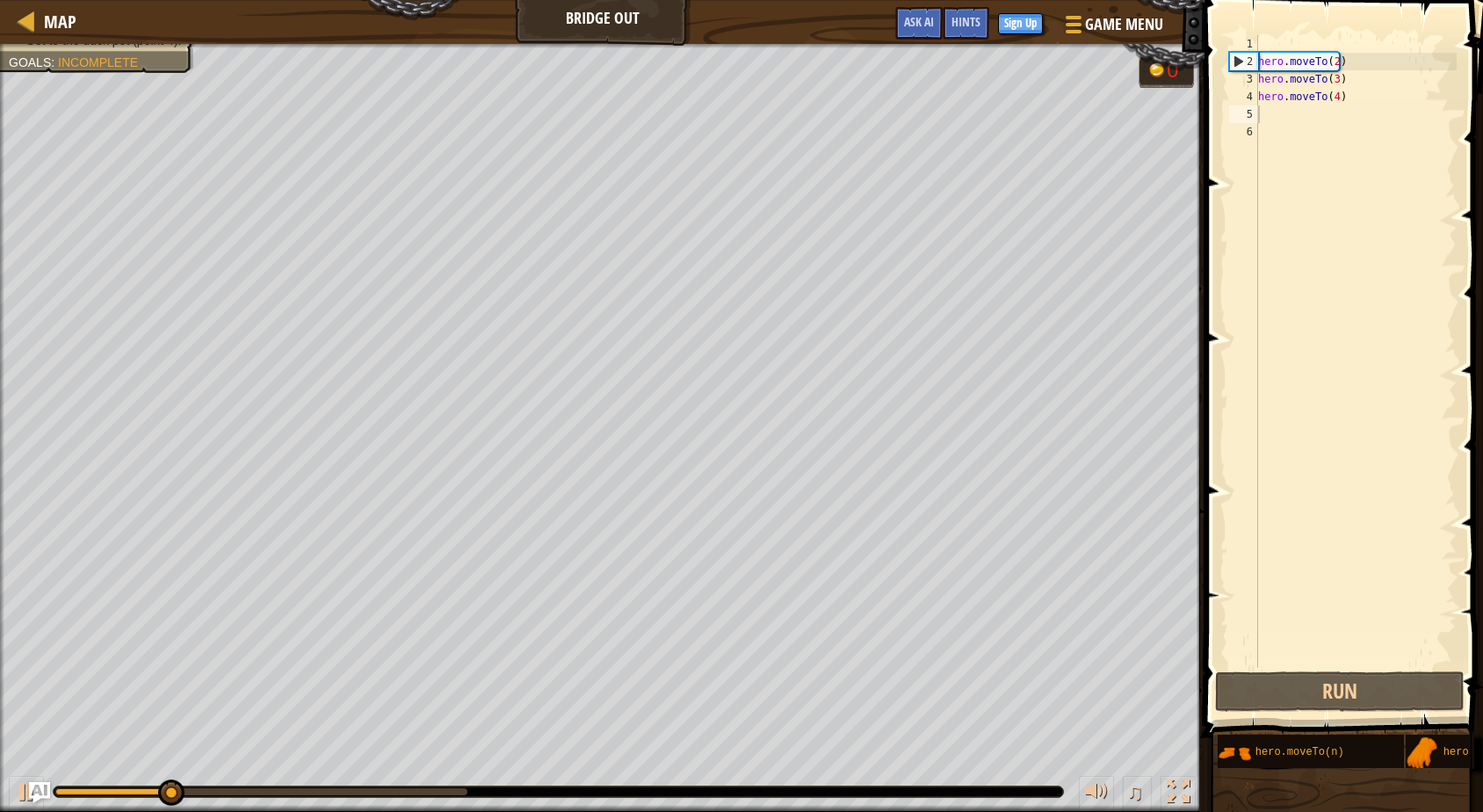
drag, startPoint x: 171, startPoint y: 785, endPoint x: 334, endPoint y: 791, distance: 163.1
click at [334, 791] on div at bounding box center [558, 791] width 1012 height 12
click at [352, 734] on div "Use the bridge levers. Get to the duck pet (point 4). Goals : Incomplete 0 ♫ An…" at bounding box center [741, 427] width 1483 height 768
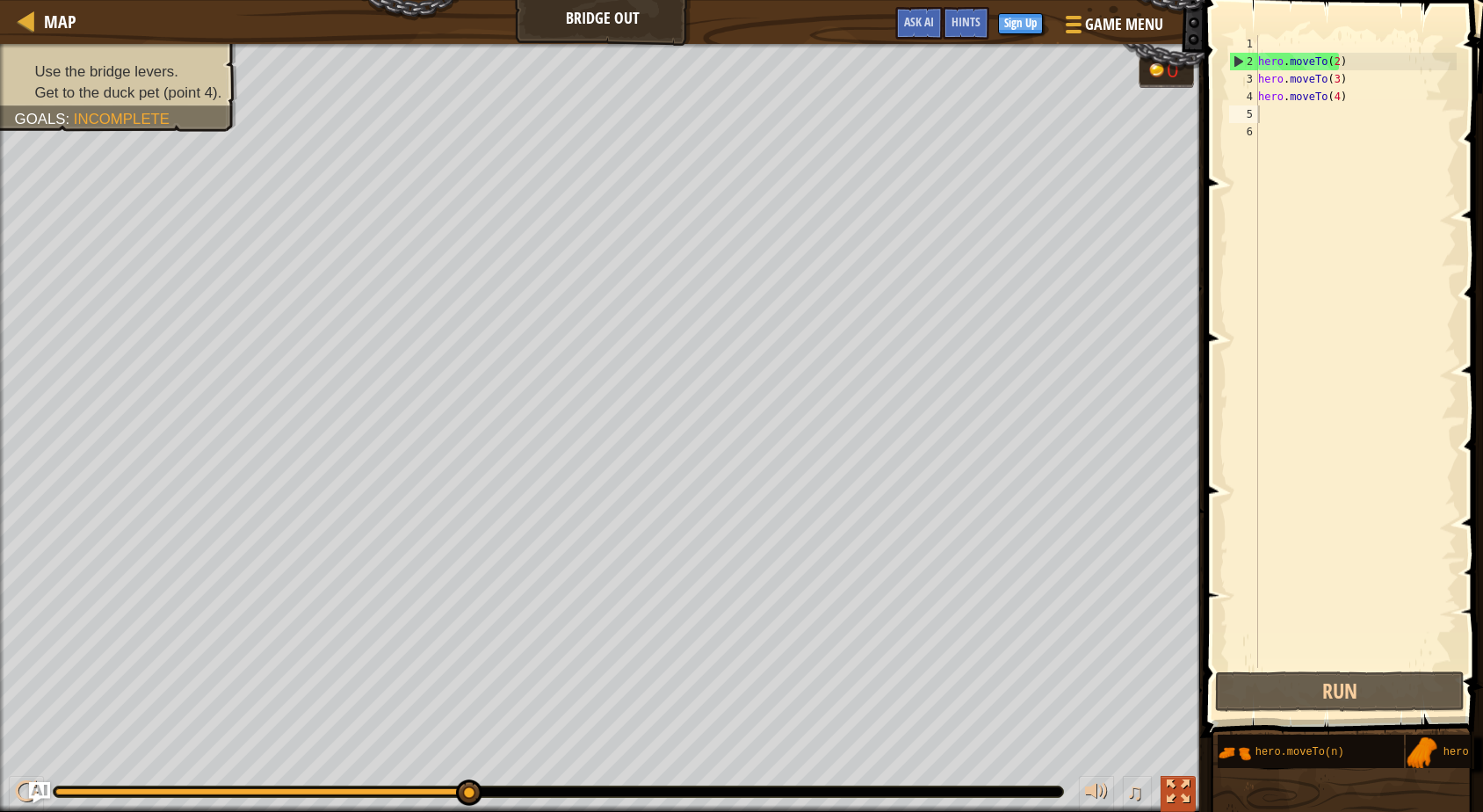
click at [1177, 783] on div at bounding box center [1178, 791] width 23 height 23
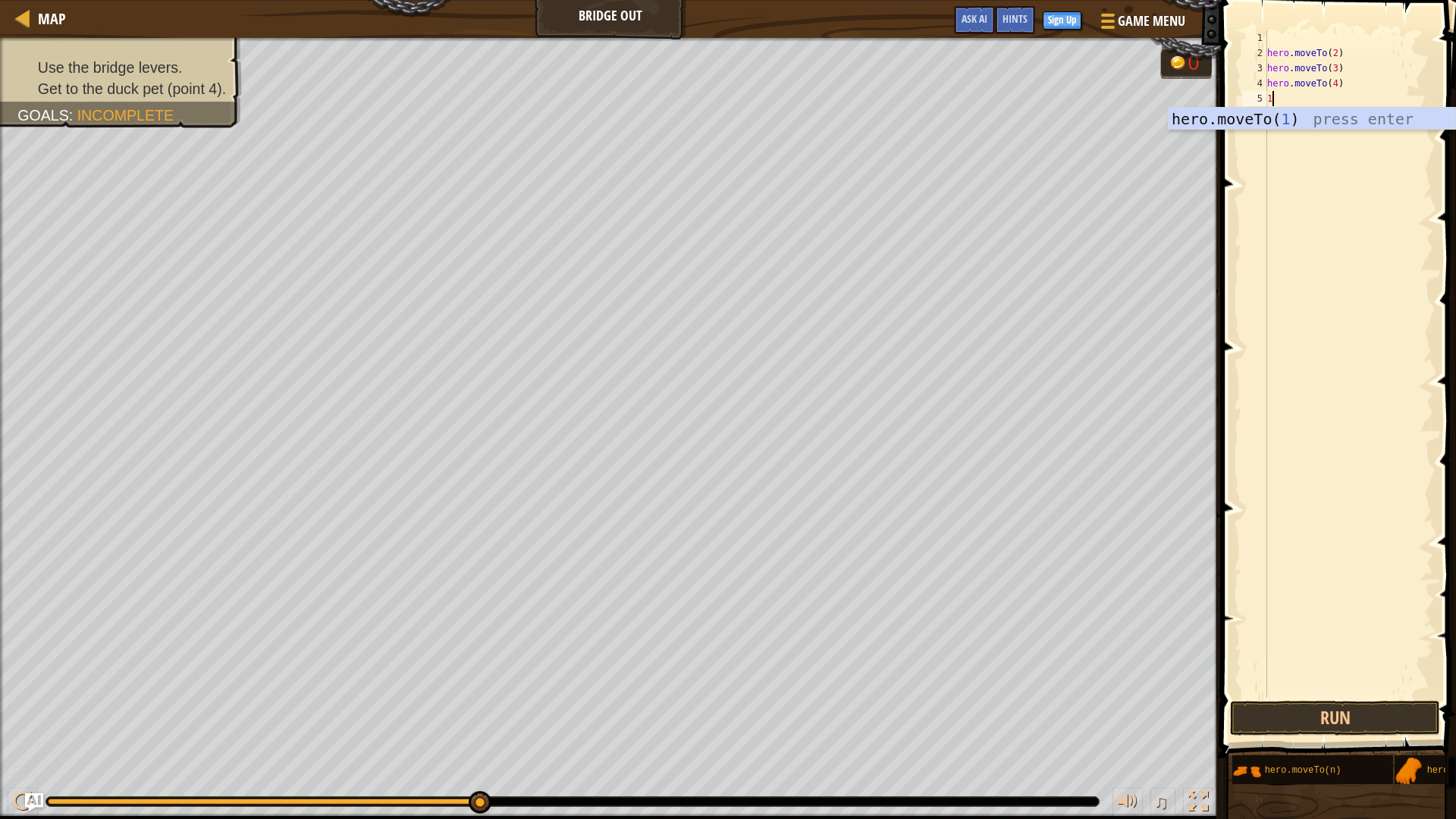
click at [1266, 128] on div "hero.moveTo( 1 ) press enter" at bounding box center [1312, 141] width 286 height 68
click at [1266, 700] on button "Run" at bounding box center [1335, 718] width 210 height 35
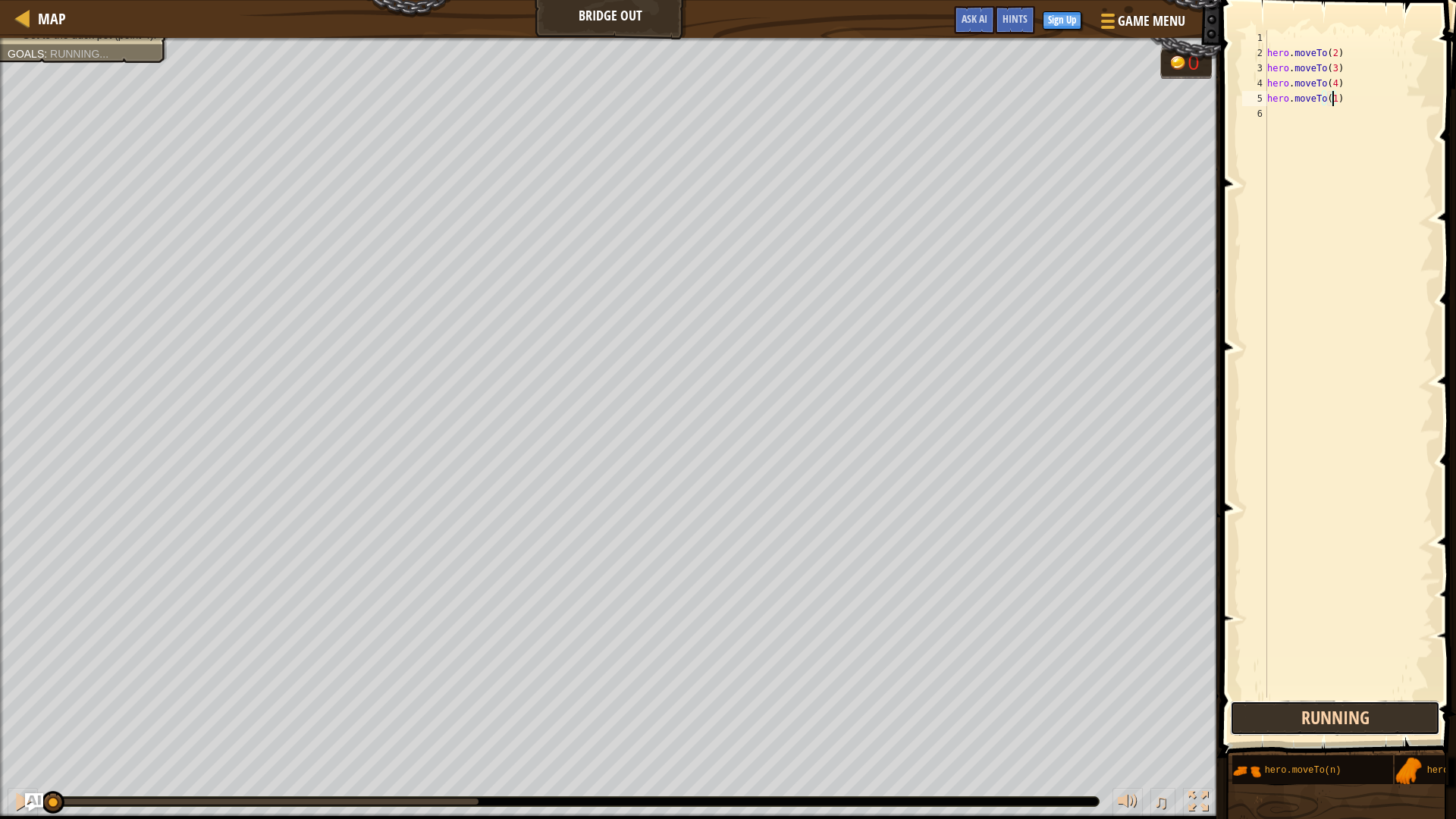
click at [1266, 700] on button "Running" at bounding box center [1335, 718] width 210 height 35
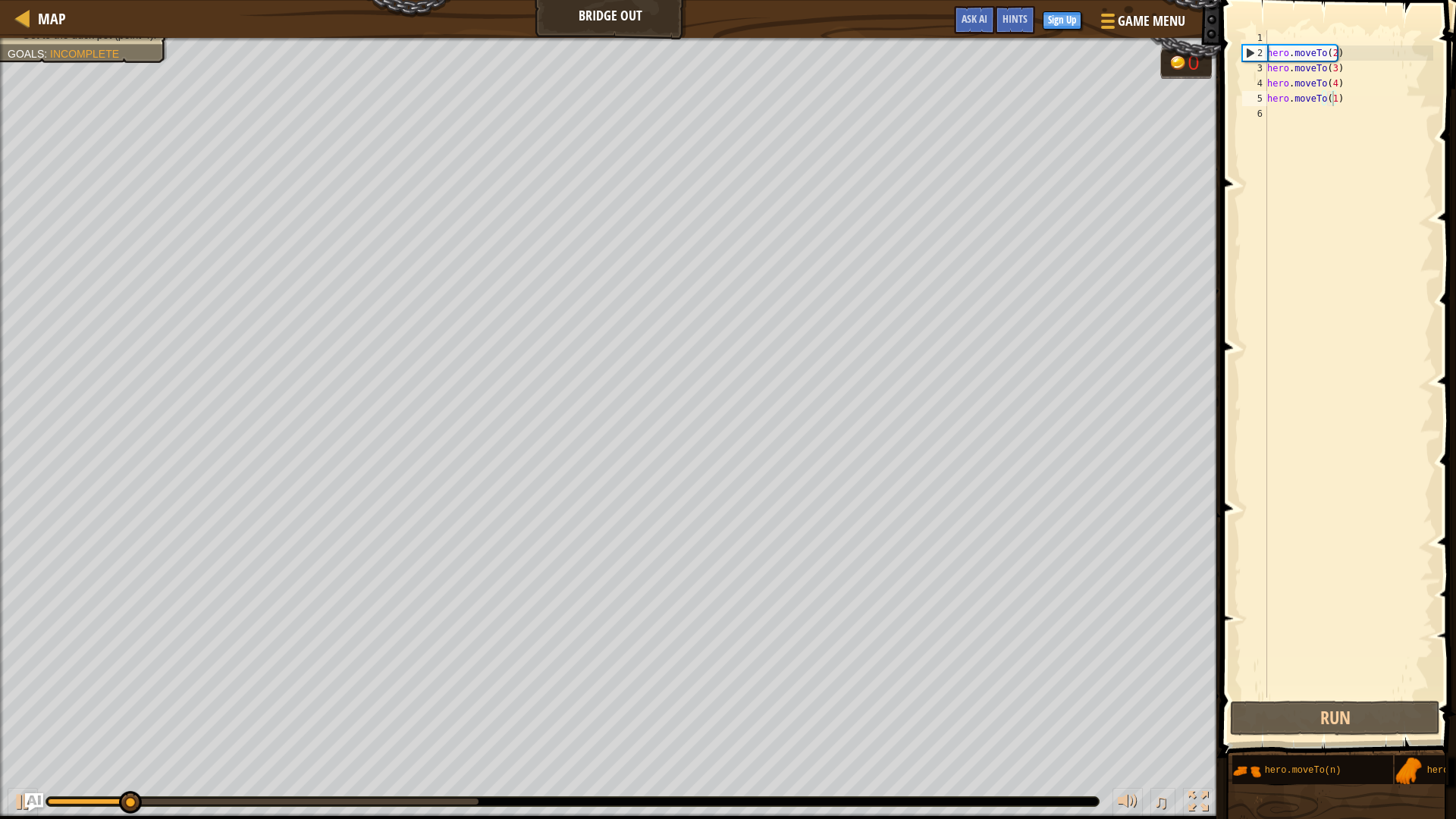
drag, startPoint x: 465, startPoint y: 806, endPoint x: 490, endPoint y: 798, distance: 26.2
click at [490, 700] on div "♫" at bounding box center [610, 797] width 1221 height 45
drag, startPoint x: 490, startPoint y: 798, endPoint x: 565, endPoint y: 787, distance: 75.8
click at [579, 700] on div "♫" at bounding box center [610, 797] width 1221 height 45
drag, startPoint x: 476, startPoint y: 795, endPoint x: 492, endPoint y: 782, distance: 20.6
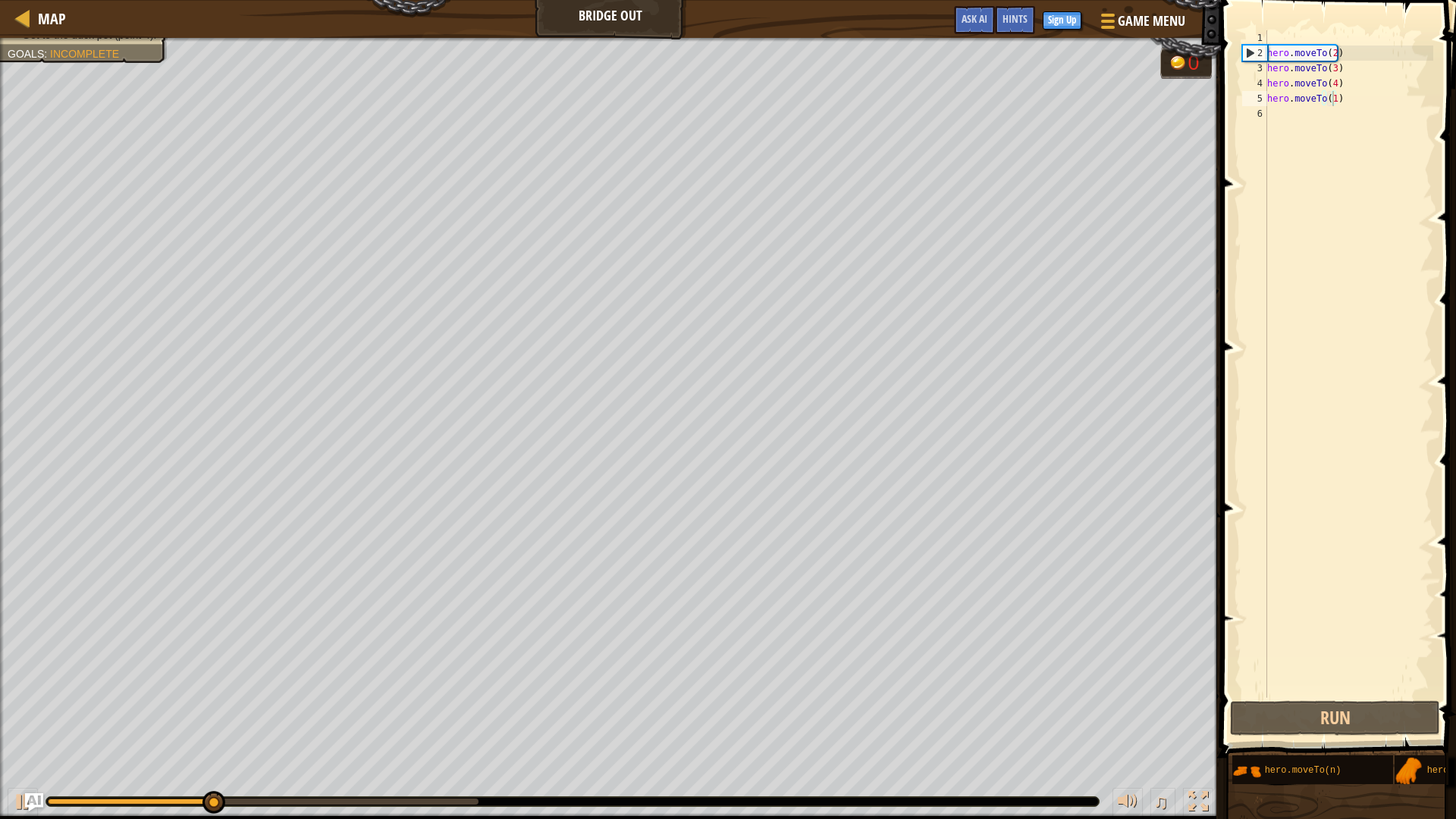
click at [527, 700] on div "♫" at bounding box center [610, 797] width 1221 height 45
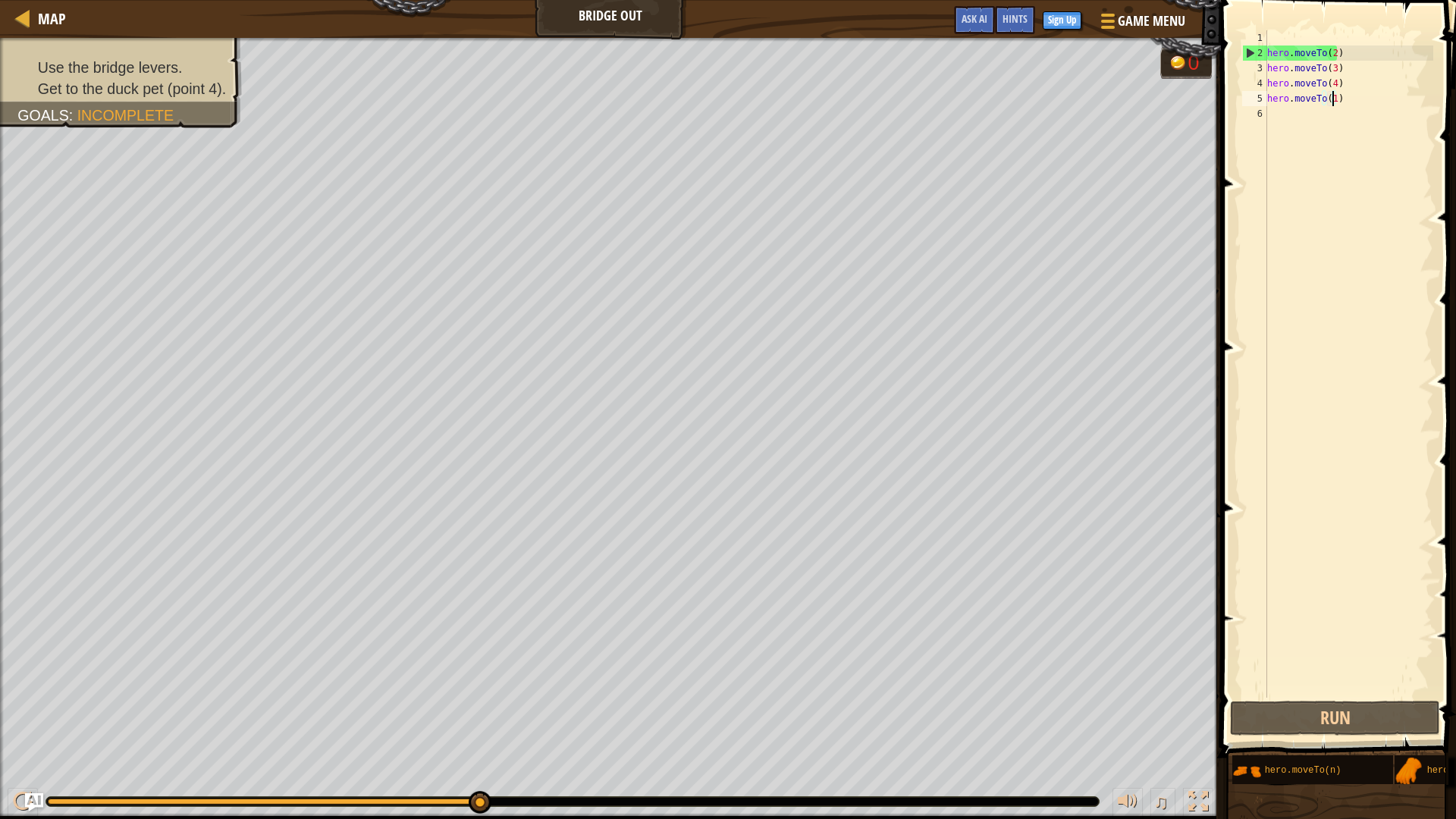
drag, startPoint x: 456, startPoint y: 799, endPoint x: 855, endPoint y: 799, distance: 399.0
click at [855, 700] on div at bounding box center [572, 801] width 1053 height 9
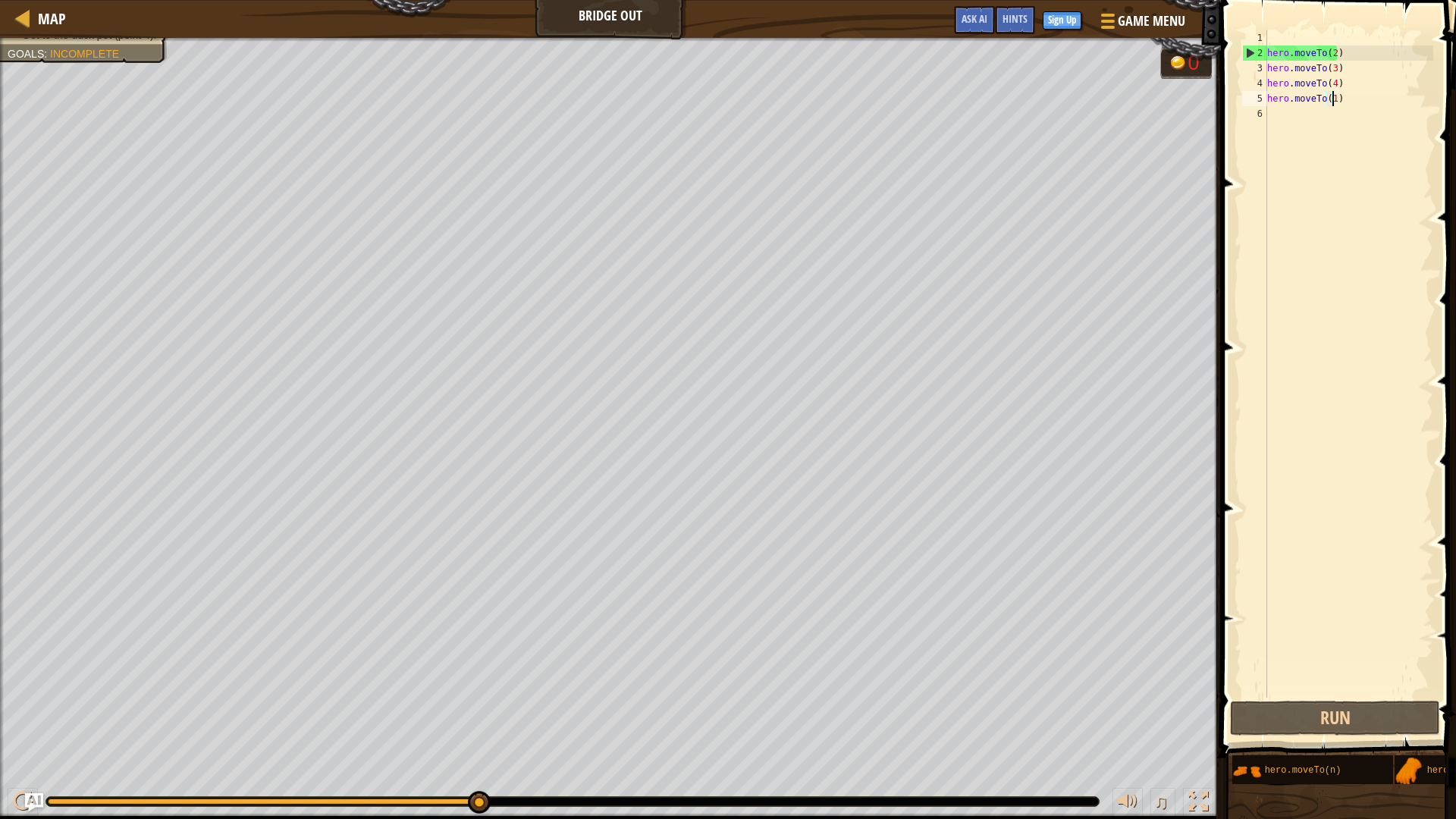
click at [1266, 98] on div "hero . moveTo ( 2 ) hero . moveTo ( 3 ) hero . moveTo ( 4 ) hero . moveTo ( 1 )" at bounding box center [1349, 379] width 169 height 697
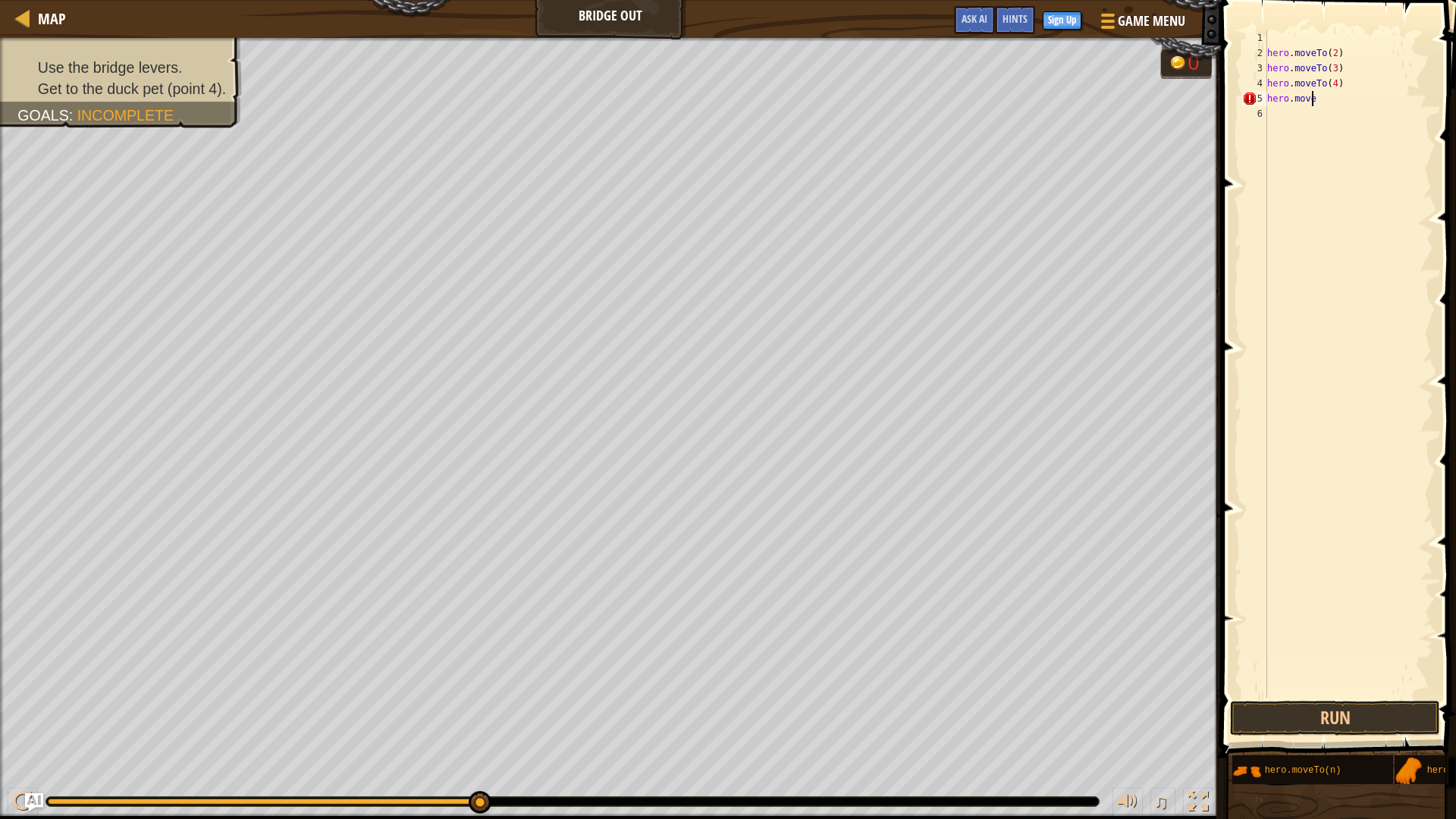
type textarea "h"
click at [1266, 51] on div "hero.moveTo( 1 ) press enter" at bounding box center [1312, 81] width 286 height 68
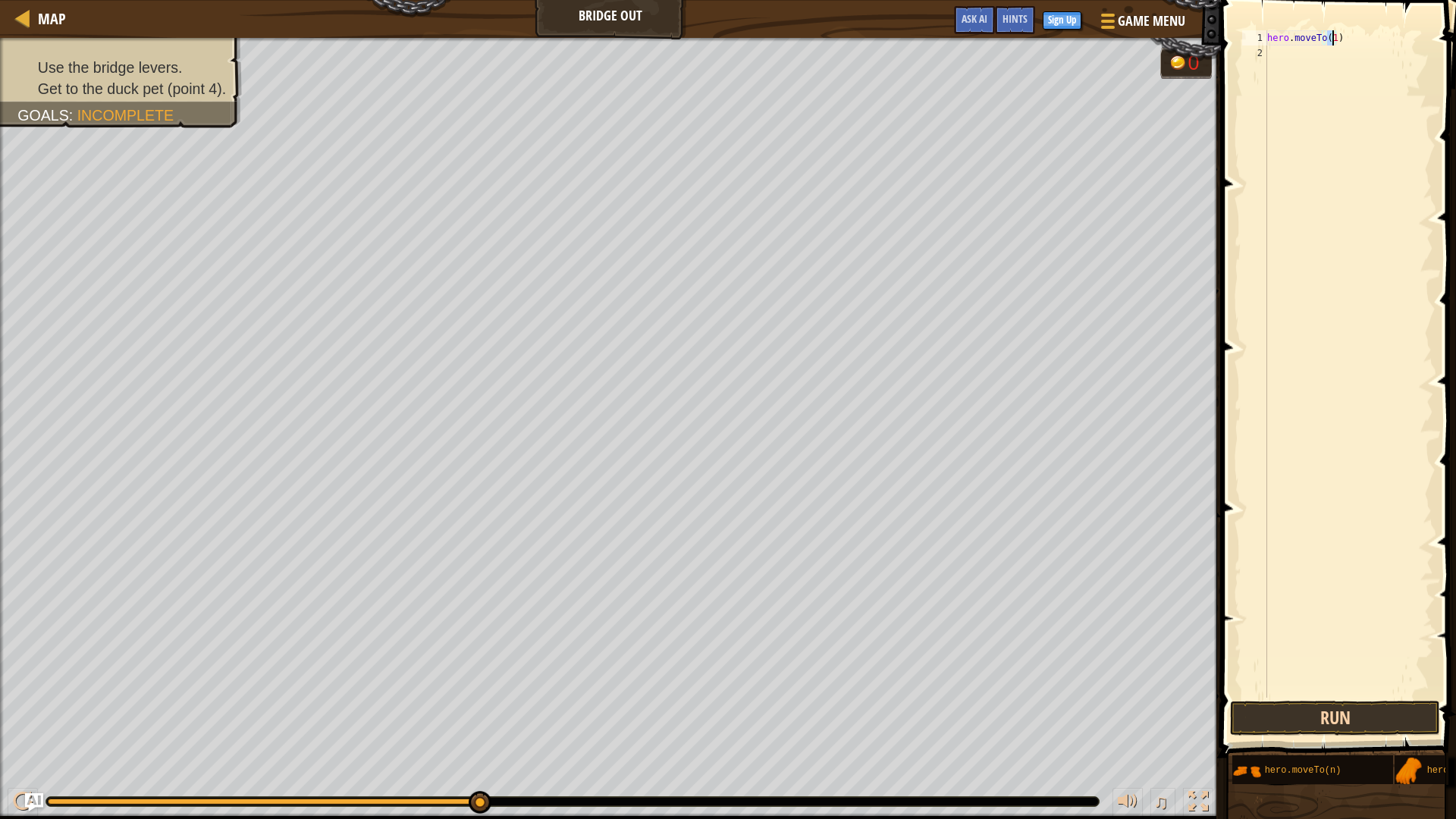
type textarea "hero.moveTo(1)"
click at [1266, 700] on button "Run" at bounding box center [1335, 718] width 210 height 35
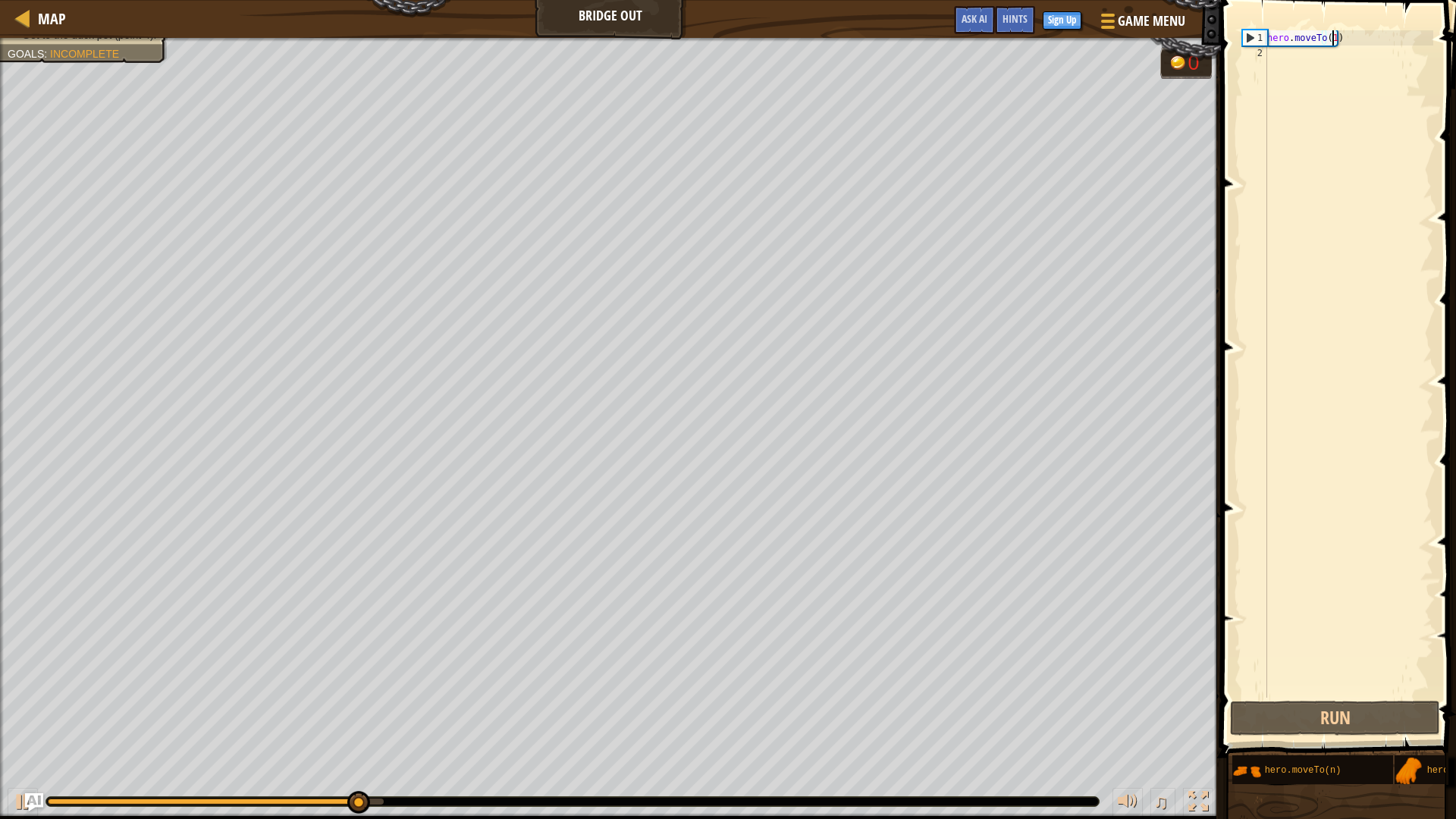
click at [1266, 58] on div "hero . moveTo ( 1 )" at bounding box center [1349, 379] width 169 height 697
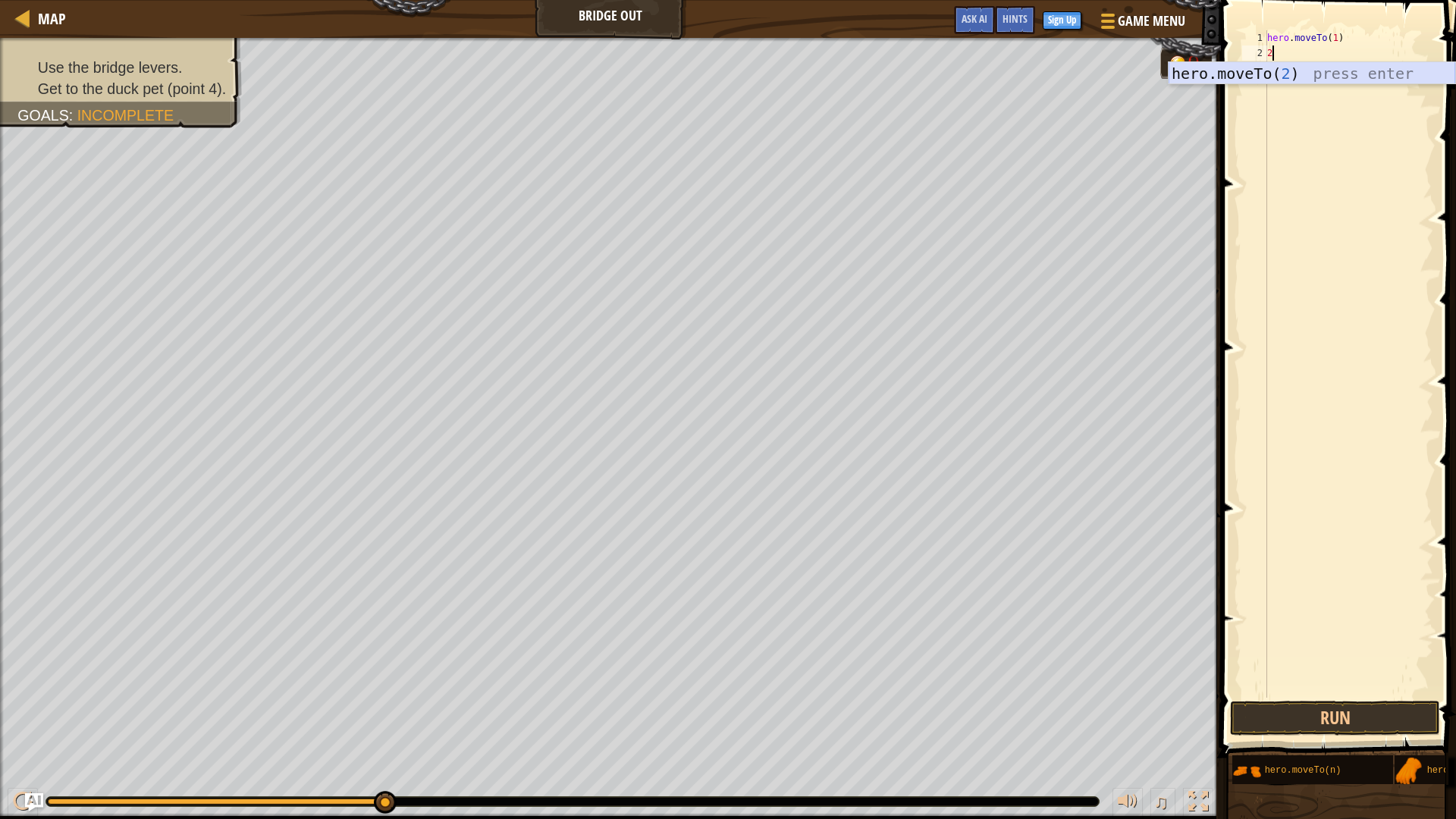
click at [1266, 67] on div "hero.moveTo( 2 ) press enter" at bounding box center [1312, 96] width 286 height 68
type textarea "hero.moveTo(2)"
click at [1266, 67] on div "hero . moveTo ( 1 ) hero . moveTo ( 2 )" at bounding box center [1349, 379] width 169 height 697
click at [1266, 86] on div "hero.moveTo( 3 ) press enter" at bounding box center [1312, 112] width 286 height 68
type textarea "hero.moveTo(3)"
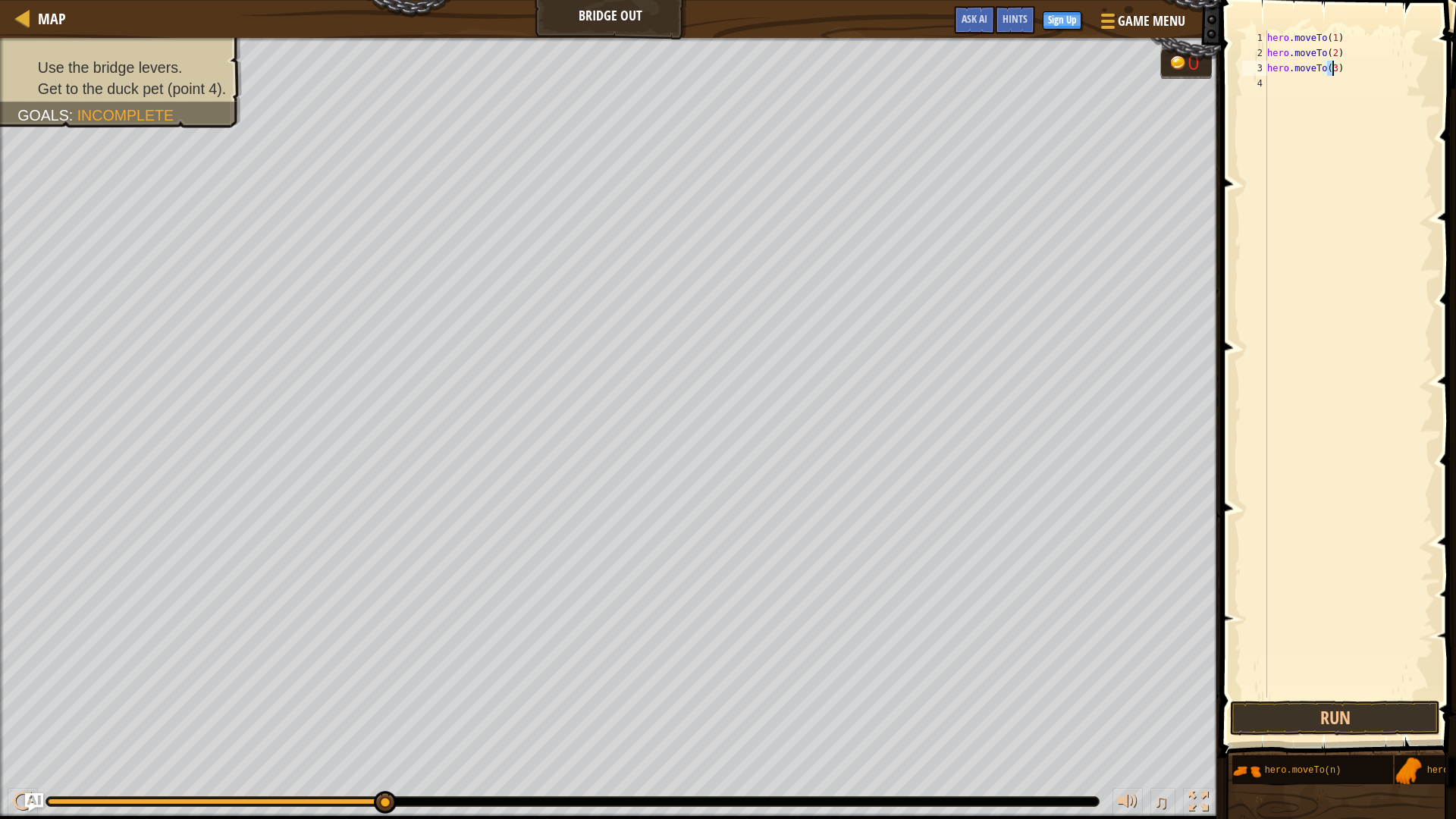
click at [1266, 86] on div "hero . moveTo ( 1 ) hero . moveTo ( 2 ) hero . moveTo ( 3 )" at bounding box center [1349, 379] width 169 height 697
type textarea "5"
click at [1266, 95] on div "hero.moveTo( 4 ) press enter" at bounding box center [1312, 127] width 286 height 68
click at [1266, 700] on button "Run" at bounding box center [1335, 718] width 210 height 35
type textarea ")"
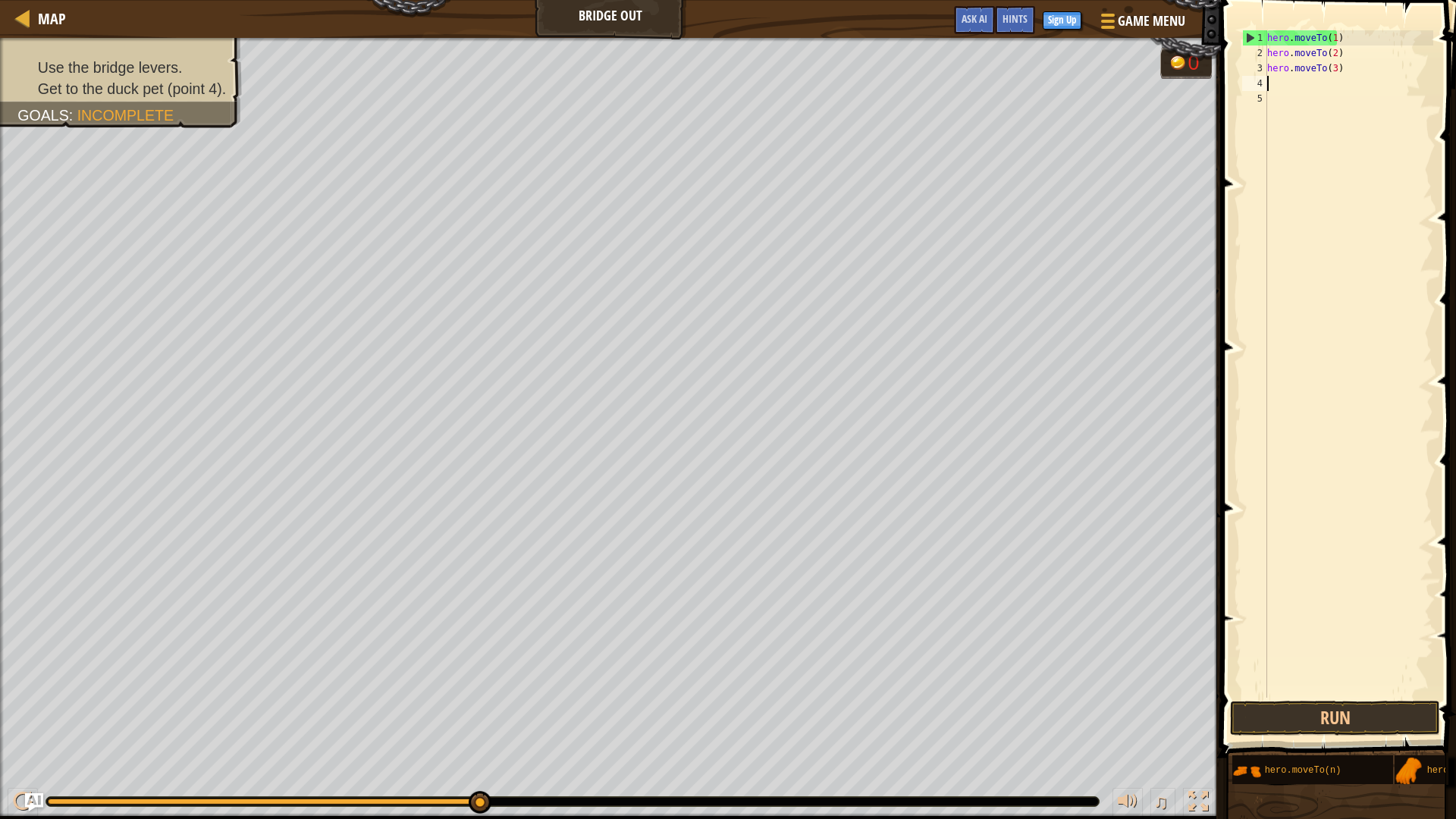
click at [1266, 89] on div "hero . moveTo ( 1 ) hero . moveTo ( 2 ) hero . moveTo ( 3 )" at bounding box center [1349, 379] width 169 height 697
click at [1266, 700] on button "Run" at bounding box center [1335, 718] width 210 height 35
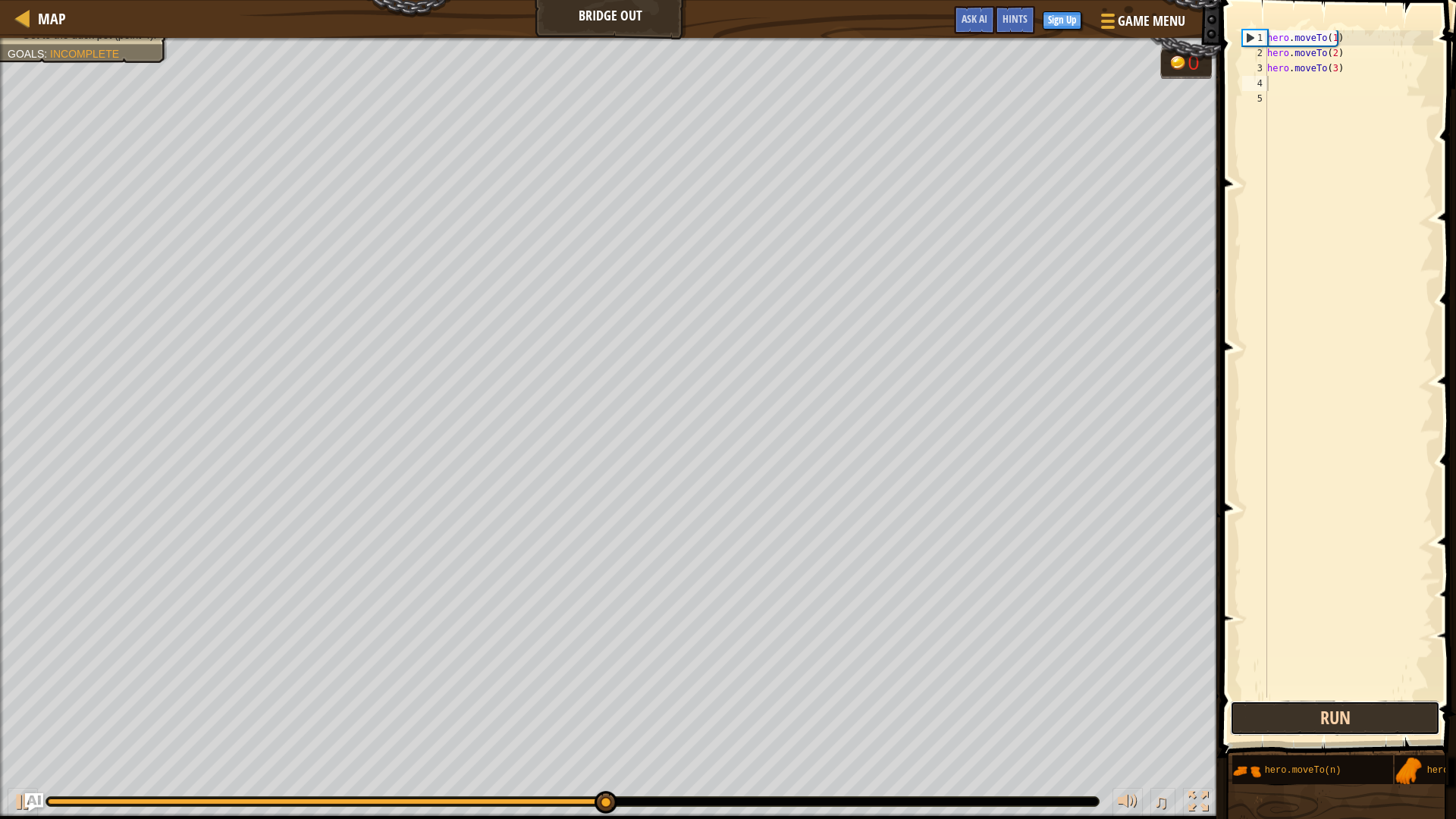
click at [1266, 700] on button "Run" at bounding box center [1335, 718] width 210 height 35
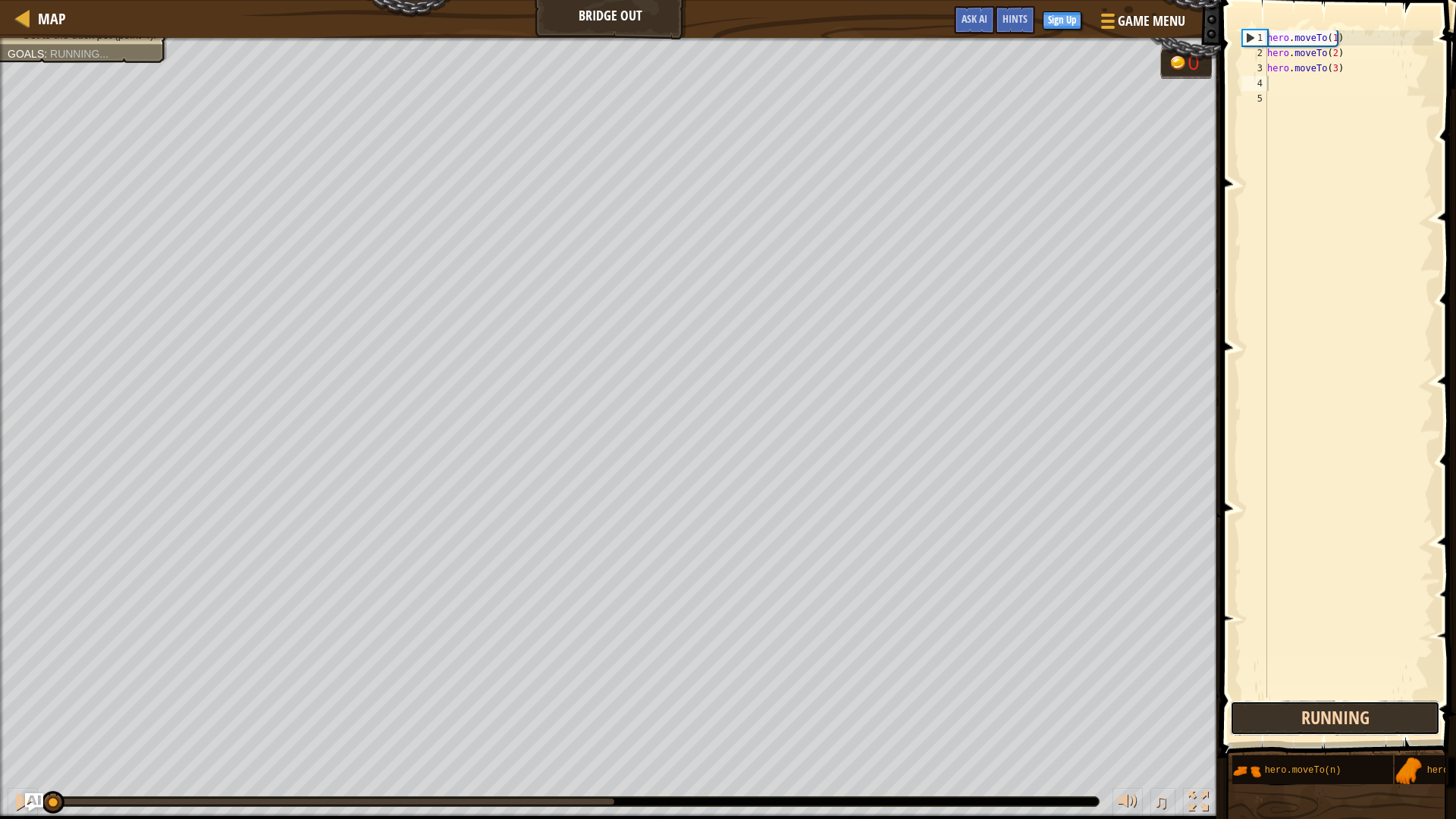
click at [1266, 700] on button "Running" at bounding box center [1335, 718] width 210 height 35
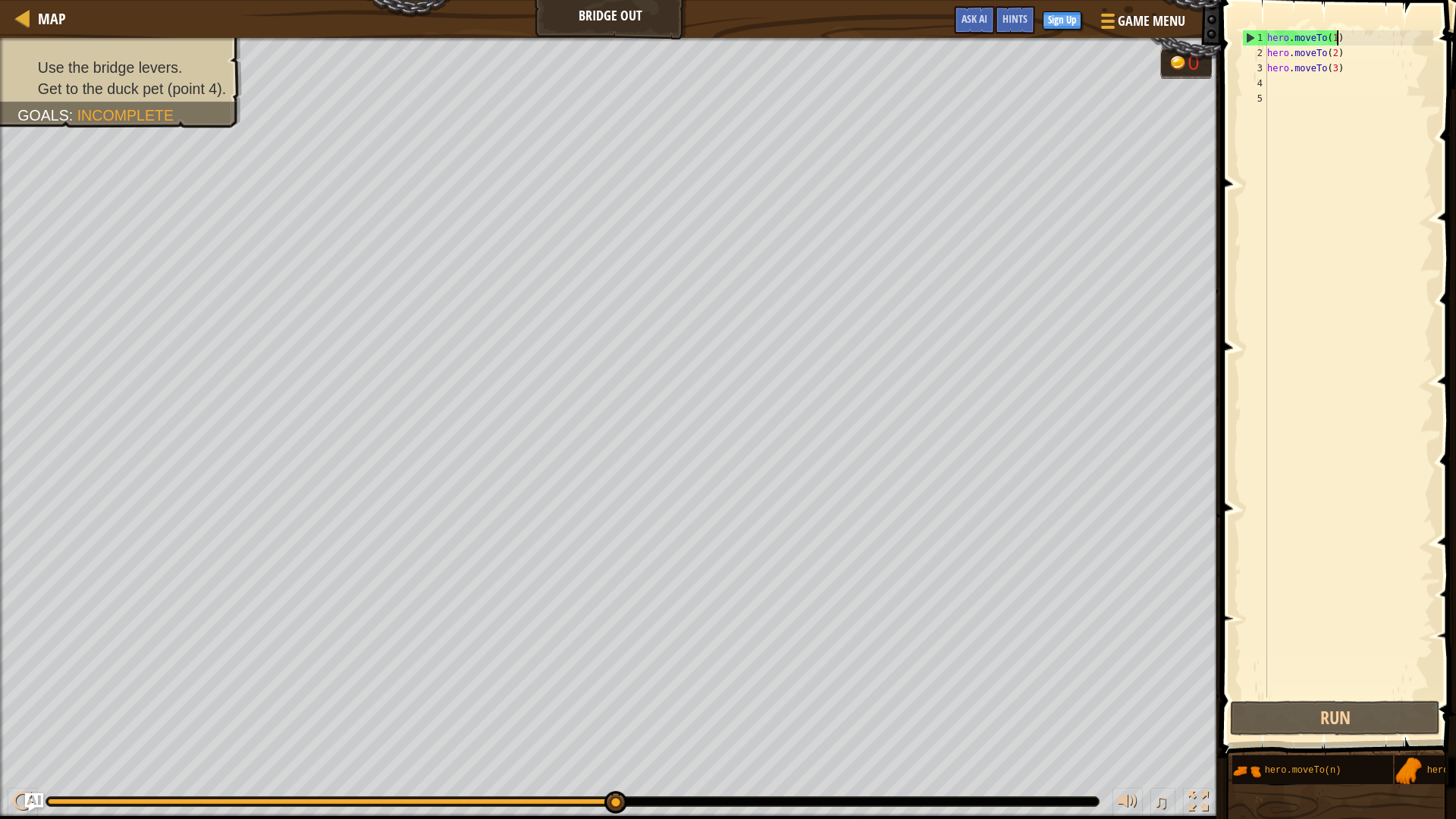
click at [1266, 42] on div "hero . moveTo ( 1 ) hero . moveTo ( 2 ) hero . moveTo ( 3 )" at bounding box center [1349, 379] width 169 height 697
type textarea "hero.moveTo(1)"
click at [1266, 700] on button "Run" at bounding box center [1335, 718] width 210 height 35
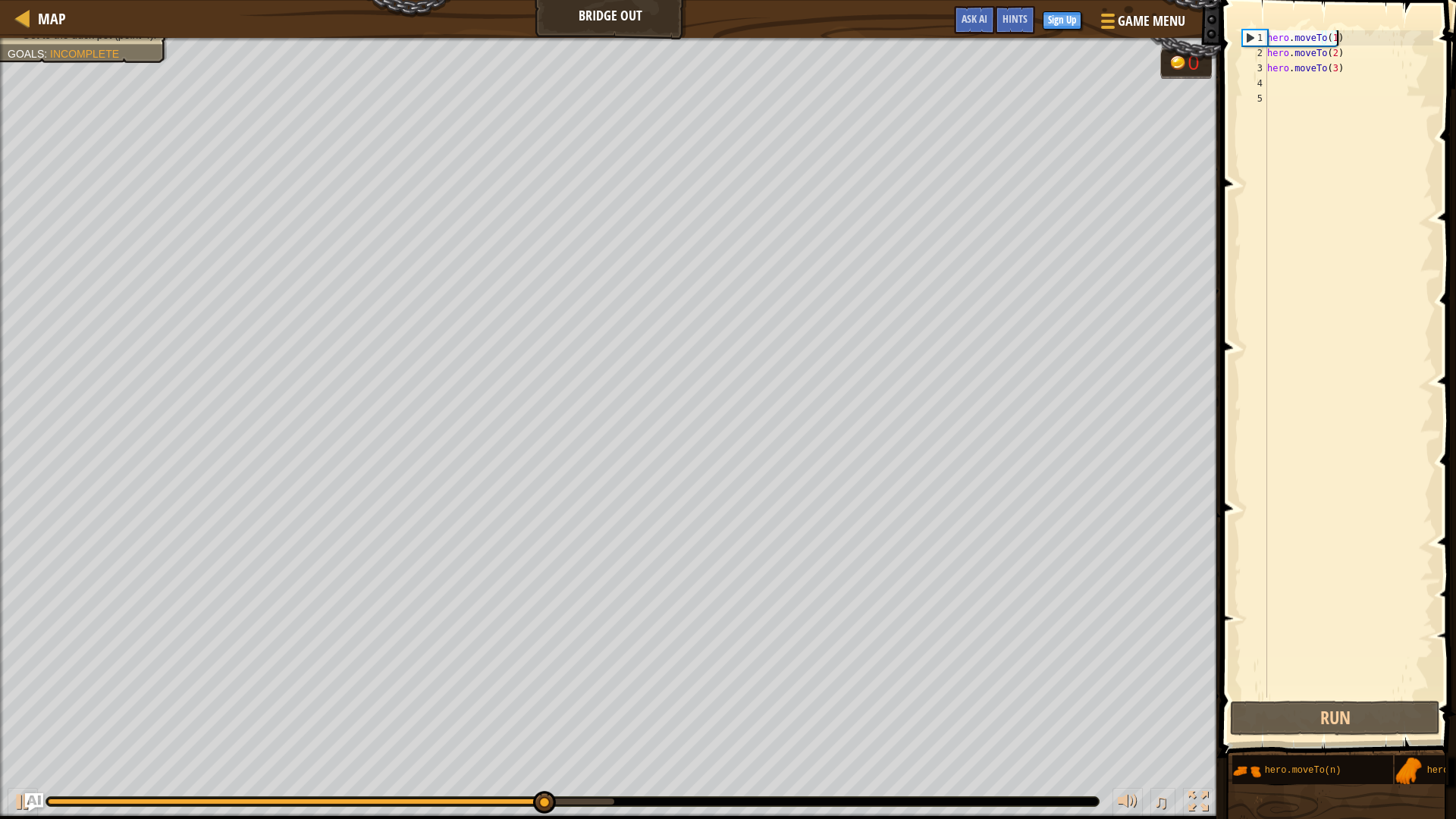
click at [1266, 83] on div "hero . moveTo ( 1 ) hero . moveTo ( 2 ) hero . moveTo ( 3 )" at bounding box center [1349, 379] width 169 height 697
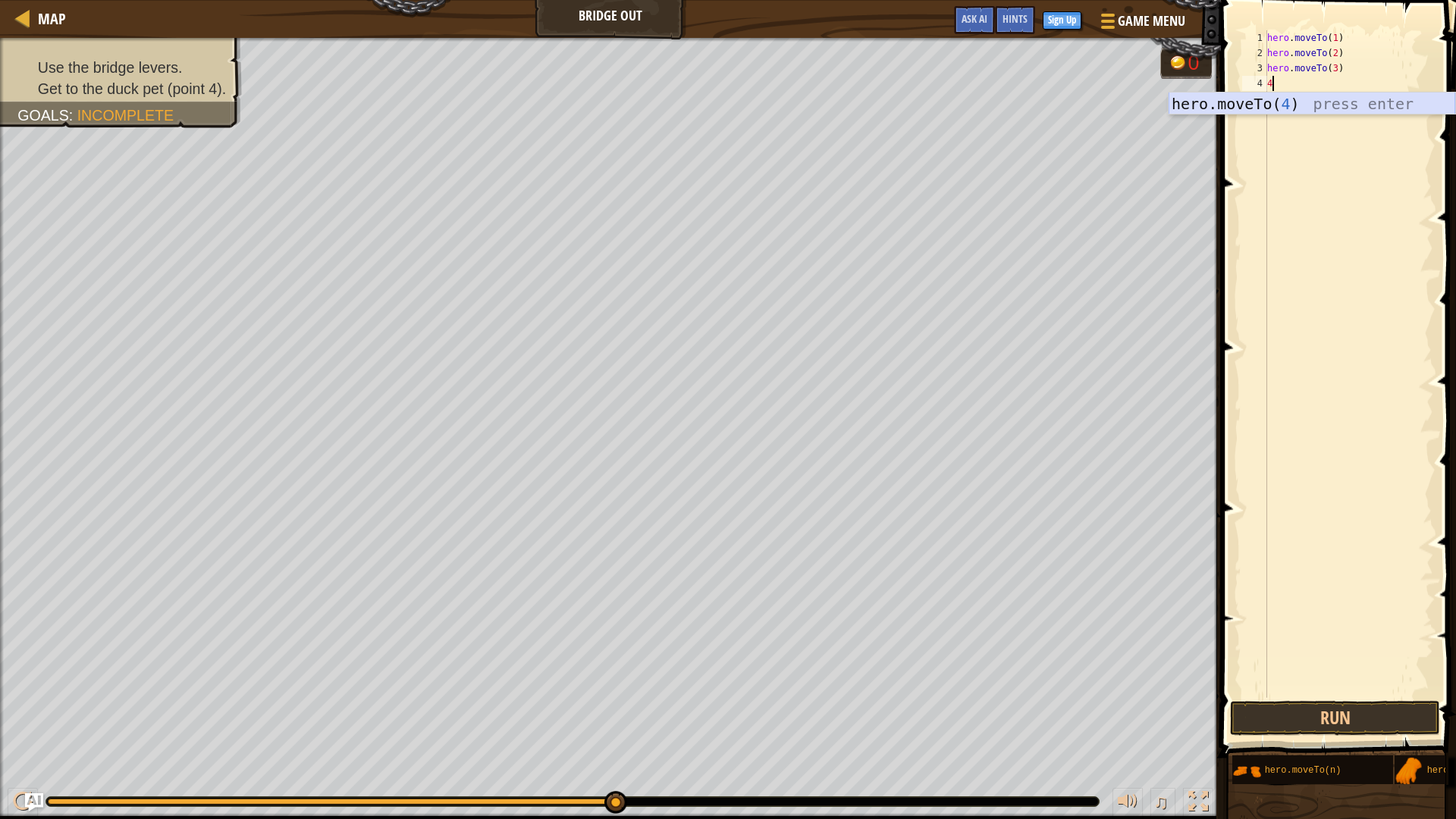
click at [1266, 110] on div "hero.moveTo( 4 ) press enter" at bounding box center [1312, 127] width 286 height 68
type textarea "hero.moveTo(4)"
click at [1266, 700] on button "Run" at bounding box center [1335, 718] width 210 height 35
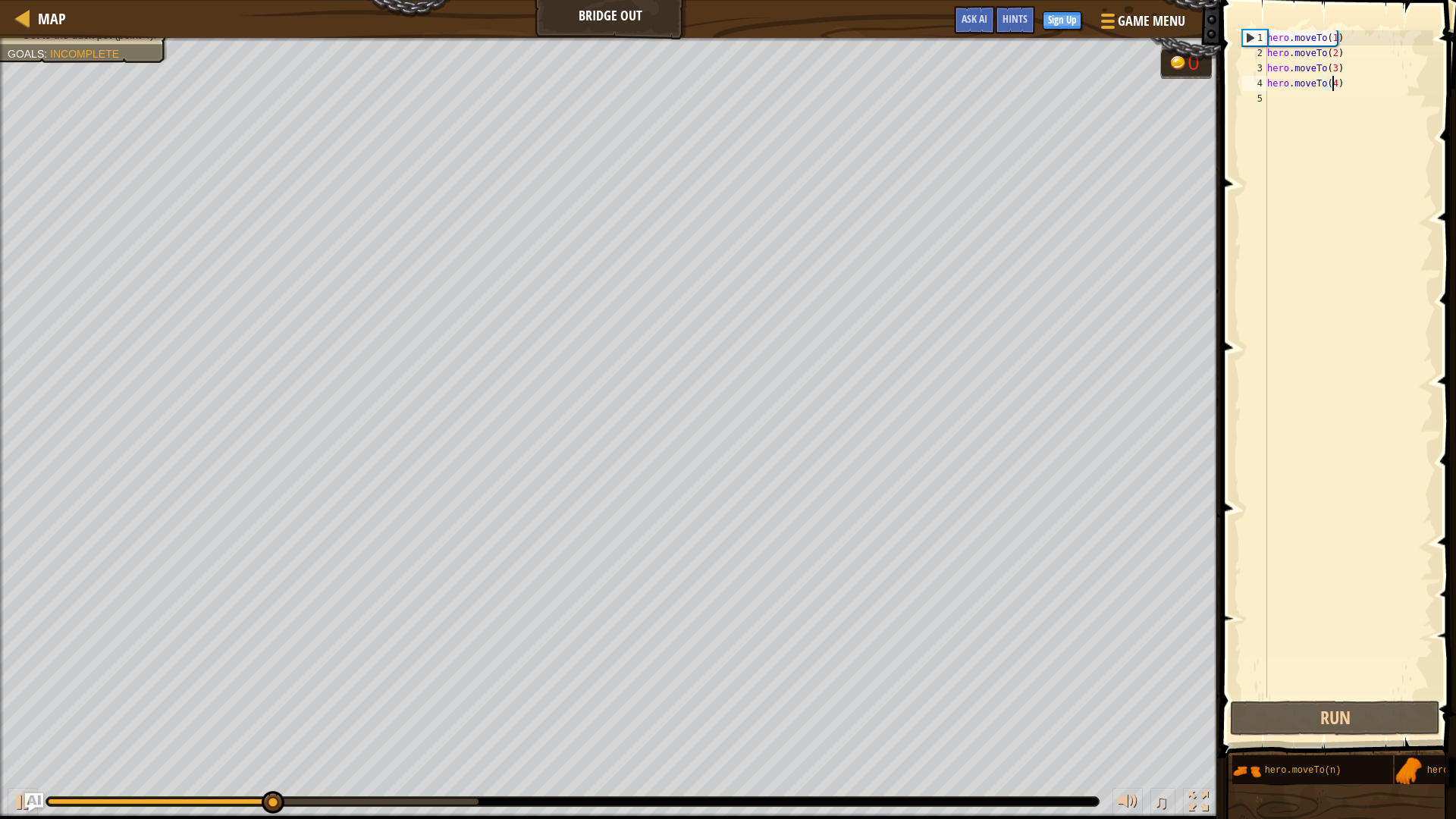
drag, startPoint x: 1277, startPoint y: 326, endPoint x: 1227, endPoint y: 327, distance: 50.0
click at [1251, 327] on div "hero.moveTo(4) 1 2 3 4 5 hero . moveTo ( 1 ) hero . moveTo ( 2 ) hero . moveTo …" at bounding box center [1336, 364] width 194 height 667
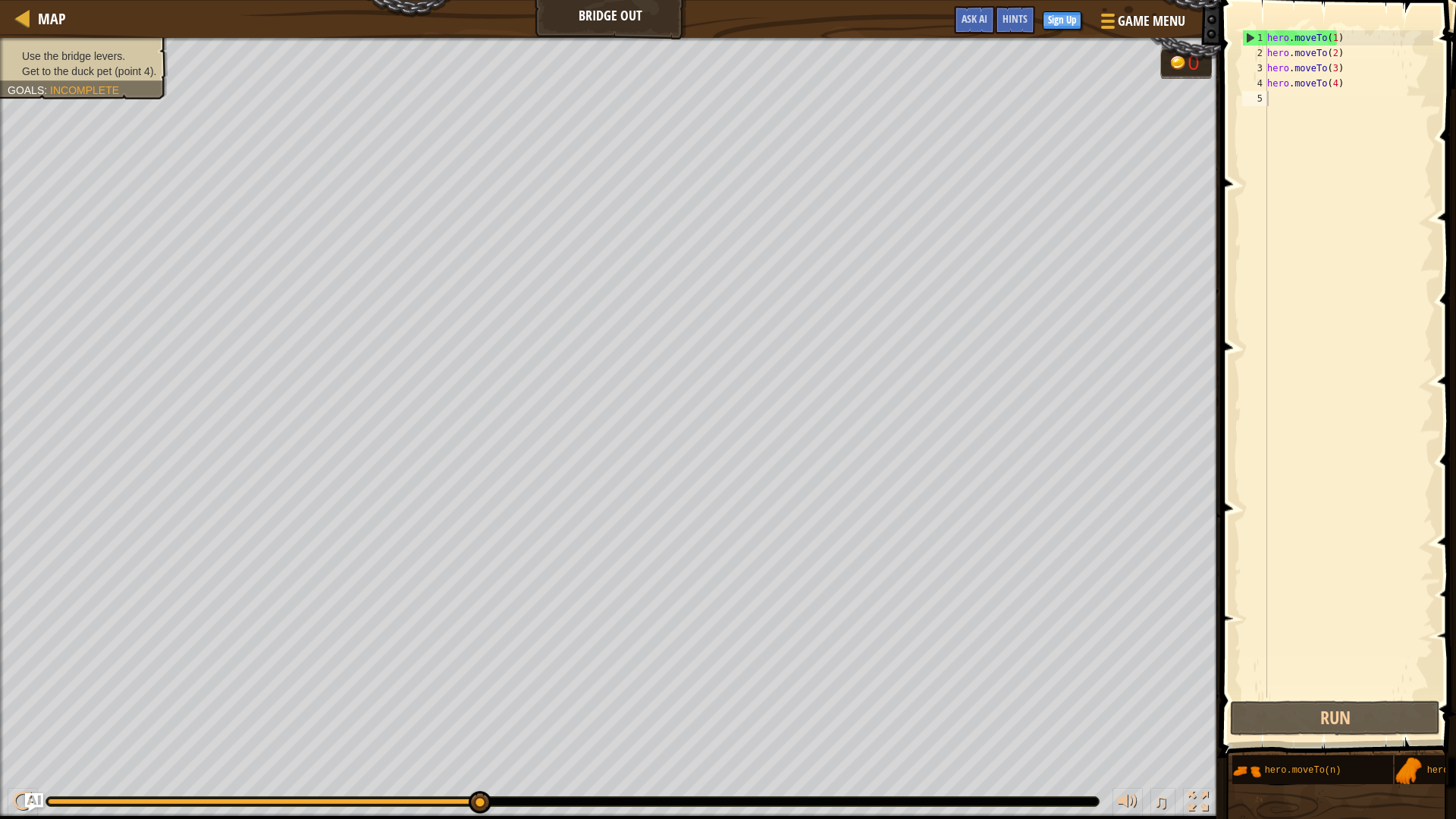
click at [96, 49] on ul "Use the bridge levers. Get to the duck pet (point 4)." at bounding box center [84, 64] width 153 height 31
click at [125, 89] on div "Use the bridge levers. Get to the duck pet (point 4). Goals : Incomplete" at bounding box center [75, 64] width 185 height 72
click at [1266, 89] on div "hero . moveTo ( 1 ) hero . moveTo ( 2 ) hero . moveTo ( 3 ) hero . moveTo ( 4 )" at bounding box center [1349, 379] width 169 height 697
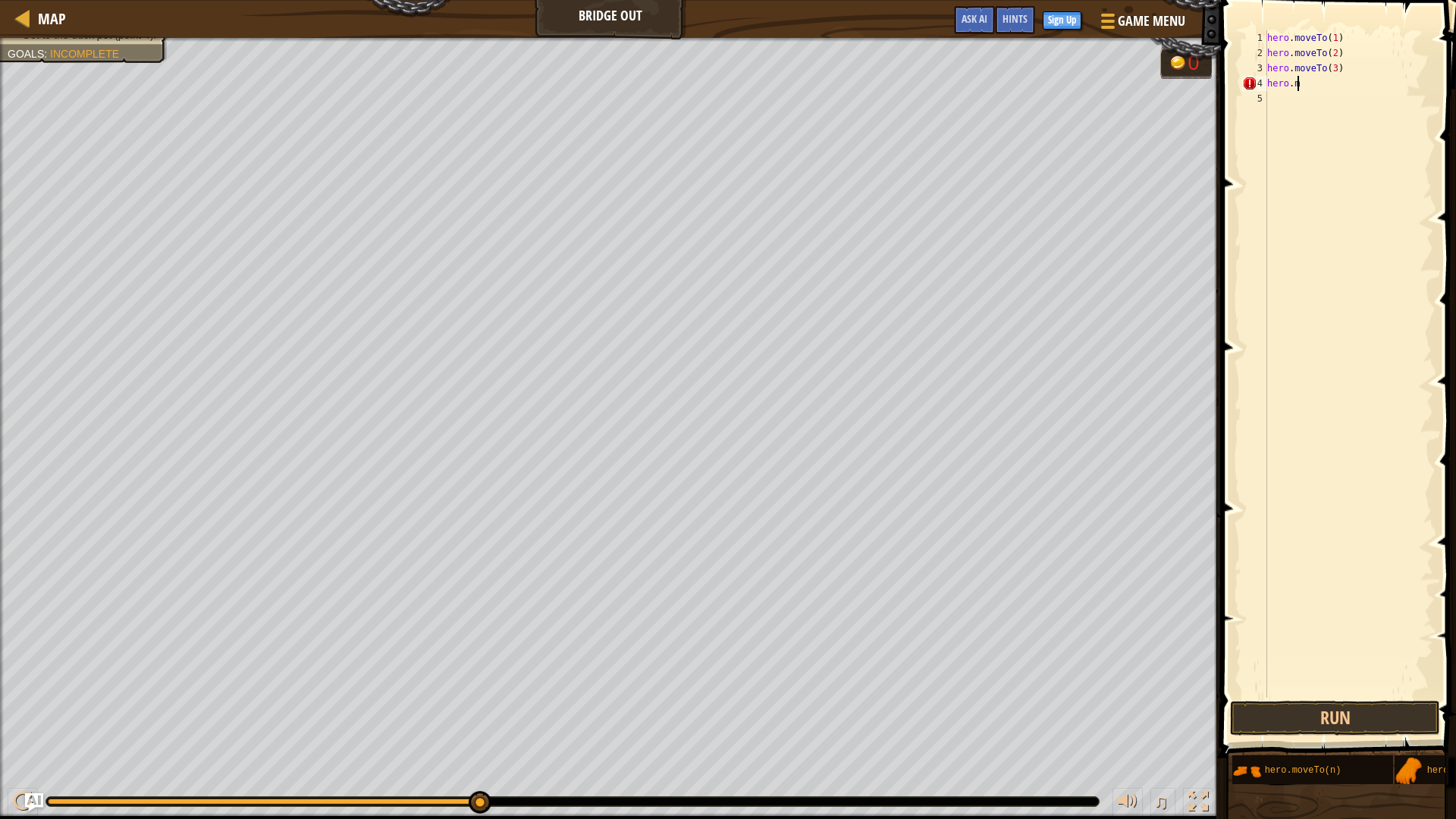
type textarea "h"
click at [1266, 58] on div "hero.moveTo( 4 ) press enter" at bounding box center [1312, 81] width 286 height 68
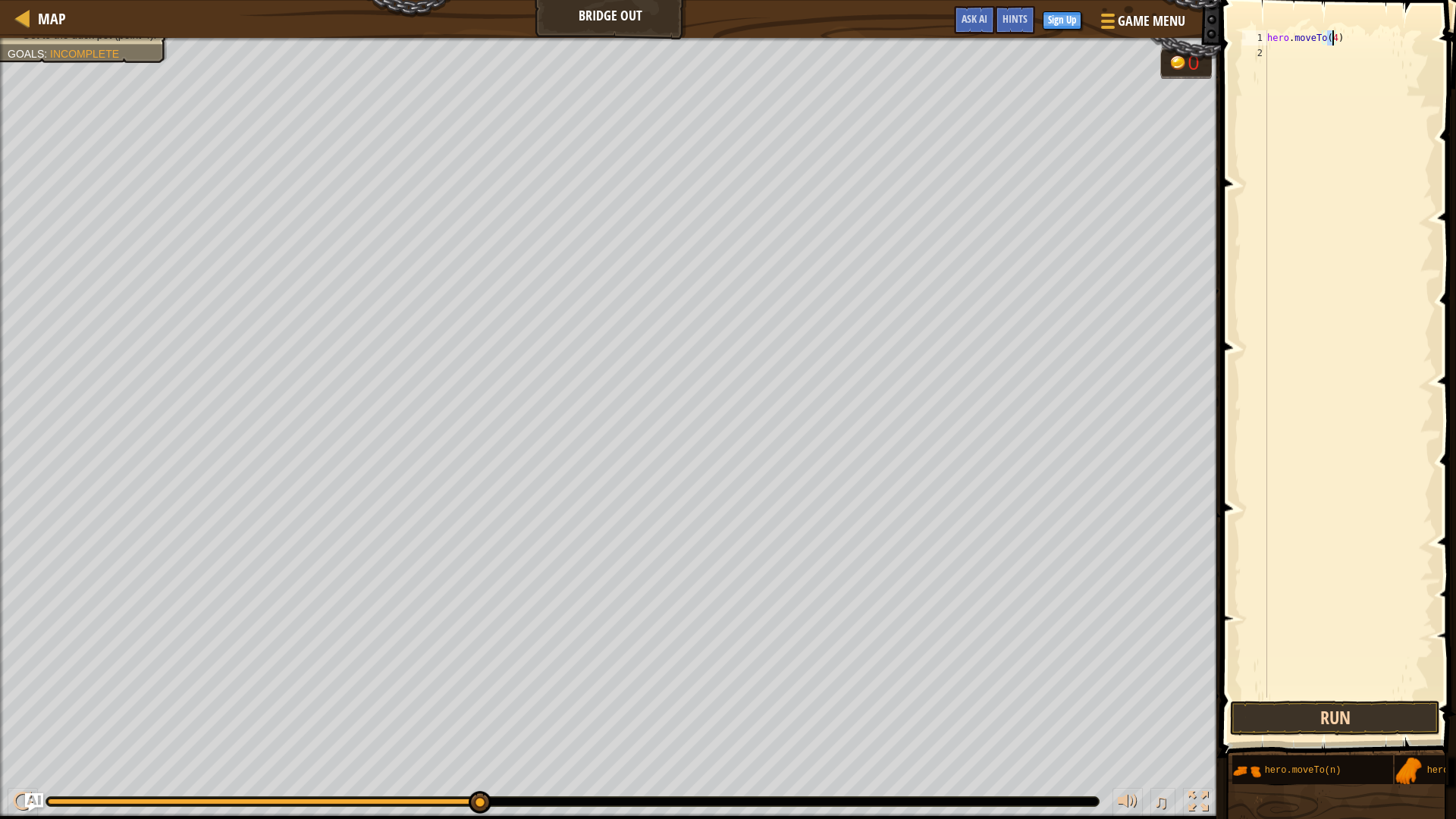
type textarea "hero.moveTo(4)"
click at [1266, 700] on button "Run" at bounding box center [1335, 718] width 210 height 35
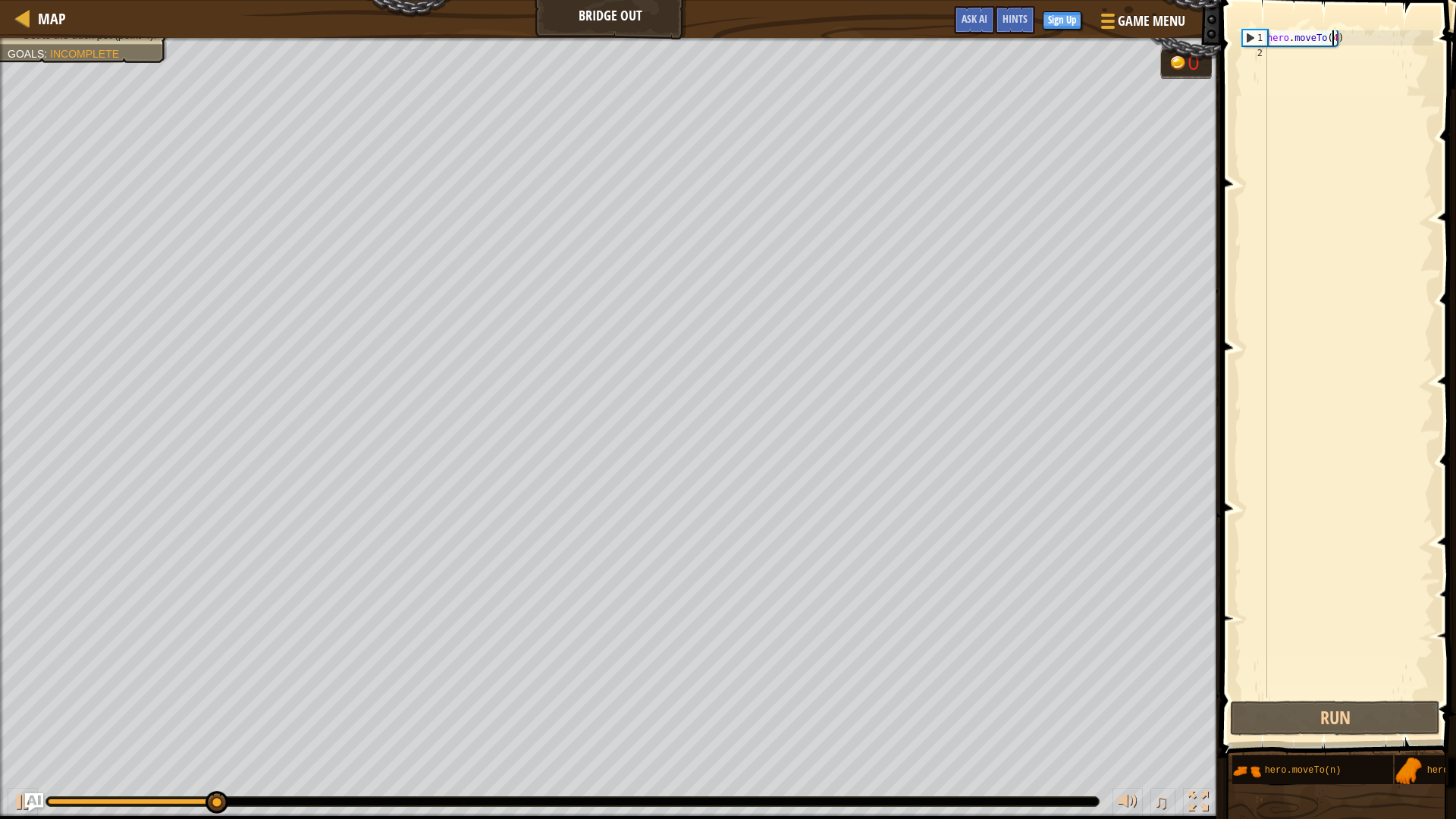
click at [1266, 45] on div "hero . moveTo ( 4 )" at bounding box center [1349, 379] width 169 height 697
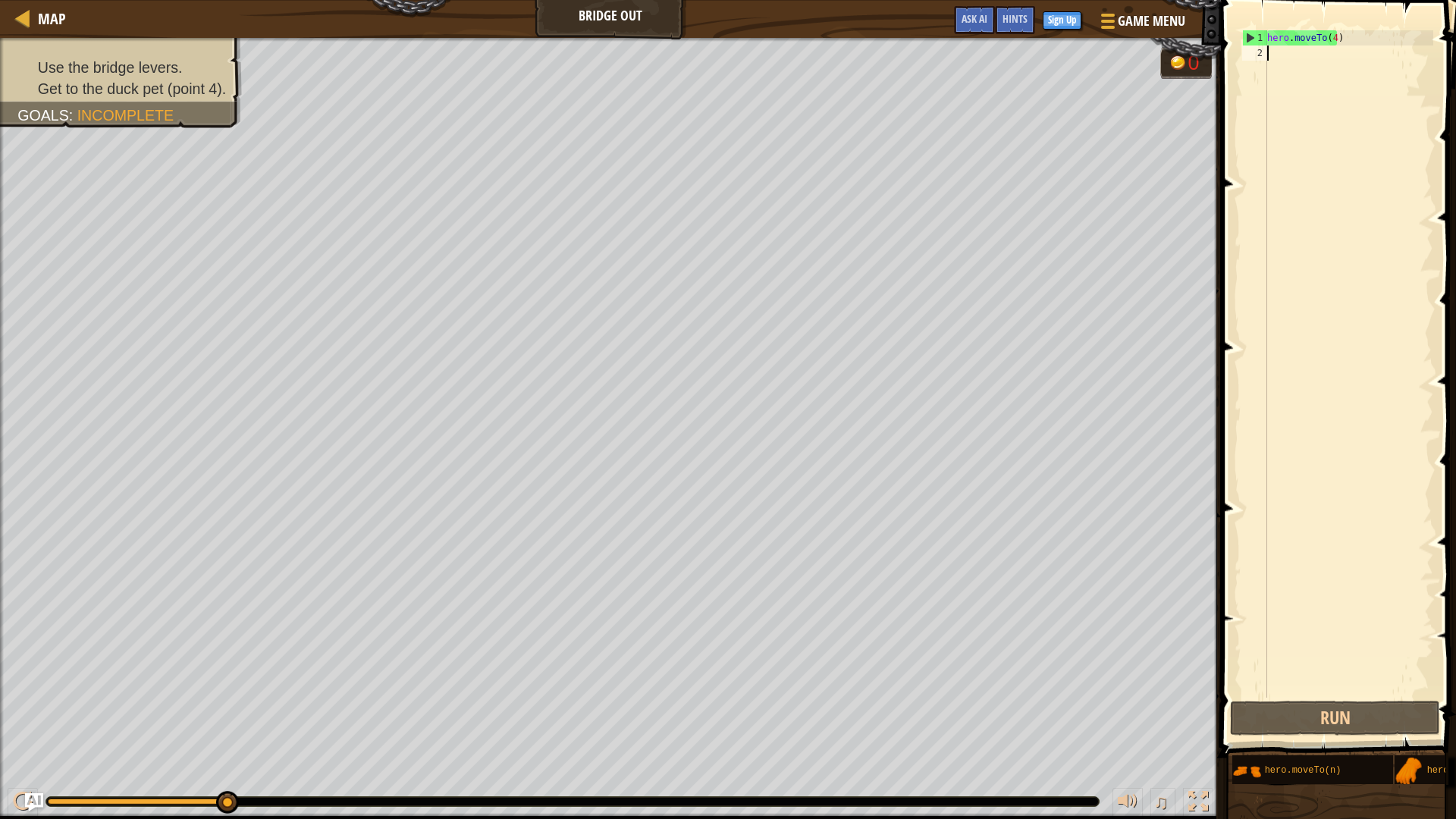
click at [1266, 26] on span at bounding box center [1340, 356] width 247 height 802
click at [1266, 35] on div "hero . moveTo ( 4 )" at bounding box center [1349, 379] width 169 height 697
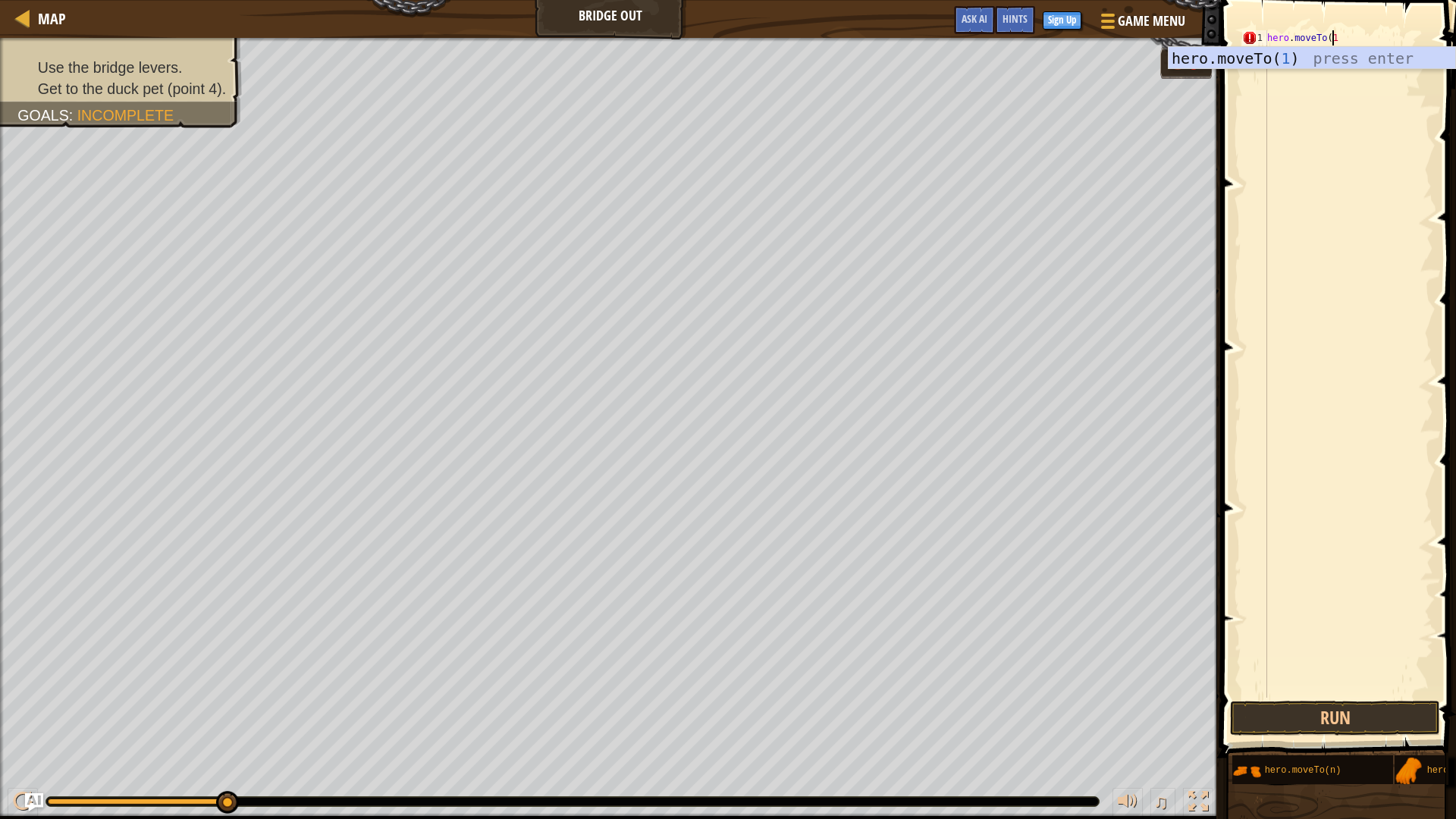
click at [1266, 51] on div "hero.moveTo( 1 ) press enter" at bounding box center [1312, 81] width 286 height 68
type textarea "hero.moveTo(1)"
click at [1266, 51] on div "hero . moveTo ( 1 )" at bounding box center [1349, 379] width 169 height 697
click at [1266, 68] on div "hero.moveTo( 2 ) press enter" at bounding box center [1312, 96] width 286 height 68
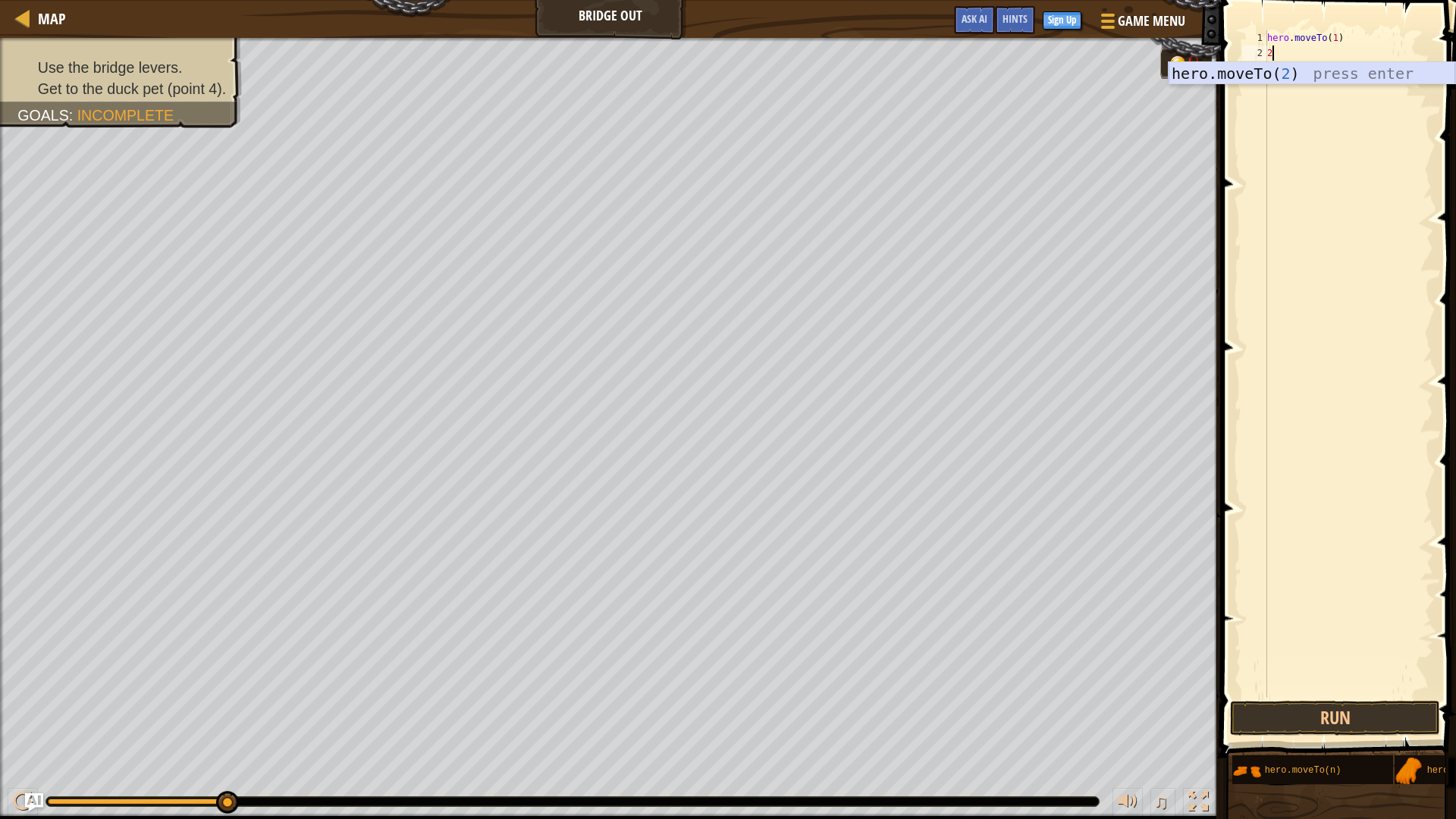
type textarea "hero.moveTo(2)"
click at [1266, 69] on div "hero . moveTo ( 1 ) hero . moveTo ( 2 )" at bounding box center [1349, 379] width 169 height 697
click at [1266, 85] on div "hero.moveTo( 3 ) press enter" at bounding box center [1312, 112] width 286 height 68
type textarea "hero.moveTo(3)"
click at [1266, 84] on div "hero . moveTo ( 1 ) hero . moveTo ( 2 ) hero . moveTo ( 3 )" at bounding box center [1349, 379] width 169 height 697
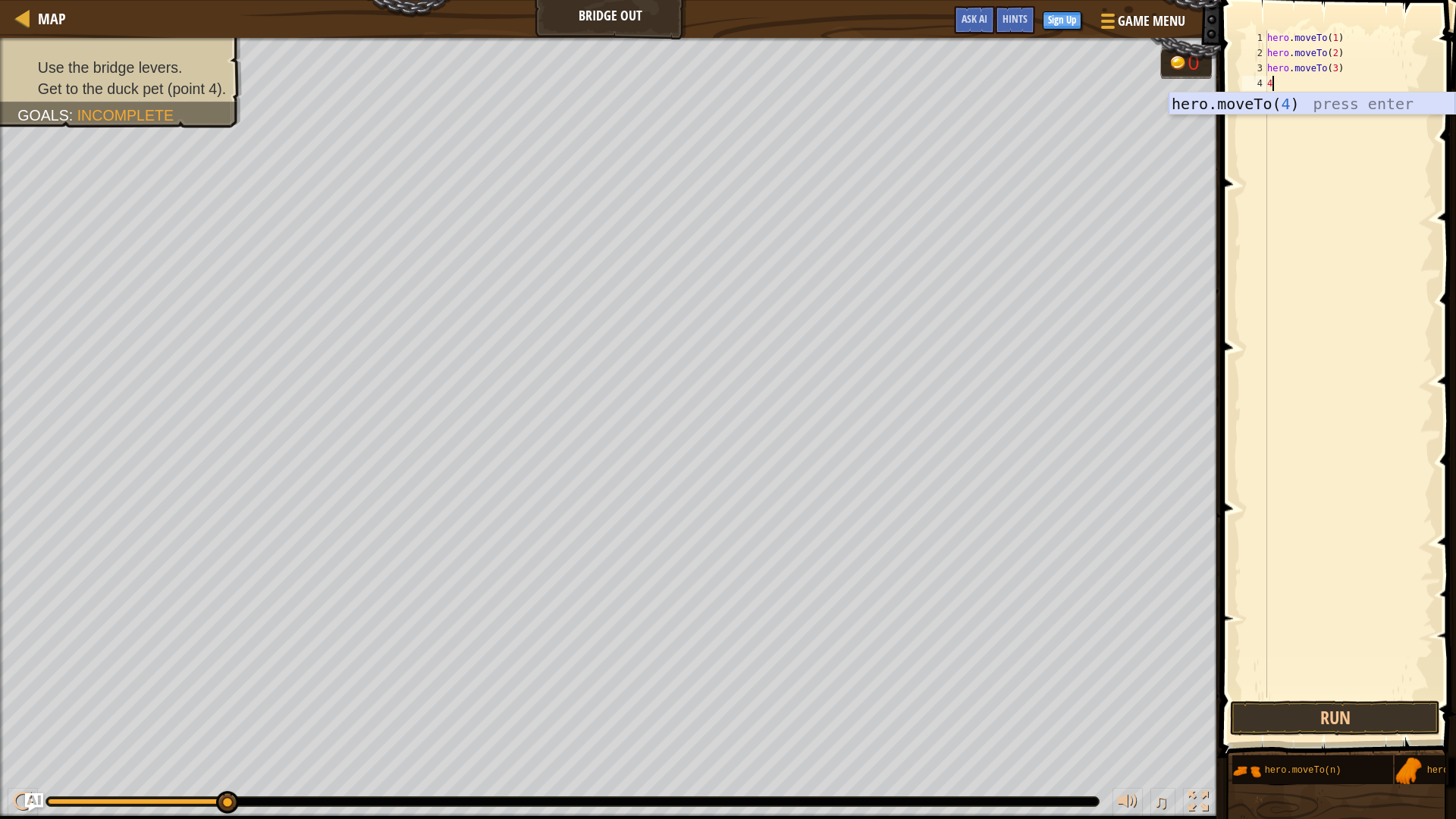
click at [1266, 102] on div "hero.moveTo( 4 ) press enter" at bounding box center [1312, 127] width 286 height 68
click at [1266, 700] on button "Run" at bounding box center [1335, 718] width 210 height 35
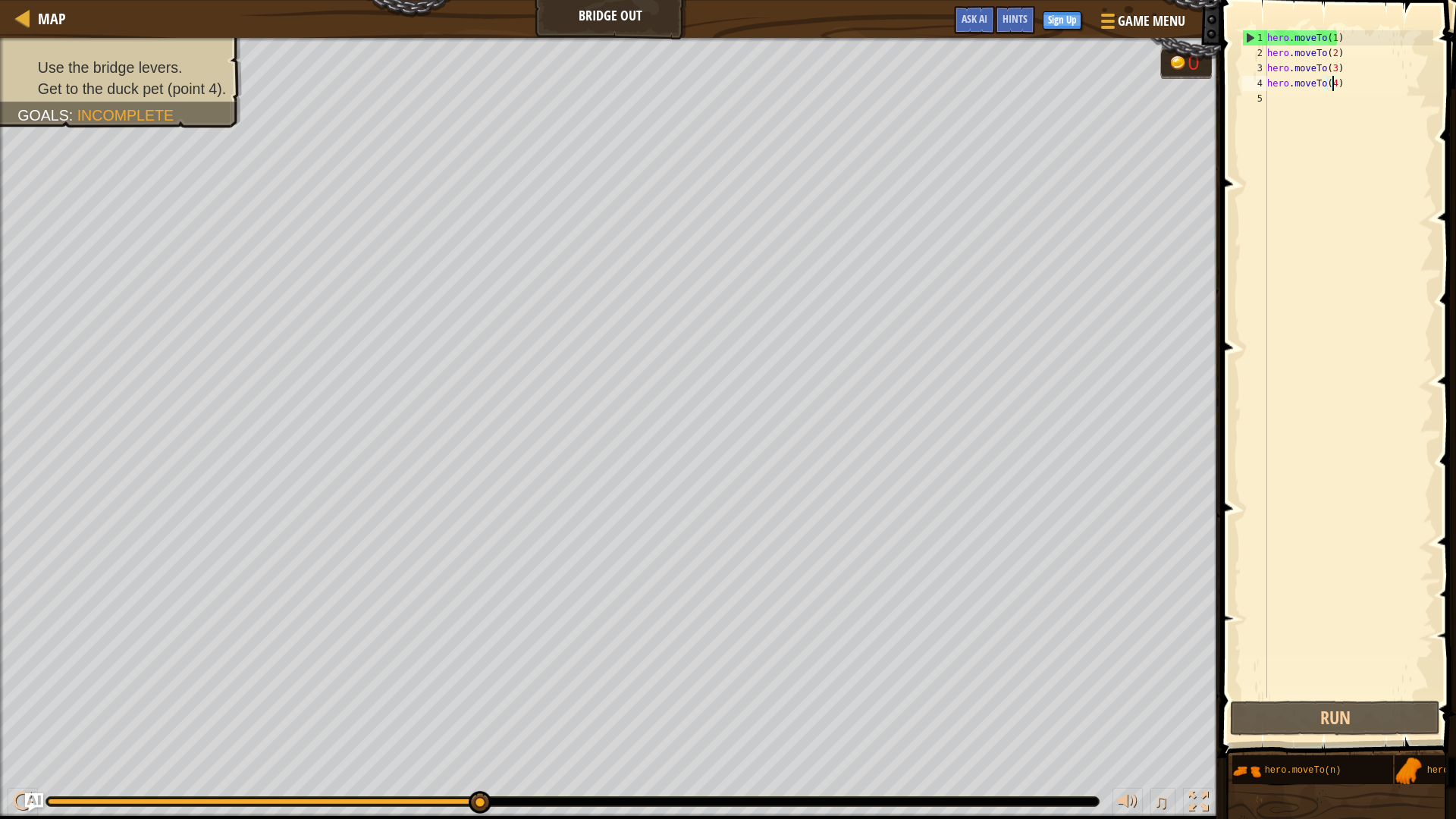
drag, startPoint x: 311, startPoint y: 795, endPoint x: 586, endPoint y: 778, distance: 275.5
click at [583, 700] on div "♫" at bounding box center [610, 797] width 1221 height 45
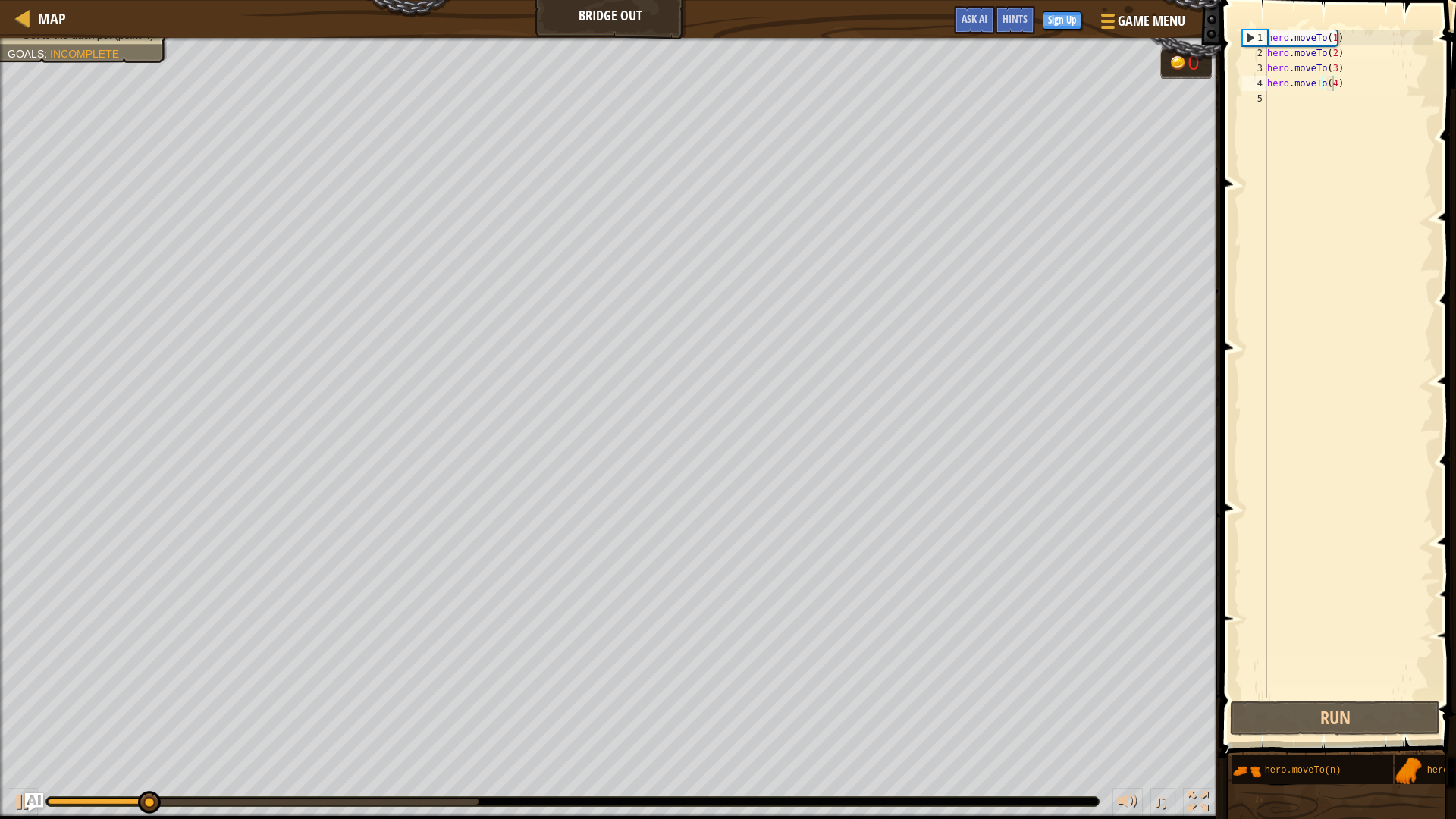
click at [1034, 700] on div "♫" at bounding box center [610, 797] width 1221 height 45
click at [1047, 700] on div "♫" at bounding box center [610, 797] width 1221 height 45
click at [1056, 700] on div at bounding box center [572, 801] width 1053 height 9
click at [1075, 700] on div "Use the bridge levers. Get to the duck pet (point 4). Goals : Incomplete 0 ♫ An…" at bounding box center [728, 428] width 1456 height 781
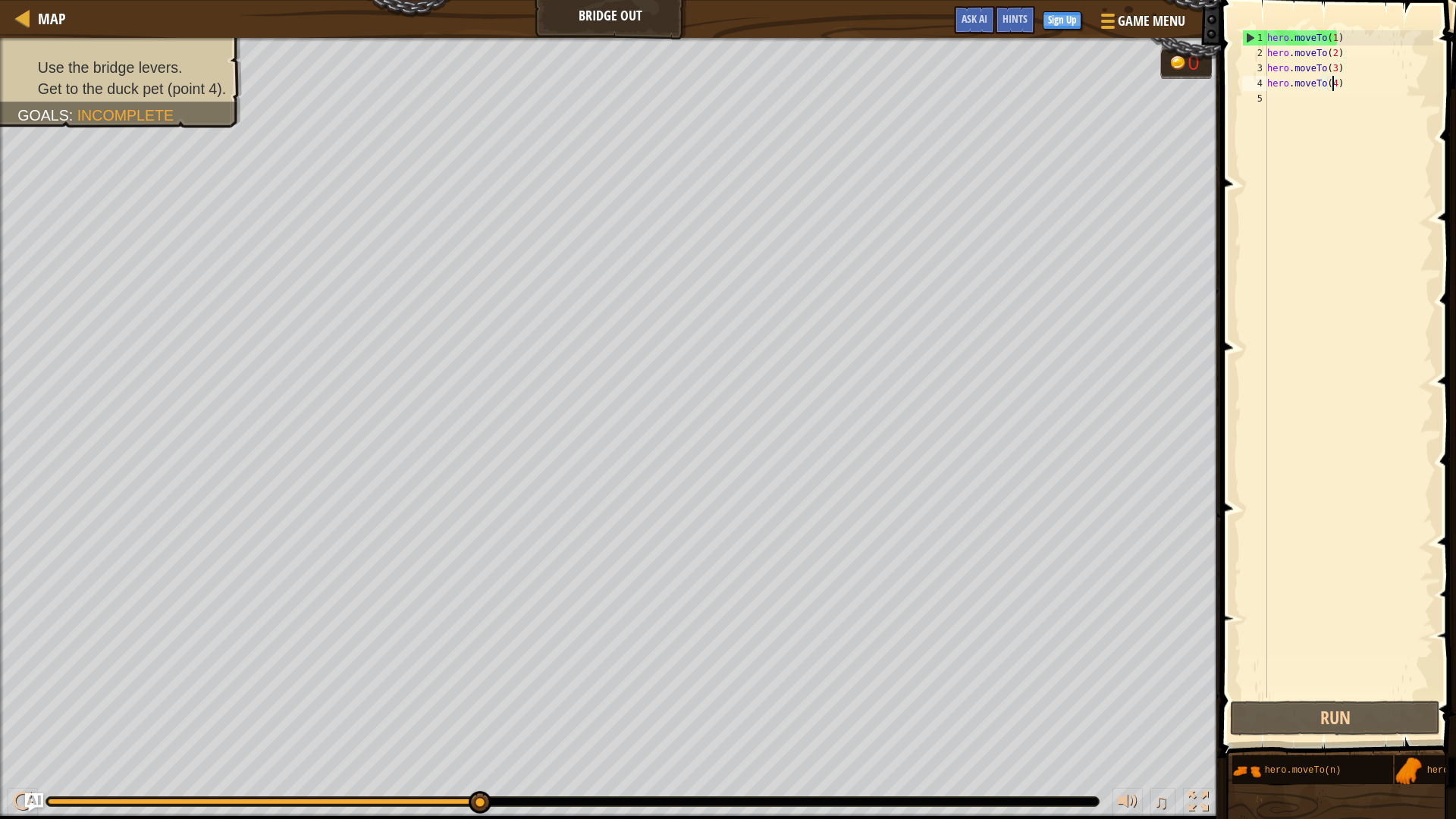
click at [1266, 74] on div "hero . moveTo ( 1 ) hero . moveTo ( 2 ) hero . moveTo ( 3 ) hero . moveTo ( 4 )" at bounding box center [1349, 379] width 169 height 697
click at [1266, 700] on button "Run" at bounding box center [1335, 718] width 210 height 35
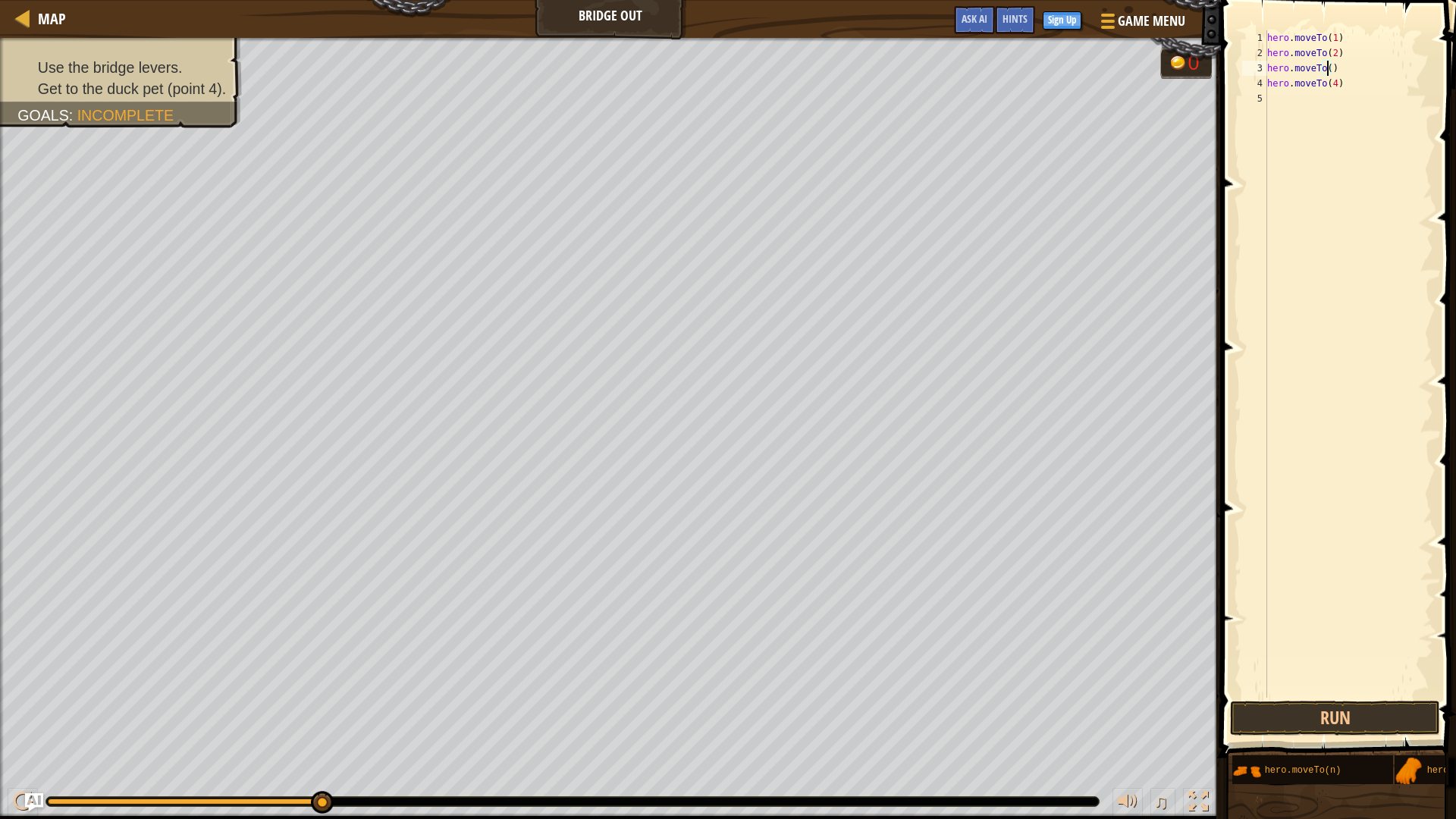
type textarea "hero.moveTo(3)"
click at [1266, 176] on div "hero . moveTo ( 1 ) hero . moveTo ( 2 ) hero . moveTo ( 3 ) hero . moveTo ( 4 )" at bounding box center [1349, 379] width 169 height 697
click at [1266, 84] on div "hero . moveTo ( 1 ) hero . moveTo ( 2 ) hero . moveTo ( 3 ) hero . moveTo ( 4 )" at bounding box center [1349, 379] width 169 height 697
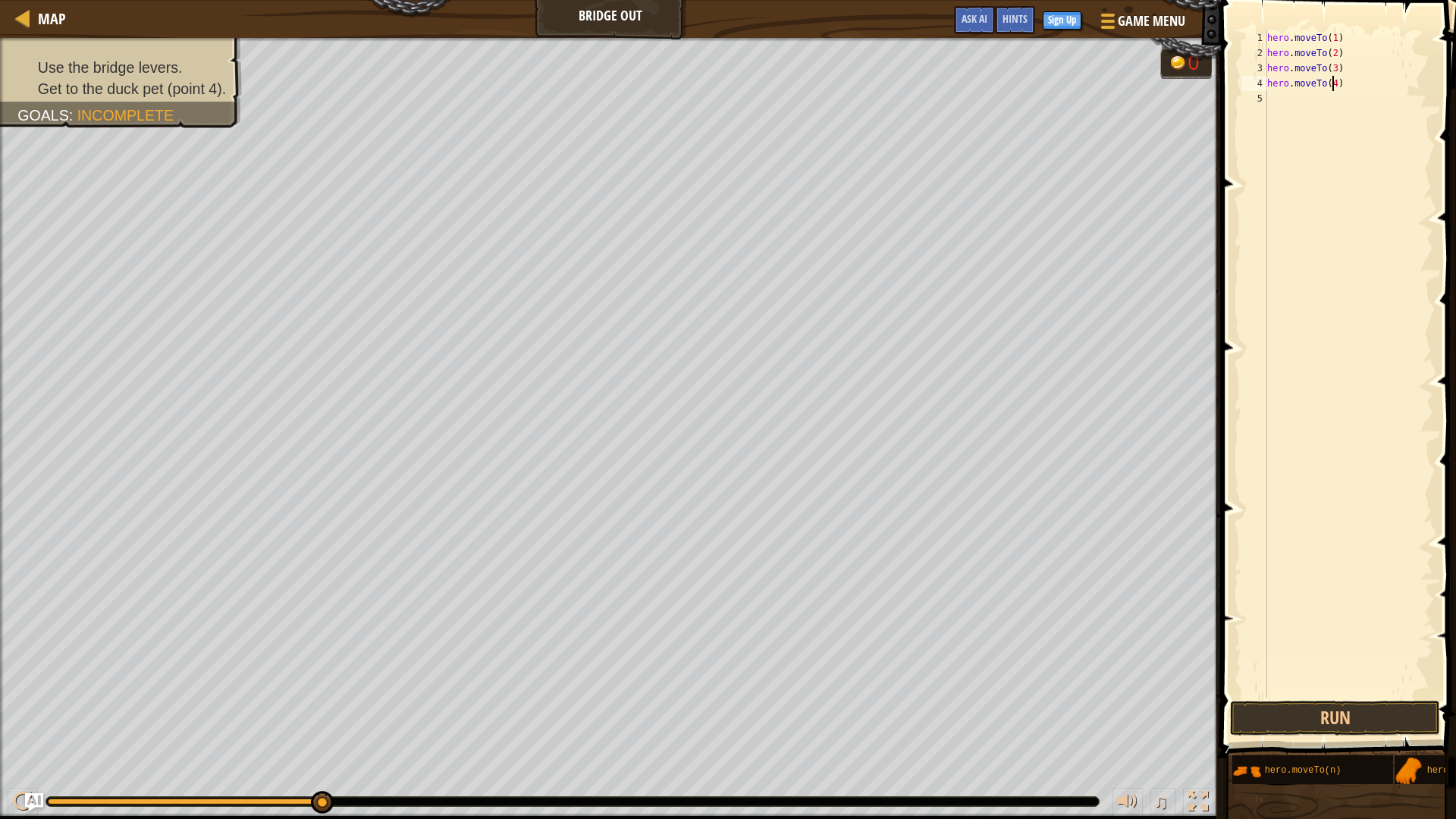
type textarea "hero.moveTo(4)"
click at [1266, 103] on div "hero . moveTo ( 1 ) hero . moveTo ( 2 ) hero . moveTo ( 3 ) hero . moveTo ( 4 )" at bounding box center [1349, 379] width 169 height 697
type textarea "5"
click at [1266, 700] on button "Run" at bounding box center [1335, 718] width 210 height 35
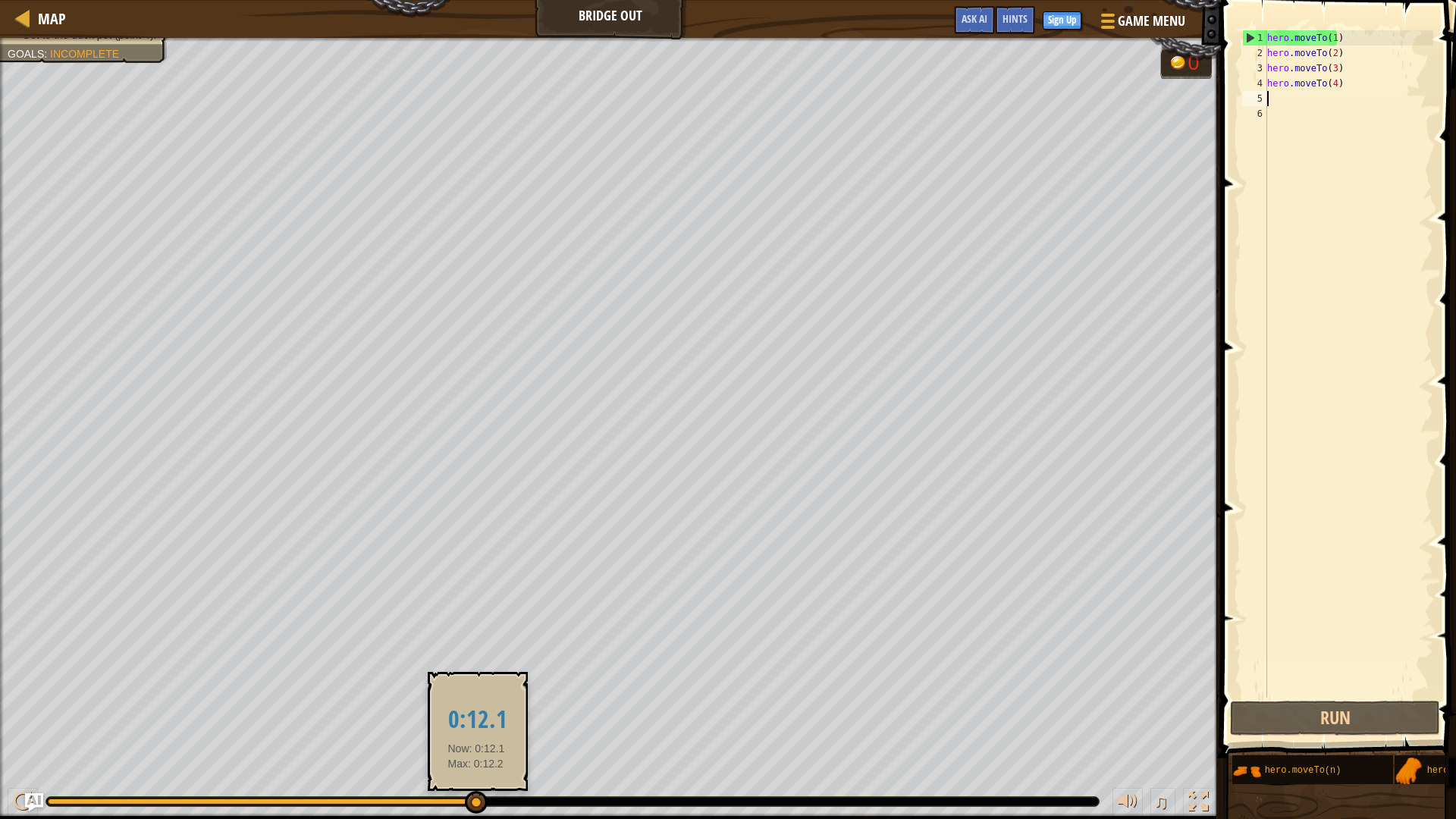
drag, startPoint x: 483, startPoint y: 800, endPoint x: 476, endPoint y: 807, distance: 9.9
click at [476, 700] on div at bounding box center [476, 802] width 23 height 23
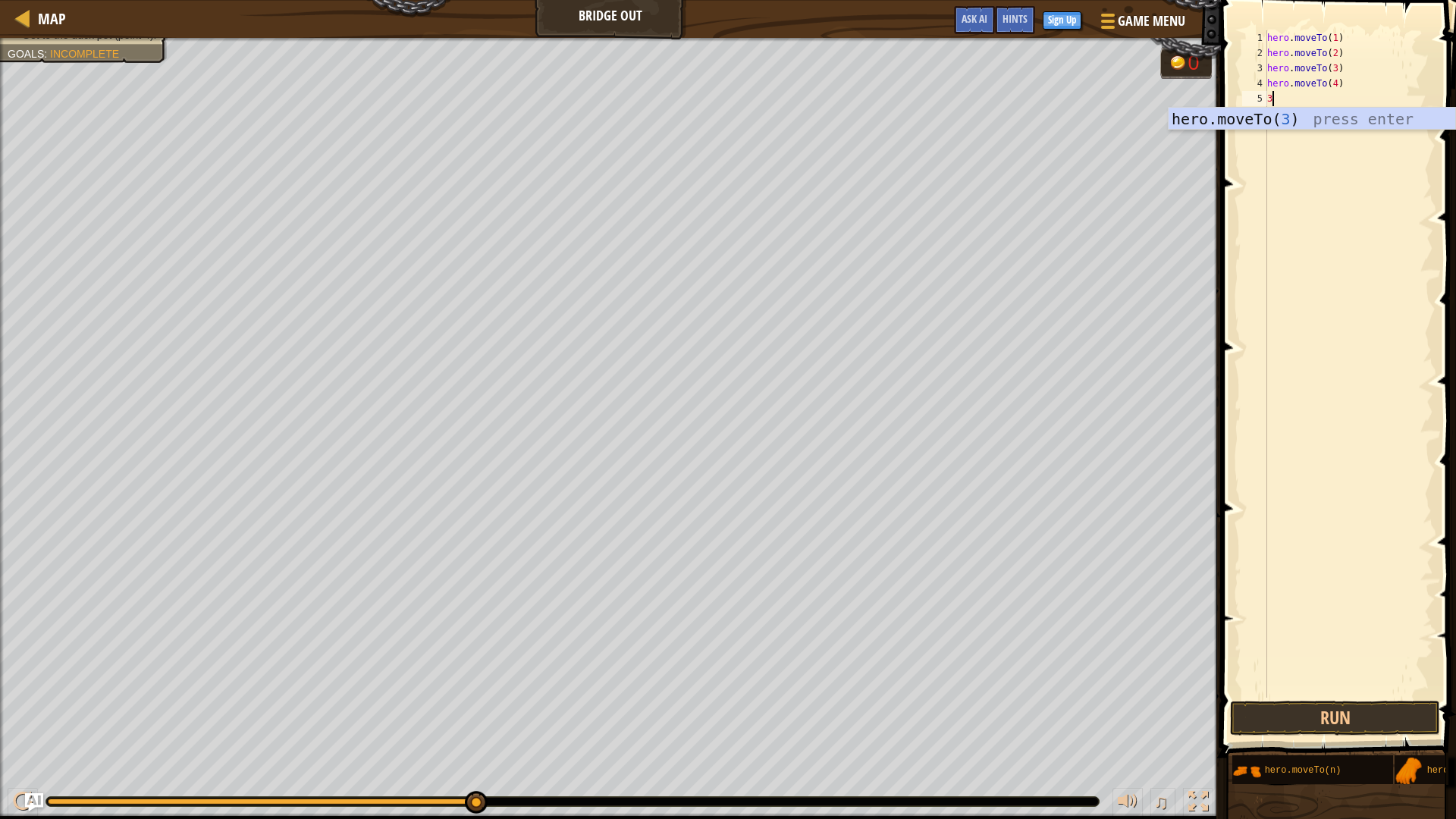
type textarea "3"
click at [1266, 0] on body "Map Bridge Out Game Menu Done Sign Up Hints Ask AI 1 הההההההההההההההההההההההההה…" at bounding box center [728, 0] width 1456 height 0
click at [1266, 95] on div "hero . moveTo ( 1 ) hero . moveTo ( 2 ) hero . moveTo ( 3 ) hero . moveTo ( 4 )…" at bounding box center [1349, 379] width 169 height 697
click at [1266, 120] on div "hero.moveTo( 3 ) press enter" at bounding box center [1312, 141] width 286 height 68
click at [1266, 101] on div "hero . moveTo ( 1 ) hero . moveTo ( 2 ) hero . moveTo ( 3 ) hero . moveTo ( 4 )…" at bounding box center [1349, 364] width 169 height 667
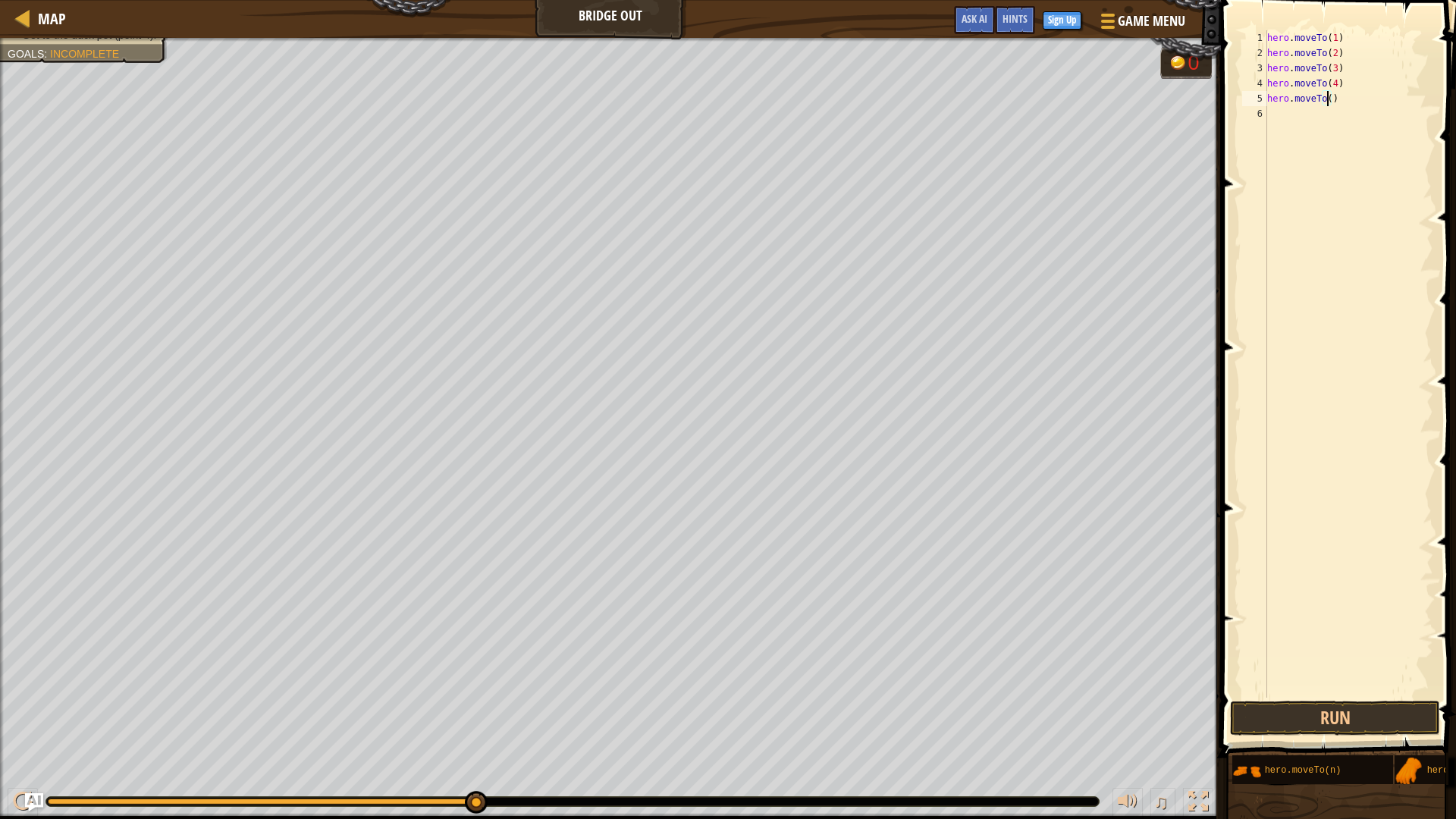
type textarea "hero.moveTo(5)"
click at [1266, 112] on div "hero . moveTo ( 1 ) hero . moveTo ( 2 ) hero . moveTo ( 3 ) hero . moveTo ( 4 )…" at bounding box center [1349, 379] width 169 height 697
click at [1266, 132] on div "hero.moveTo( 3 ) press enter" at bounding box center [1312, 157] width 286 height 68
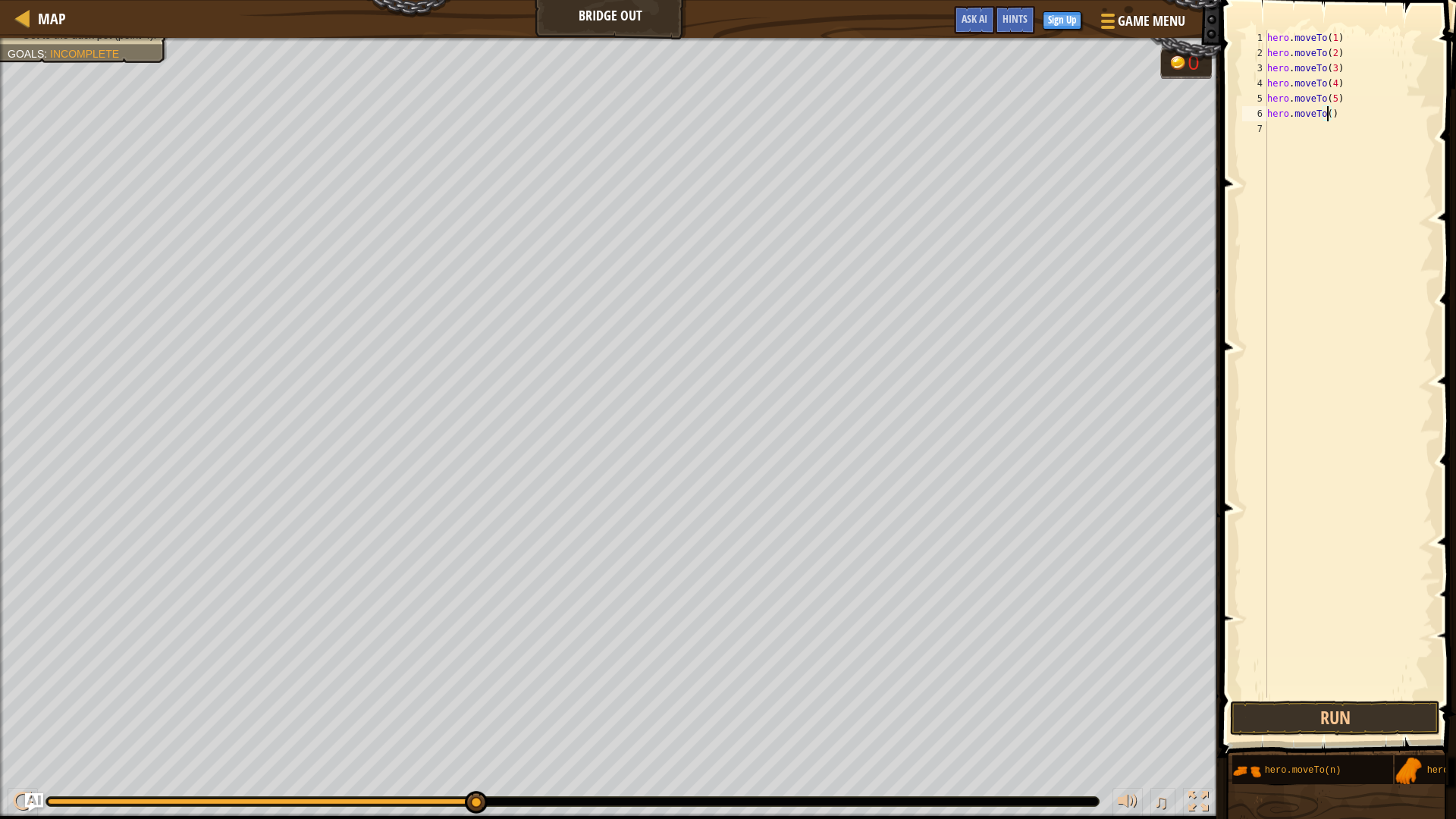
scroll to position [7, 5]
type textarea "hero.moveTo(6)"
click at [1251, 700] on button "Run" at bounding box center [1335, 718] width 210 height 35
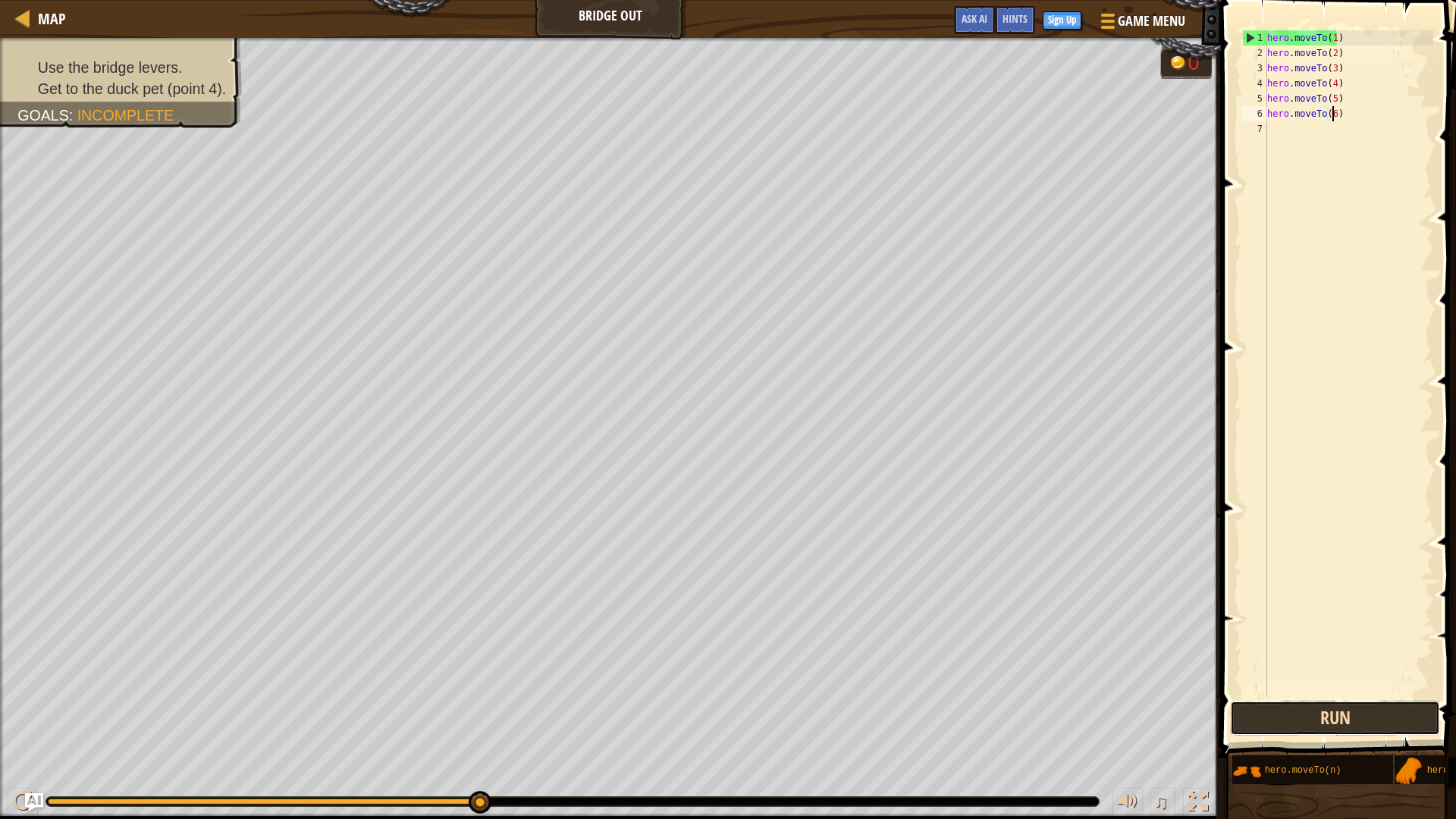
click at [1266, 700] on button "Run" at bounding box center [1335, 718] width 210 height 35
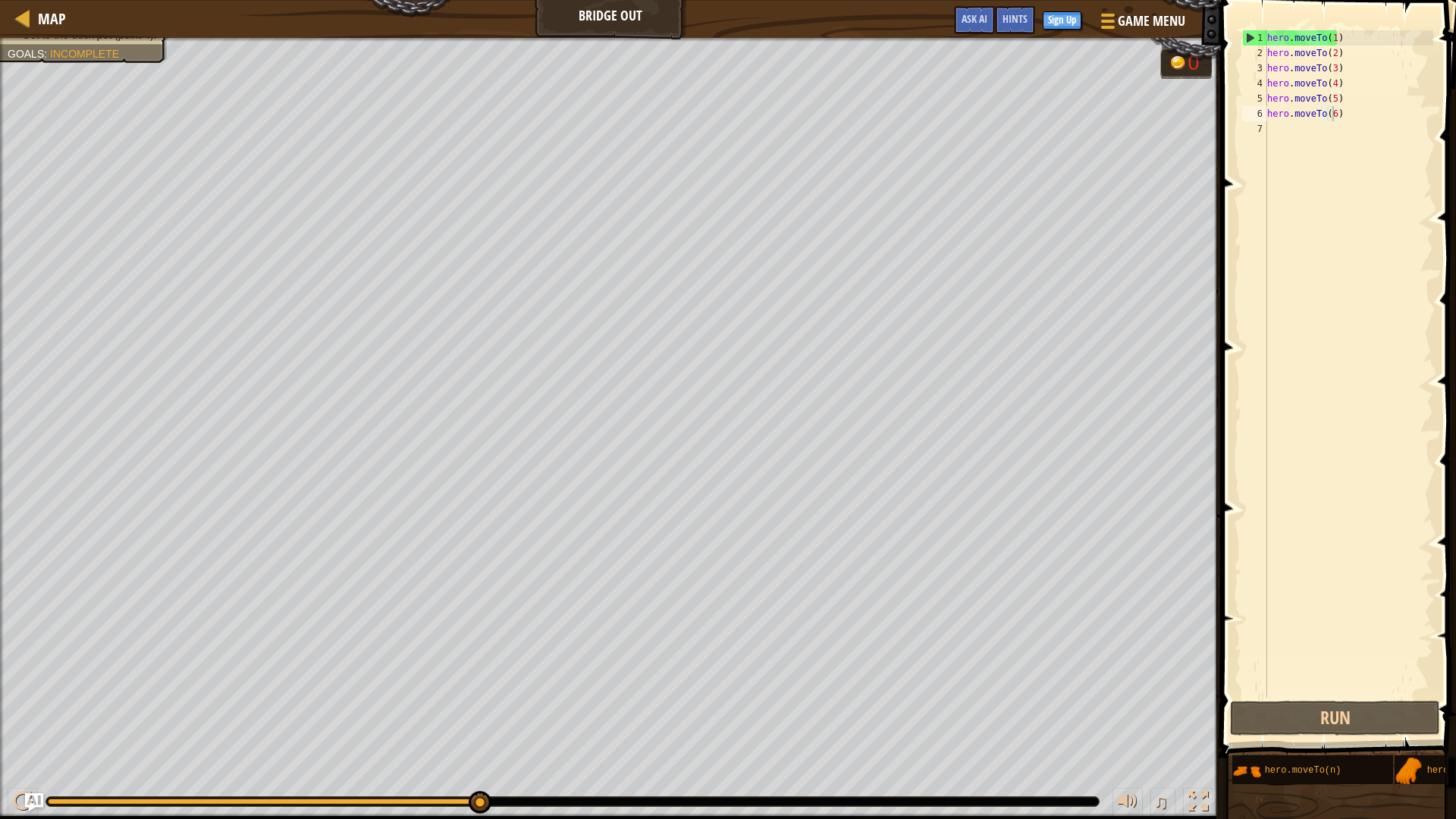
click at [128, 43] on div "Use the bridge levers. Get to the duck pet (point 4). Goals : Incomplete" at bounding box center [84, 27] width 153 height 31
click at [20, 15] on div at bounding box center [23, 18] width 19 height 19
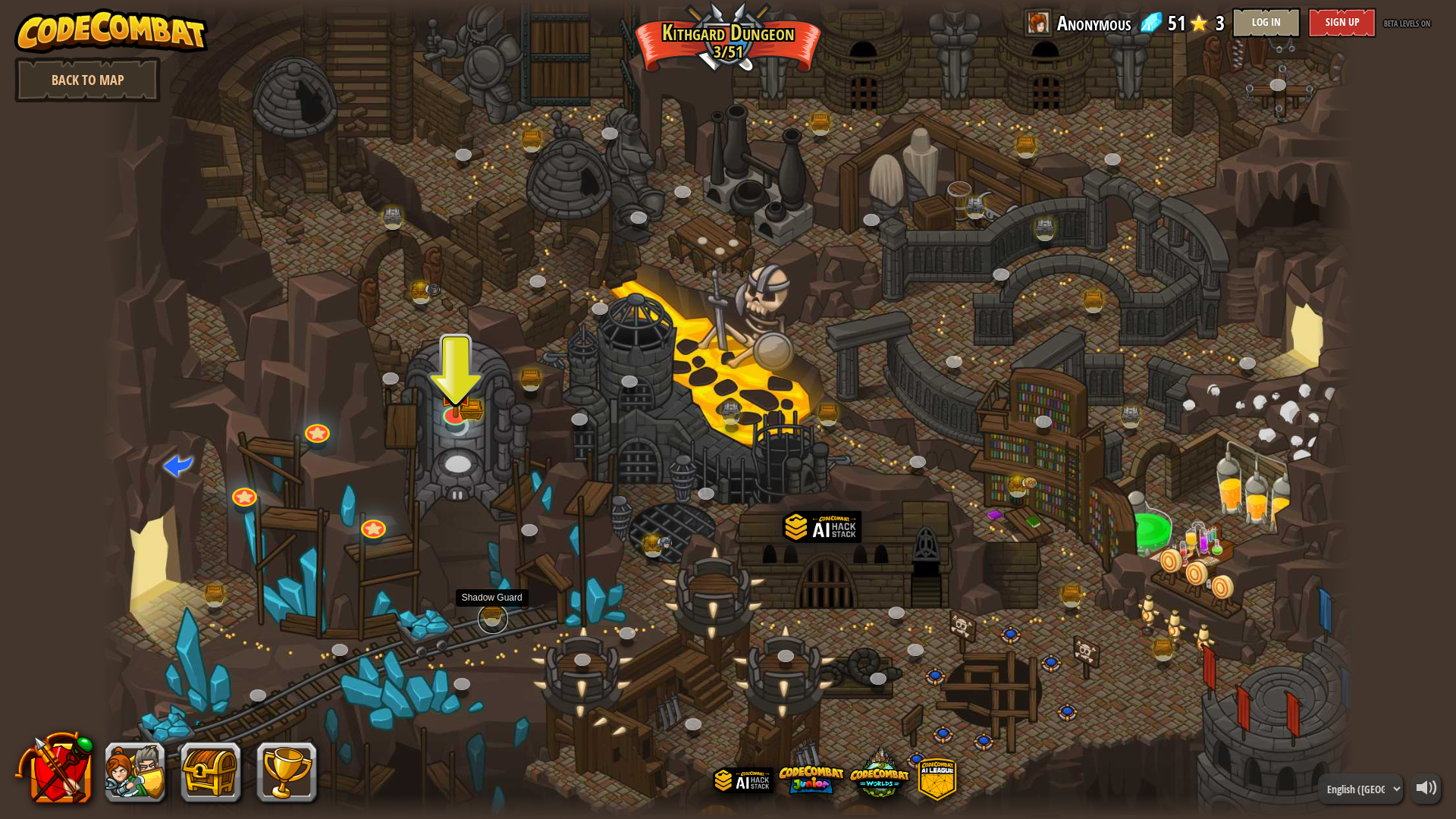
click at [500, 608] on link at bounding box center [493, 619] width 31 height 31
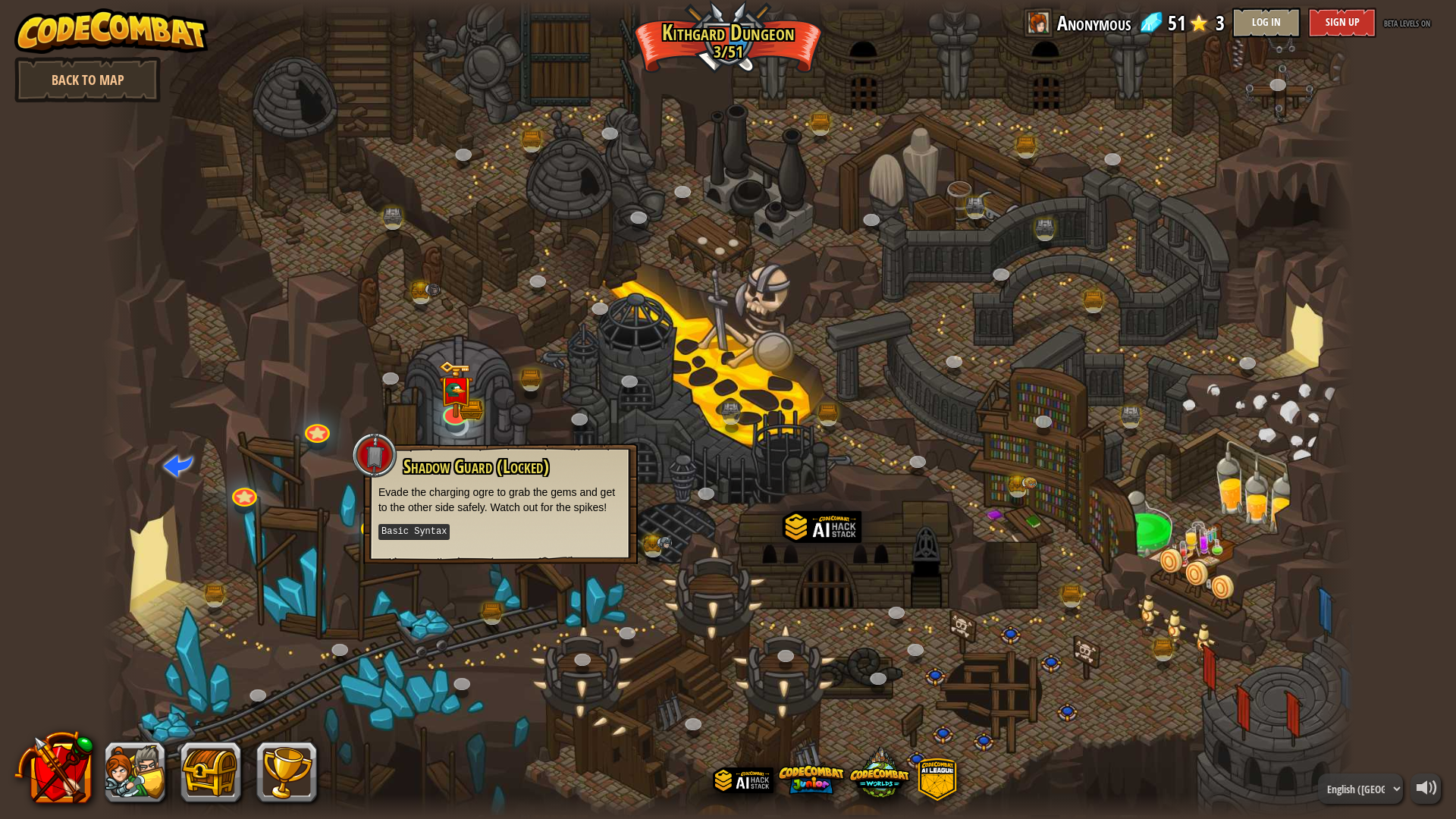
click at [647, 524] on div at bounding box center [727, 409] width 1252 height 819
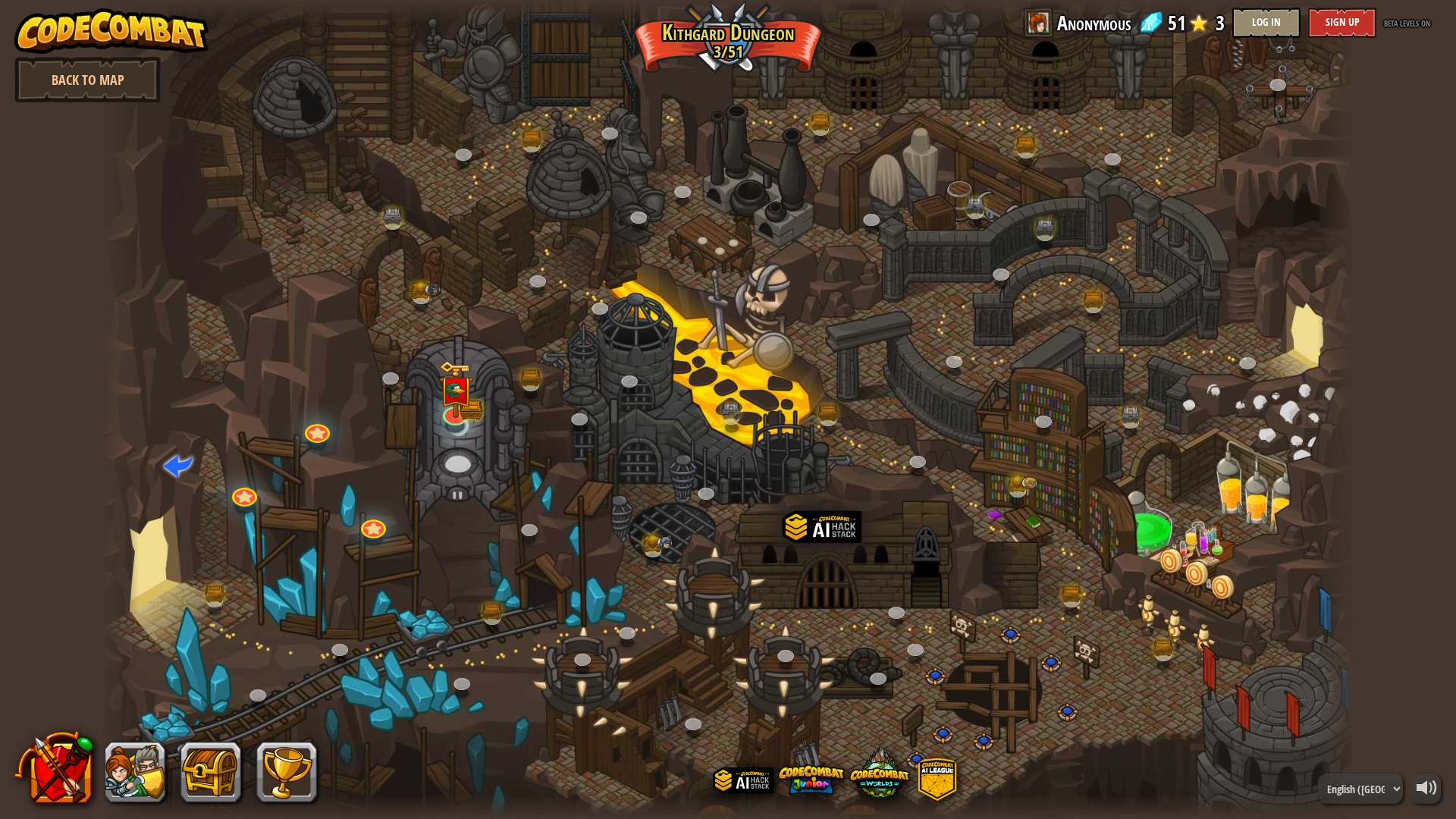
click at [647, 528] on div at bounding box center [727, 409] width 1252 height 819
click at [647, 537] on div "Twisted Canyon (Locked) Challenge: collect the most gold using all the programm…" at bounding box center [727, 409] width 1252 height 819
drag, startPoint x: 507, startPoint y: 375, endPoint x: 540, endPoint y: 375, distance: 33.0
click at [511, 375] on div at bounding box center [727, 409] width 1252 height 819
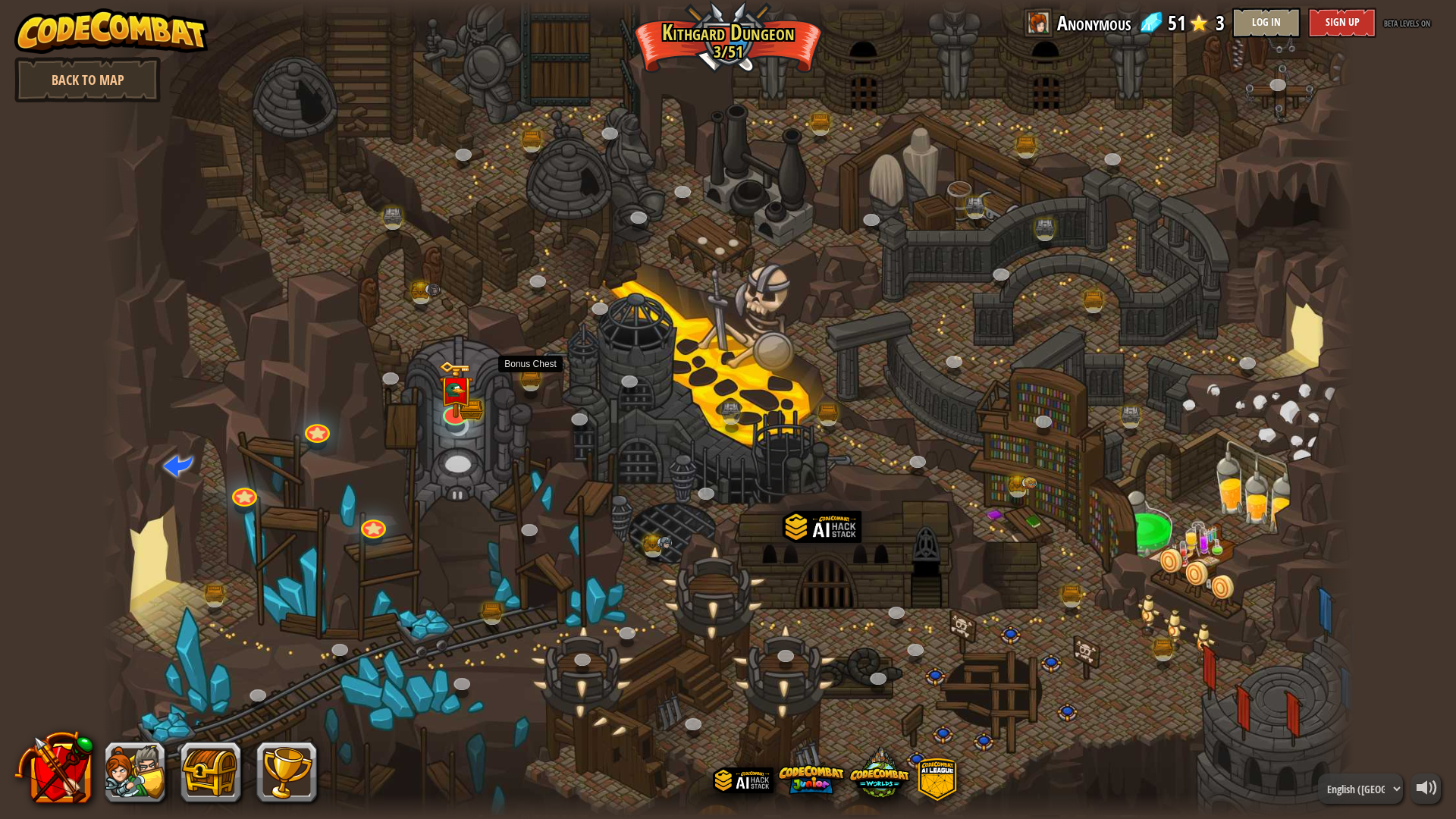
drag, startPoint x: 540, startPoint y: 375, endPoint x: 517, endPoint y: 375, distance: 23.0
click at [539, 379] on div at bounding box center [531, 385] width 17 height 13
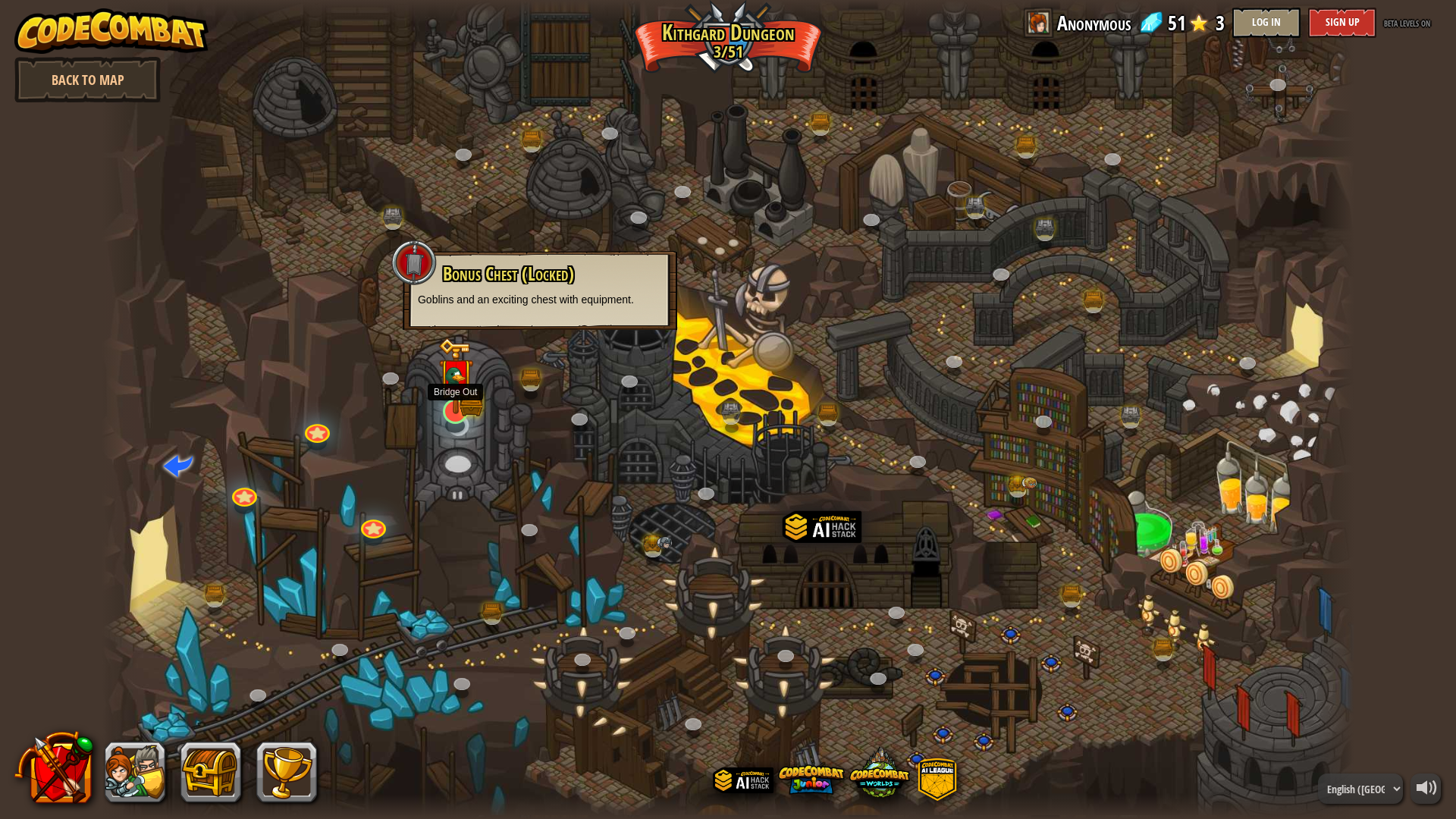
click at [471, 407] on img at bounding box center [455, 376] width 35 height 77
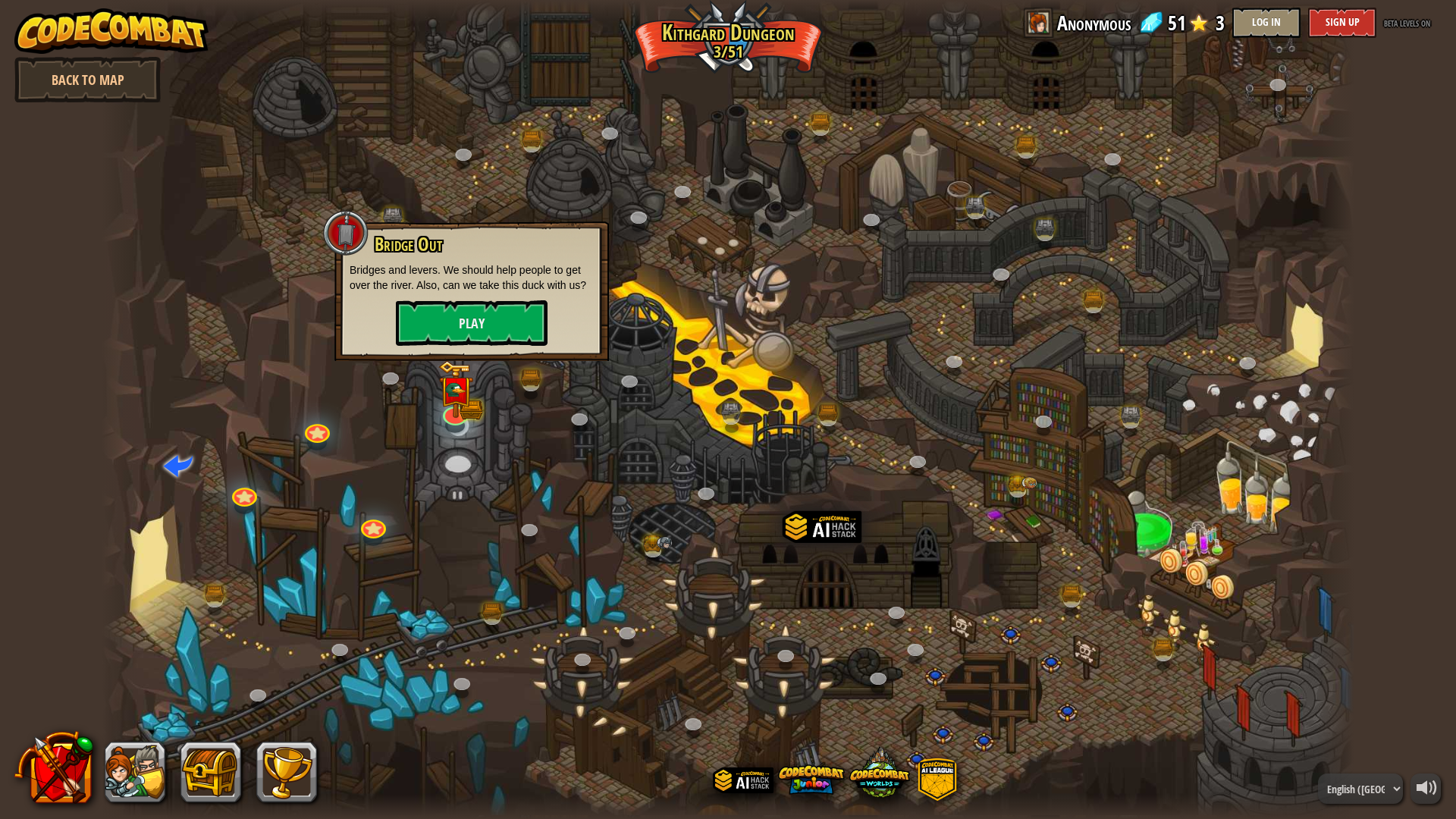
click at [348, 503] on div at bounding box center [727, 409] width 1252 height 819
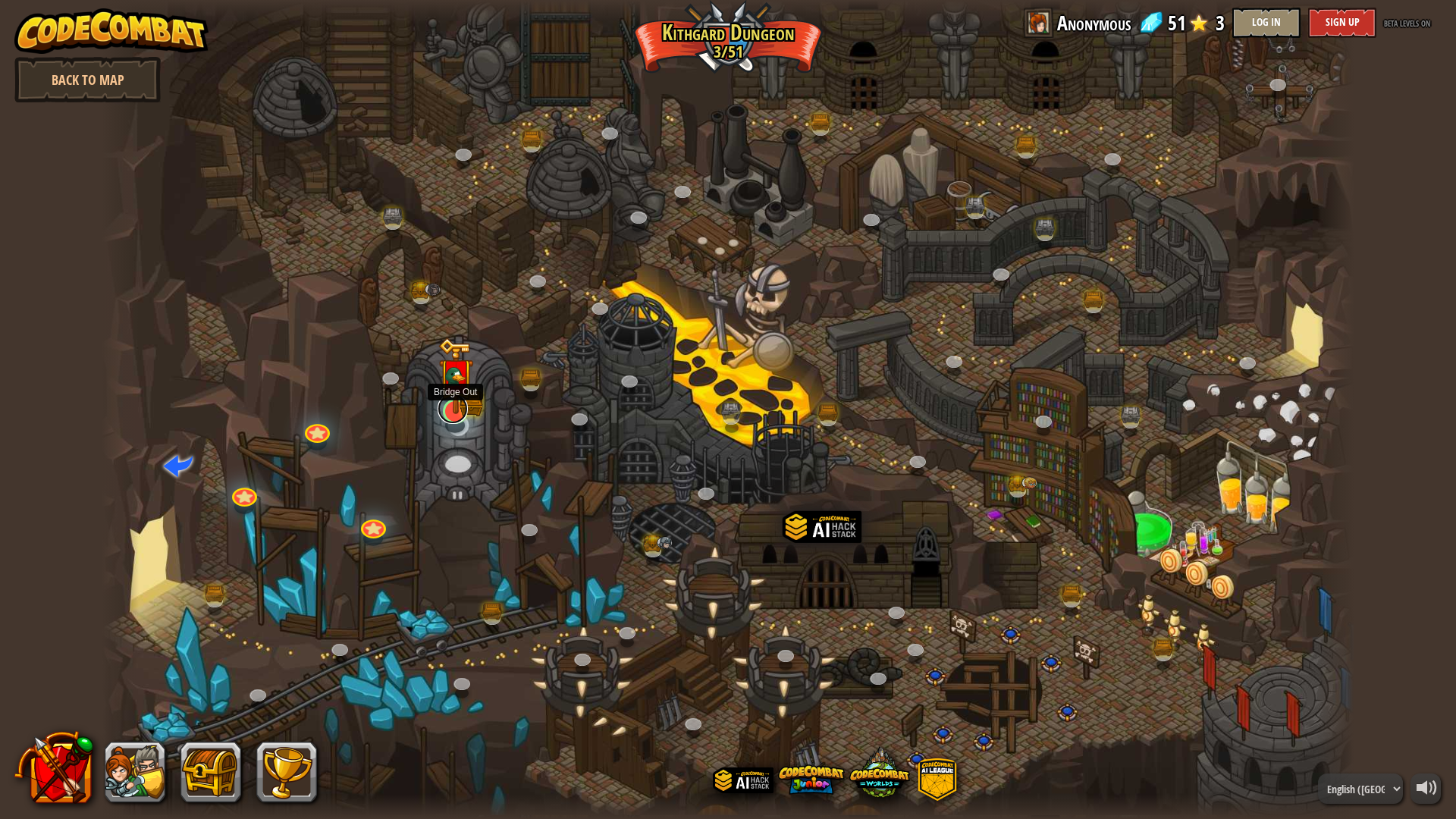
click at [457, 413] on link at bounding box center [453, 409] width 31 height 31
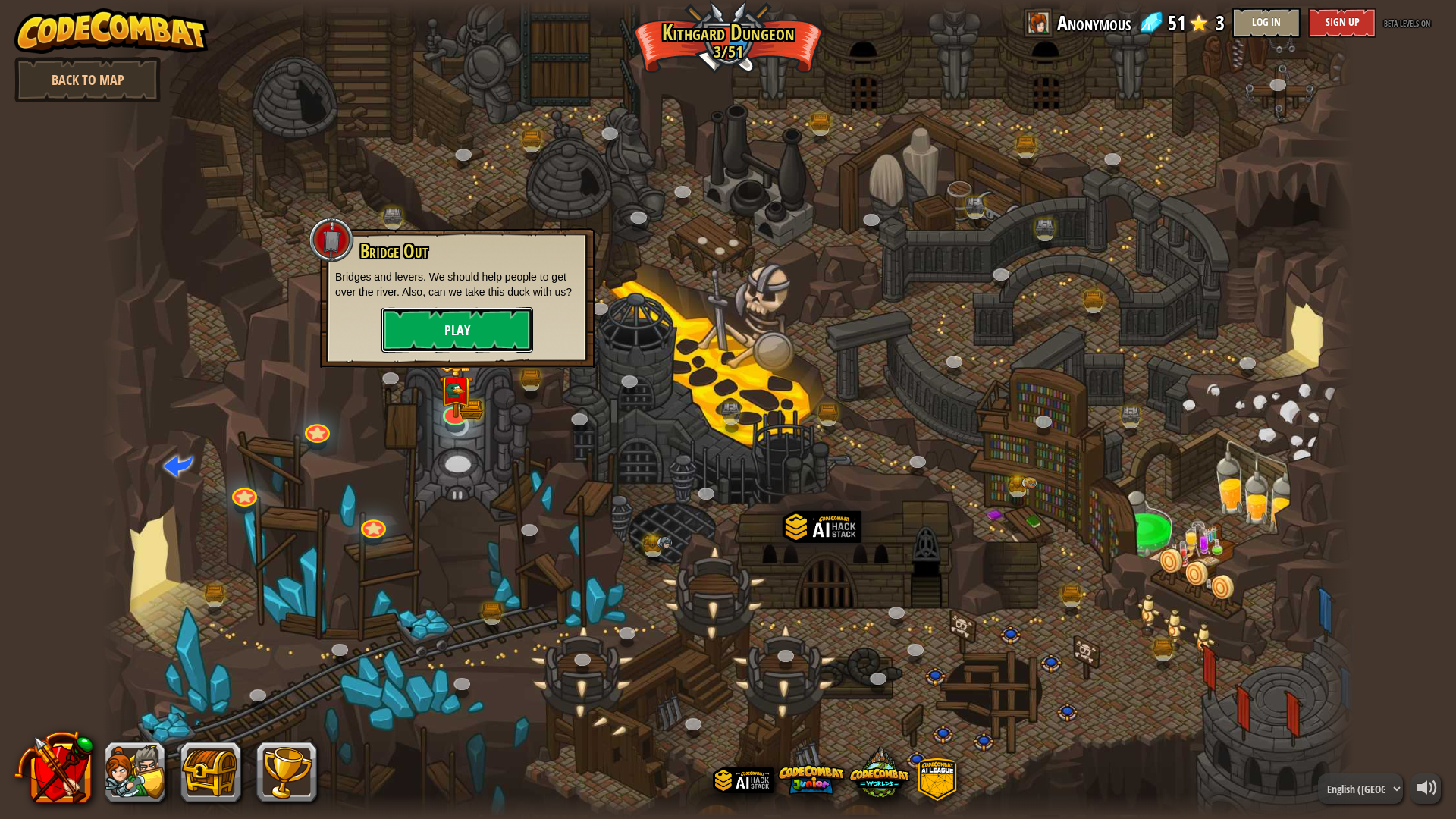
click at [518, 323] on button "Play" at bounding box center [457, 329] width 152 height 45
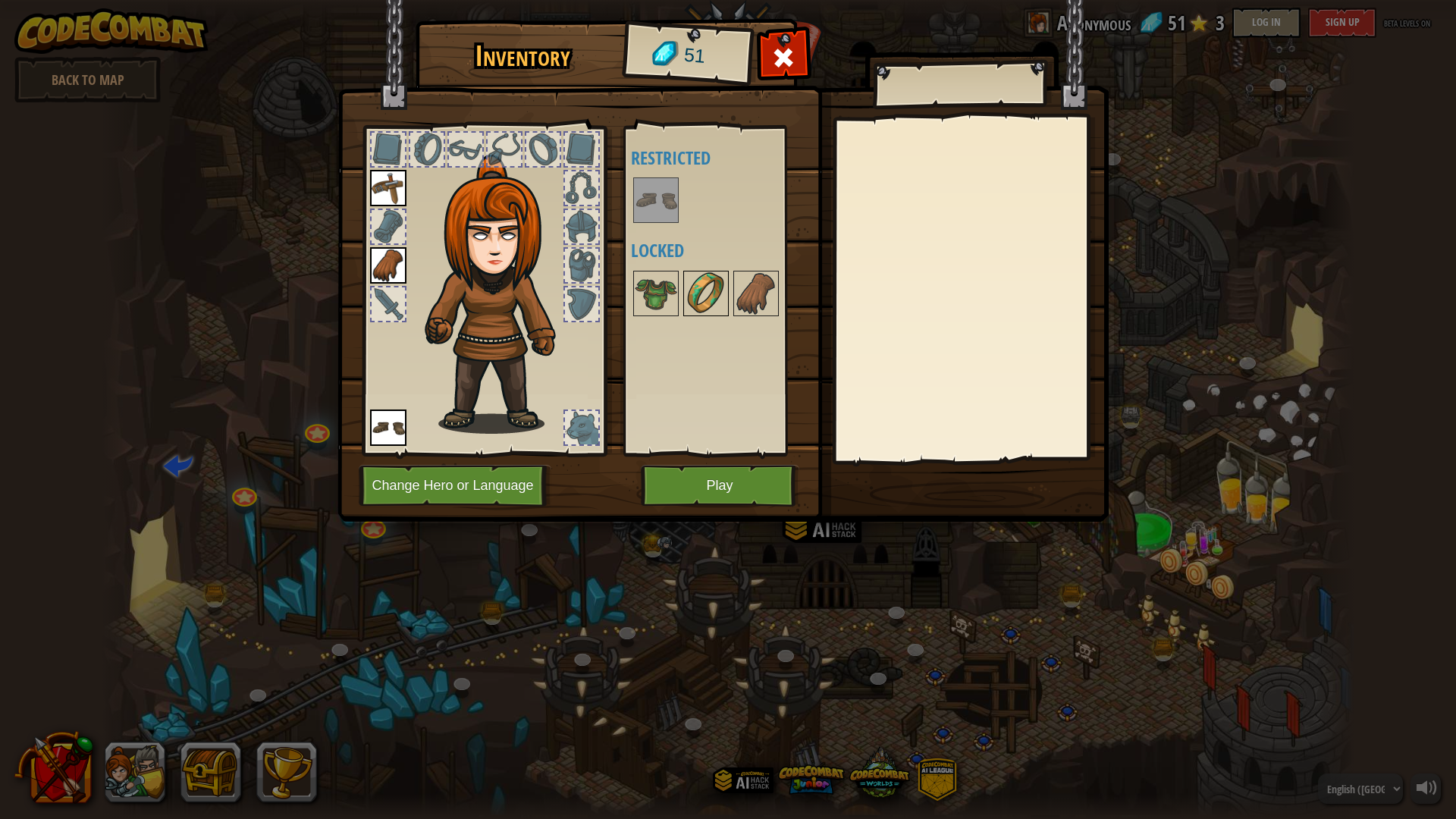
click at [690, 275] on img at bounding box center [706, 293] width 43 height 43
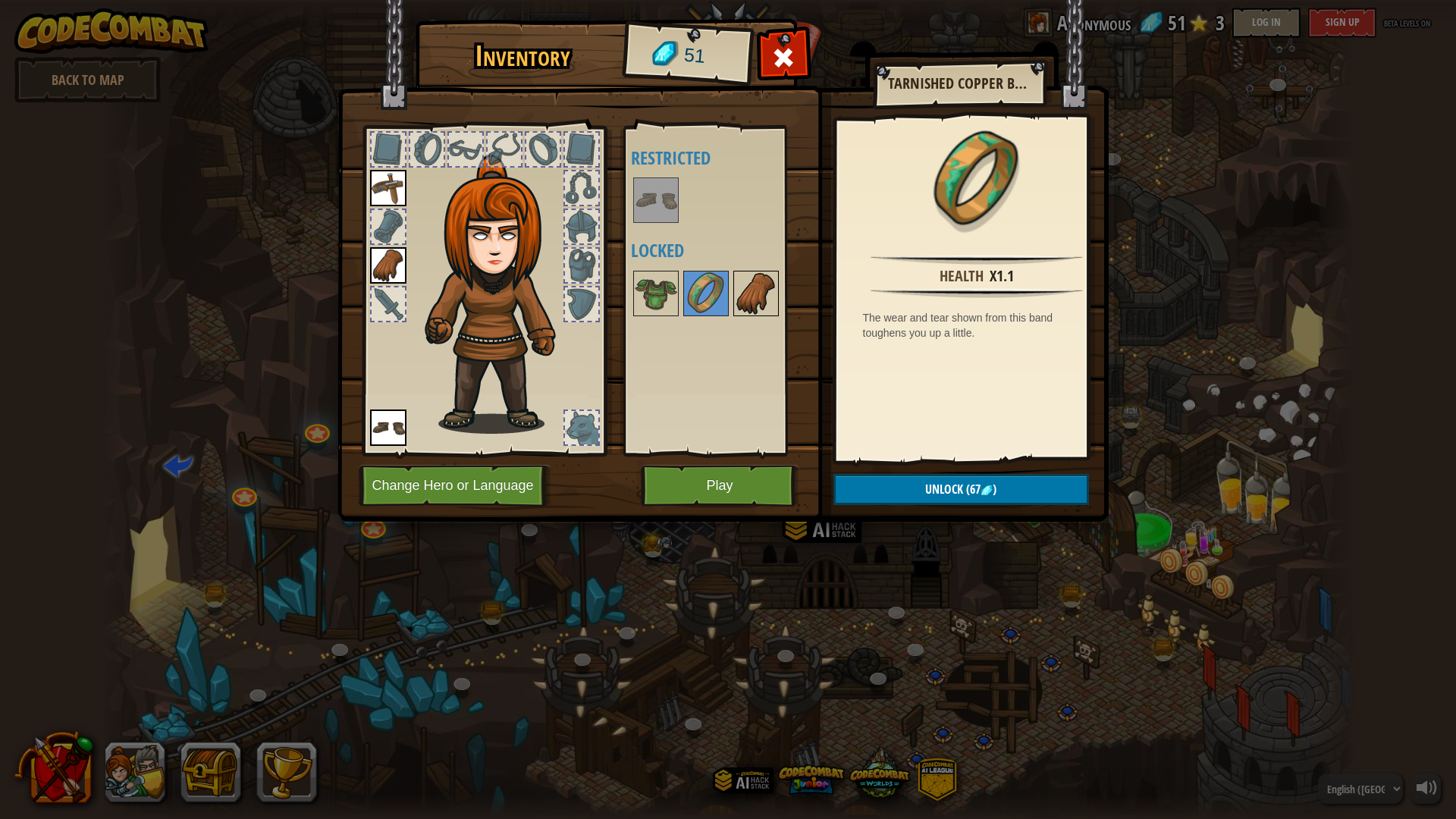
click at [748, 299] on img at bounding box center [756, 293] width 43 height 43
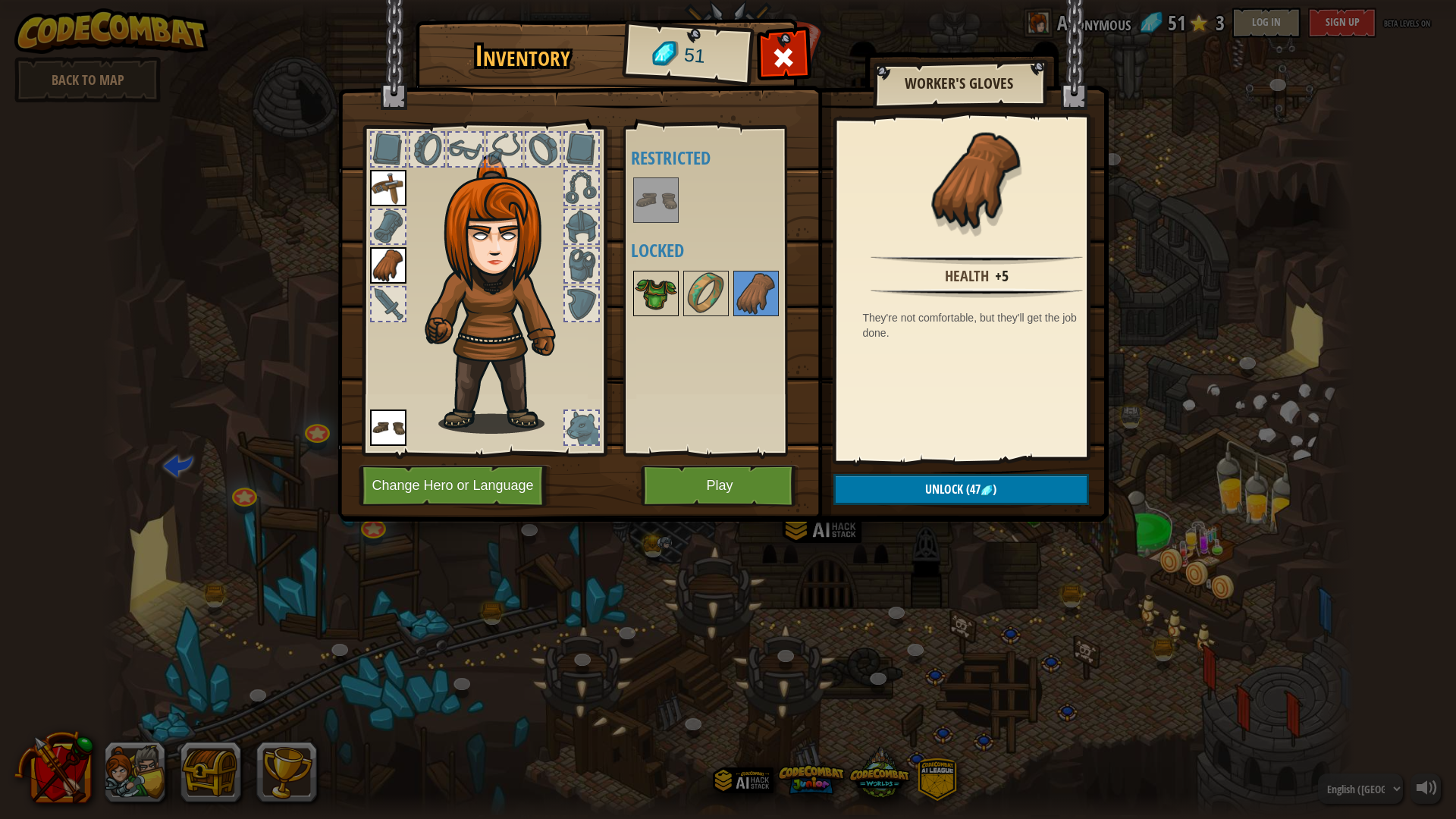
click at [650, 288] on img at bounding box center [656, 293] width 43 height 43
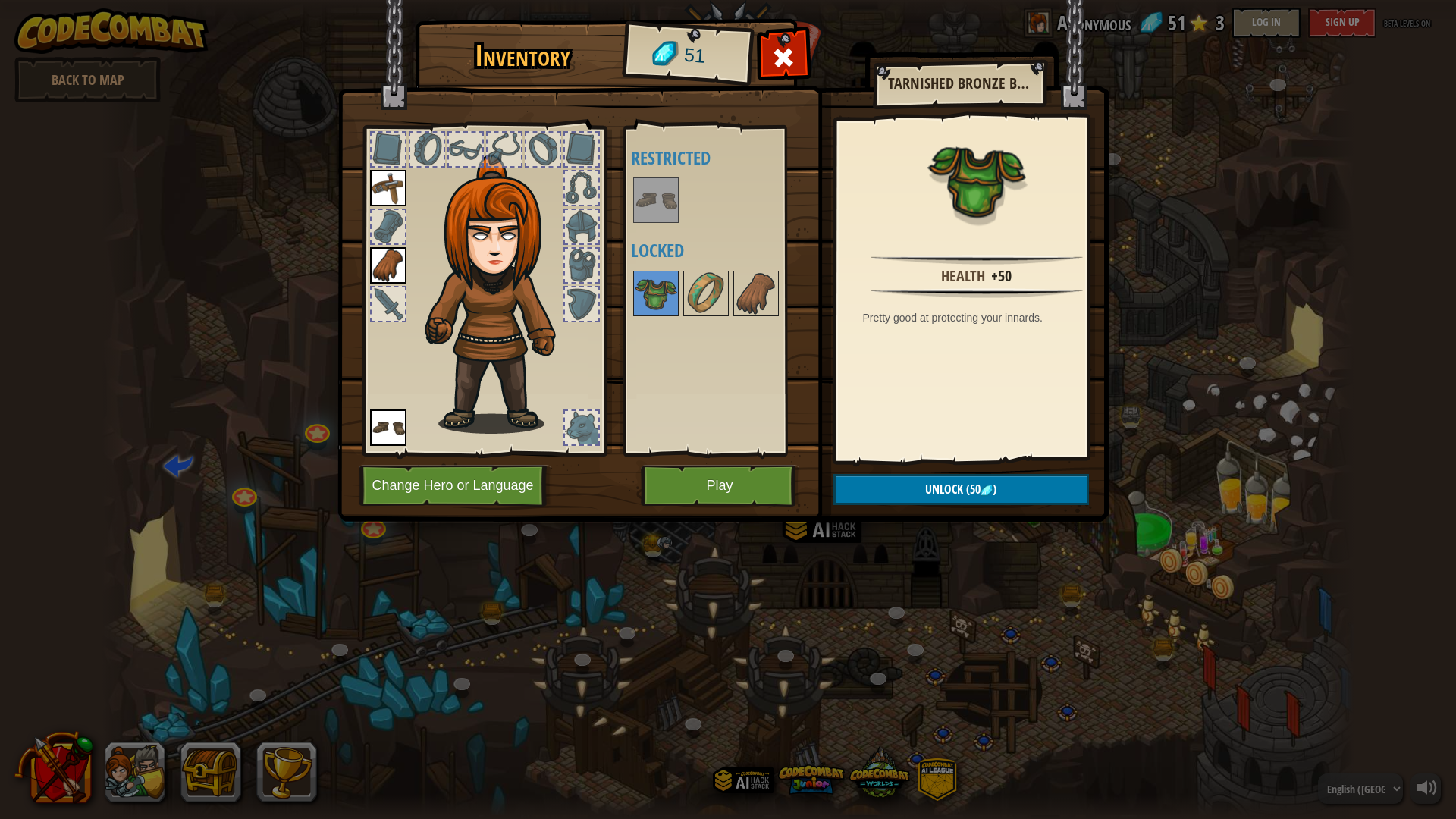
drag, startPoint x: 559, startPoint y: 411, endPoint x: 569, endPoint y: 420, distance: 13.5
click at [559, 412] on img at bounding box center [500, 293] width 163 height 279
click at [569, 420] on div at bounding box center [581, 427] width 33 height 33
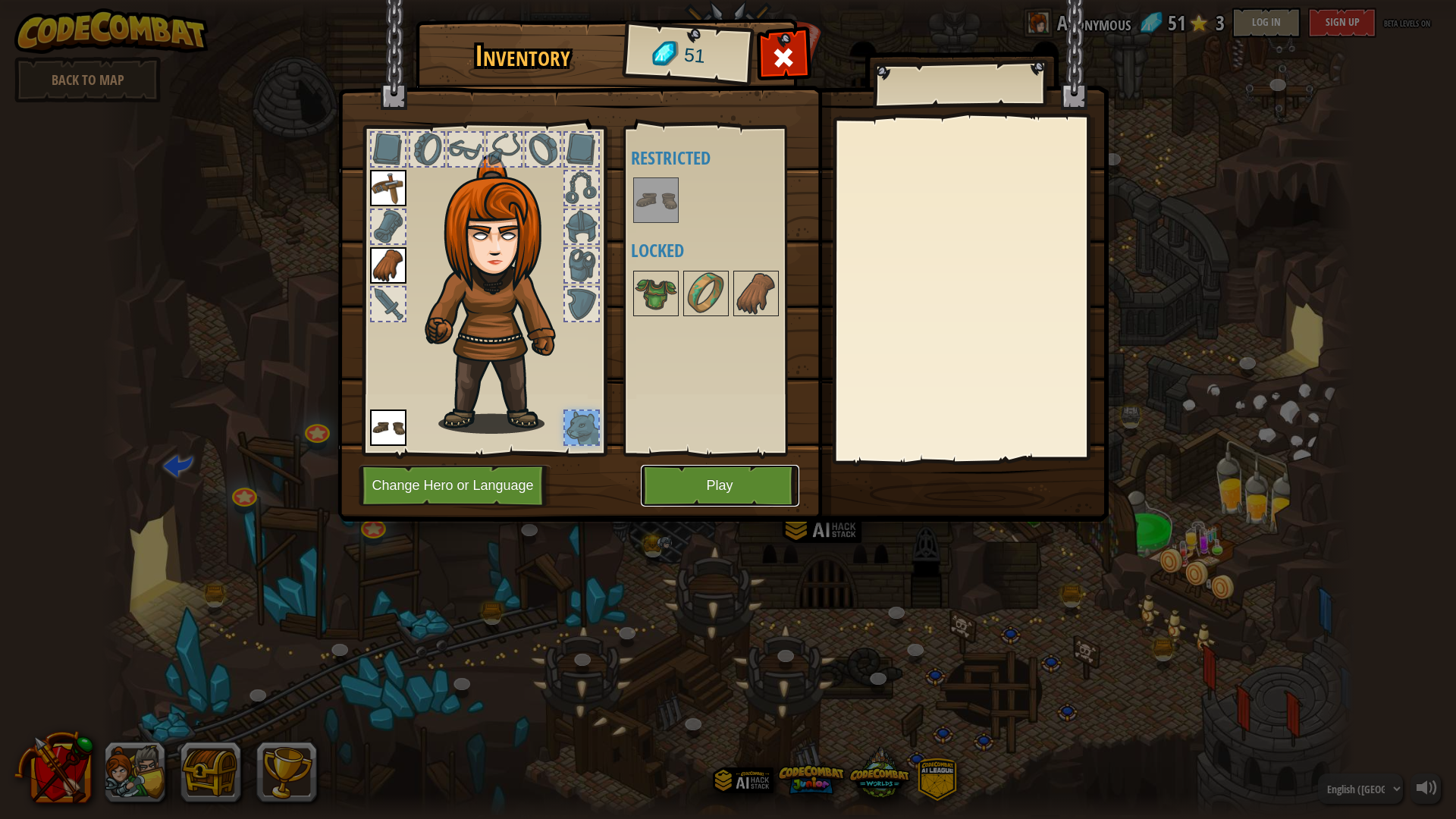
click at [706, 482] on button "Play" at bounding box center [720, 485] width 159 height 42
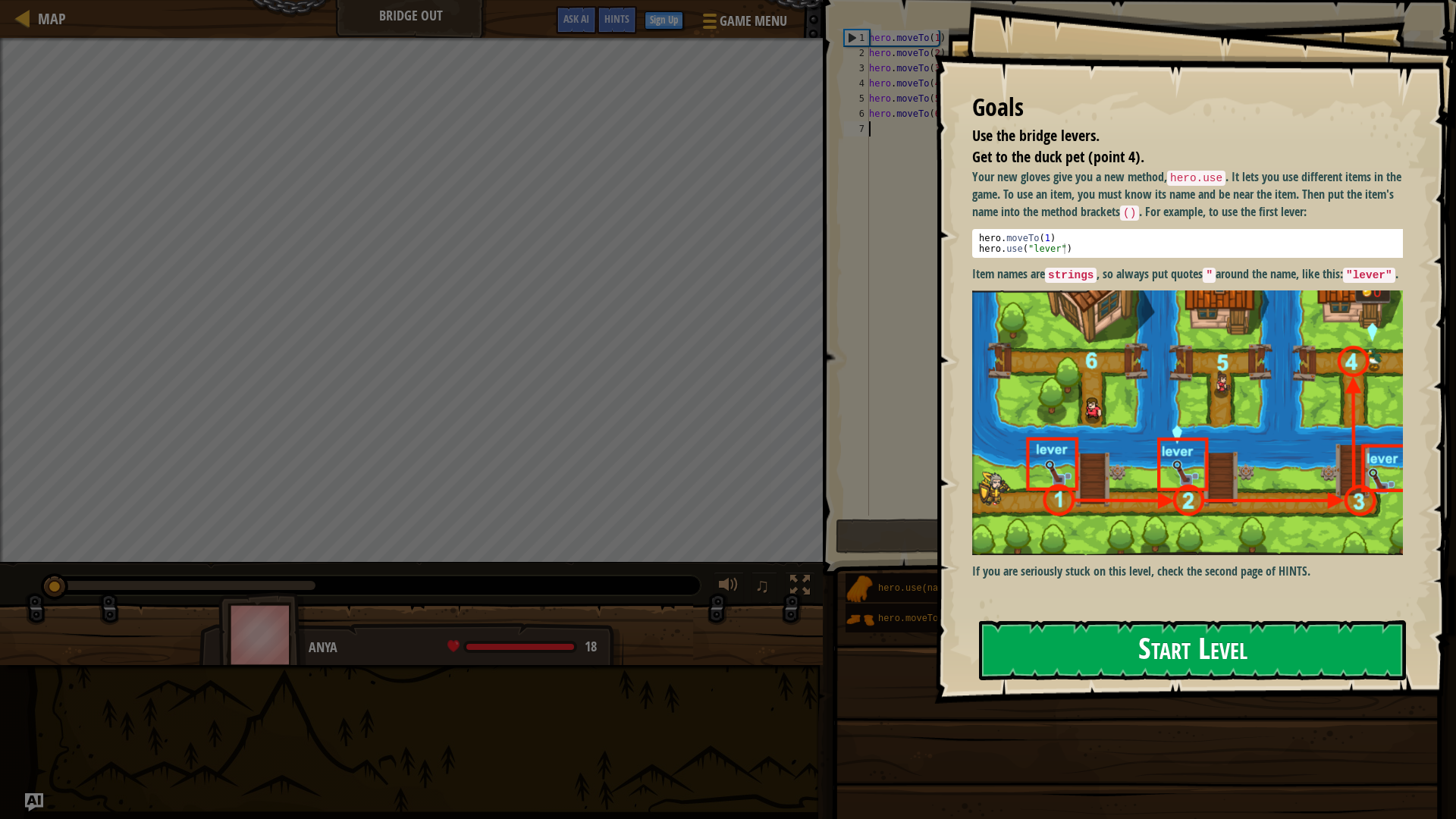
click at [1077, 644] on button "Start Level" at bounding box center [1192, 650] width 427 height 60
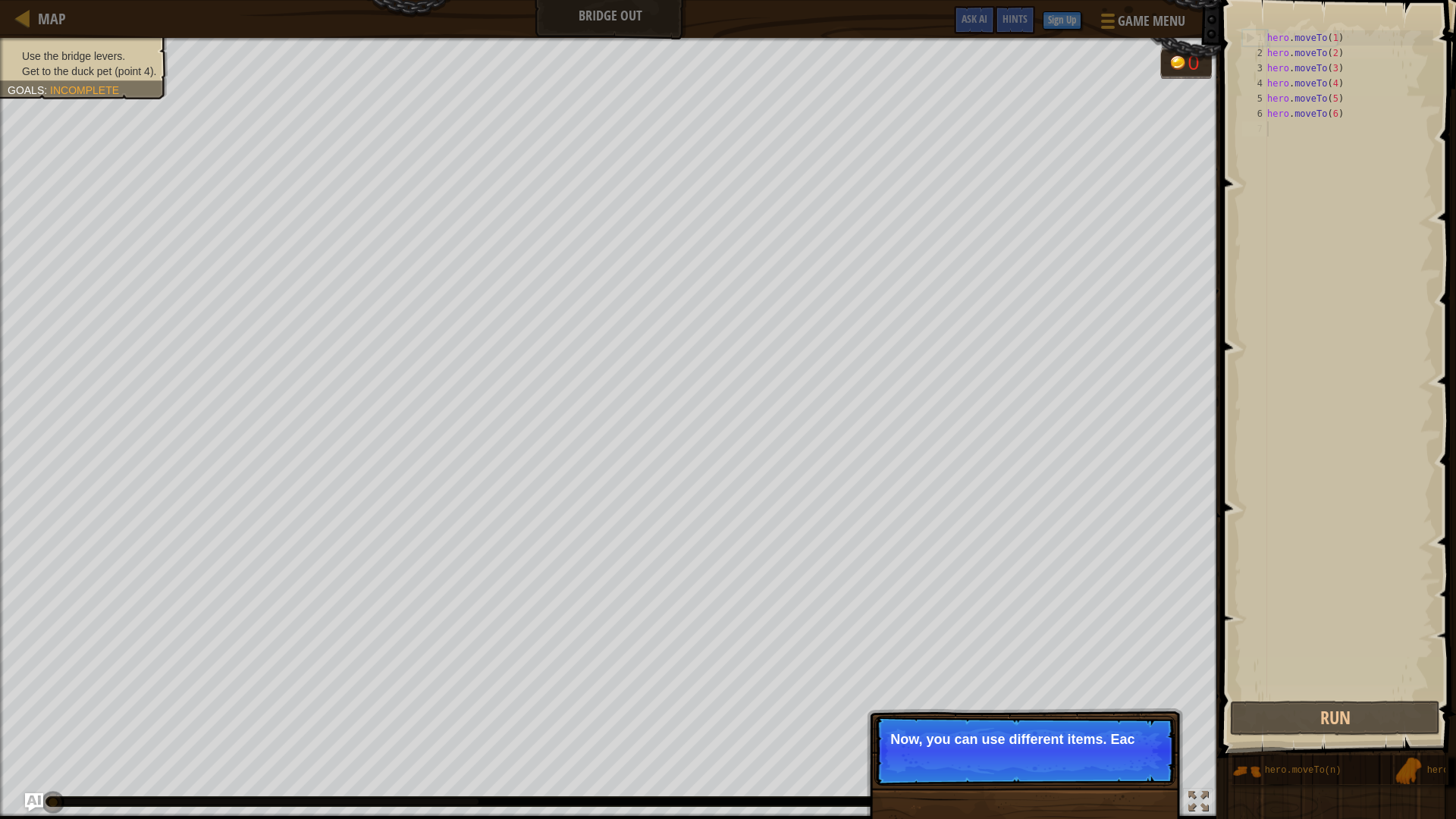
drag, startPoint x: 1314, startPoint y: 343, endPoint x: 1375, endPoint y: 415, distance: 94.4
click at [1266, 415] on div "1 2 3 4 5 6 7 hero . moveTo ( 1 ) hero . moveTo ( 2 ) hero . moveTo ( 3 ) hero …" at bounding box center [1336, 364] width 194 height 667
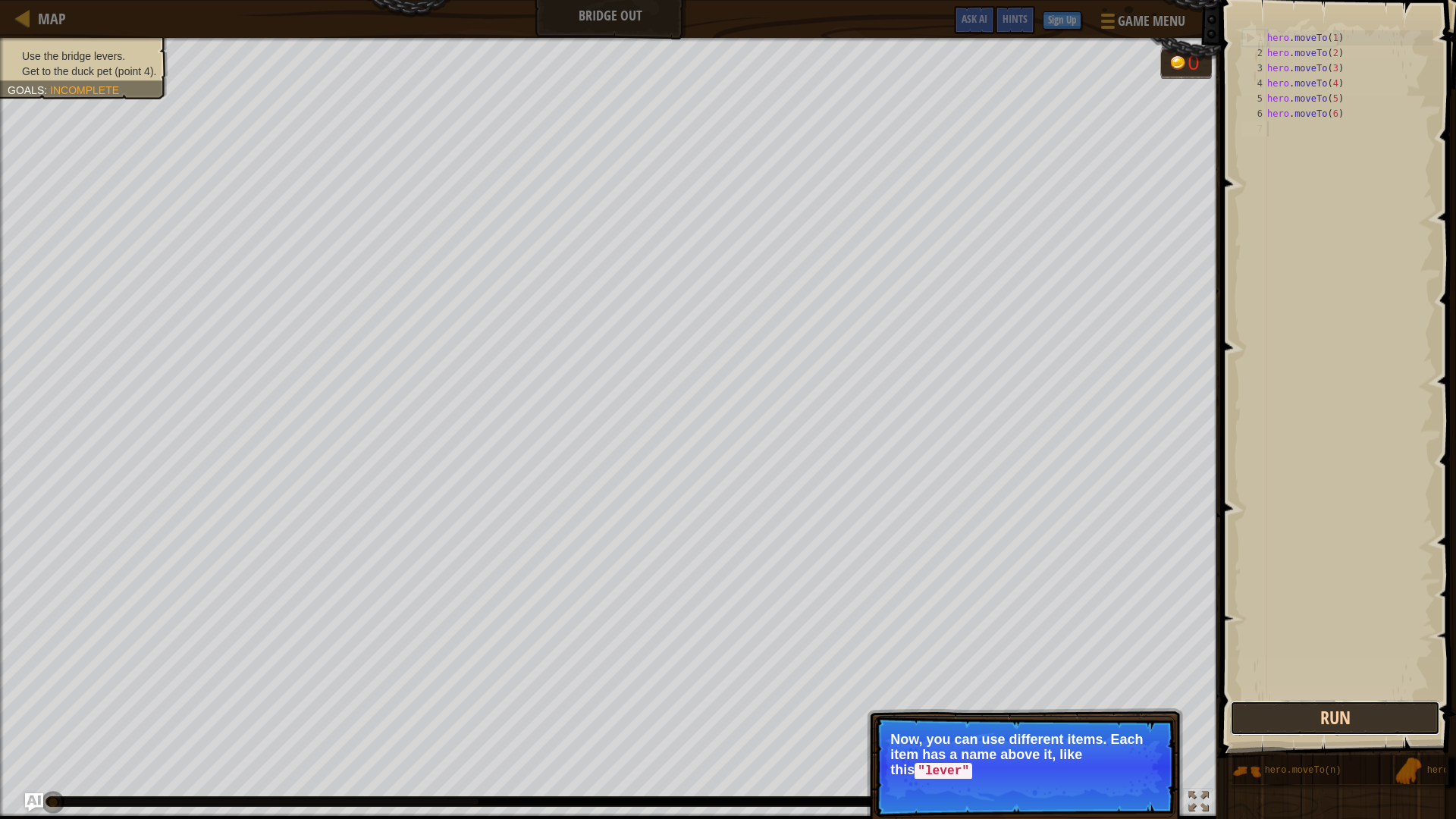
click at [1266, 700] on button "Run" at bounding box center [1335, 718] width 210 height 35
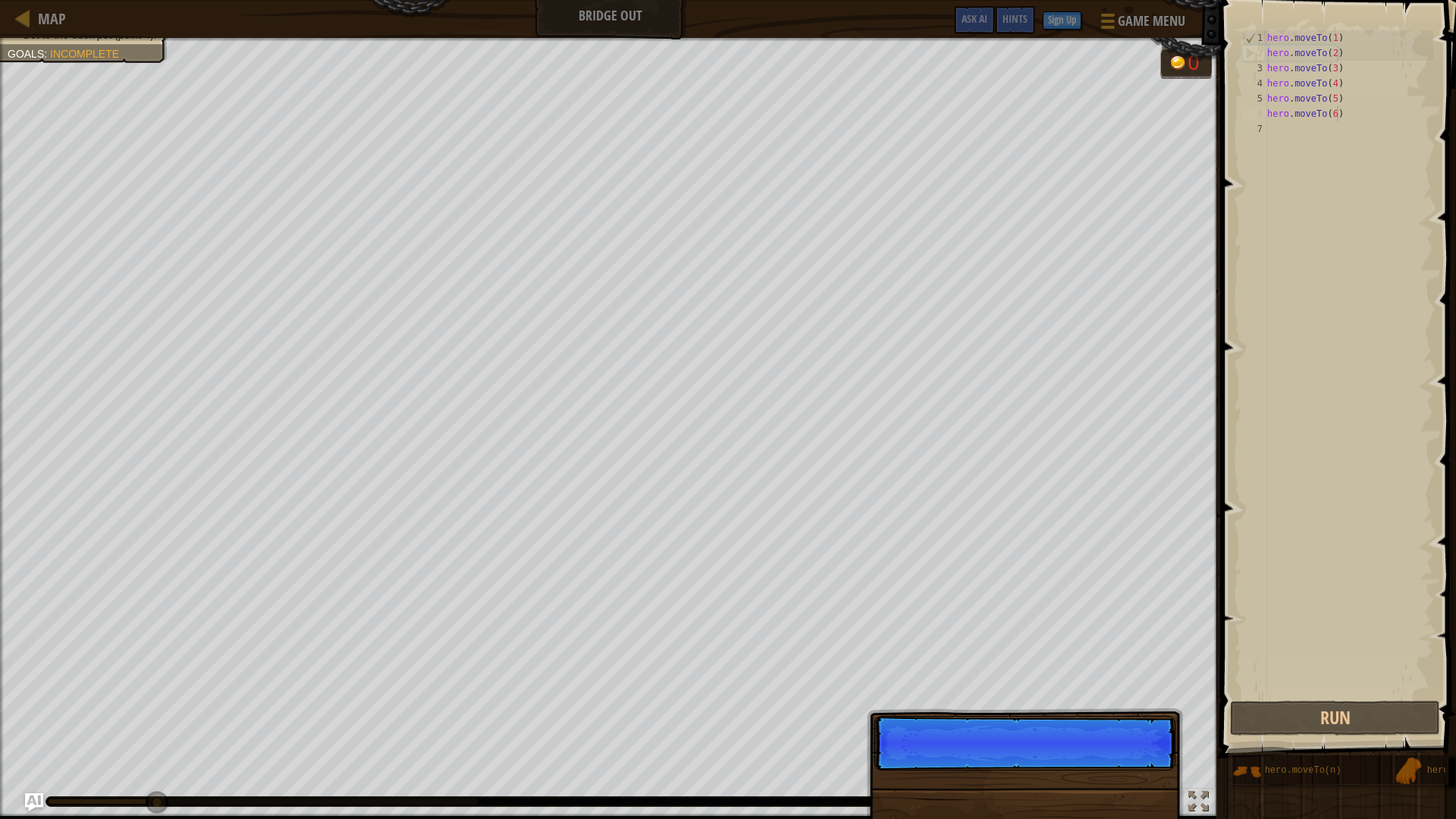
click at [1266, 117] on div "hero . moveTo ( 1 ) hero . moveTo ( 2 ) hero . moveTo ( 3 ) hero . moveTo ( 4 )…" at bounding box center [1349, 379] width 169 height 697
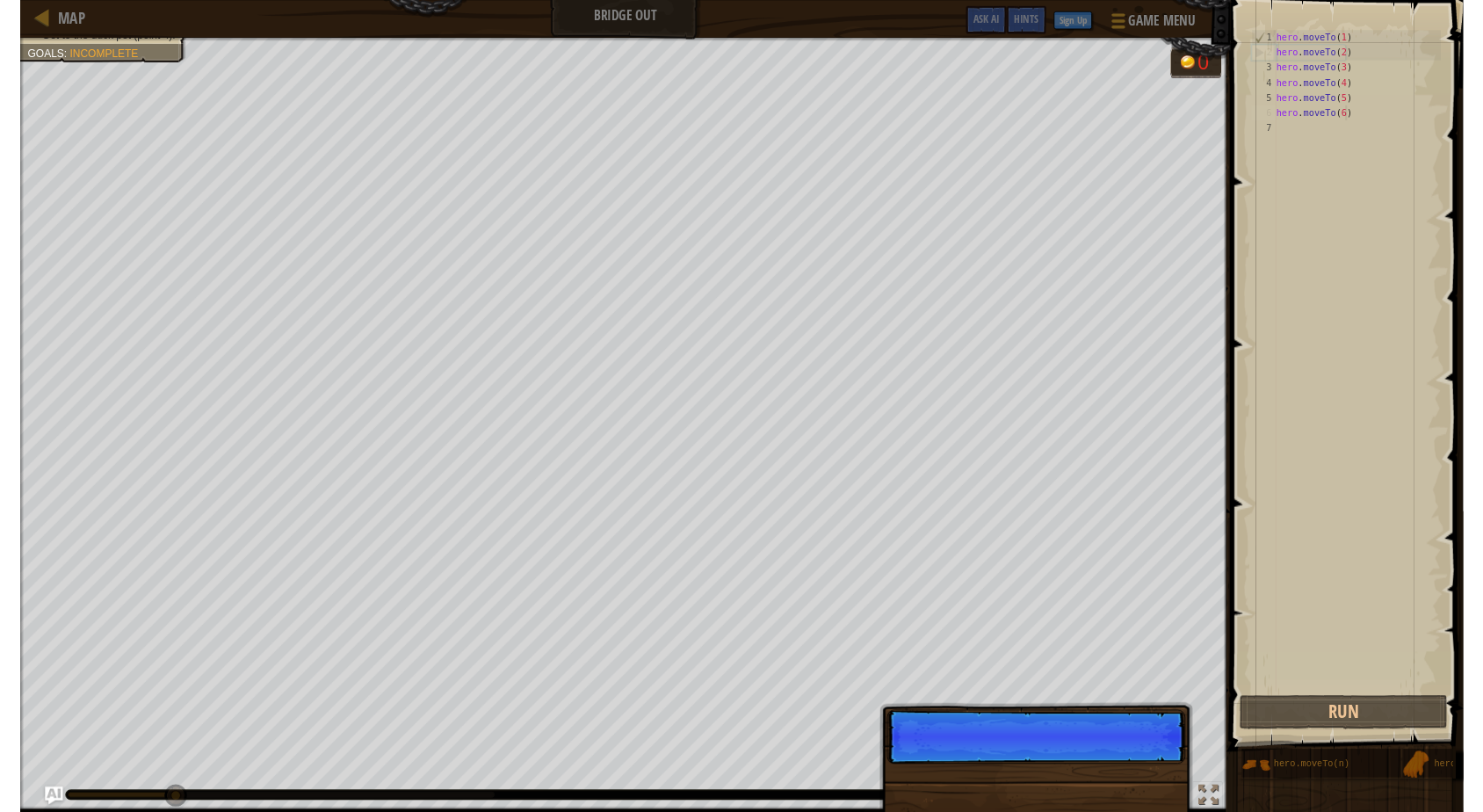
scroll to position [8, 0]
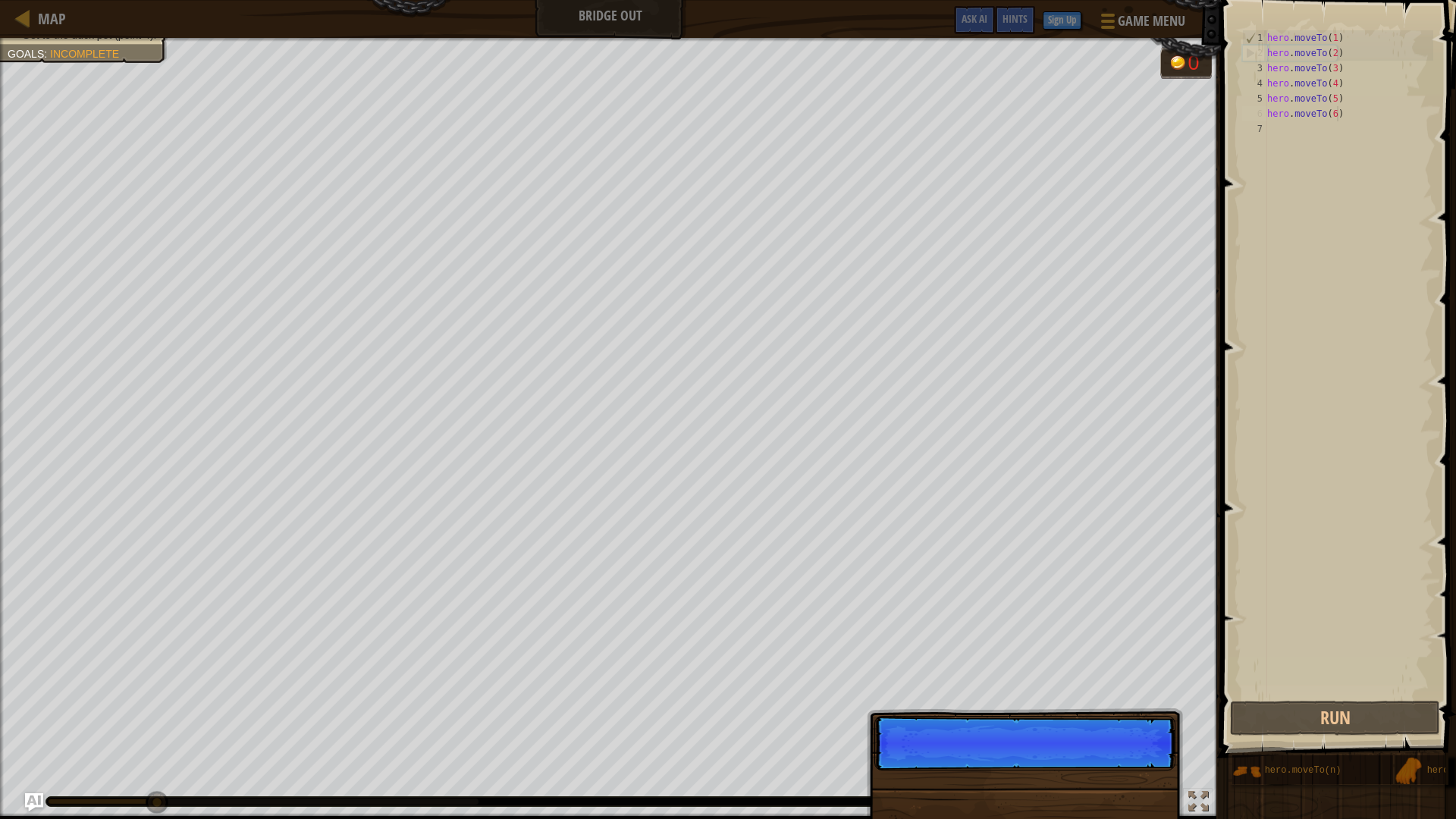
type textarea "hero.moveTo(6)"
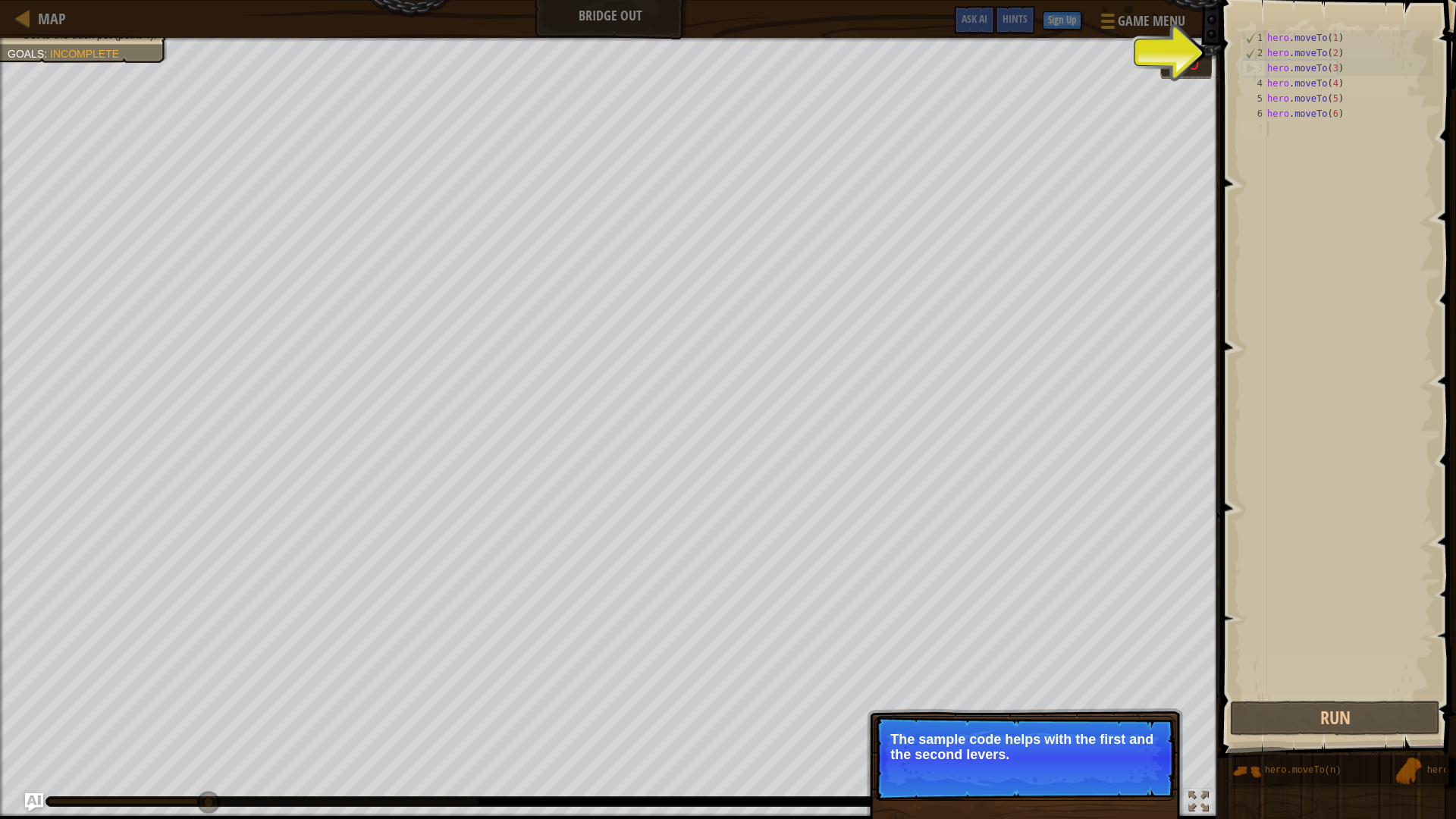
click at [1266, 58] on div "hero . moveTo ( 1 ) hero . moveTo ( 2 ) hero . moveTo ( 3 ) hero . moveTo ( 4 )…" at bounding box center [1349, 379] width 169 height 697
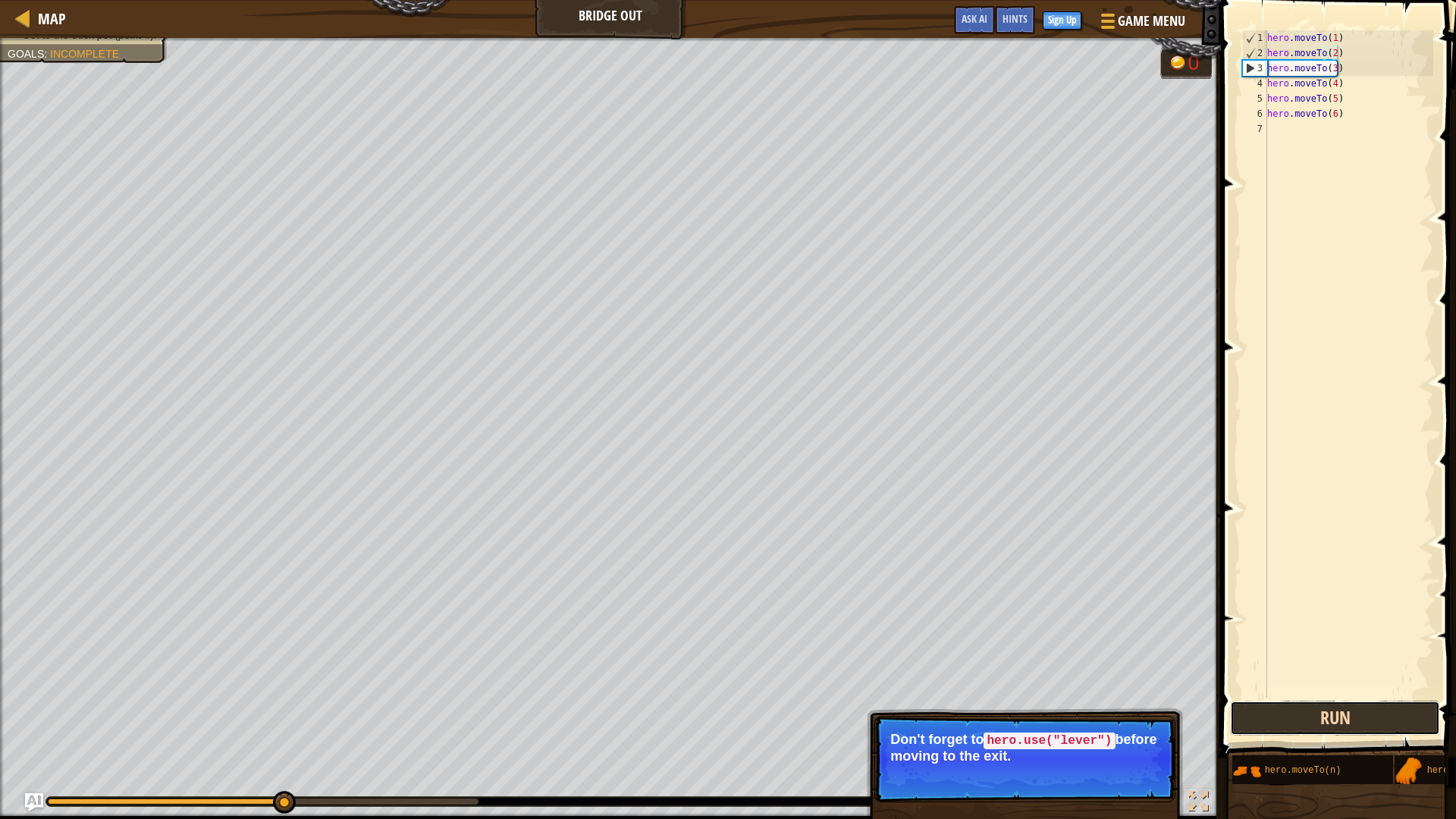
click at [1266, 700] on button "Run" at bounding box center [1335, 718] width 210 height 35
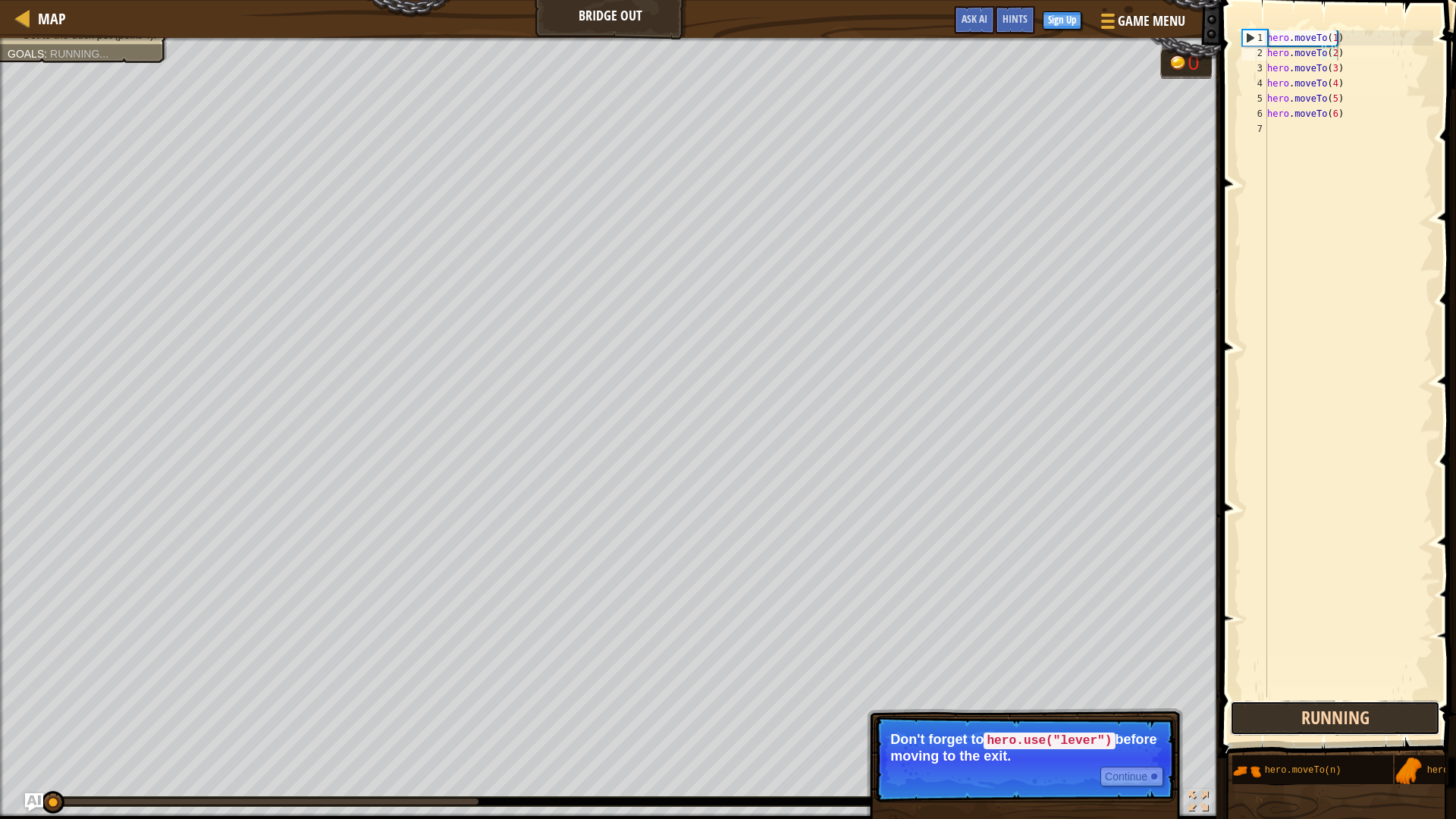
click at [1266, 700] on button "Running" at bounding box center [1335, 718] width 210 height 35
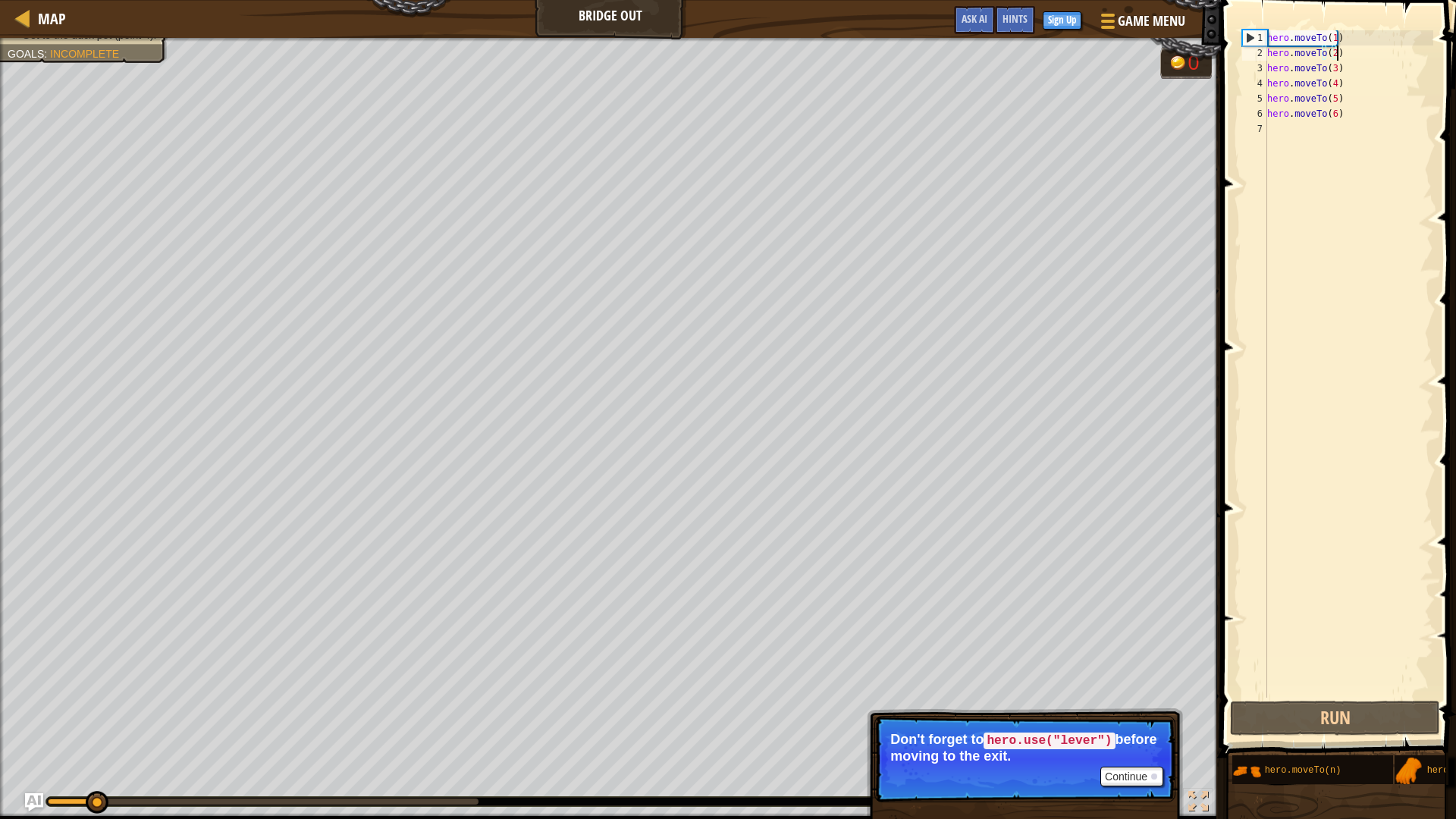
click at [1266, 49] on div "hero . moveTo ( 1 ) hero . moveTo ( 2 ) hero . moveTo ( 3 ) hero . moveTo ( 4 )…" at bounding box center [1349, 379] width 169 height 697
click at [1266, 115] on div "hero . moveTo ( 1 ) hero . moveTo ( 2 ) hero . moveTo ( 3 ) hero . moveTo ( 4 )…" at bounding box center [1349, 379] width 169 height 697
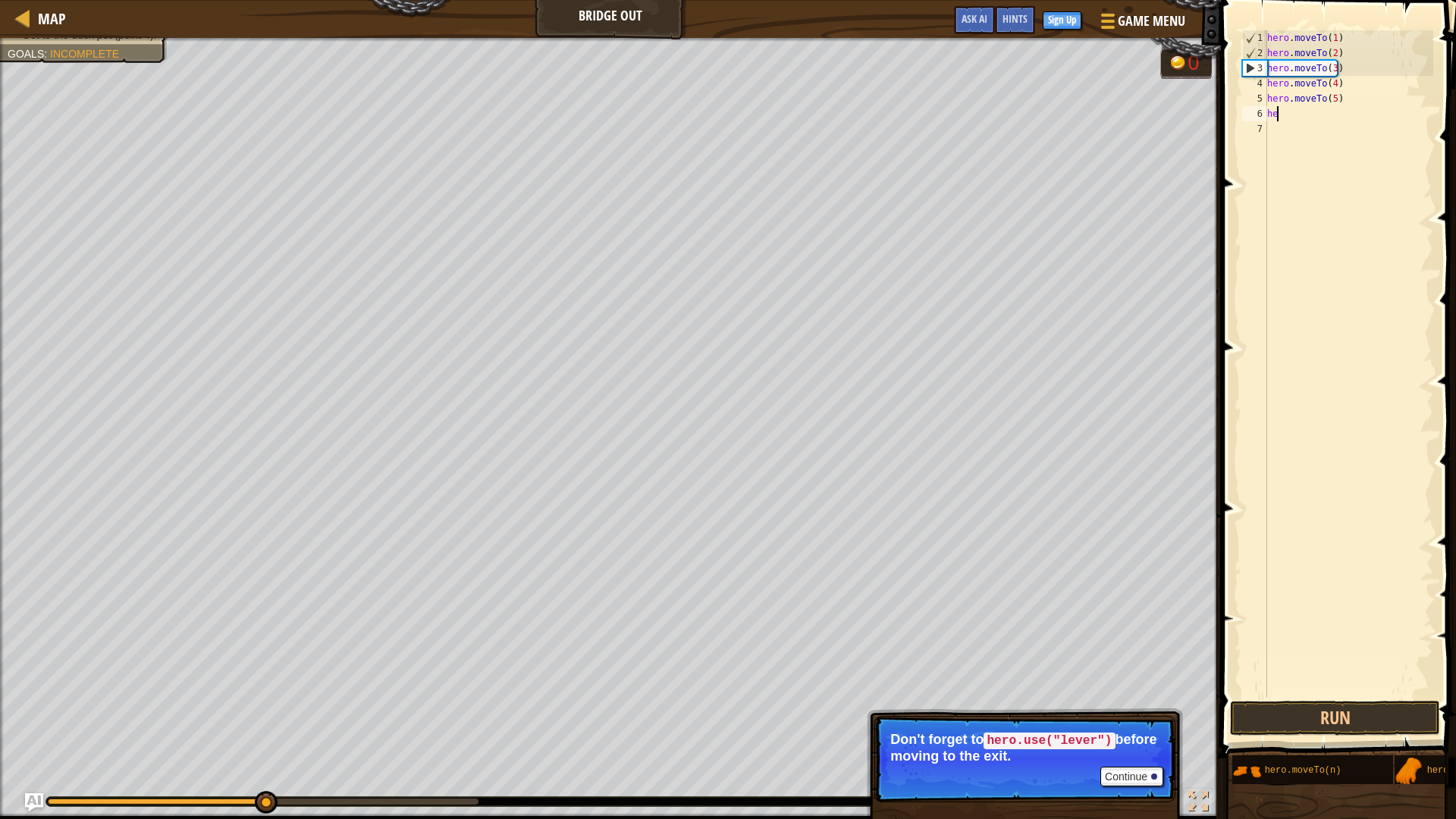
type textarea "h"
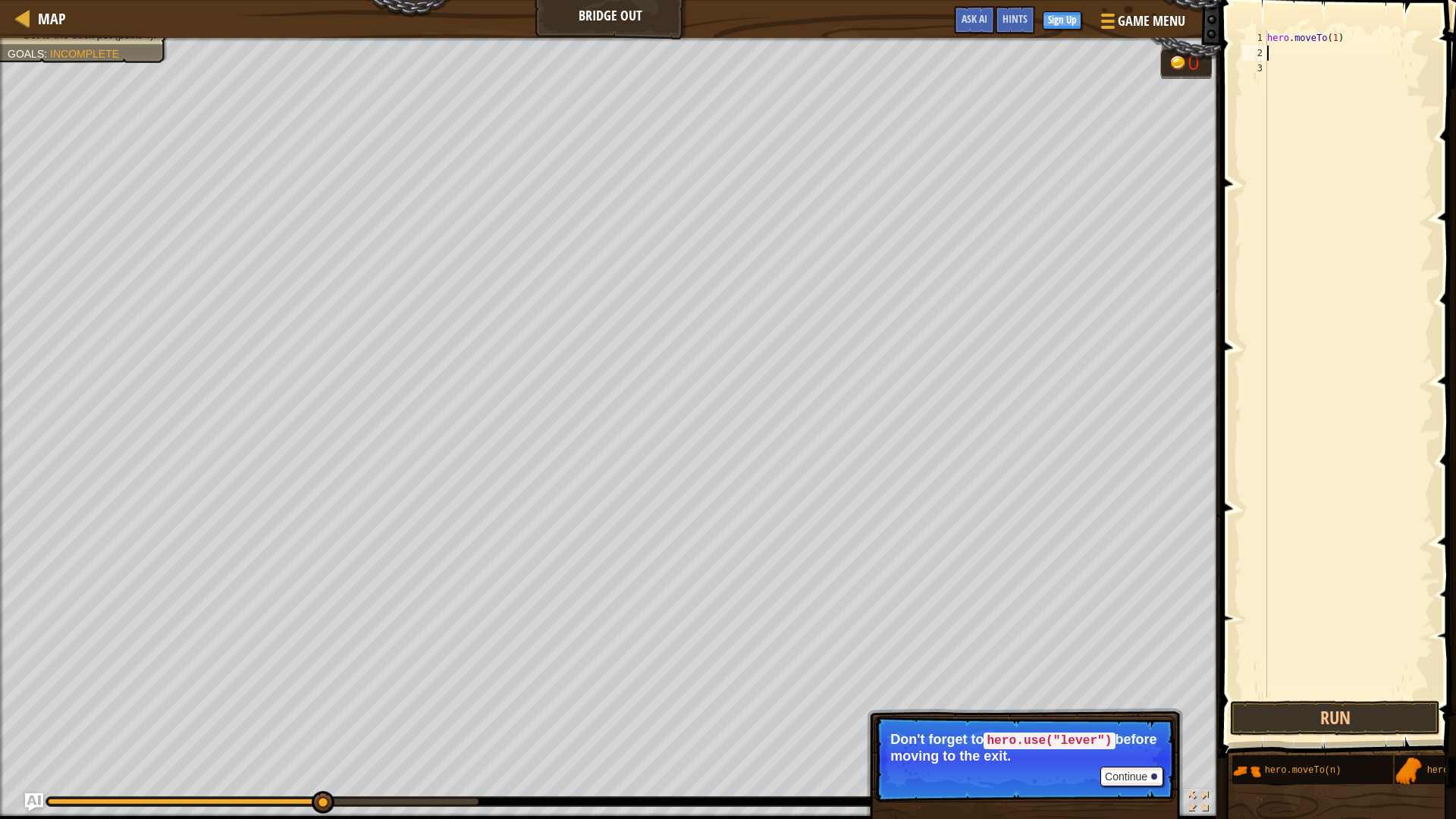
click at [1266, 0] on span at bounding box center [1340, 356] width 247 height 802
click at [37, 9] on link "Map" at bounding box center [49, 19] width 36 height 20
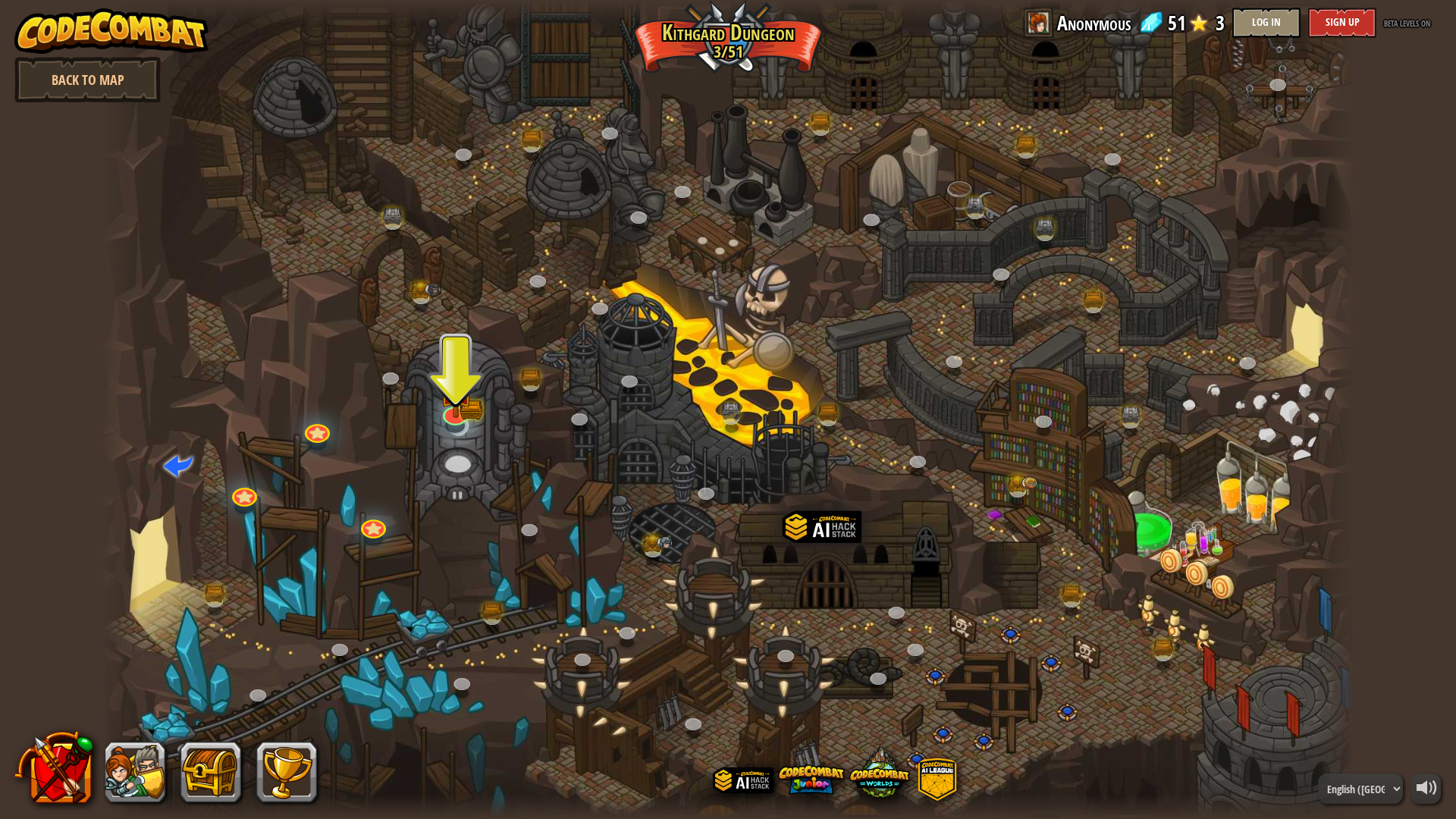
drag, startPoint x: 1455, startPoint y: 0, endPoint x: 1444, endPoint y: 0, distance: 11.0
click at [1266, 0] on div "powered by Back to Map Twisted Canyon (Locked) Challenge: collect the most gold…" at bounding box center [728, 409] width 1456 height 819
click at [679, 0] on div at bounding box center [727, 12] width 1252 height 24
